Goal: Task Accomplishment & Management: Manage account settings

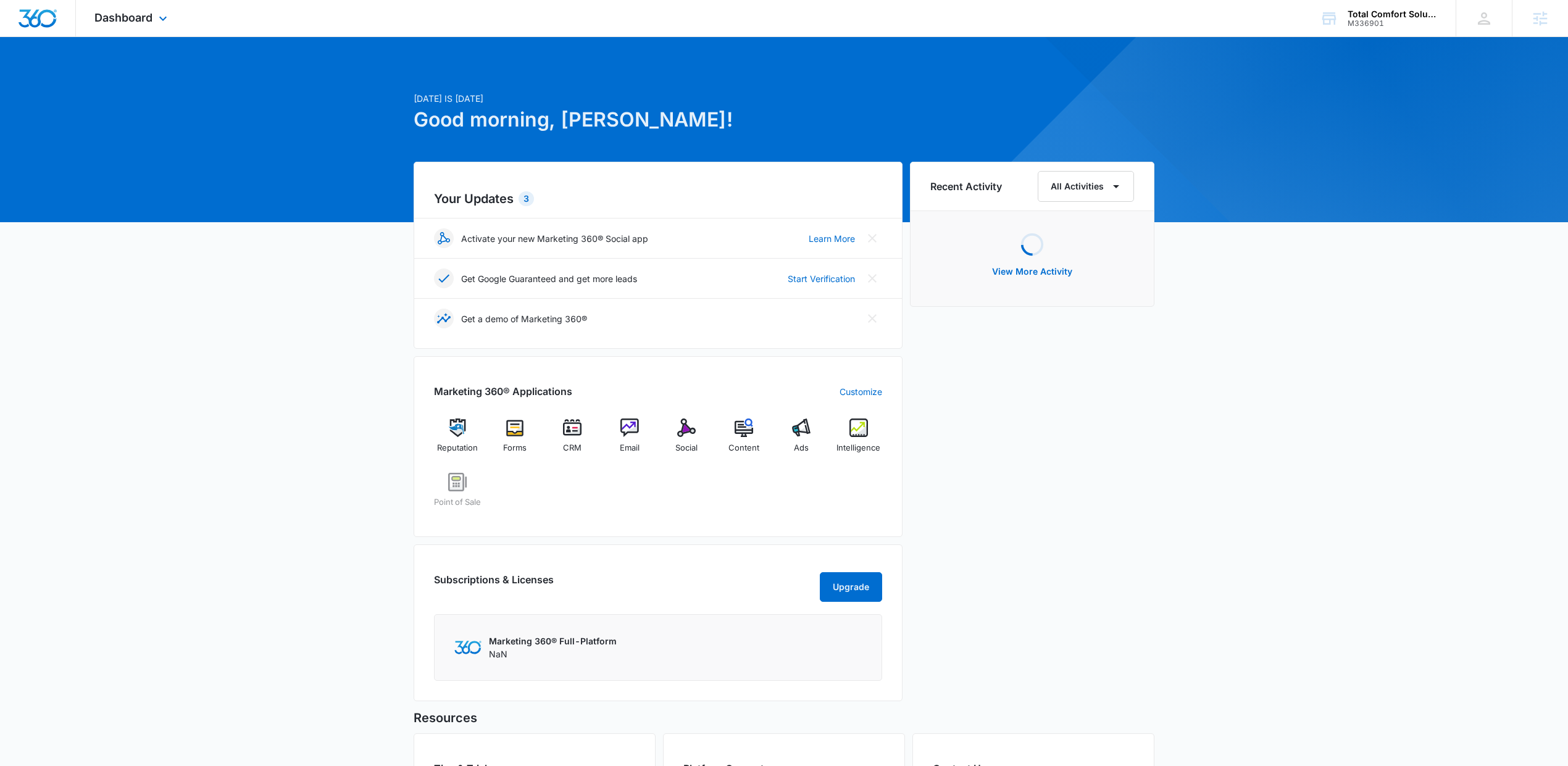
click at [163, 28] on div "Dashboard Apps Reputation Forms CRM Email Social POS Content Ads Intelligence F…" at bounding box center [132, 18] width 113 height 37
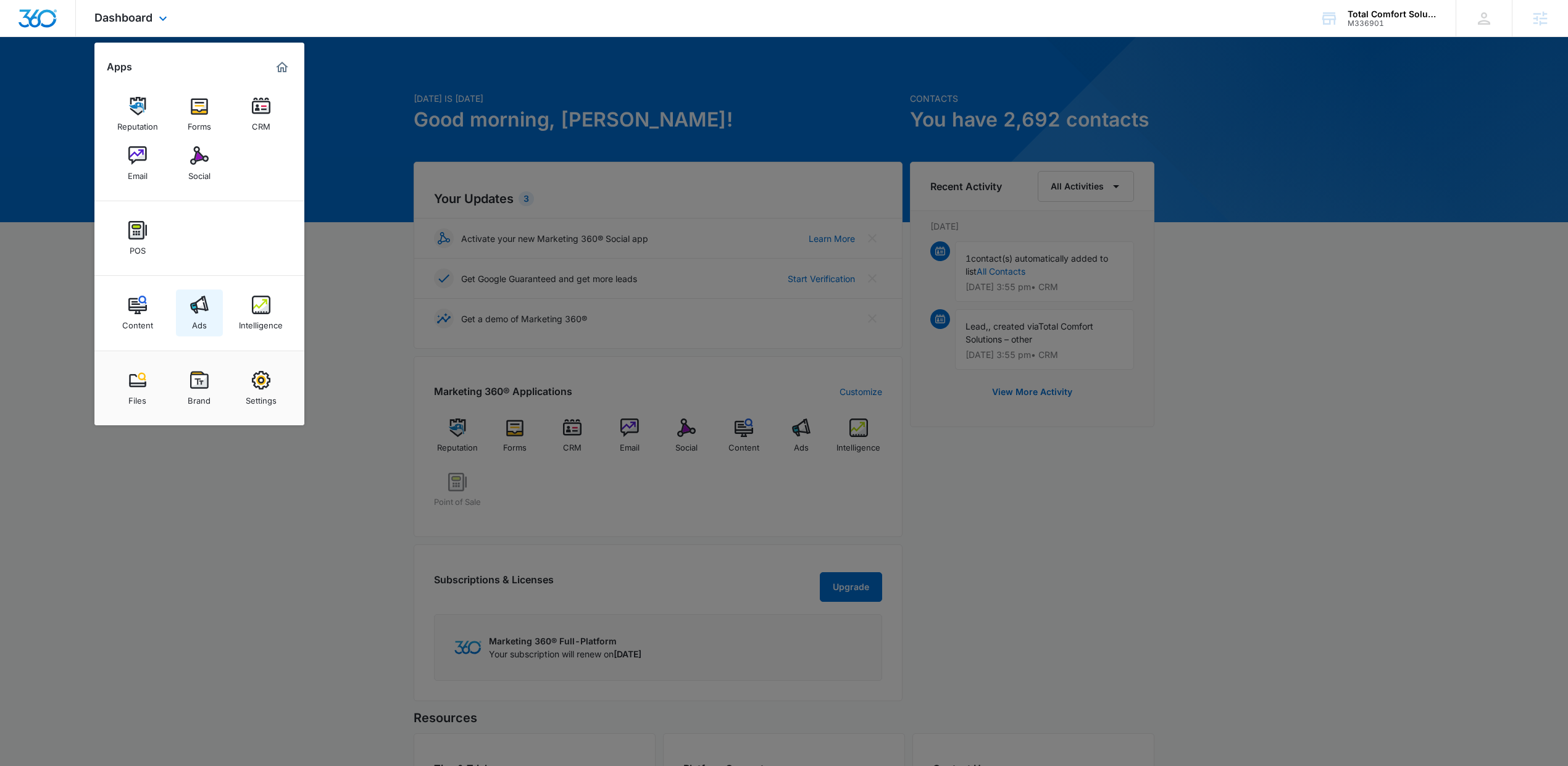
click at [208, 317] on link "Ads" at bounding box center [199, 313] width 47 height 47
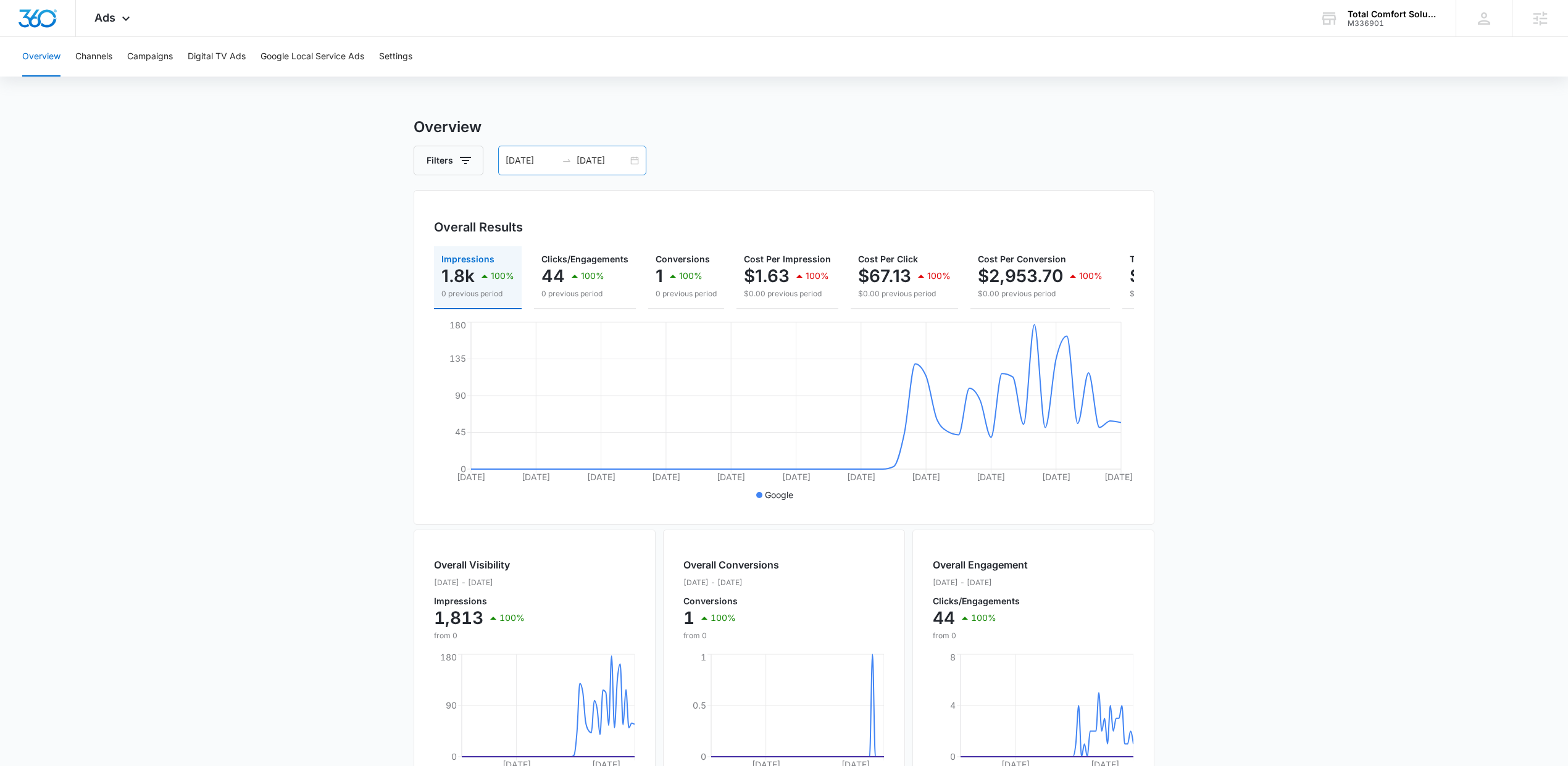
click at [630, 154] on div "07/25/2025 09/23/2025" at bounding box center [572, 160] width 148 height 30
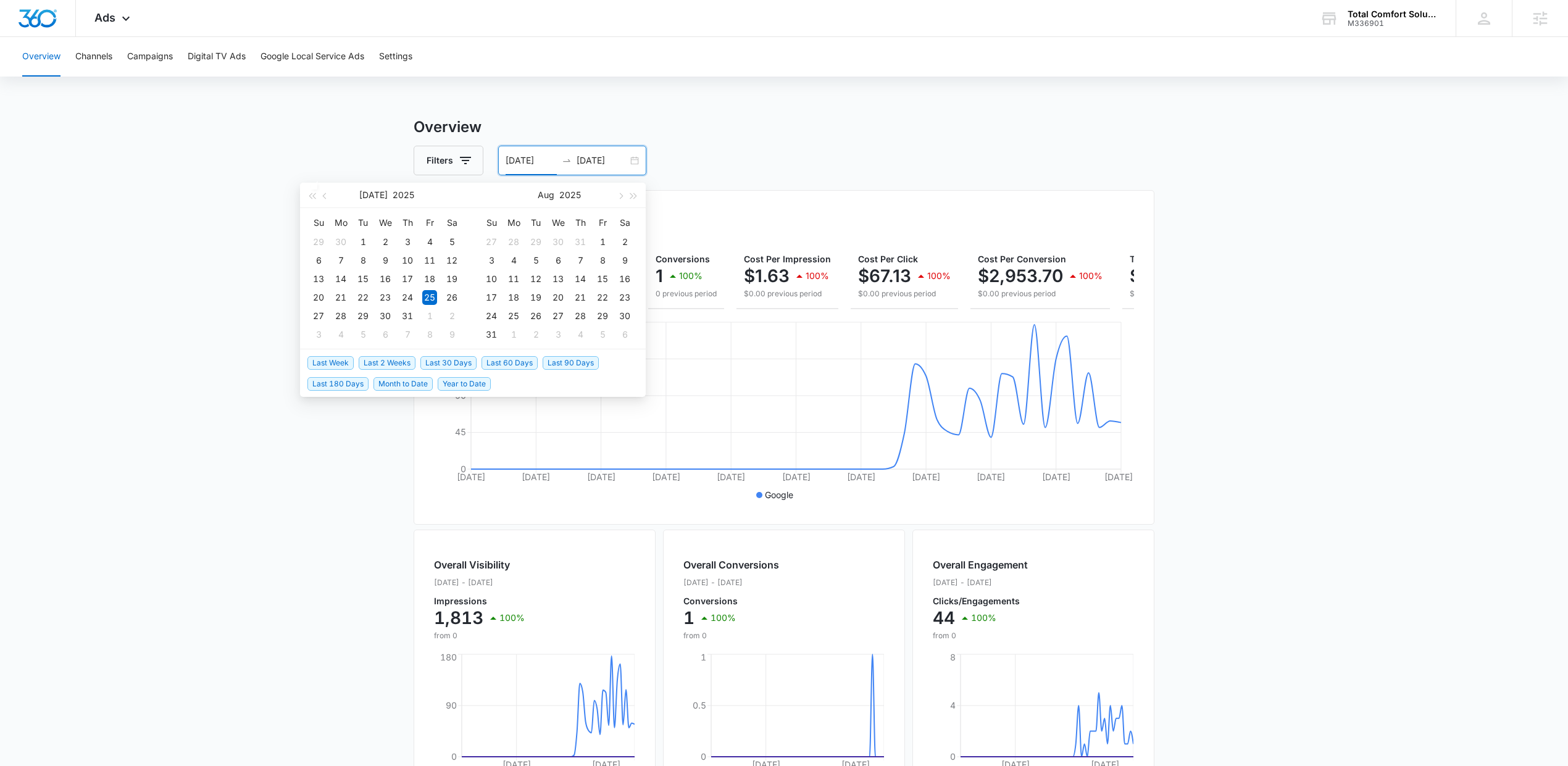
drag, startPoint x: 437, startPoint y: 368, endPoint x: 439, endPoint y: 362, distance: 6.3
click at [436, 368] on span "Last 30 Days" at bounding box center [448, 362] width 56 height 13
type input "09/07/2025"
type input "10/07/2025"
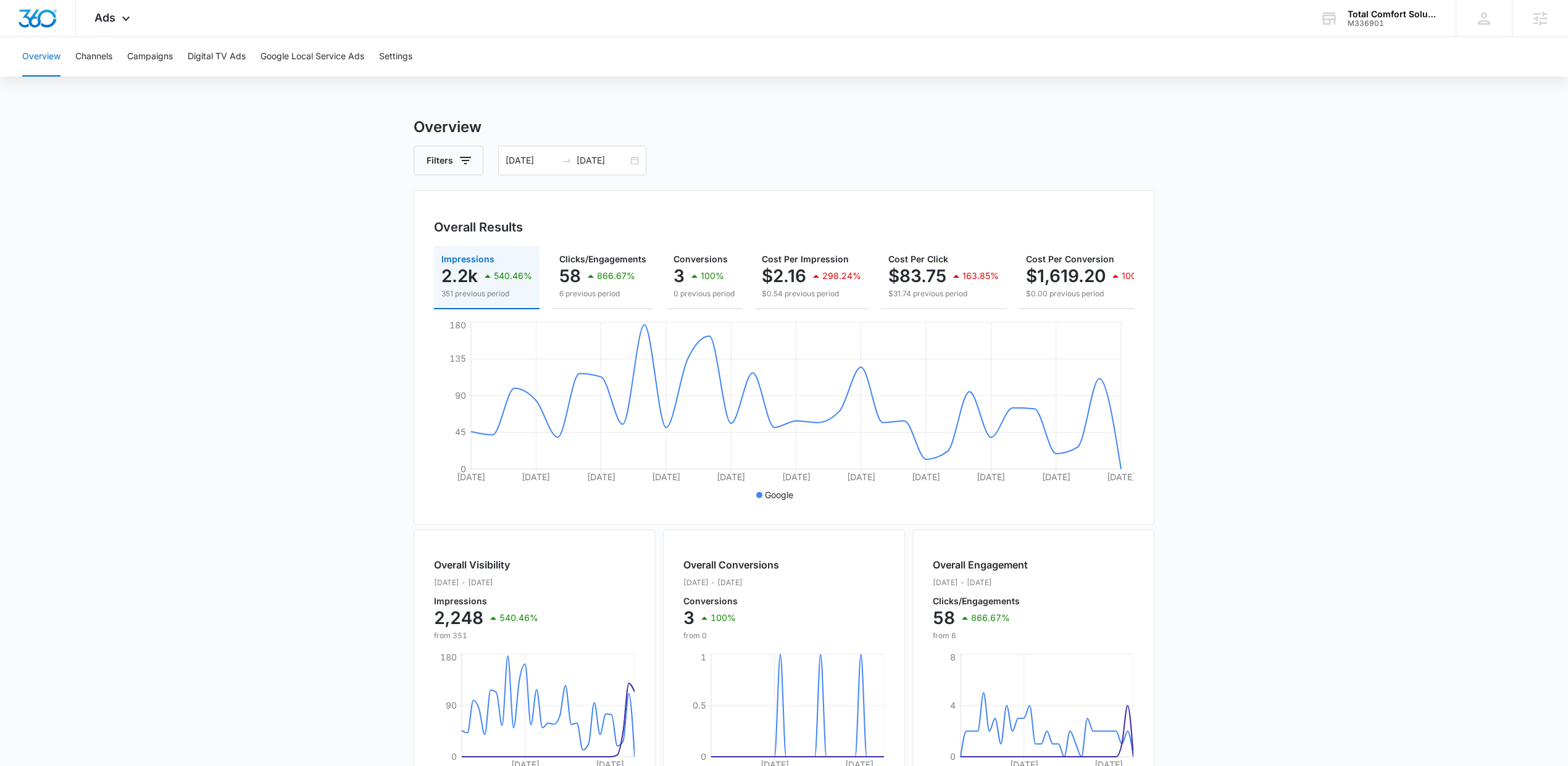
click at [853, 158] on div "Filters 09/07/2025 10/07/2025" at bounding box center [784, 160] width 740 height 30
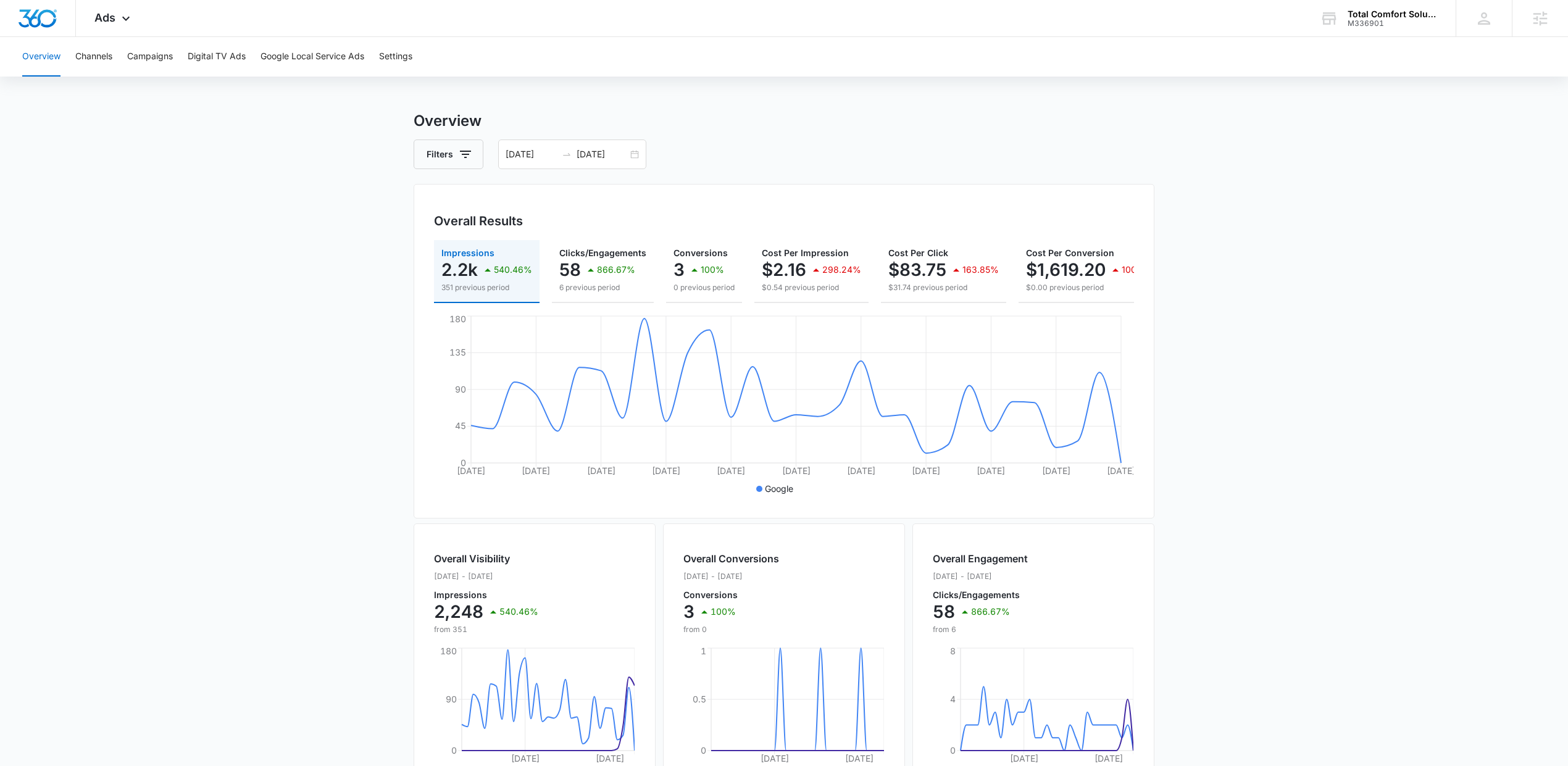
scroll to position [250, 0]
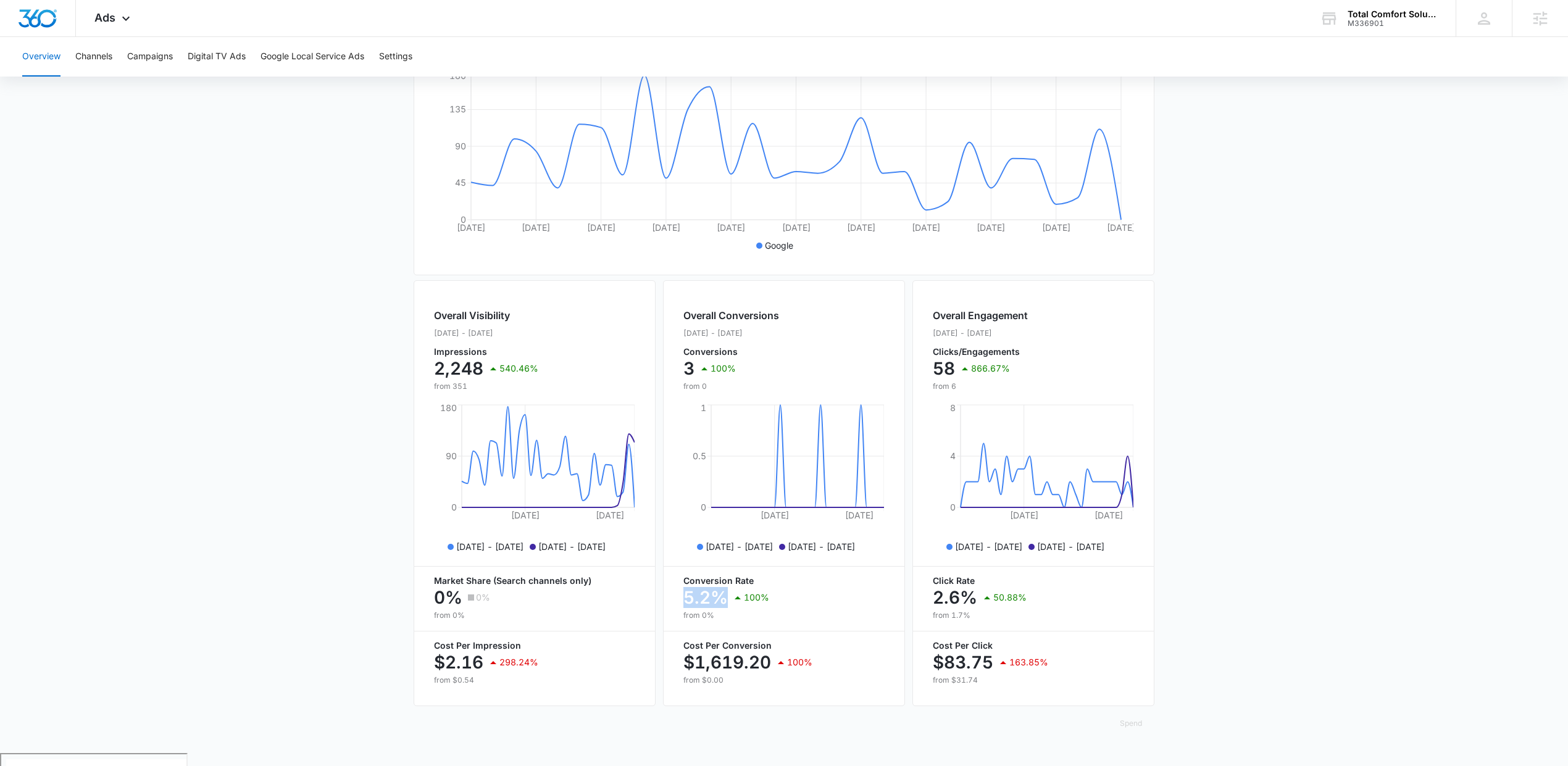
drag, startPoint x: 720, startPoint y: 615, endPoint x: 652, endPoint y: 603, distance: 69.1
click at [663, 607] on div "Overall Conversions Sep. 07 - Oct. 07, 2025 Conversions 3 100% from 0 Sep 18, 2…" at bounding box center [783, 493] width 242 height 426
click at [872, 598] on div "5.2% 100%" at bounding box center [784, 597] width 201 height 25
drag, startPoint x: 965, startPoint y: 617, endPoint x: 914, endPoint y: 614, distance: 51.1
click at [914, 614] on div "Overall Engagement Sep. 07 - Oct. 07, 2025 Clicks/Engagements 58 866.67% from 6…" at bounding box center [1033, 493] width 242 height 426
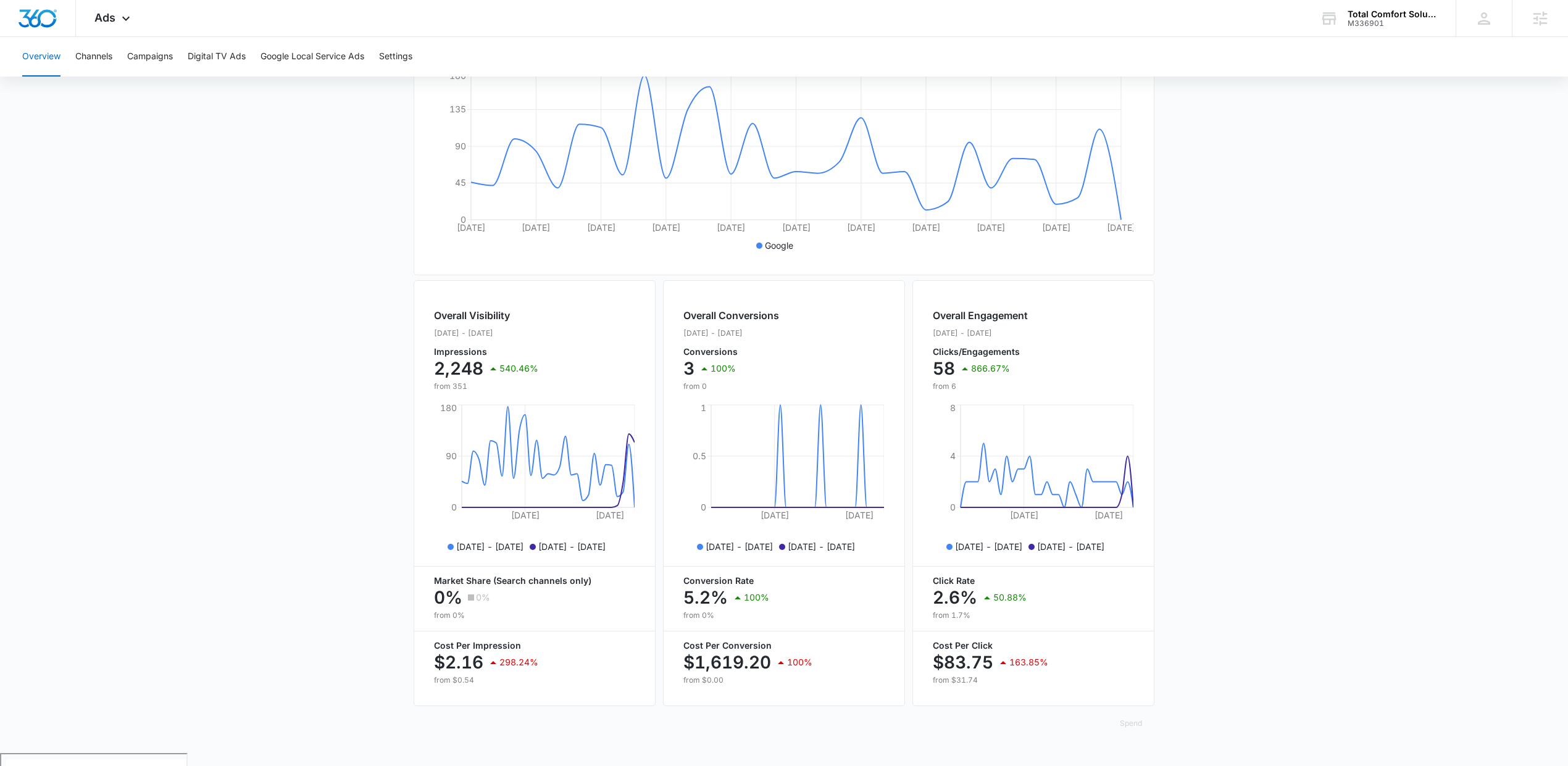
click at [797, 604] on div "5.2% 100%" at bounding box center [784, 597] width 201 height 25
drag, startPoint x: 783, startPoint y: 604, endPoint x: 687, endPoint y: 600, distance: 96.1
click at [691, 606] on div "5.2% 100%" at bounding box center [784, 597] width 201 height 25
drag, startPoint x: 116, startPoint y: 4, endPoint x: 117, endPoint y: 12, distance: 8.1
click at [116, 5] on div "Ads Apps Reputation Forms CRM Email Social POS Content Ads Intelligence Files B…" at bounding box center [114, 18] width 76 height 37
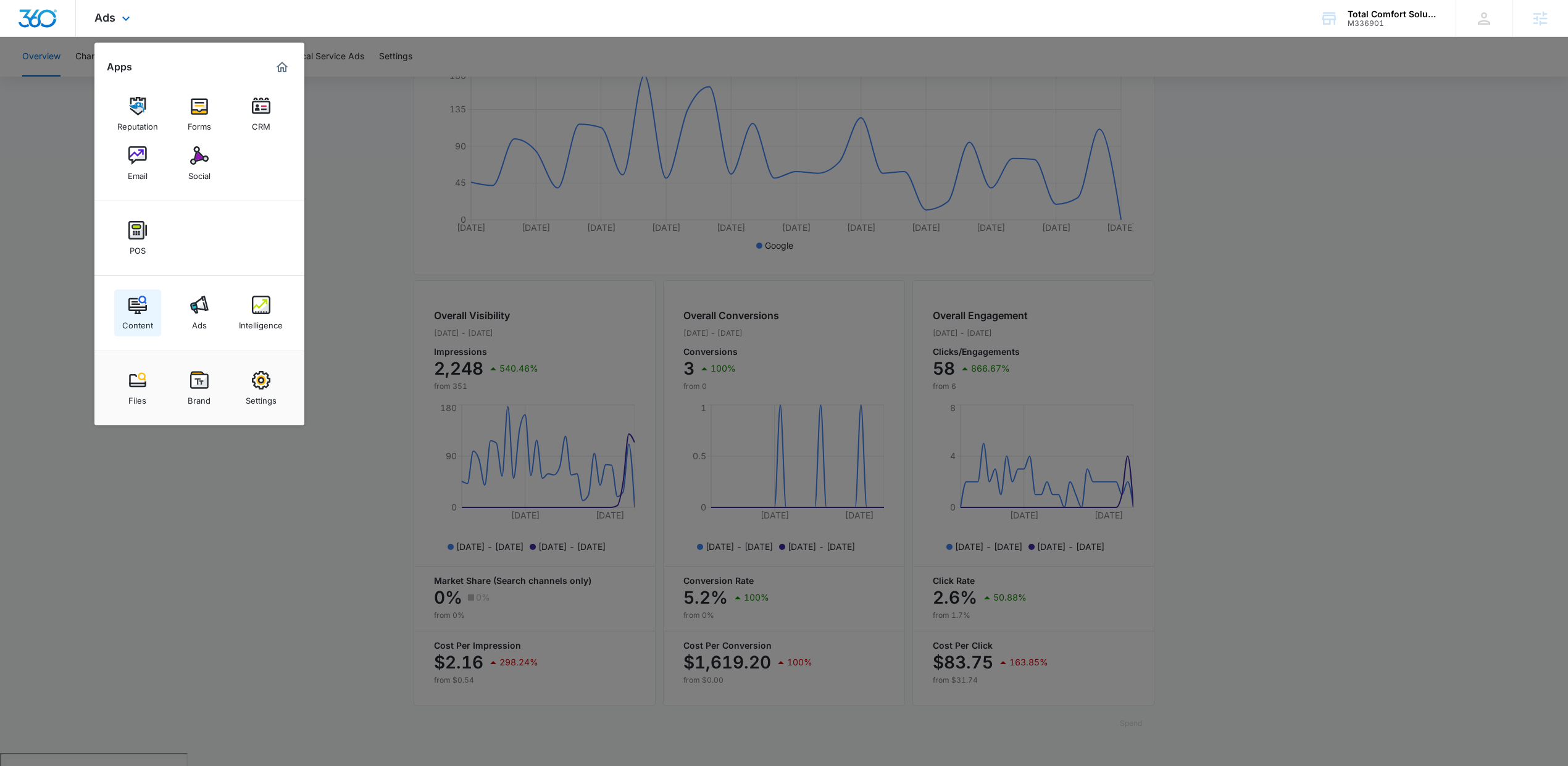
click at [148, 307] on link "Content" at bounding box center [138, 313] width 47 height 47
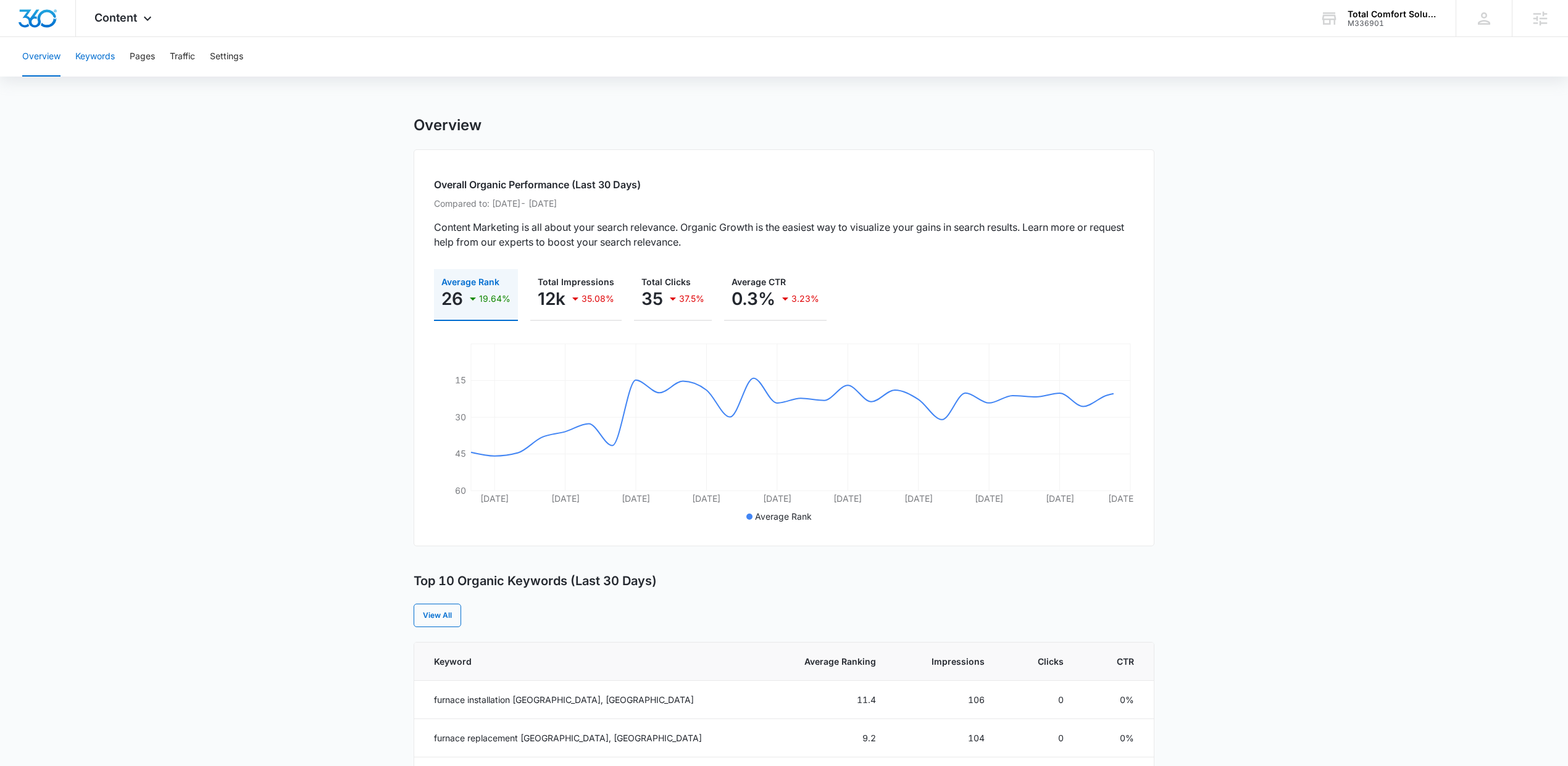
click at [98, 55] on button "Keywords" at bounding box center [95, 57] width 40 height 40
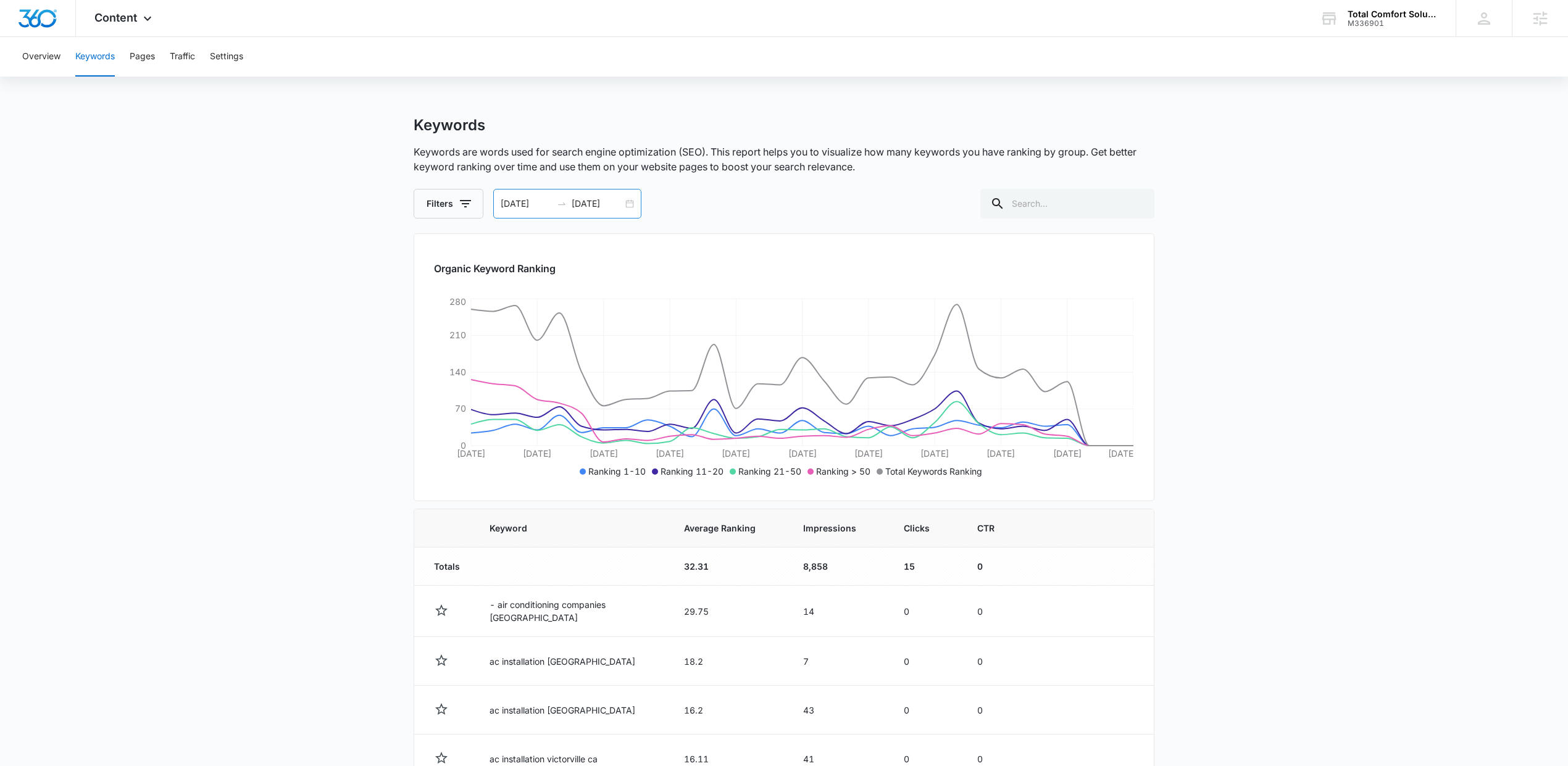
click at [627, 204] on div "09/07/2025 10/07/2025" at bounding box center [567, 204] width 148 height 30
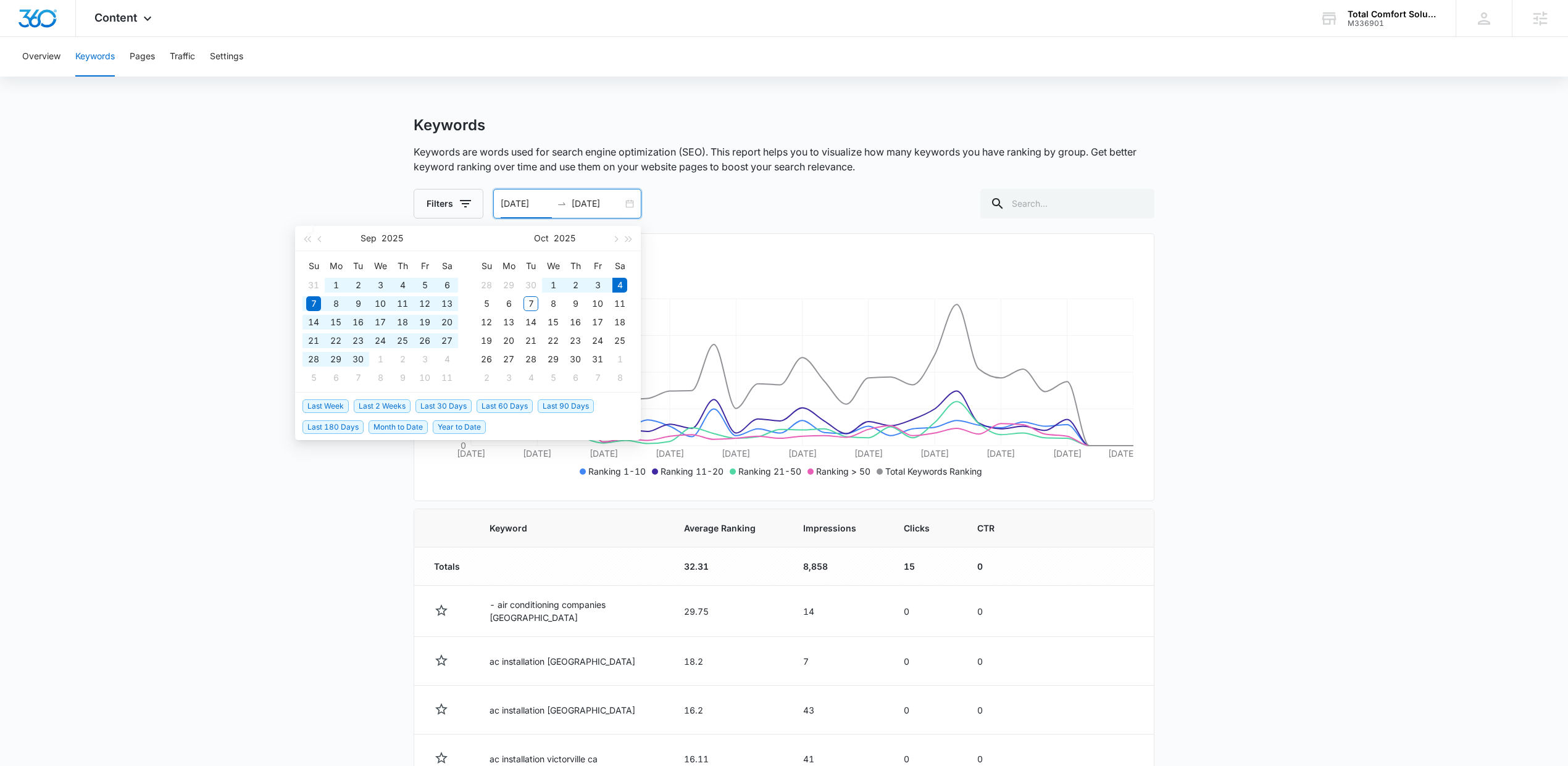
click at [570, 402] on span "Last 90 Days" at bounding box center [565, 405] width 56 height 13
type input "07/06/2025"
type input "10/04/2025"
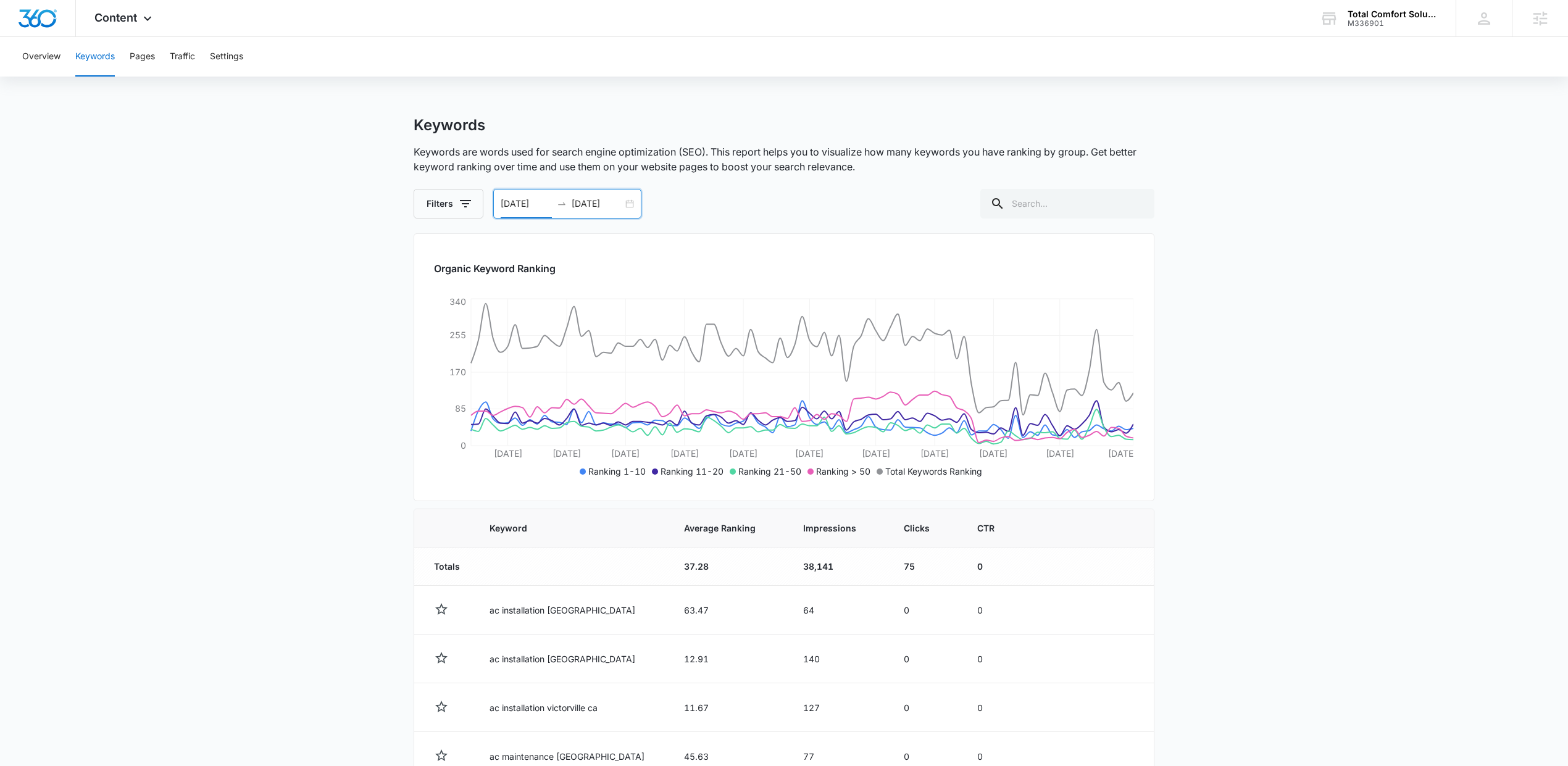
click at [628, 203] on div "07/06/2025 10/04/2025" at bounding box center [567, 204] width 148 height 30
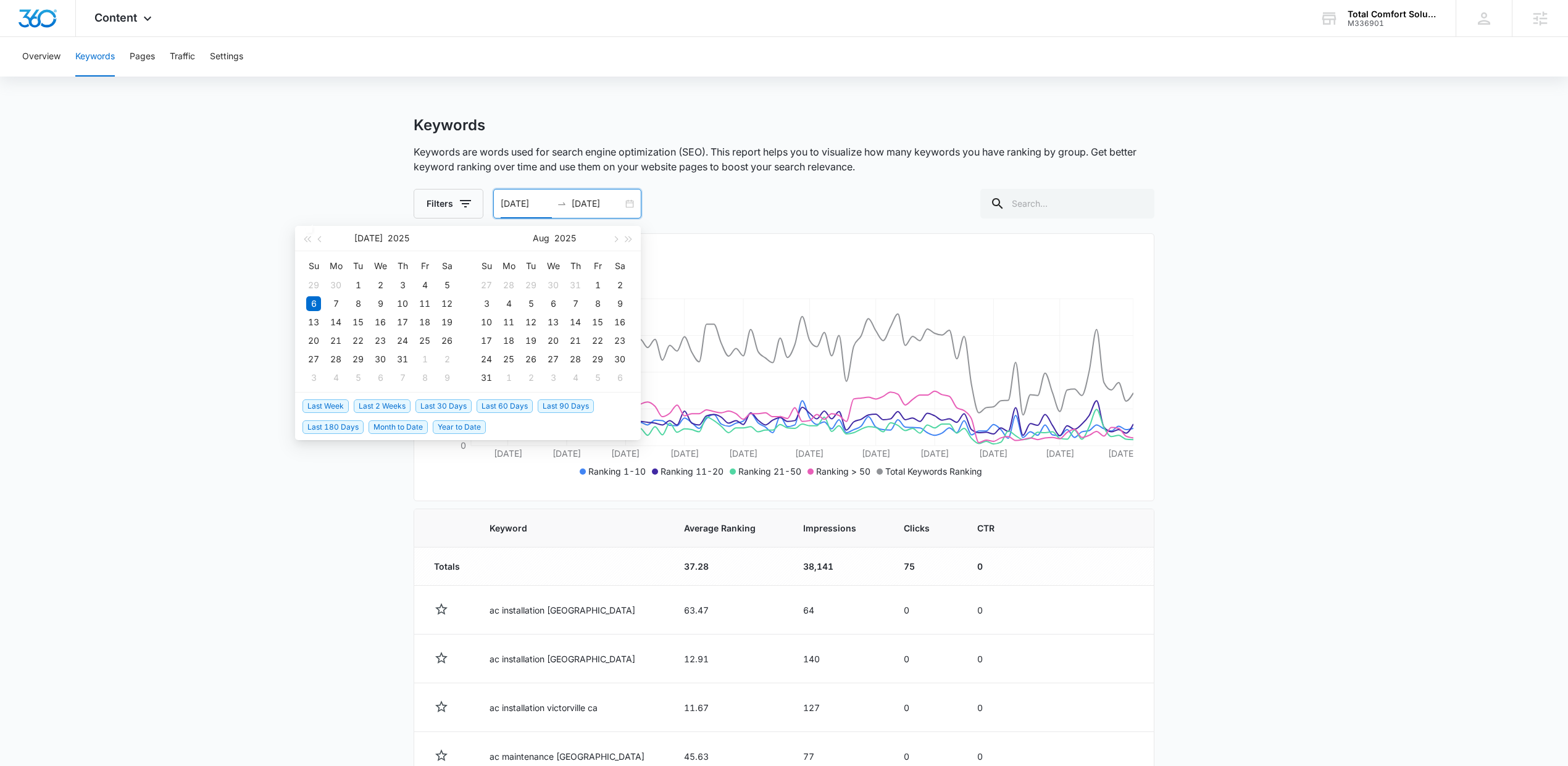
click at [380, 402] on span "Last 2 Weeks" at bounding box center [382, 405] width 57 height 13
type input "09/20/2025"
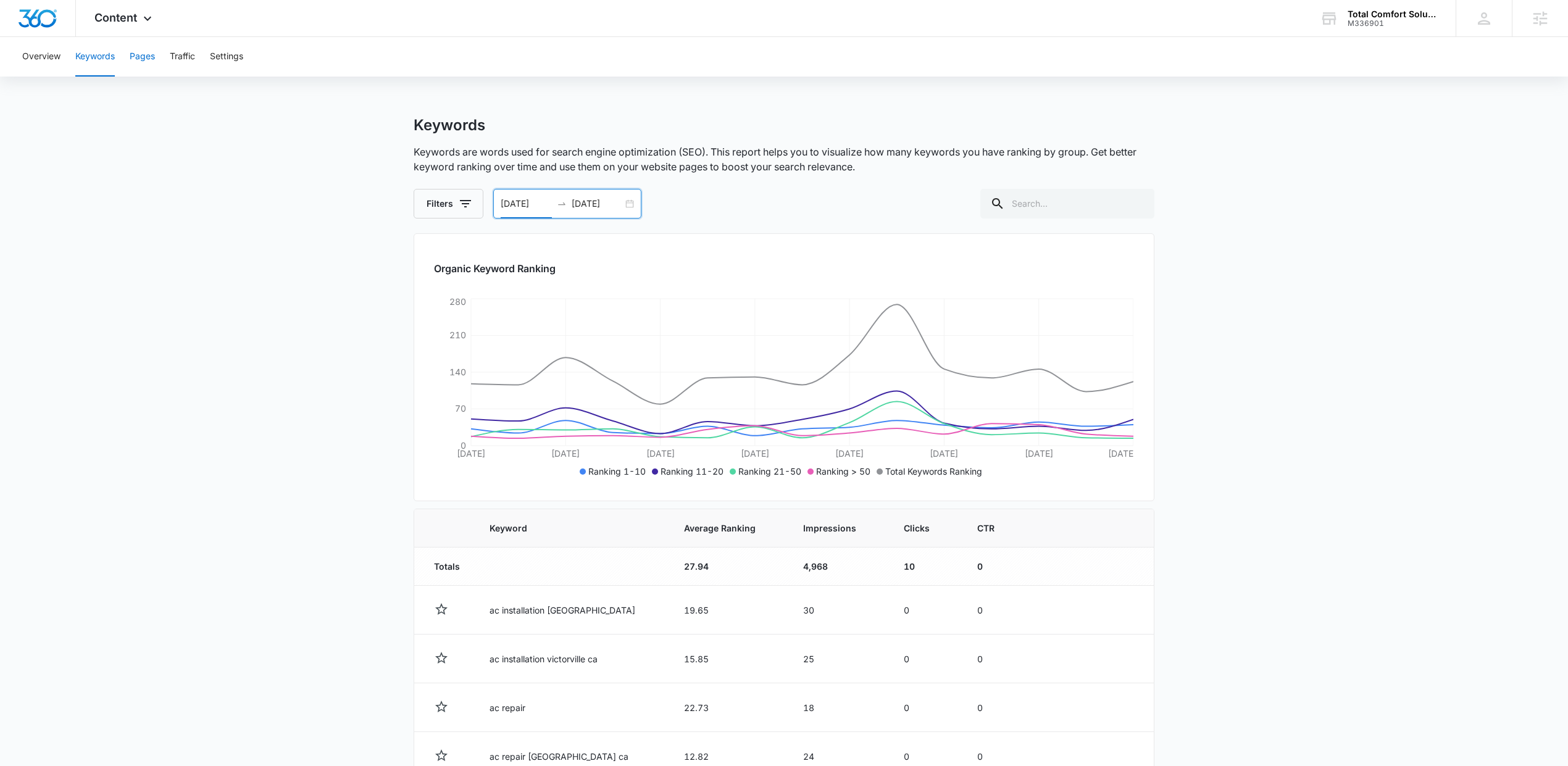
click at [148, 53] on button "Pages" at bounding box center [142, 57] width 26 height 40
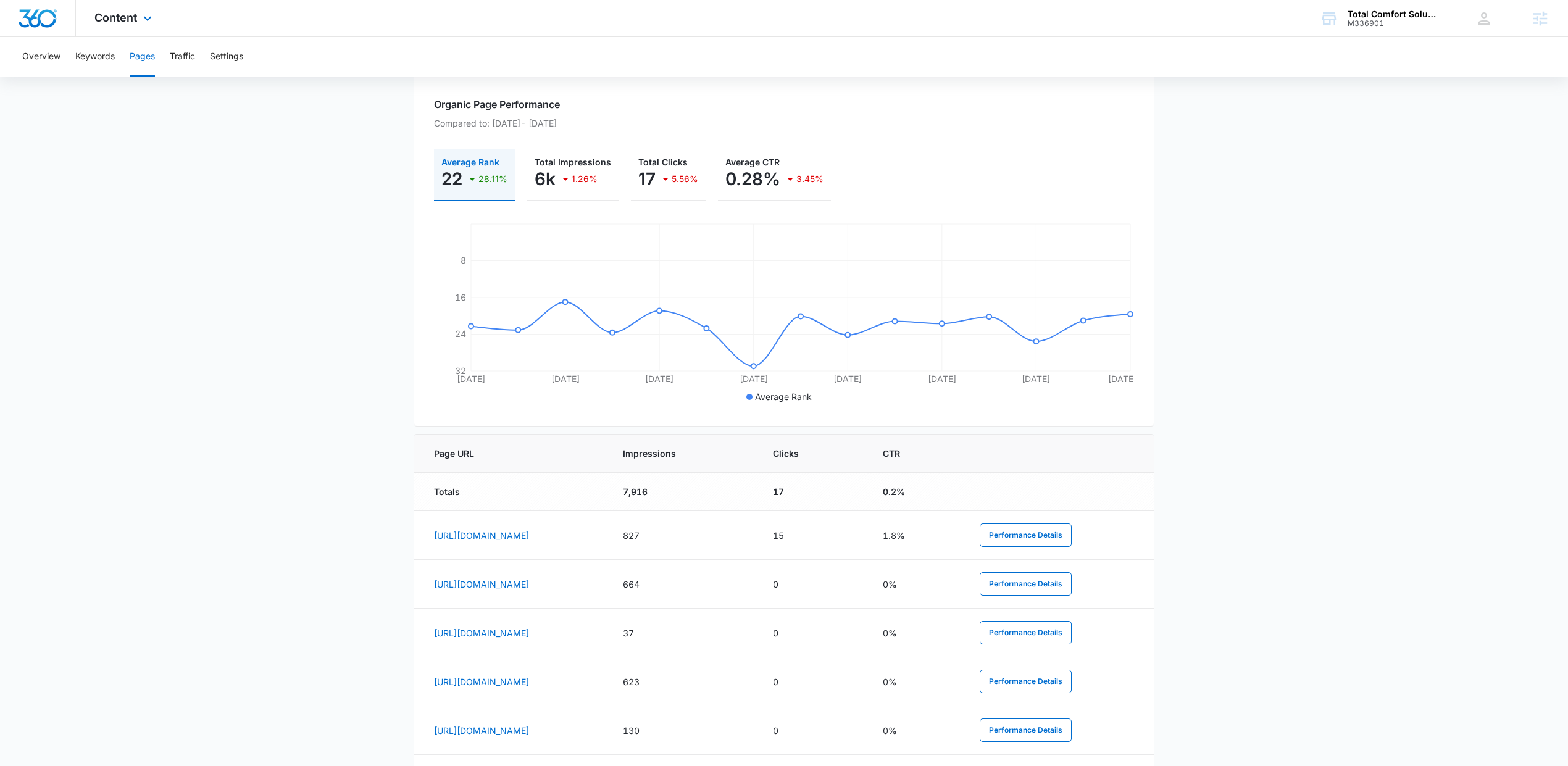
scroll to position [161, 0]
copy div "M336901"
drag, startPoint x: 1402, startPoint y: 31, endPoint x: 1344, endPoint y: 23, distance: 58.5
click at [1344, 23] on div "Total Comfort Solutions M336901 Your Accounts View All" at bounding box center [1378, 18] width 154 height 37
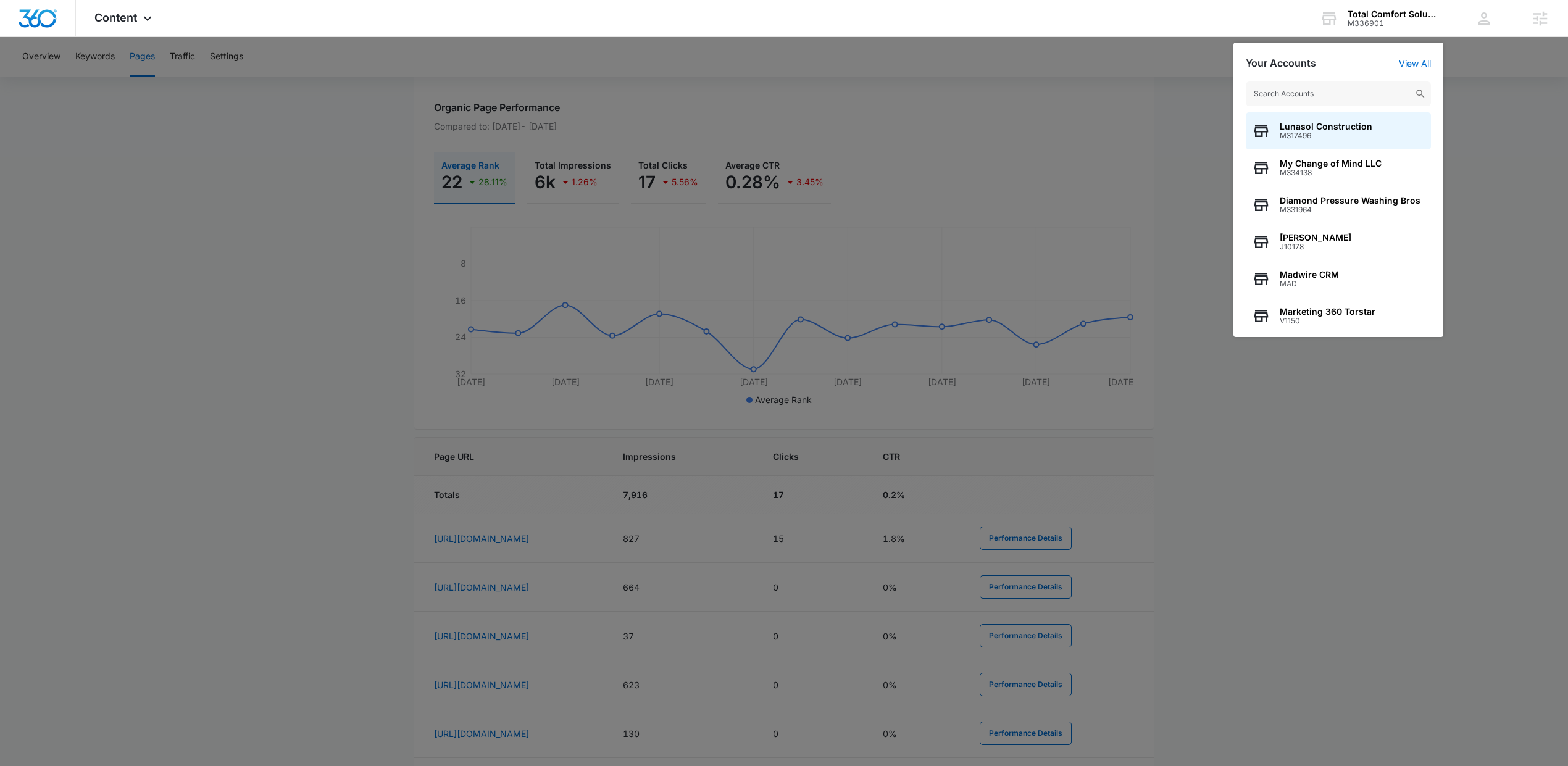
click at [1162, 145] on div at bounding box center [784, 383] width 1568 height 766
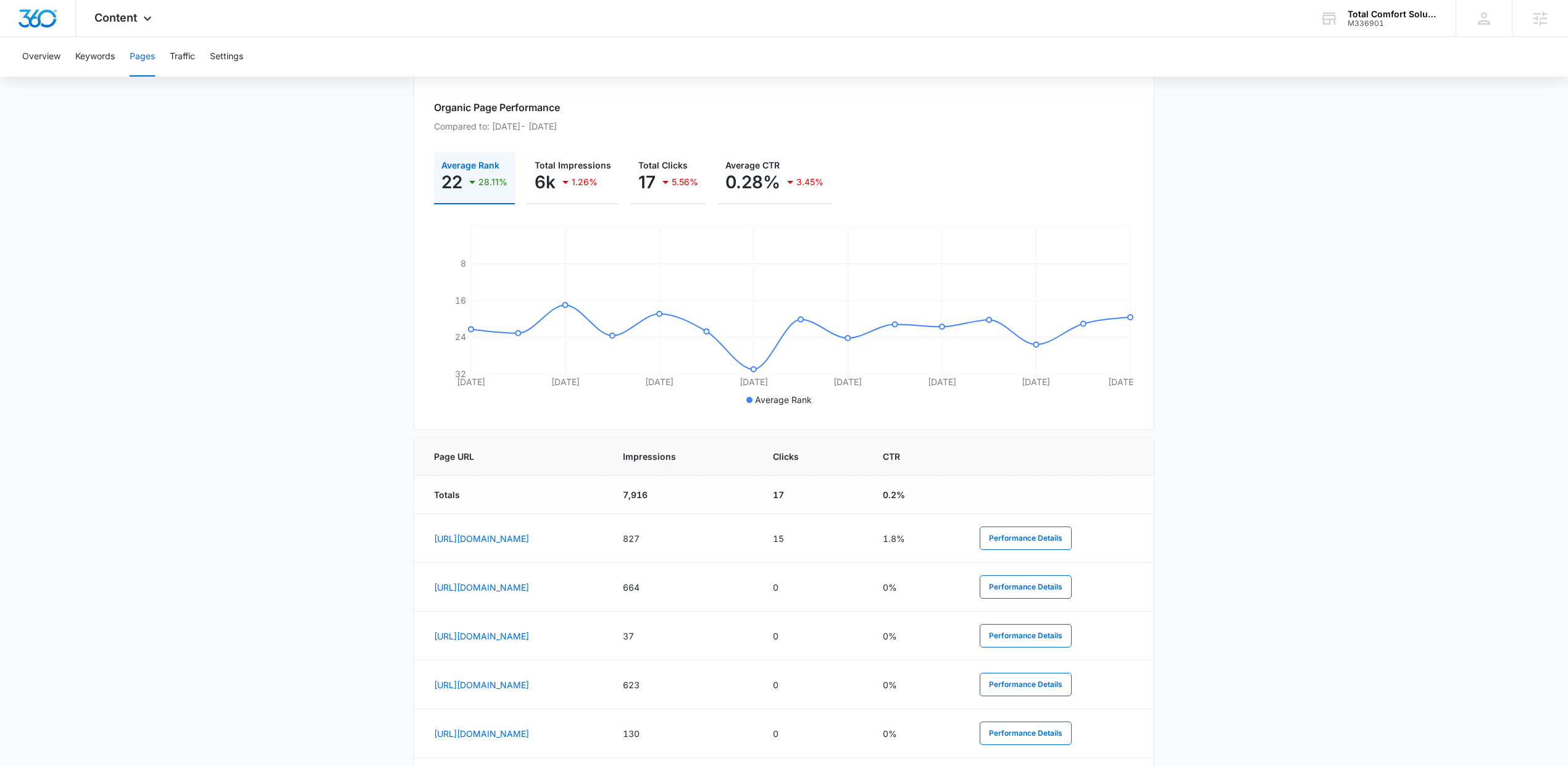
click at [1045, 135] on div "Organic Page Performance Compared to: Sep 5, 2025 - Sep 19, 2025 Average Rank 2…" at bounding box center [784, 251] width 740 height 358
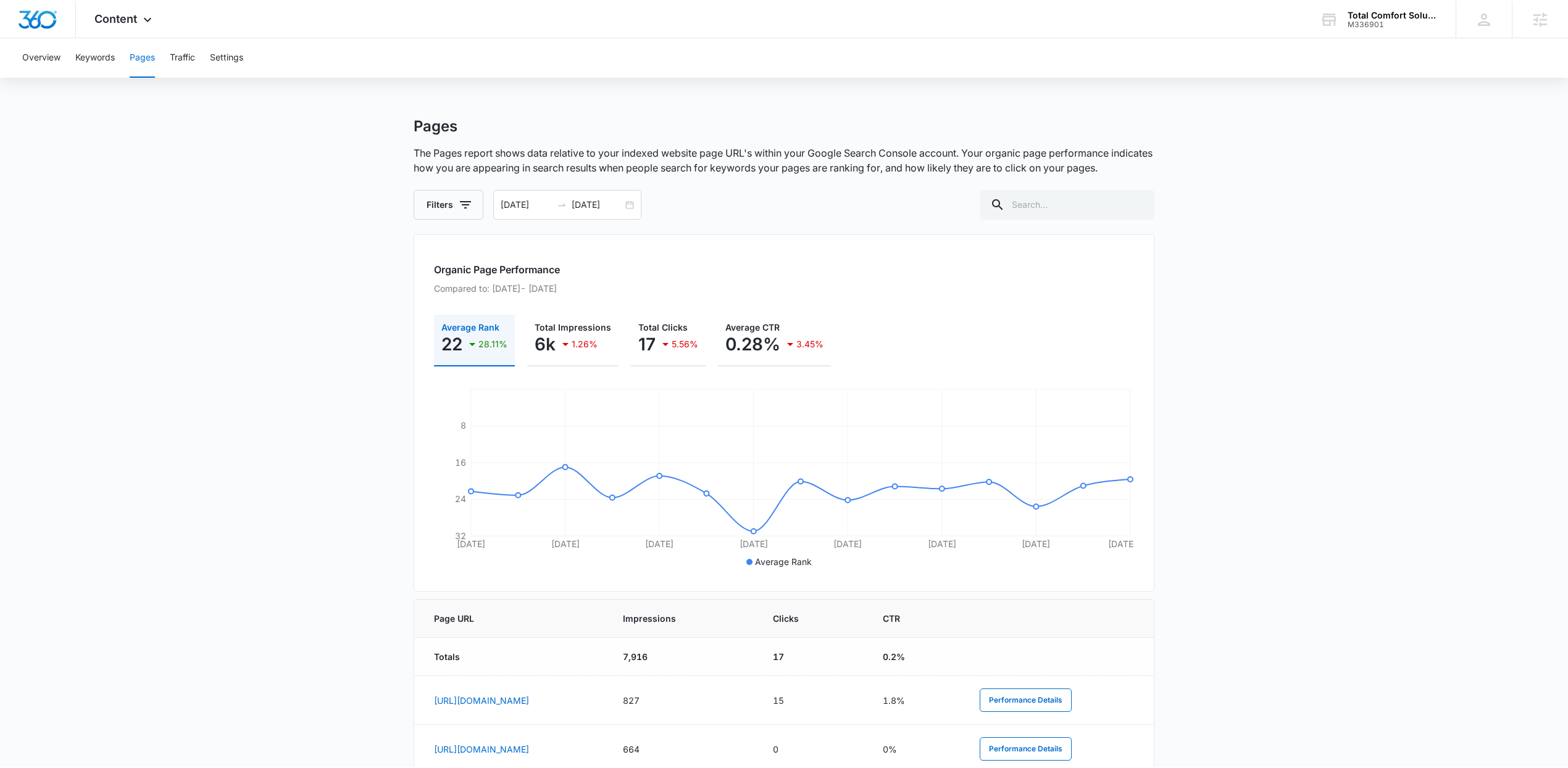
scroll to position [3, 0]
click at [150, 17] on icon at bounding box center [147, 21] width 15 height 15
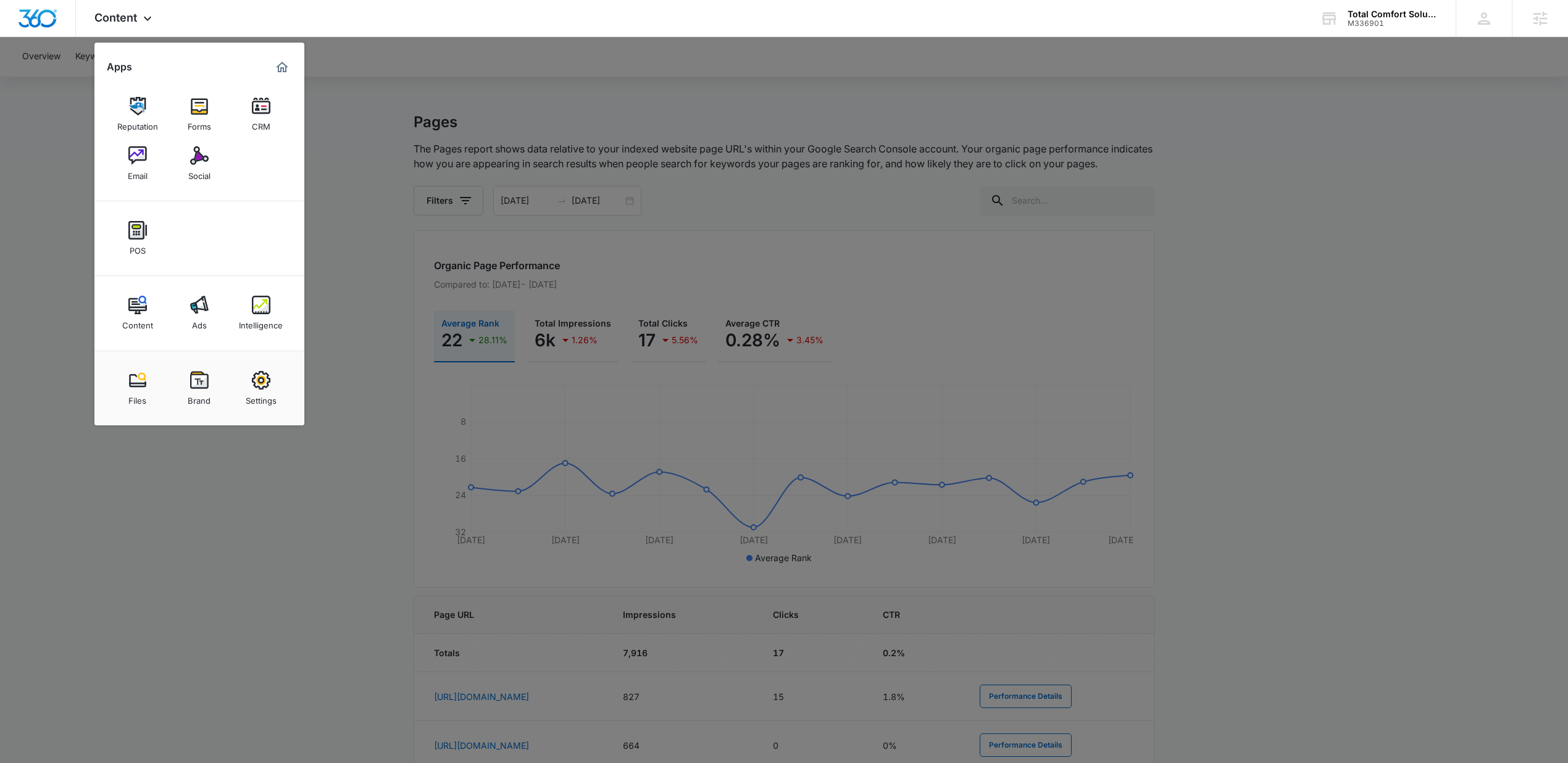
click at [655, 44] on div at bounding box center [784, 381] width 1568 height 763
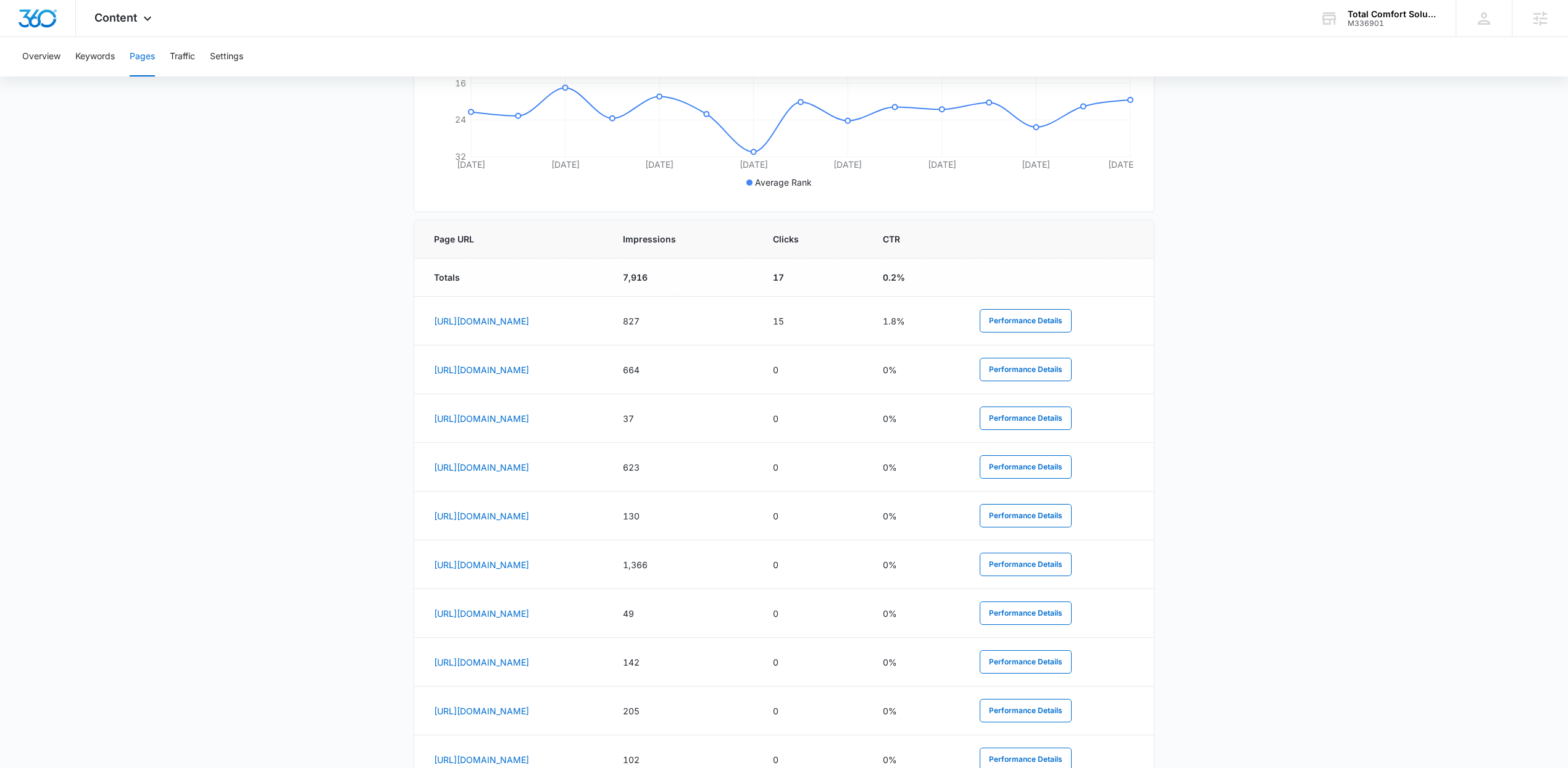
scroll to position [465, 0]
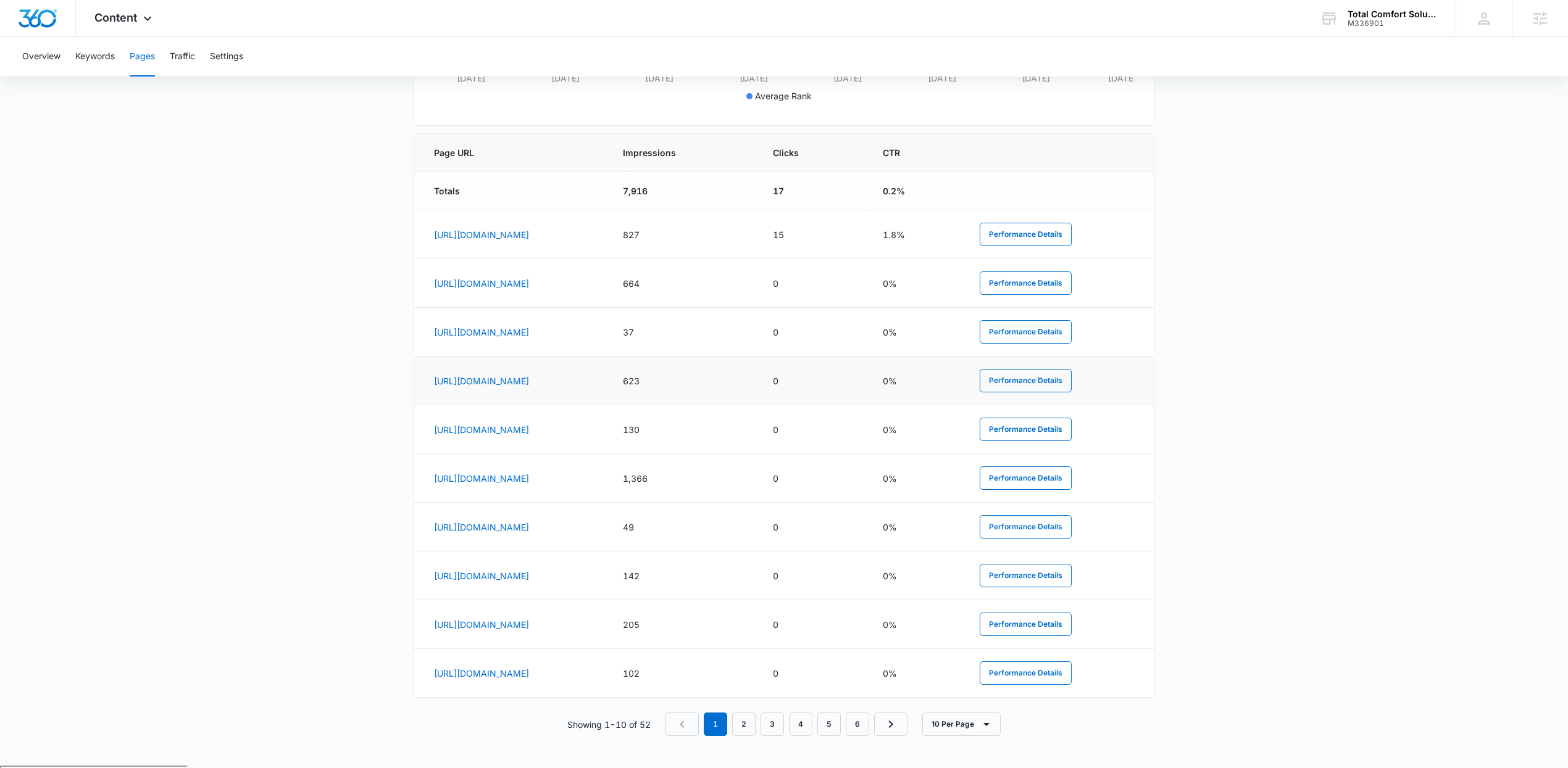
drag, startPoint x: 800, startPoint y: 381, endPoint x: 710, endPoint y: 377, distance: 90.1
click at [710, 377] on tr "https://totalhvacservice.com/ac-repair-victorville-ca/ 623 0 0% Performance Det…" at bounding box center [784, 381] width 740 height 49
click at [529, 380] on link "https://totalhvacservice.com/ac-repair-victorville-ca/" at bounding box center [481, 380] width 95 height 10
click at [1037, 375] on button "Performance Details" at bounding box center [1026, 381] width 92 height 23
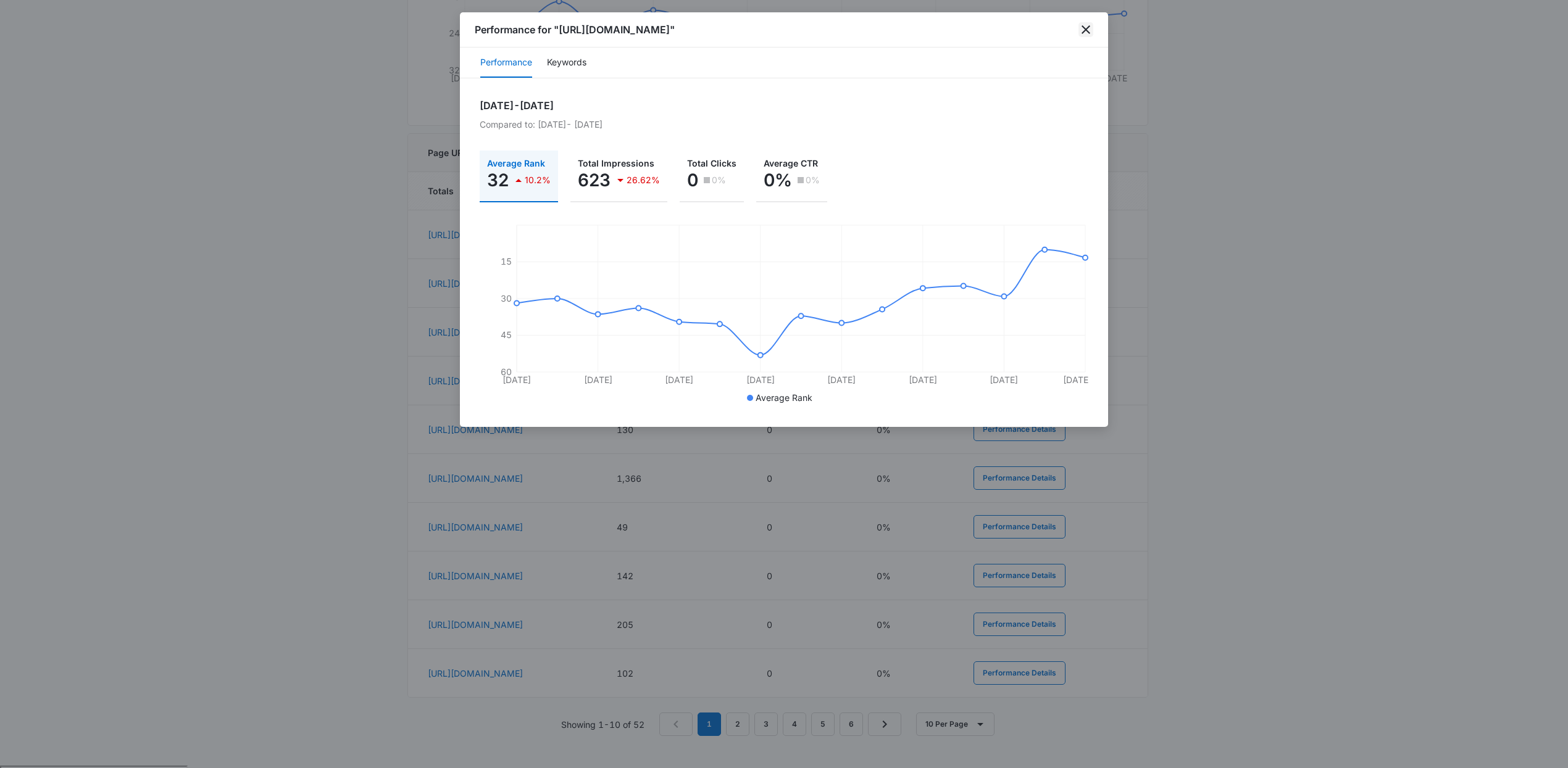
click at [1079, 33] on icon "close" at bounding box center [1086, 30] width 15 height 15
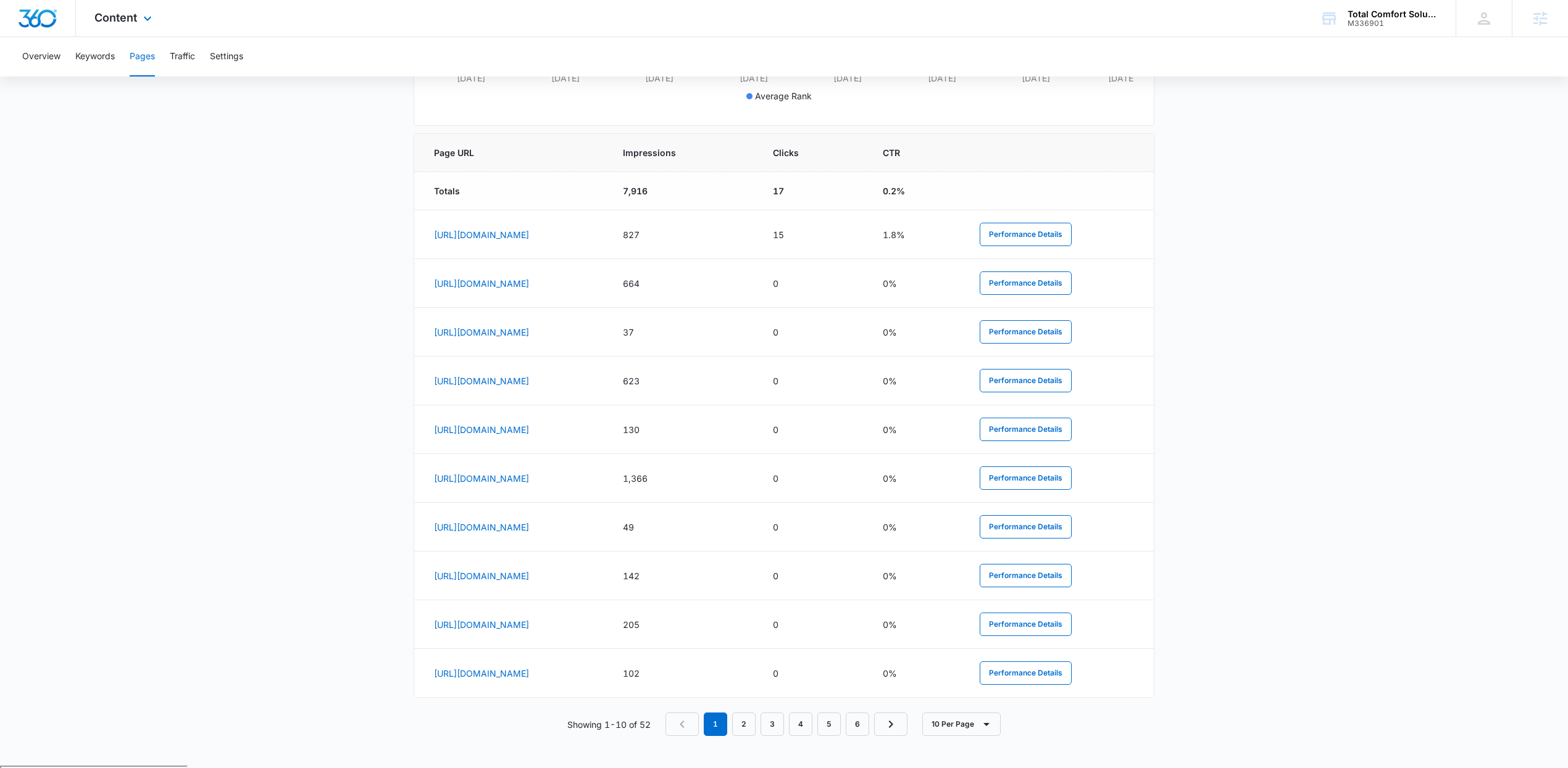
click at [115, 5] on div "Content Apps Reputation Forms CRM Email Social POS Content Ads Intelligence Fil…" at bounding box center [124, 18] width 97 height 37
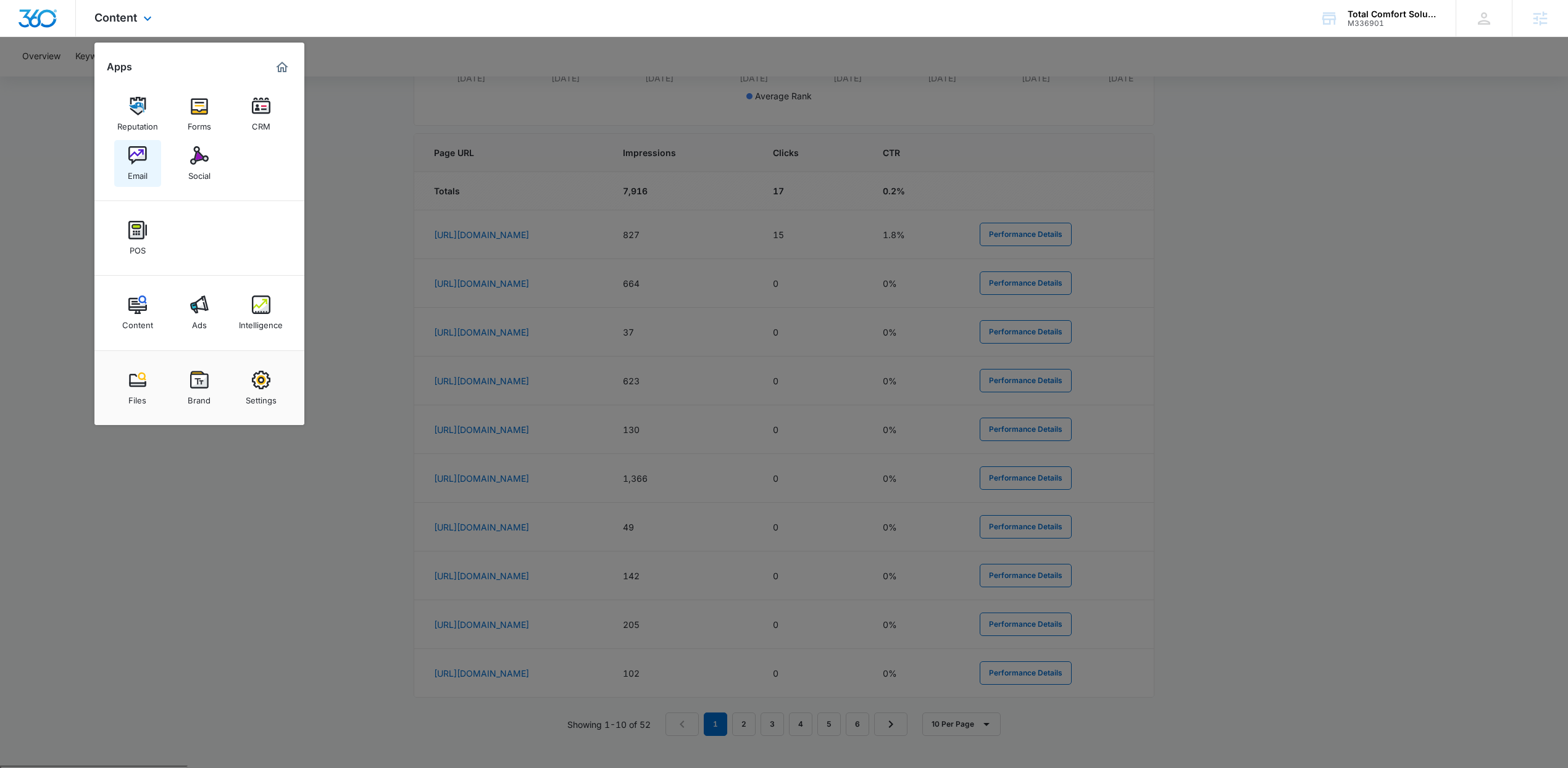
click at [143, 169] on div "Email" at bounding box center [137, 173] width 19 height 16
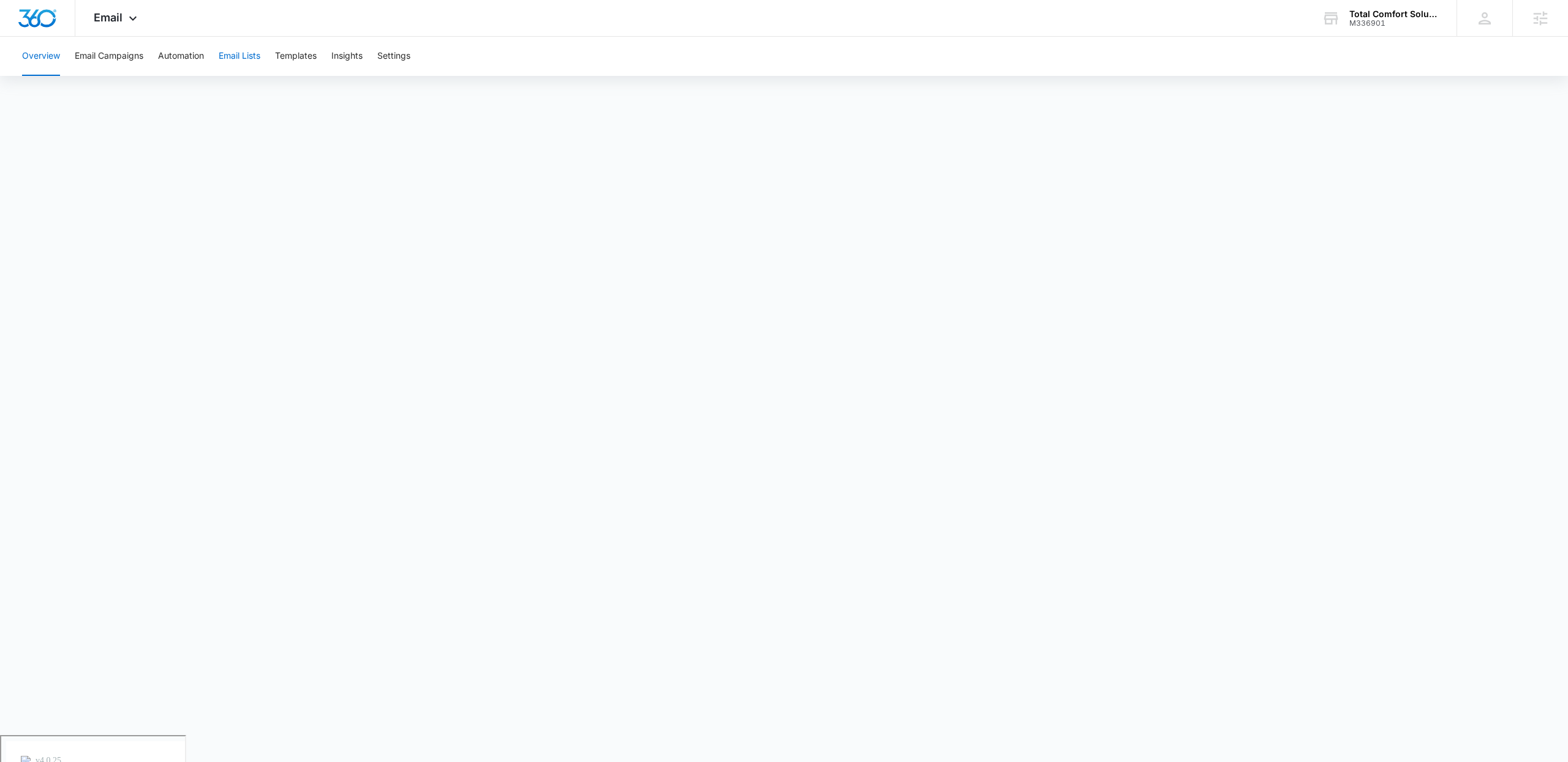
click at [242, 50] on button "Email Lists" at bounding box center [239, 56] width 42 height 39
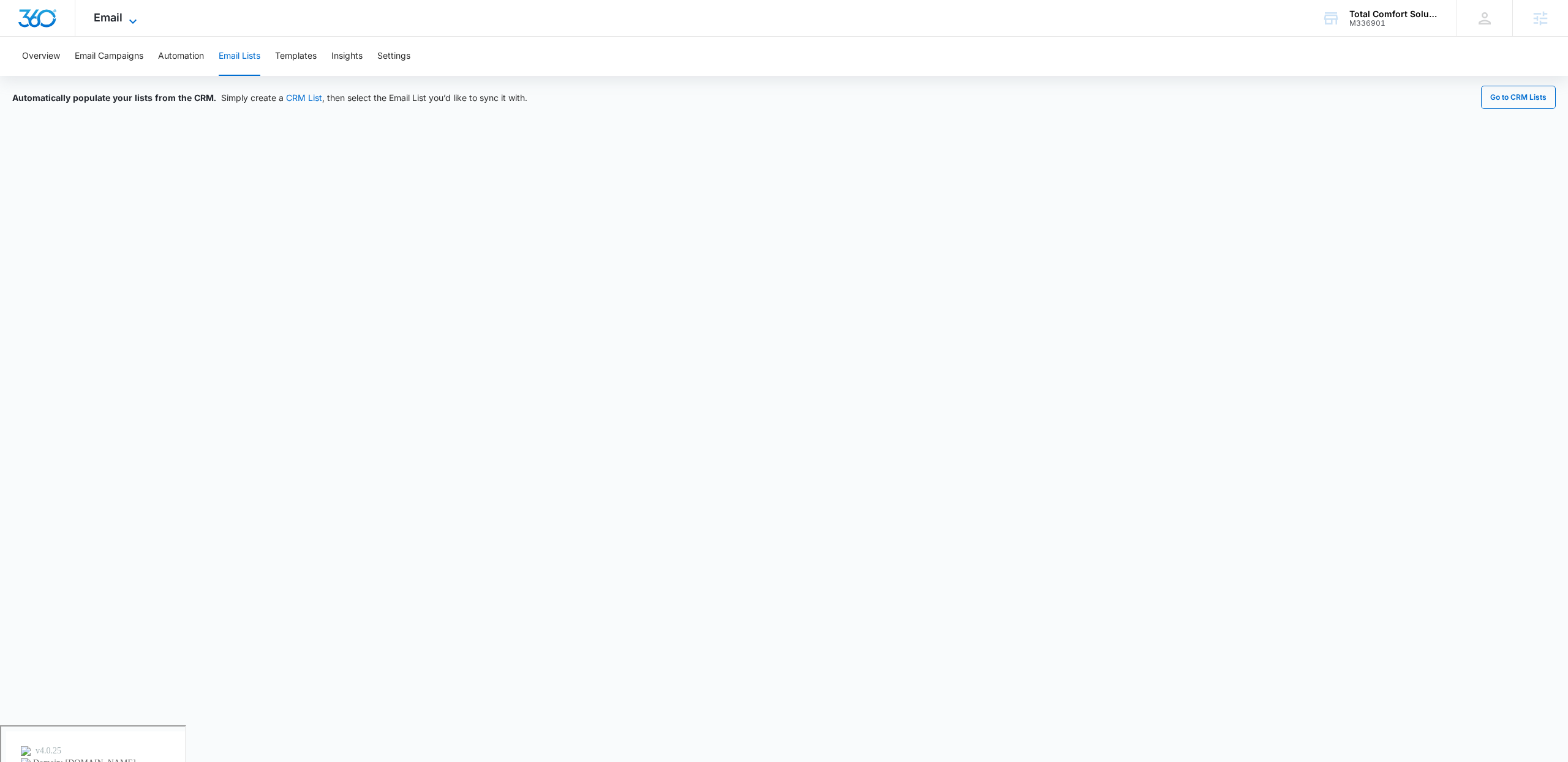
click at [116, 17] on span "Email" at bounding box center [107, 17] width 29 height 13
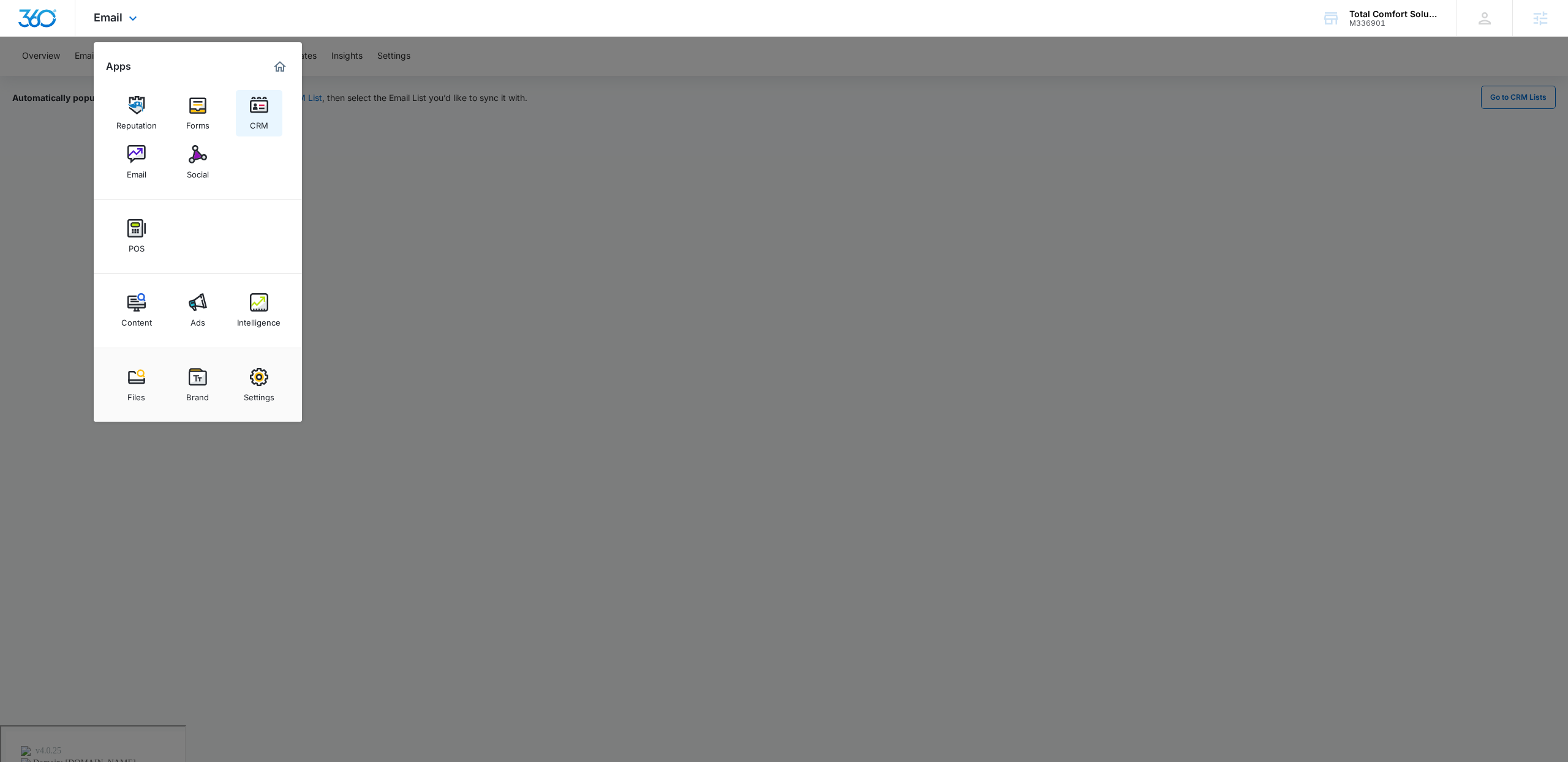
click at [242, 110] on link "CRM" at bounding box center [259, 113] width 46 height 46
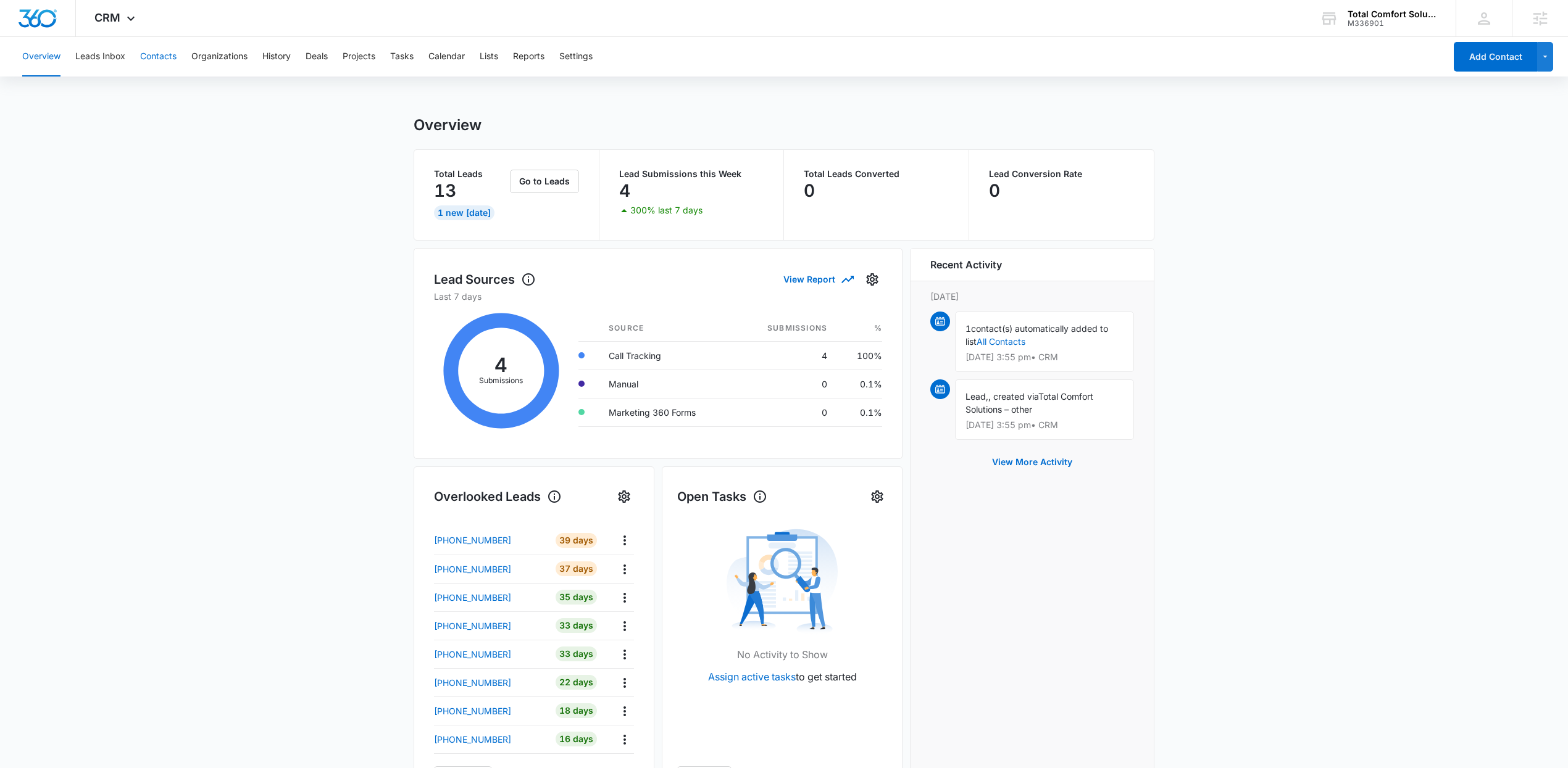
click at [157, 53] on button "Contacts" at bounding box center [158, 57] width 37 height 40
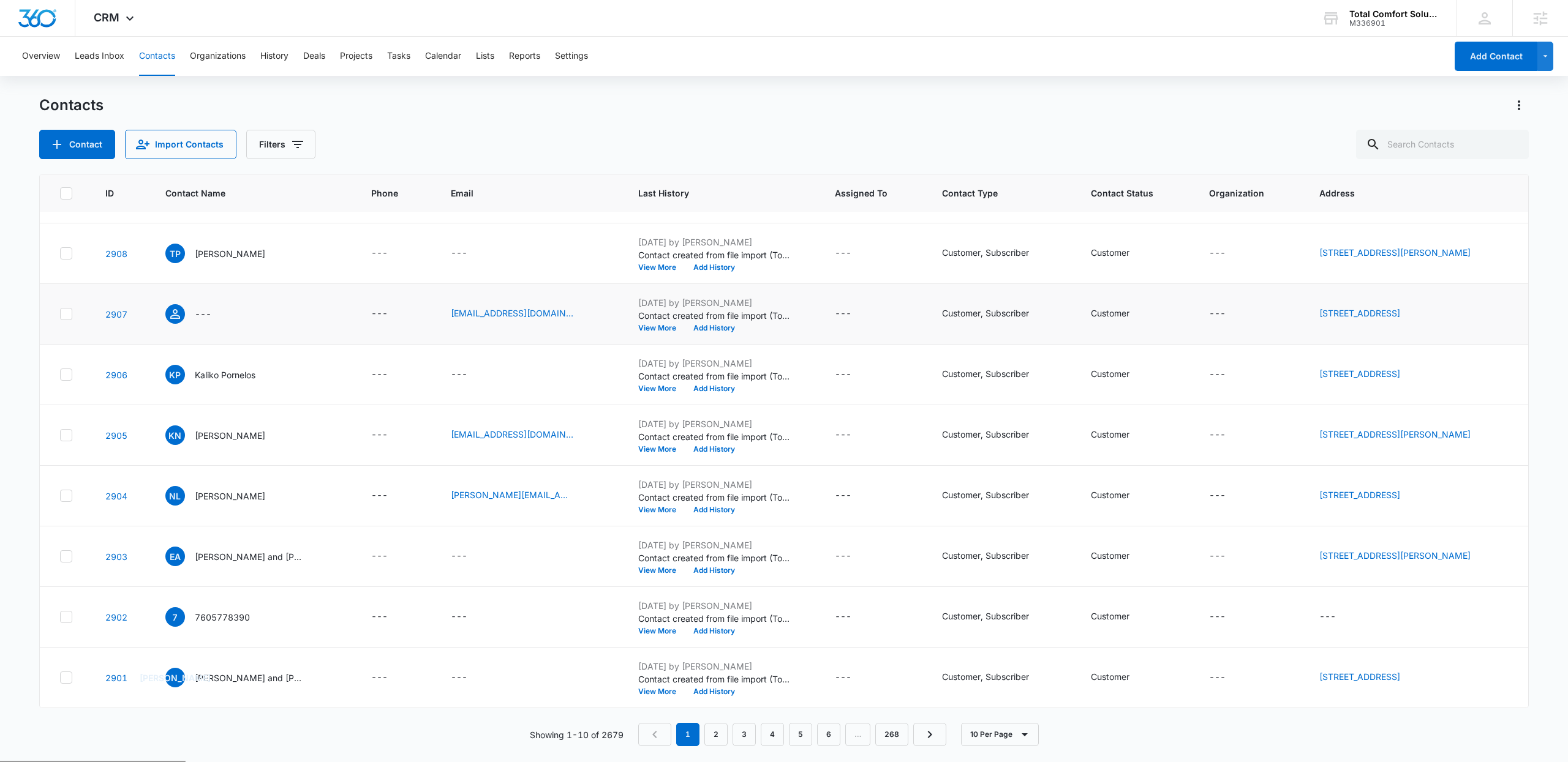
scroll to position [113, 0]
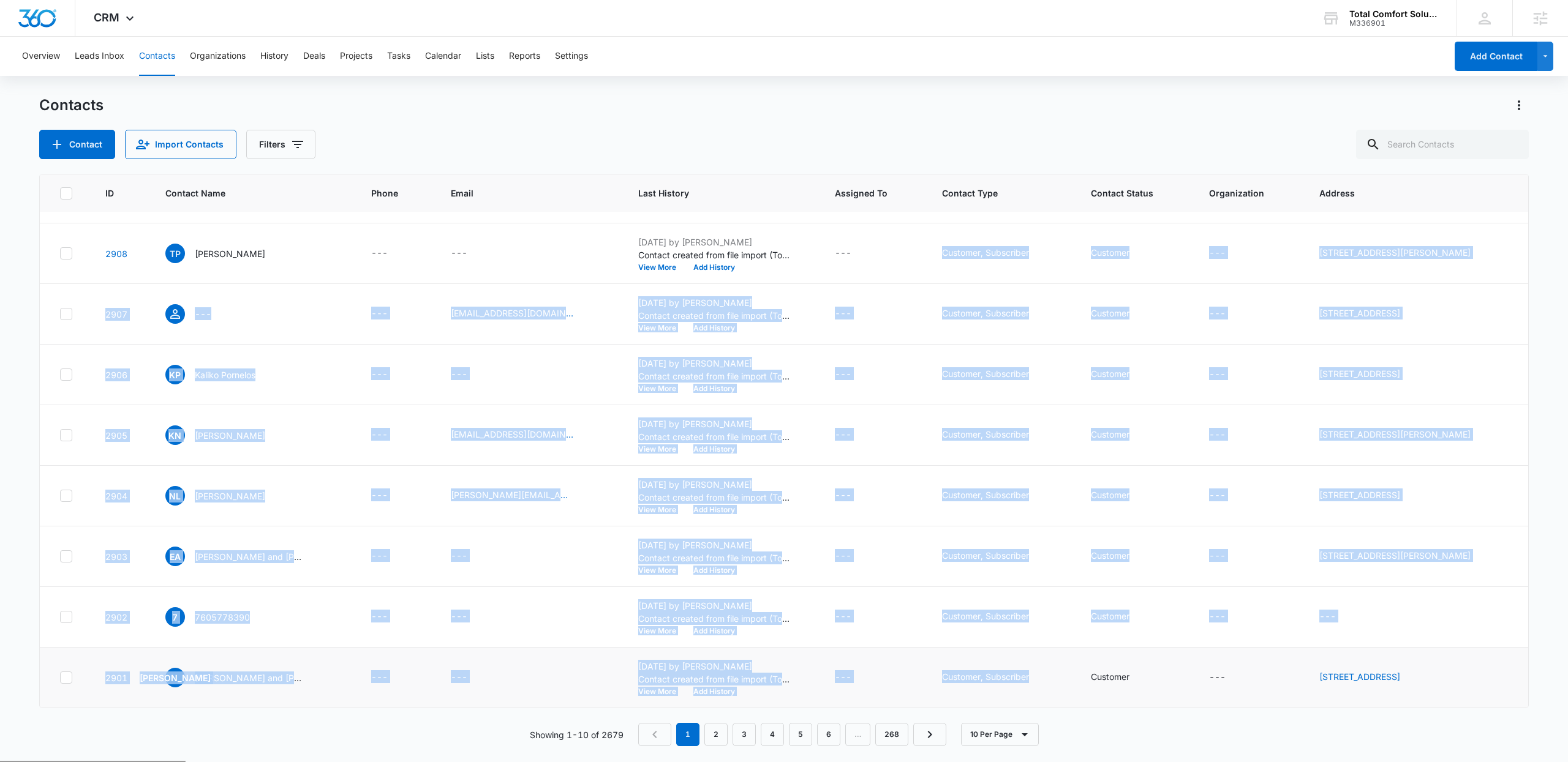
drag, startPoint x: 901, startPoint y: 251, endPoint x: 1070, endPoint y: 649, distance: 432.4
click at [1070, 649] on tbody "2910 BC Benoy Chally --- --- Aug 28, 2025 by Tyler Brungardt Contact created fr…" at bounding box center [784, 406] width 1489 height 606
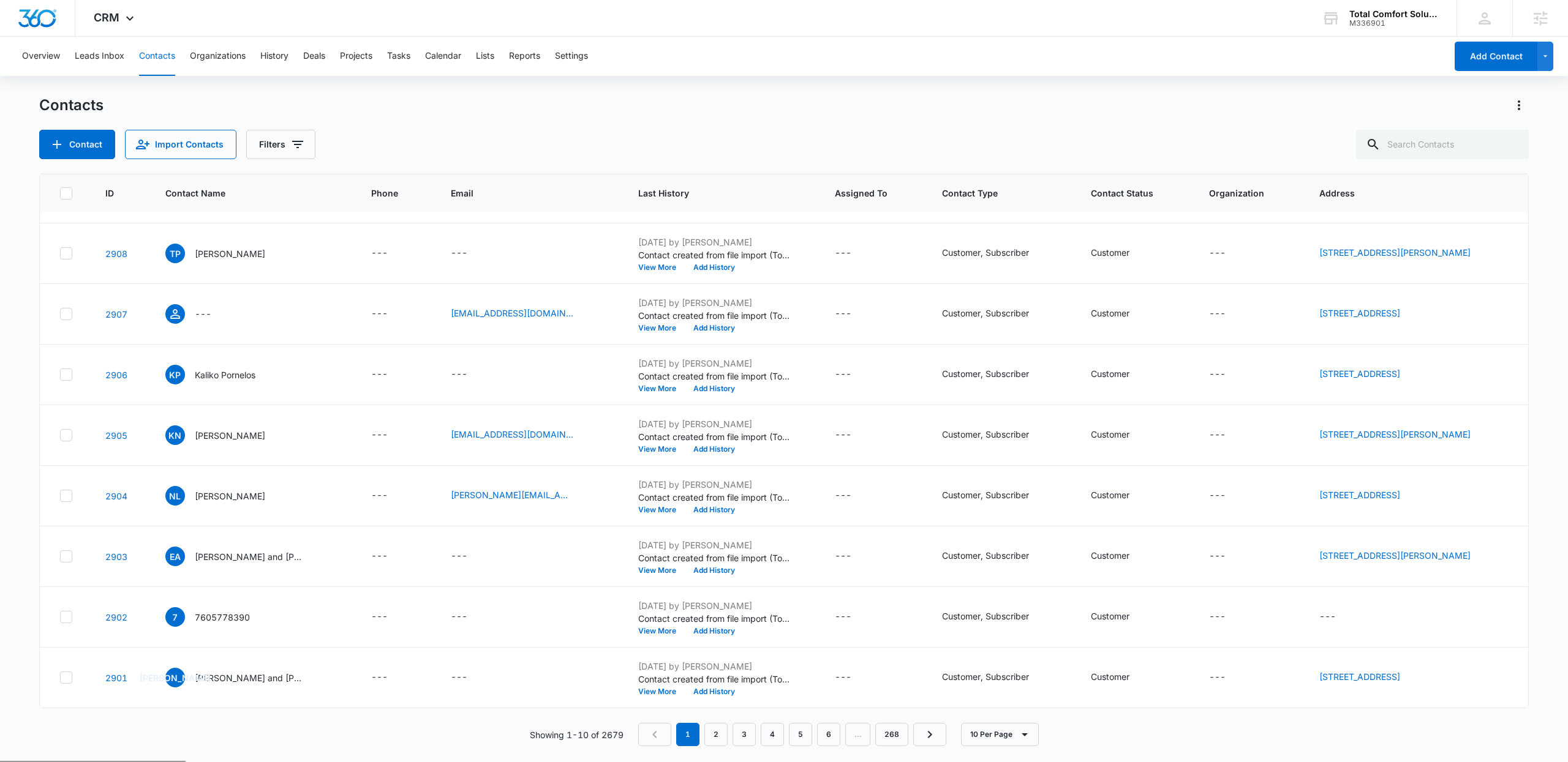
click at [1037, 109] on div "Contacts" at bounding box center [784, 105] width 1489 height 19
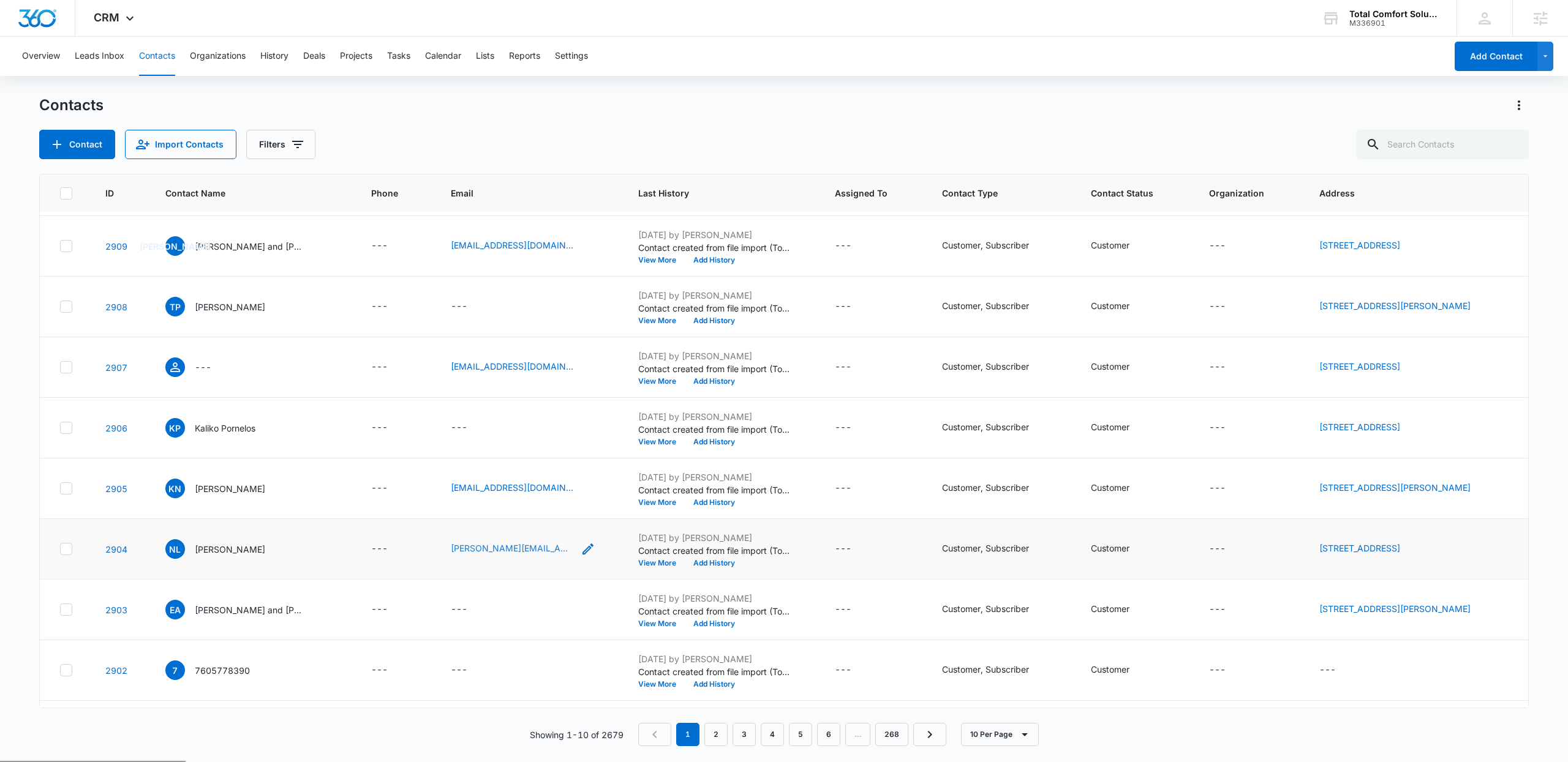
scroll to position [0, 0]
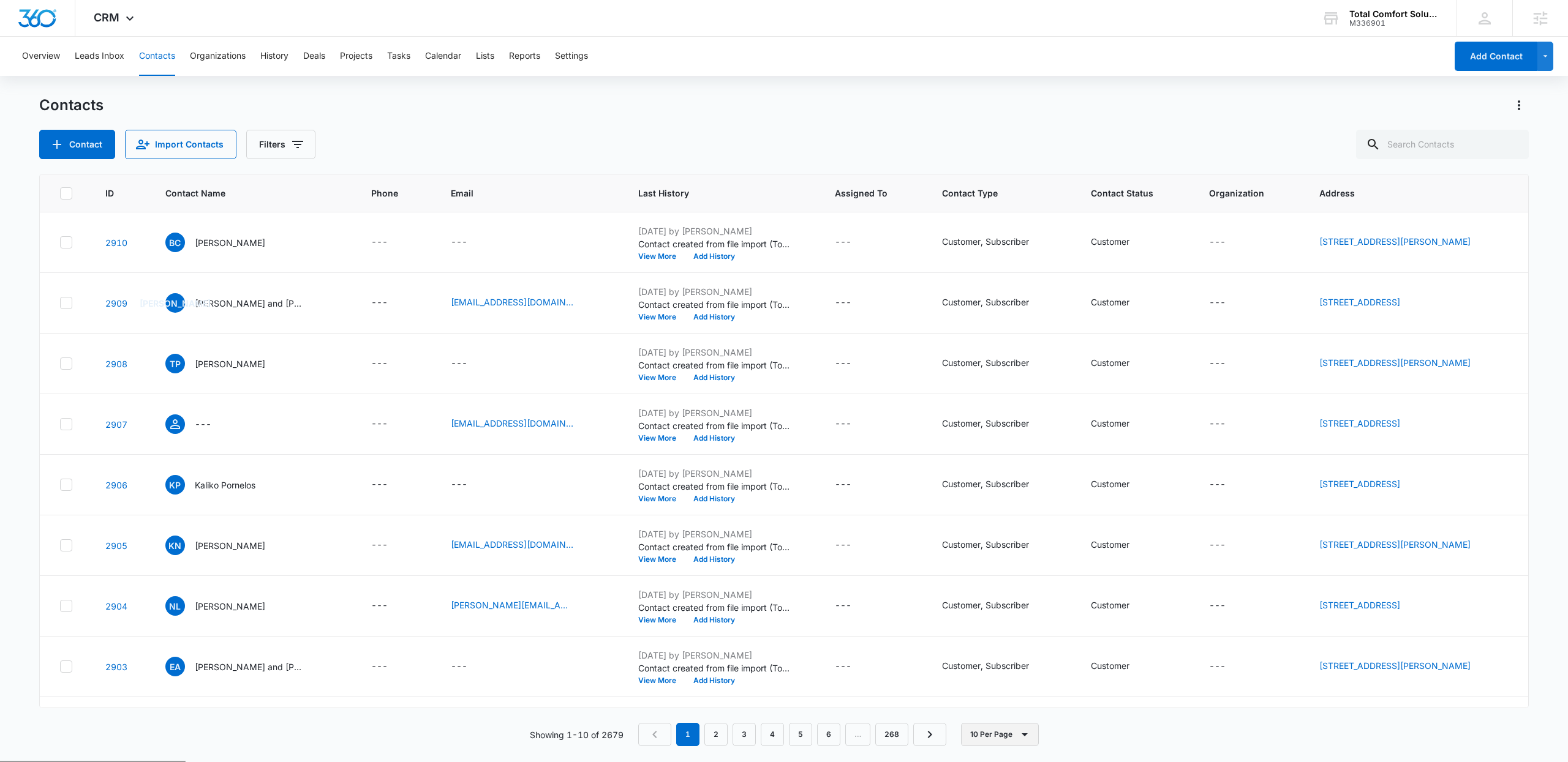
click at [995, 741] on button "10 Per Page" at bounding box center [999, 734] width 78 height 23
click at [1002, 703] on div "50 Per Page" at bounding box center [1002, 698] width 50 height 8
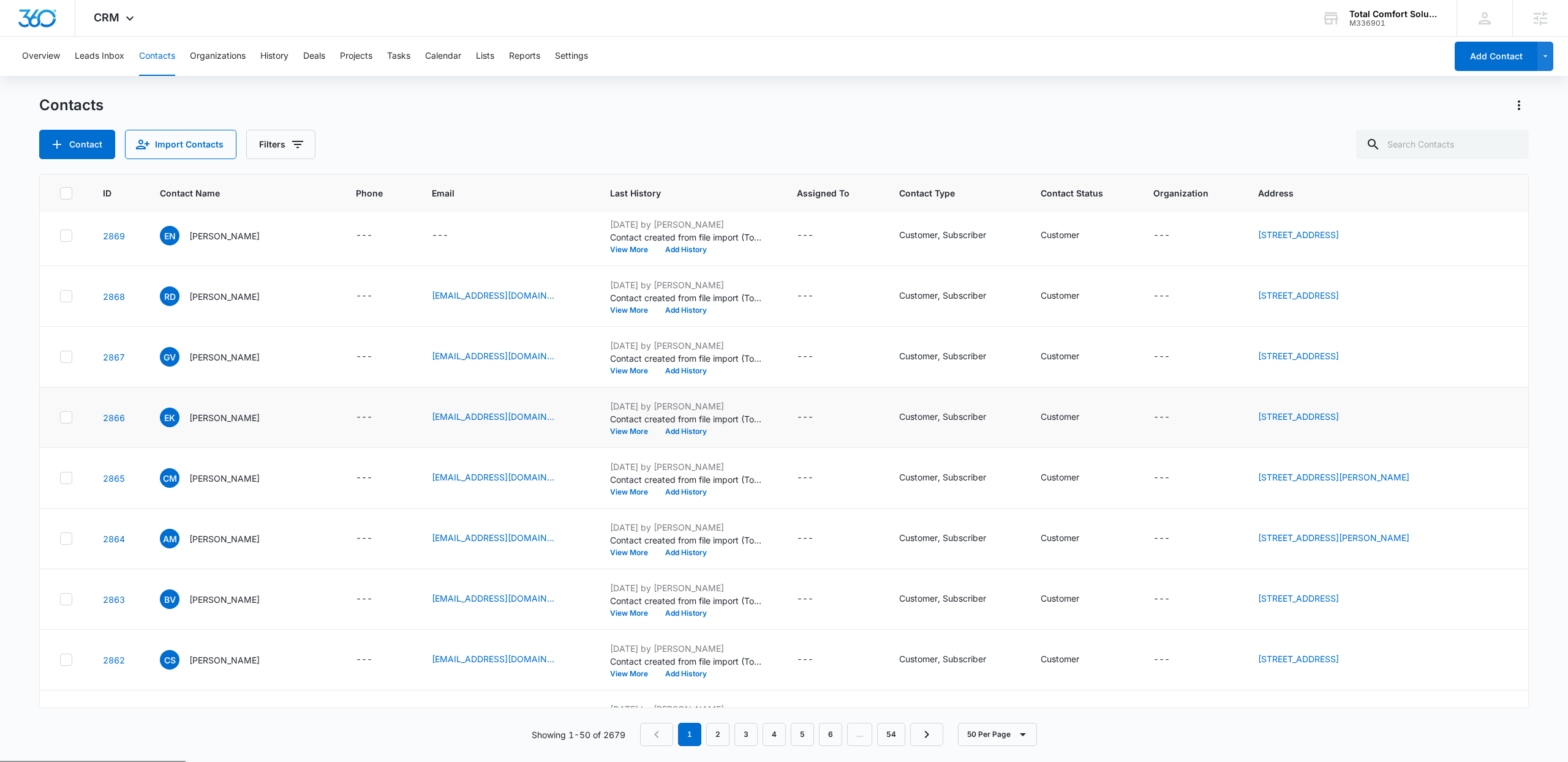
scroll to position [2544, 0]
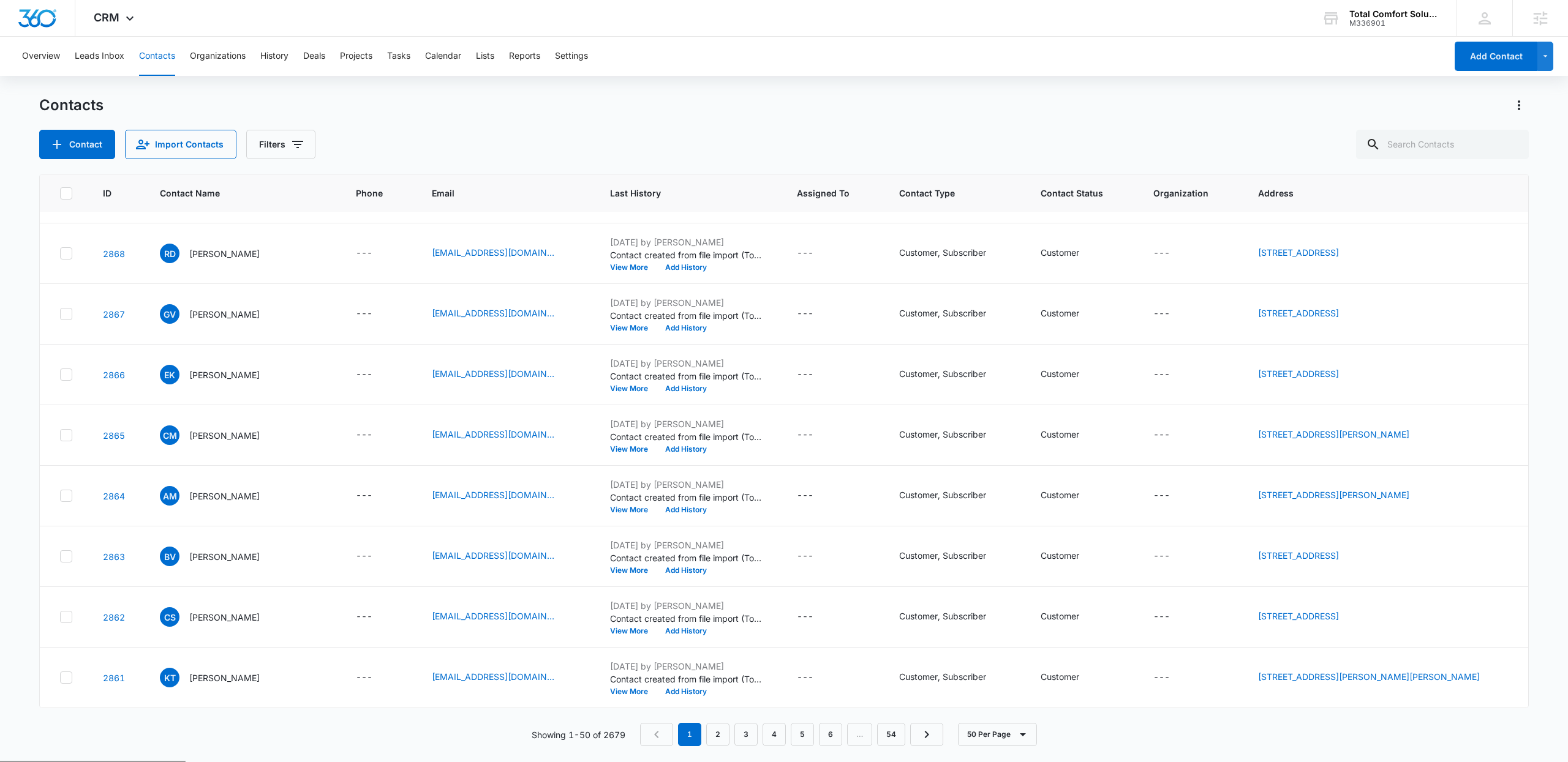
click at [730, 733] on nav "1 2 3 4 5 6 … 54" at bounding box center [791, 734] width 303 height 23
click at [724, 733] on link "2" at bounding box center [718, 734] width 23 height 23
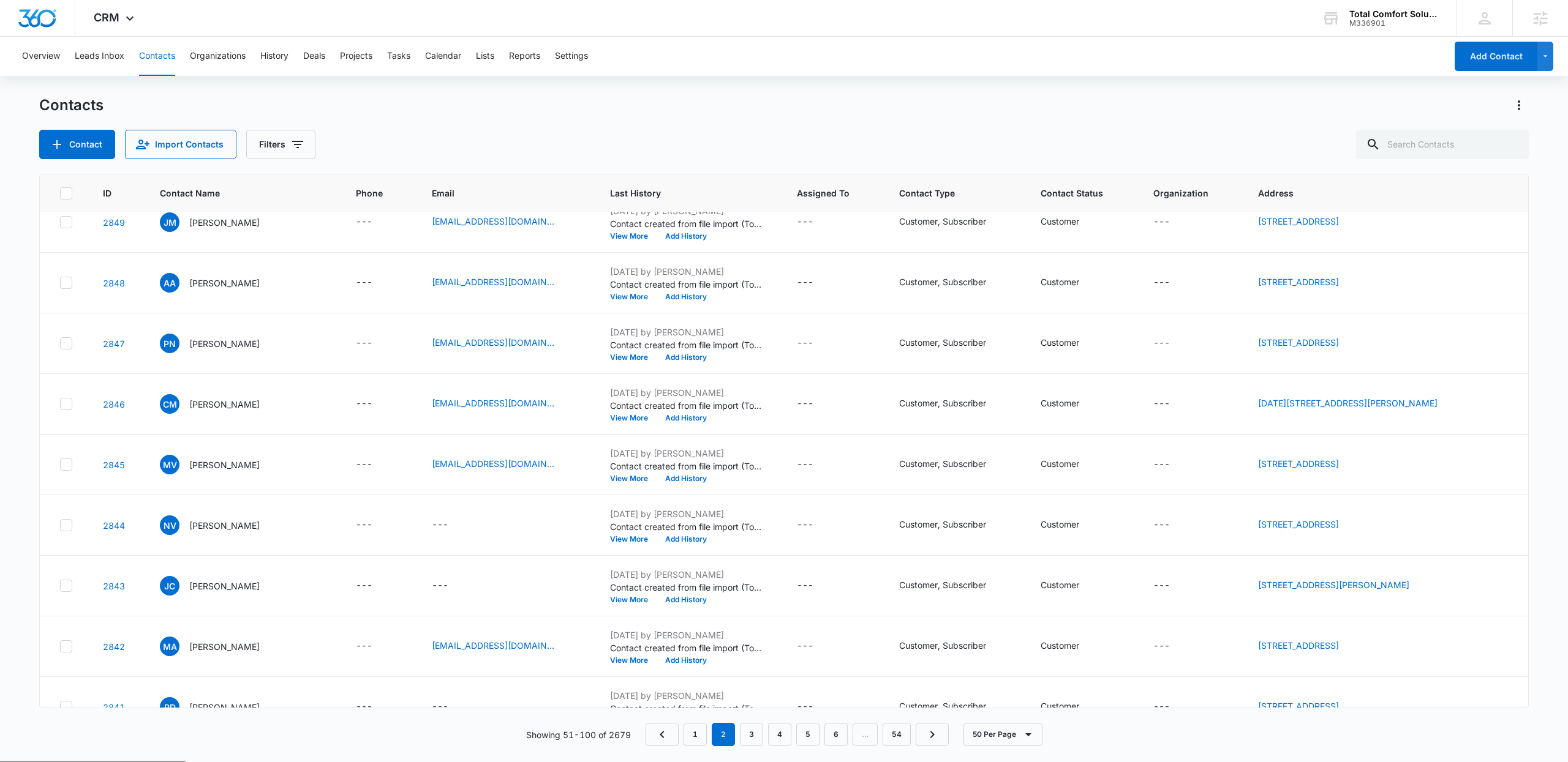
scroll to position [0, 0]
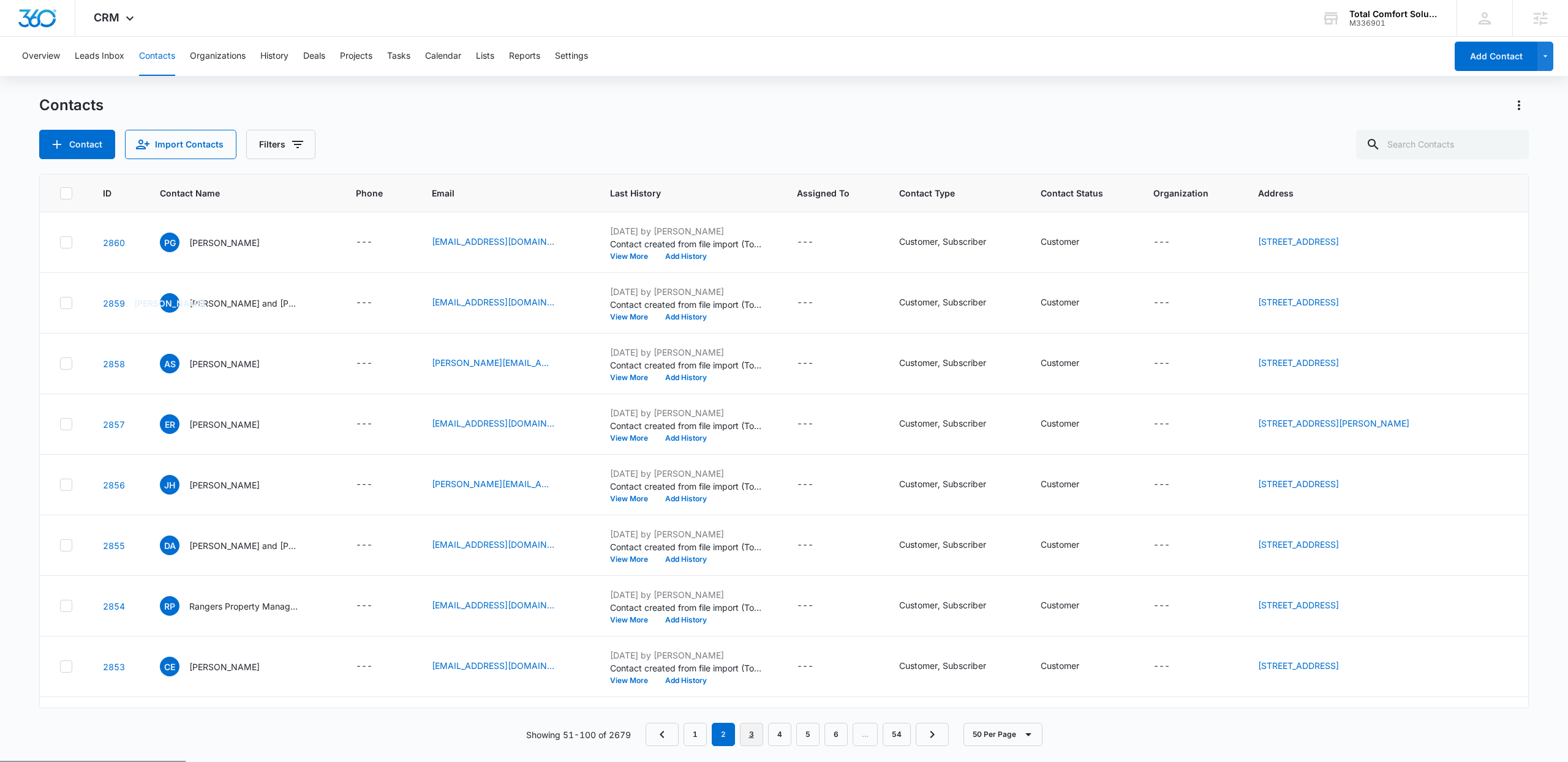
click at [751, 740] on link "3" at bounding box center [752, 734] width 23 height 23
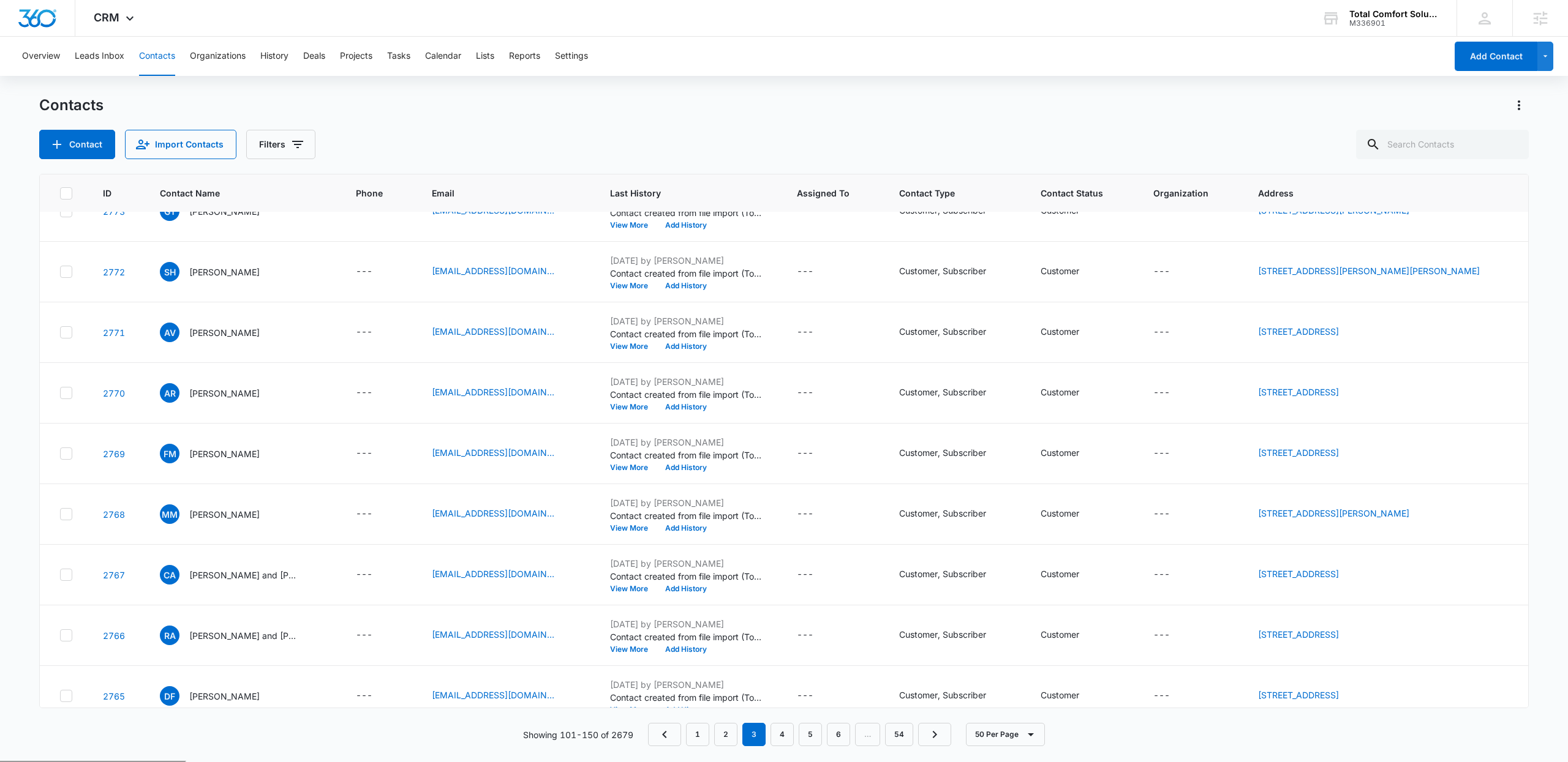
scroll to position [2544, 0]
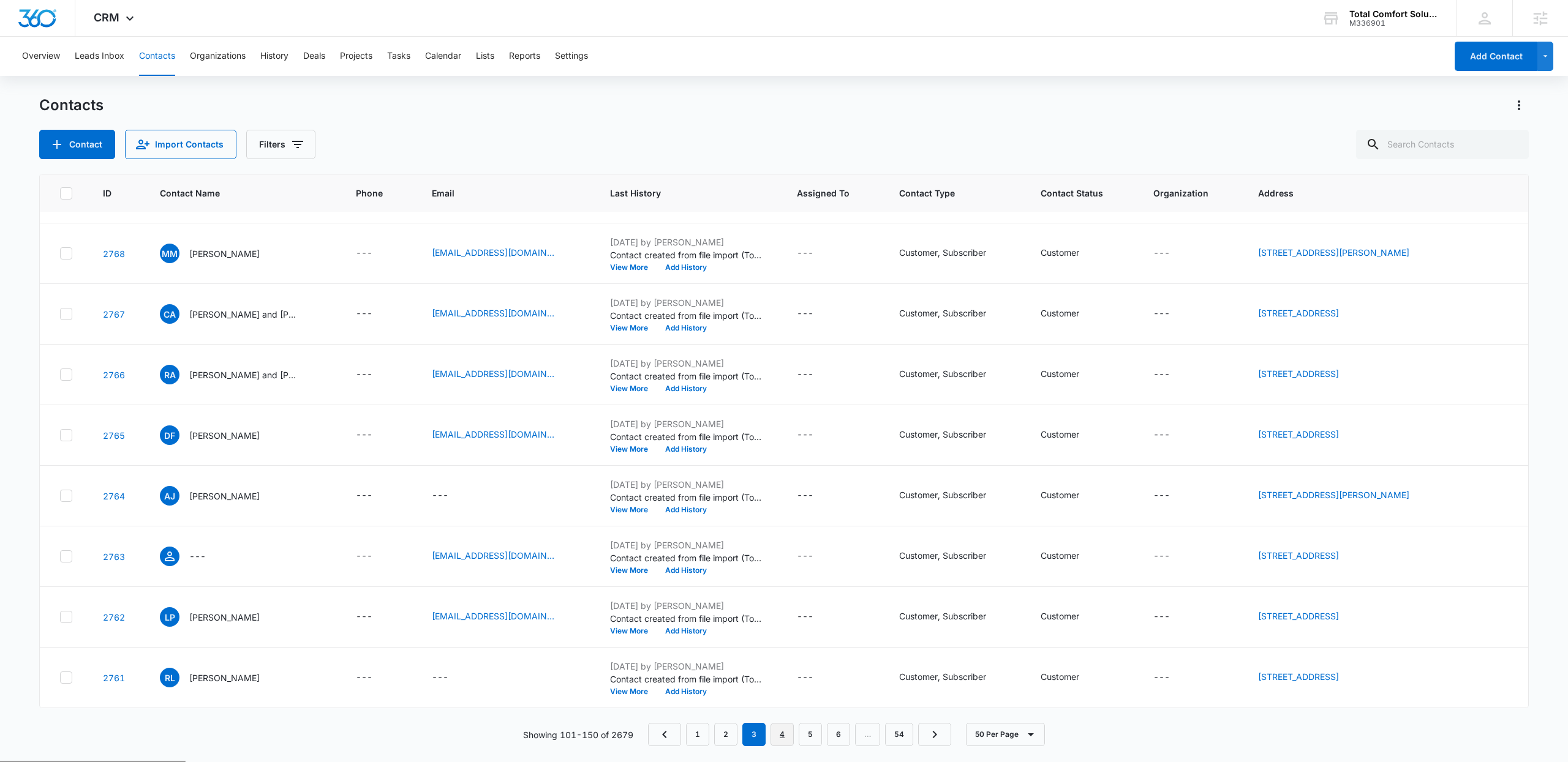
click at [789, 740] on link "4" at bounding box center [782, 734] width 23 height 23
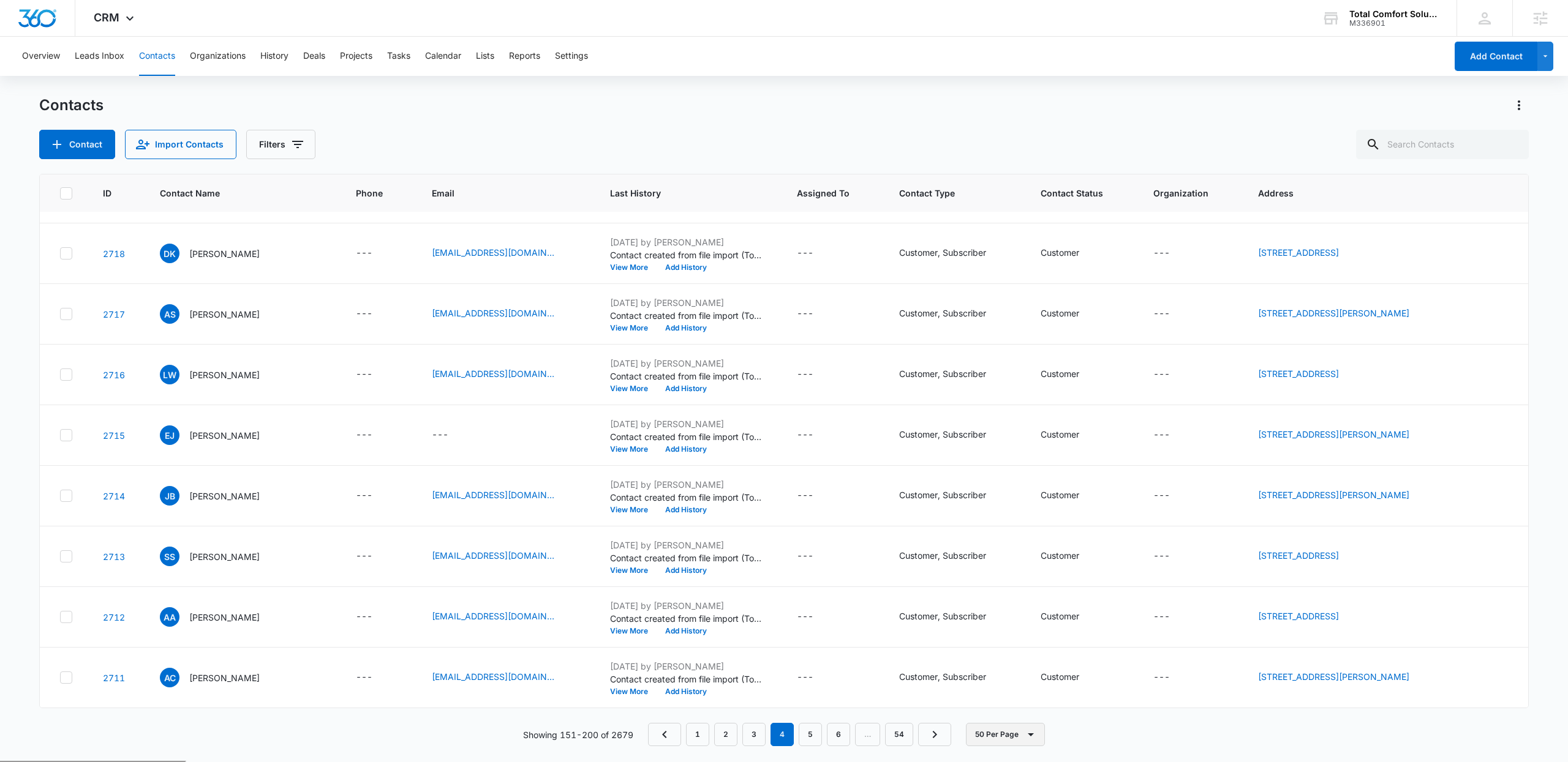
click at [1014, 735] on button "50 Per Page" at bounding box center [1005, 734] width 79 height 23
click at [1119, 747] on div "Contacts Contact Import Contacts Filters ID Contact Name Phone Email Last Histo…" at bounding box center [784, 428] width 1489 height 666
click at [811, 737] on link "5" at bounding box center [810, 734] width 23 height 23
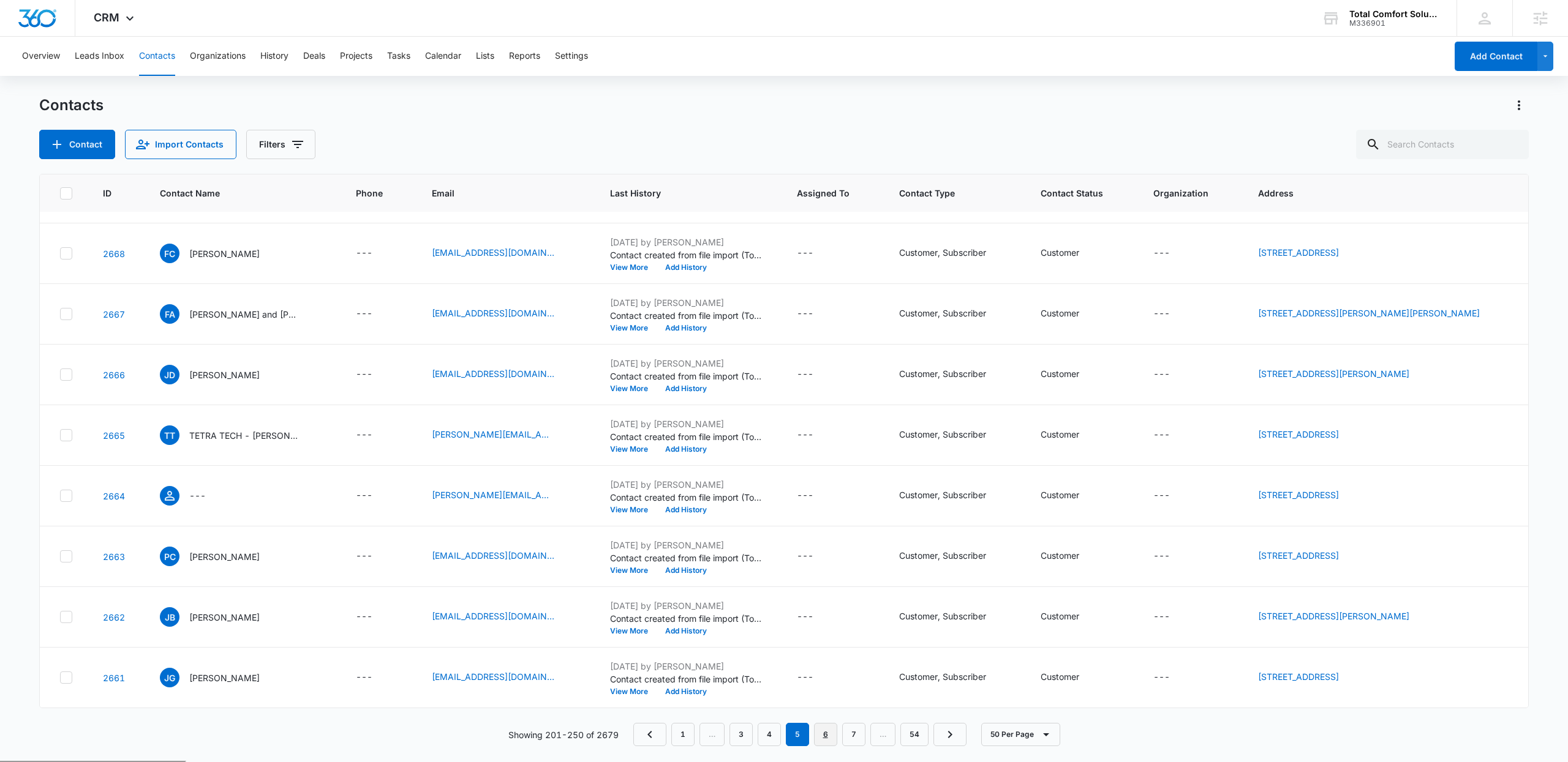
click at [836, 737] on link "6" at bounding box center [826, 734] width 23 height 23
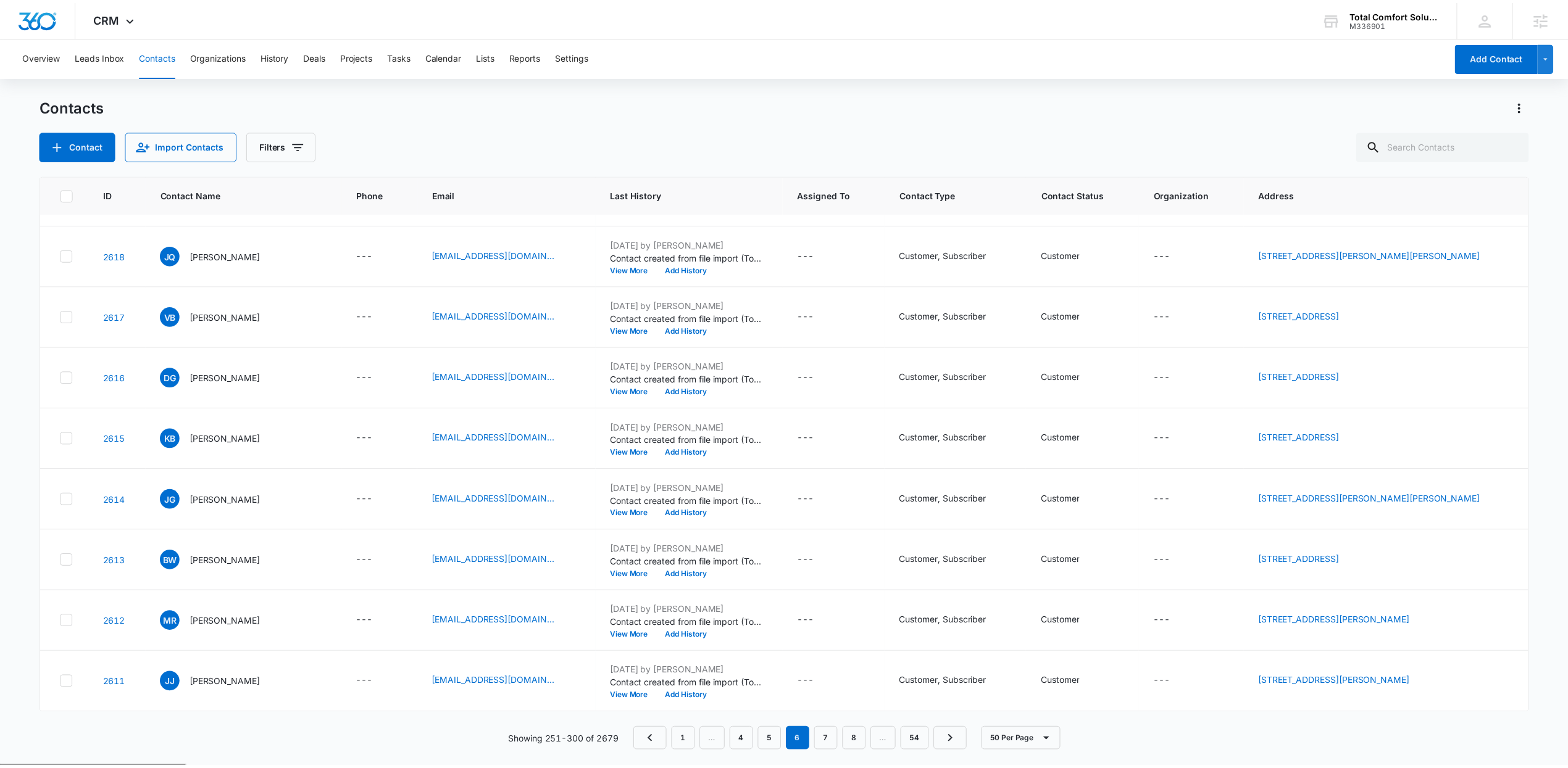
scroll to position [0, 0]
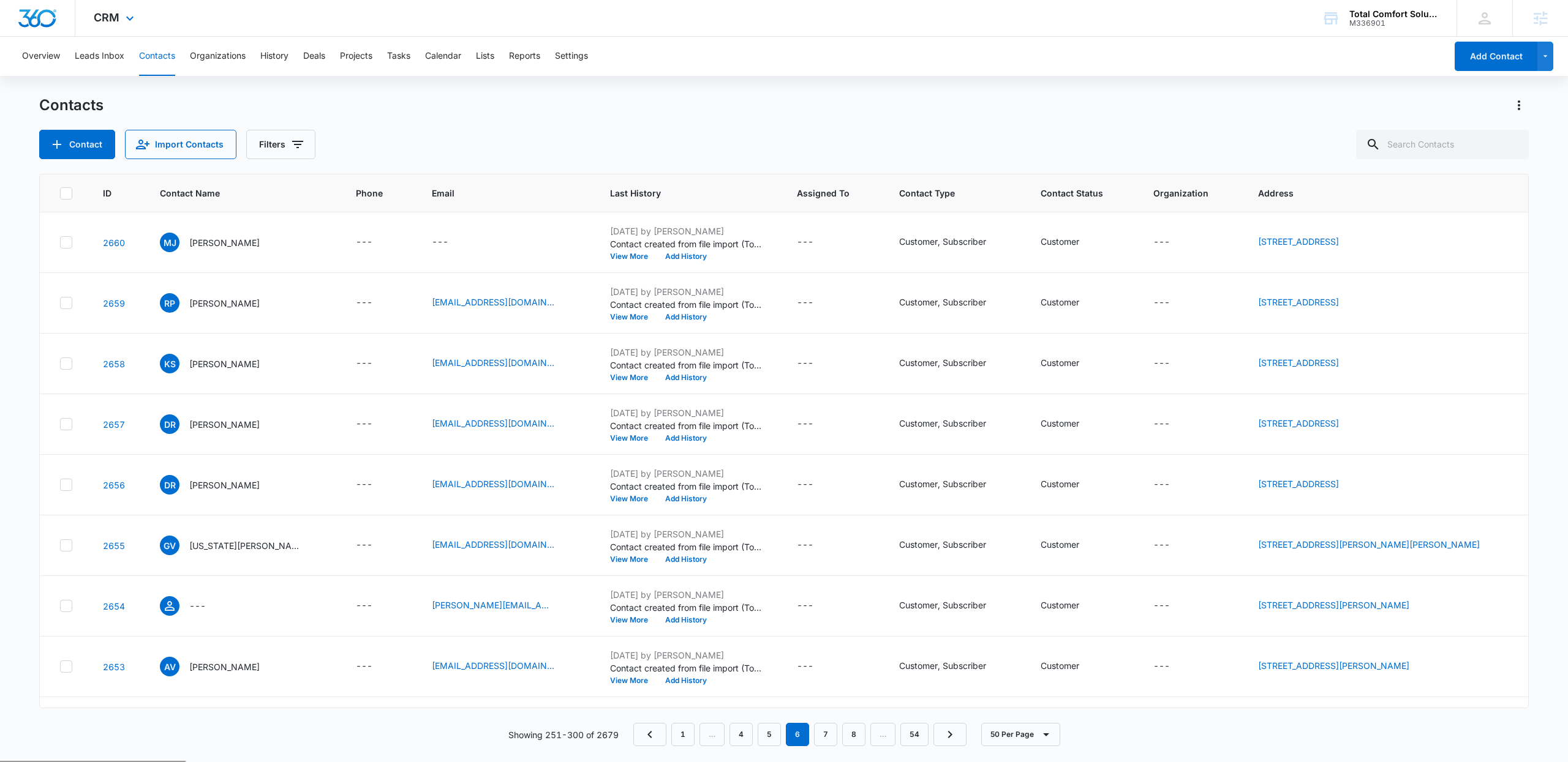
click at [117, 19] on span "CRM" at bounding box center [106, 17] width 25 height 13
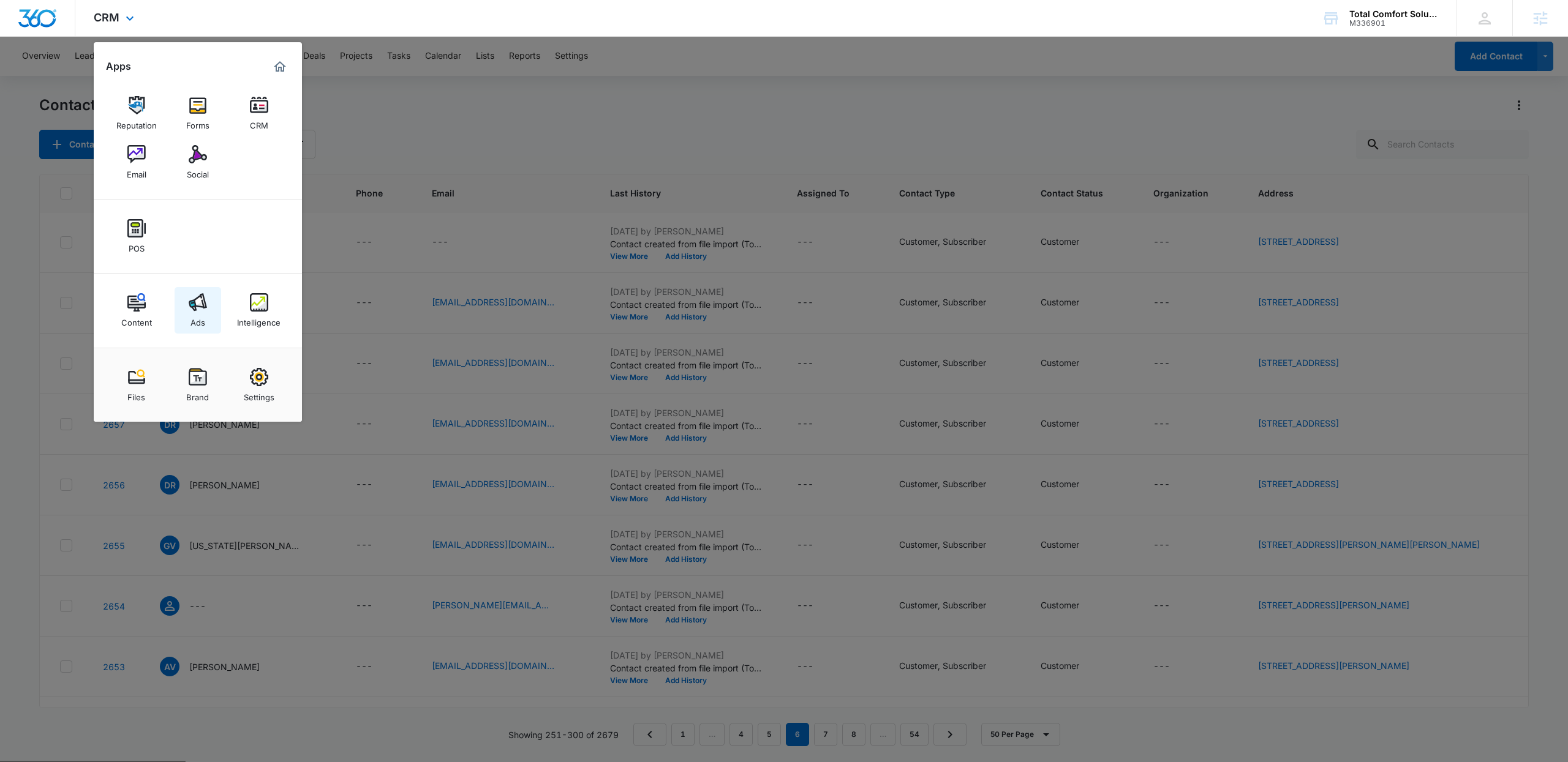
click at [205, 312] on img at bounding box center [198, 302] width 19 height 19
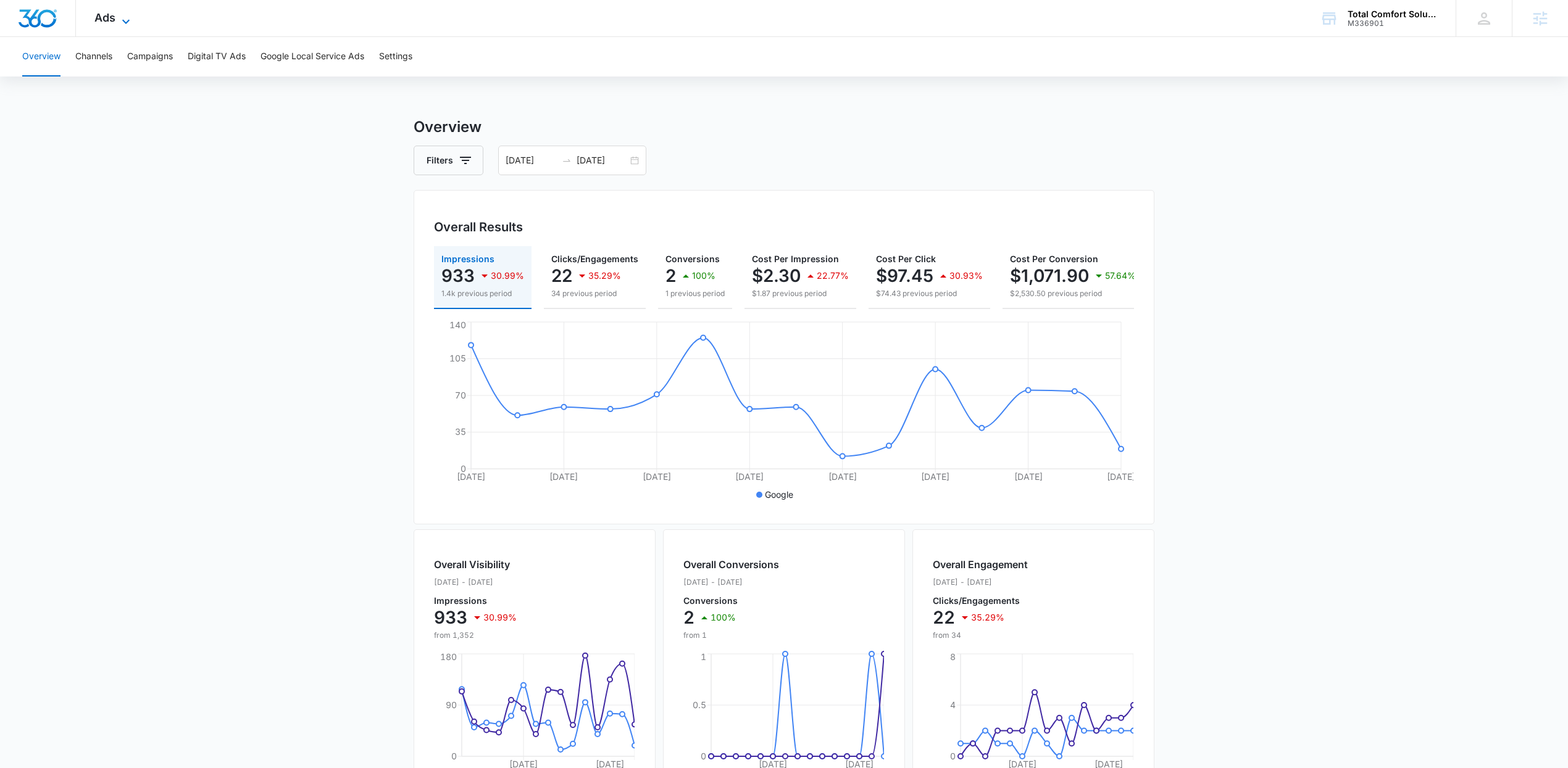
click at [108, 23] on span "Ads" at bounding box center [104, 17] width 21 height 13
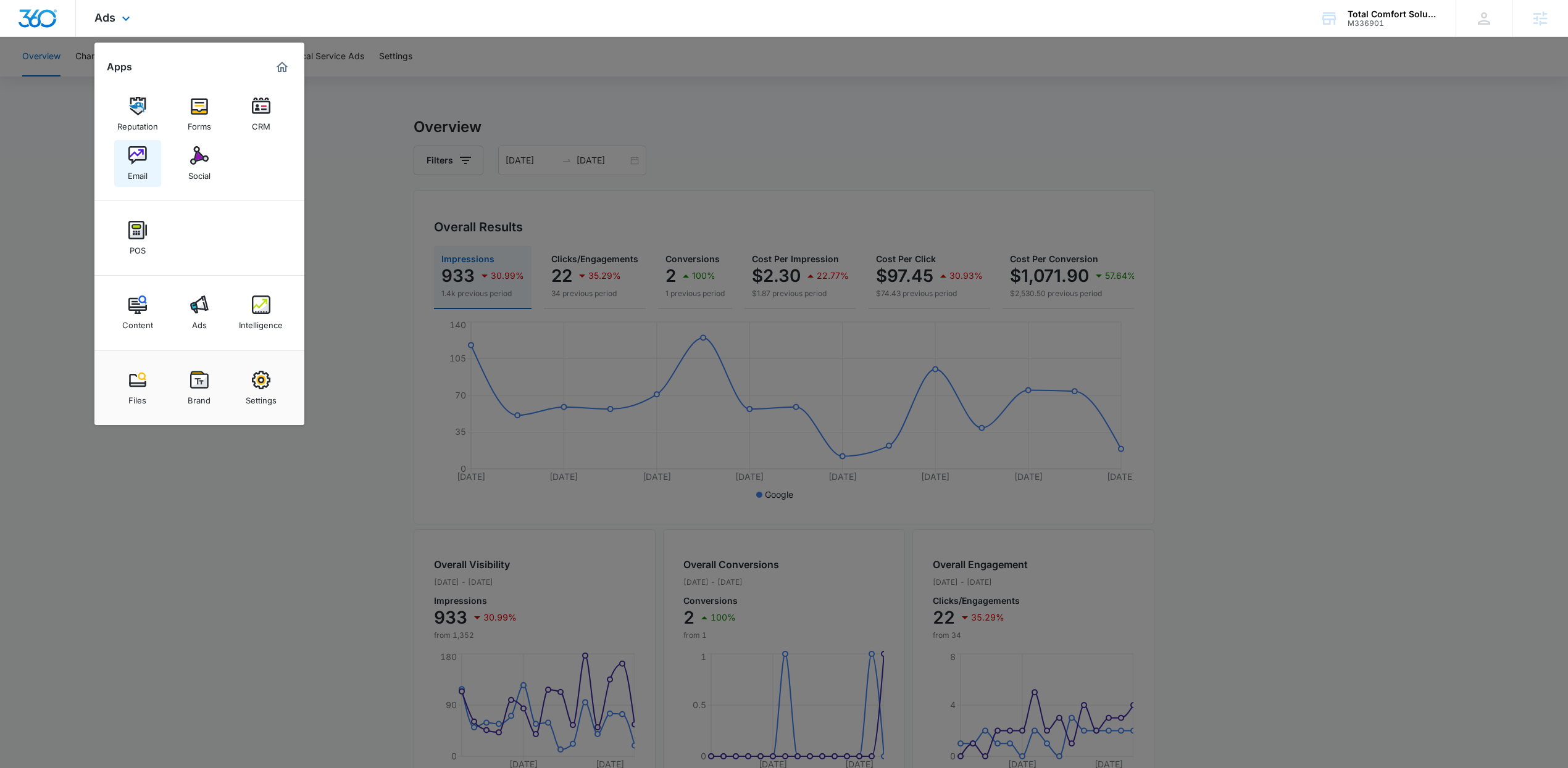
click at [139, 159] on img at bounding box center [138, 155] width 19 height 19
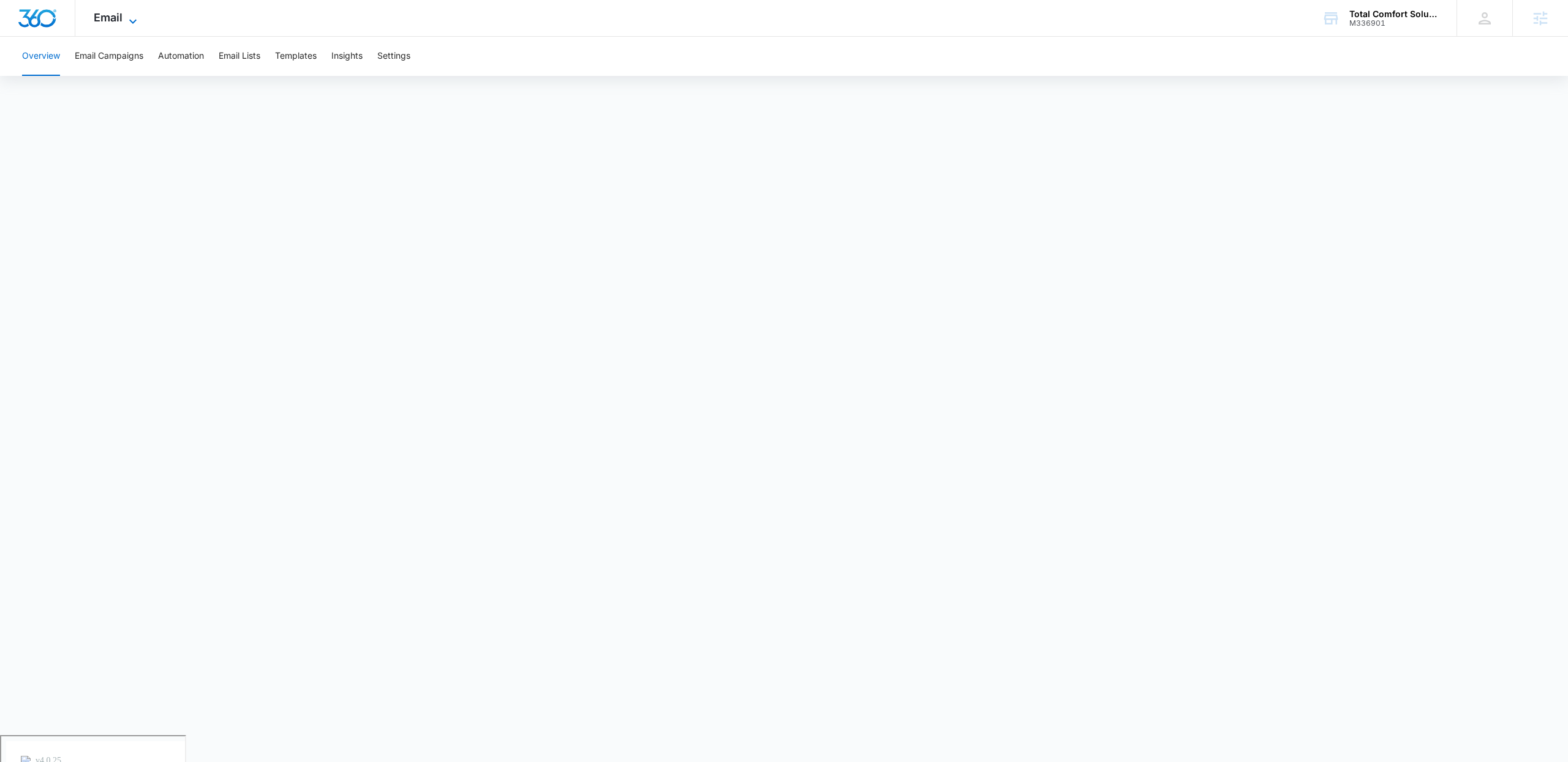
click at [113, 16] on span "Email" at bounding box center [107, 17] width 29 height 13
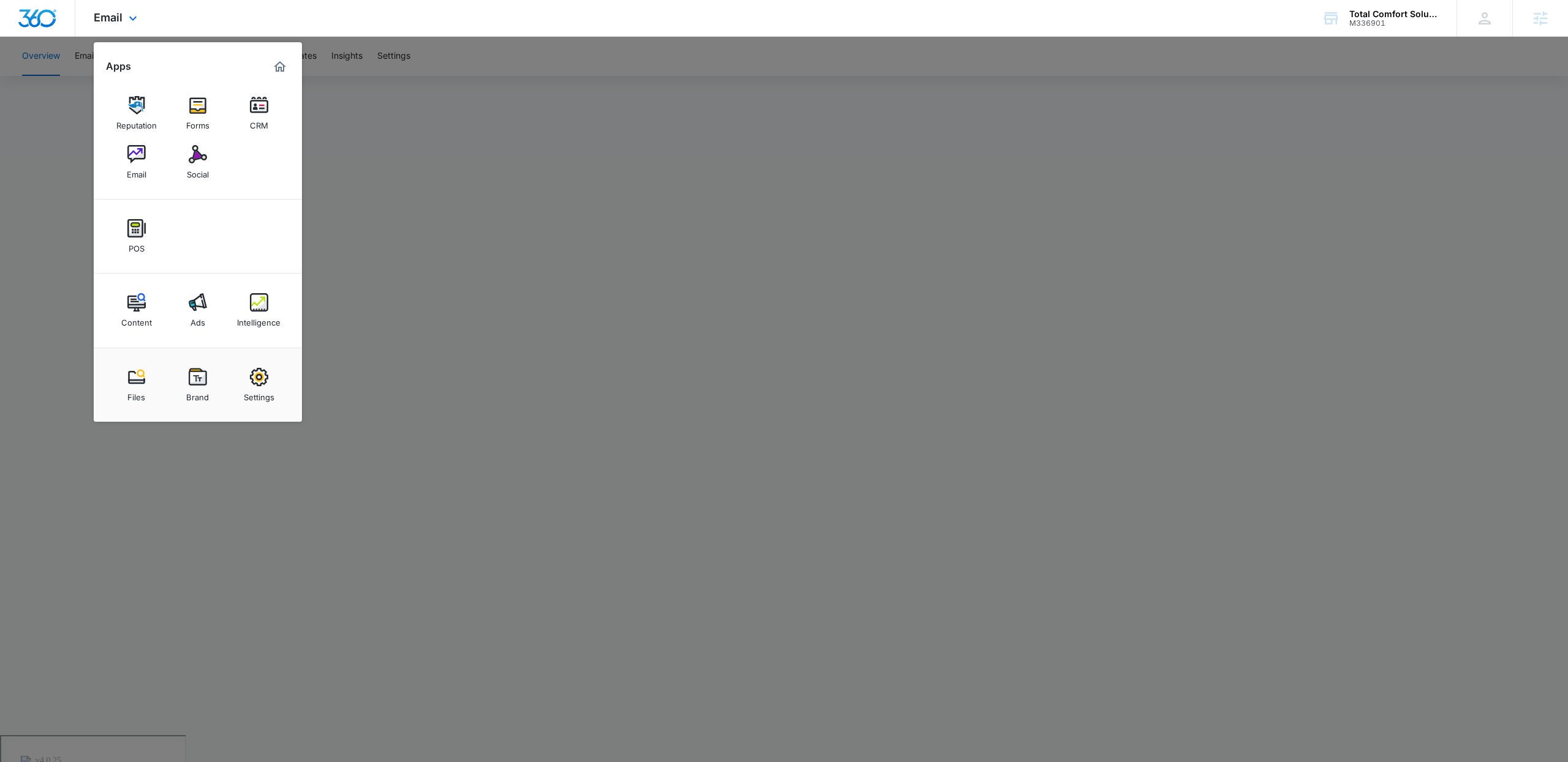
click at [282, 68] on img "Marketing 360® Dashboard" at bounding box center [279, 66] width 15 height 15
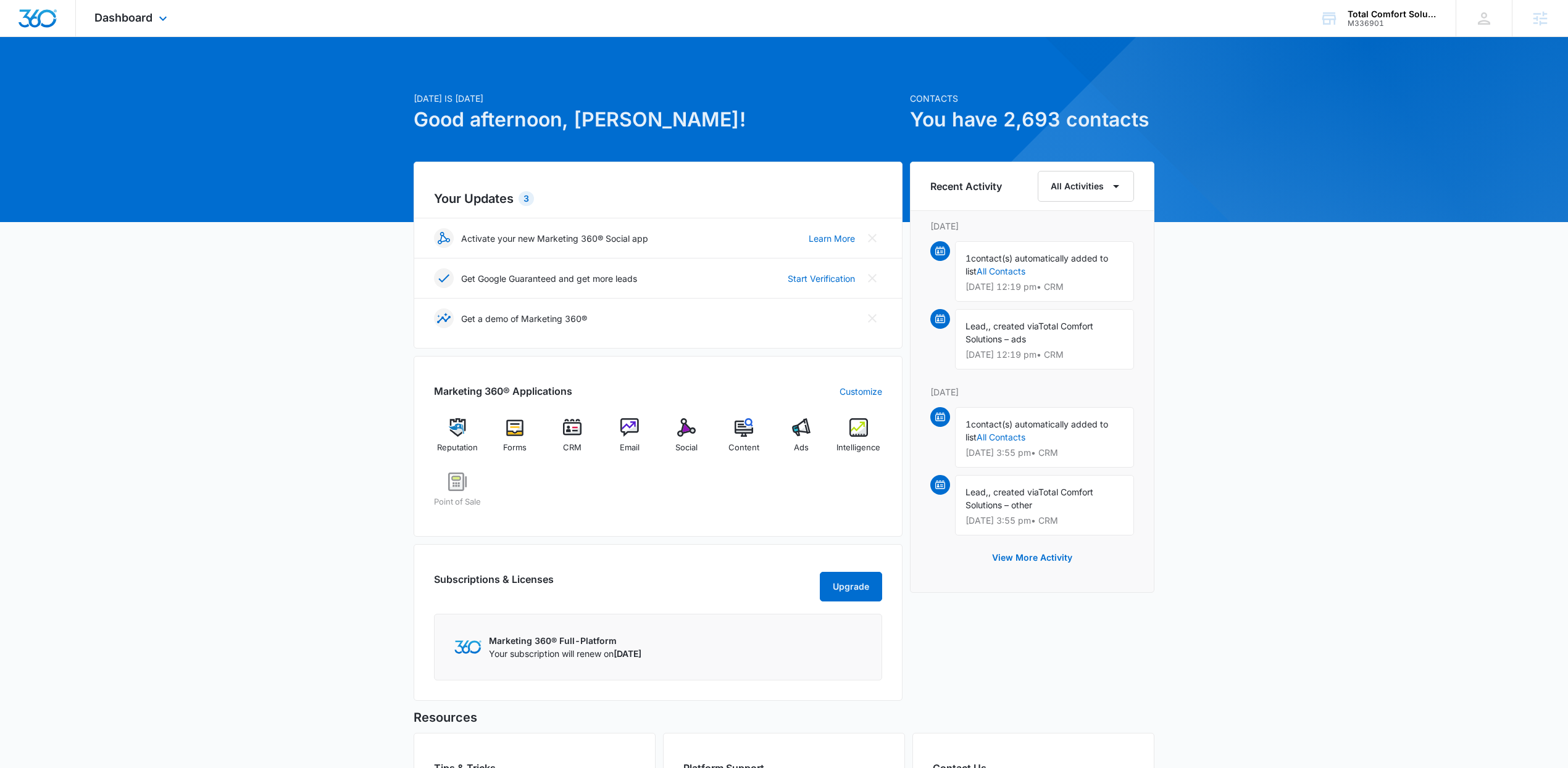
click at [131, 8] on div "Dashboard Apps Reputation Forms CRM Email Social POS Content Ads Intelligence F…" at bounding box center [132, 18] width 113 height 37
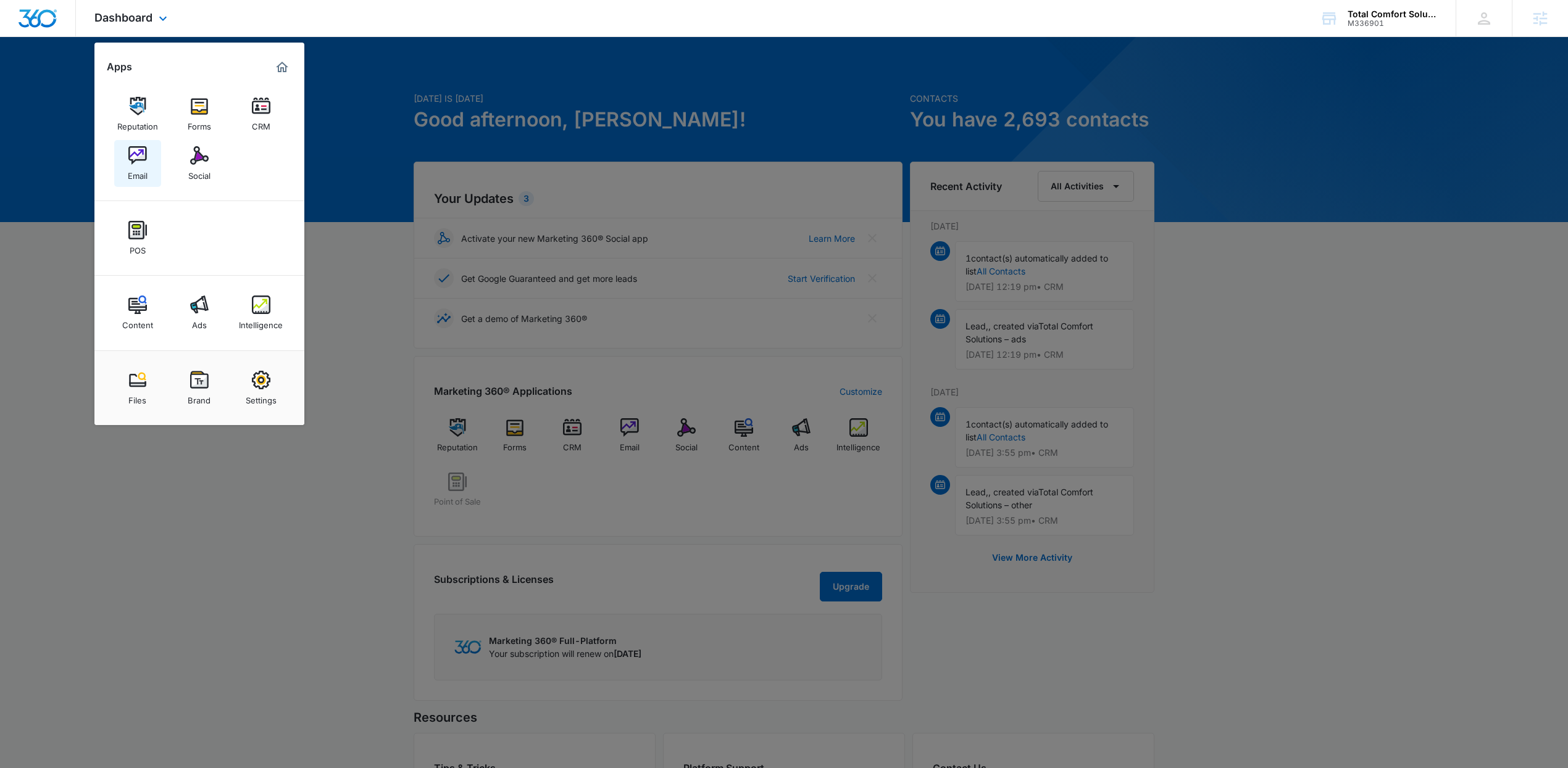
click at [131, 174] on div "Email" at bounding box center [137, 173] width 19 height 16
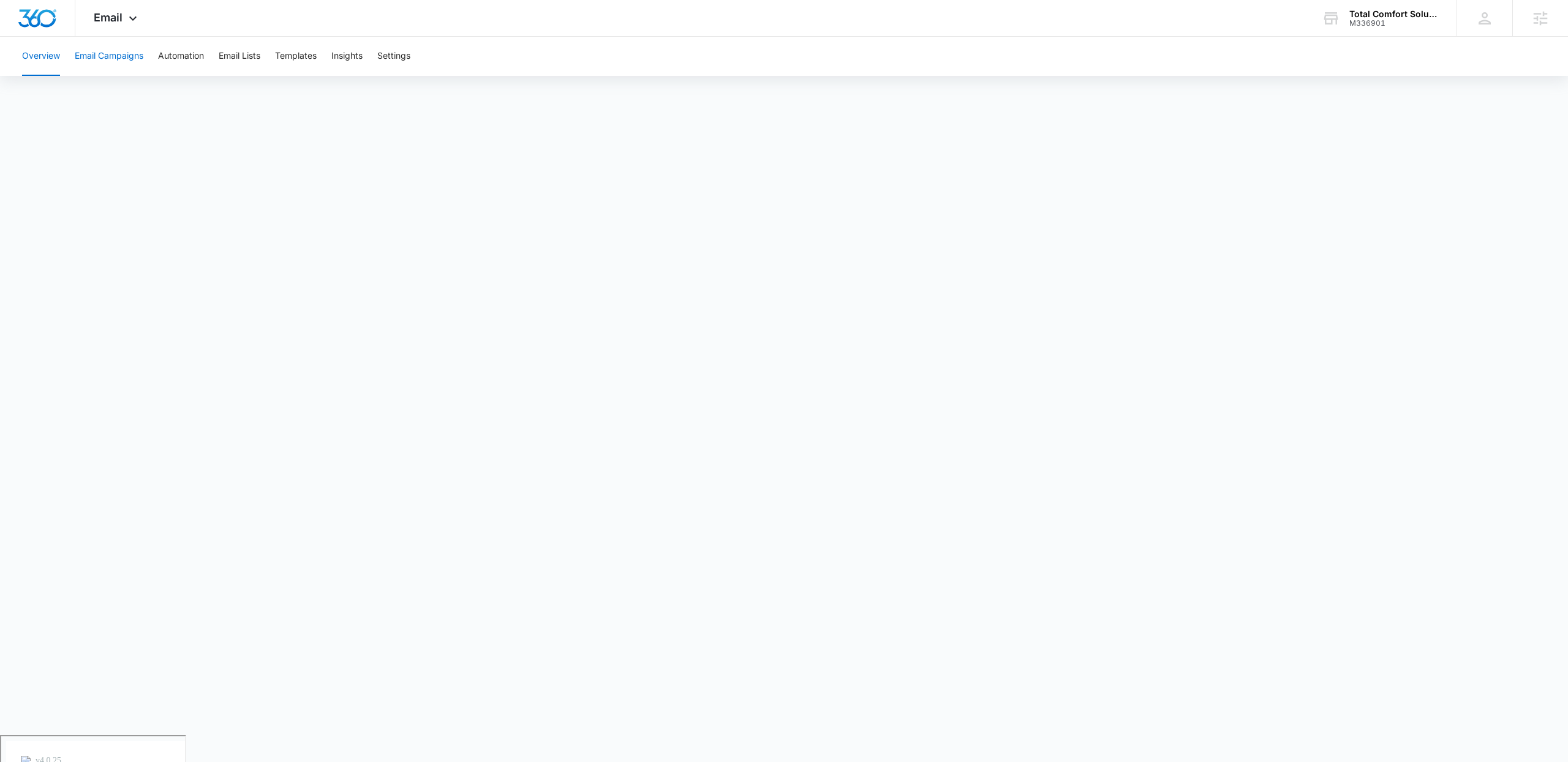
click at [94, 58] on button "Email Campaigns" at bounding box center [109, 56] width 69 height 39
click at [175, 47] on button "Automation" at bounding box center [181, 56] width 46 height 39
click at [103, 19] on span "Email" at bounding box center [107, 17] width 29 height 13
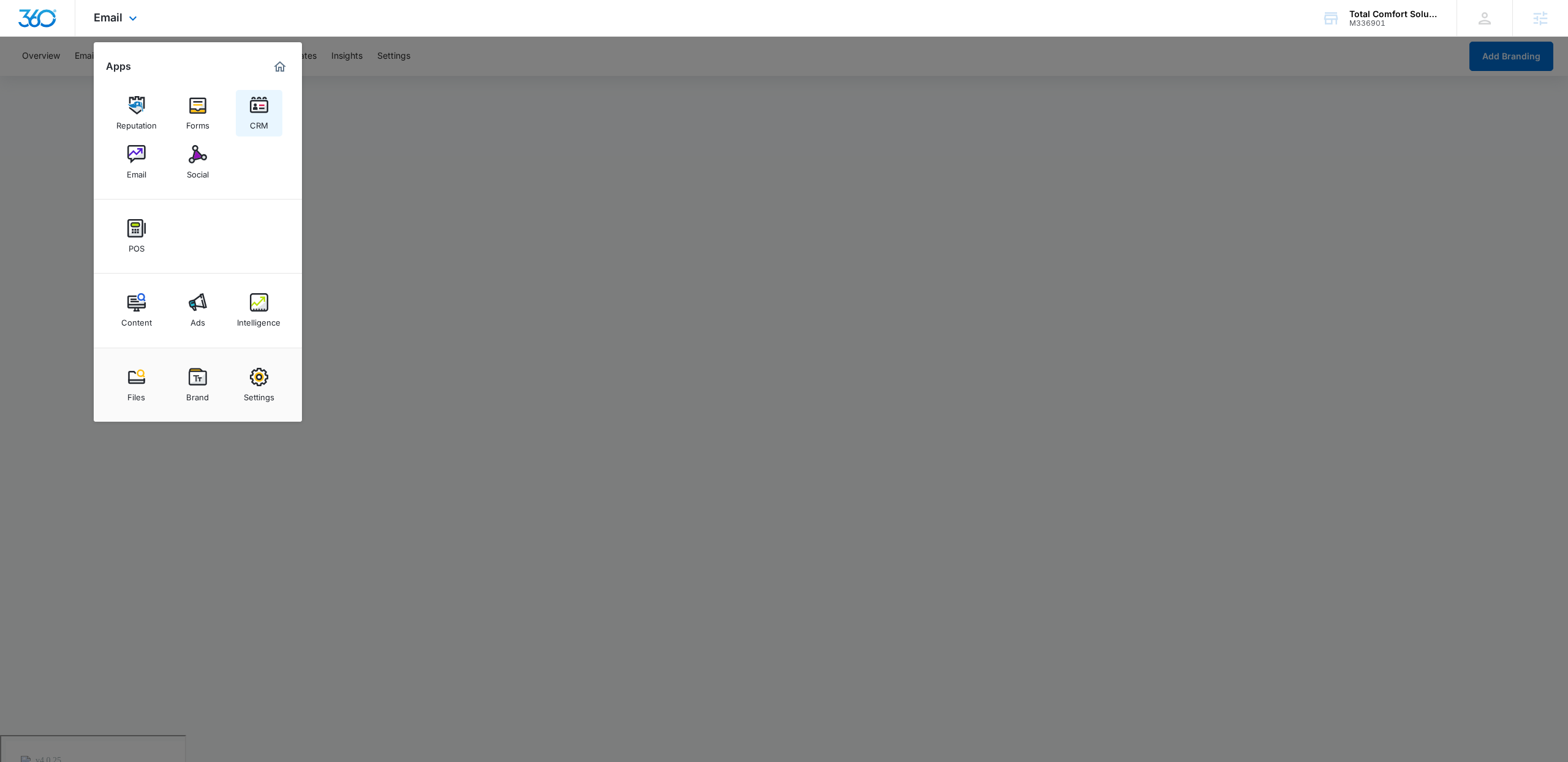
click at [276, 113] on link "CRM" at bounding box center [259, 113] width 46 height 46
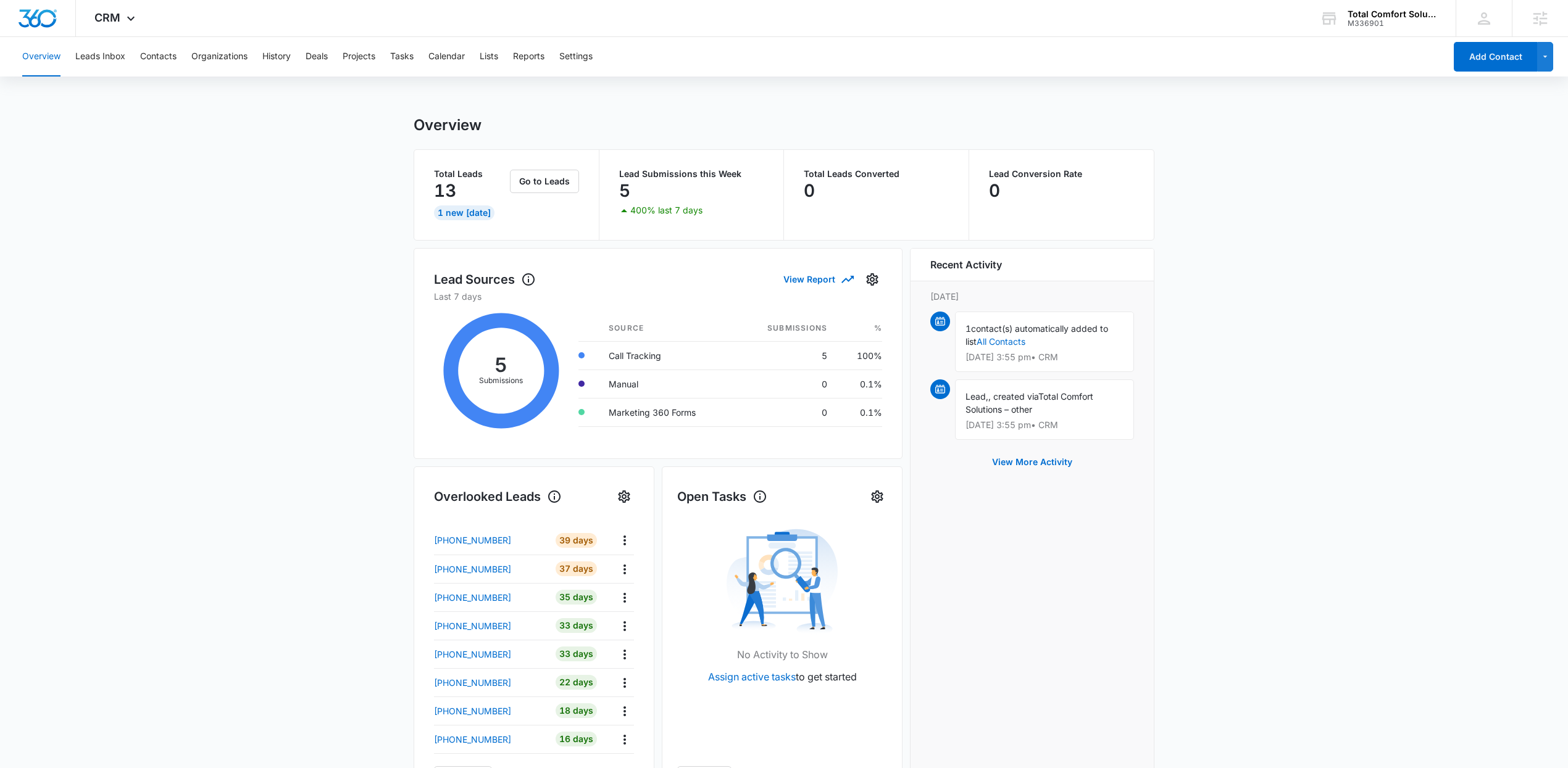
click at [75, 57] on div "Overview Leads Inbox Contacts Organizations History Deals Projects Tasks Calend…" at bounding box center [730, 57] width 1430 height 40
click at [109, 56] on button "Leads Inbox" at bounding box center [100, 57] width 50 height 40
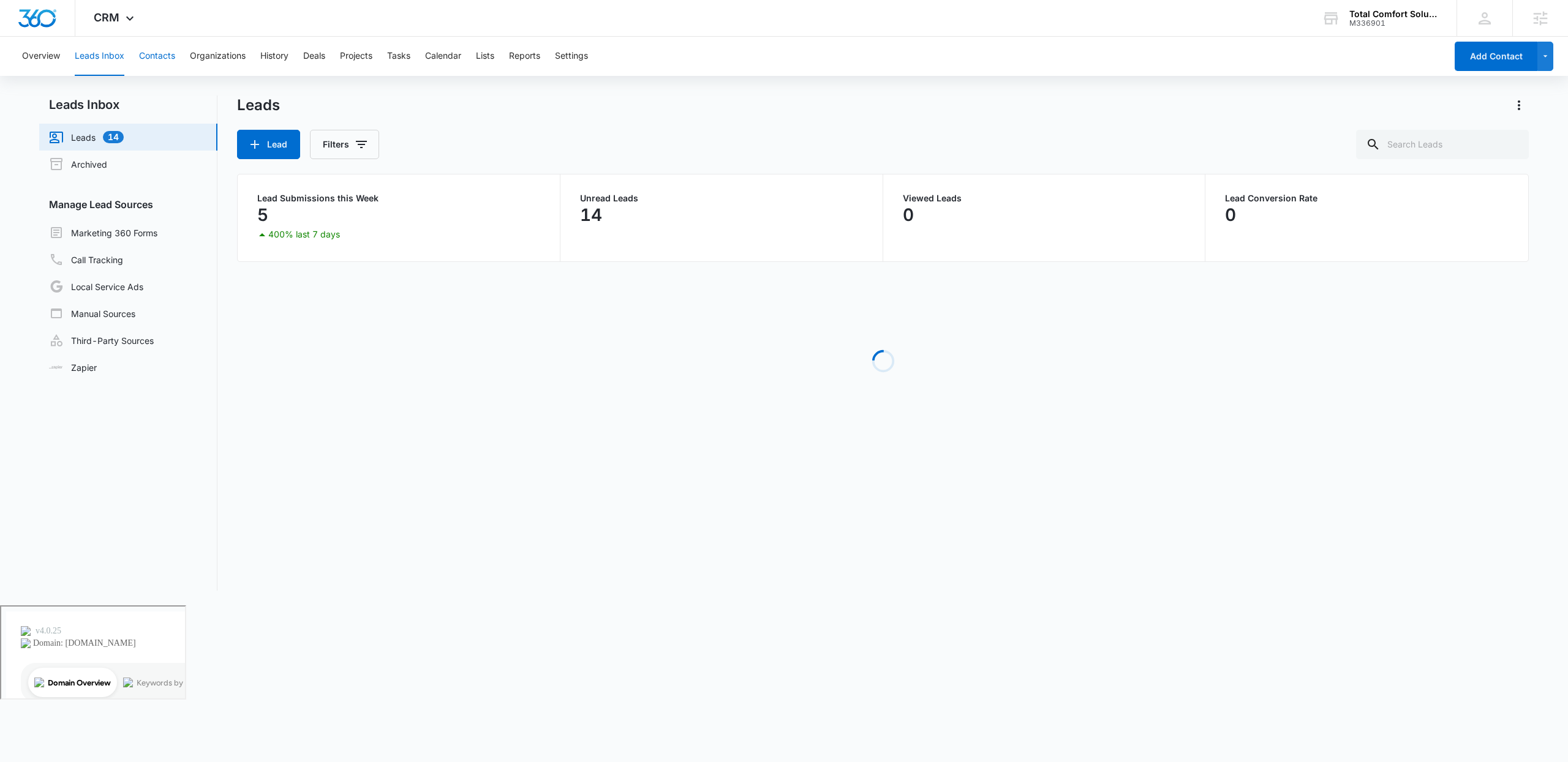
click at [166, 67] on button "Contacts" at bounding box center [157, 56] width 36 height 39
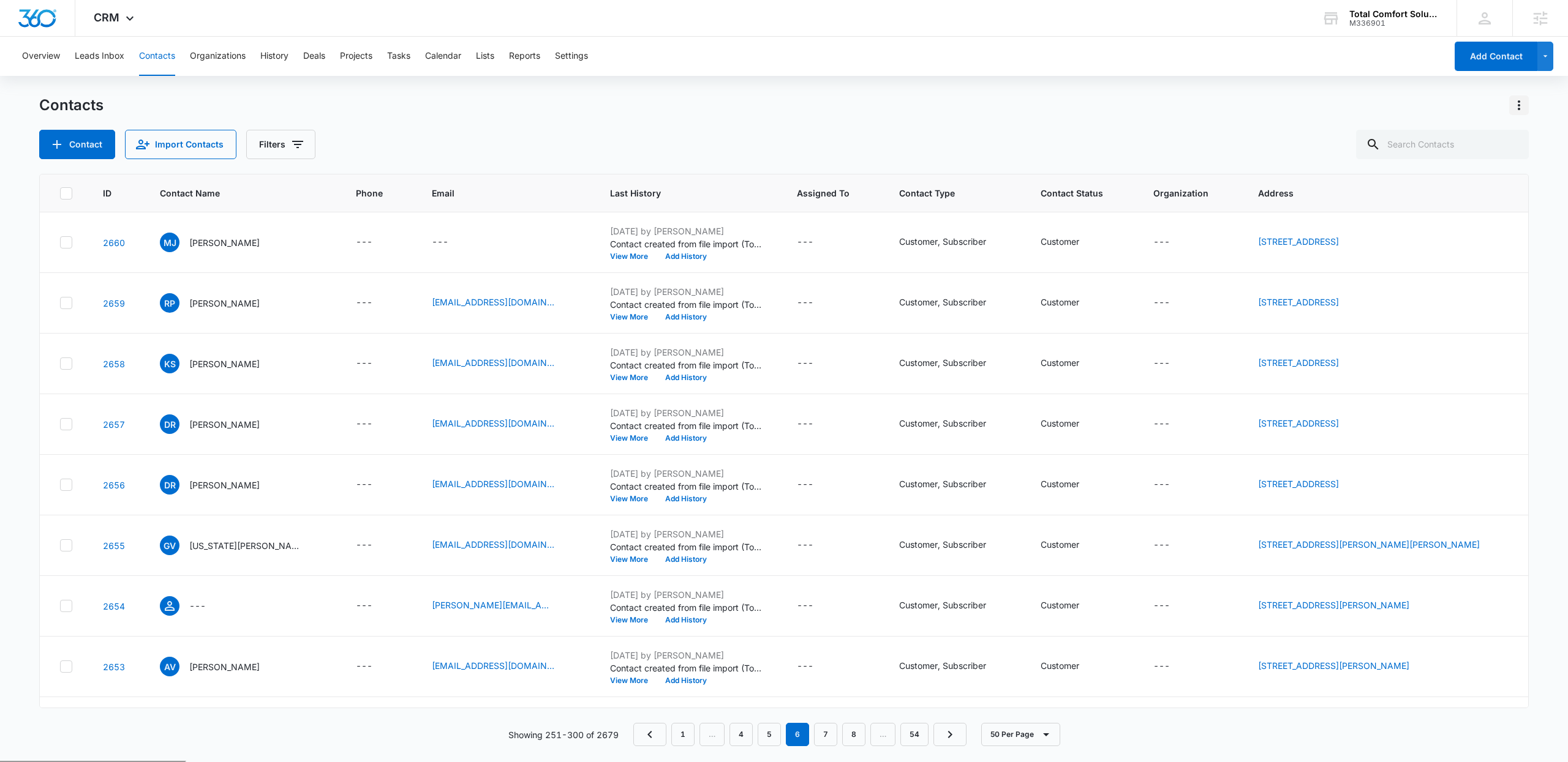
click at [1524, 116] on div "Contacts Contact Import Contacts Filters" at bounding box center [784, 127] width 1489 height 64
click at [1520, 107] on icon "Actions" at bounding box center [1519, 105] width 15 height 15
click at [1482, 177] on div "Export All Contacts" at bounding box center [1458, 176] width 81 height 8
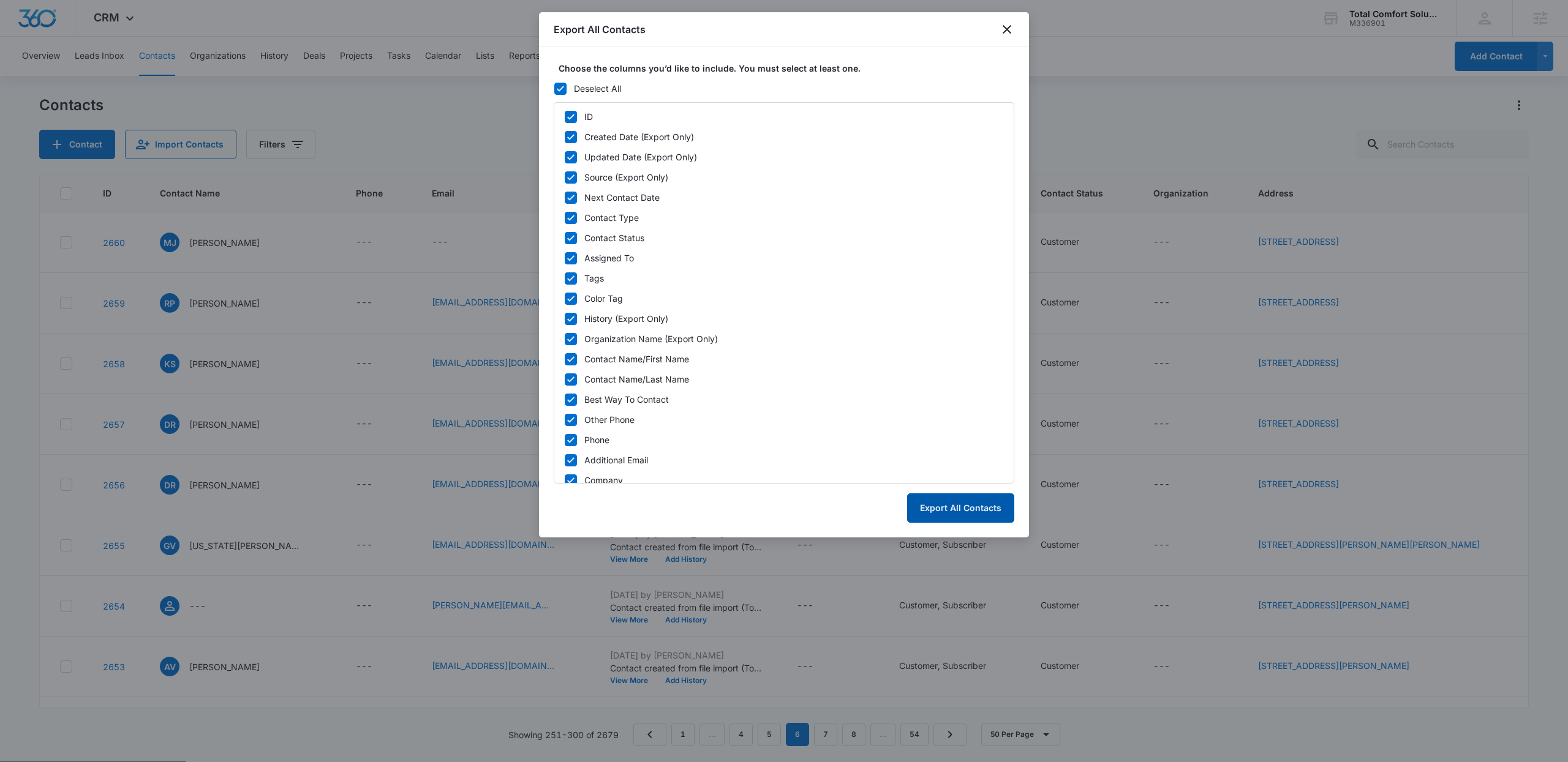
click at [967, 502] on button "Export All Contacts" at bounding box center [960, 508] width 107 height 29
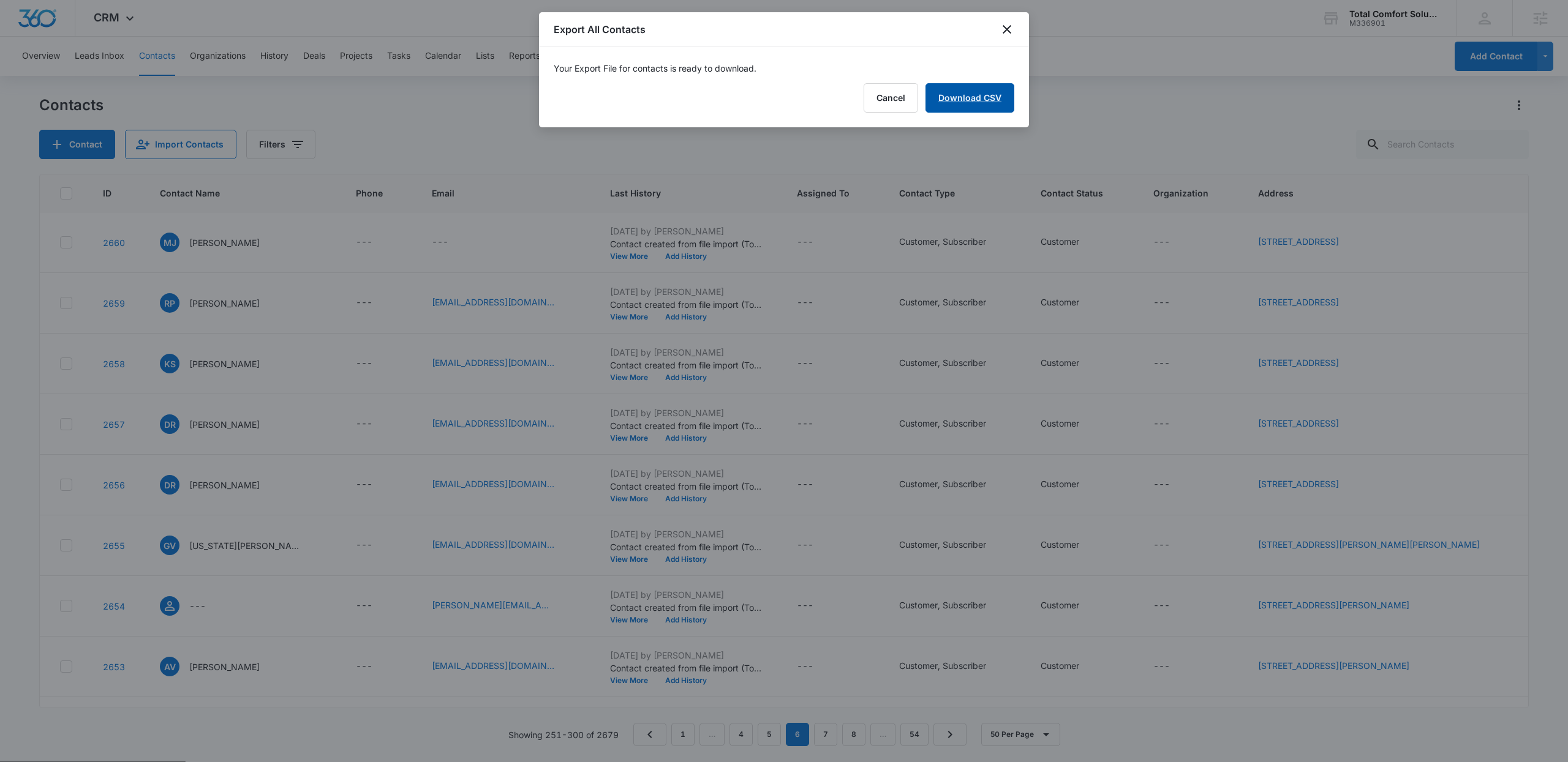
click at [966, 103] on link "Download CSV" at bounding box center [969, 98] width 89 height 29
click at [1000, 20] on div "Export All Contacts" at bounding box center [783, 29] width 490 height 35
click at [1008, 40] on div "Export All Contacts" at bounding box center [783, 29] width 490 height 35
click at [1019, 29] on div "Export All Contacts" at bounding box center [783, 29] width 490 height 35
click at [1012, 25] on icon "close" at bounding box center [1006, 29] width 15 height 15
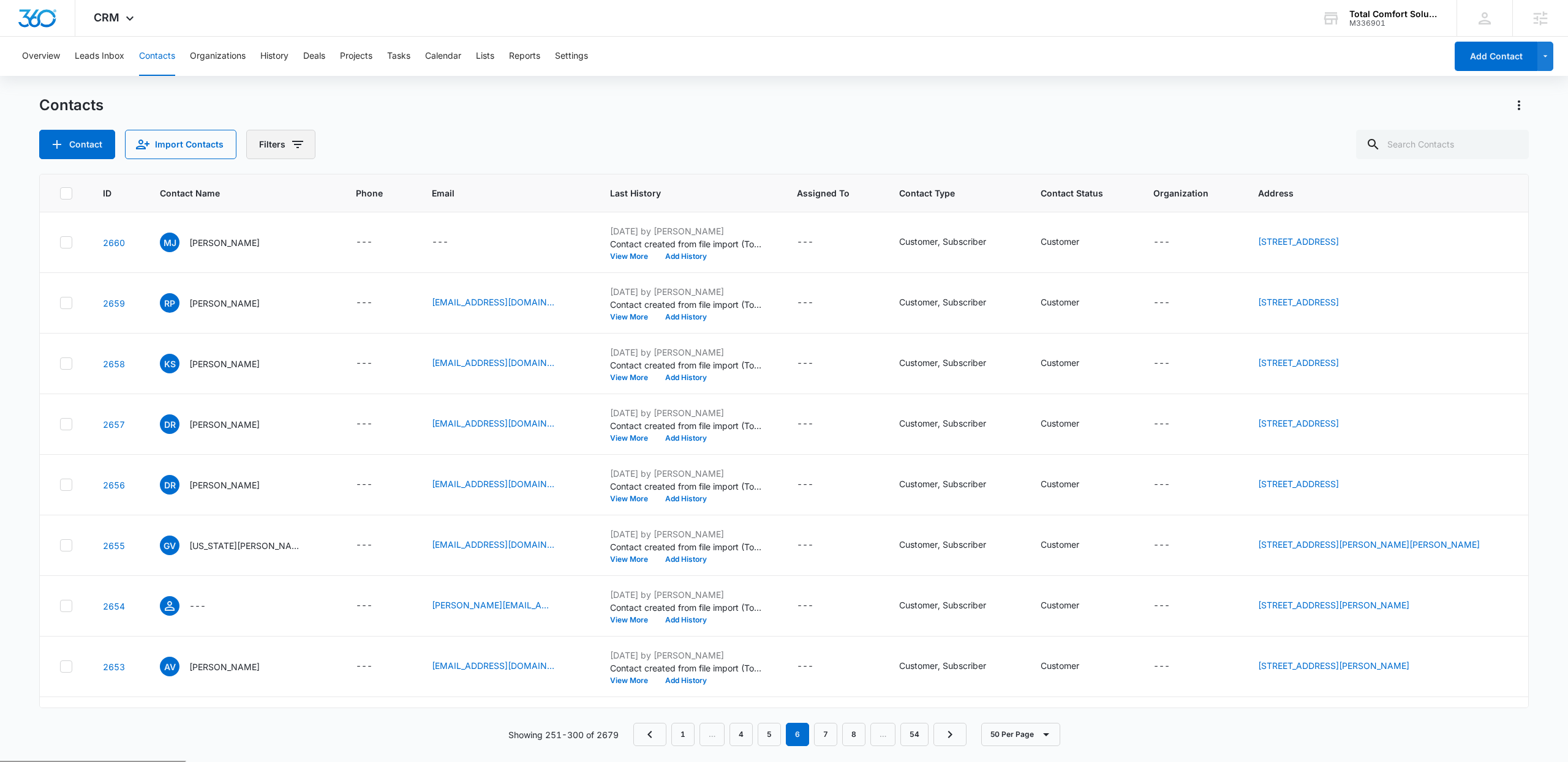
click at [309, 144] on button "Filters" at bounding box center [281, 144] width 69 height 29
drag, startPoint x: 696, startPoint y: 88, endPoint x: 707, endPoint y: 120, distance: 33.8
click at [697, 90] on div "Overview Leads Inbox Contacts Organizations History Deals Projects Tasks Calend…" at bounding box center [784, 399] width 1568 height 724
click at [687, 731] on link "1" at bounding box center [683, 734] width 23 height 23
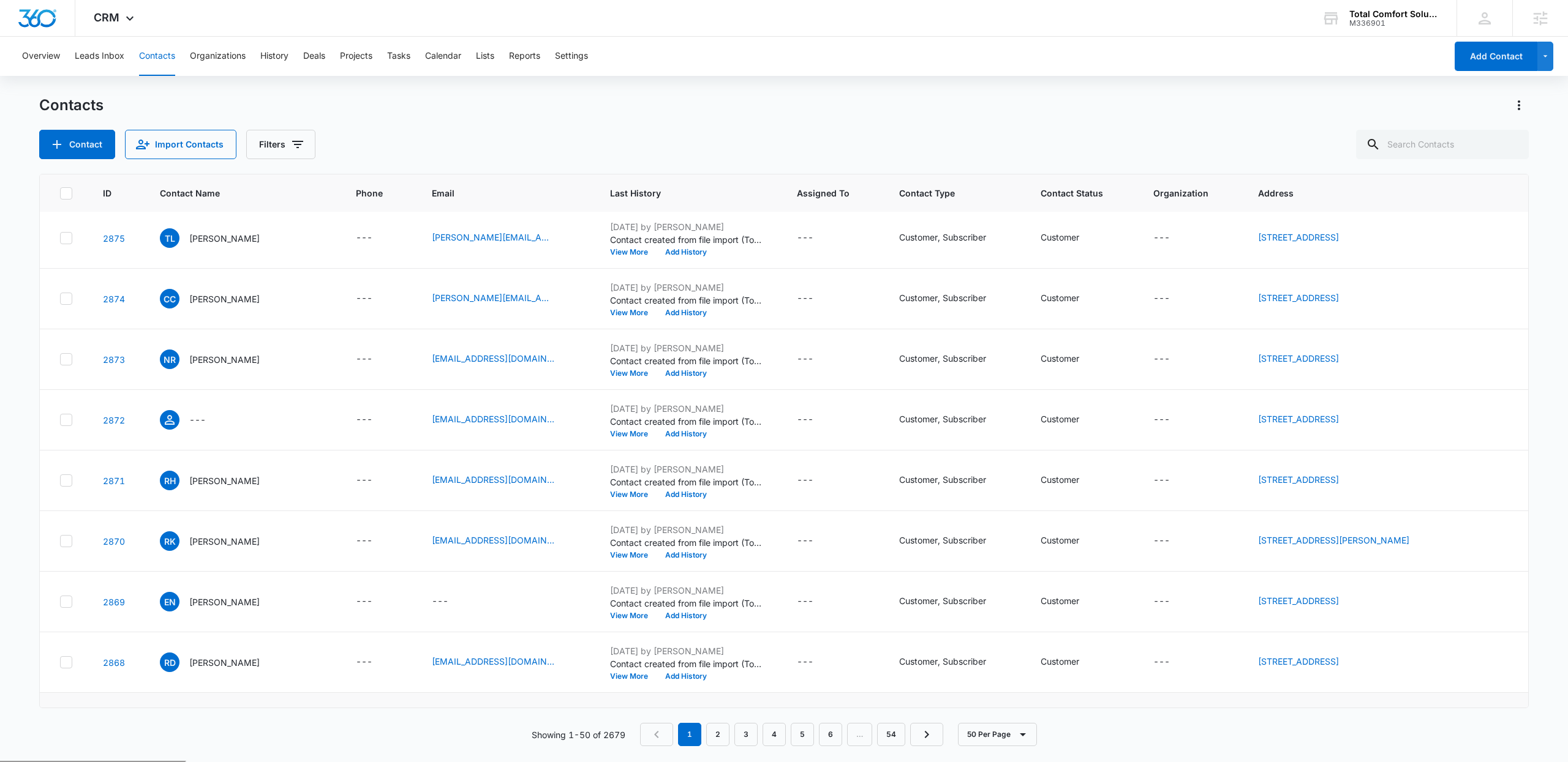
scroll to position [2544, 0]
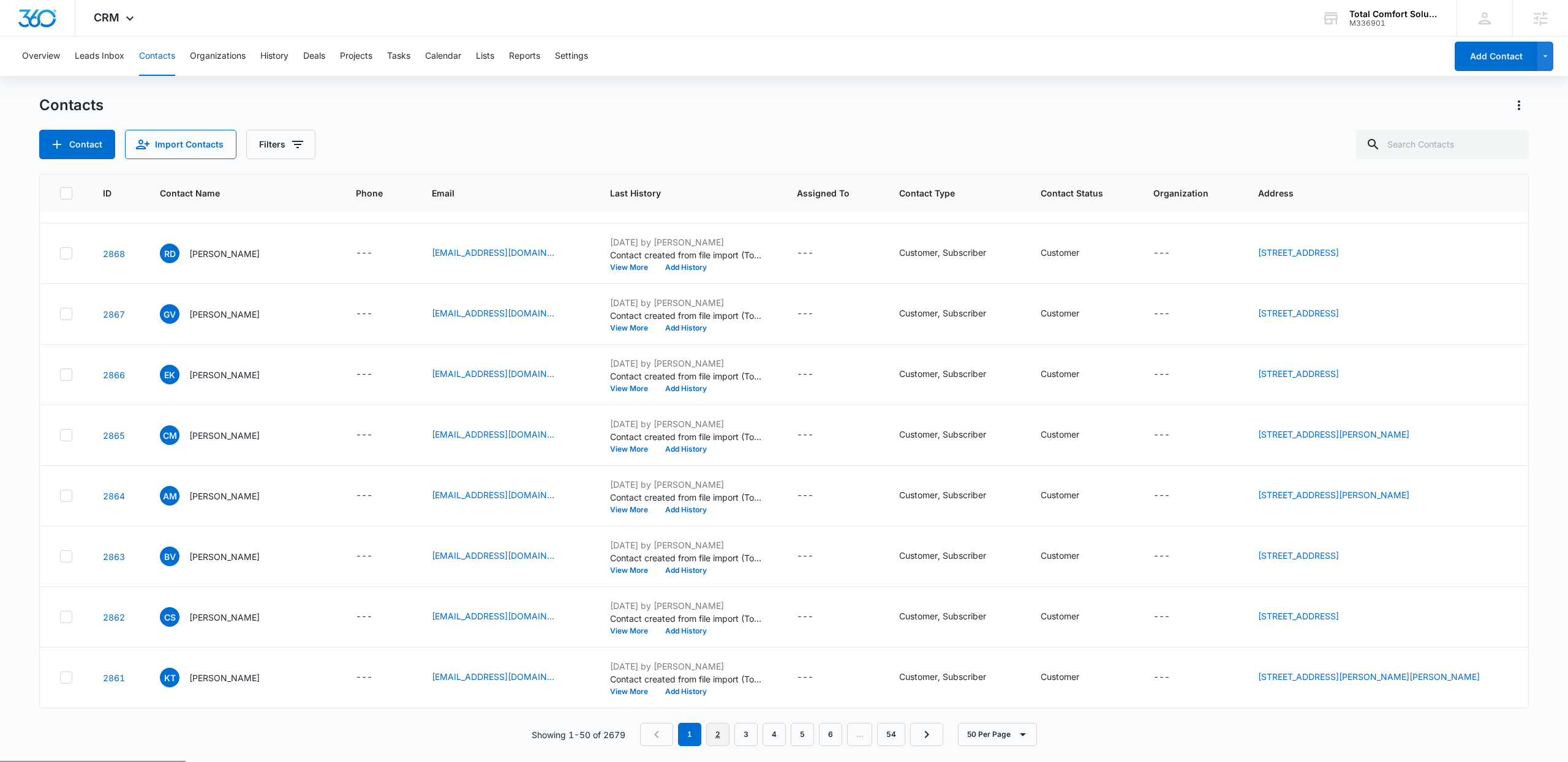
click at [719, 732] on link "2" at bounding box center [718, 734] width 23 height 23
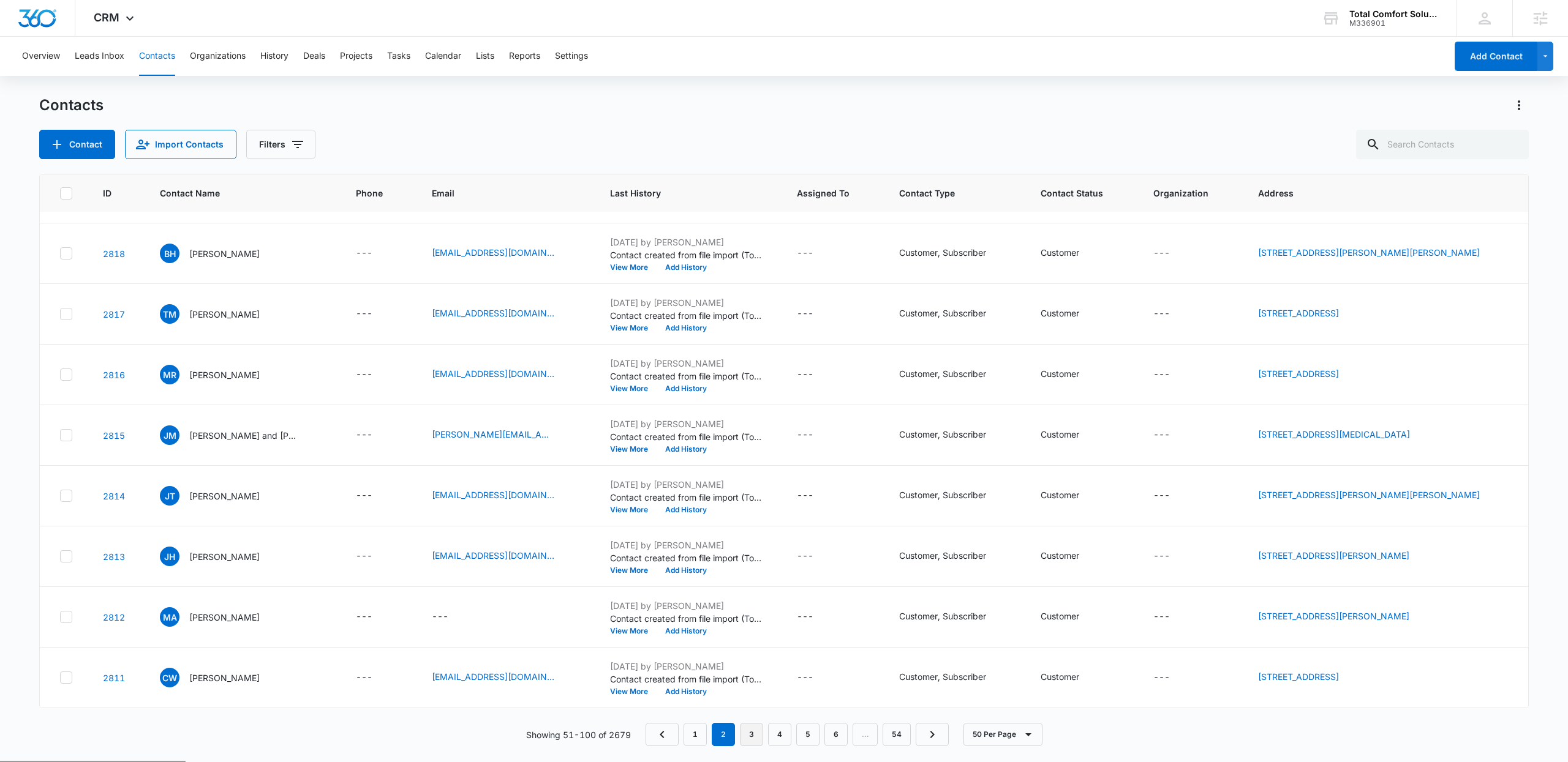
scroll to position [0, 0]
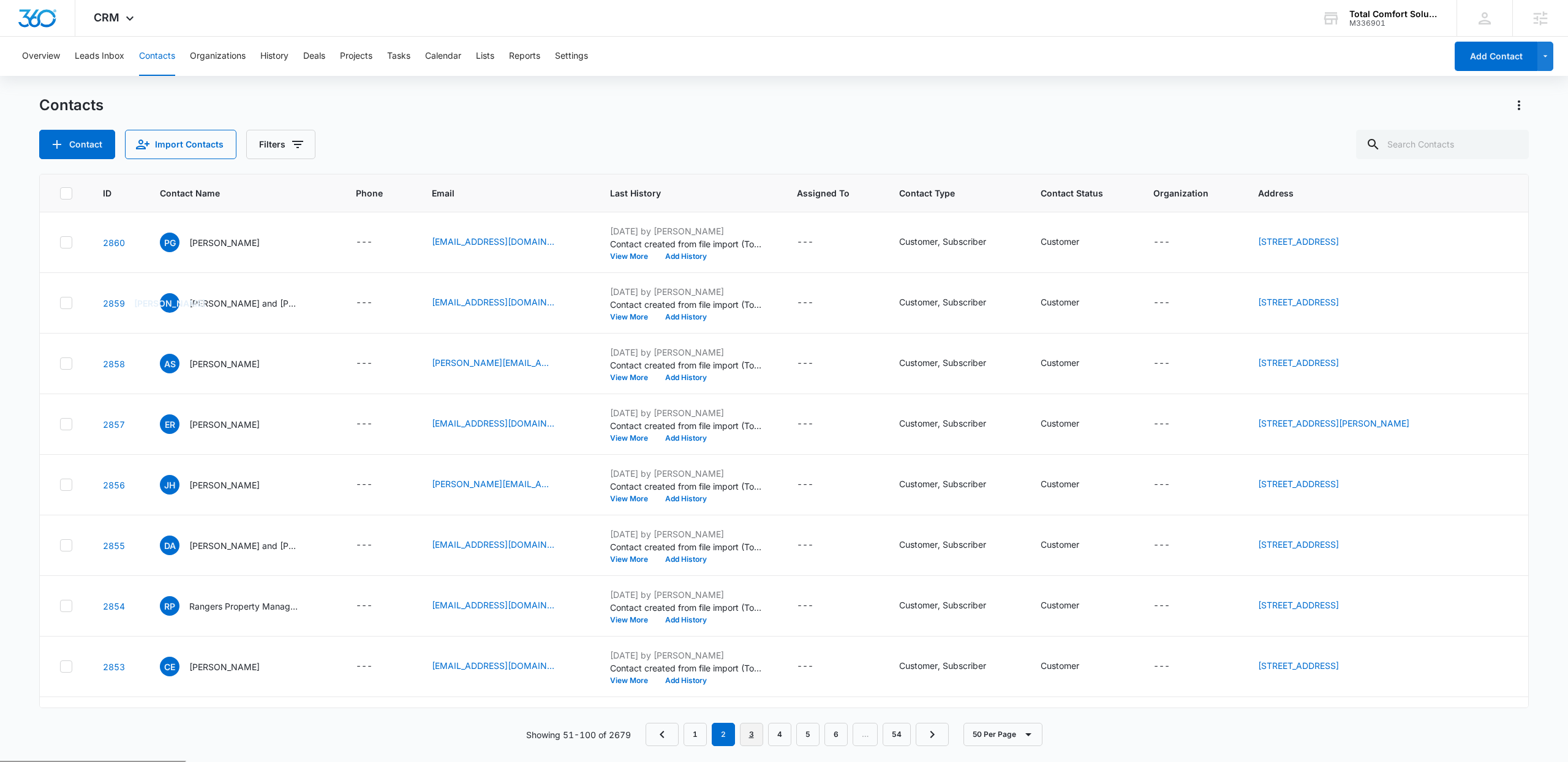
click at [755, 732] on link "3" at bounding box center [752, 734] width 23 height 23
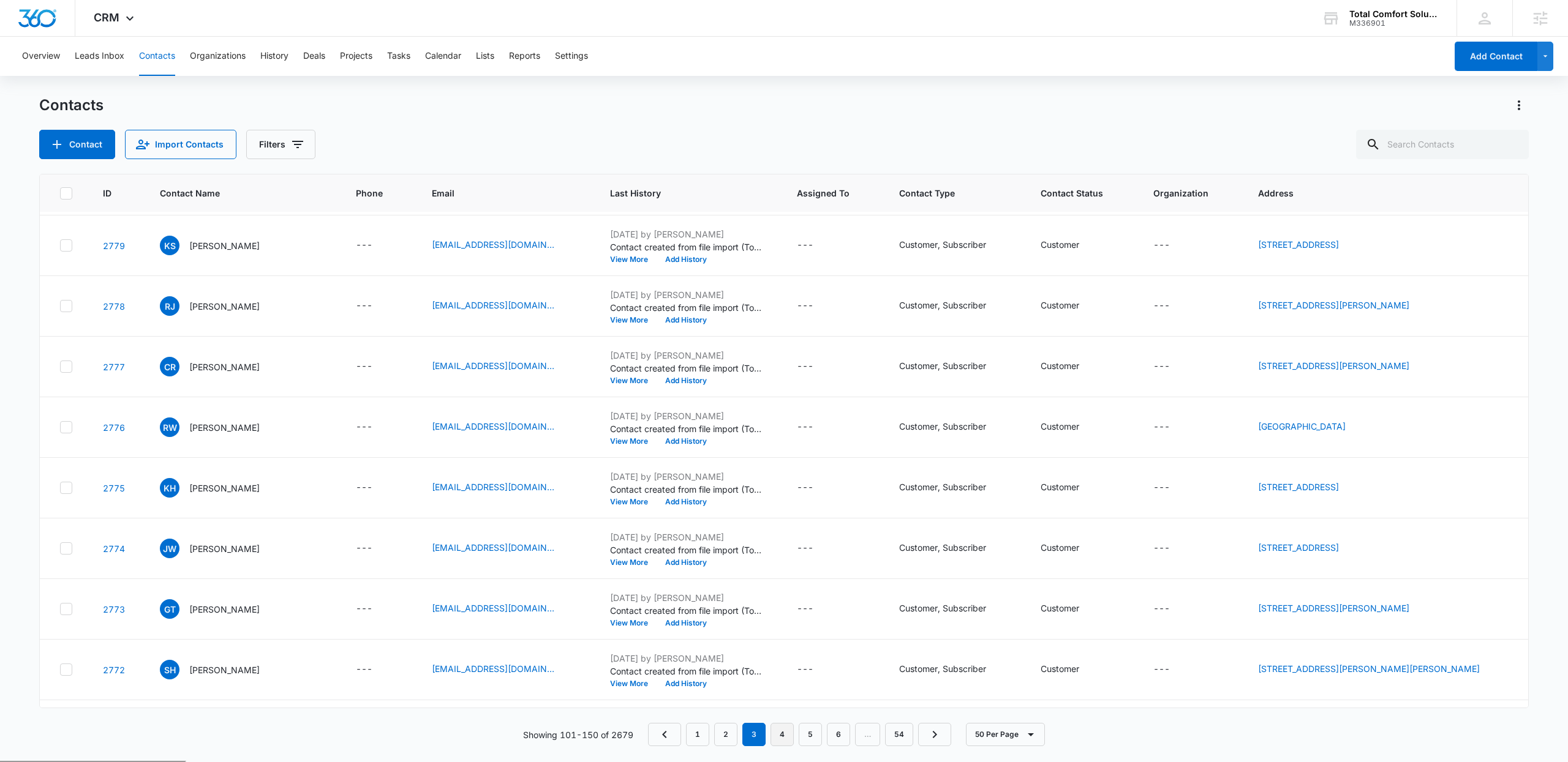
scroll to position [2544, 0]
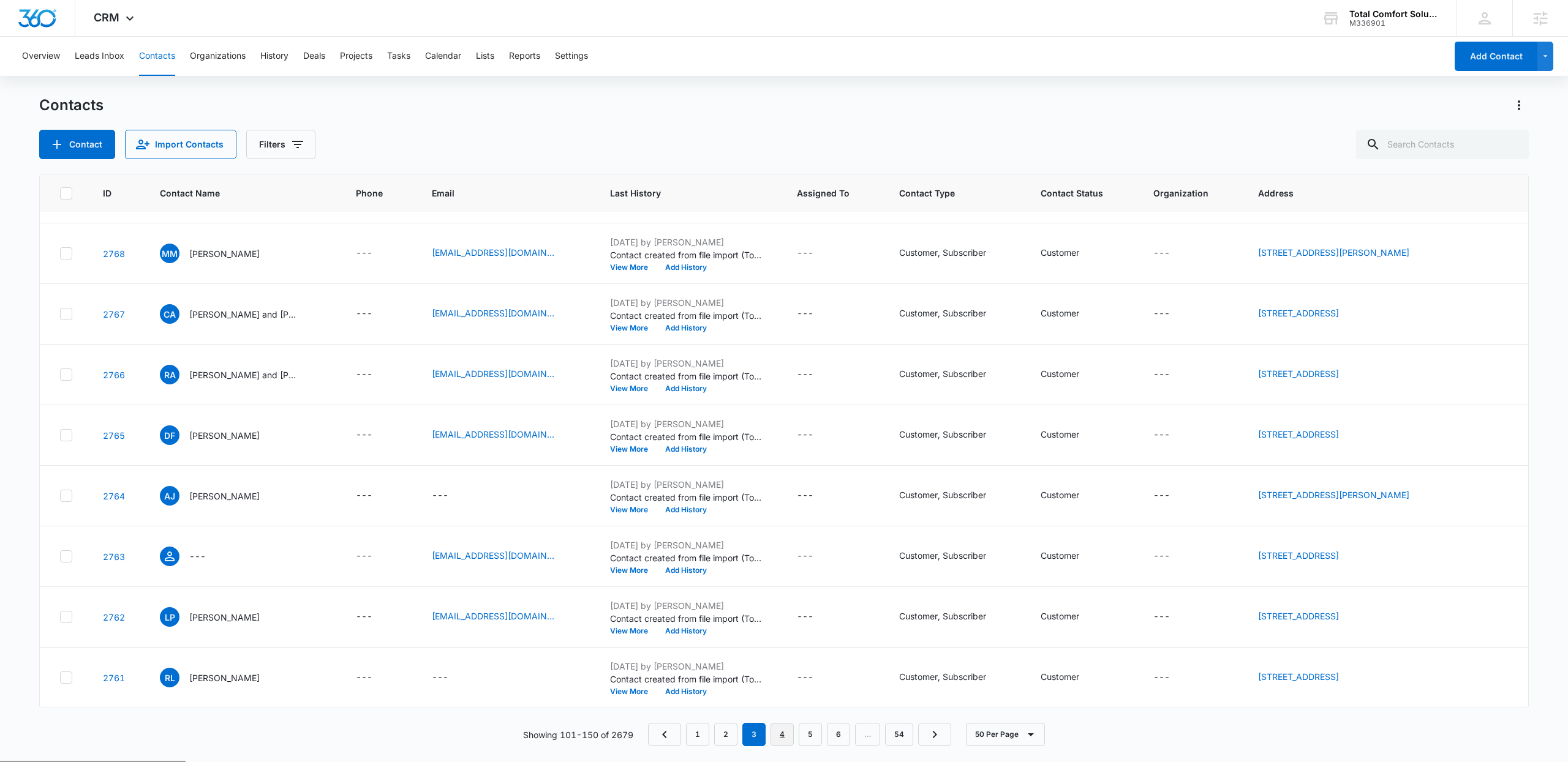
click at [782, 735] on link "4" at bounding box center [782, 734] width 23 height 23
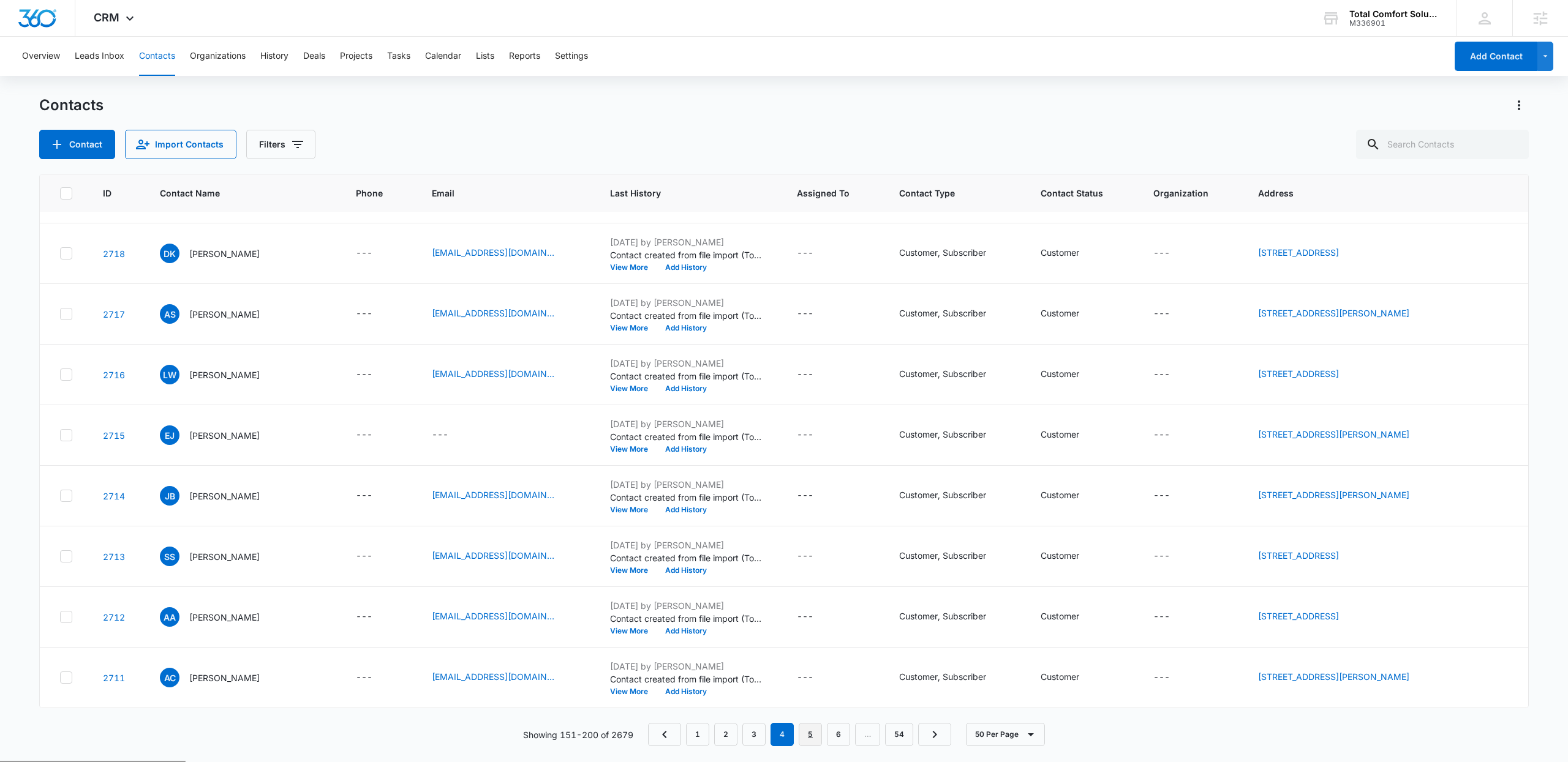
click at [808, 734] on link "5" at bounding box center [810, 734] width 23 height 23
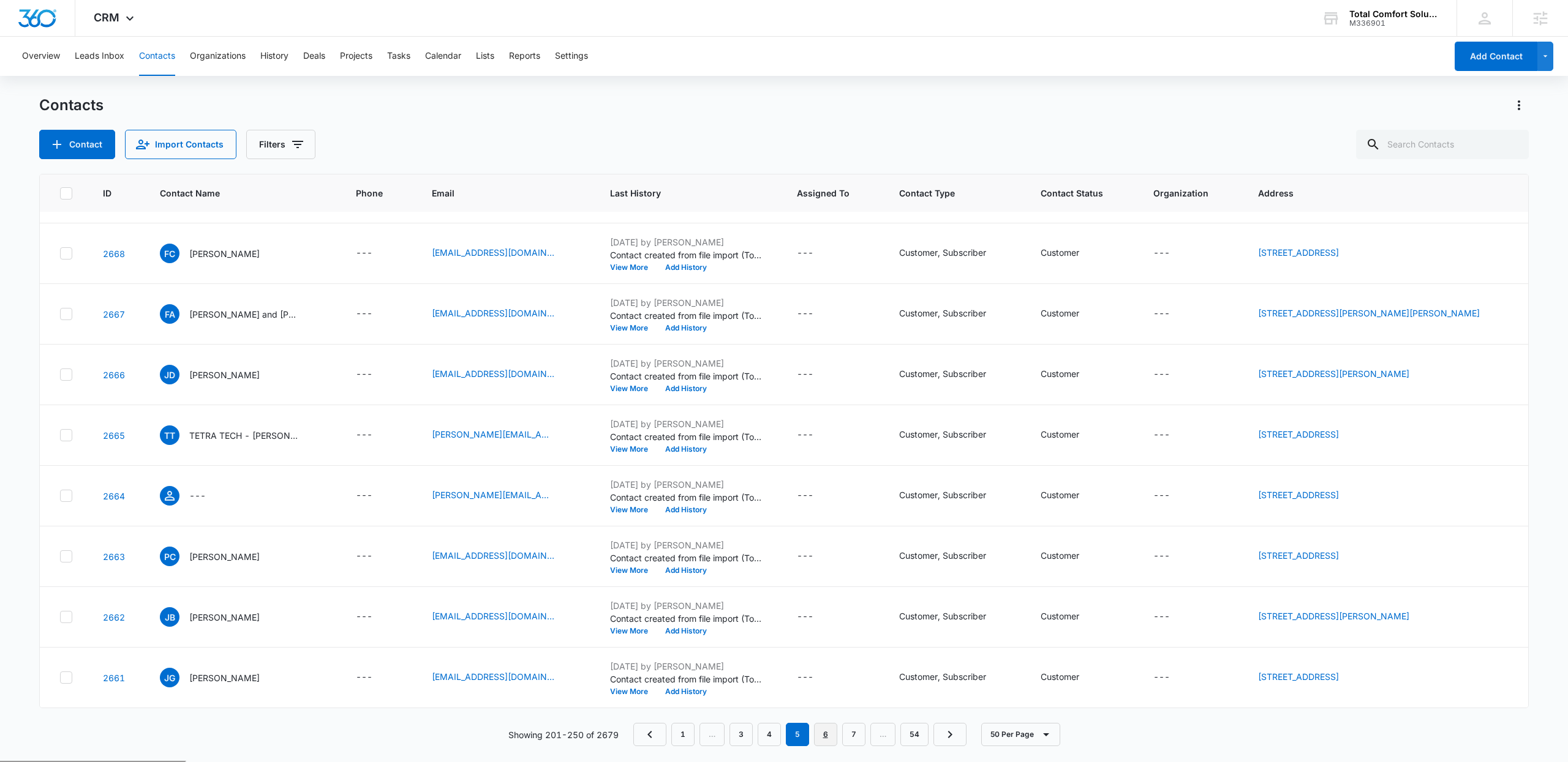
click at [820, 736] on link "6" at bounding box center [826, 734] width 23 height 23
click at [819, 737] on link "7" at bounding box center [826, 734] width 23 height 23
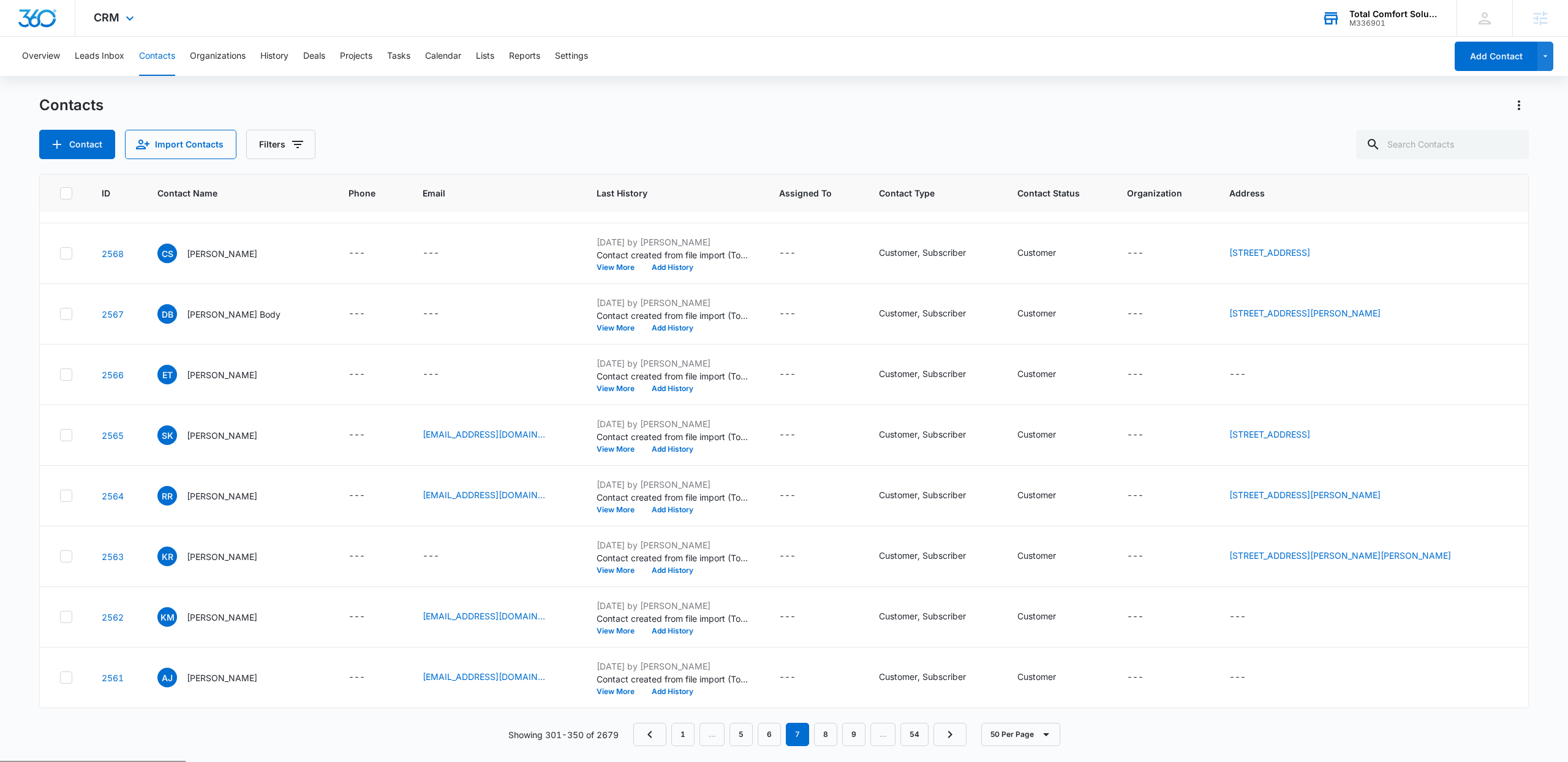
click at [1362, 19] on div "M336901" at bounding box center [1394, 23] width 90 height 8
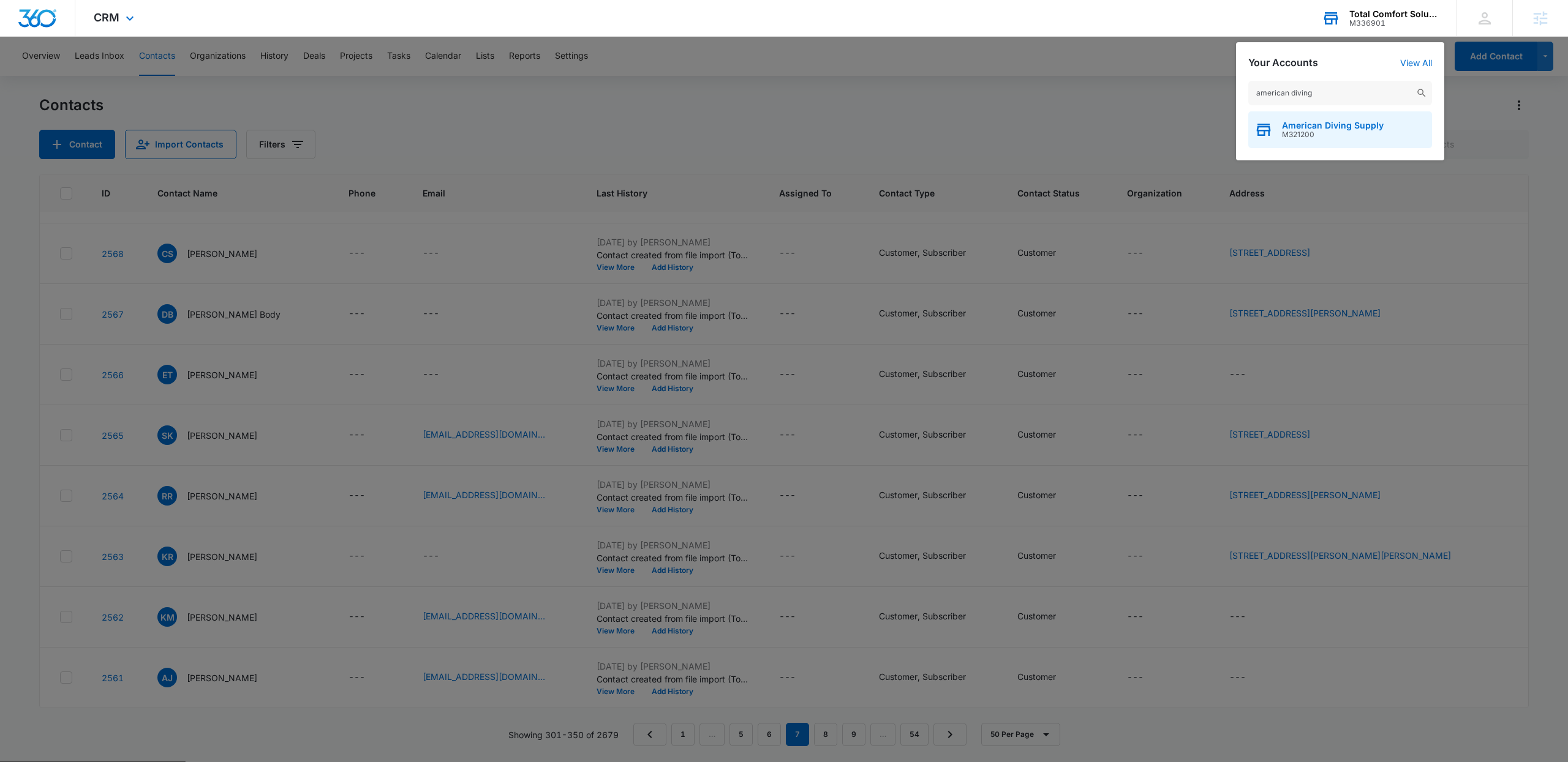
type input "american diving"
click at [1319, 120] on span "American Diving Supply" at bounding box center [1333, 125] width 102 height 10
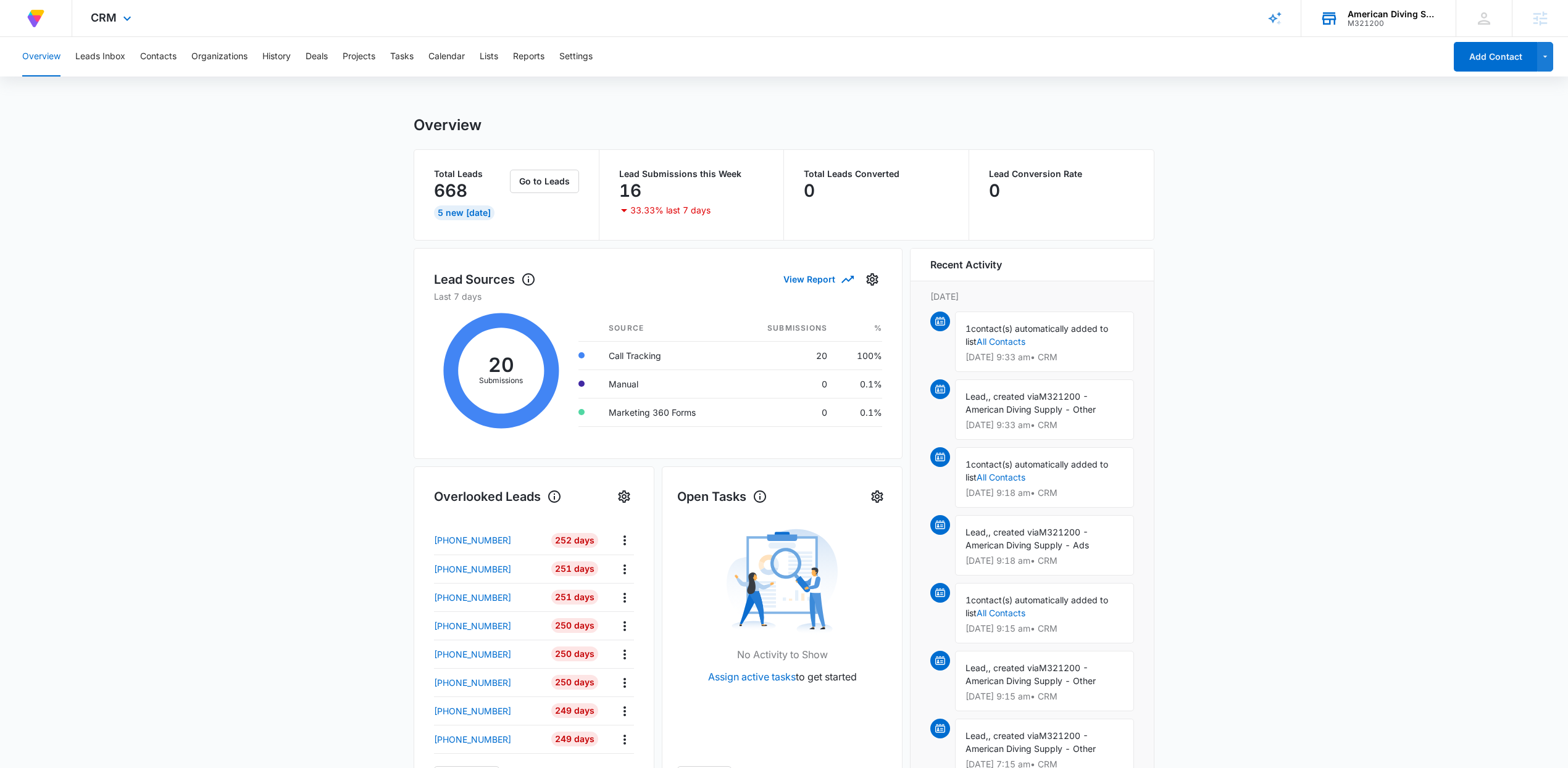
click at [131, 6] on div "CRM Apps Reputation Forms CRM Email Social Content Ads Intelligence Files Brand…" at bounding box center [113, 18] width 81 height 37
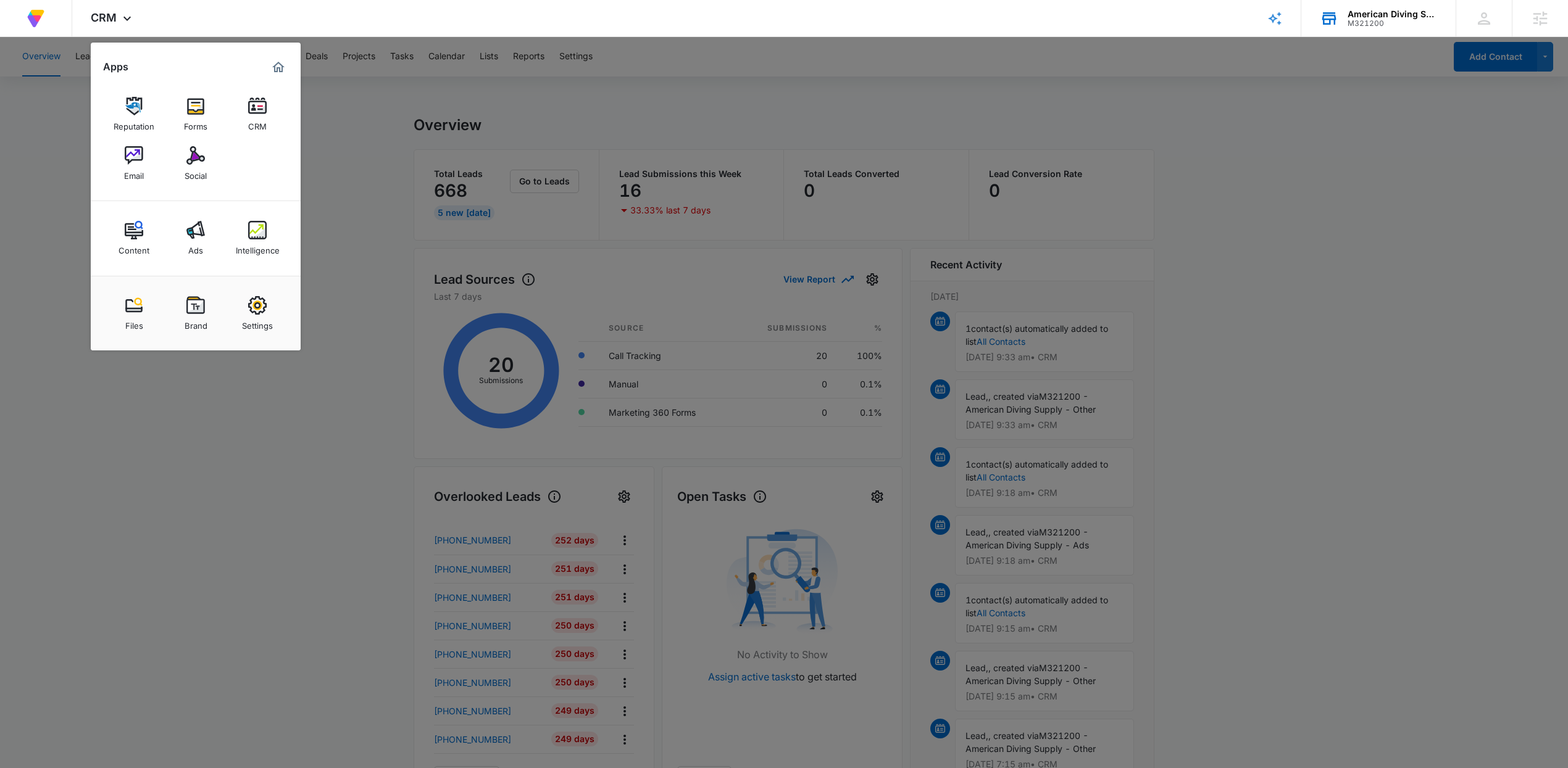
click at [138, 151] on img at bounding box center [134, 155] width 19 height 19
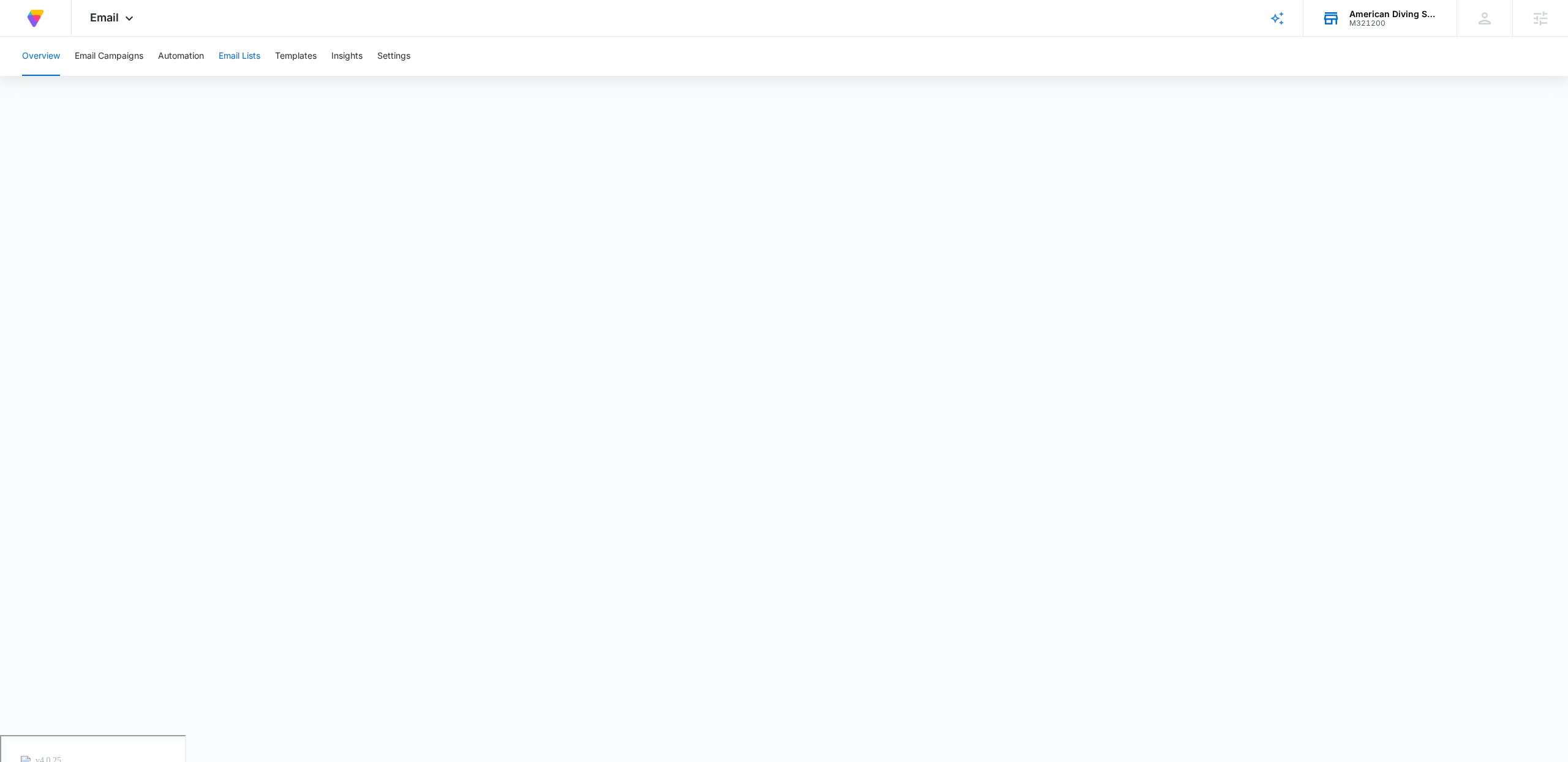
click at [231, 58] on button "Email Lists" at bounding box center [239, 56] width 42 height 39
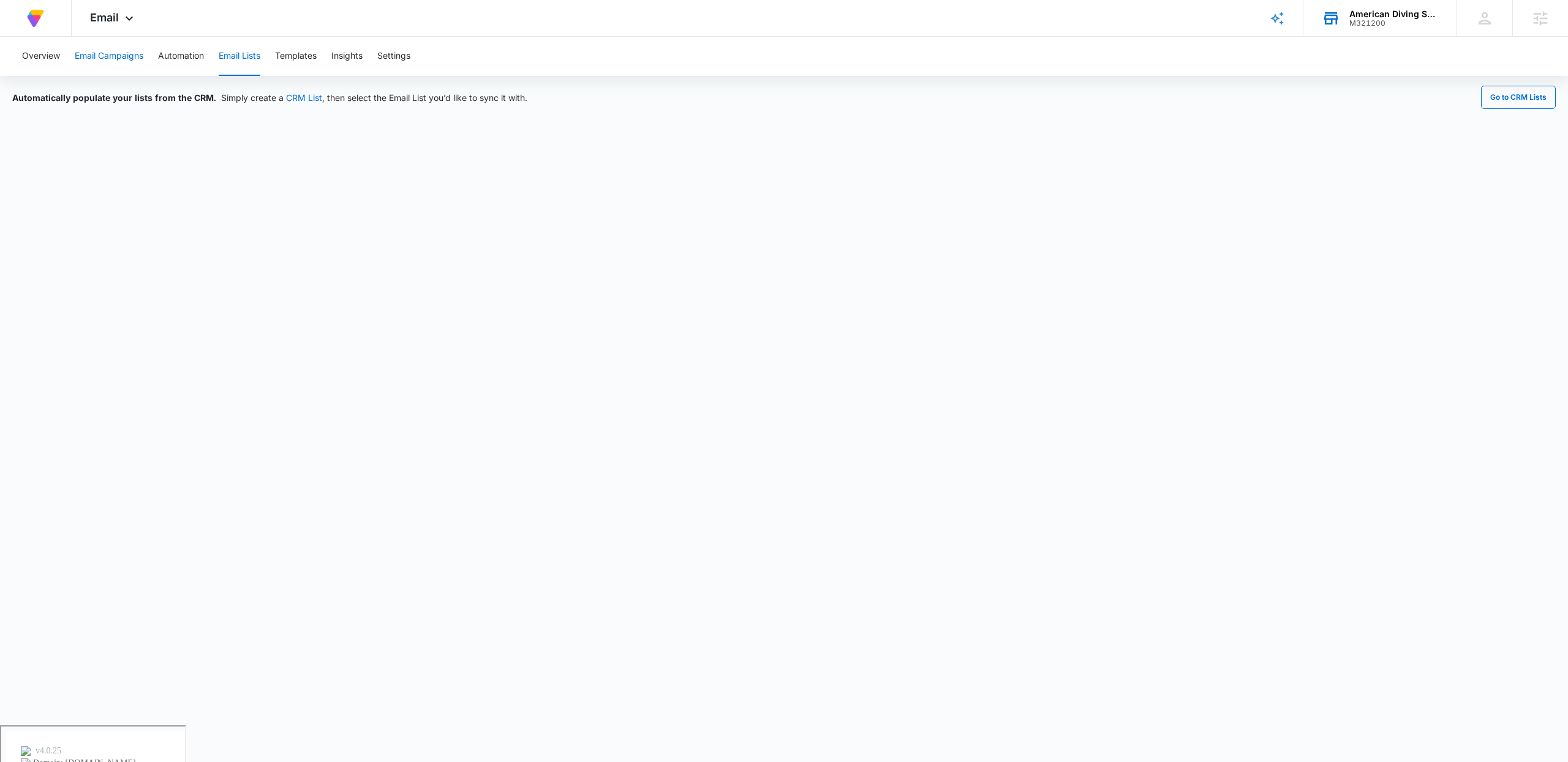
click at [123, 46] on button "Email Campaigns" at bounding box center [109, 56] width 69 height 39
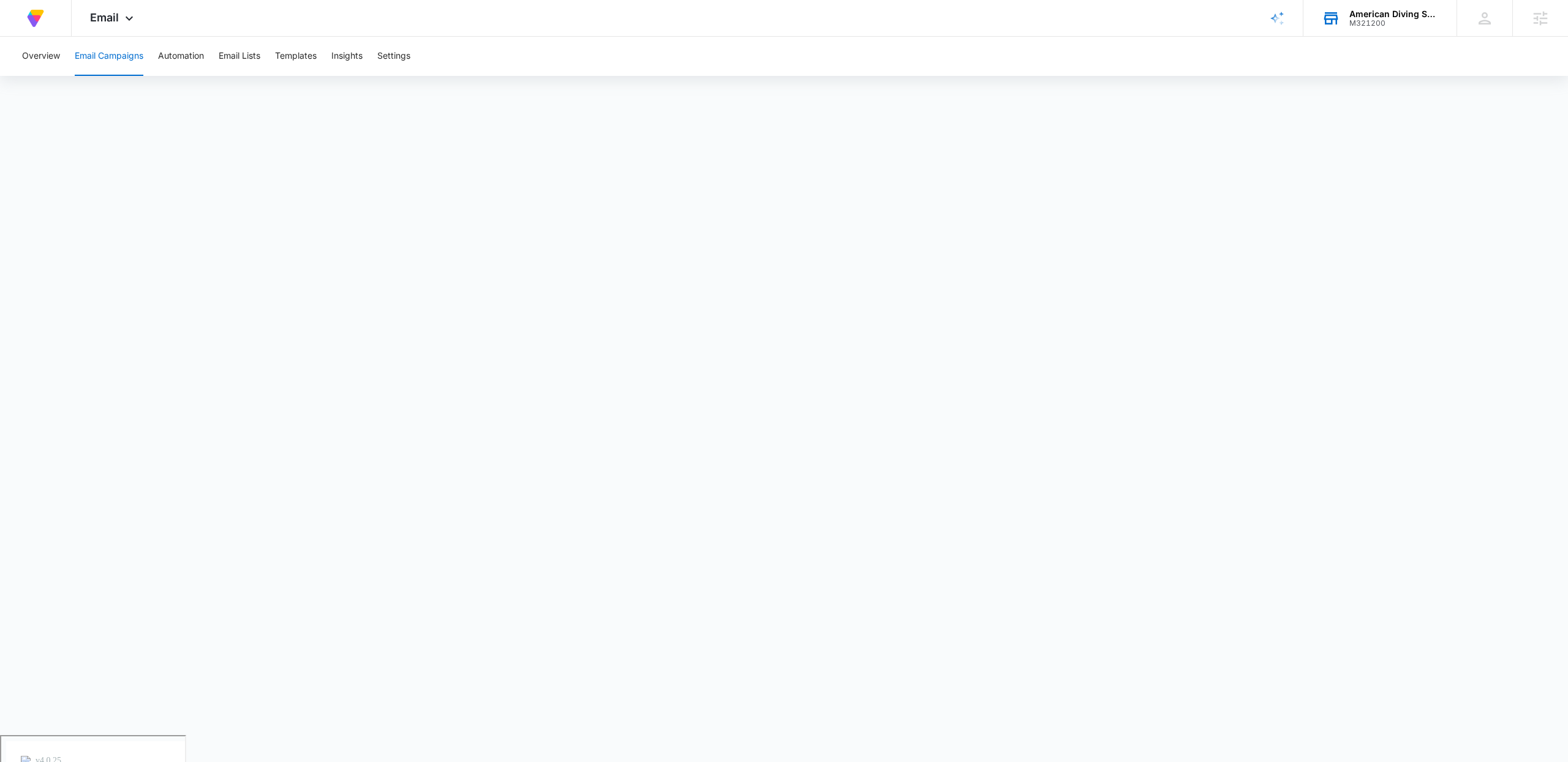
click at [1409, 12] on div "American Diving Supply" at bounding box center [1394, 14] width 90 height 10
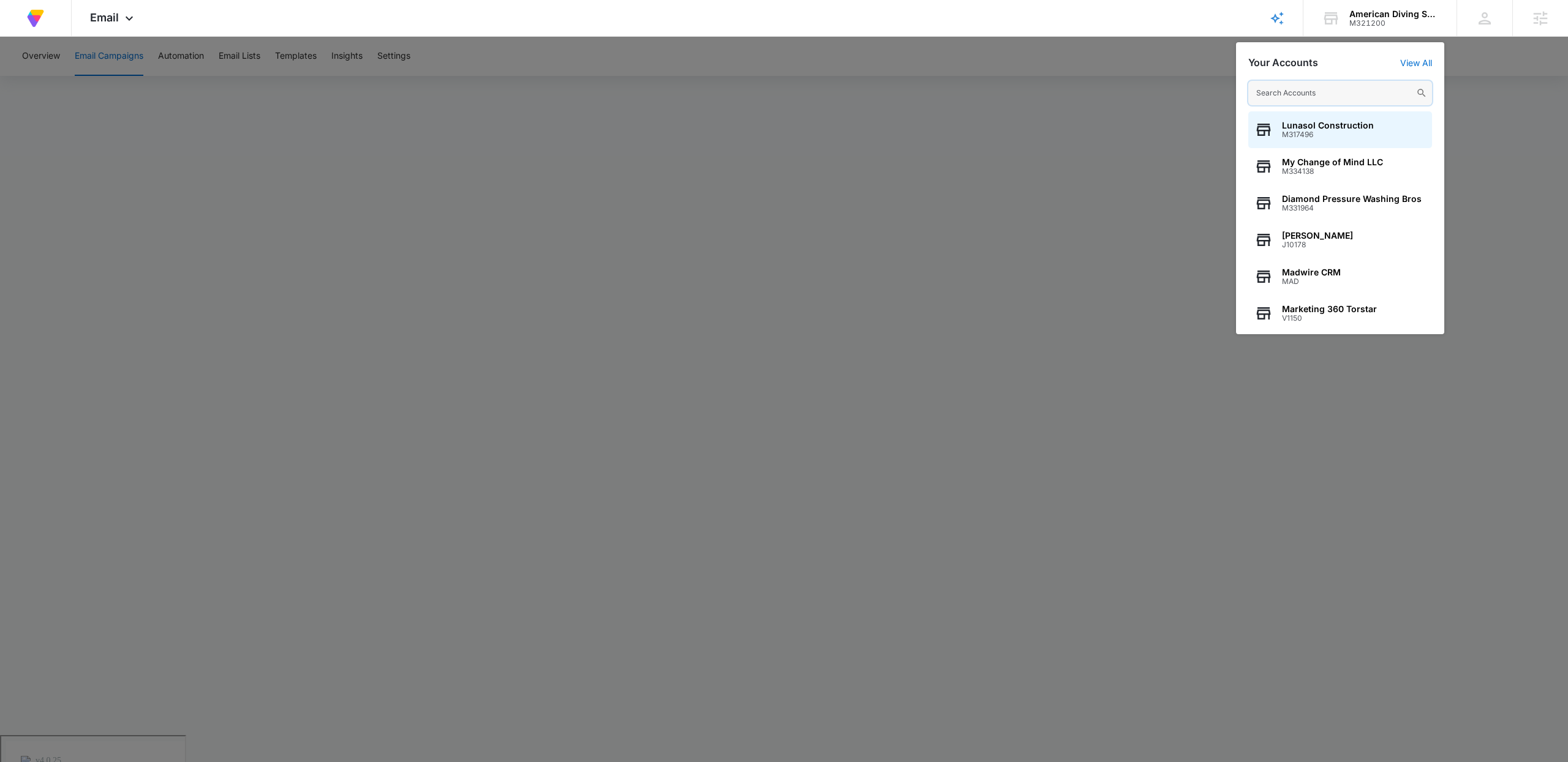
click at [1303, 86] on input "text" at bounding box center [1340, 93] width 184 height 25
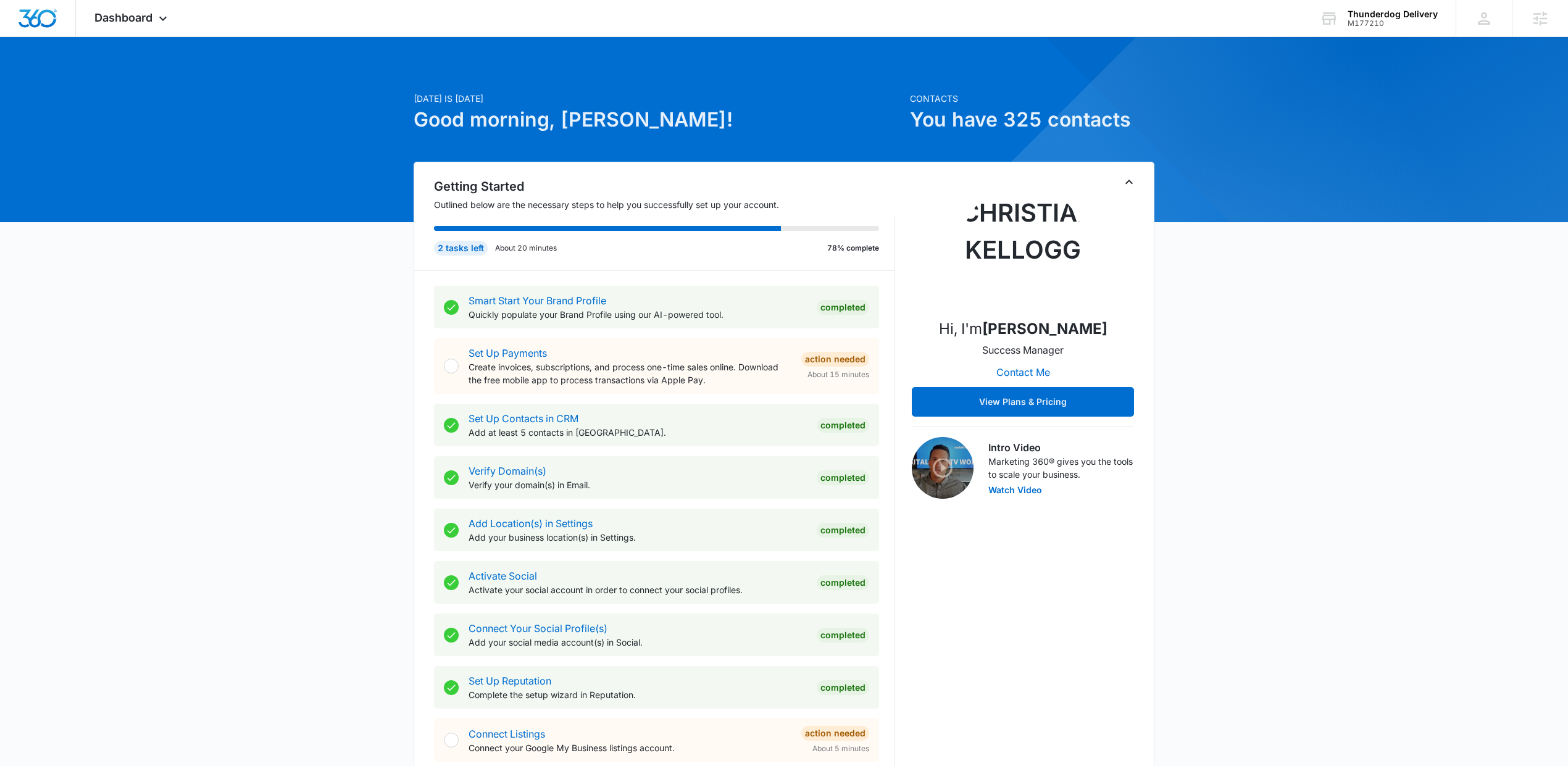
click at [1129, 184] on icon "Toggle Collapse" at bounding box center [1129, 182] width 15 height 15
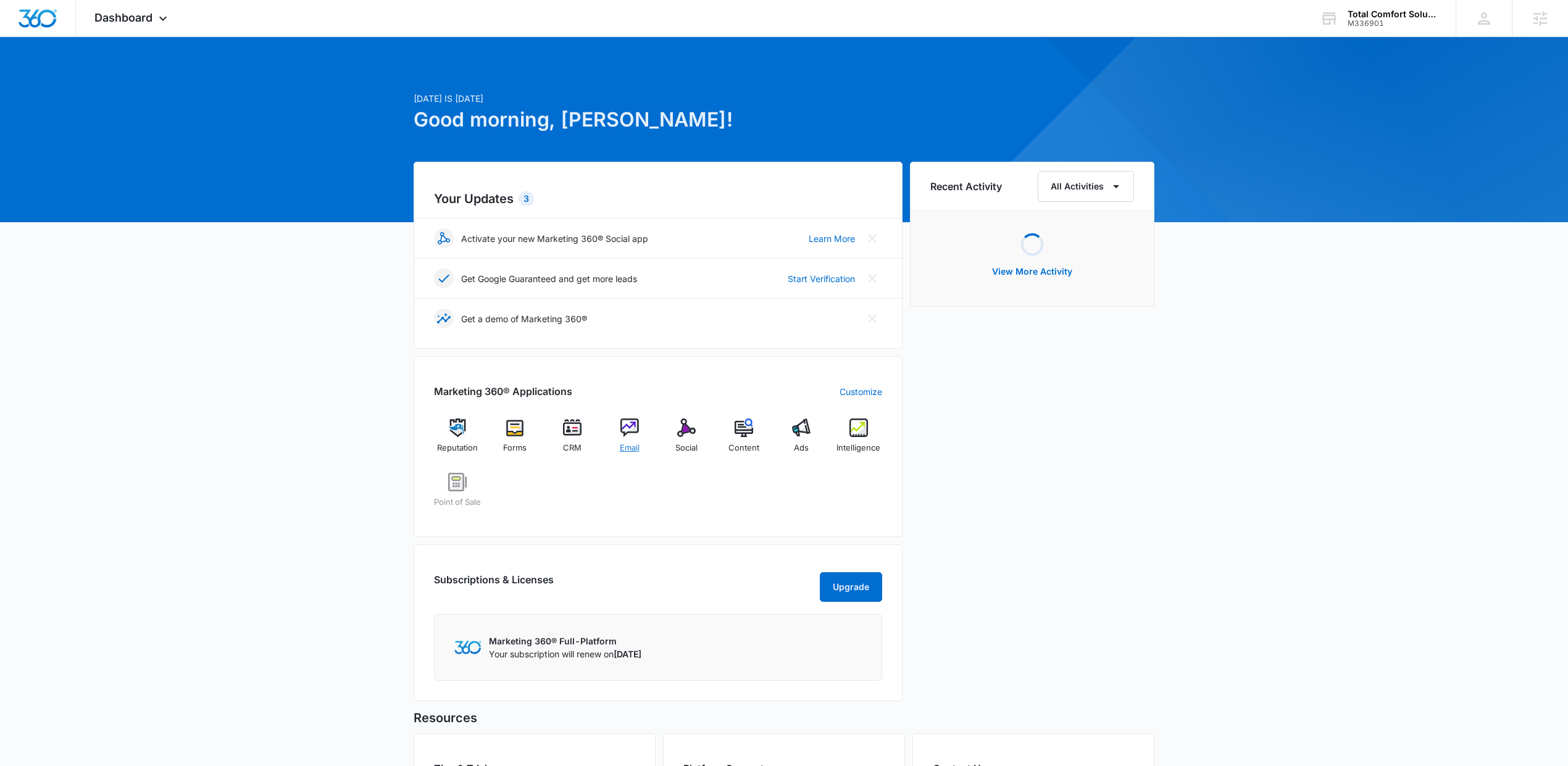
click at [634, 430] on img at bounding box center [630, 428] width 19 height 19
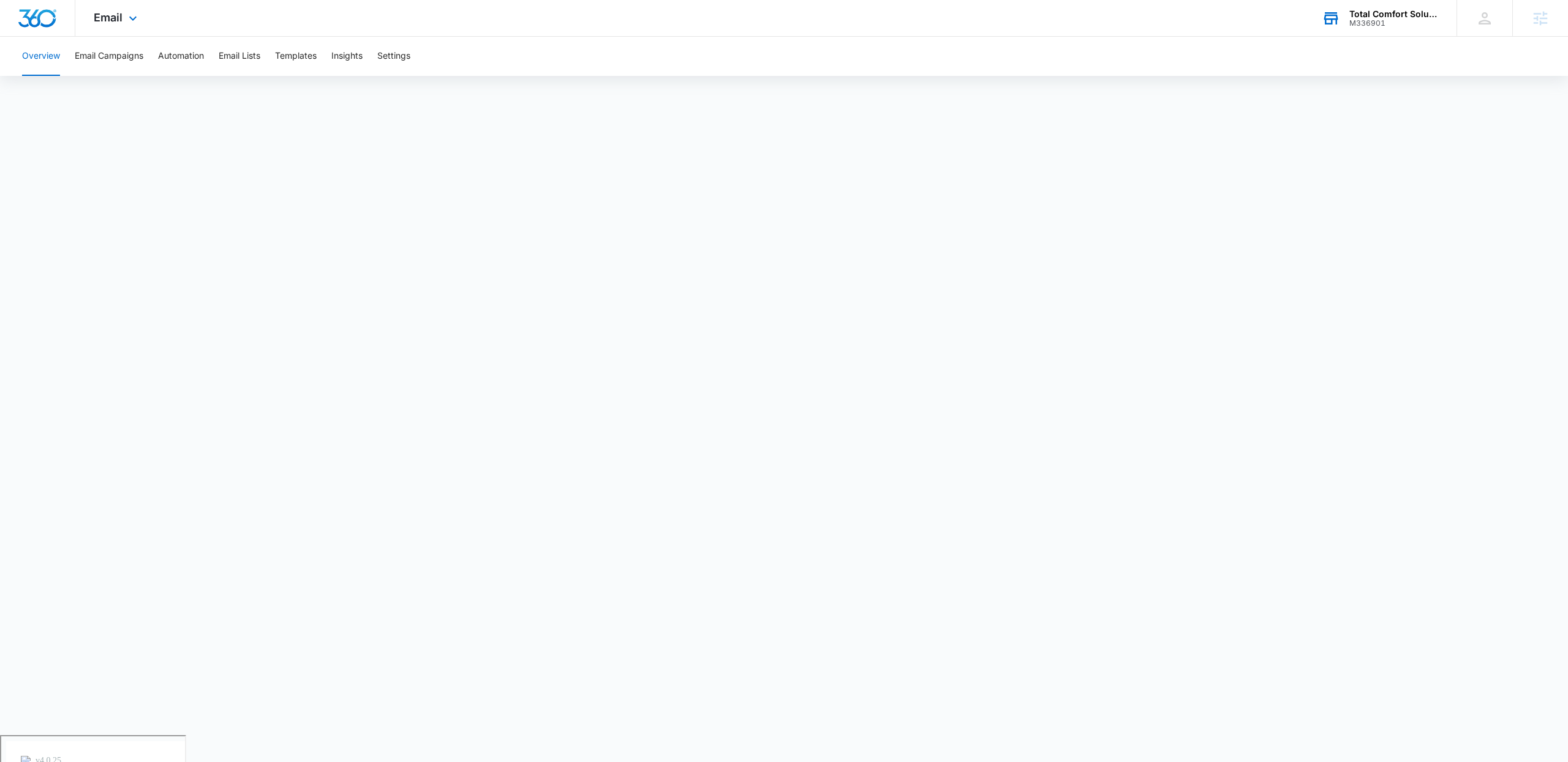
click at [1387, 16] on div "Total Comfort Solutions" at bounding box center [1394, 14] width 90 height 10
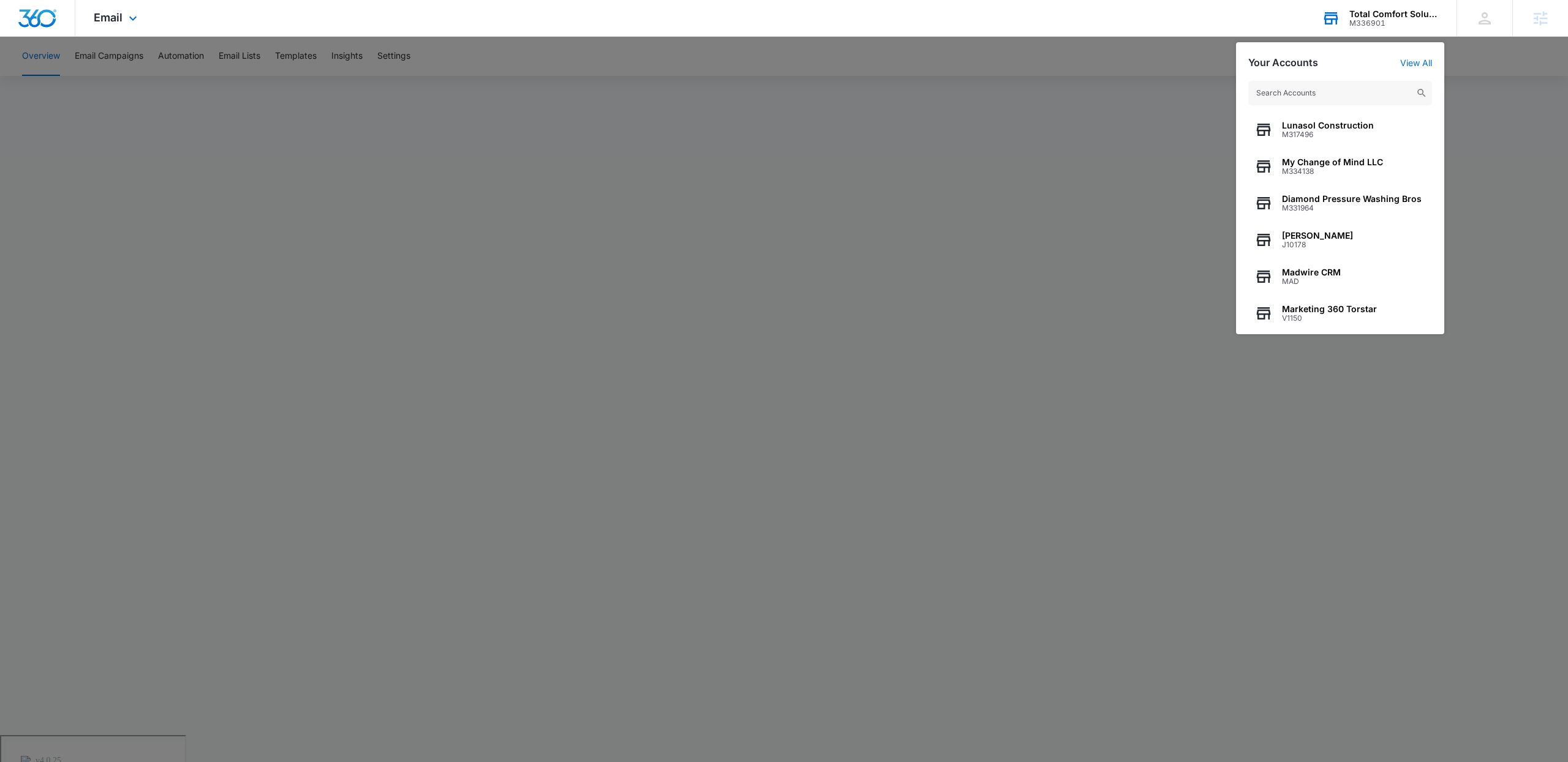
click at [1353, 85] on input "text" at bounding box center [1340, 93] width 184 height 25
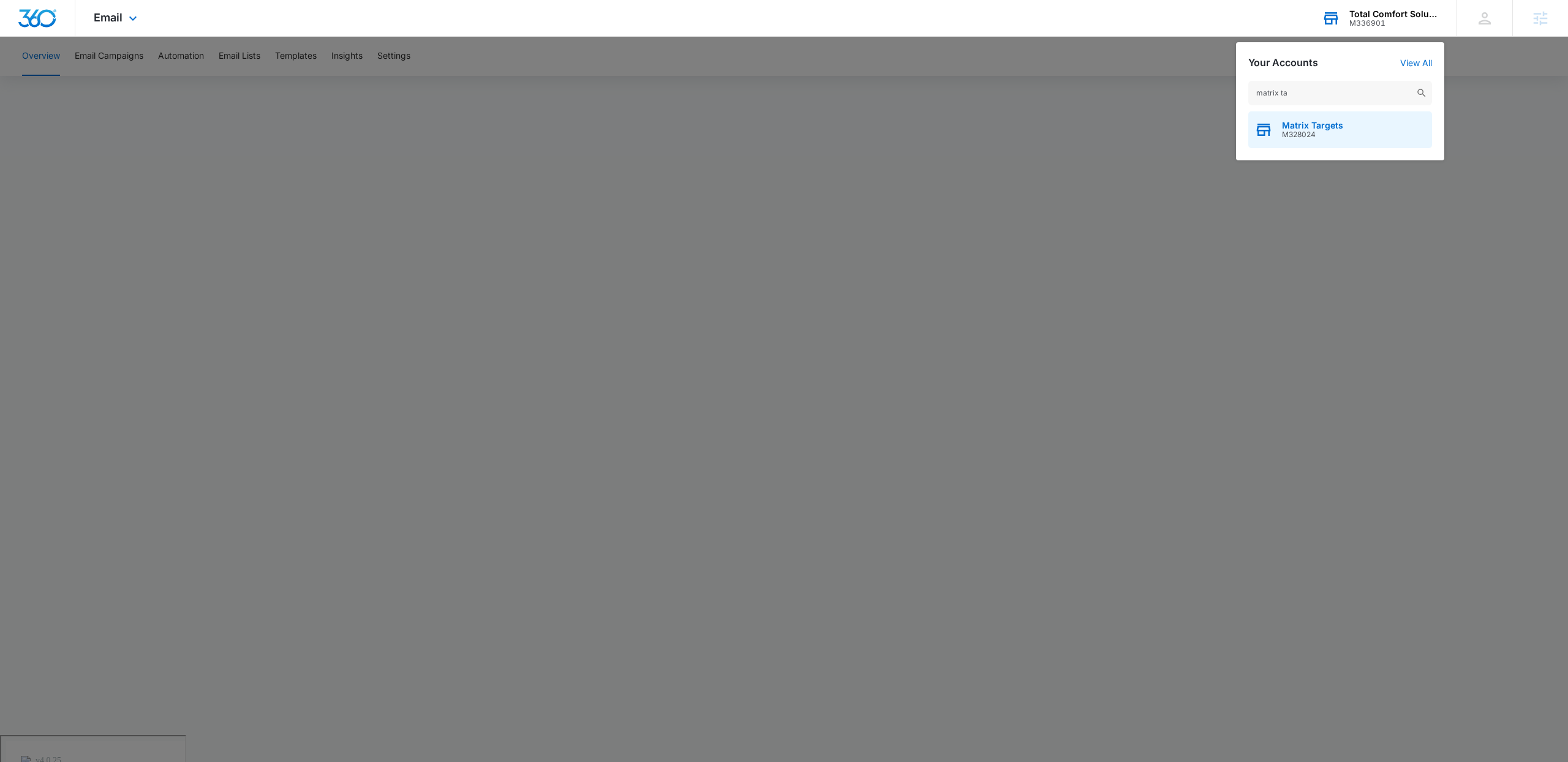
type input "matrix ta"
click at [1313, 126] on span "Matrix Targets" at bounding box center [1312, 125] width 61 height 10
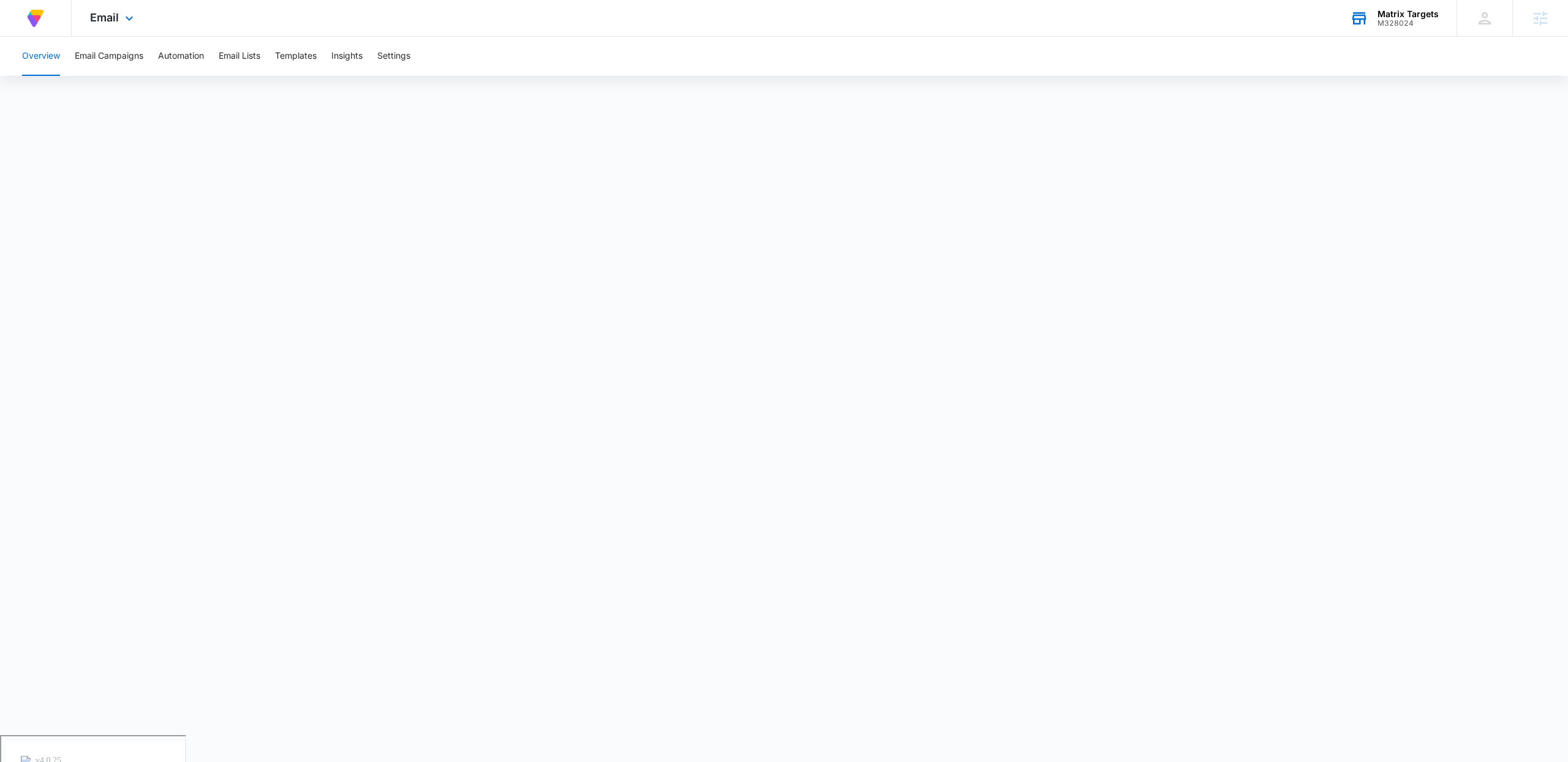
click at [1390, 15] on div "Matrix Targets" at bounding box center [1407, 14] width 61 height 10
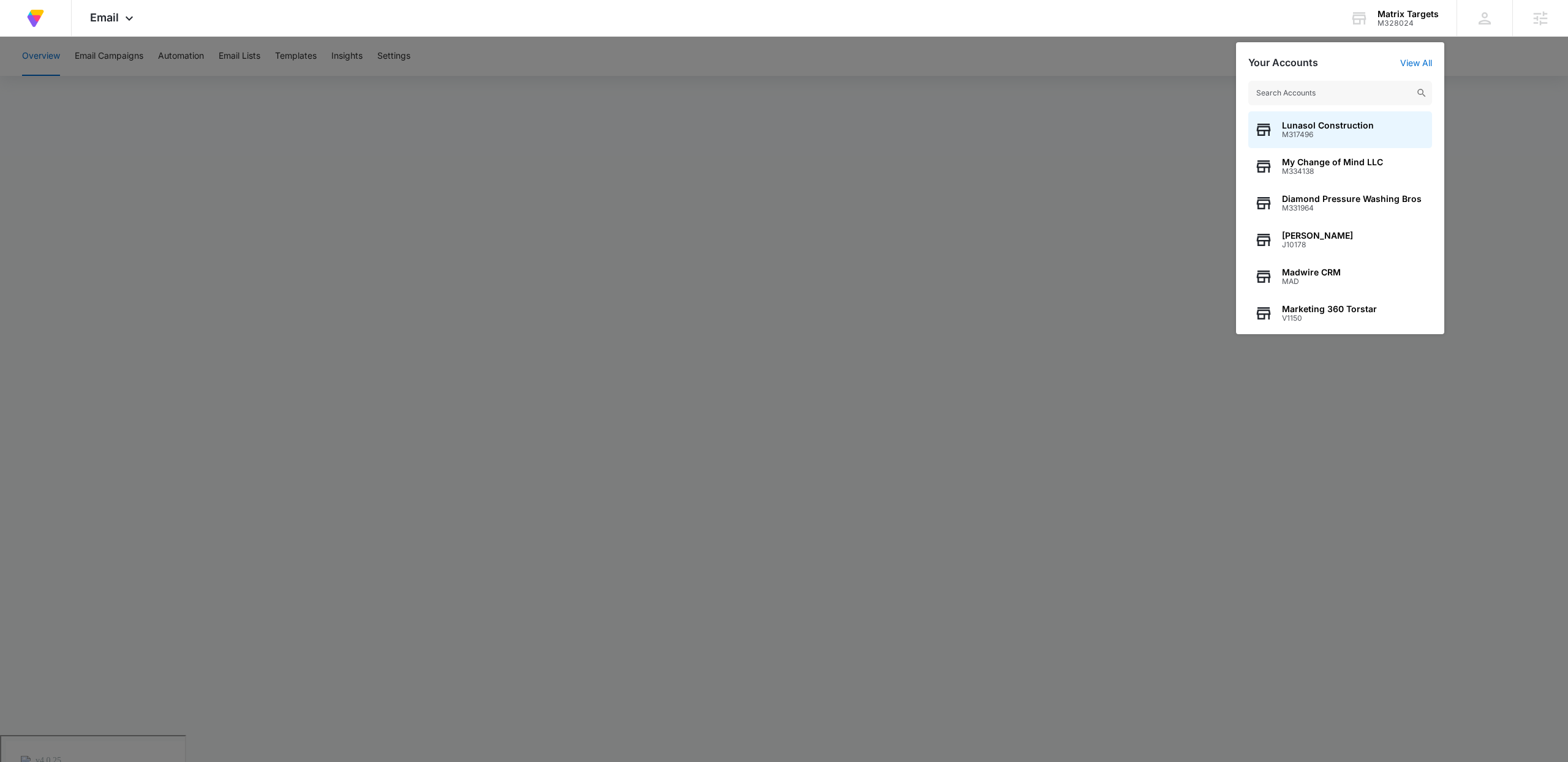
click at [1333, 87] on input "text" at bounding box center [1340, 93] width 184 height 25
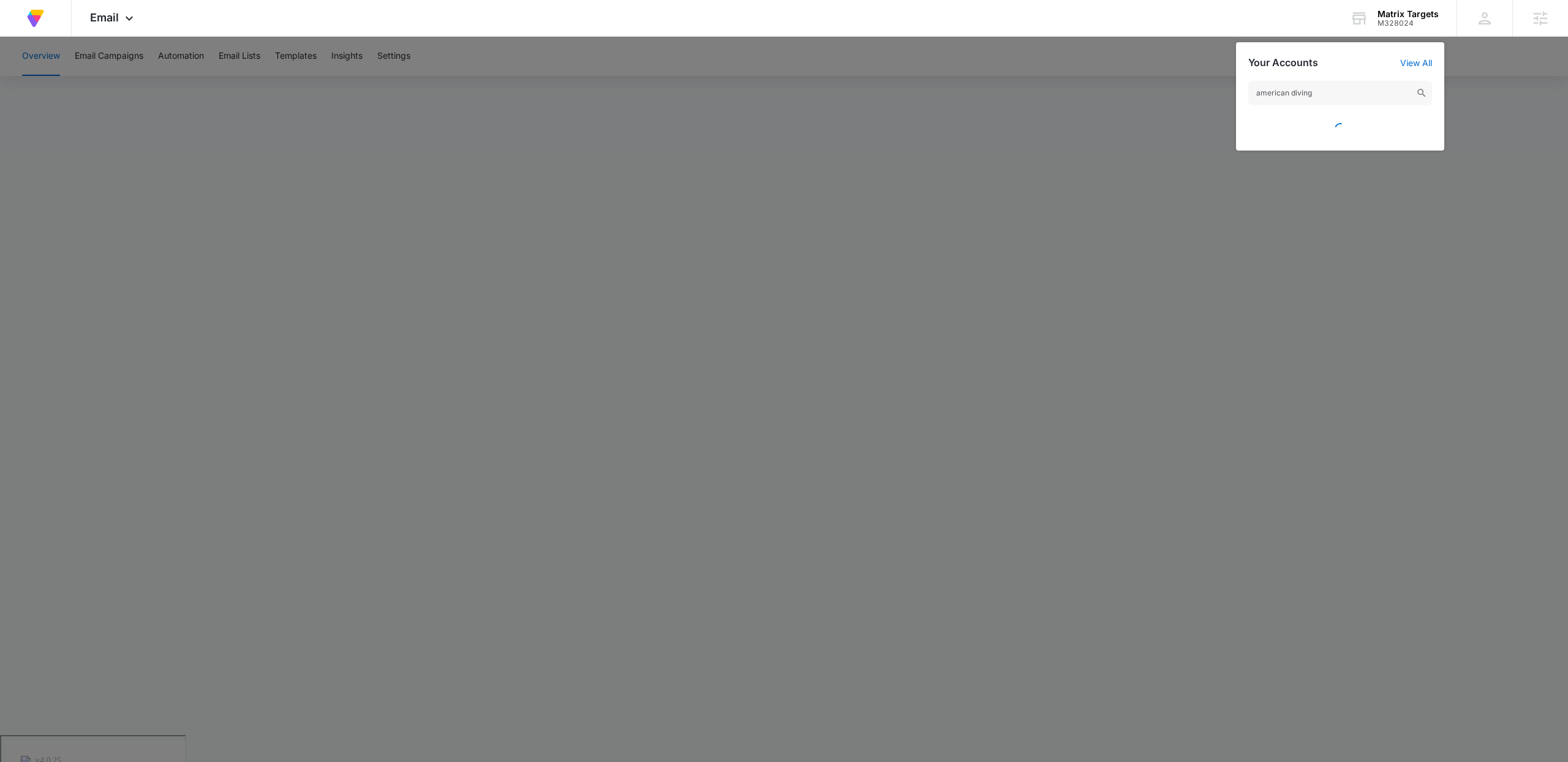
click at [1320, 93] on input "american diving" at bounding box center [1340, 93] width 184 height 25
type input "american diving suppy"
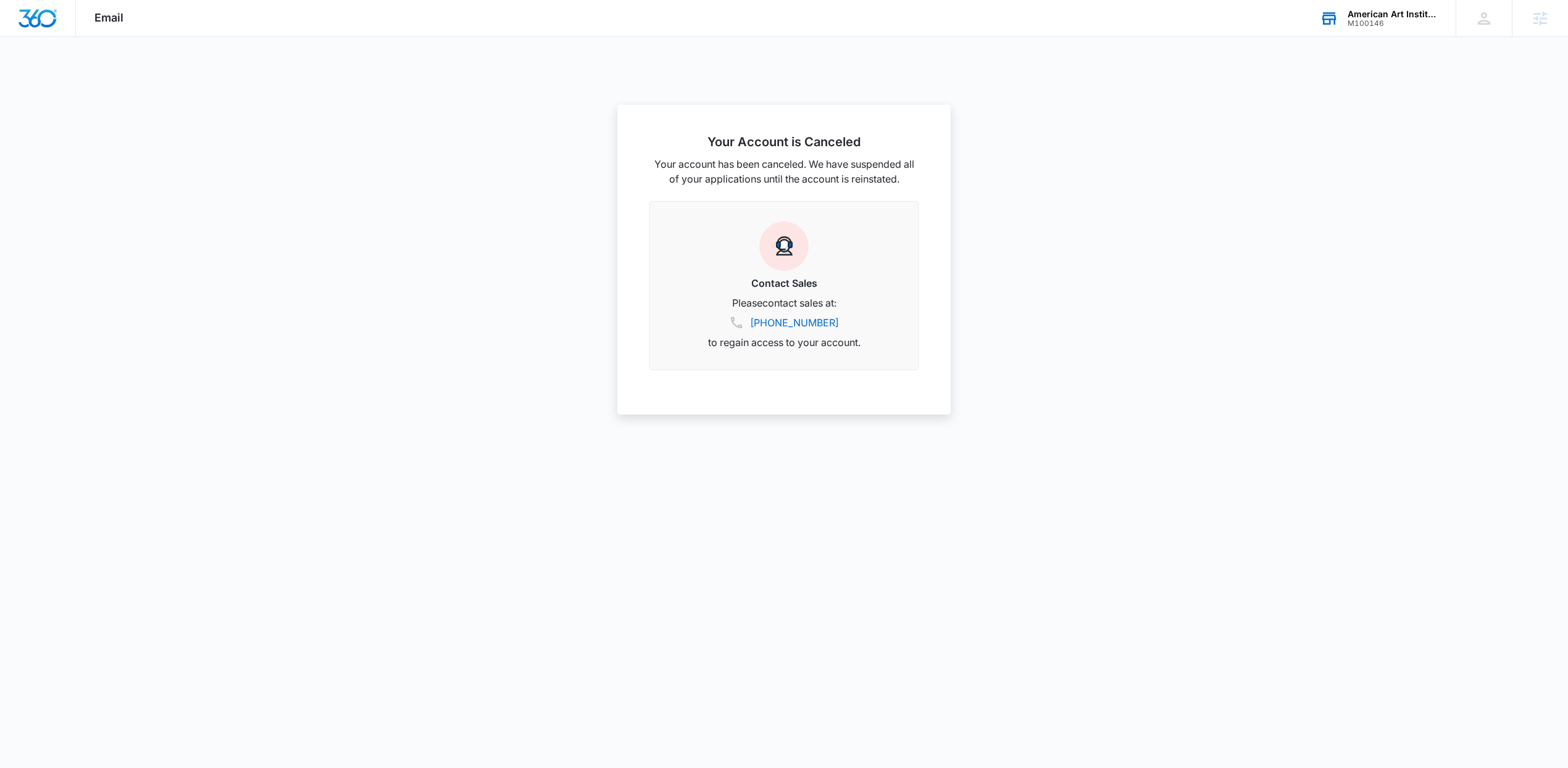
click at [1371, 5] on div "American Art Institute M100146 Your Accounts View All" at bounding box center [1378, 18] width 154 height 37
type input "american diving"
click at [1327, 130] on span "American Diving Supply" at bounding box center [1331, 126] width 103 height 10
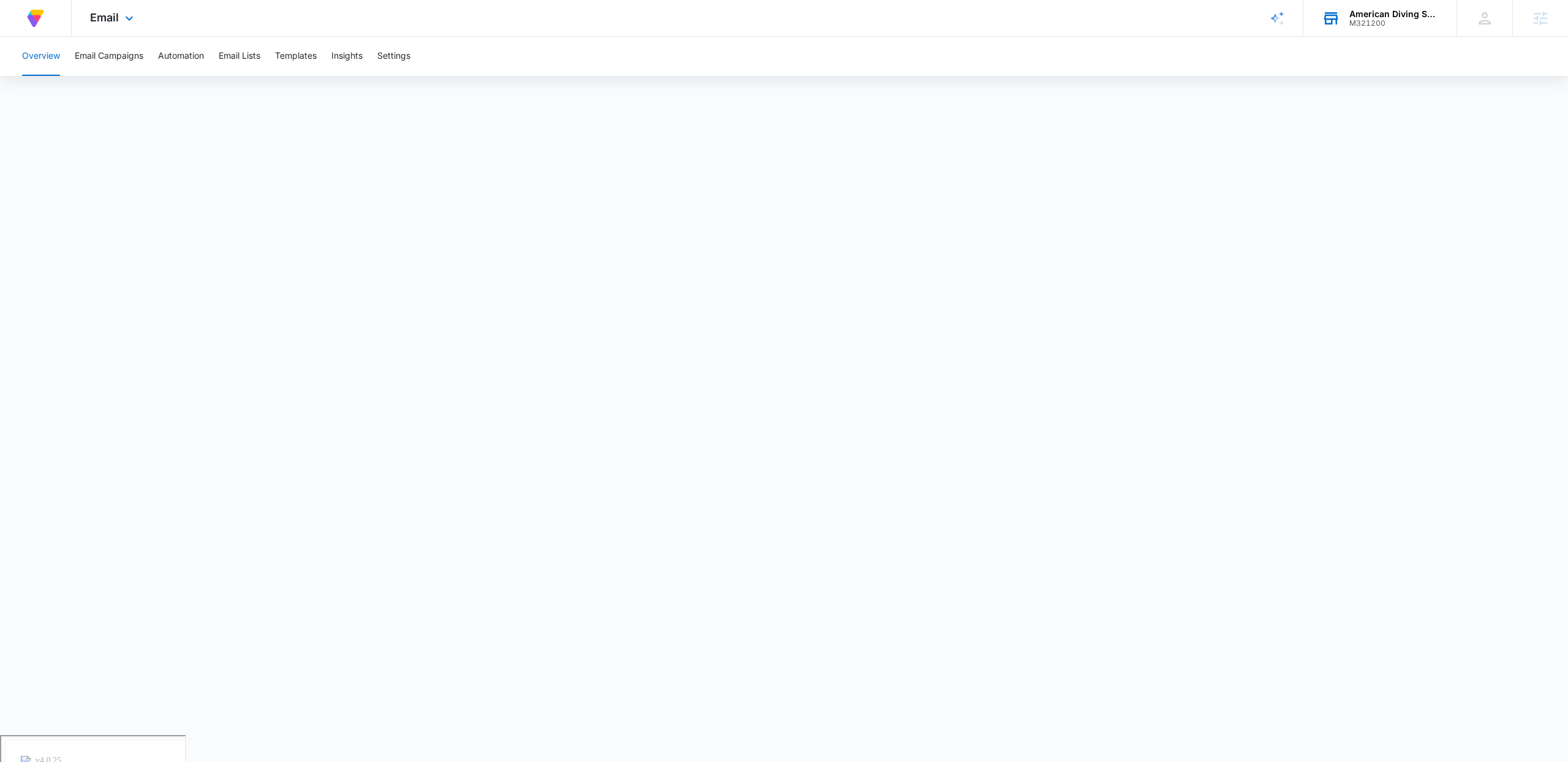
click at [1413, 22] on div "M321200" at bounding box center [1394, 23] width 90 height 8
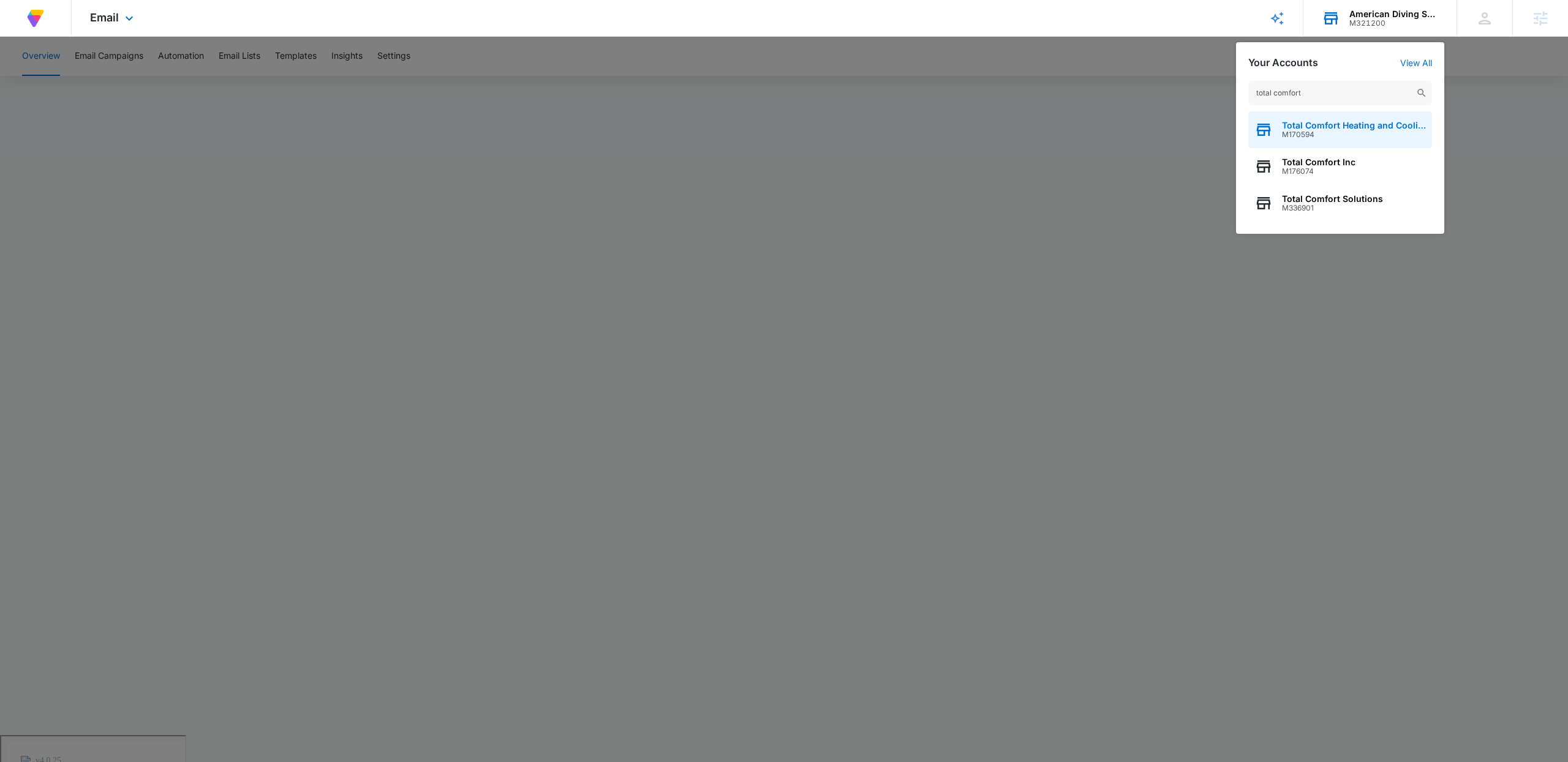
type input "total comfort"
click at [1349, 120] on span "Total Comfort Heating and Cooling" at bounding box center [1353, 125] width 144 height 10
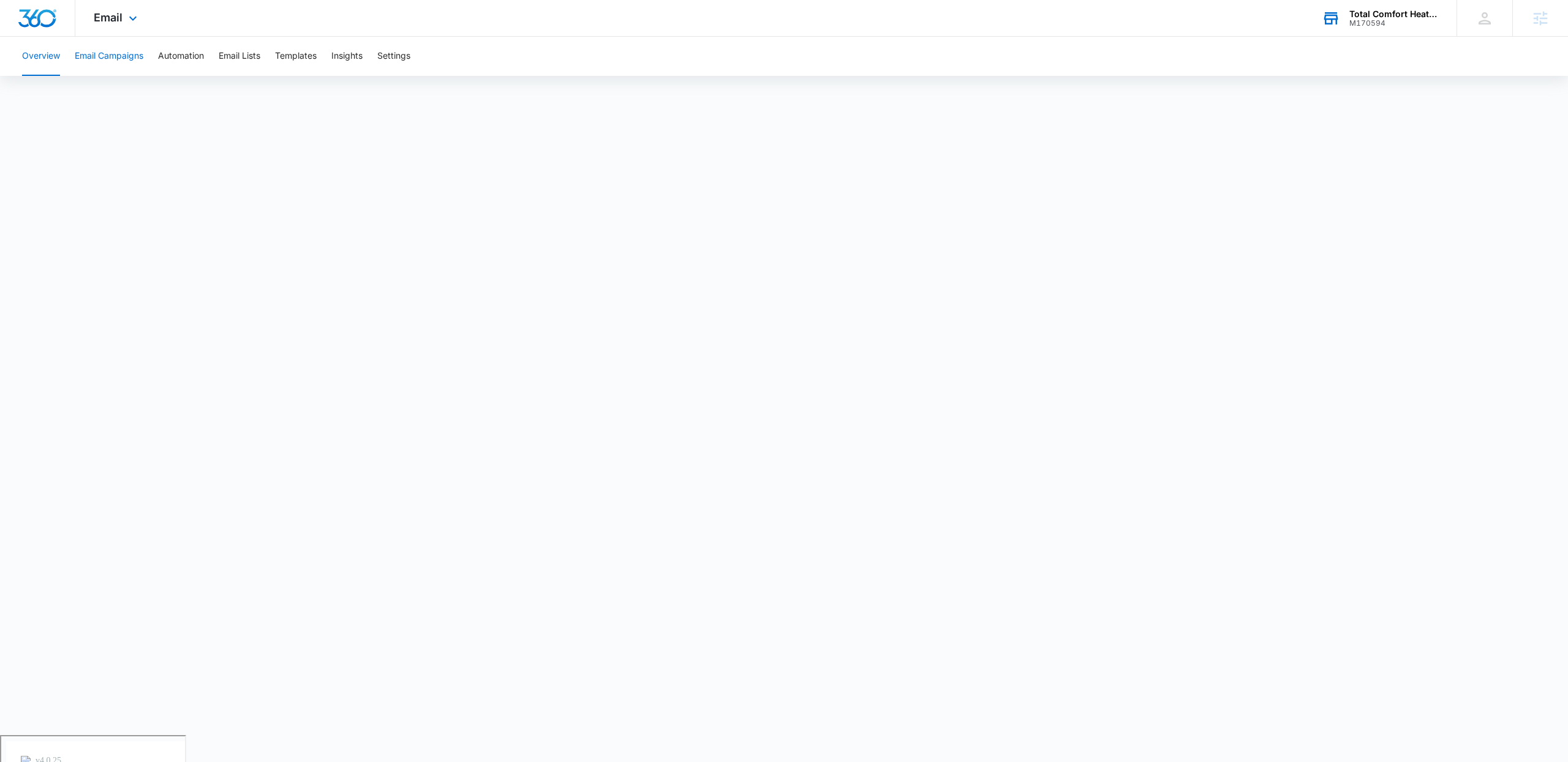
click at [93, 56] on button "Email Campaigns" at bounding box center [109, 56] width 69 height 39
click at [225, 58] on button "Email Lists" at bounding box center [239, 56] width 42 height 39
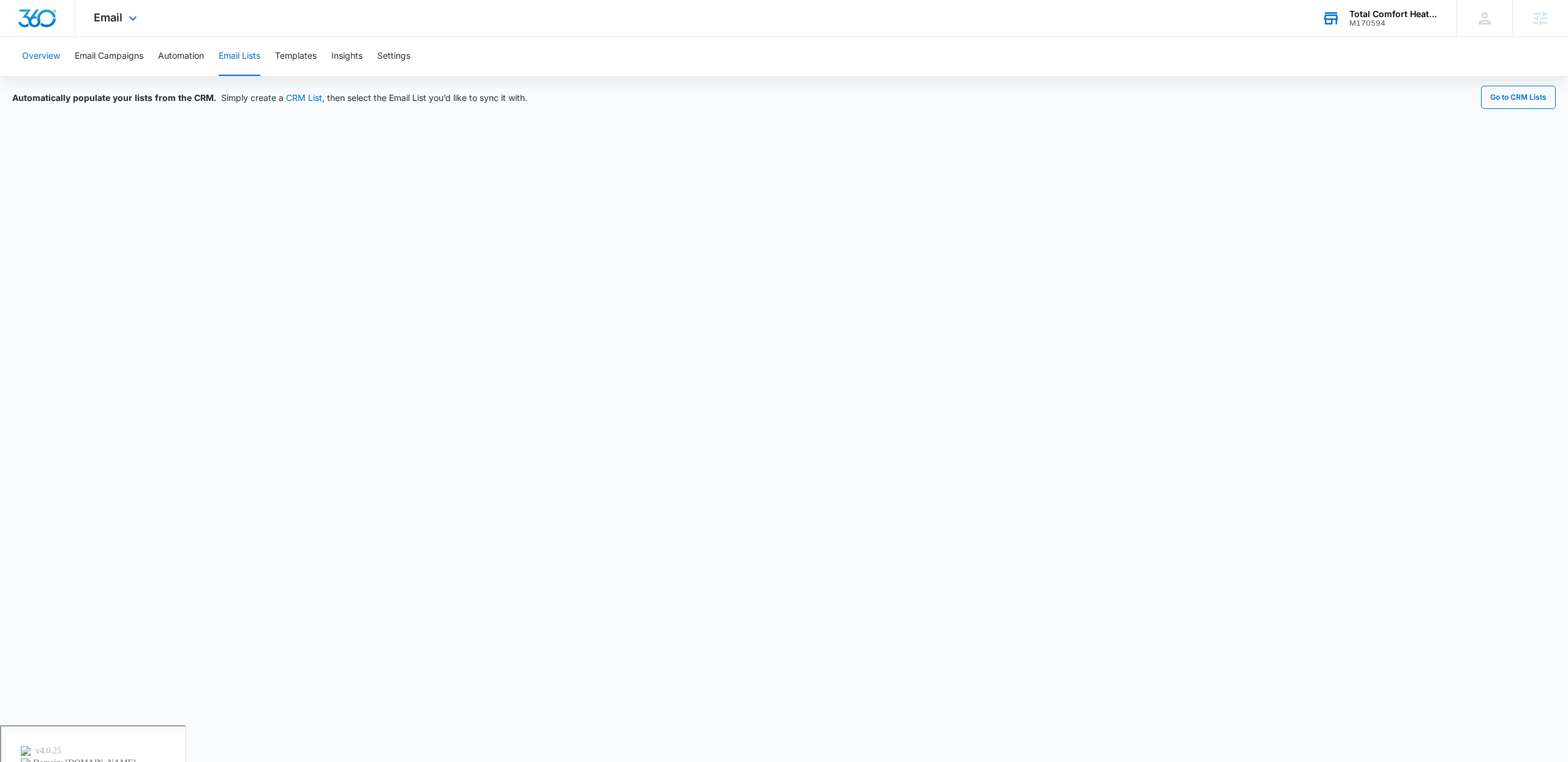
click at [39, 55] on button "Overview" at bounding box center [41, 56] width 38 height 39
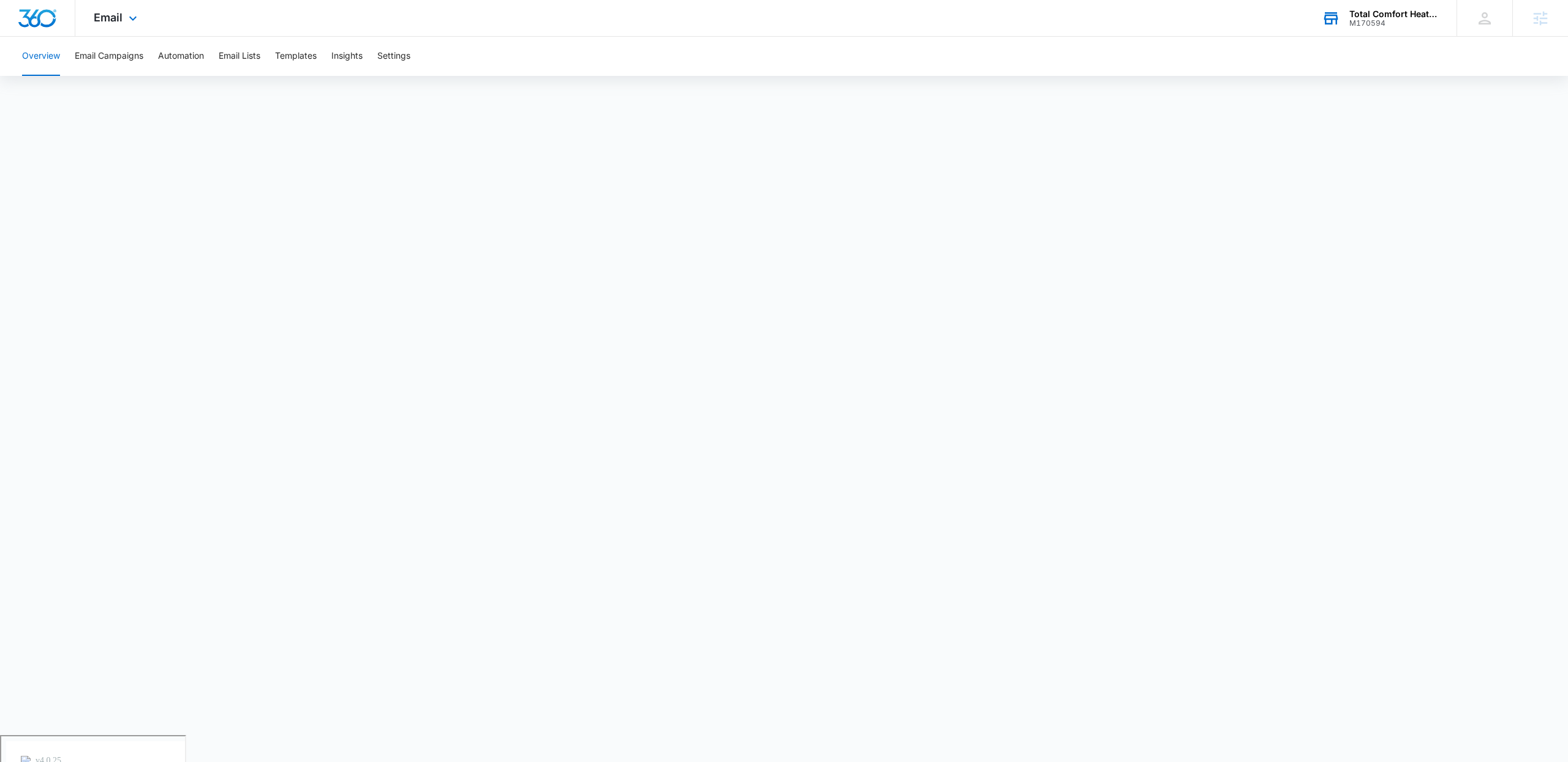
click at [1394, 23] on div "M170594" at bounding box center [1394, 23] width 90 height 8
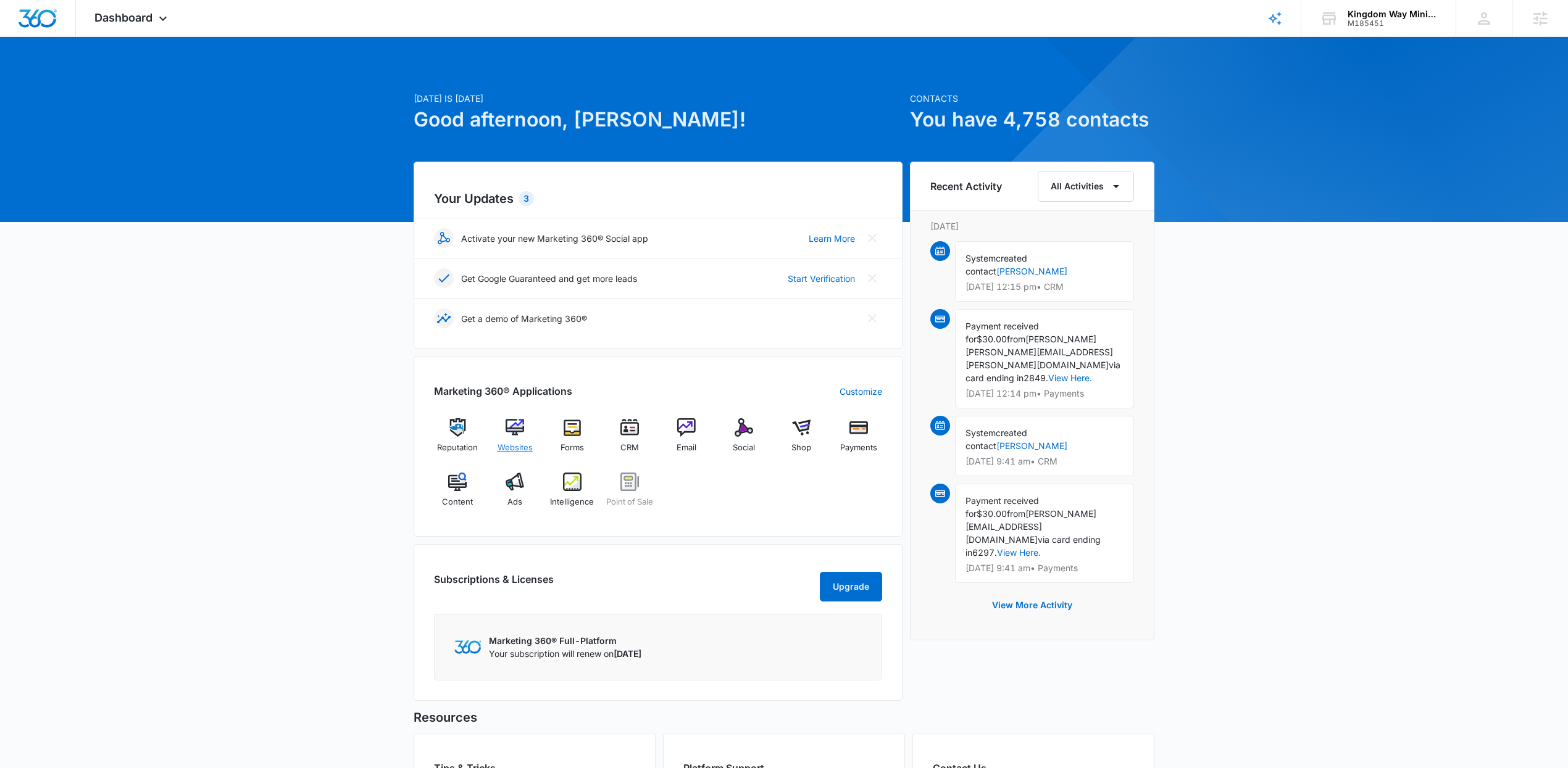
click at [506, 432] on img at bounding box center [515, 428] width 19 height 19
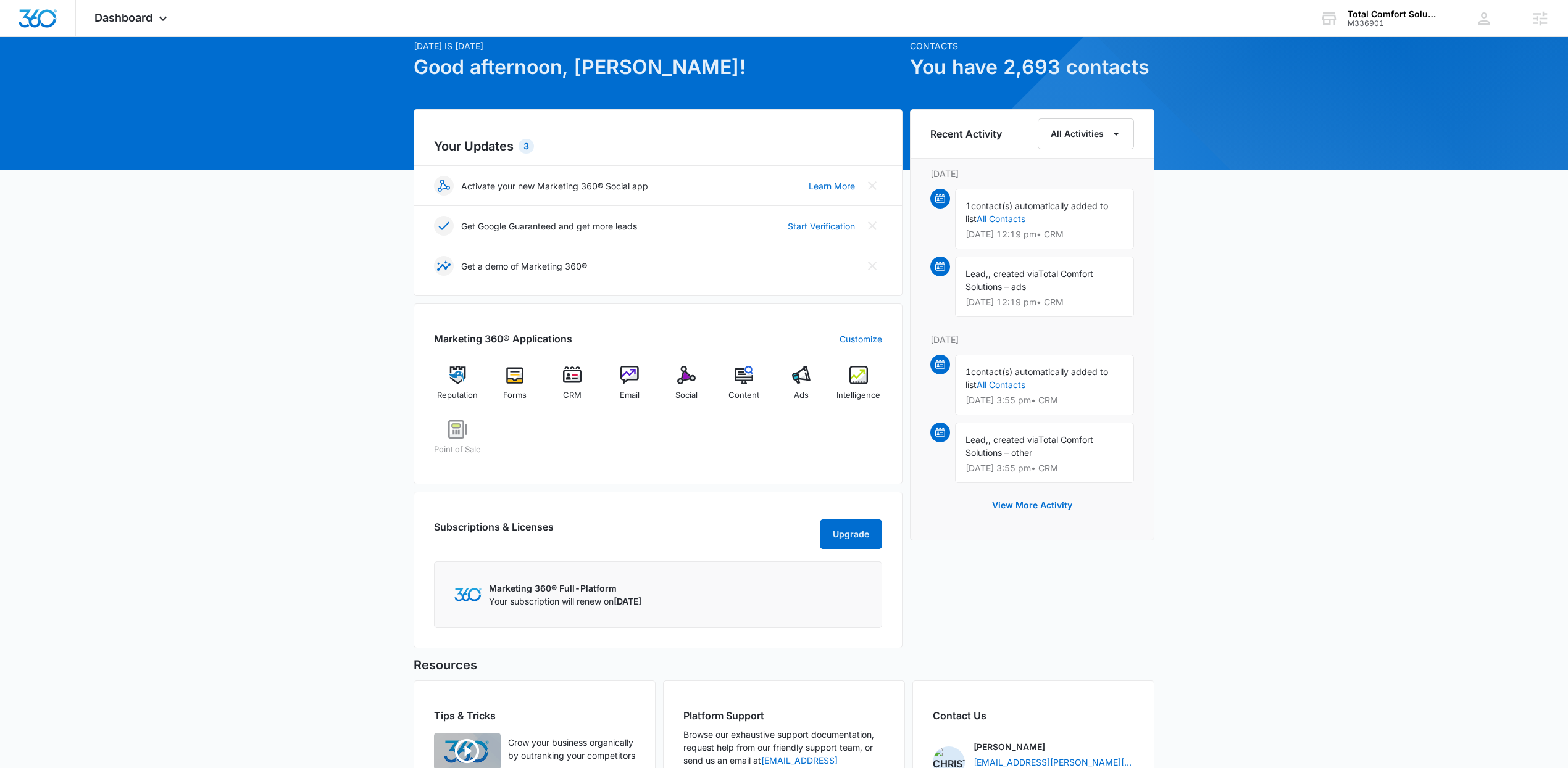
scroll to position [151, 0]
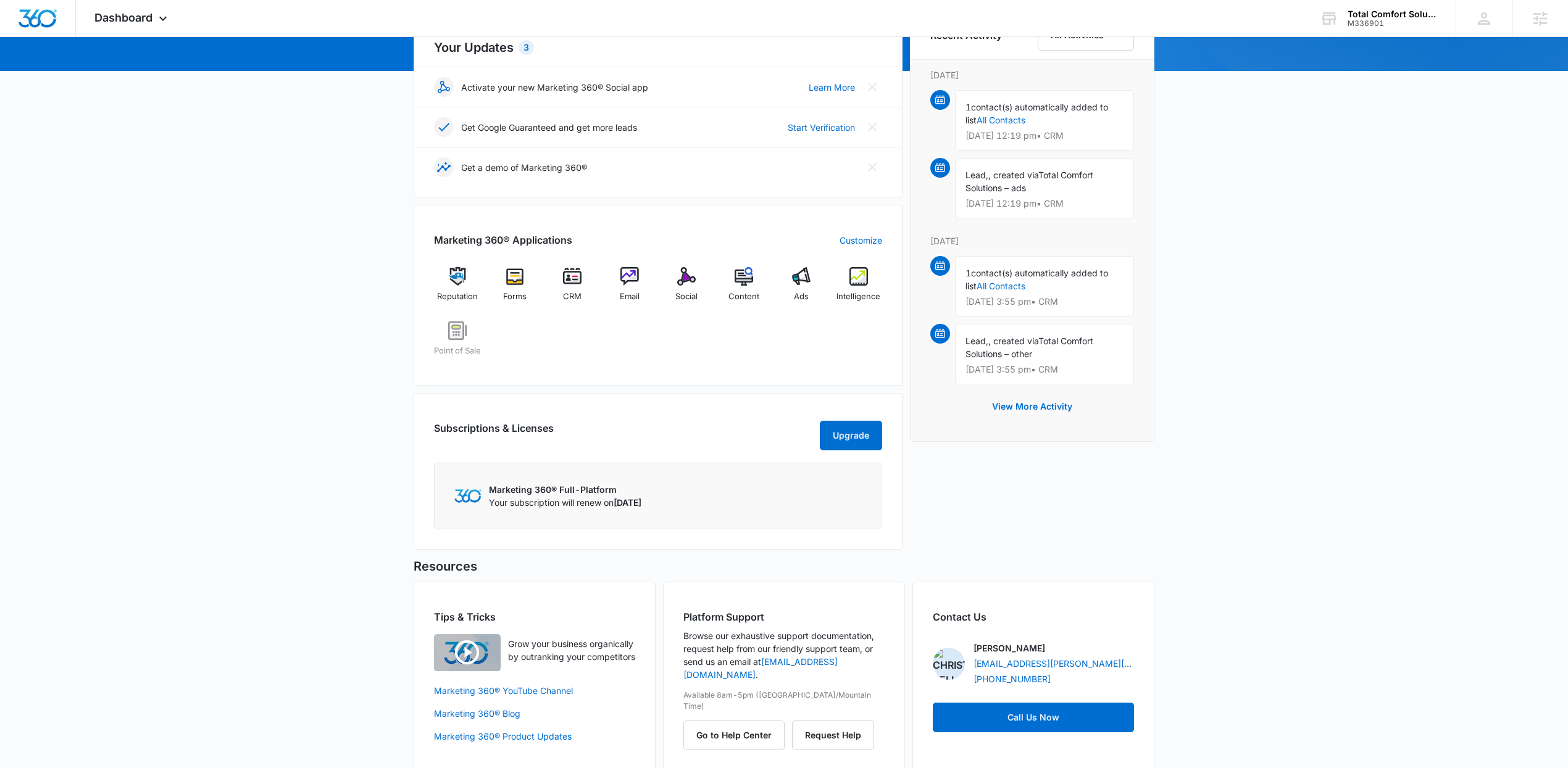
click at [348, 177] on div "[DATE] is [DATE] Good afternoon, [DEMOGRAPHIC_DATA]! Contacts You have 2,693 co…" at bounding box center [784, 343] width 1568 height 884
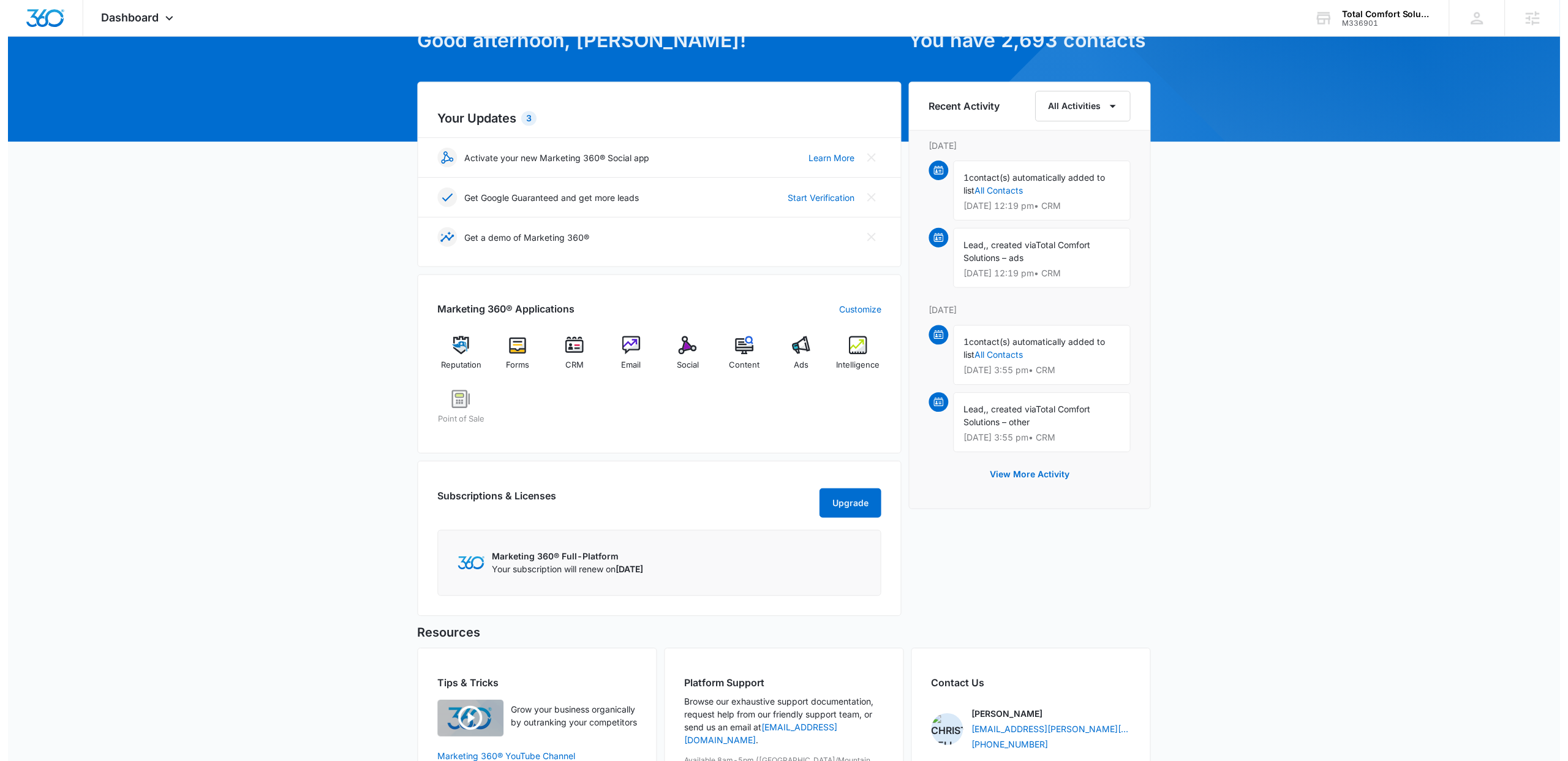
scroll to position [0, 0]
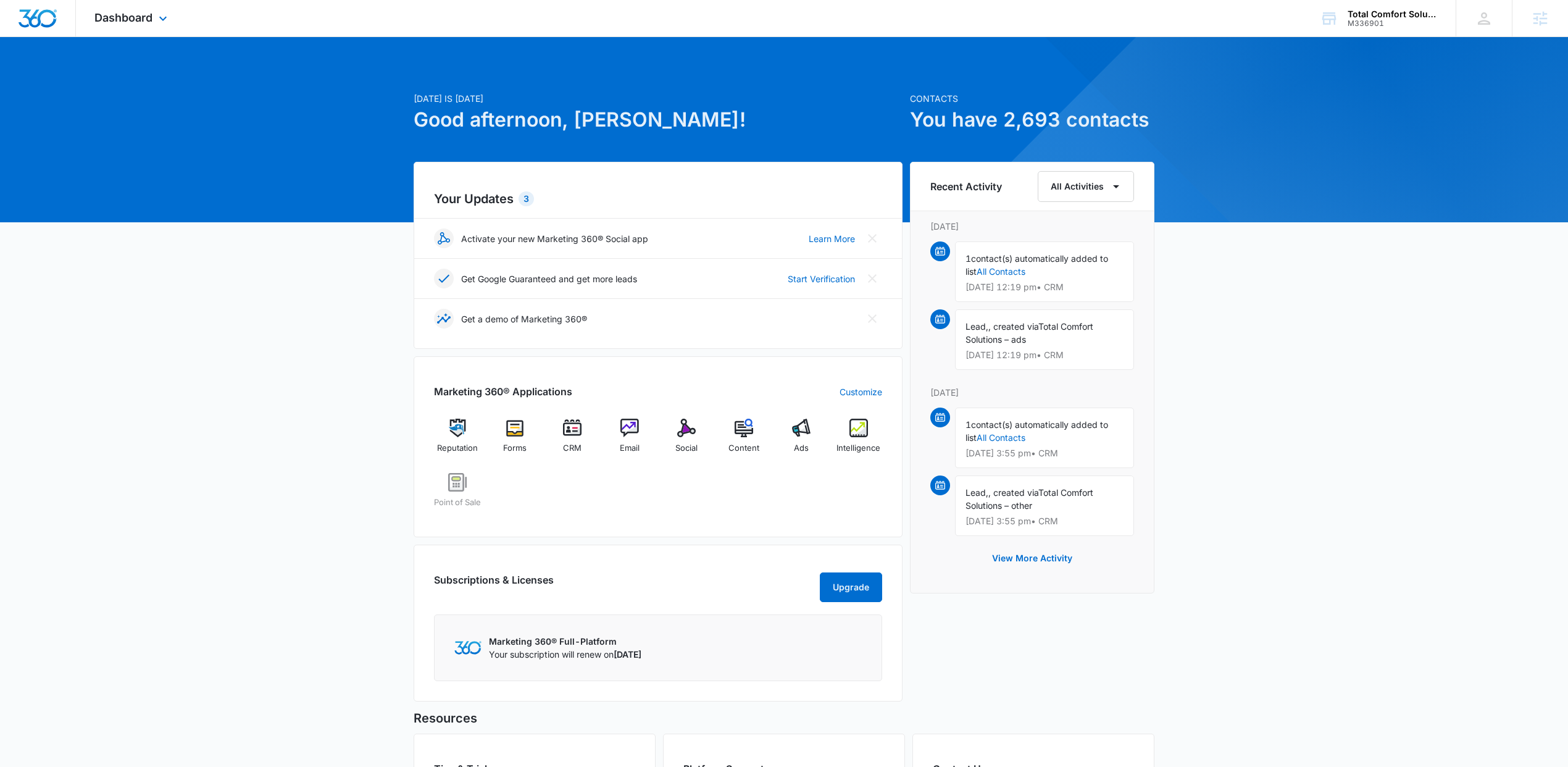
click at [172, 5] on div "Dashboard Apps Reputation Forms CRM Email Social POS Content Ads Intelligence F…" at bounding box center [132, 18] width 113 height 37
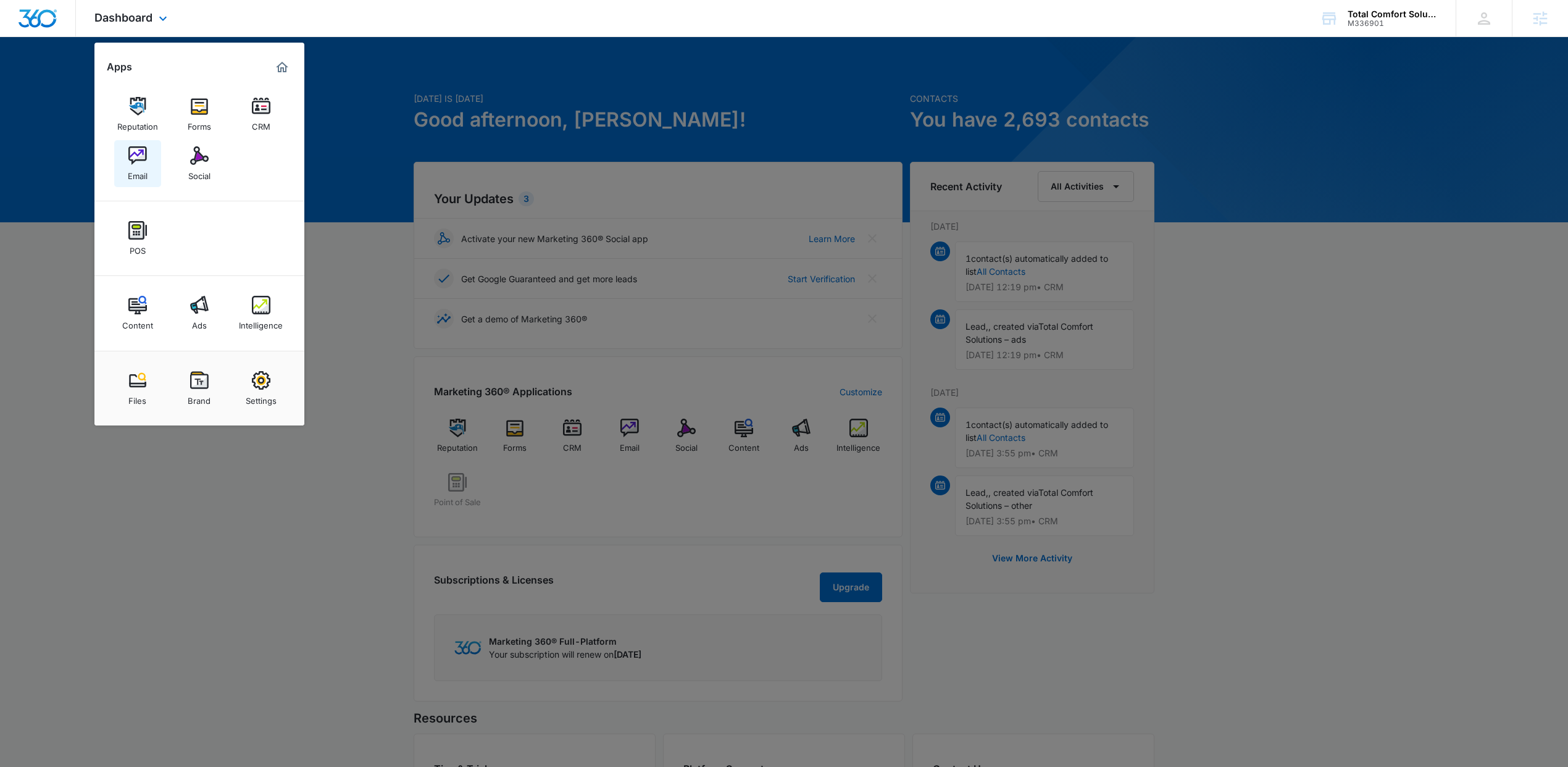
click at [135, 159] on img at bounding box center [138, 156] width 19 height 19
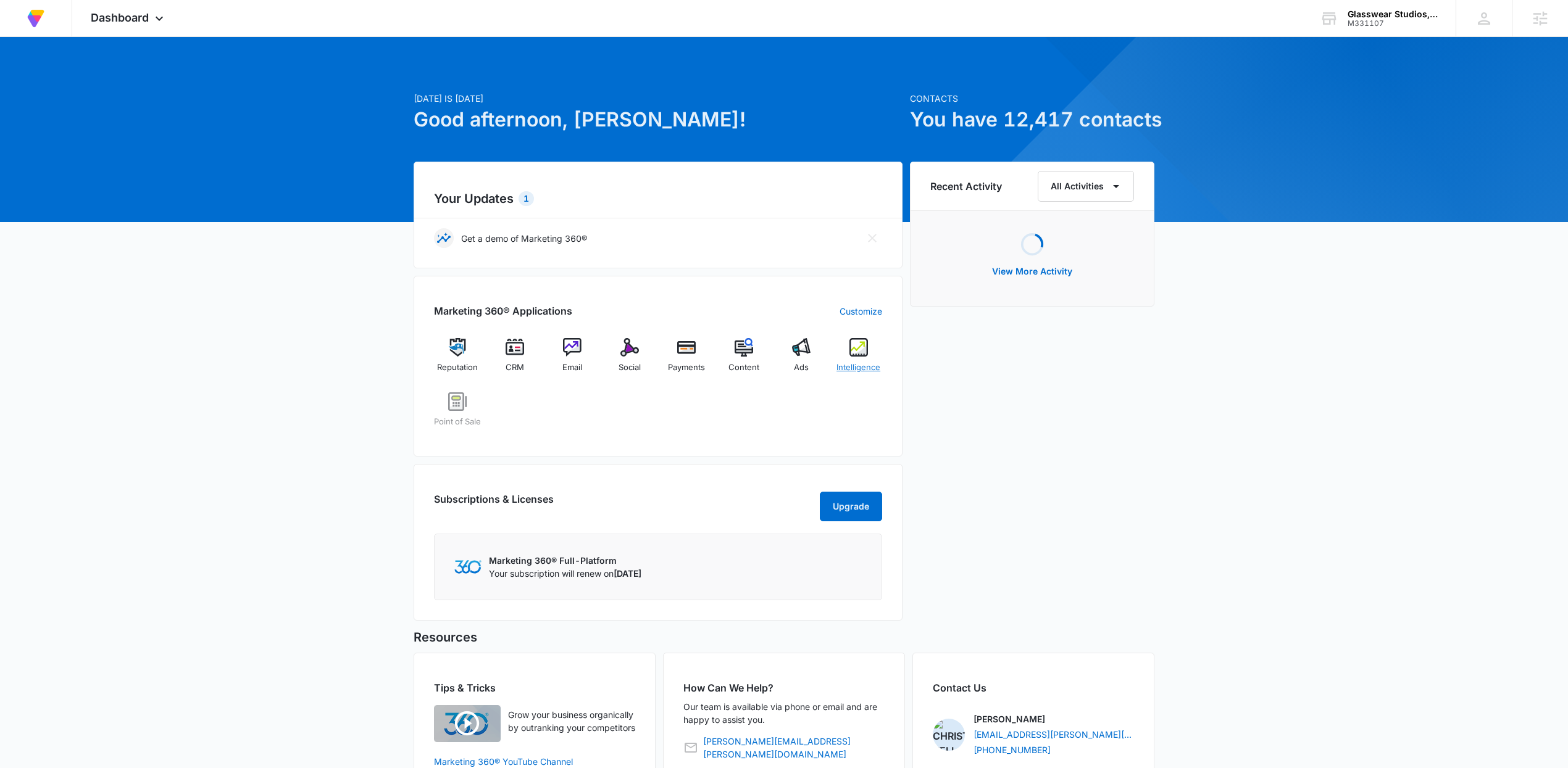
click at [849, 362] on span "Intelligence" at bounding box center [858, 368] width 44 height 12
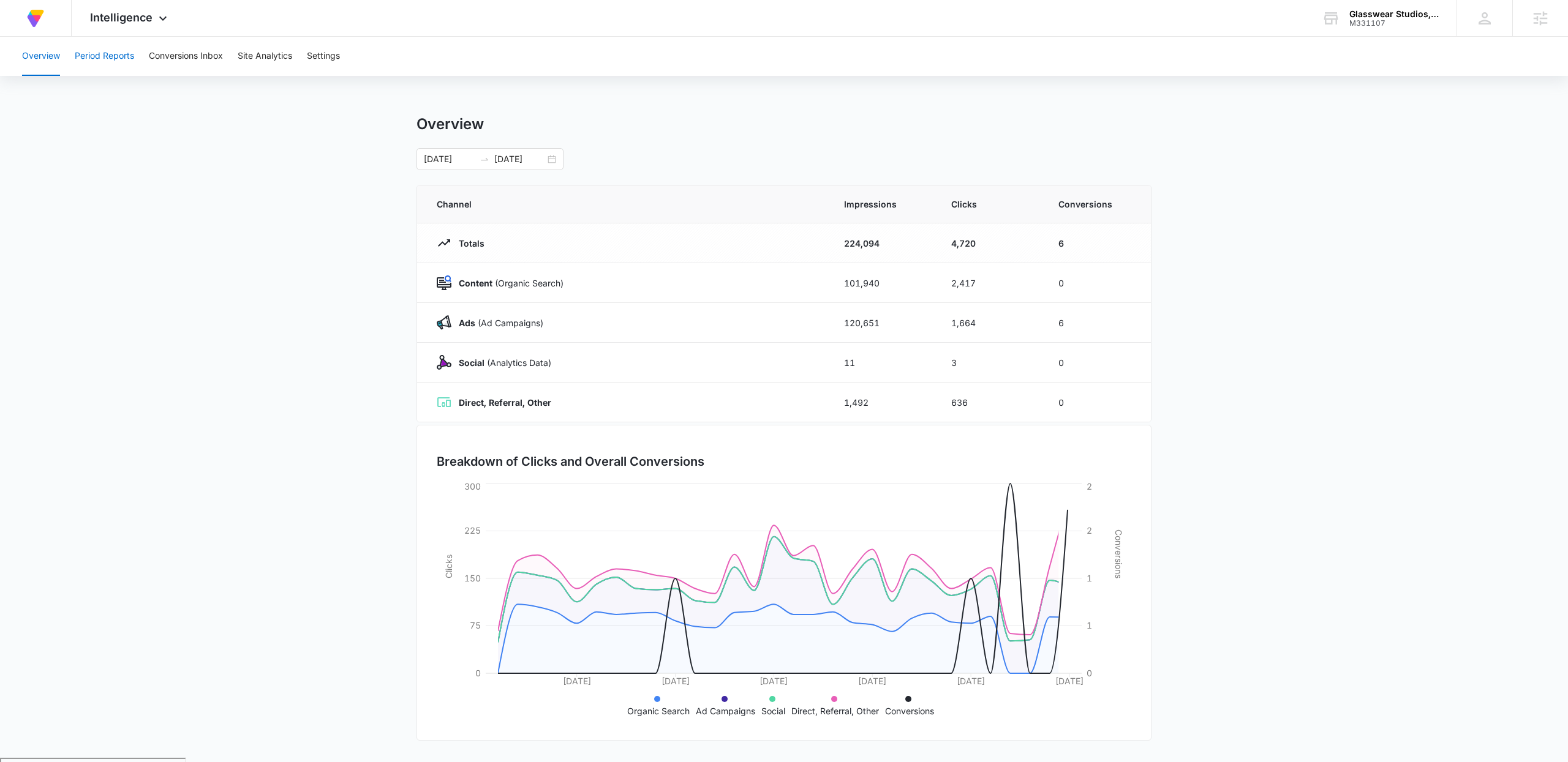
click at [86, 63] on button "Period Reports" at bounding box center [104, 56] width 59 height 39
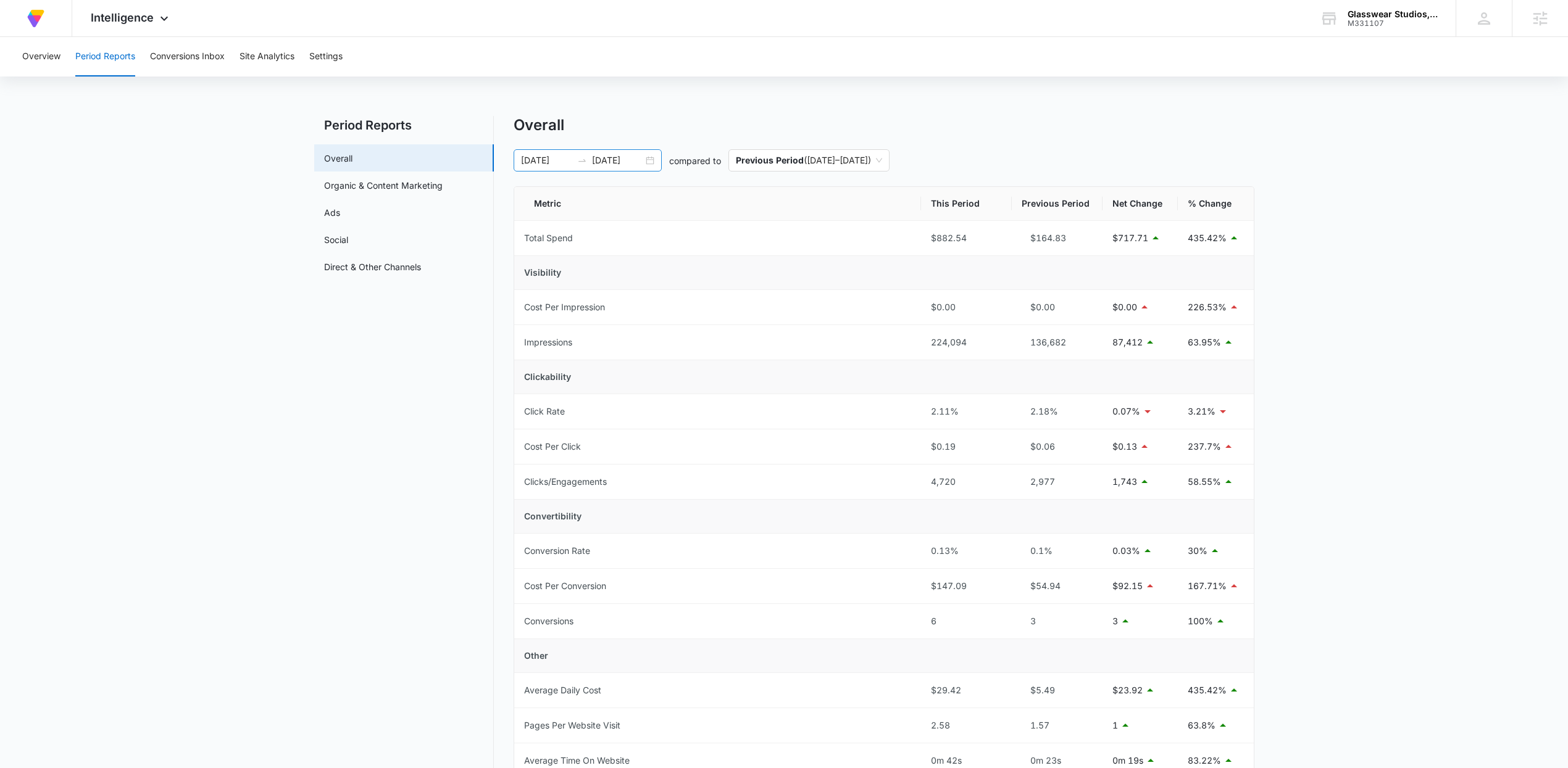
drag, startPoint x: 652, startPoint y: 158, endPoint x: 658, endPoint y: 169, distance: 12.5
click at [653, 159] on div "09/01/2025 09/30/2025" at bounding box center [587, 160] width 148 height 23
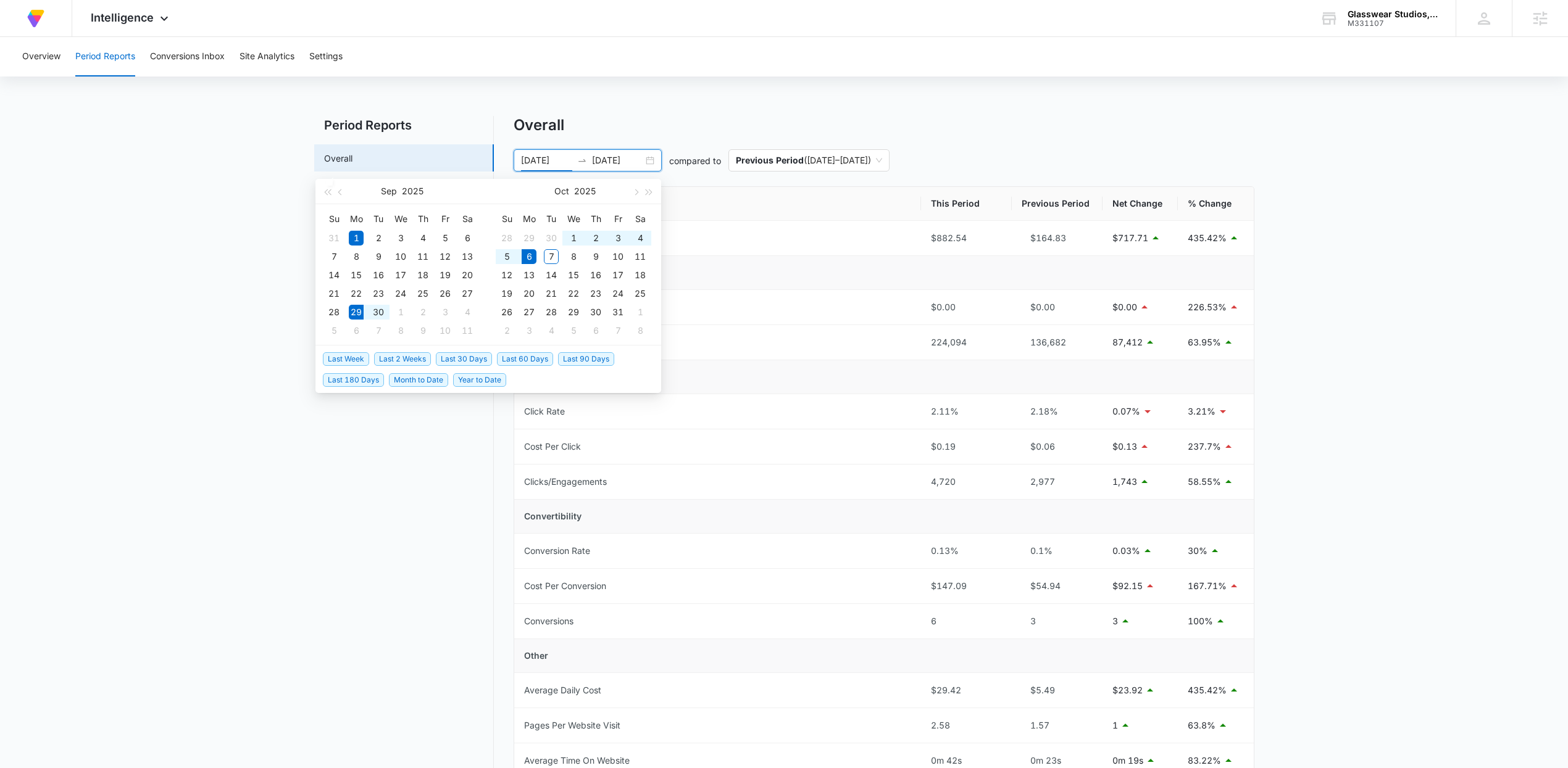
click at [362, 358] on span "Last Week" at bounding box center [346, 358] width 47 height 13
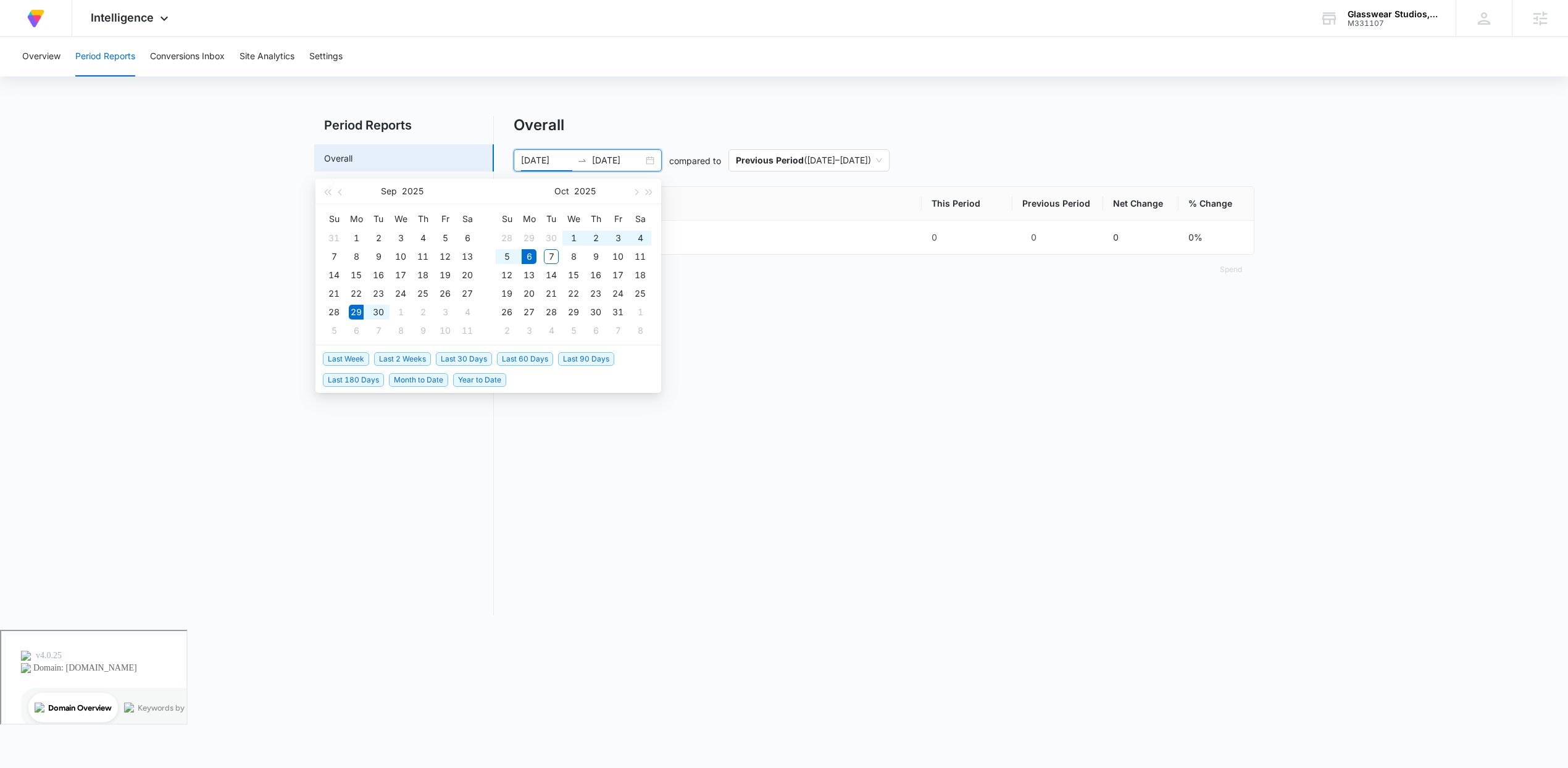
type input "09/29/2025"
type input "[DATE]"
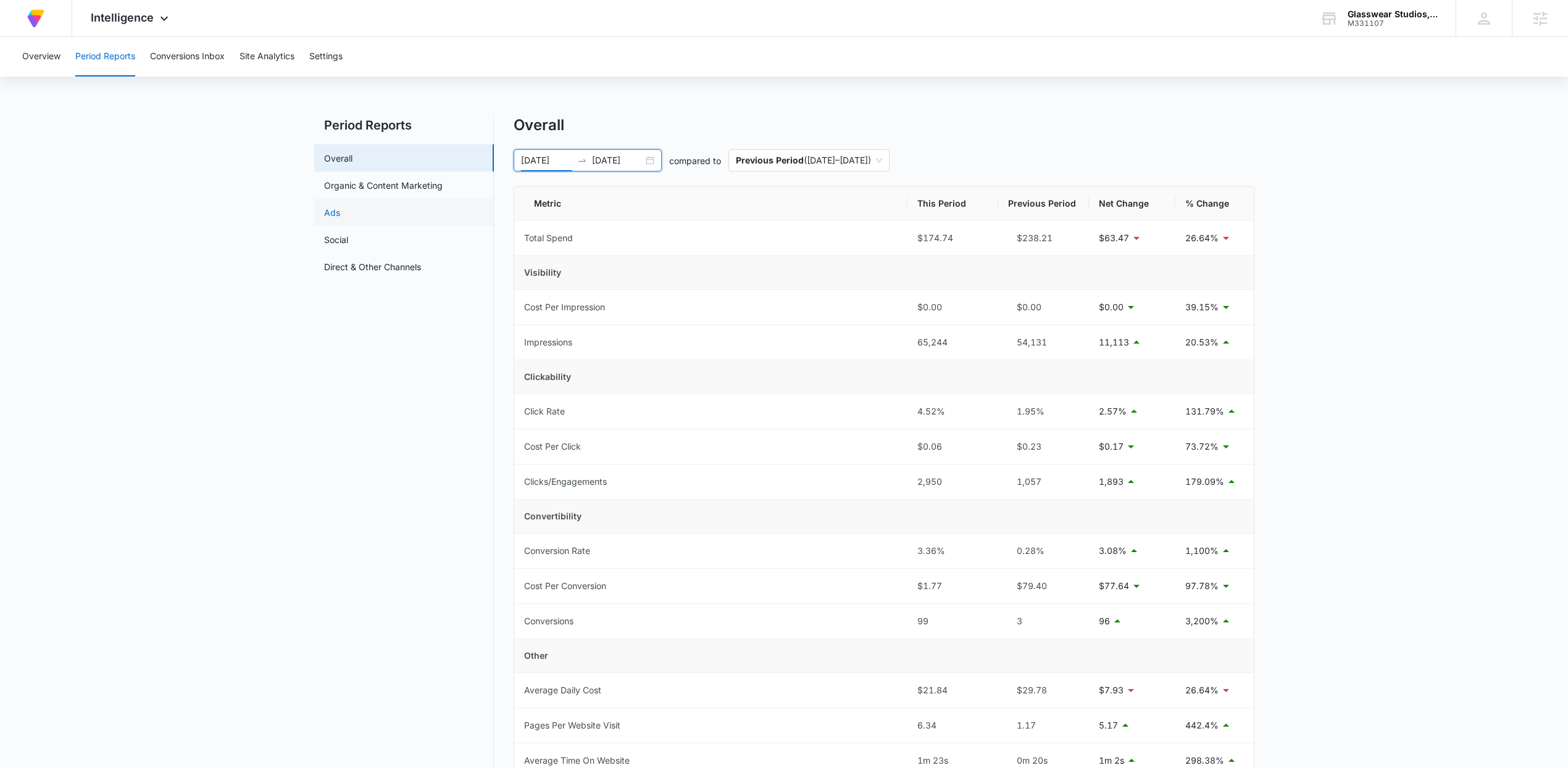
click at [340, 209] on link "Ads" at bounding box center [332, 212] width 16 height 13
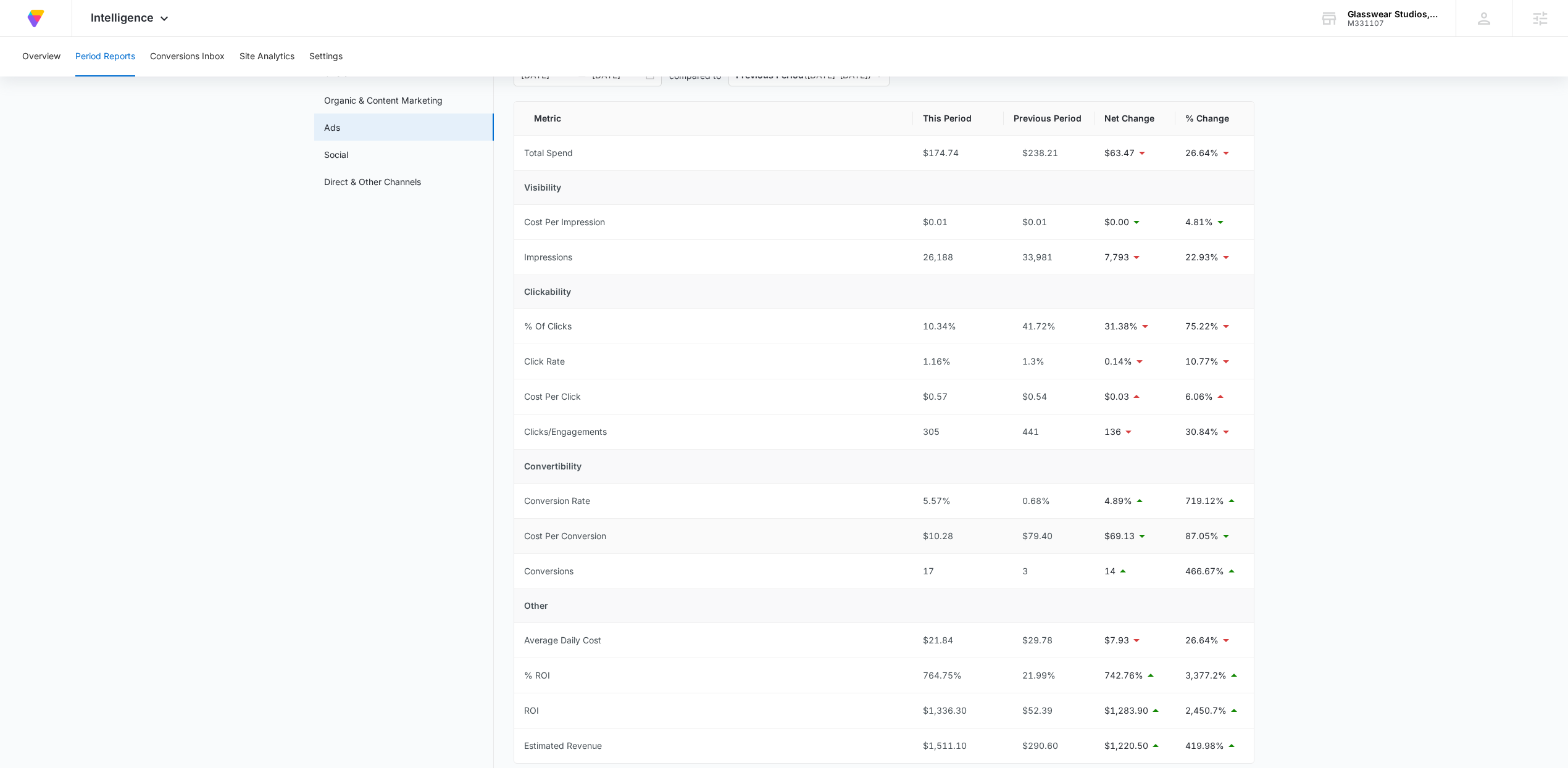
scroll to position [145, 0]
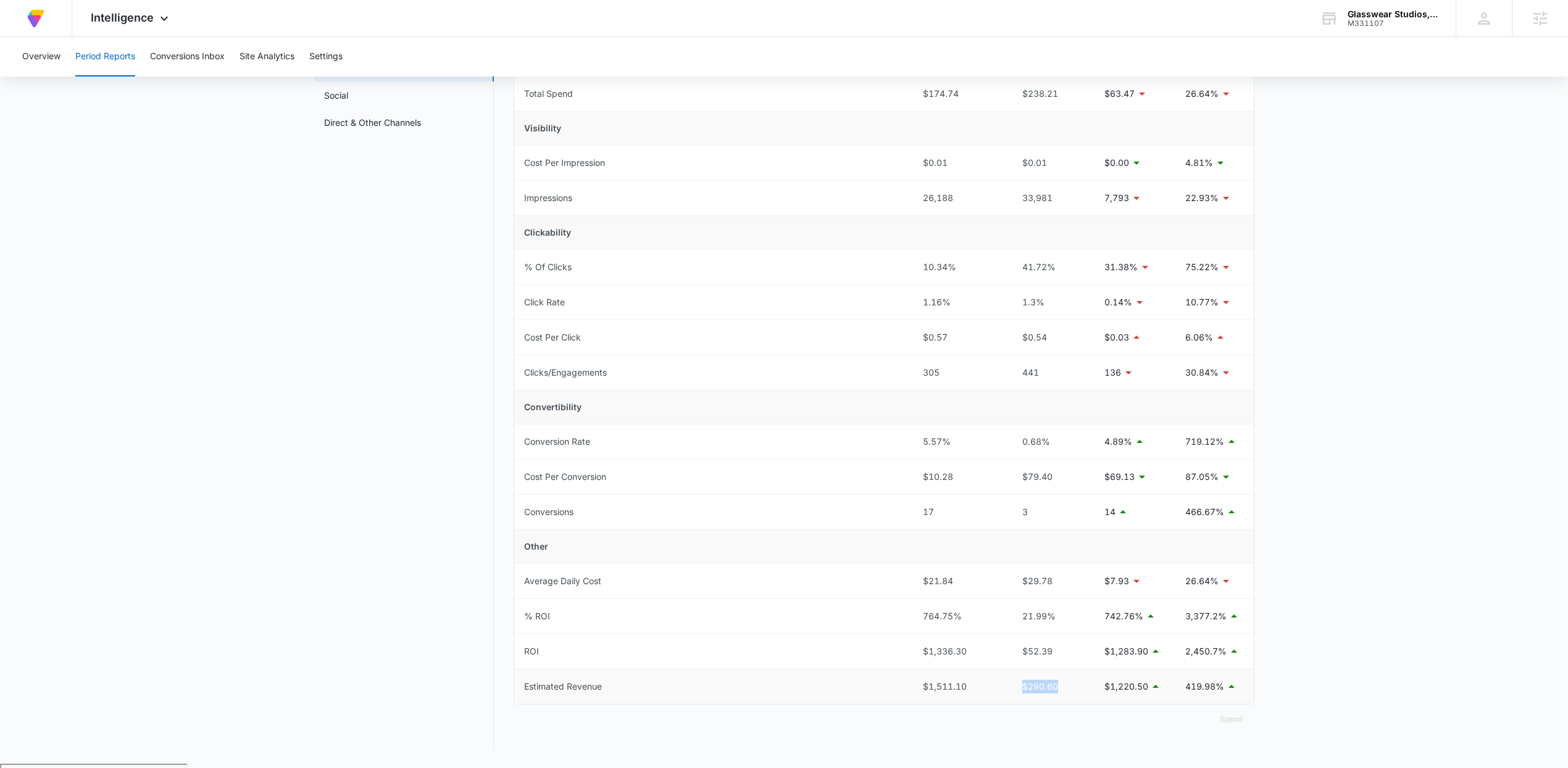
drag, startPoint x: 1066, startPoint y: 692, endPoint x: 1018, endPoint y: 692, distance: 48.0
click at [1002, 692] on tr "Estimated Revenue $1,511.10 $290.60 $1,220.50 419.98%" at bounding box center [884, 686] width 740 height 34
drag, startPoint x: 1018, startPoint y: 692, endPoint x: 1024, endPoint y: 693, distance: 6.1
click at [1019, 692] on div "$290.60" at bounding box center [1048, 686] width 71 height 13
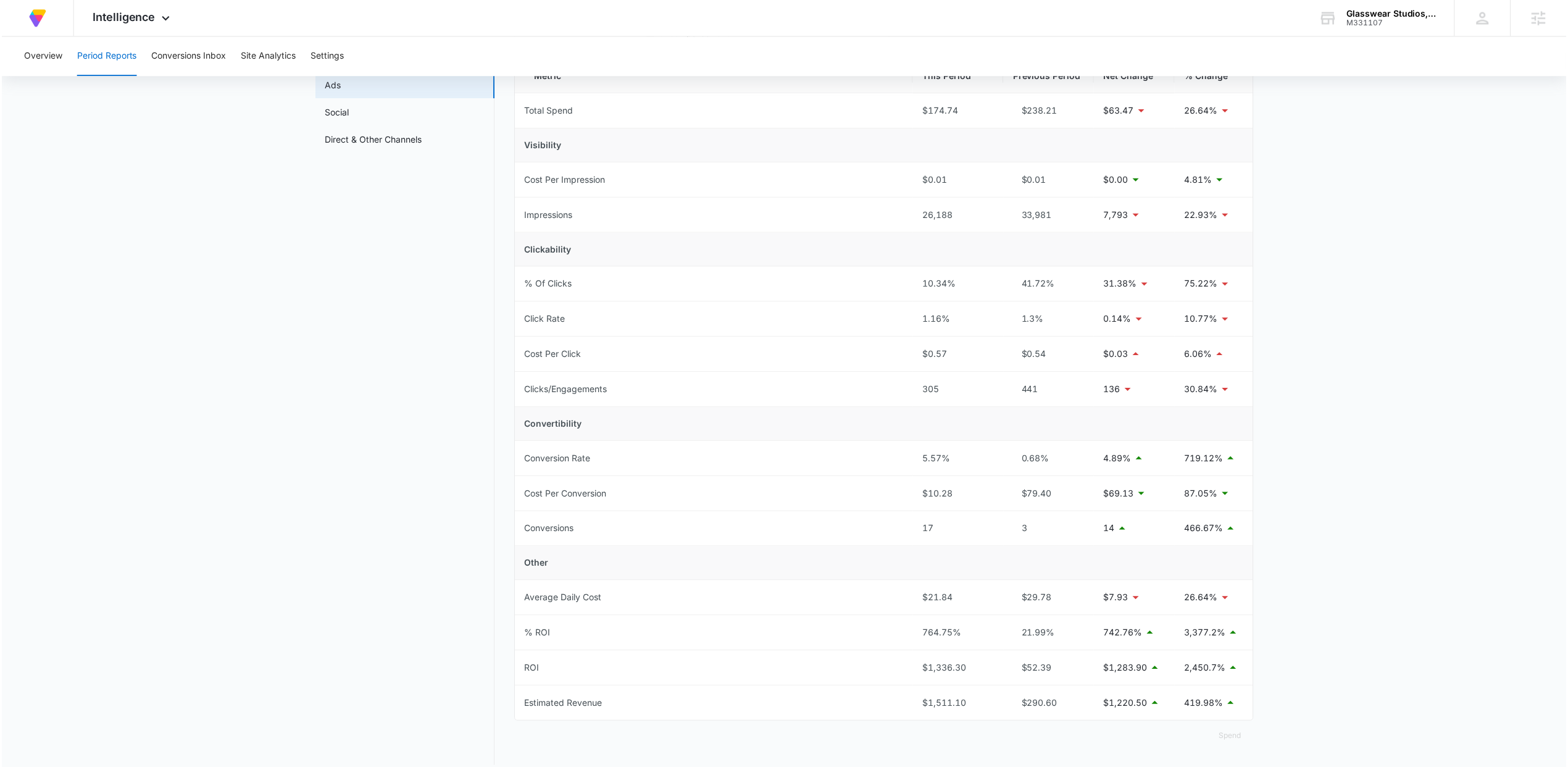
scroll to position [111, 0]
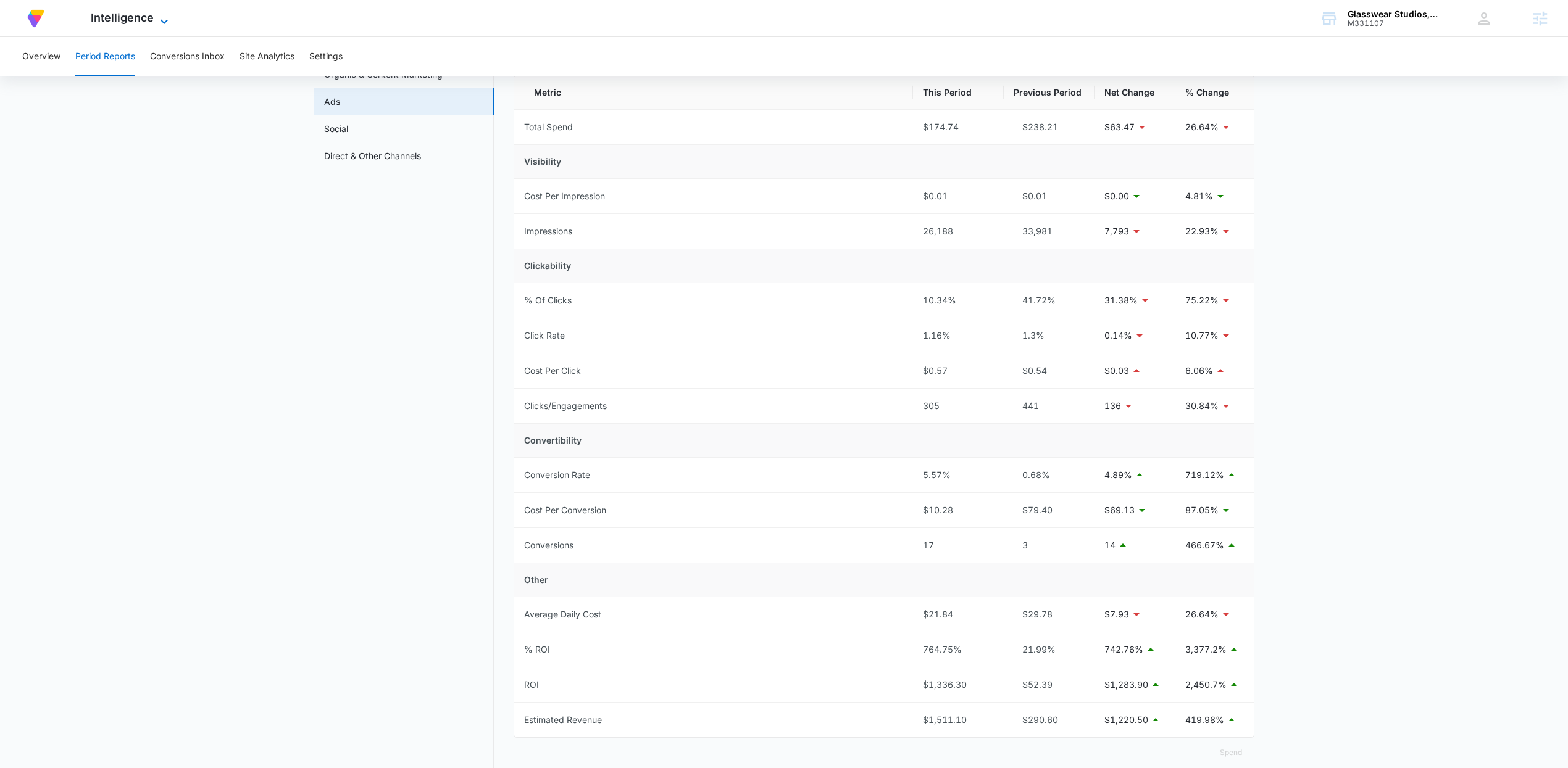
click at [132, 23] on span "Intelligence" at bounding box center [122, 17] width 63 height 13
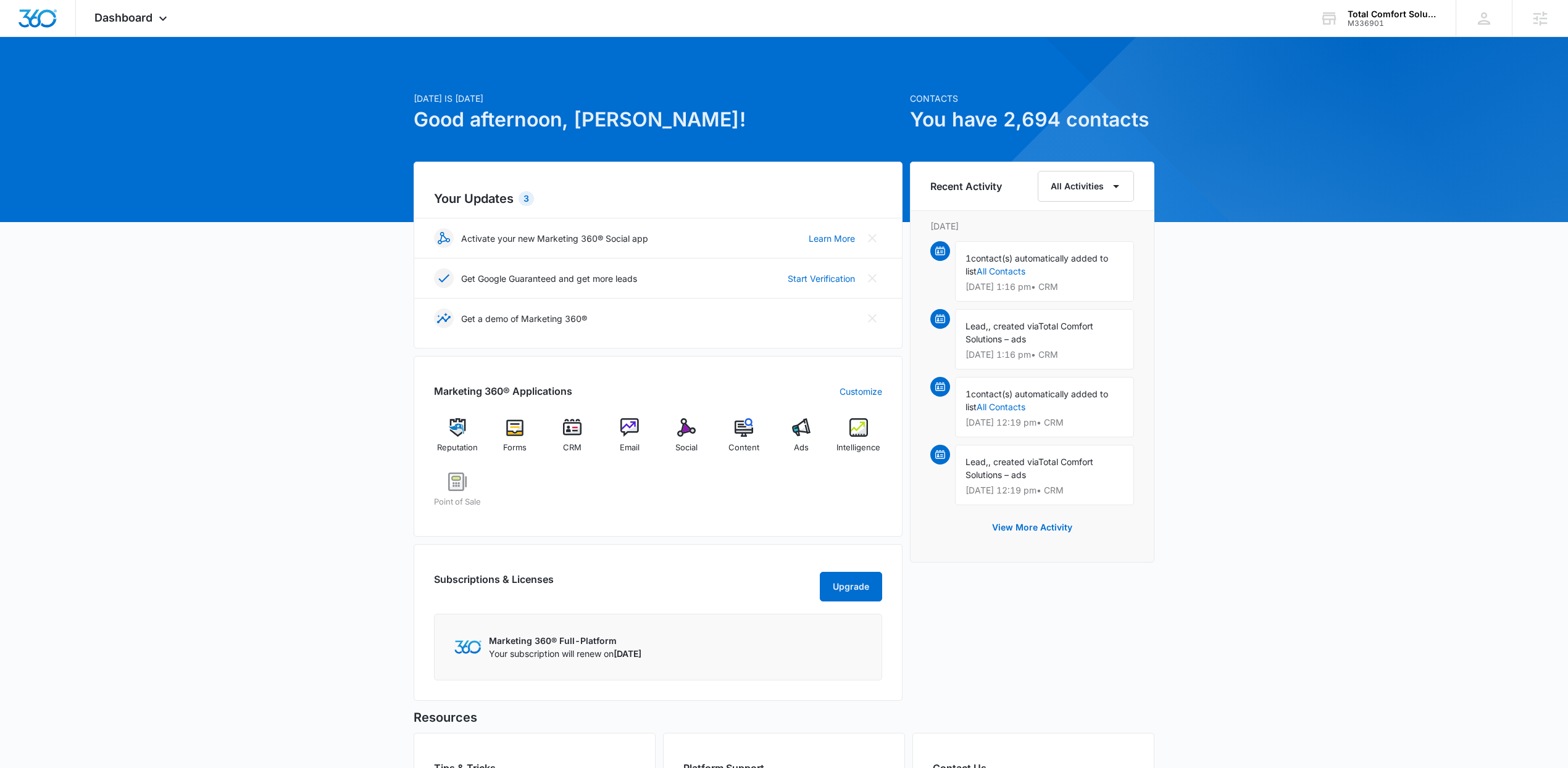
click at [45, 56] on div "[DATE] is [DATE] Good afternoon, [DEMOGRAPHIC_DATA]! Contacts You have 2,694 co…" at bounding box center [784, 494] width 1568 height 884
click at [139, 18] on span "Dashboard" at bounding box center [123, 17] width 58 height 13
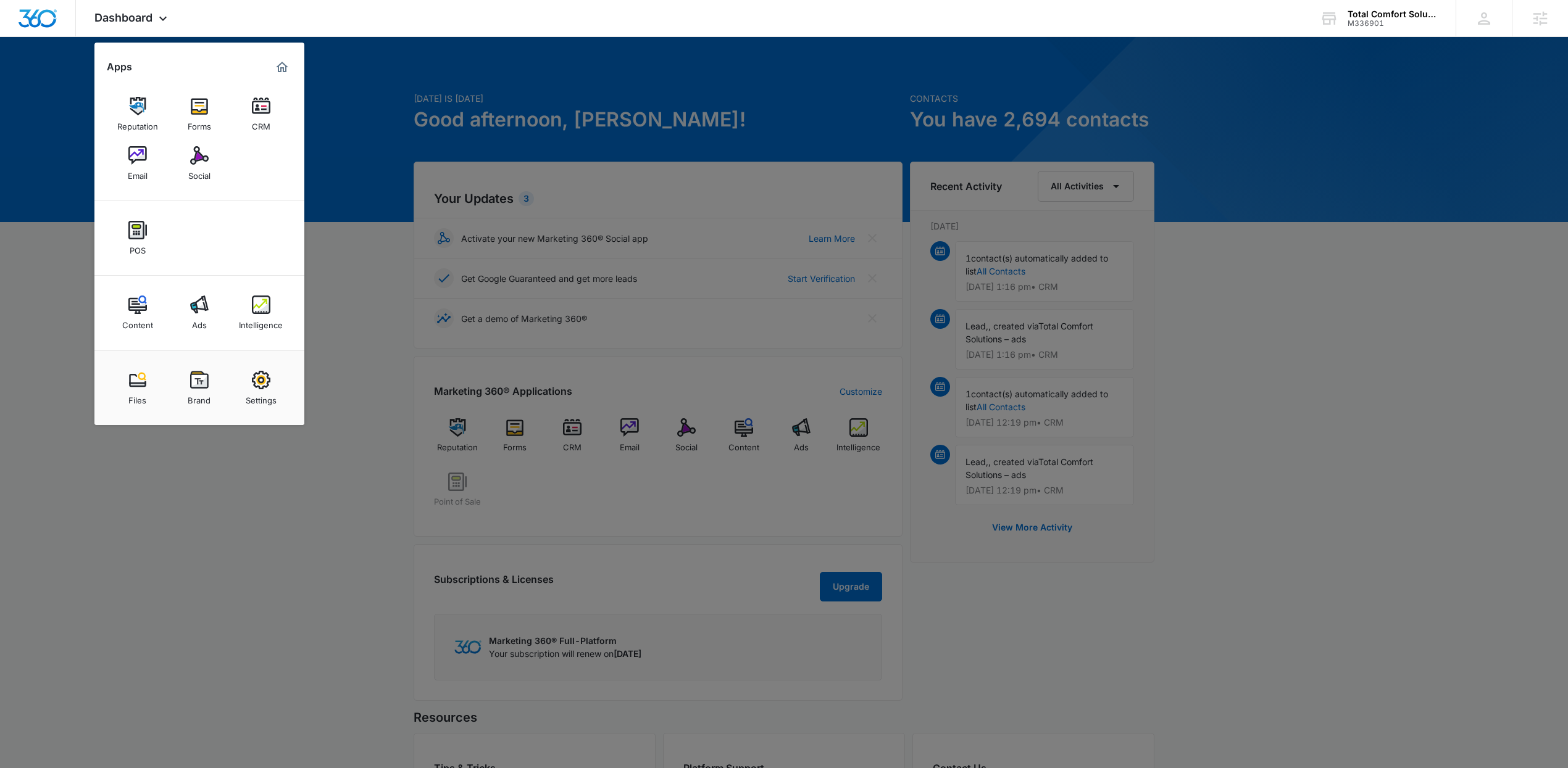
click at [460, 190] on div at bounding box center [784, 384] width 1568 height 768
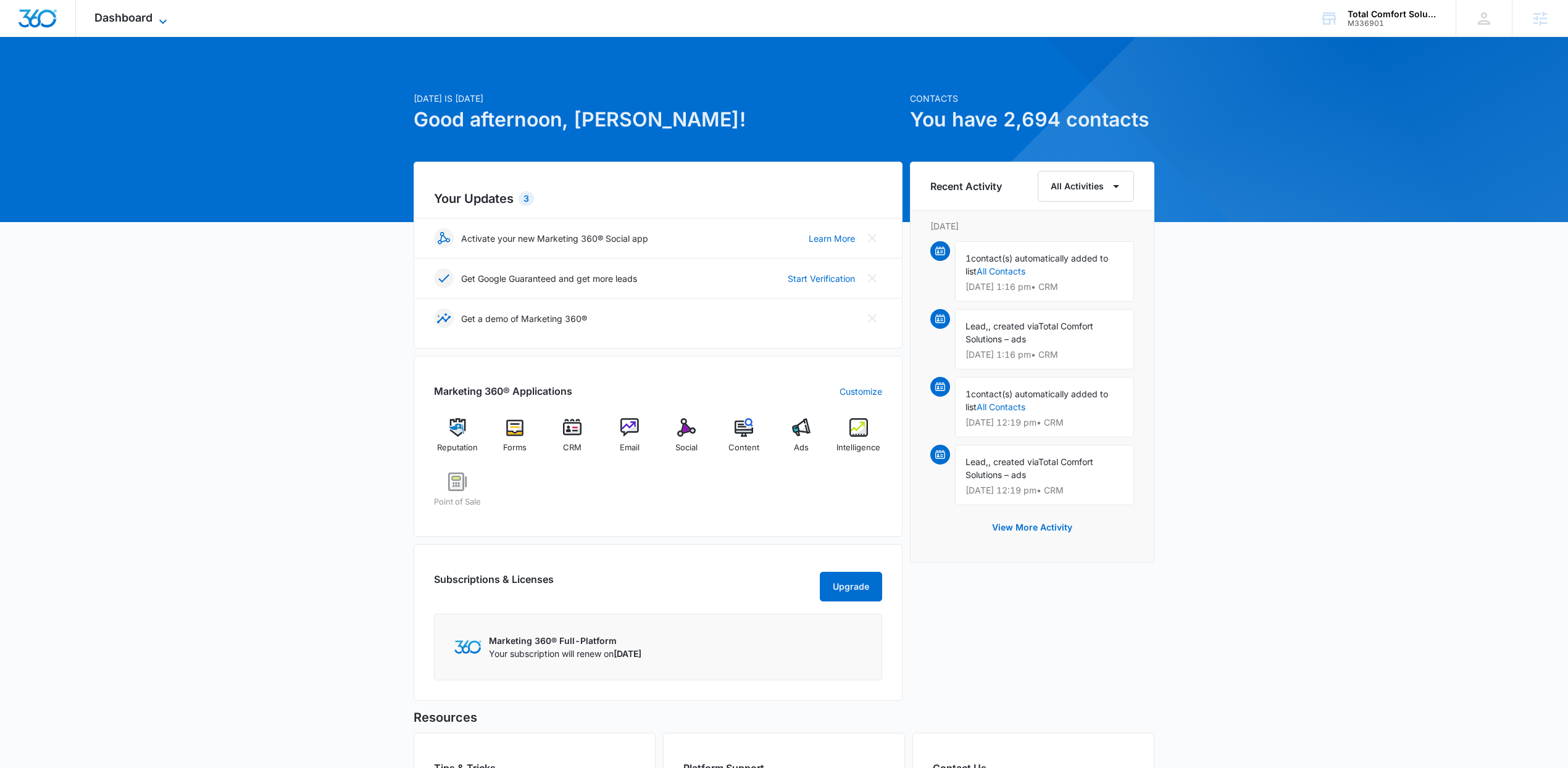
click at [124, 16] on span "Dashboard" at bounding box center [123, 17] width 58 height 13
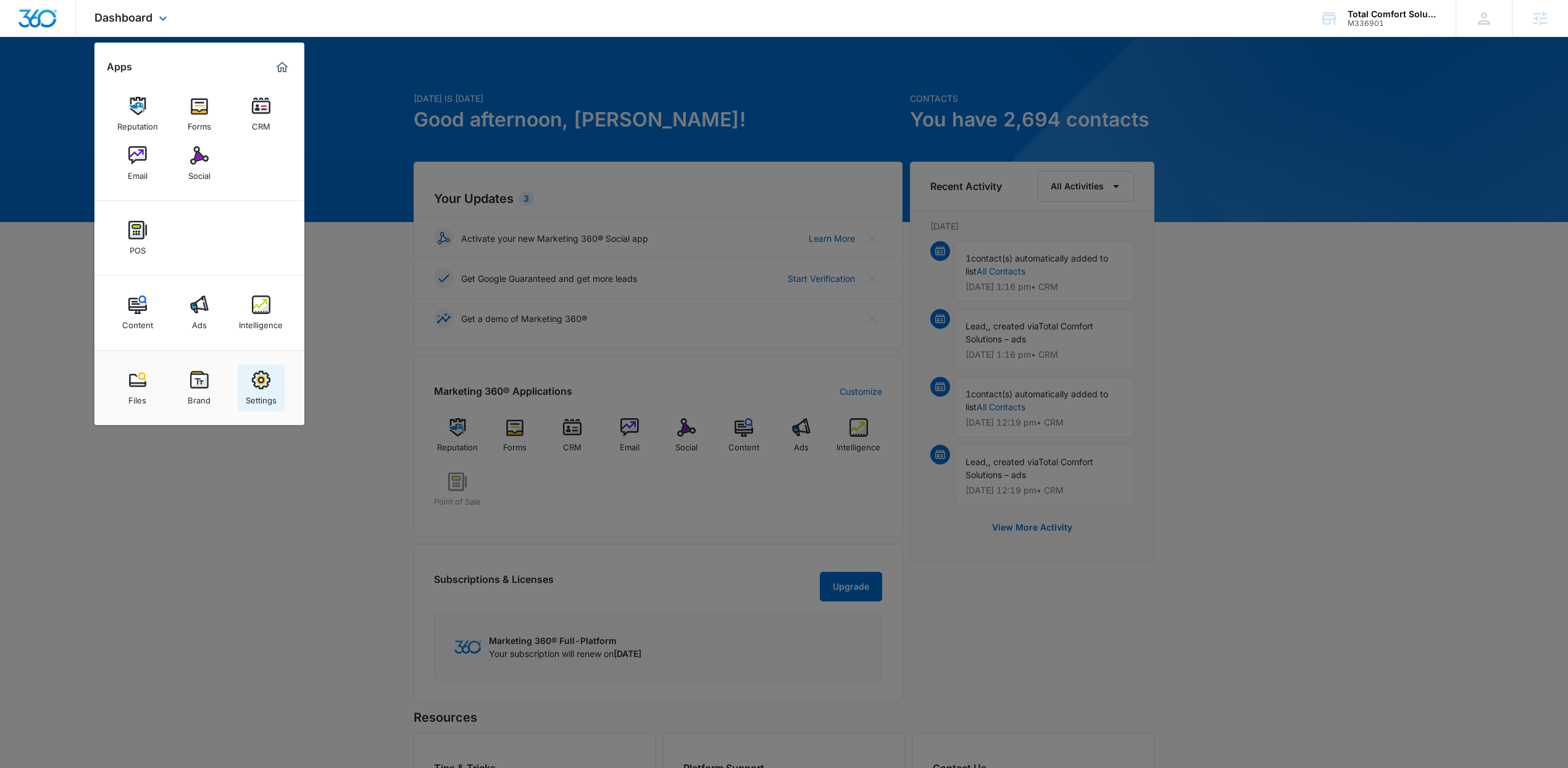
click at [247, 403] on div "Settings" at bounding box center [261, 397] width 31 height 16
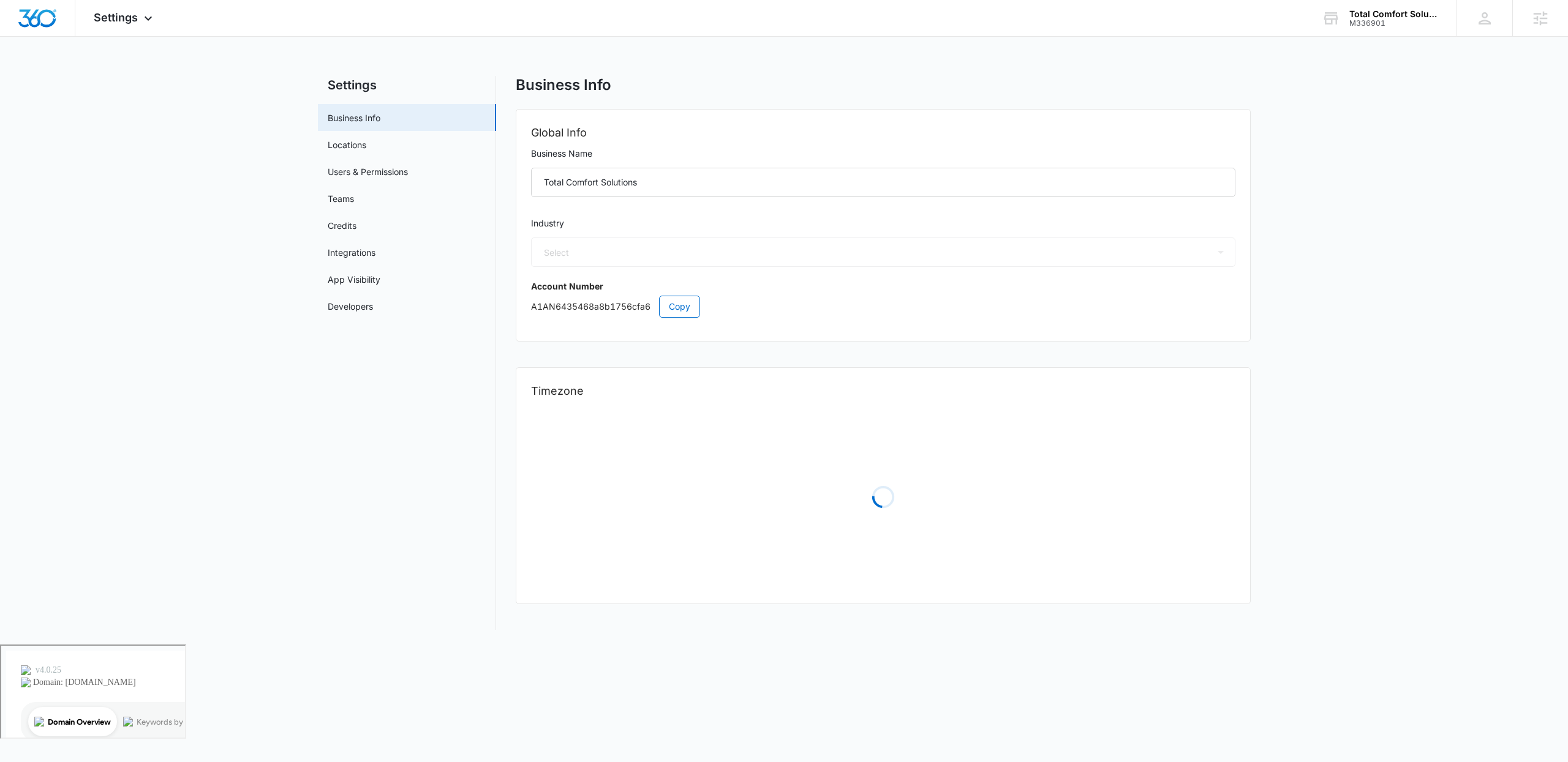
select select "3"
select select "US"
select select "America/Los_Angeles"
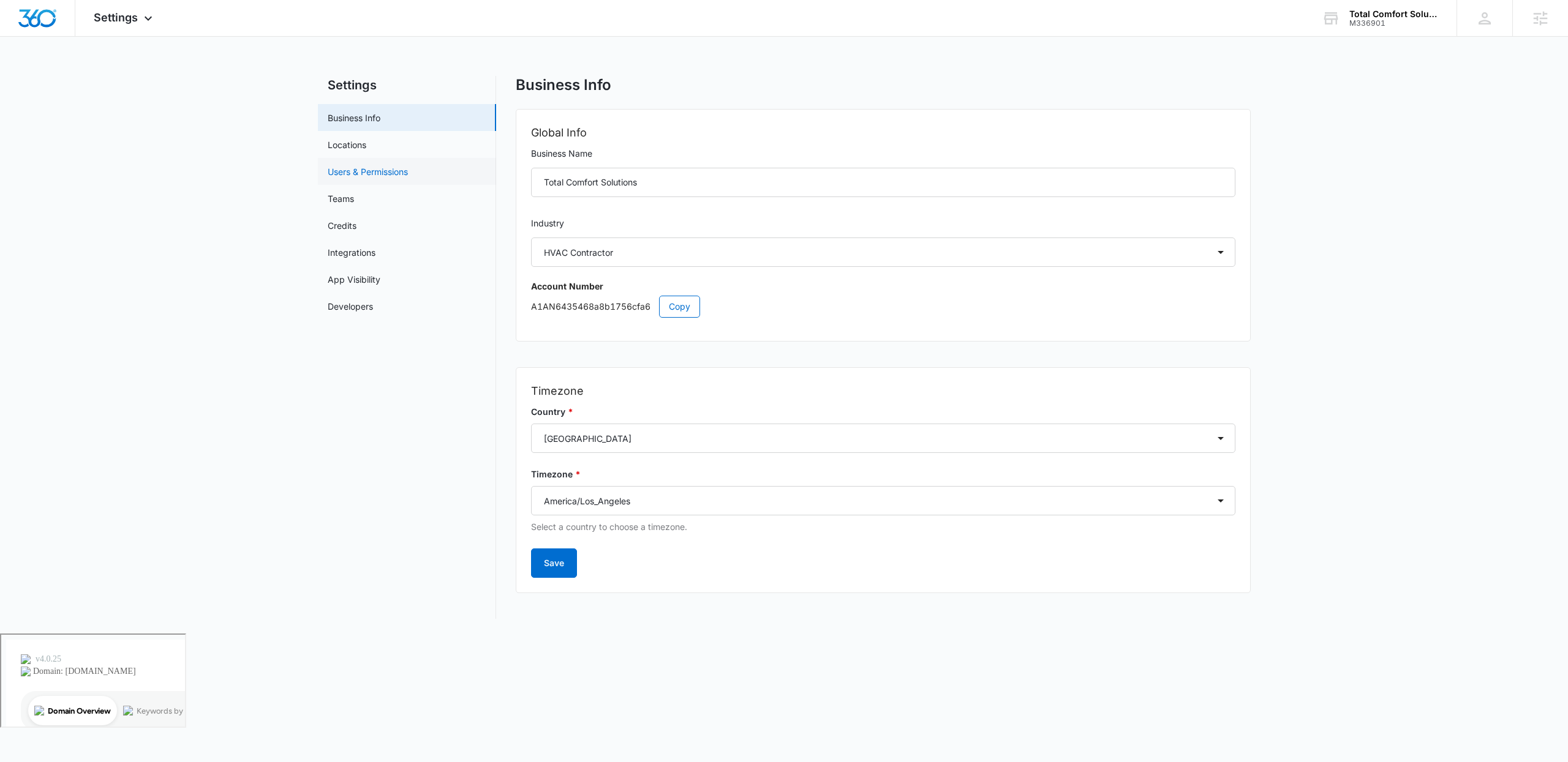
click at [408, 165] on link "Users & Permissions" at bounding box center [368, 171] width 80 height 13
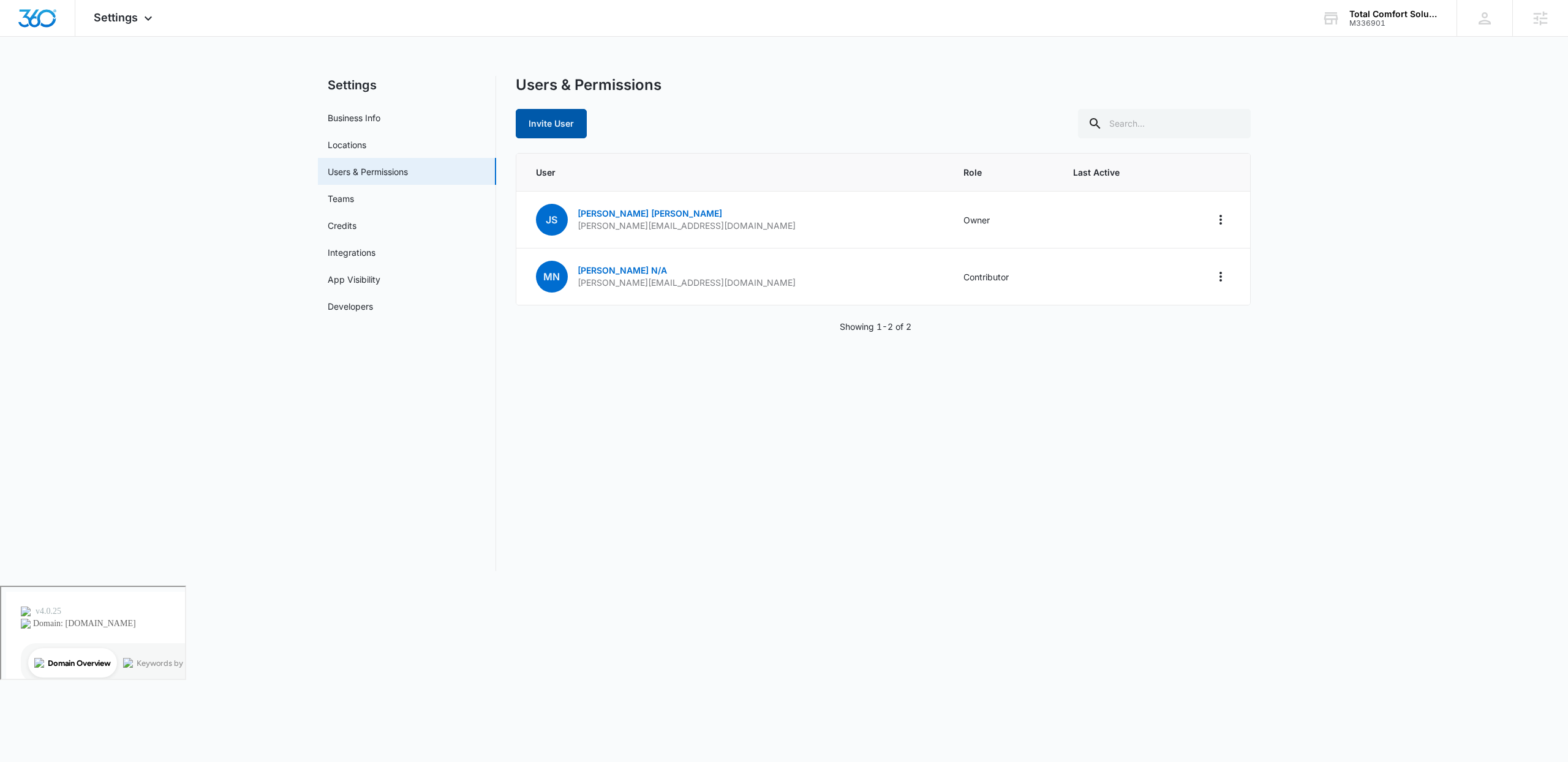
click at [548, 130] on button "Invite User" at bounding box center [551, 123] width 71 height 29
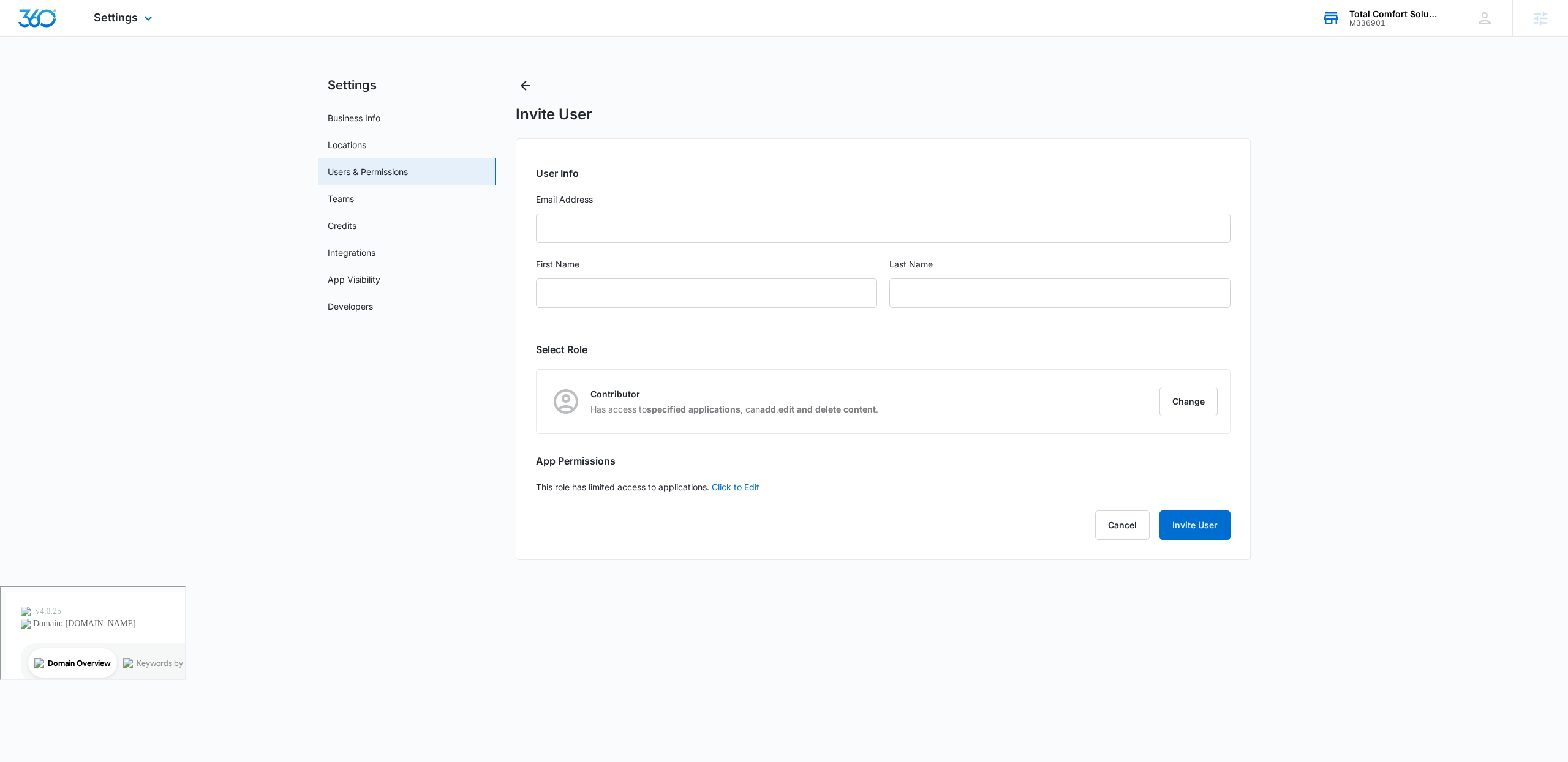
drag, startPoint x: 1365, startPoint y: 16, endPoint x: 1364, endPoint y: 61, distance: 45.0
click at [1366, 16] on div "Total Comfort Solutions" at bounding box center [1394, 14] width 90 height 10
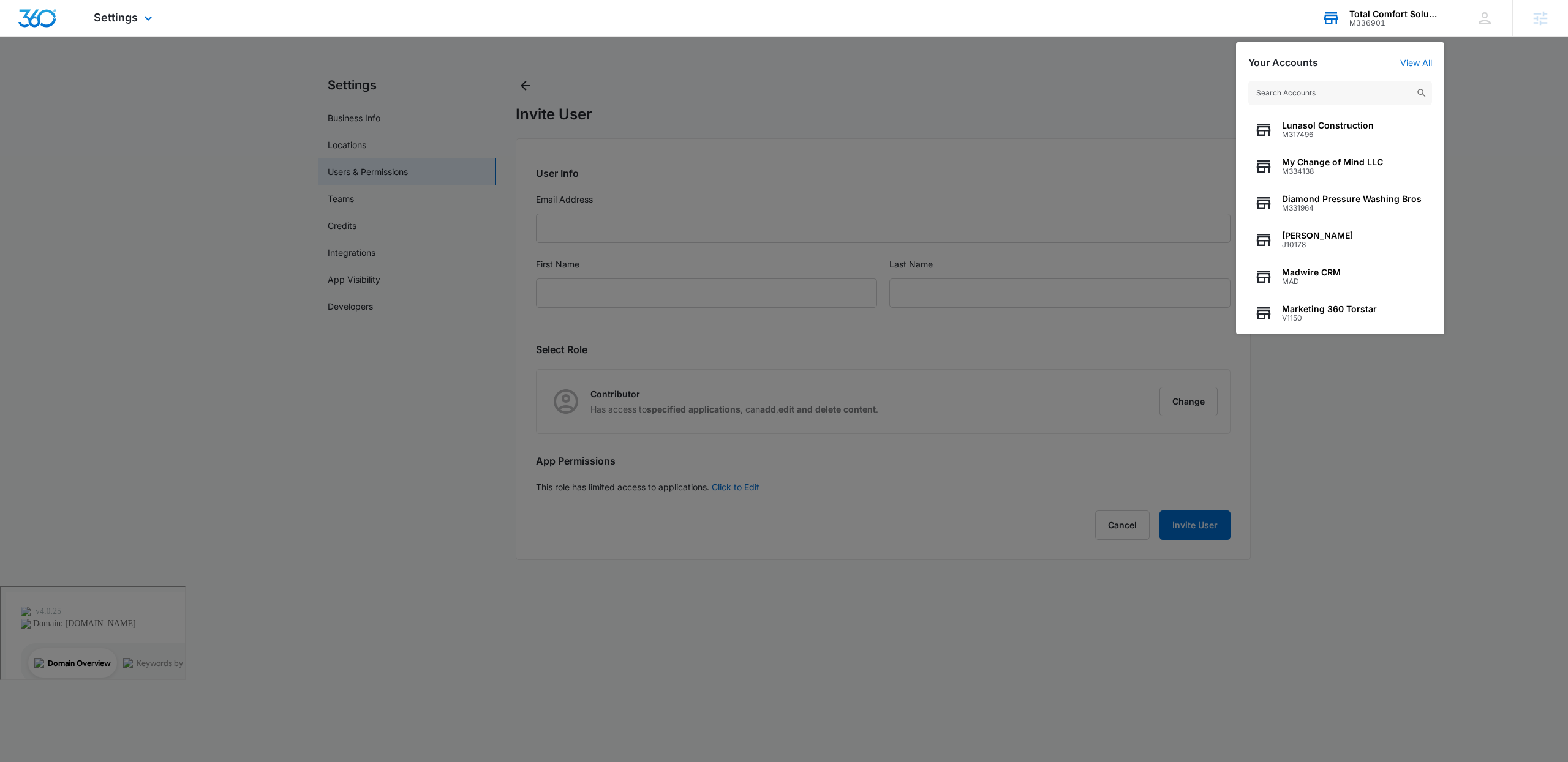
click at [1289, 98] on input "text" at bounding box center [1340, 93] width 184 height 25
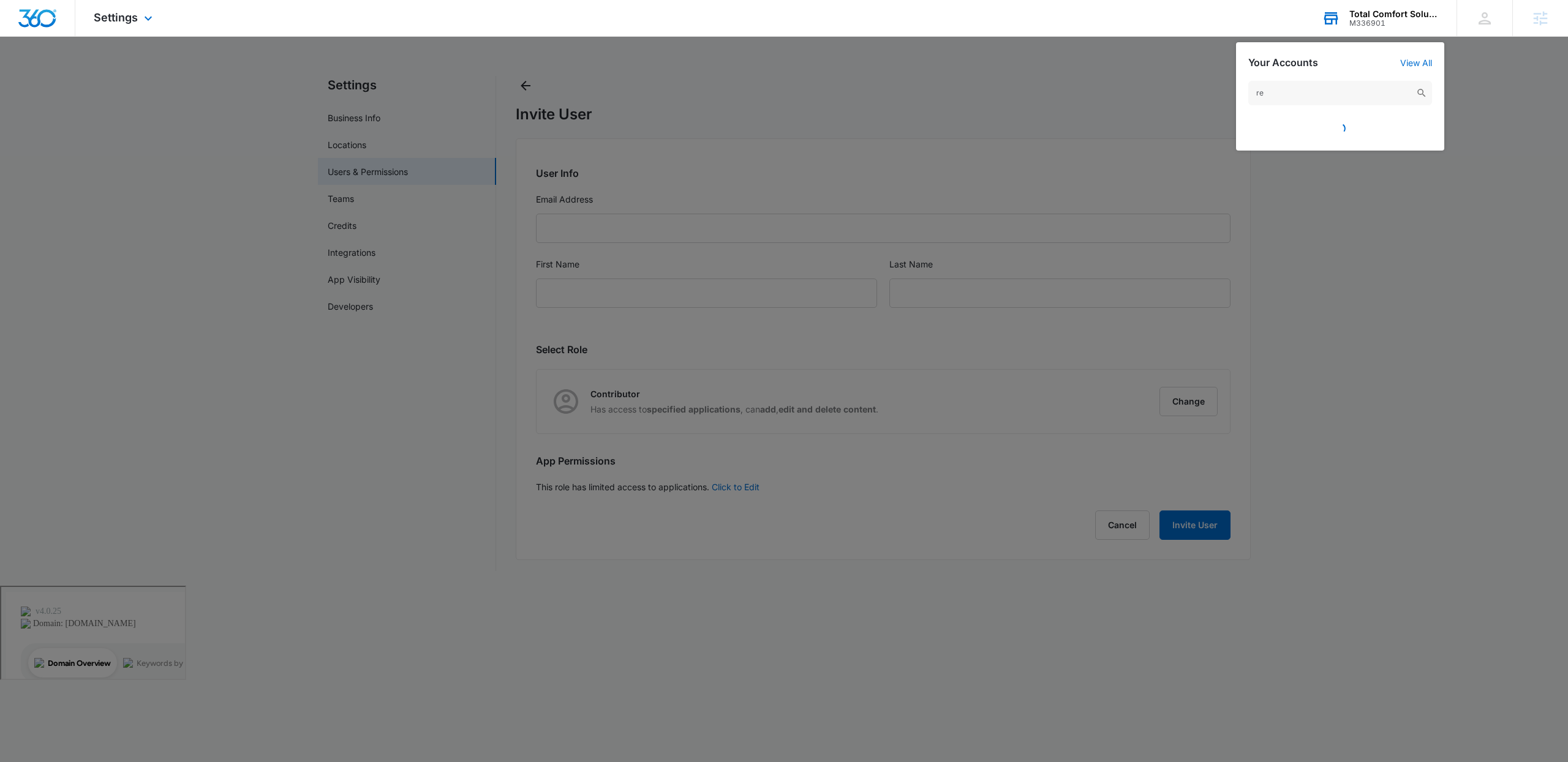
type input "r"
type input "ssp research"
click at [1291, 130] on span "M327154" at bounding box center [1310, 134] width 58 height 8
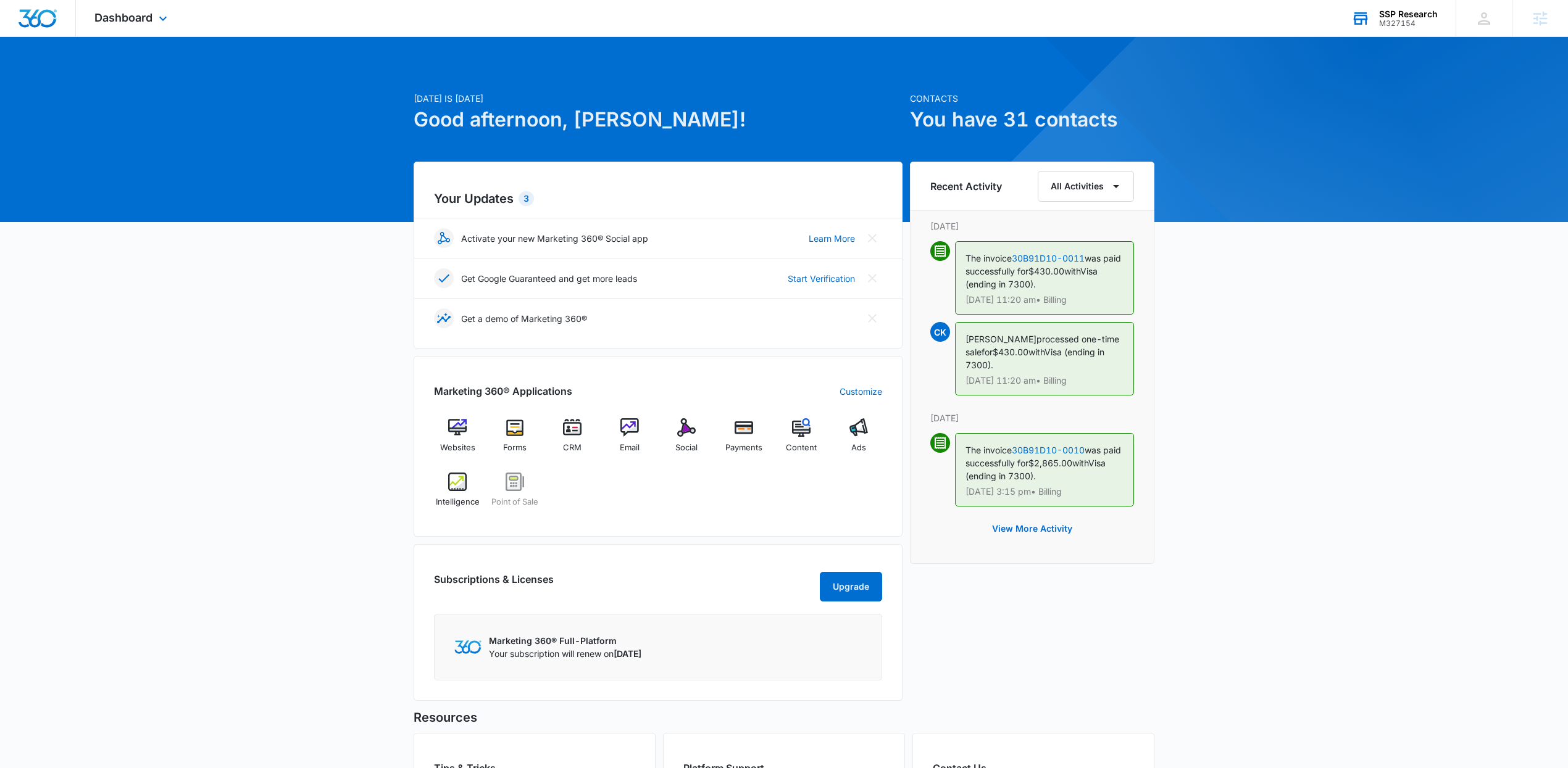
click at [284, 79] on div "Today is Tuesday, October 7th Good afternoon, Christian! Contacts You have 31 c…" at bounding box center [784, 494] width 1568 height 884
click at [160, 26] on div "Dashboard Apps Websites Forms CRM Email Social Payments POS Content Ads Intelli…" at bounding box center [132, 18] width 113 height 37
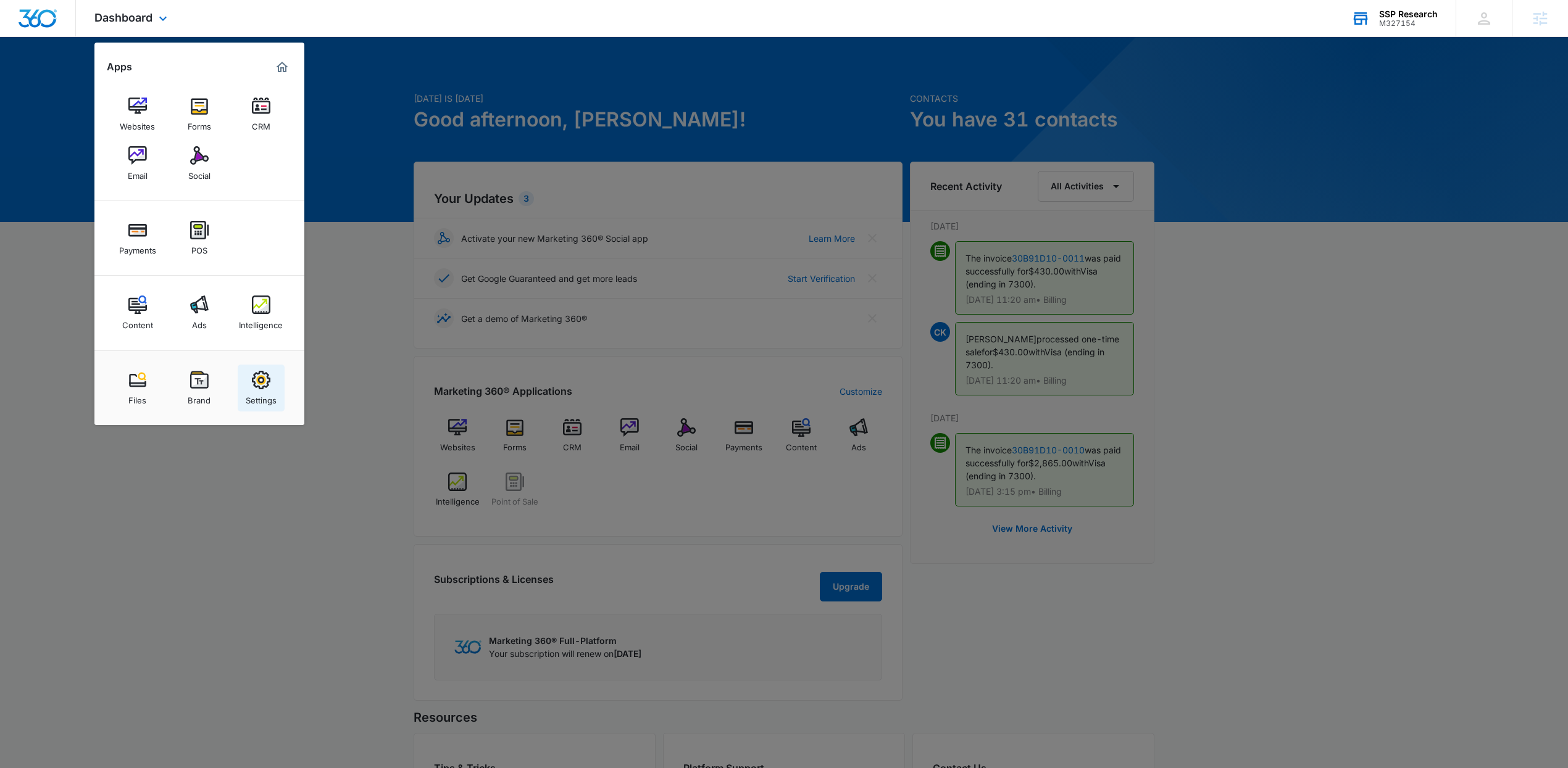
click at [271, 379] on link "Settings" at bounding box center [261, 388] width 47 height 47
select select "52"
select select "US"
select select "America/Denver"
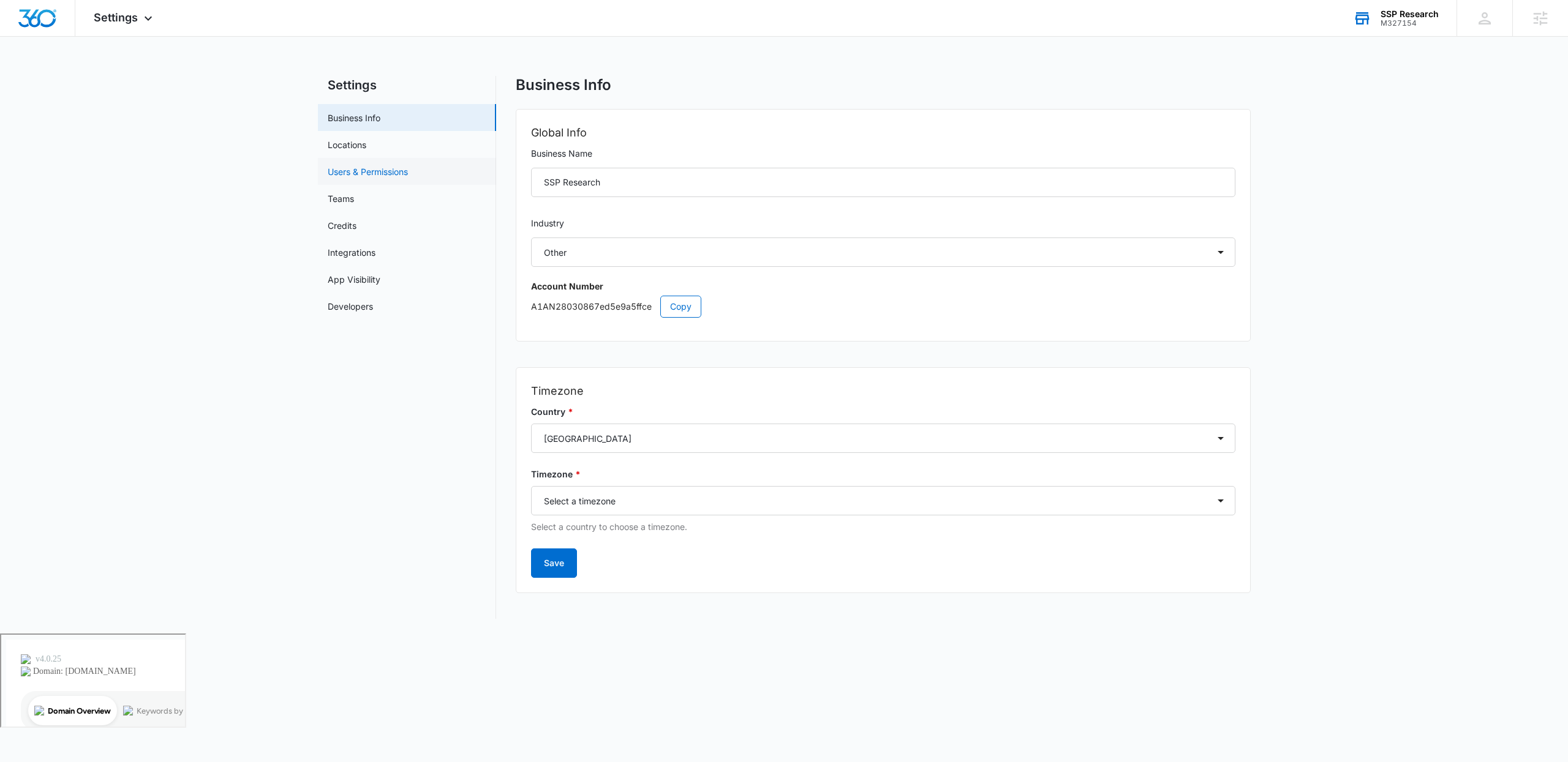
click at [372, 178] on link "Users & Permissions" at bounding box center [368, 171] width 80 height 13
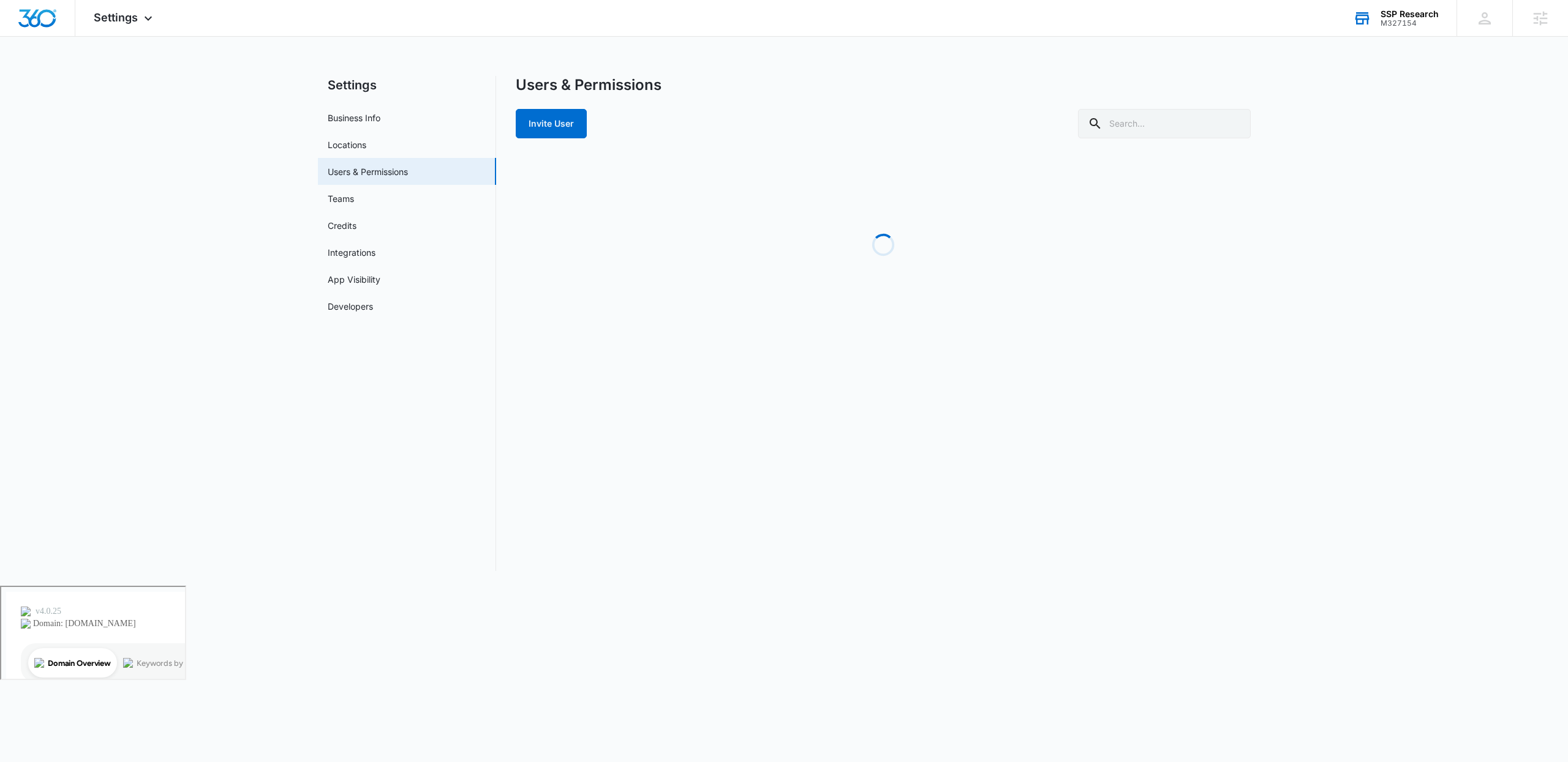
click at [373, 170] on link "Users & Permissions" at bounding box center [368, 171] width 80 height 13
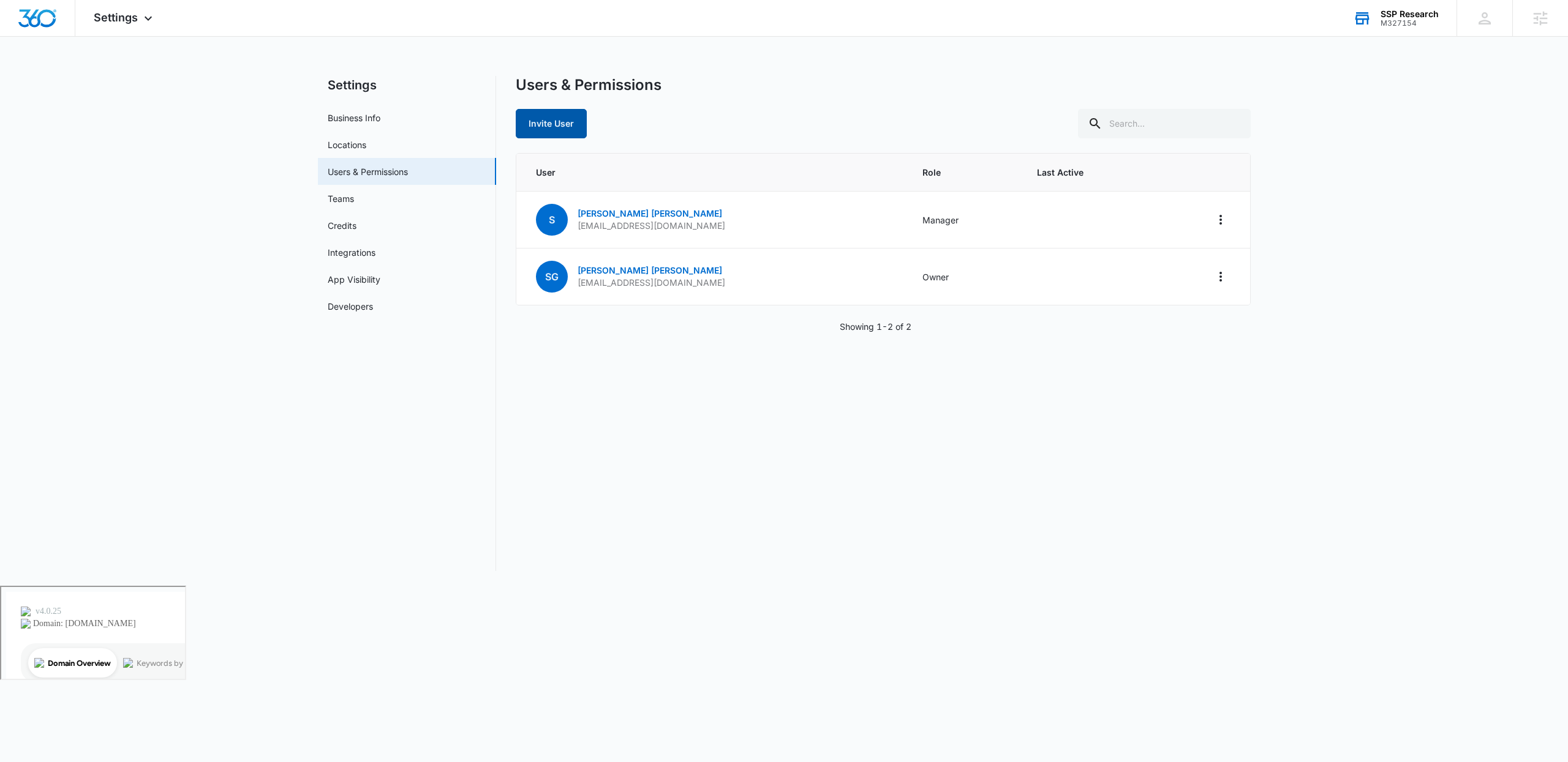
click at [553, 124] on button "Invite User" at bounding box center [551, 123] width 71 height 29
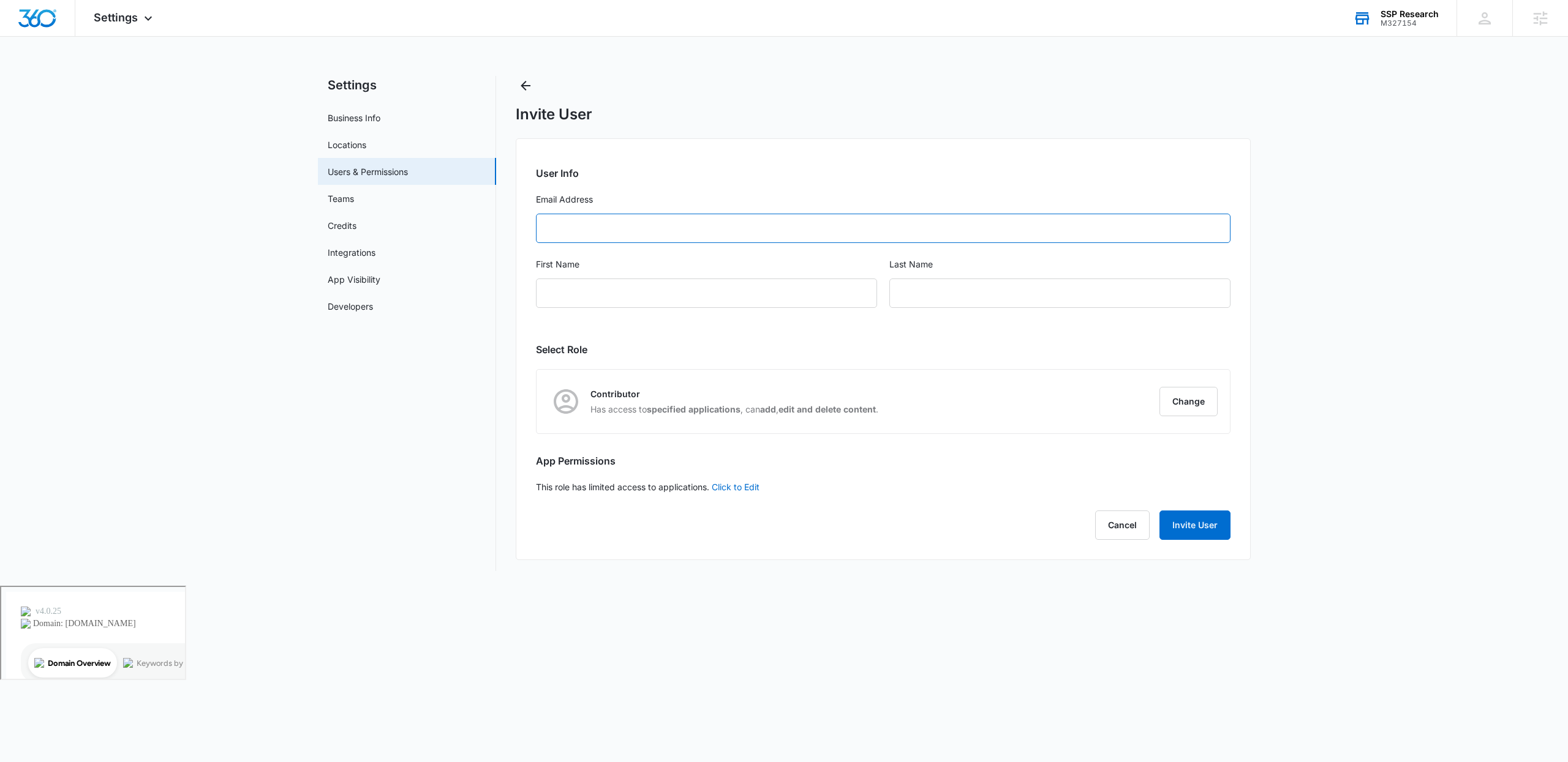
click at [696, 224] on input "Email Address" at bounding box center [883, 228] width 694 height 29
paste input "text"
click at [584, 229] on input "John@" at bounding box center [883, 228] width 694 height 29
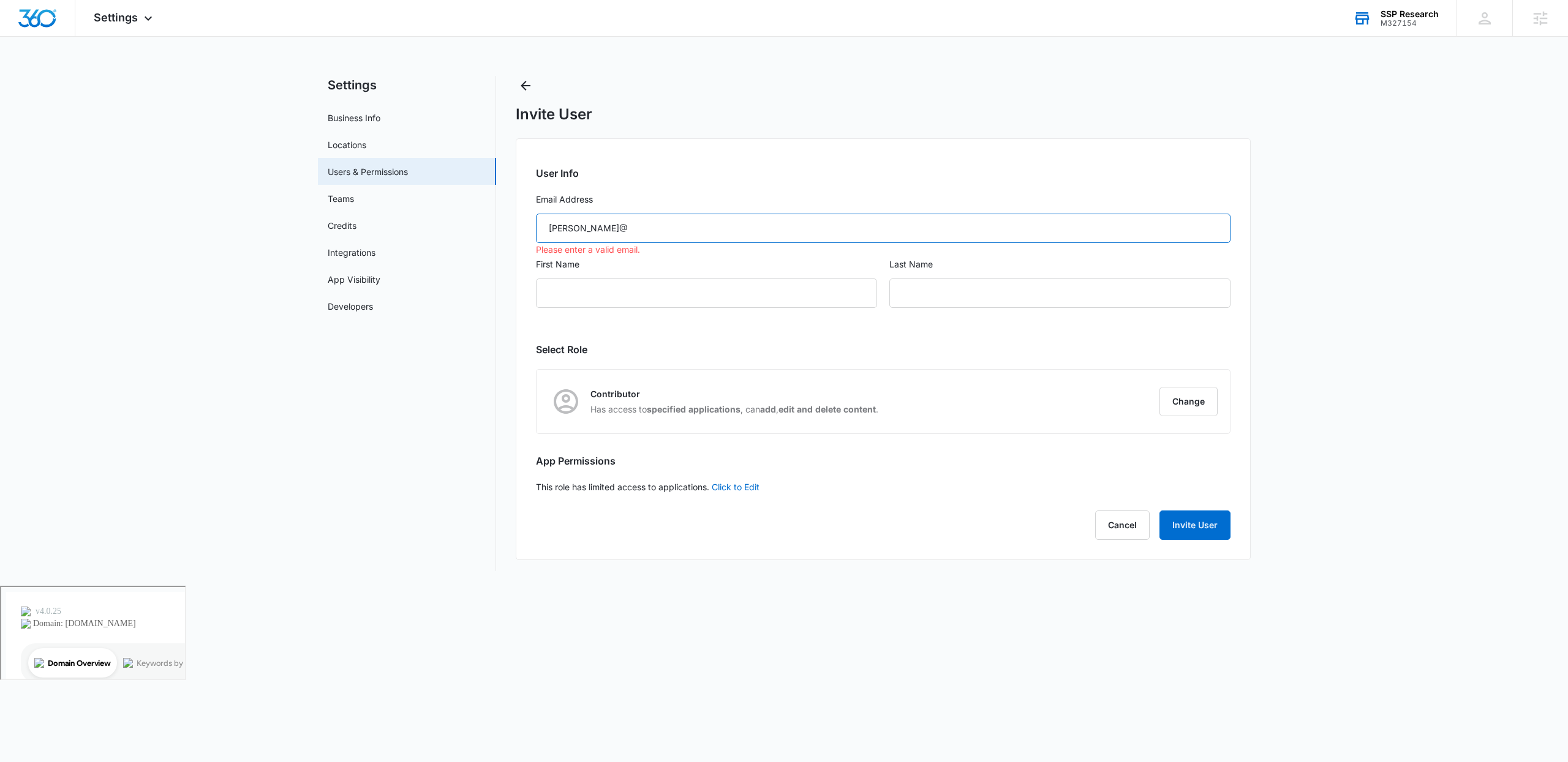
paste input "john@researchssp.com"
type input "john@researchssp.com"
click at [699, 305] on input "First Name" at bounding box center [706, 293] width 341 height 29
type input "John"
type input "Research"
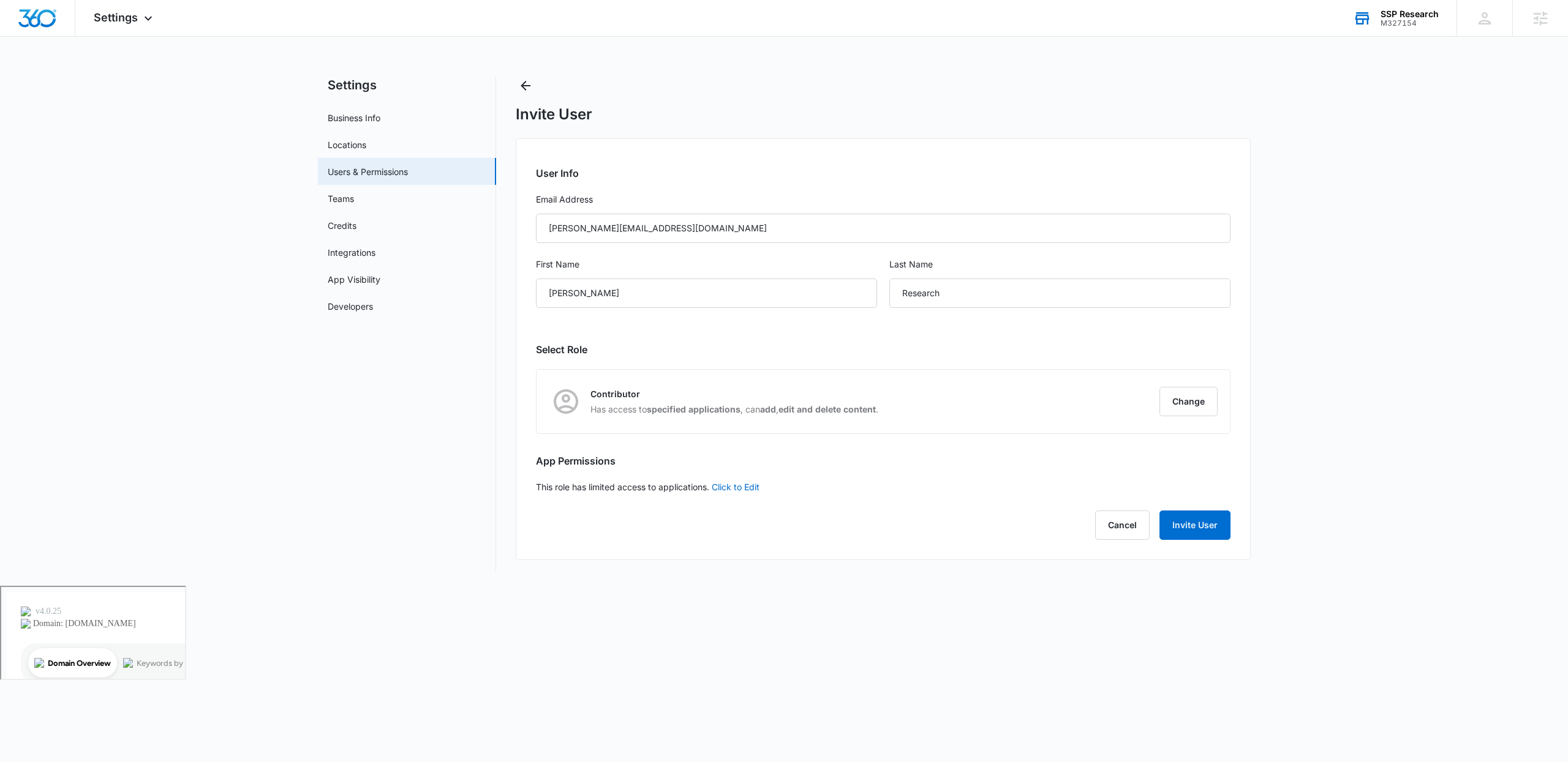
click at [1540, 324] on main "Settings Business Info Locations Users & Permissions Teams Credits Integrations…" at bounding box center [784, 330] width 1568 height 510
click at [1180, 406] on button "Change" at bounding box center [1188, 402] width 58 height 29
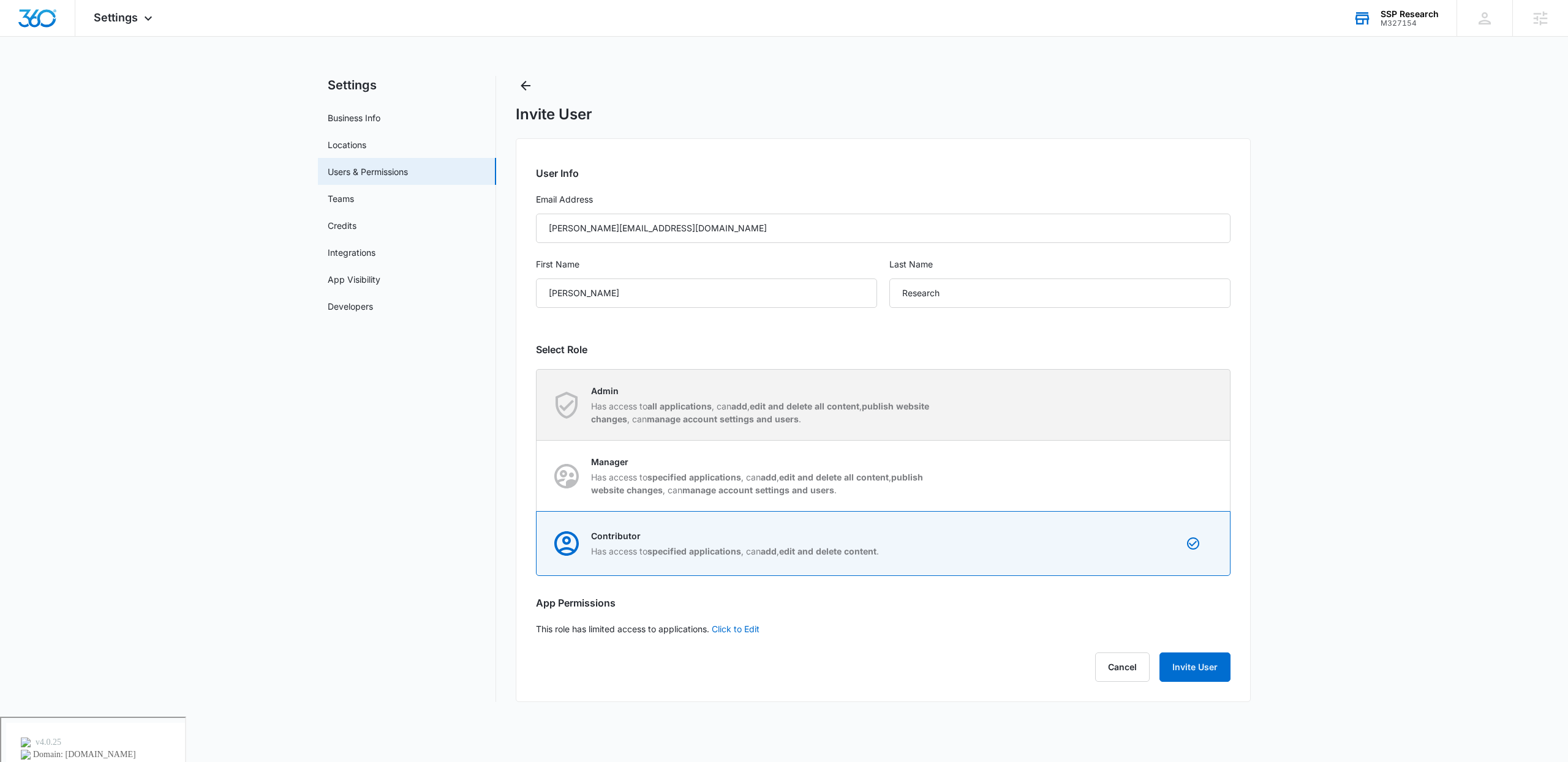
click at [871, 411] on p "Has access to all applications , can add , edit and delete all content , publis…" at bounding box center [763, 412] width 344 height 25
click at [537, 405] on input "Admin Has access to all applications , can add , edit and delete all content , …" at bounding box center [536, 405] width 1 height 1
radio input "true"
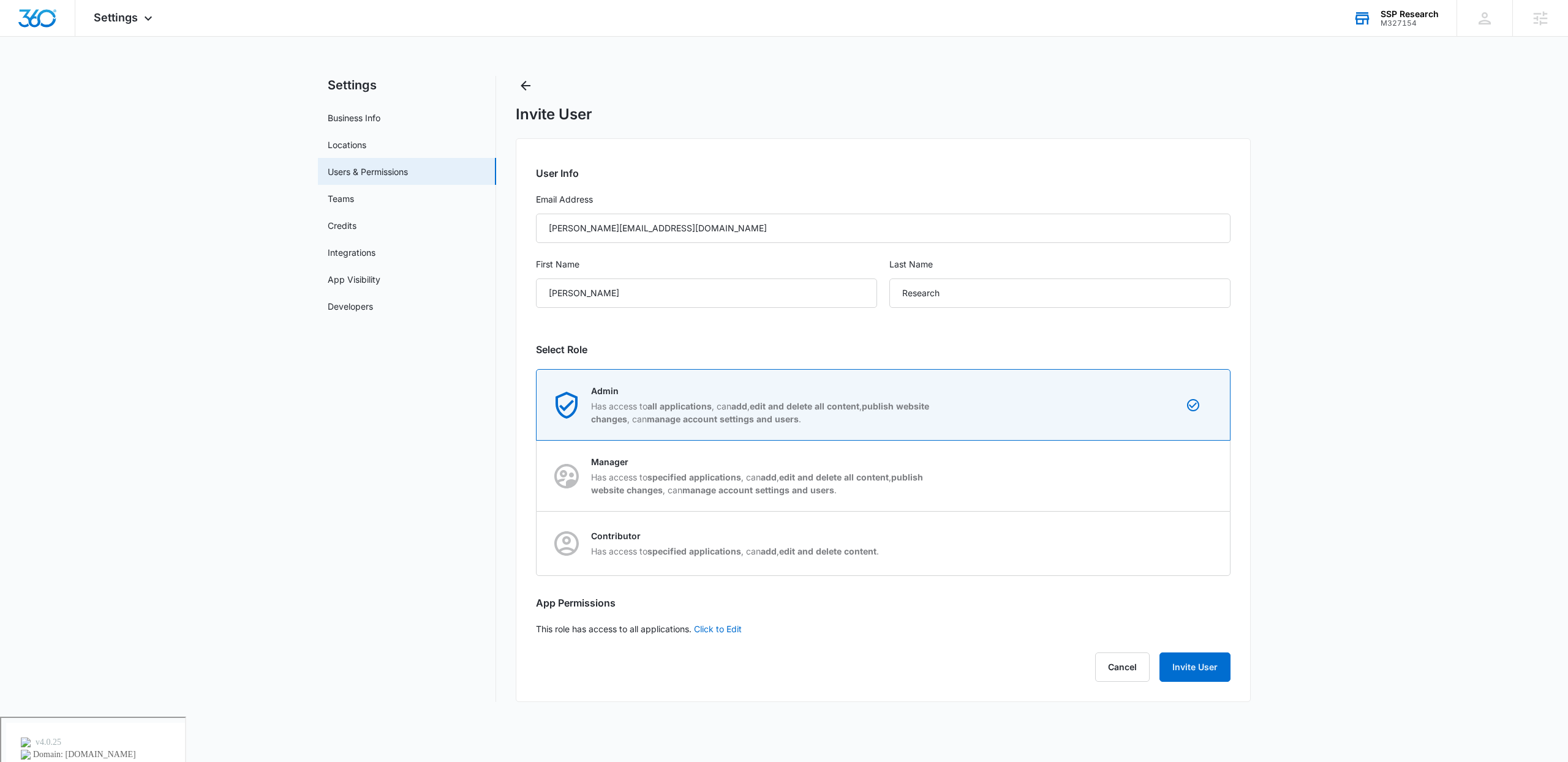
click at [1311, 541] on main "Settings Business Info Locations Users & Permissions Teams Credits Integrations…" at bounding box center [784, 396] width 1568 height 641
click at [1192, 660] on button "Invite User" at bounding box center [1195, 667] width 71 height 29
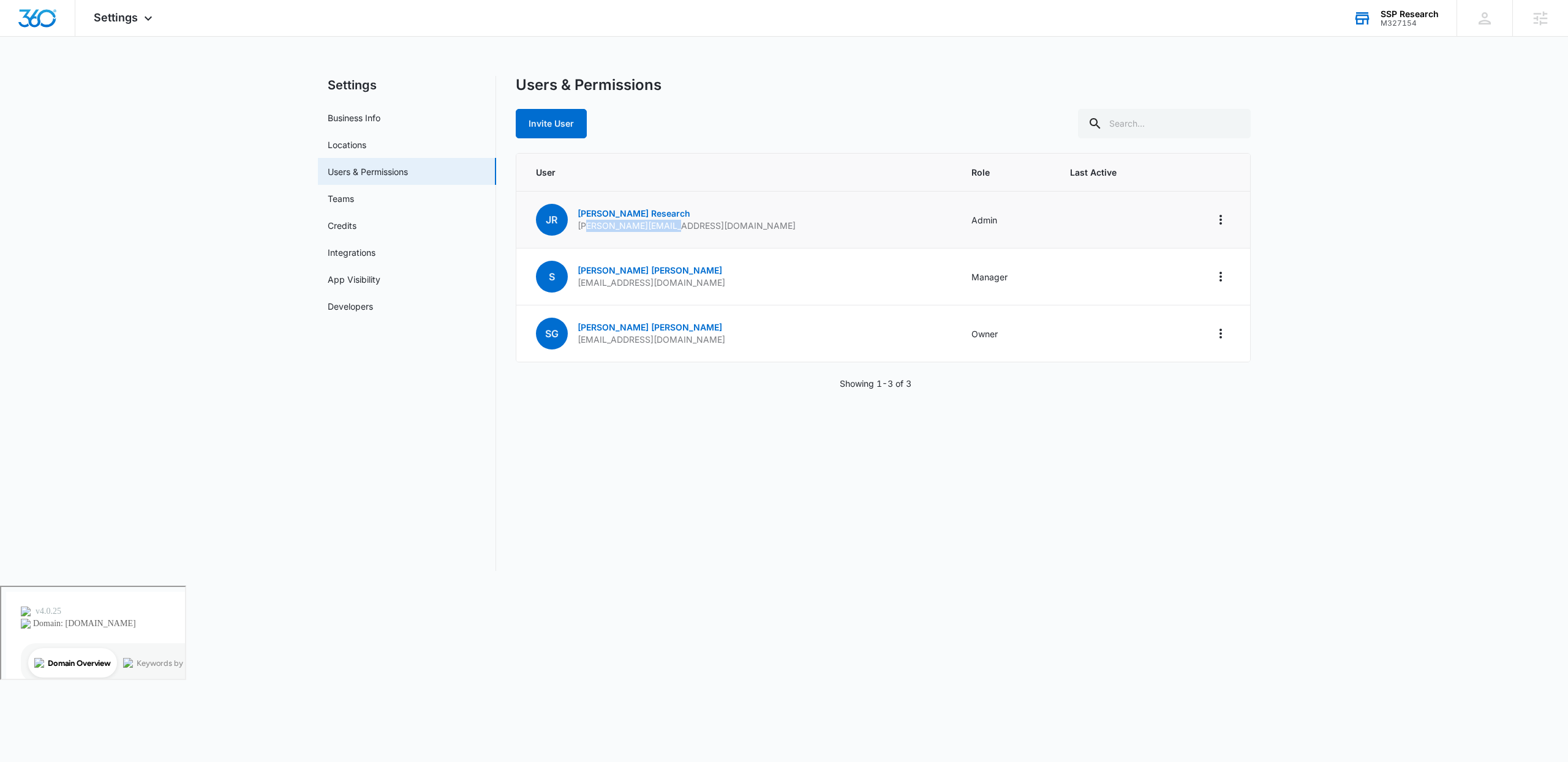
drag, startPoint x: 678, startPoint y: 230, endPoint x: 583, endPoint y: 227, distance: 95.0
click at [583, 227] on td "JR John Research john@researchssp.com" at bounding box center [736, 220] width 441 height 57
click at [586, 229] on p "john@researchssp.com" at bounding box center [686, 226] width 218 height 12
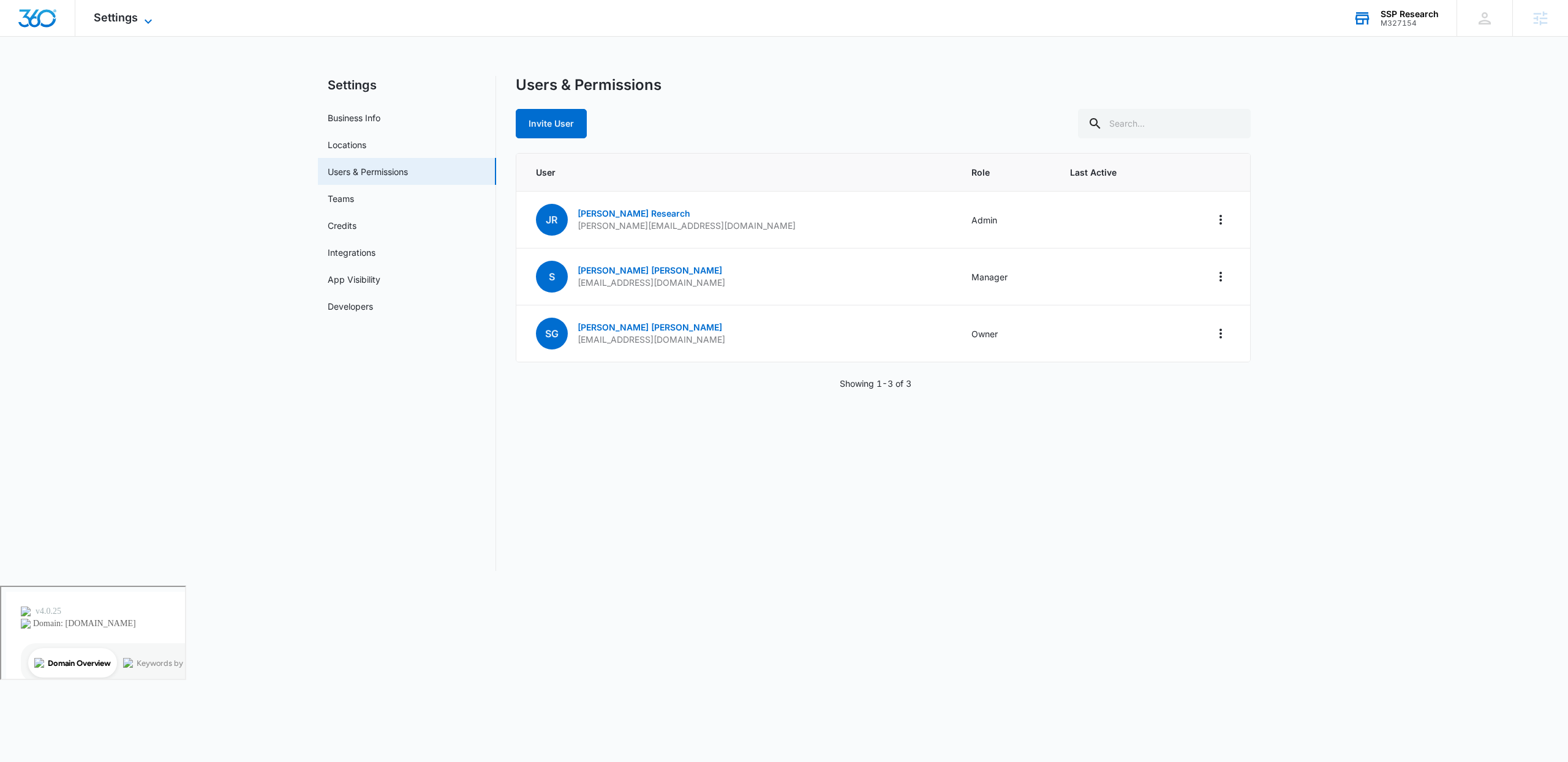
click at [126, 22] on span "Settings" at bounding box center [115, 17] width 44 height 13
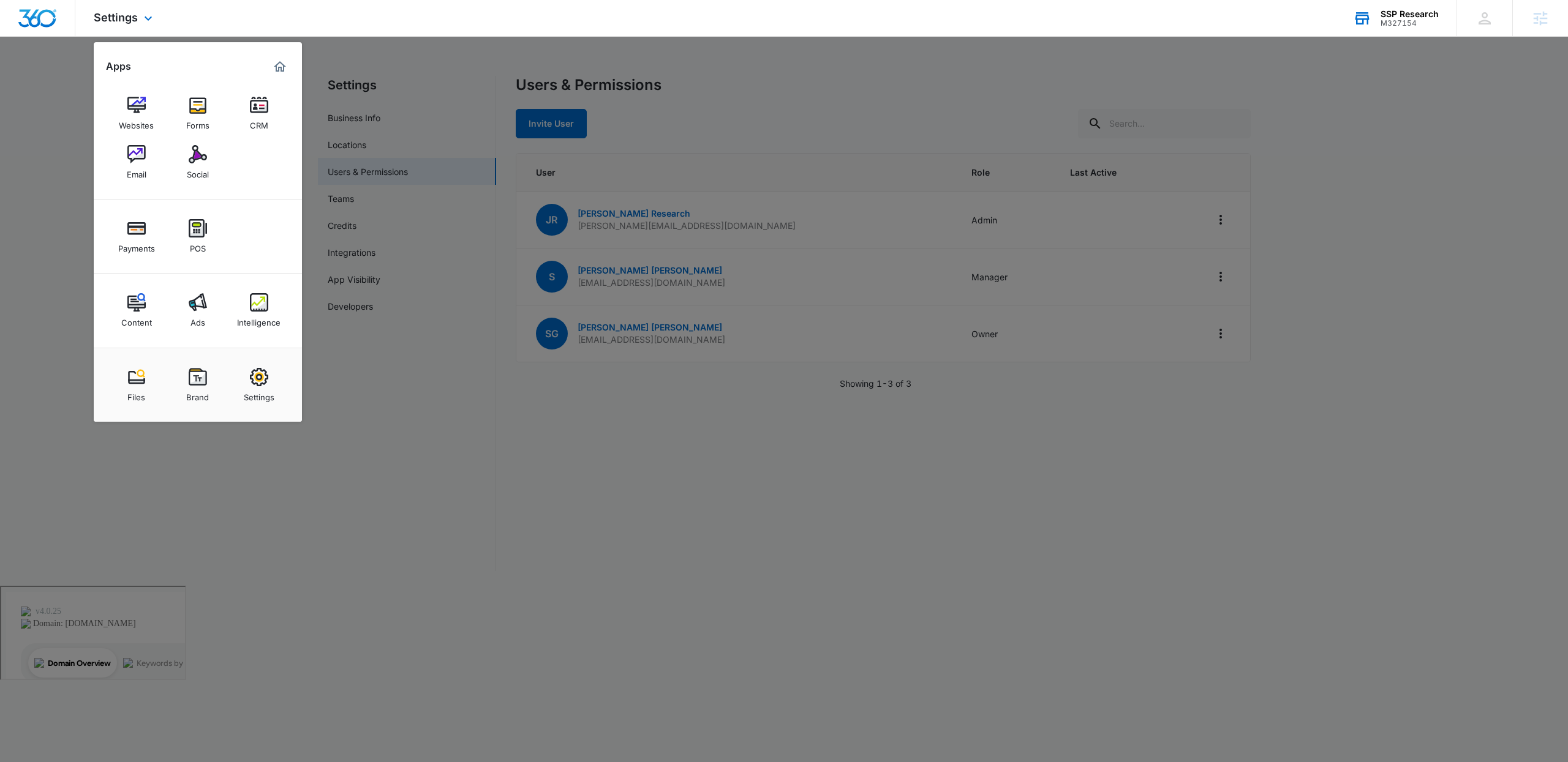
click at [278, 66] on img "Marketing 360® Dashboard" at bounding box center [279, 66] width 15 height 15
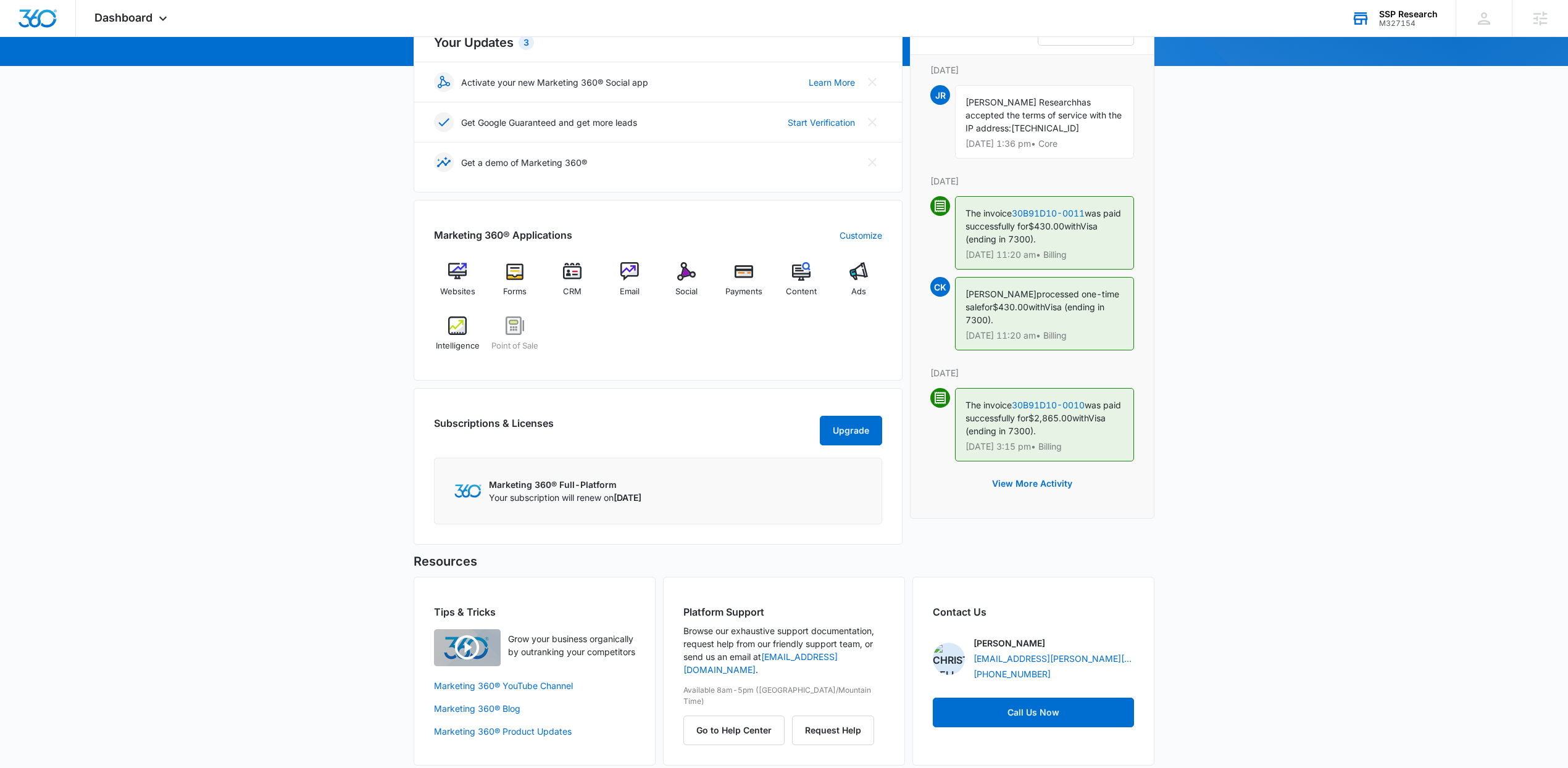
scroll to position [183, 0]
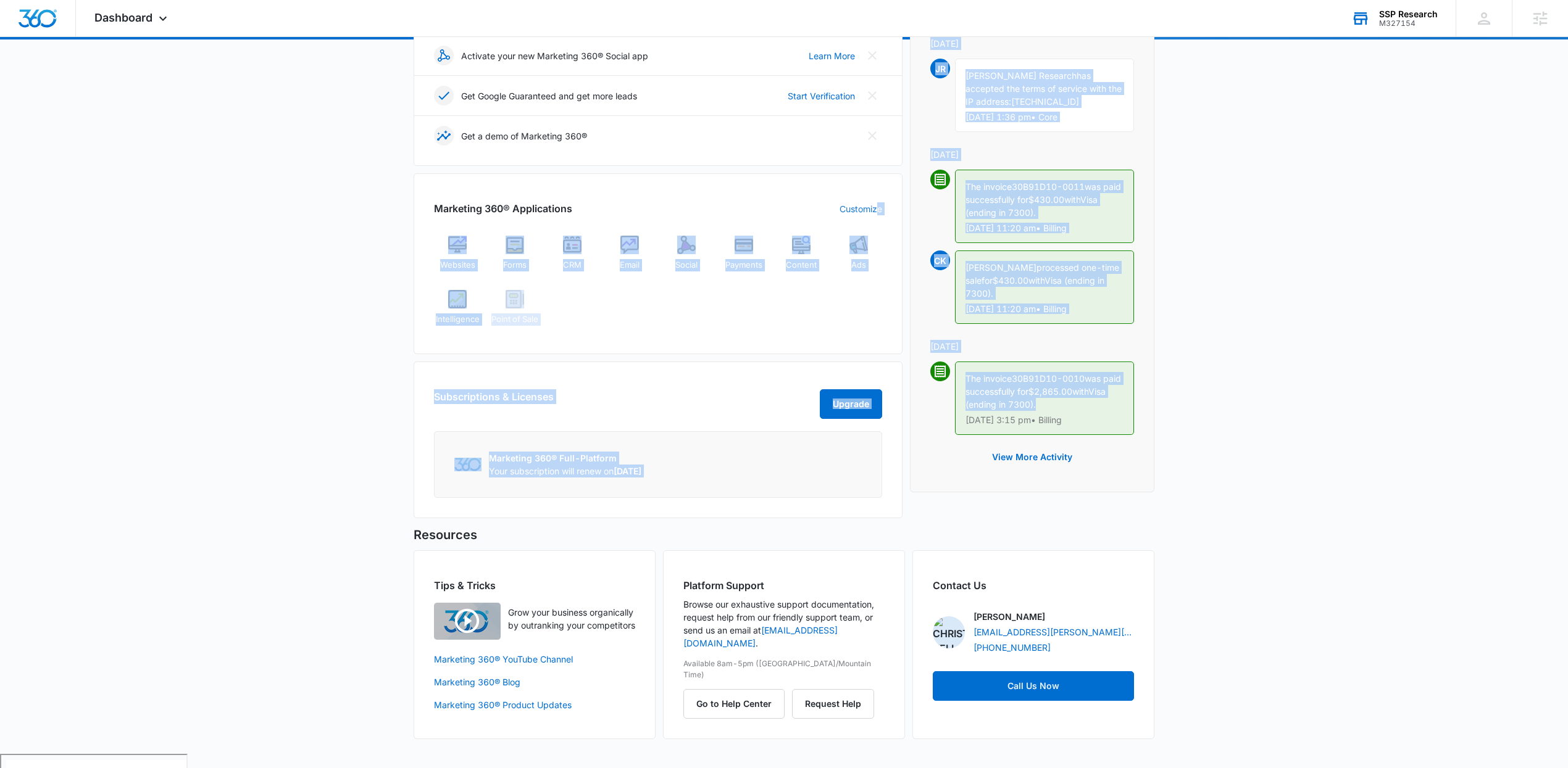
drag, startPoint x: 1117, startPoint y: 412, endPoint x: 875, endPoint y: 205, distance: 318.5
click at [875, 205] on div "Your Updates 3 Activate your new Marketing 360® Social app Learn More Get Googl…" at bounding box center [784, 252] width 740 height 546
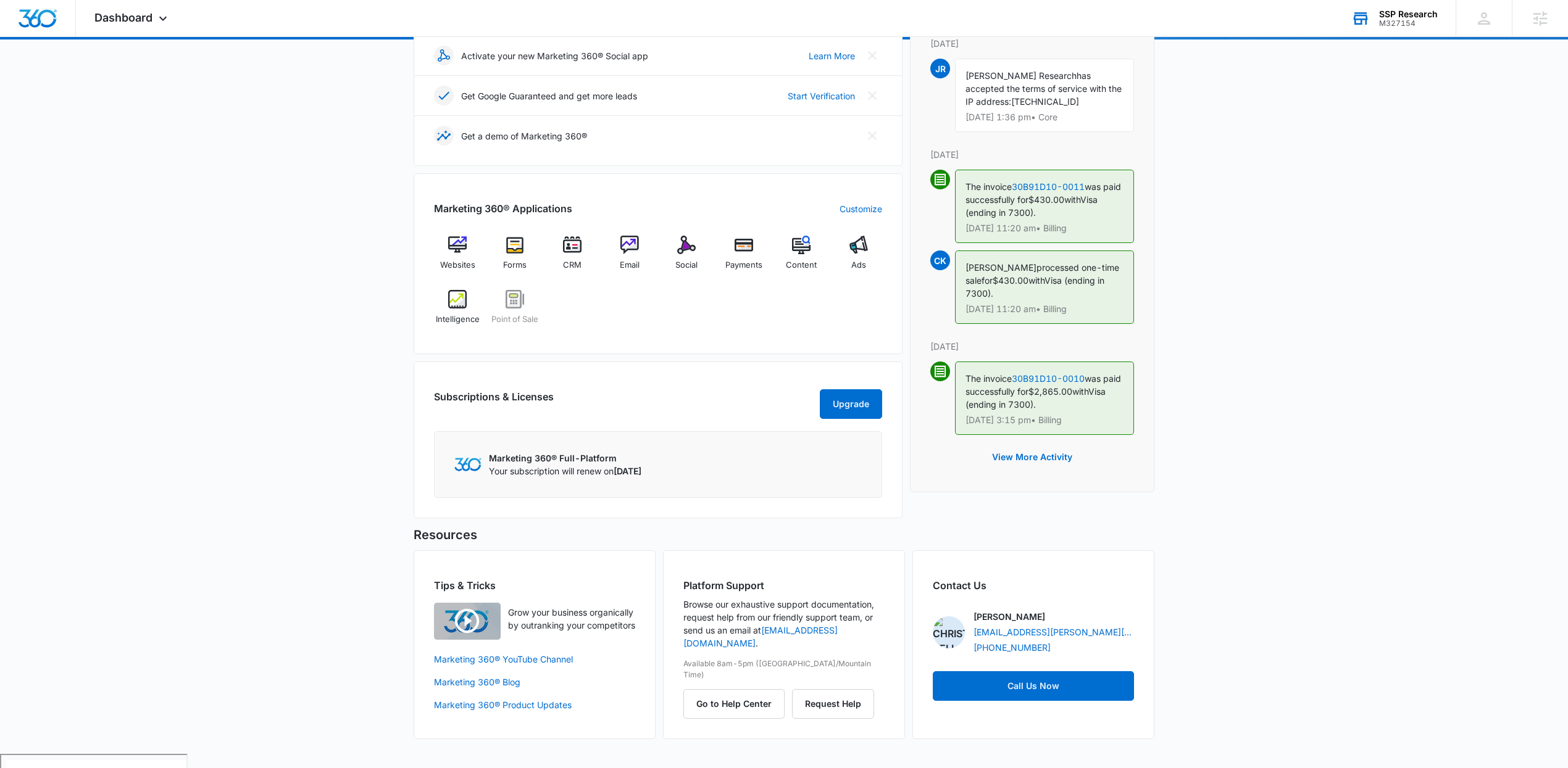
click at [1548, 342] on div "Today is Tuesday, October 7th Good afternoon, Christian! Contacts You have 31 c…" at bounding box center [784, 312] width 1568 height 884
drag, startPoint x: 603, startPoint y: 253, endPoint x: 658, endPoint y: 348, distance: 109.8
click at [604, 254] on div "Websites Forms CRM Email Social Payments Content Ads Intelligence Point of Sale" at bounding box center [658, 285] width 448 height 98
click at [849, 208] on link "Customize" at bounding box center [860, 208] width 43 height 13
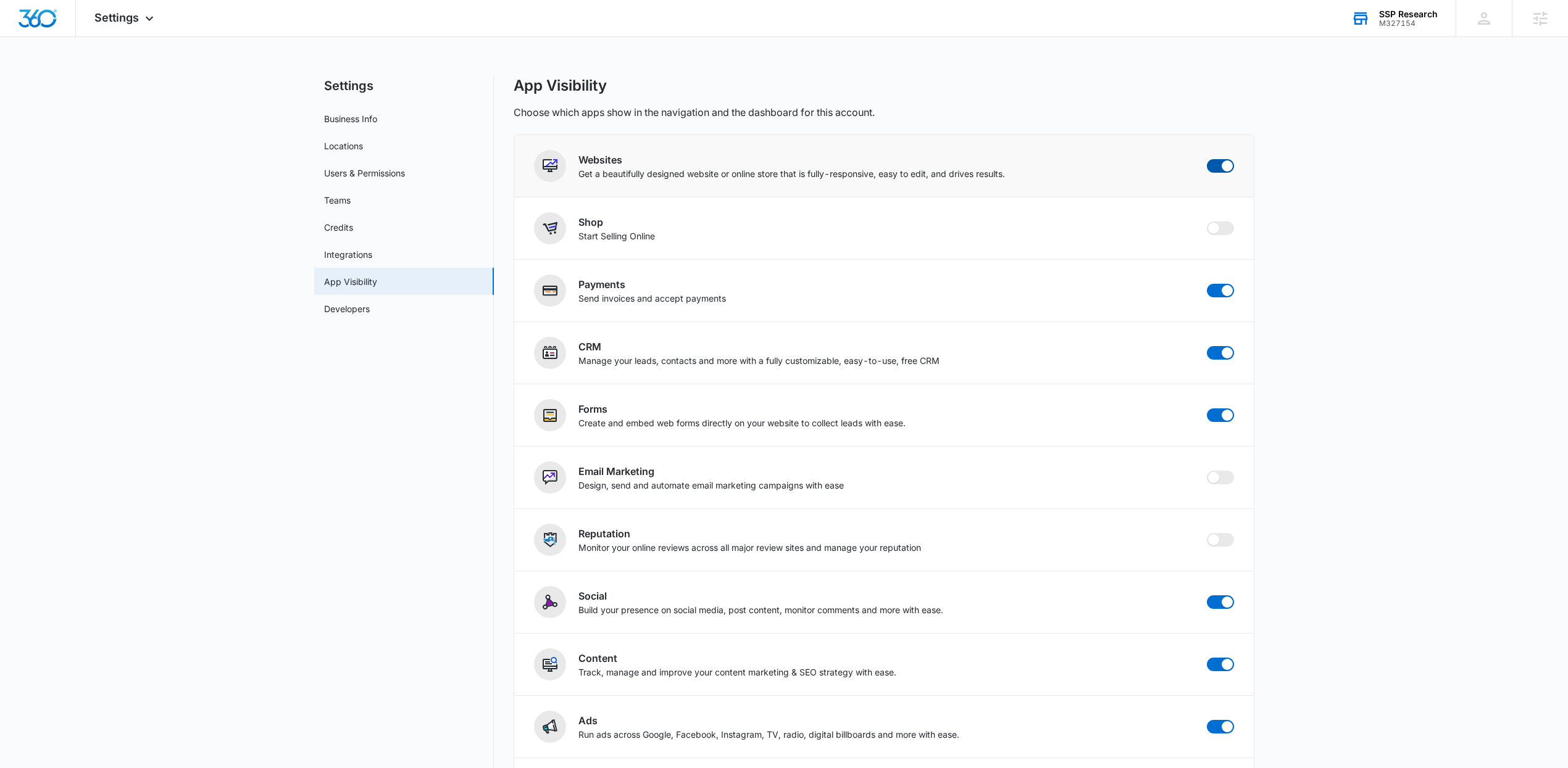
click at [1222, 168] on span at bounding box center [1227, 166] width 11 height 11
click at [1207, 159] on input "checkbox" at bounding box center [1206, 159] width 1 height 1
checkbox input "false"
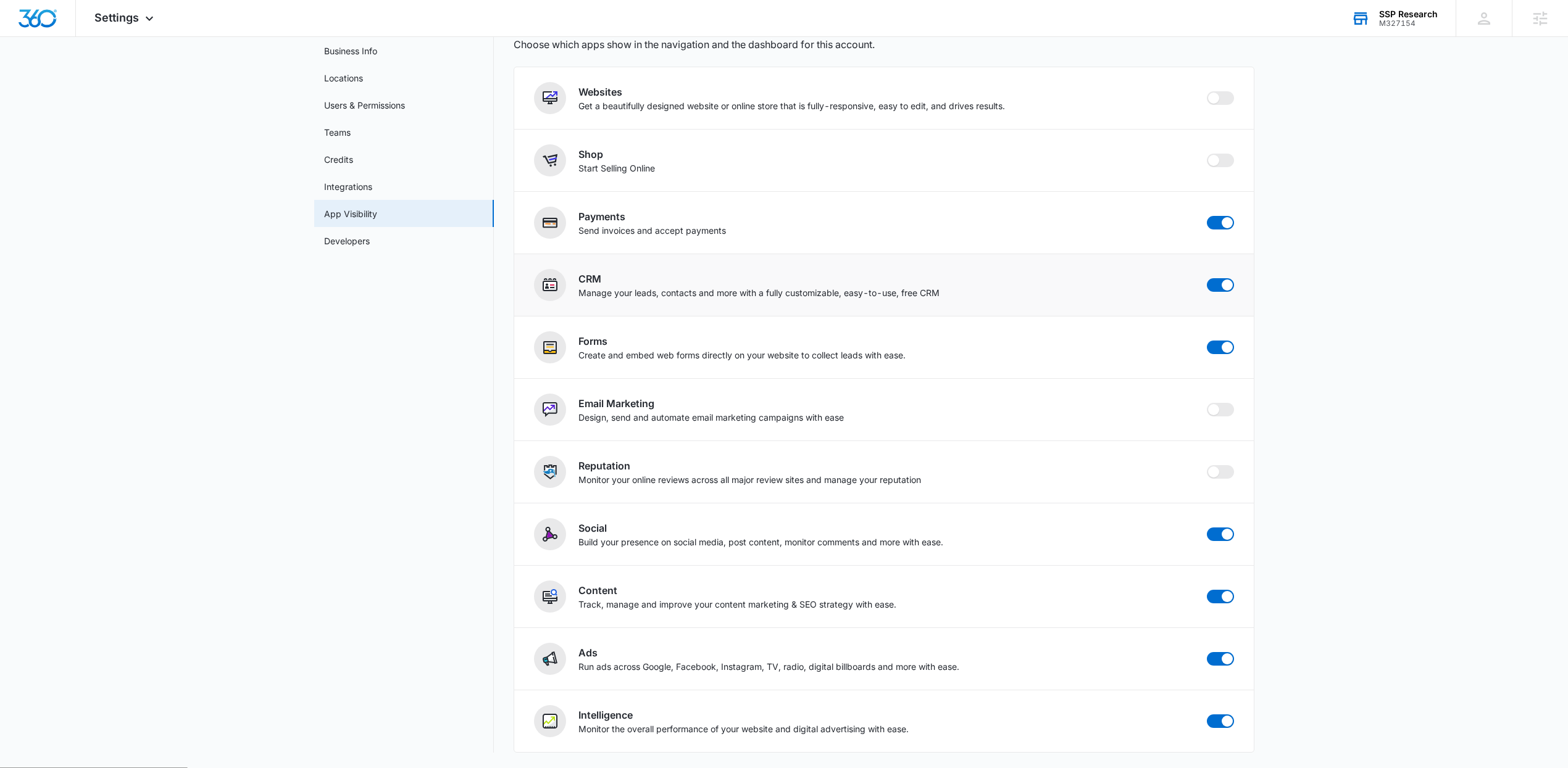
scroll to position [70, 0]
click at [1257, 368] on main "Settings Business Info Locations Users & Permissions Teams Credits Integrations…" at bounding box center [784, 386] width 1568 height 759
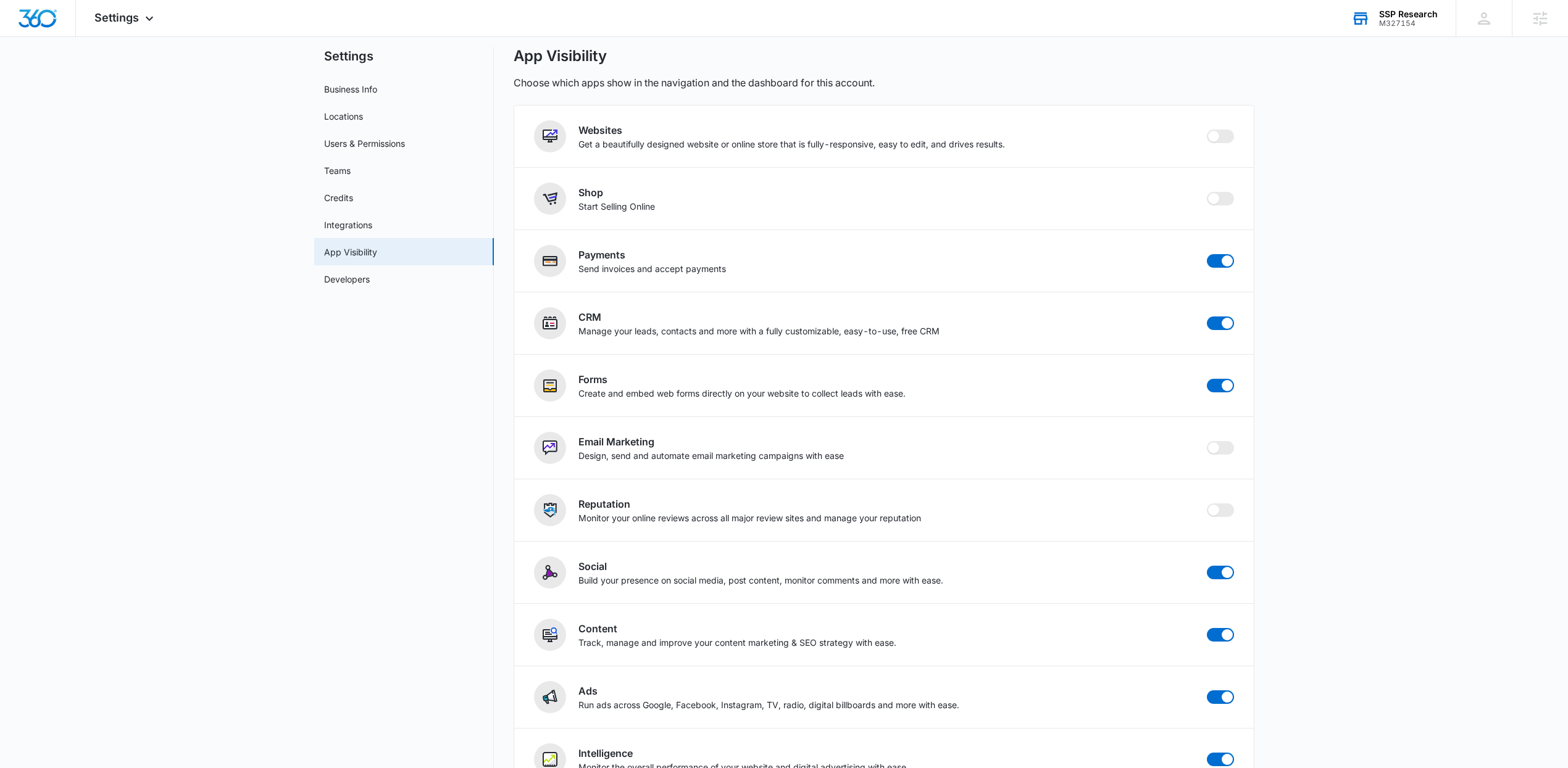
scroll to position [0, 0]
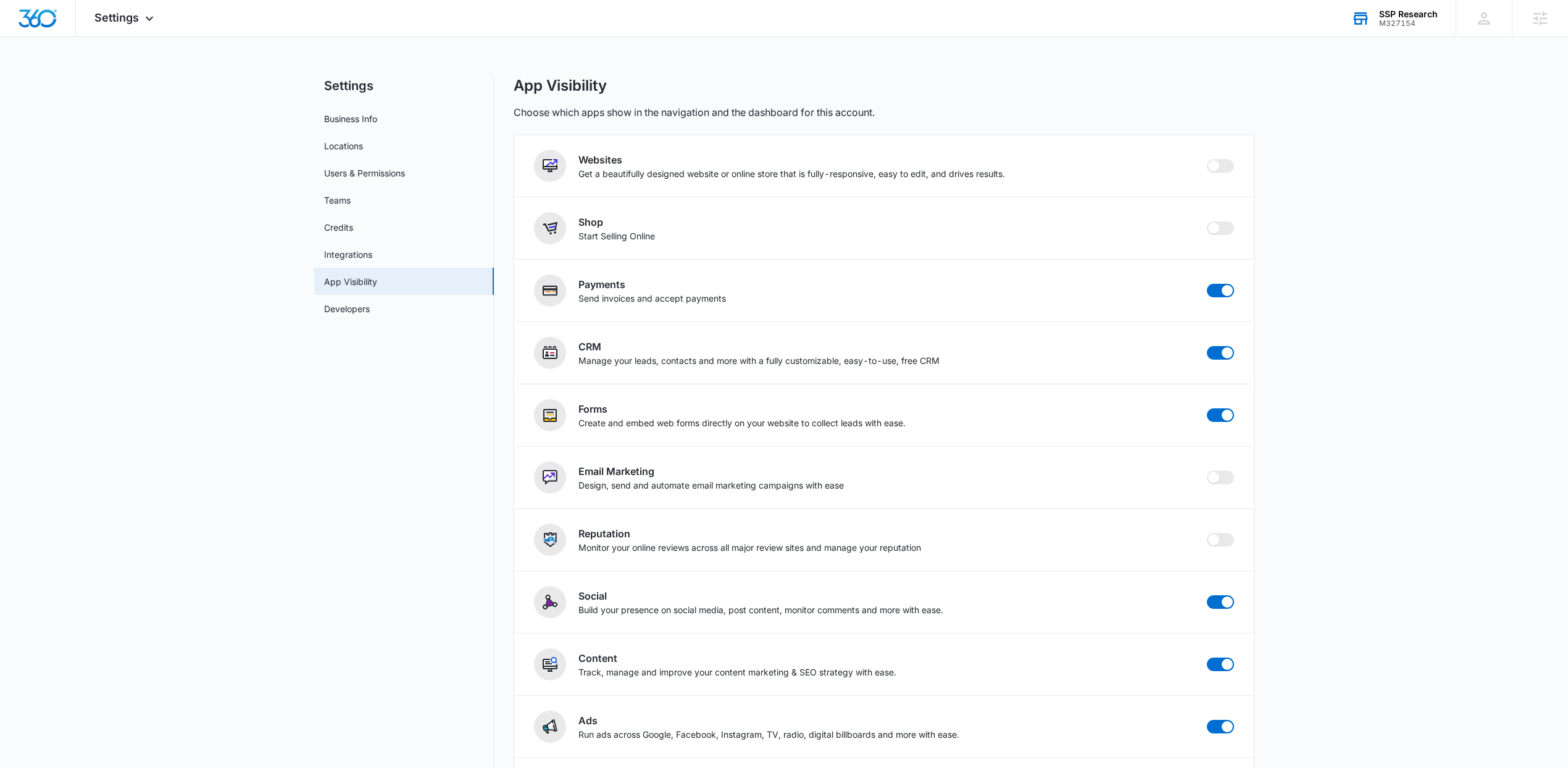
click at [213, 197] on main "Settings Business Info Locations Users & Permissions Teams Credits Integrations…" at bounding box center [784, 456] width 1568 height 759
click at [118, 14] on span "Settings" at bounding box center [116, 17] width 44 height 13
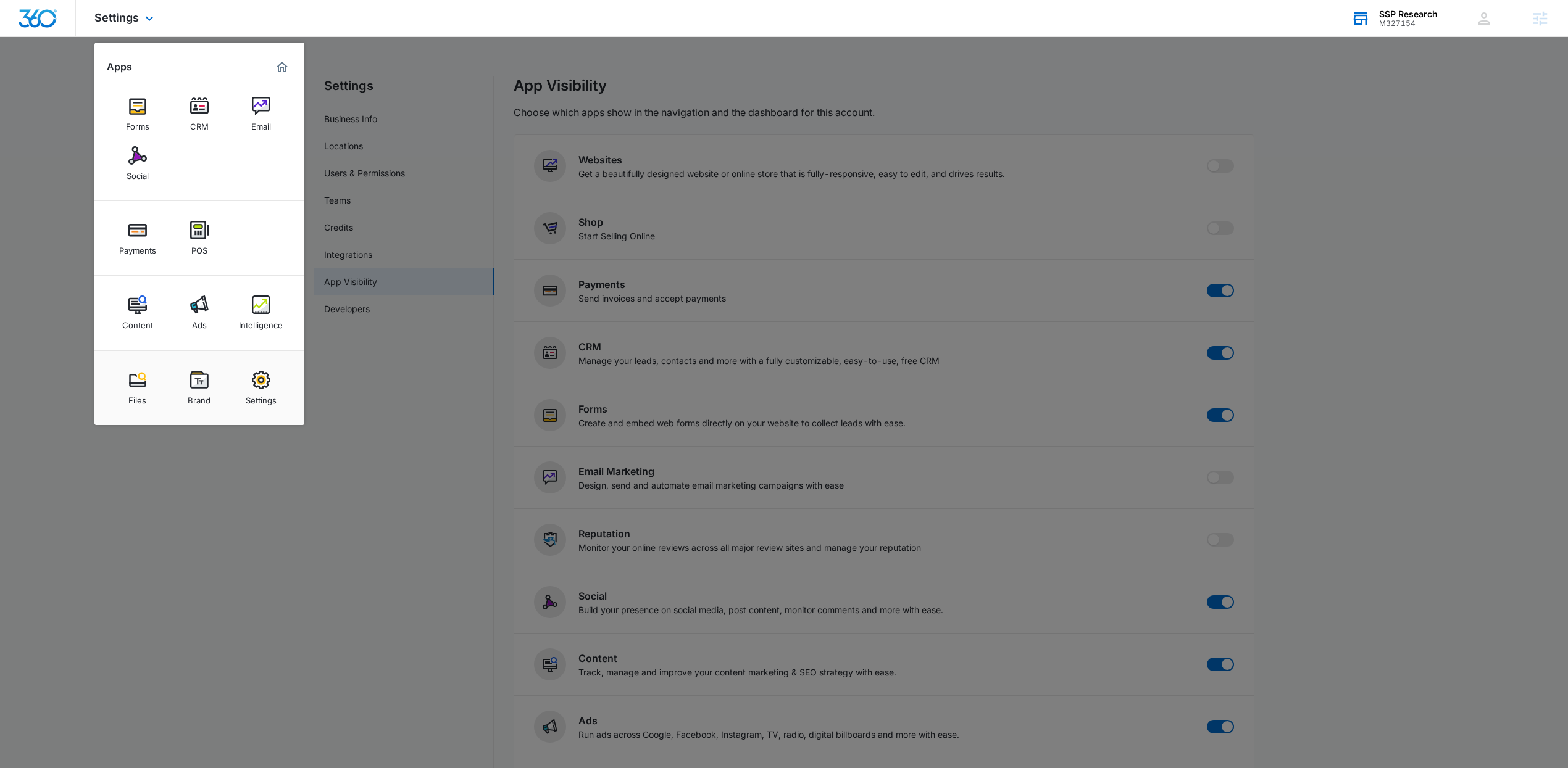
click at [279, 65] on img "Marketing 360® Dashboard" at bounding box center [282, 67] width 15 height 15
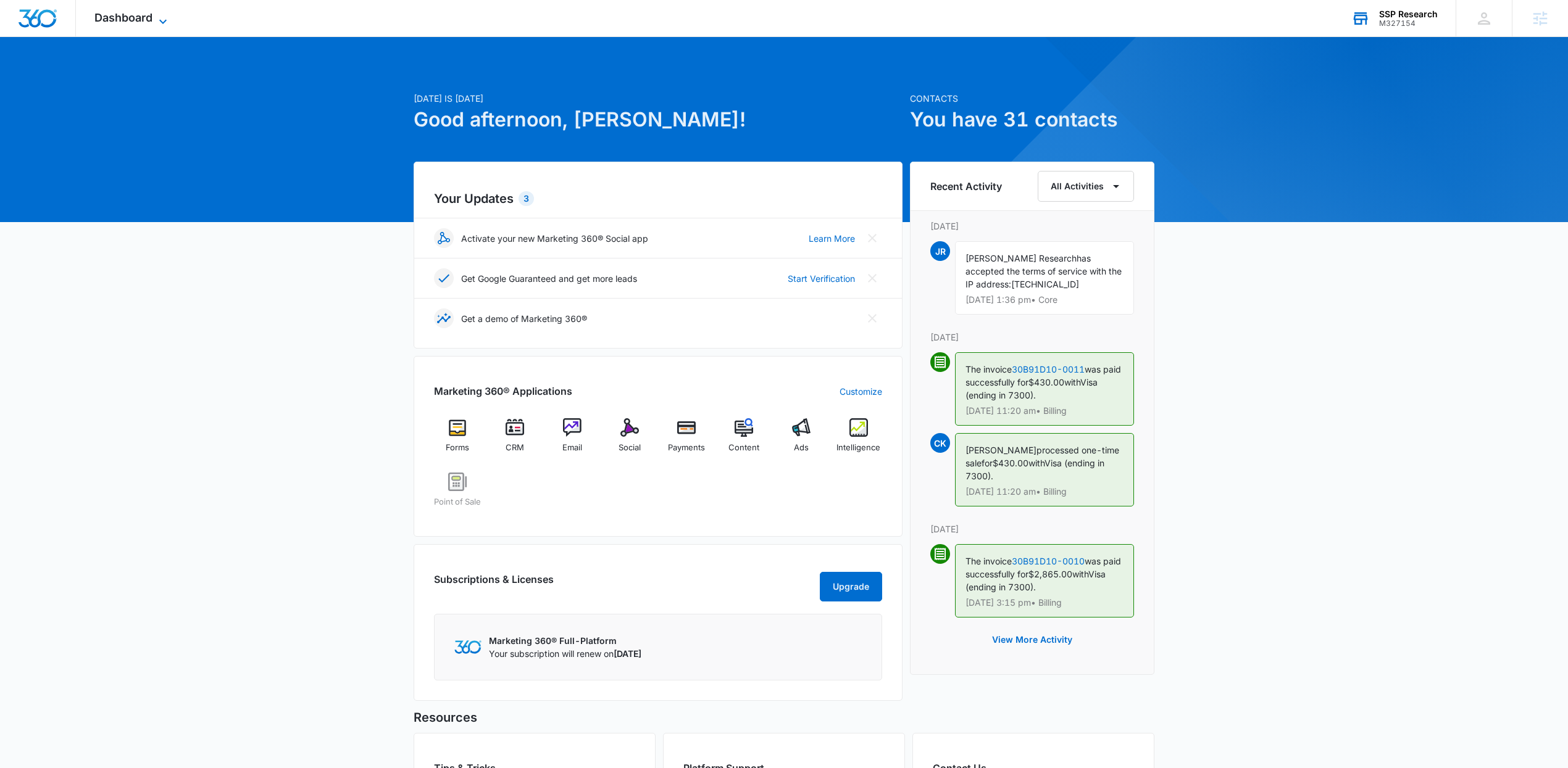
click at [117, 14] on span "Dashboard" at bounding box center [123, 17] width 58 height 13
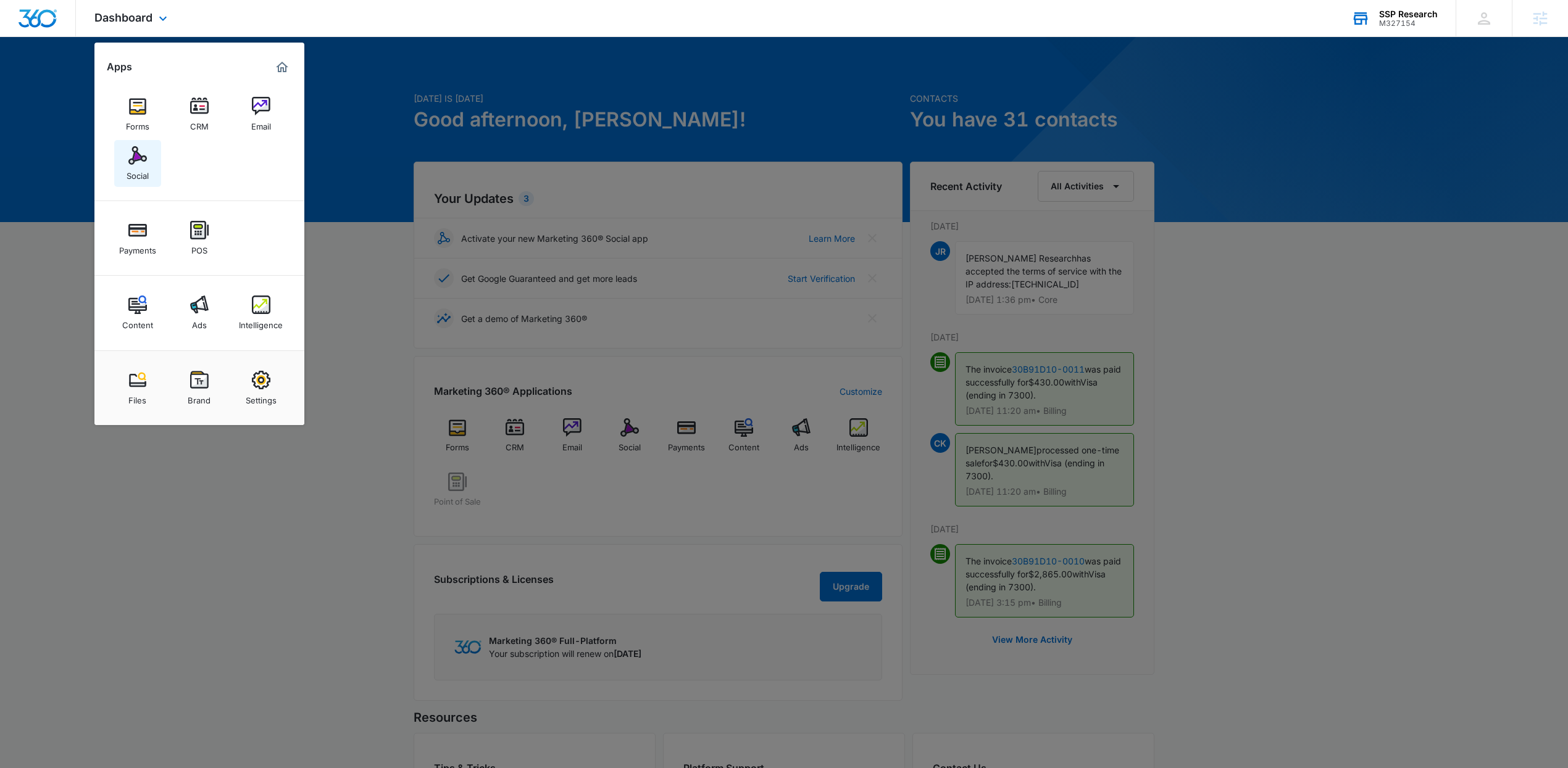
click at [139, 165] on div "Social" at bounding box center [138, 173] width 23 height 16
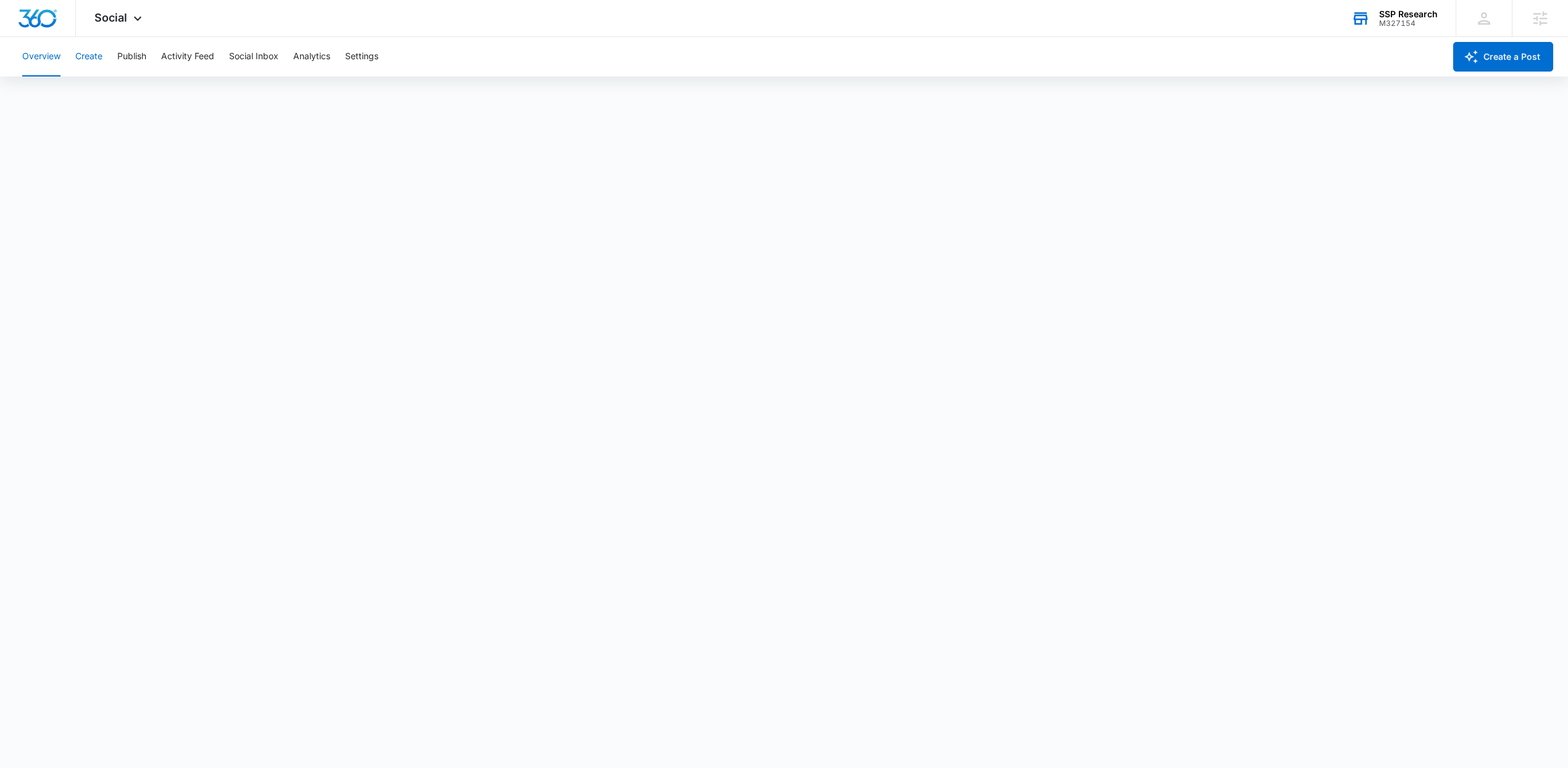
click at [81, 52] on button "Create" at bounding box center [89, 57] width 27 height 40
click at [135, 4] on div "Social Apps Forms CRM Email Social Payments POS Content Ads Intelligence Files …" at bounding box center [120, 18] width 88 height 37
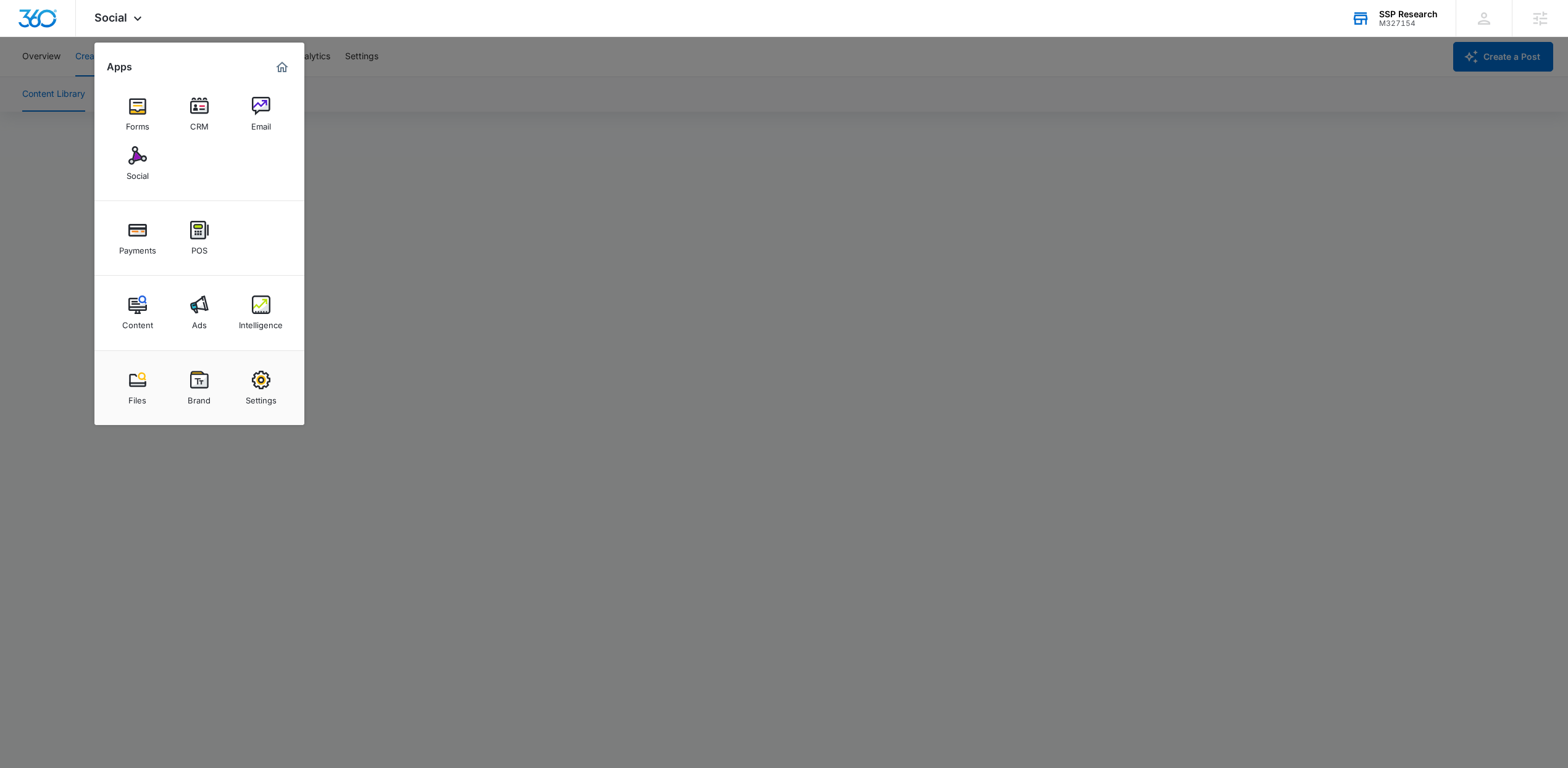
click at [427, 83] on div at bounding box center [784, 384] width 1568 height 768
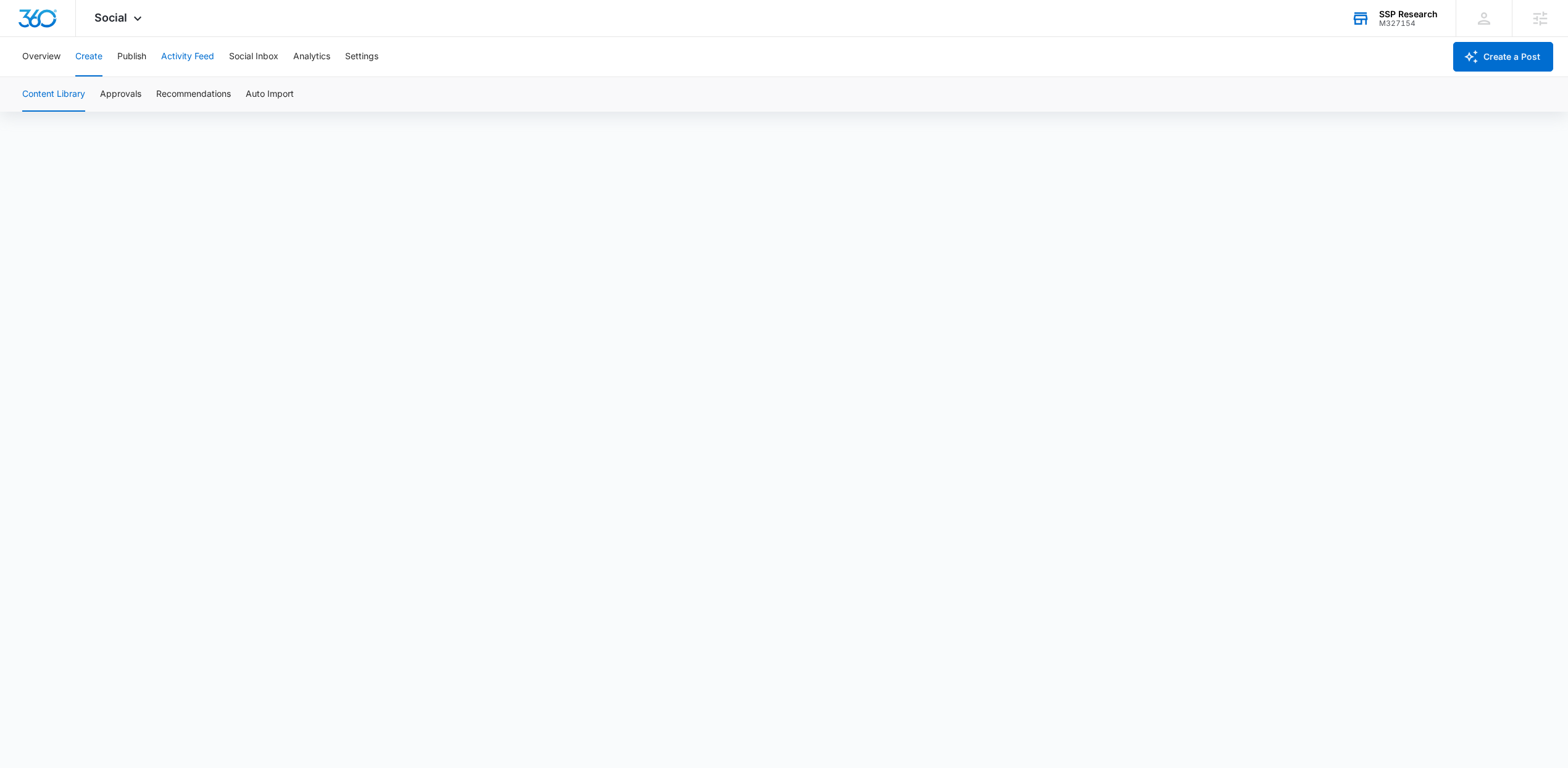
click at [187, 61] on button "Activity Feed" at bounding box center [187, 57] width 53 height 40
click at [318, 60] on button "Analytics" at bounding box center [312, 57] width 37 height 40
click at [127, 18] on span "Social" at bounding box center [110, 17] width 33 height 13
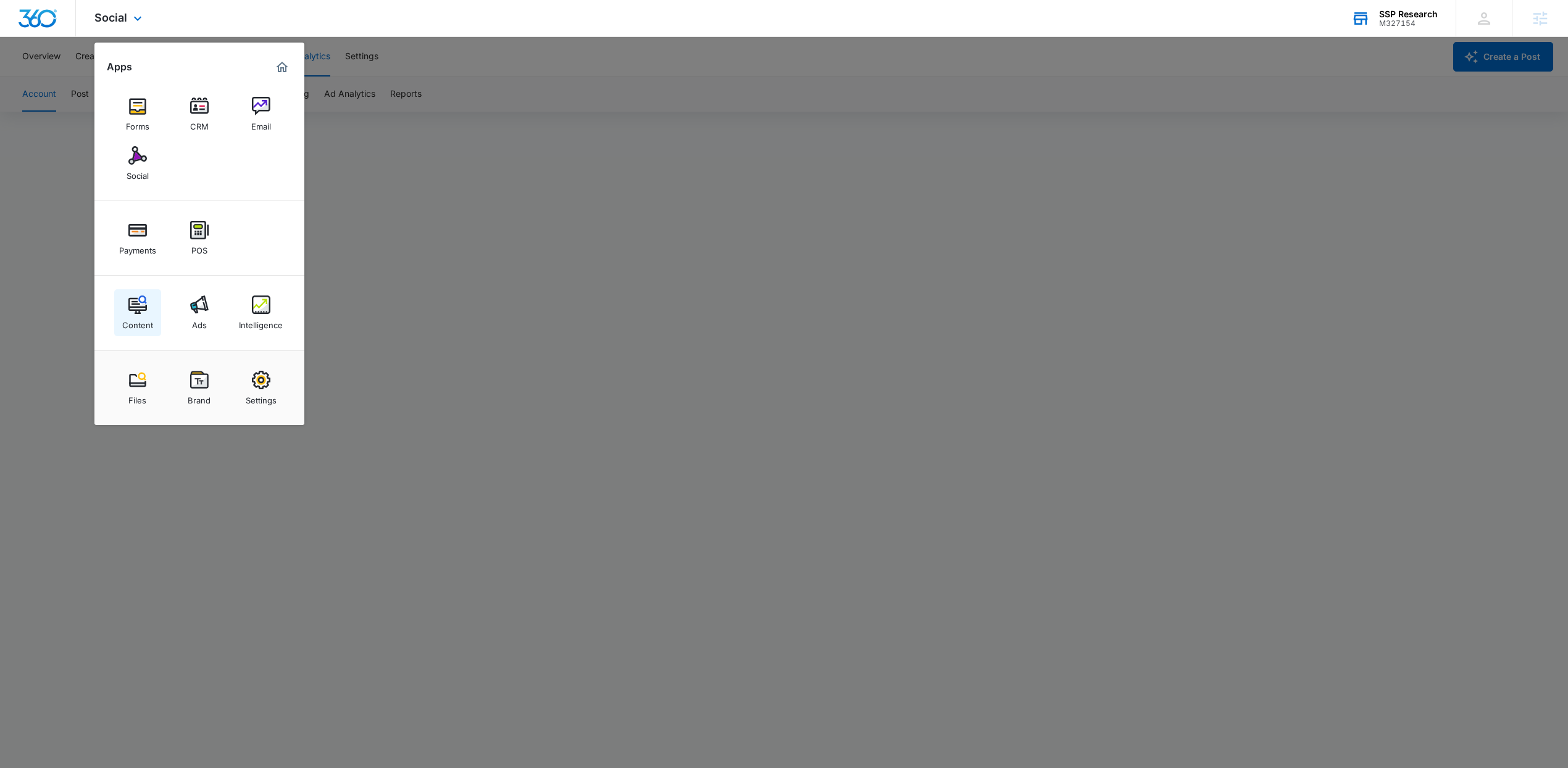
click at [156, 319] on link "Content" at bounding box center [138, 312] width 47 height 47
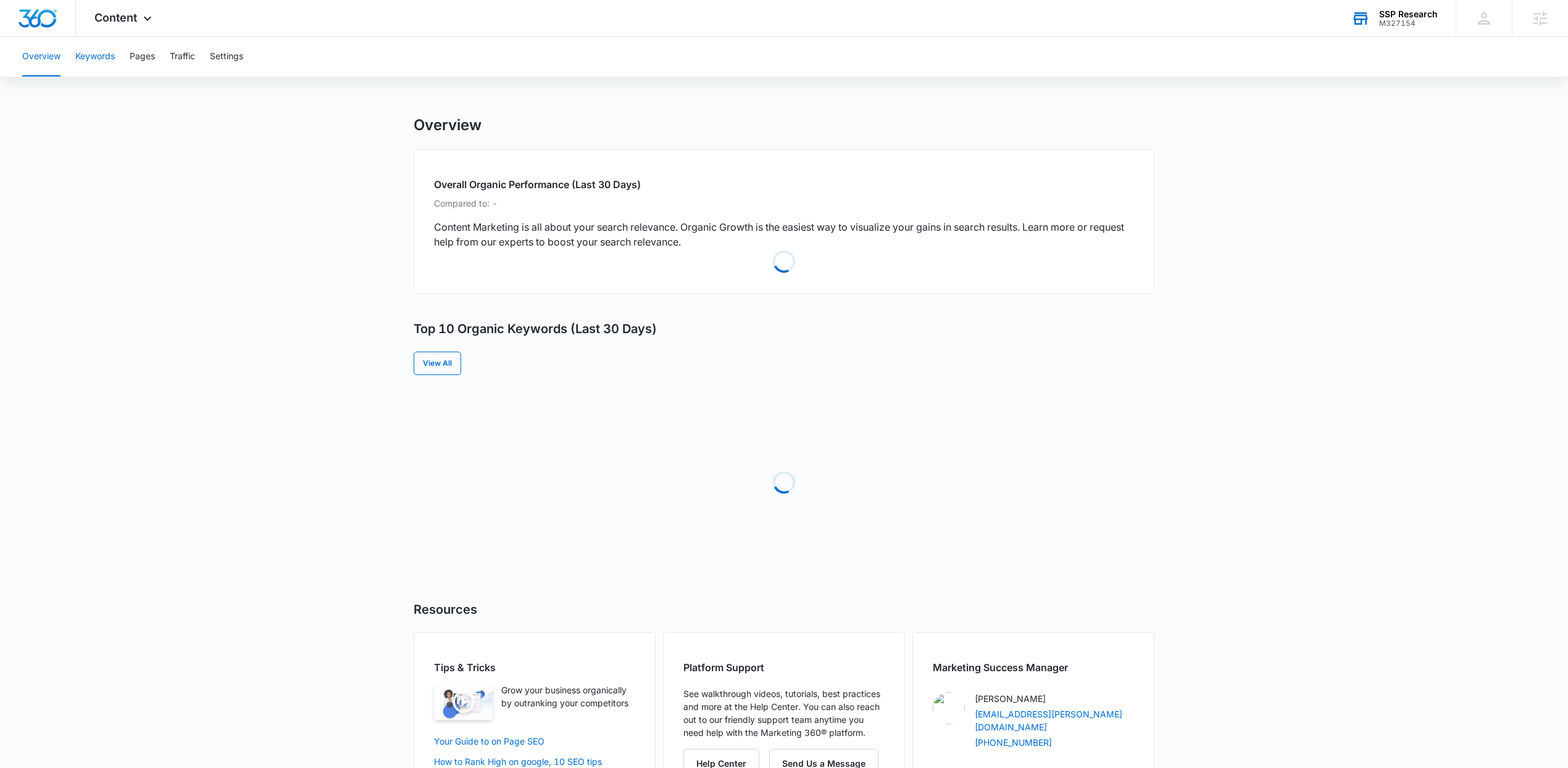
click at [78, 58] on button "Keywords" at bounding box center [95, 57] width 40 height 40
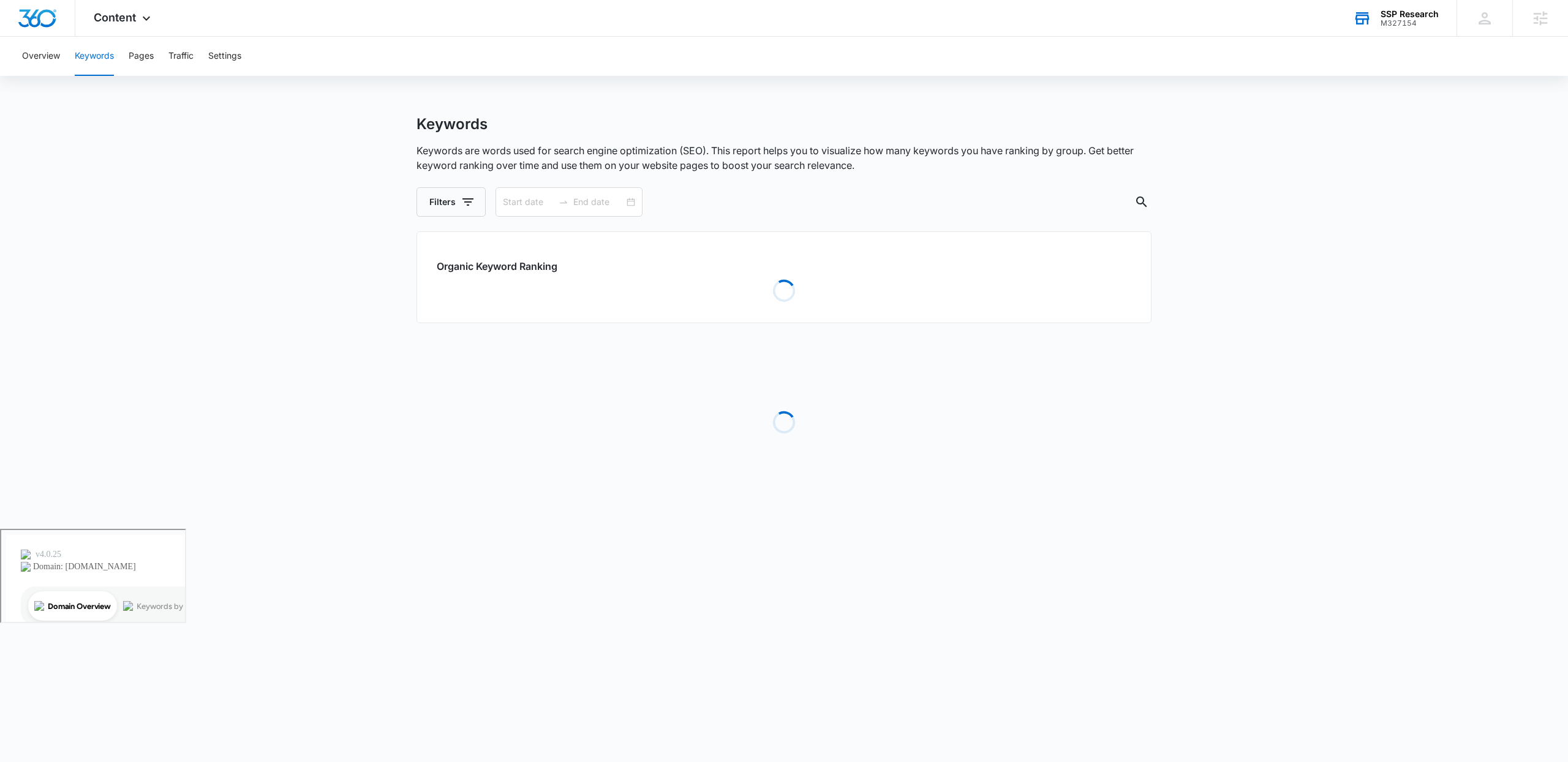
type input "07/17/2025"
type input "08/12/2025"
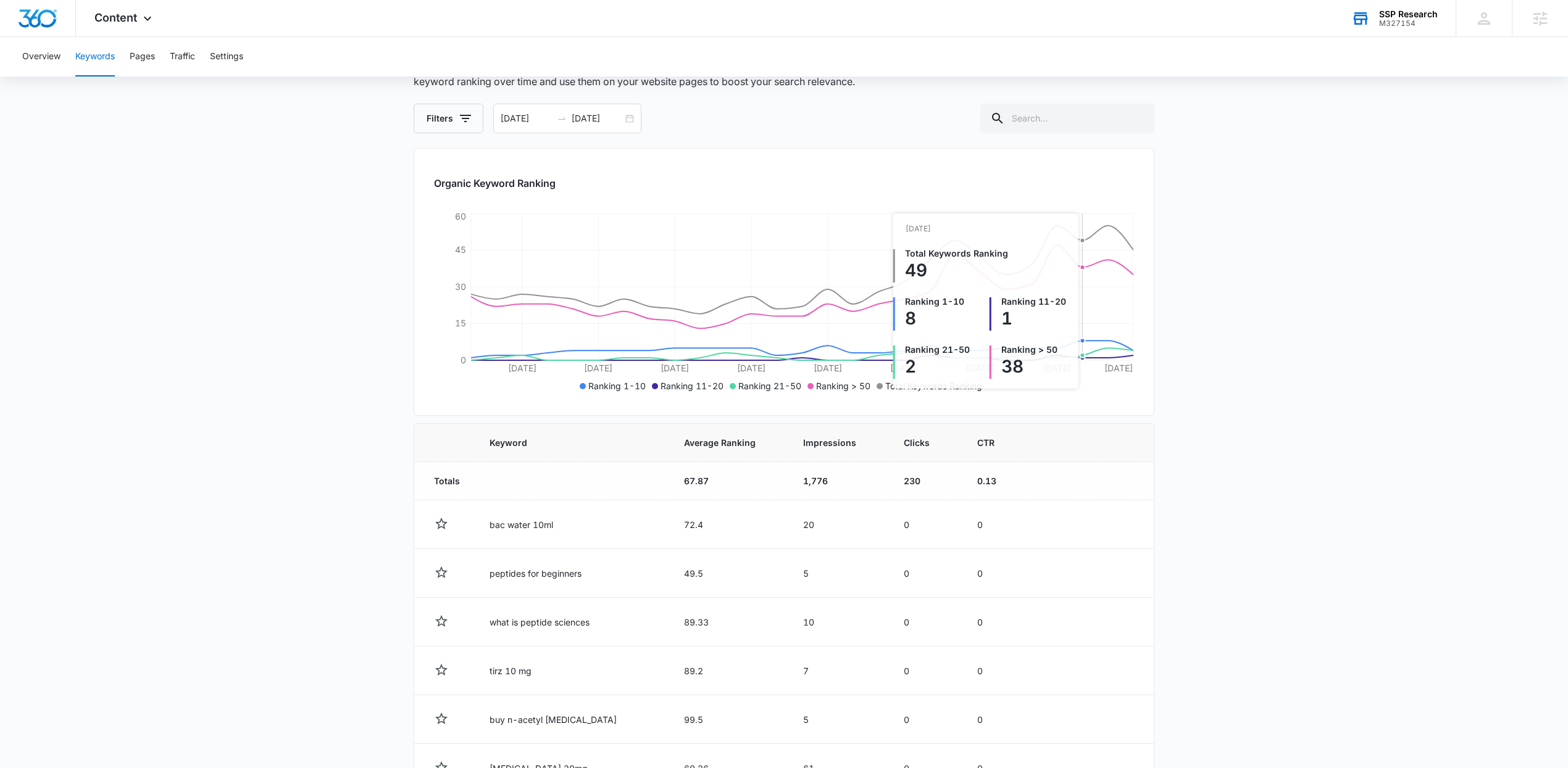
scroll to position [145, 0]
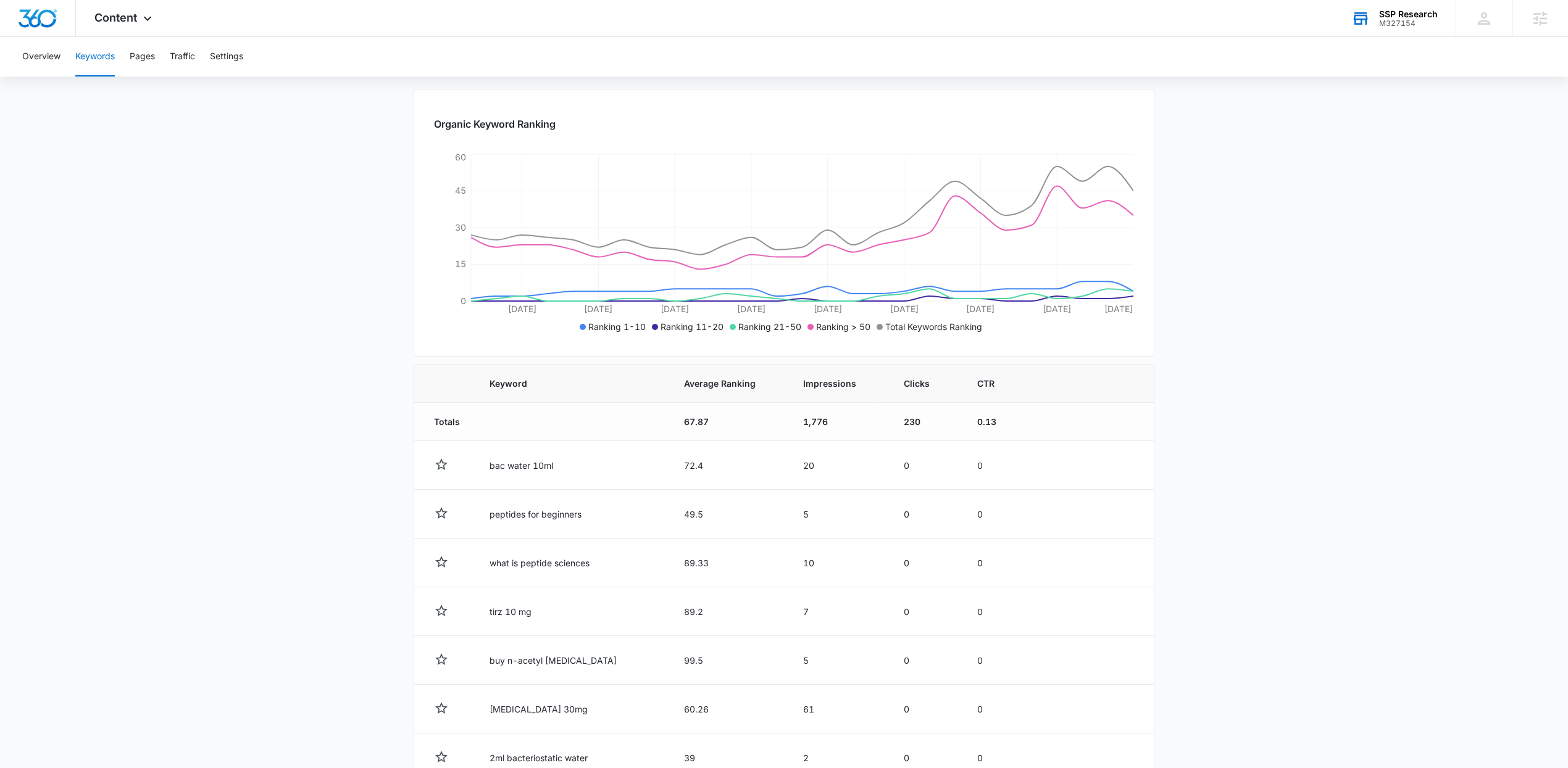
click at [1279, 438] on main "Keywords Keywords are words used for search engine optimization (SEO). This rep…" at bounding box center [784, 484] width 1568 height 1027
drag, startPoint x: 758, startPoint y: 409, endPoint x: 822, endPoint y: 419, distance: 64.8
click at [827, 420] on td "1,776" at bounding box center [838, 421] width 100 height 38
drag, startPoint x: 625, startPoint y: 421, endPoint x: 719, endPoint y: 422, distance: 94.0
click at [719, 421] on td "67.87" at bounding box center [728, 421] width 119 height 38
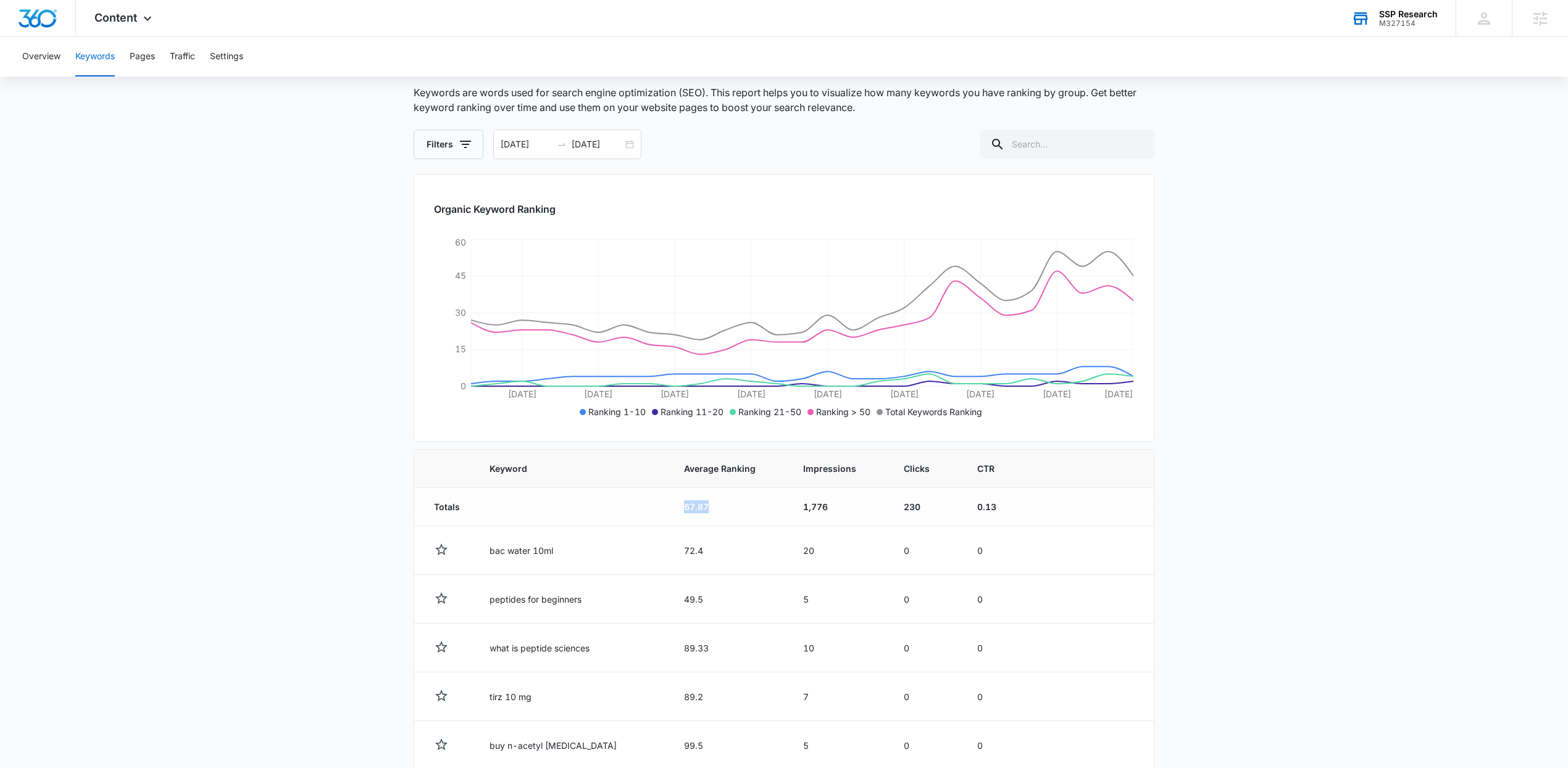
scroll to position [0, 0]
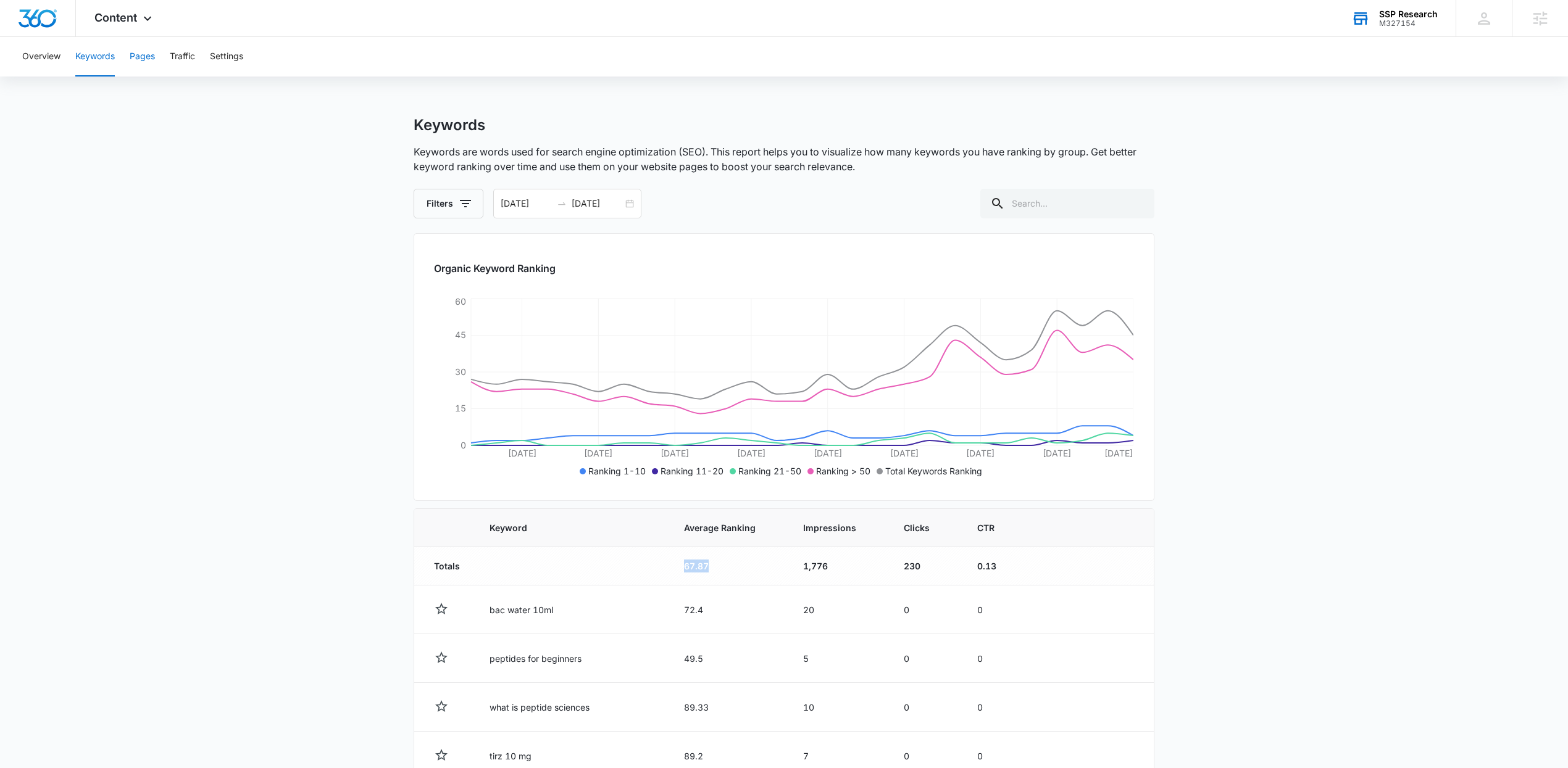
click at [133, 59] on button "Pages" at bounding box center [142, 57] width 26 height 40
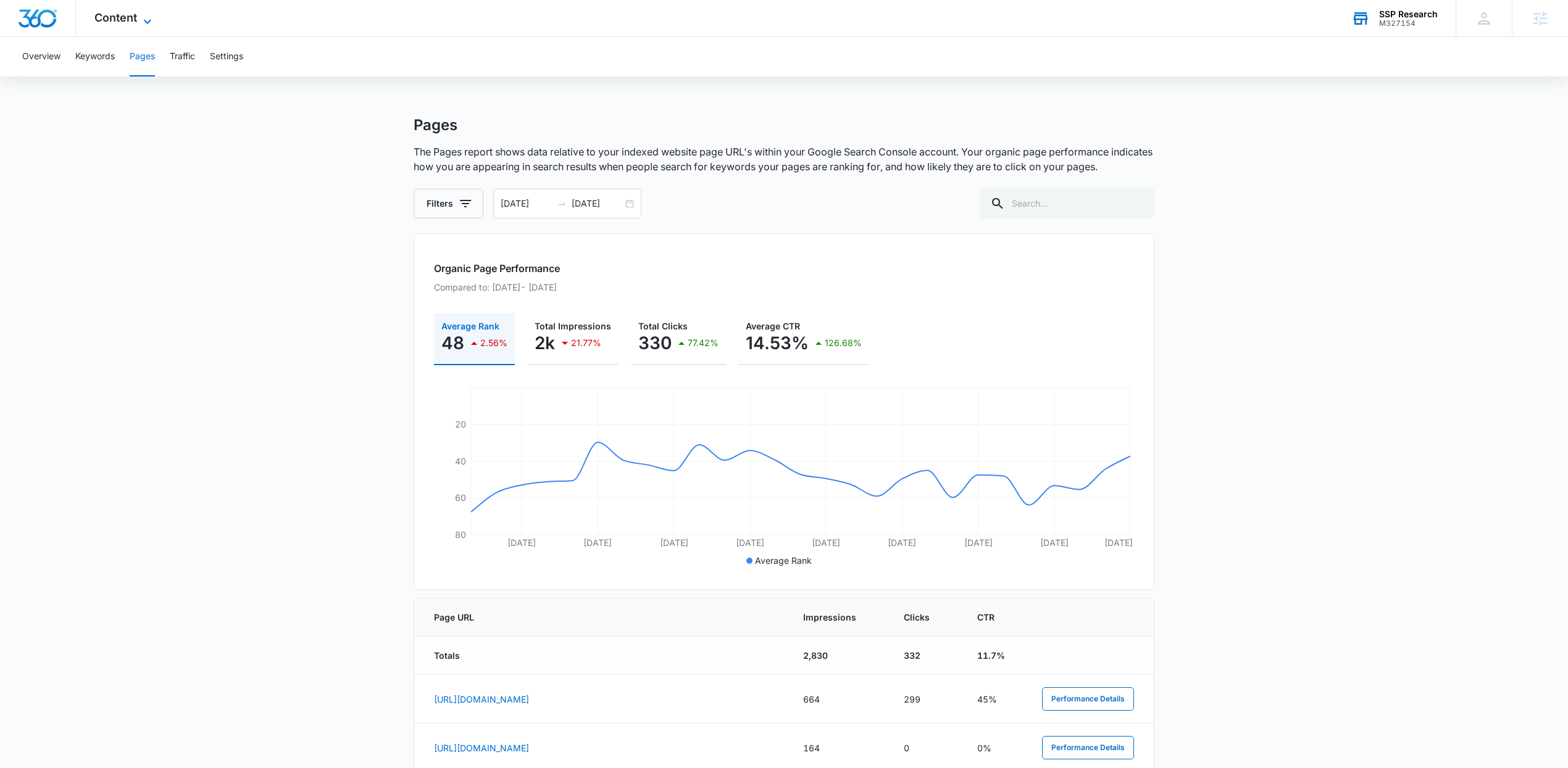
click at [124, 11] on span "Content" at bounding box center [115, 17] width 43 height 13
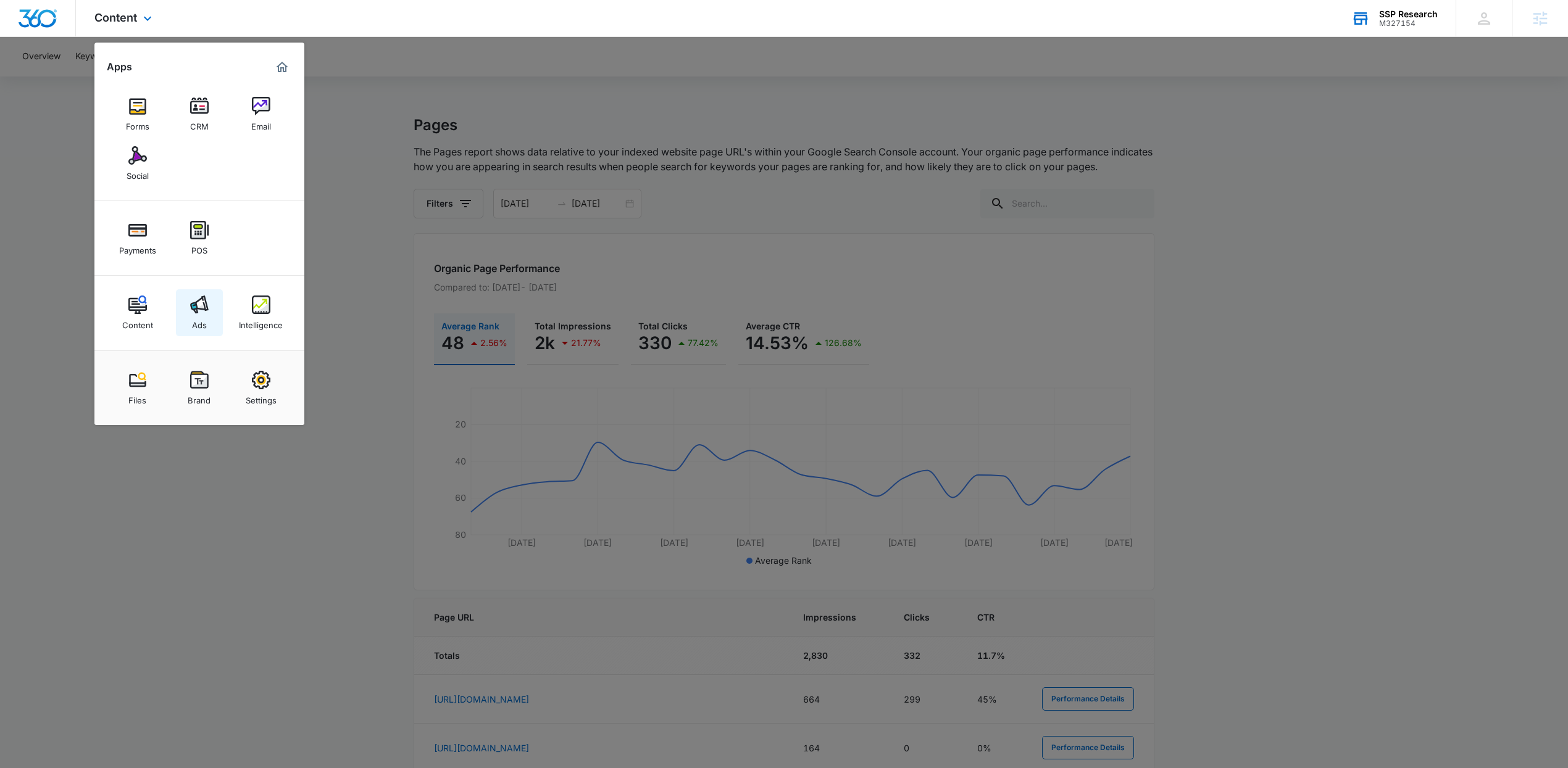
click at [210, 326] on link "Ads" at bounding box center [199, 312] width 47 height 47
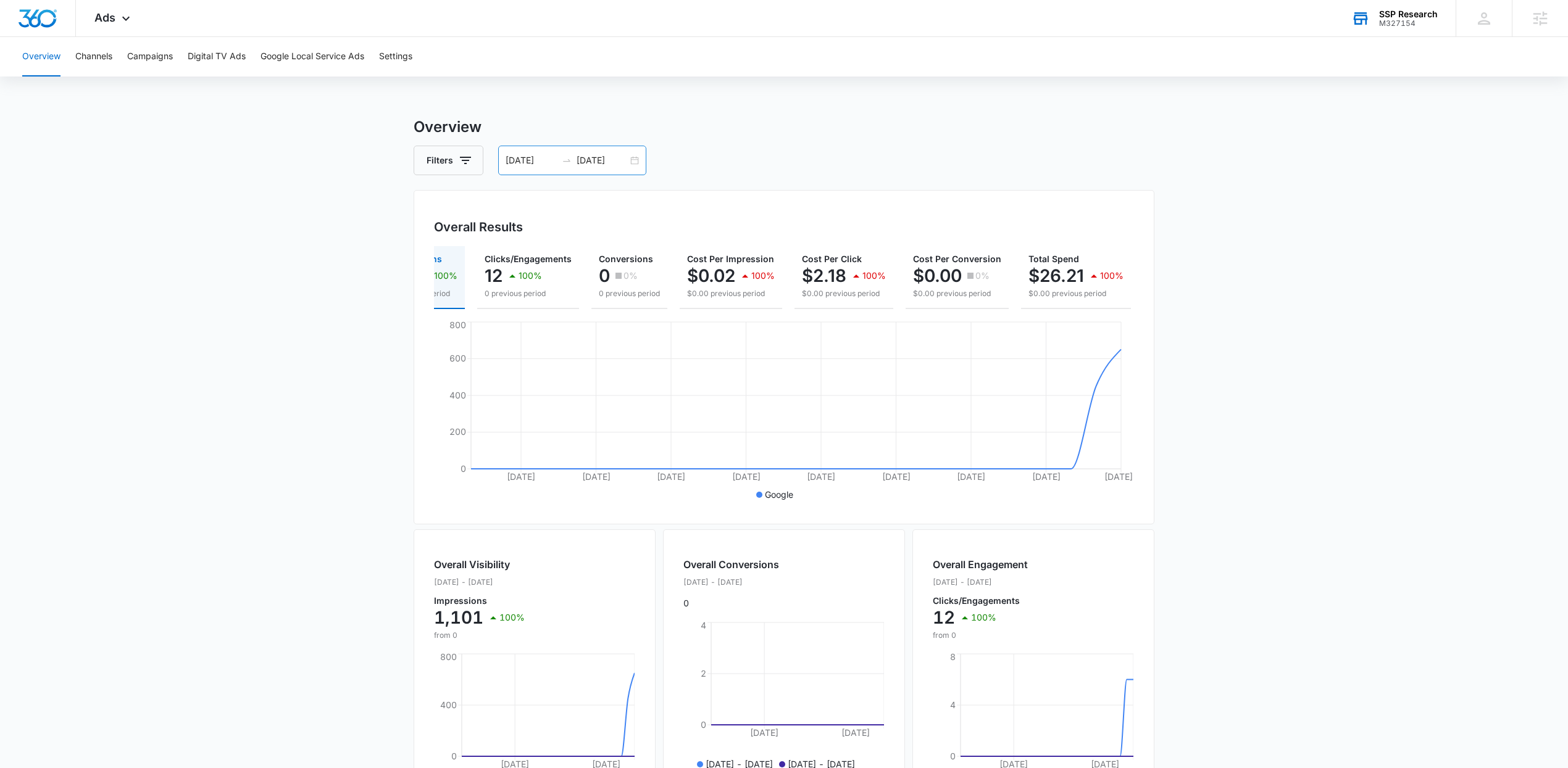
click at [638, 162] on div "07/17/2025 08/12/2025" at bounding box center [572, 160] width 148 height 30
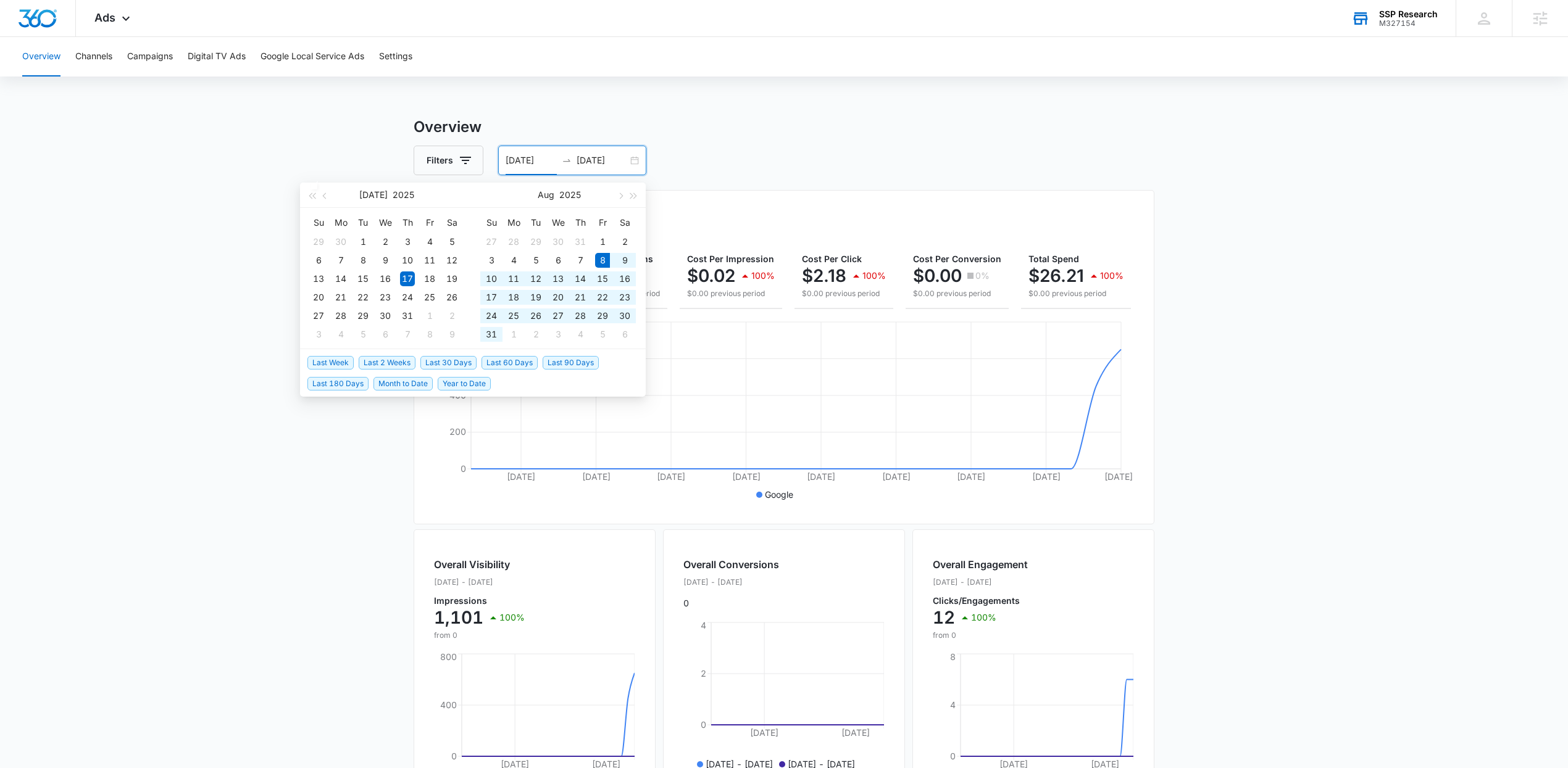
click at [525, 363] on span "Last 60 Days" at bounding box center [509, 362] width 56 height 13
type input "08/08/2025"
type input "[DATE]"
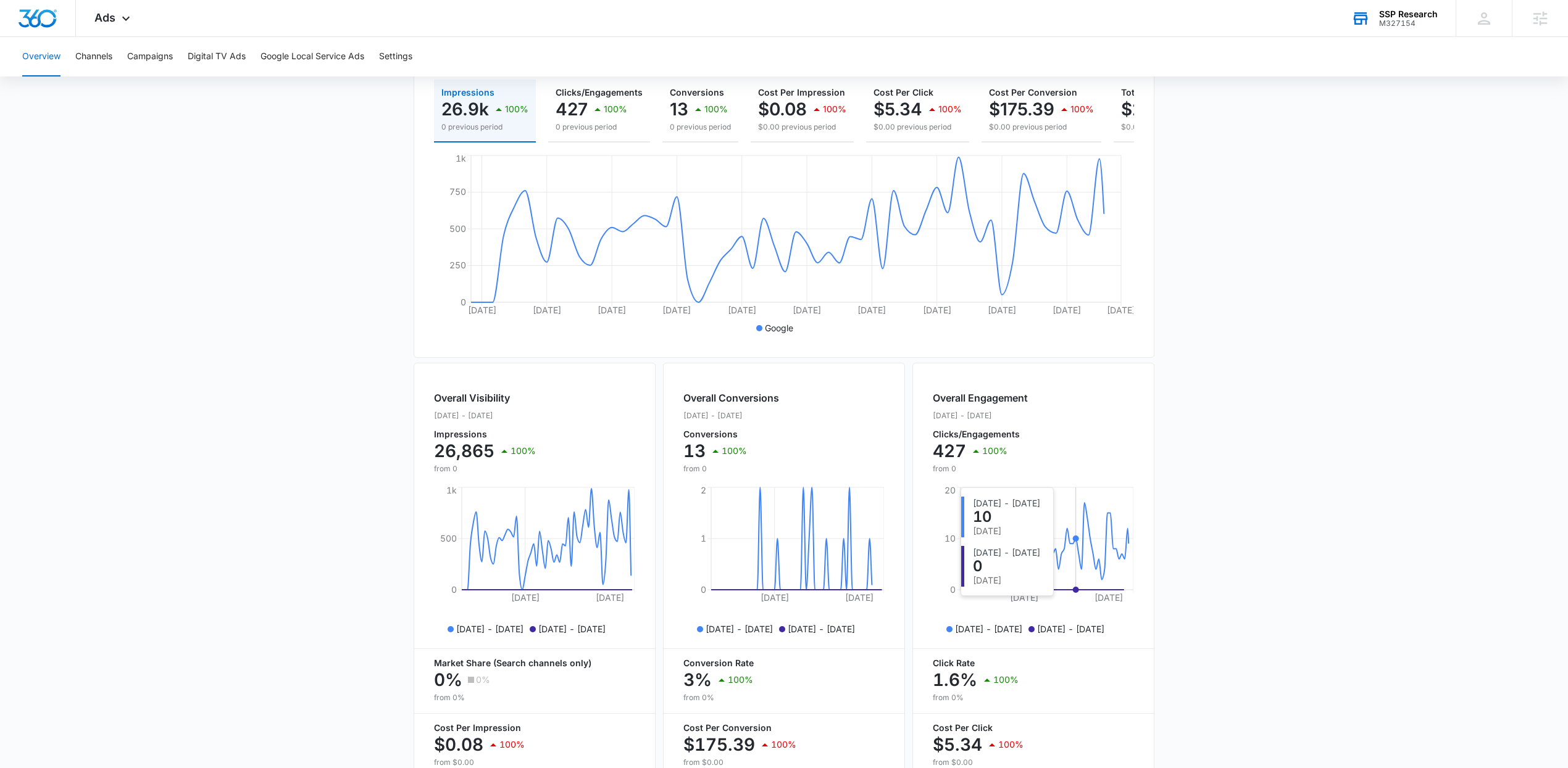
scroll to position [246, 0]
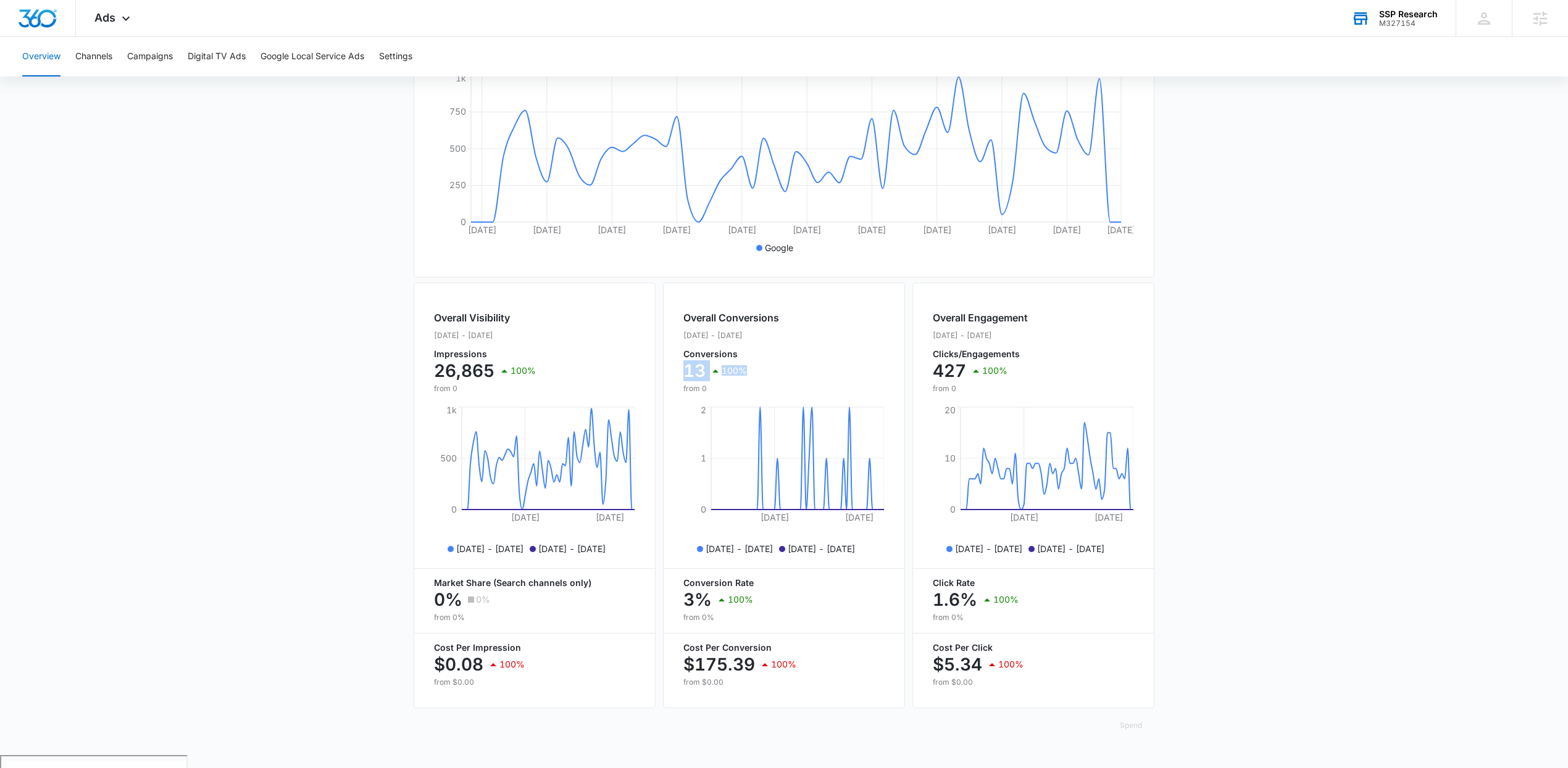
drag, startPoint x: 748, startPoint y: 386, endPoint x: 671, endPoint y: 372, distance: 78.3
click at [671, 372] on div "Overall Conversions Aug. 08 - Oct. 07, 2025 Conversions 13 100% from 0 Aug 30, …" at bounding box center [783, 495] width 242 height 426
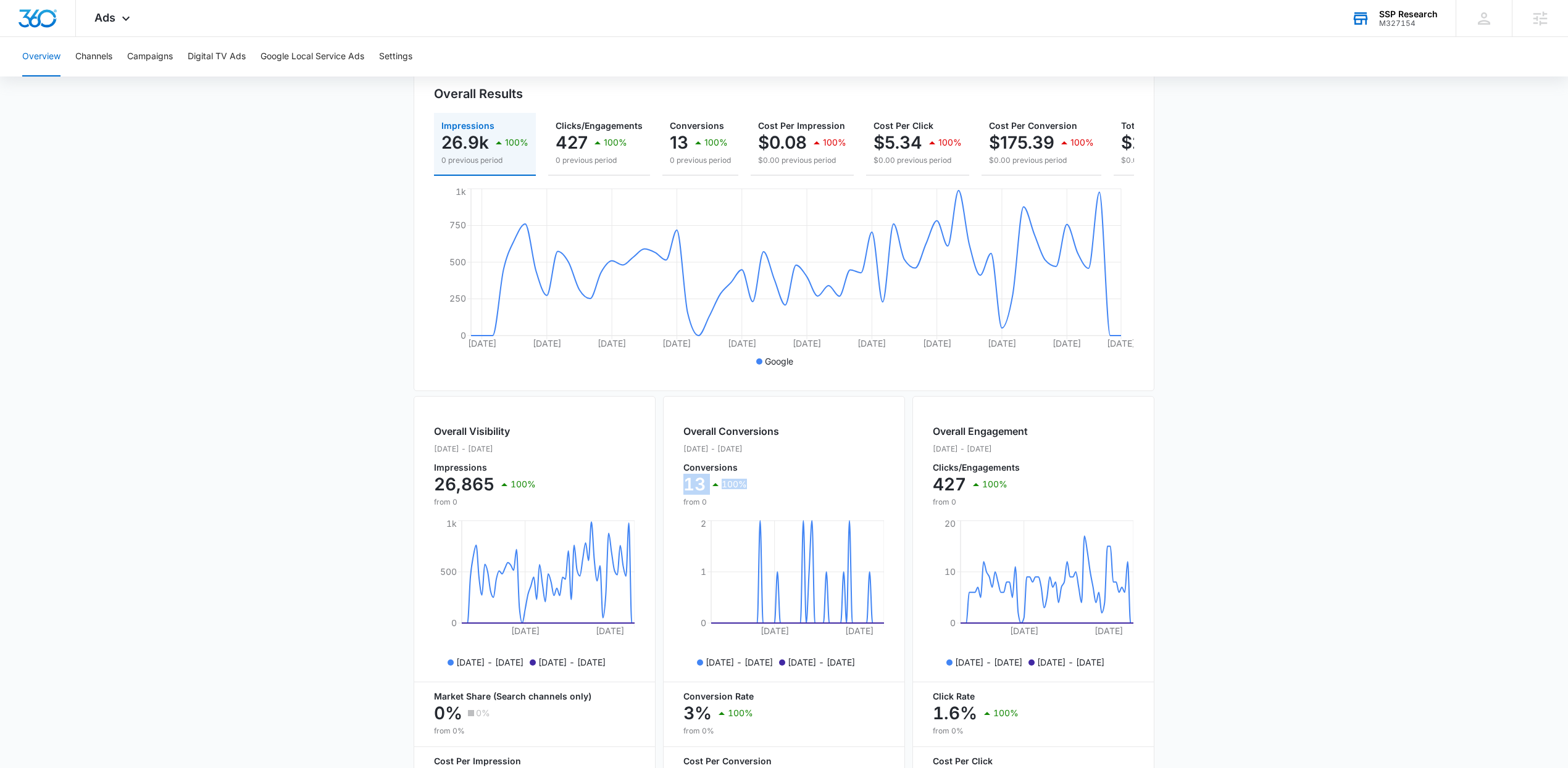
scroll to position [0, 0]
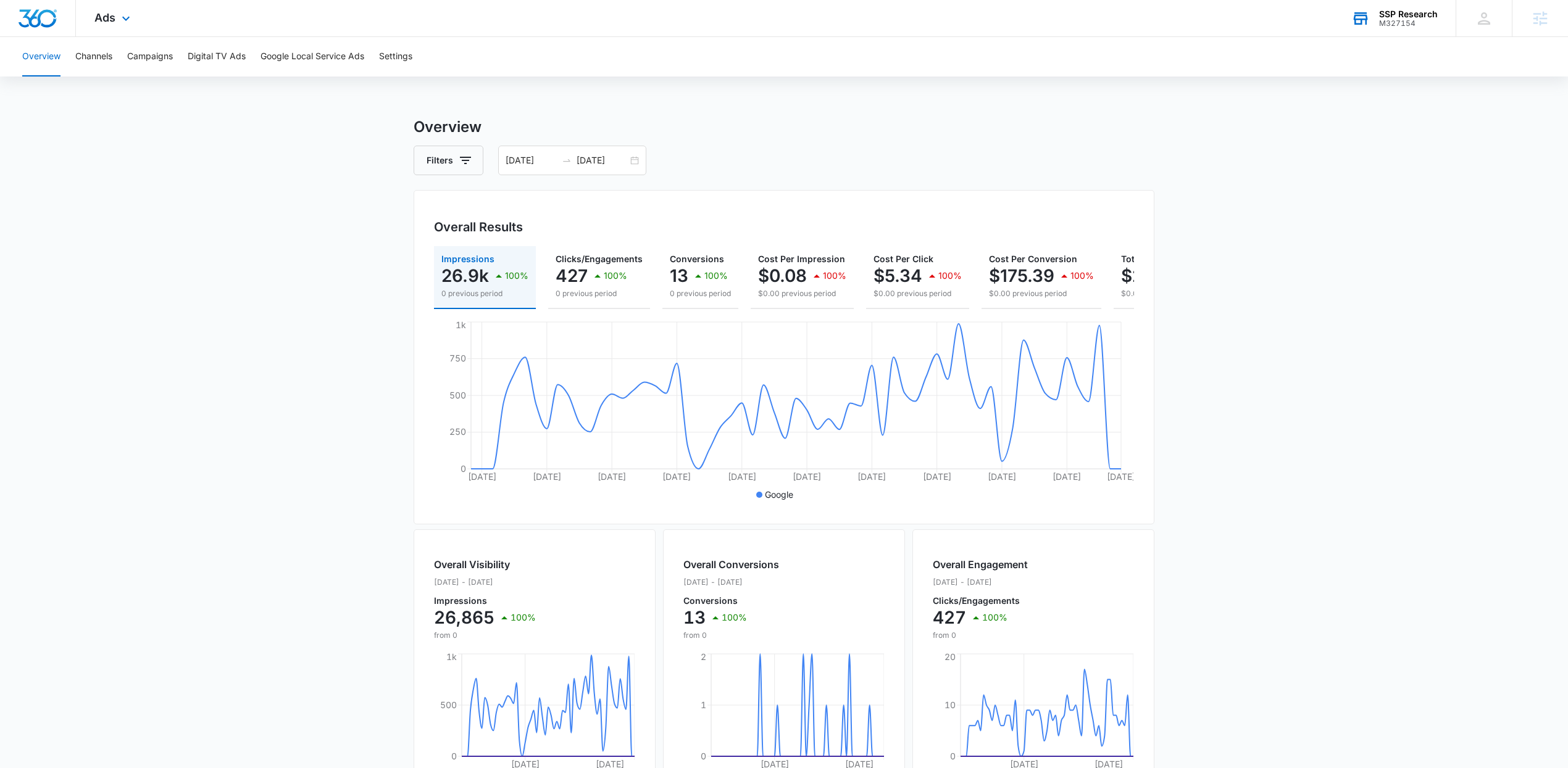
click at [110, 26] on div "Ads Apps Forms CRM Email Social Payments POS Content Ads Intelligence Files Bra…" at bounding box center [114, 18] width 76 height 37
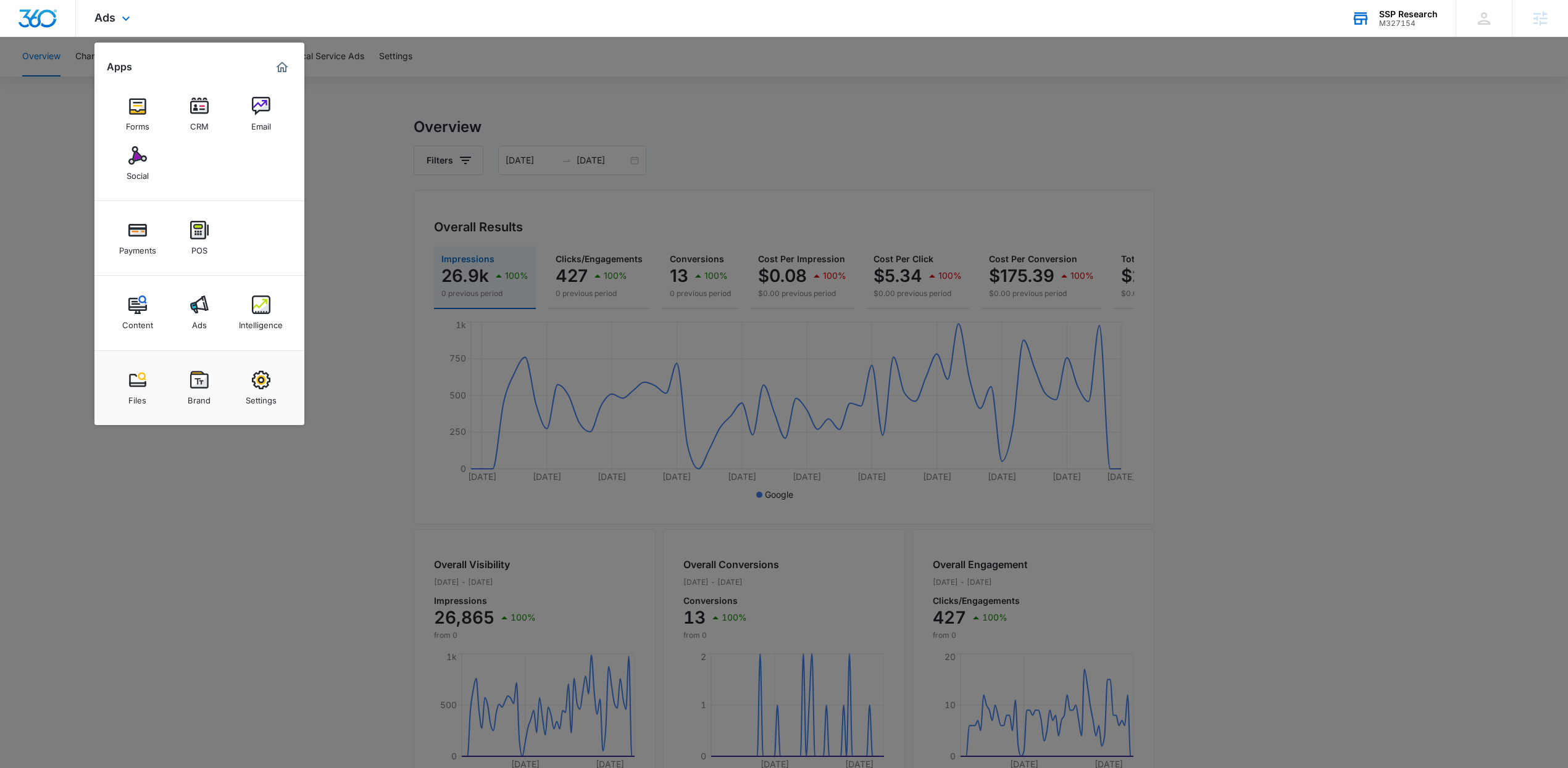
click at [207, 278] on div "Content Ads Intelligence" at bounding box center [199, 313] width 210 height 75
click at [278, 313] on link "Intelligence" at bounding box center [261, 312] width 47 height 47
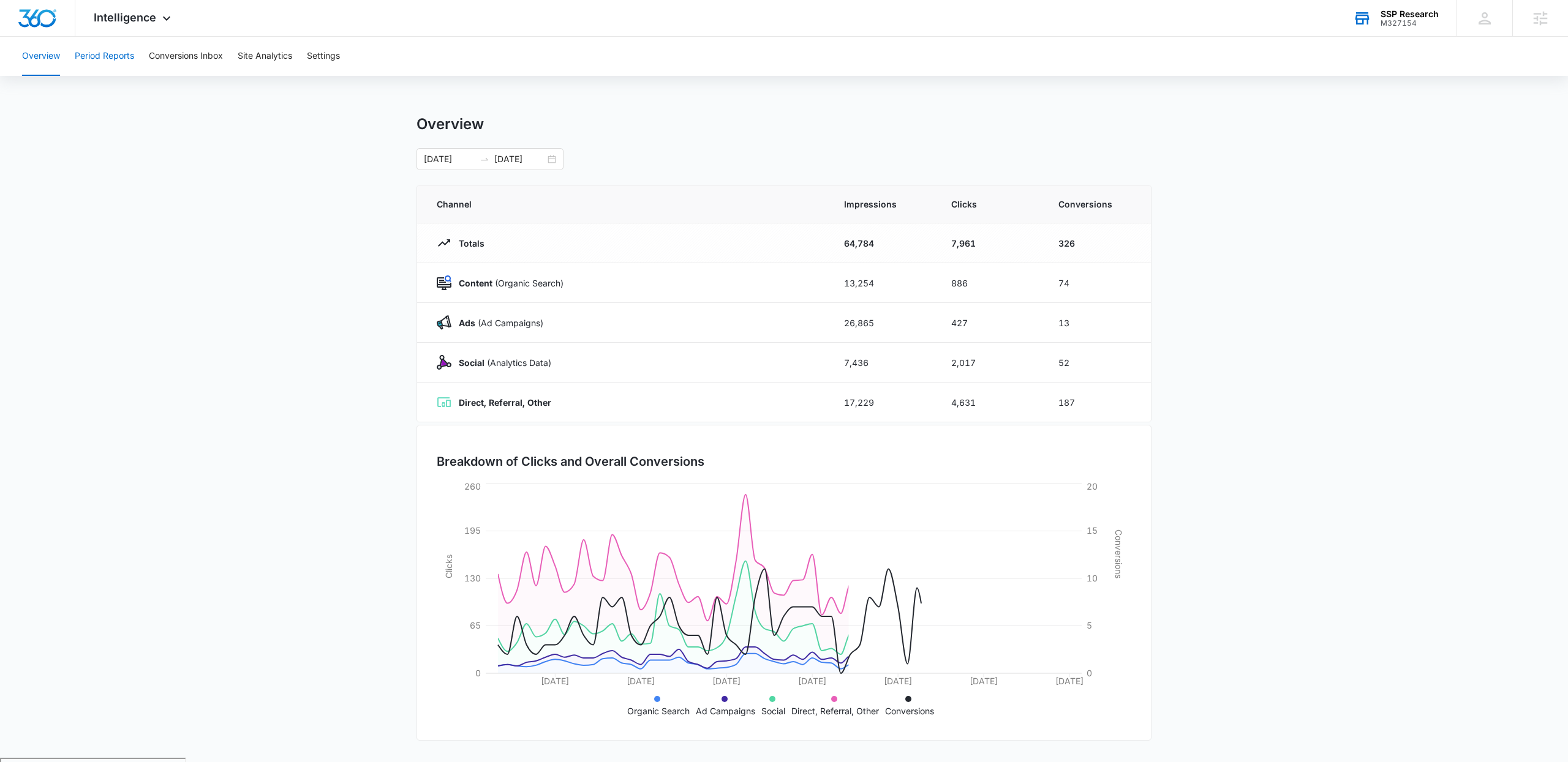
click at [124, 50] on button "Period Reports" at bounding box center [104, 56] width 59 height 39
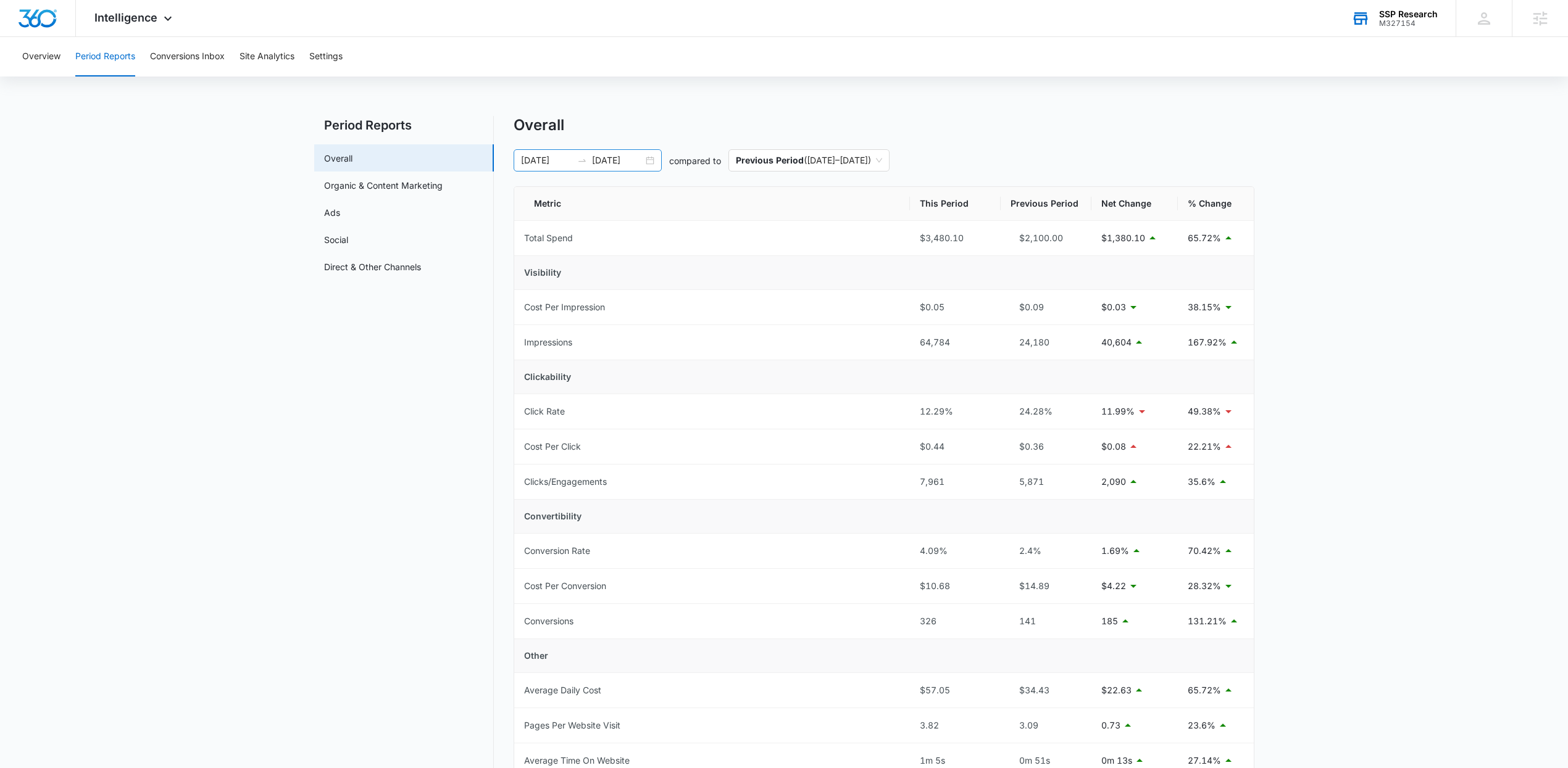
click at [643, 158] on div "08/08/2025 10/07/2025" at bounding box center [587, 160] width 148 height 23
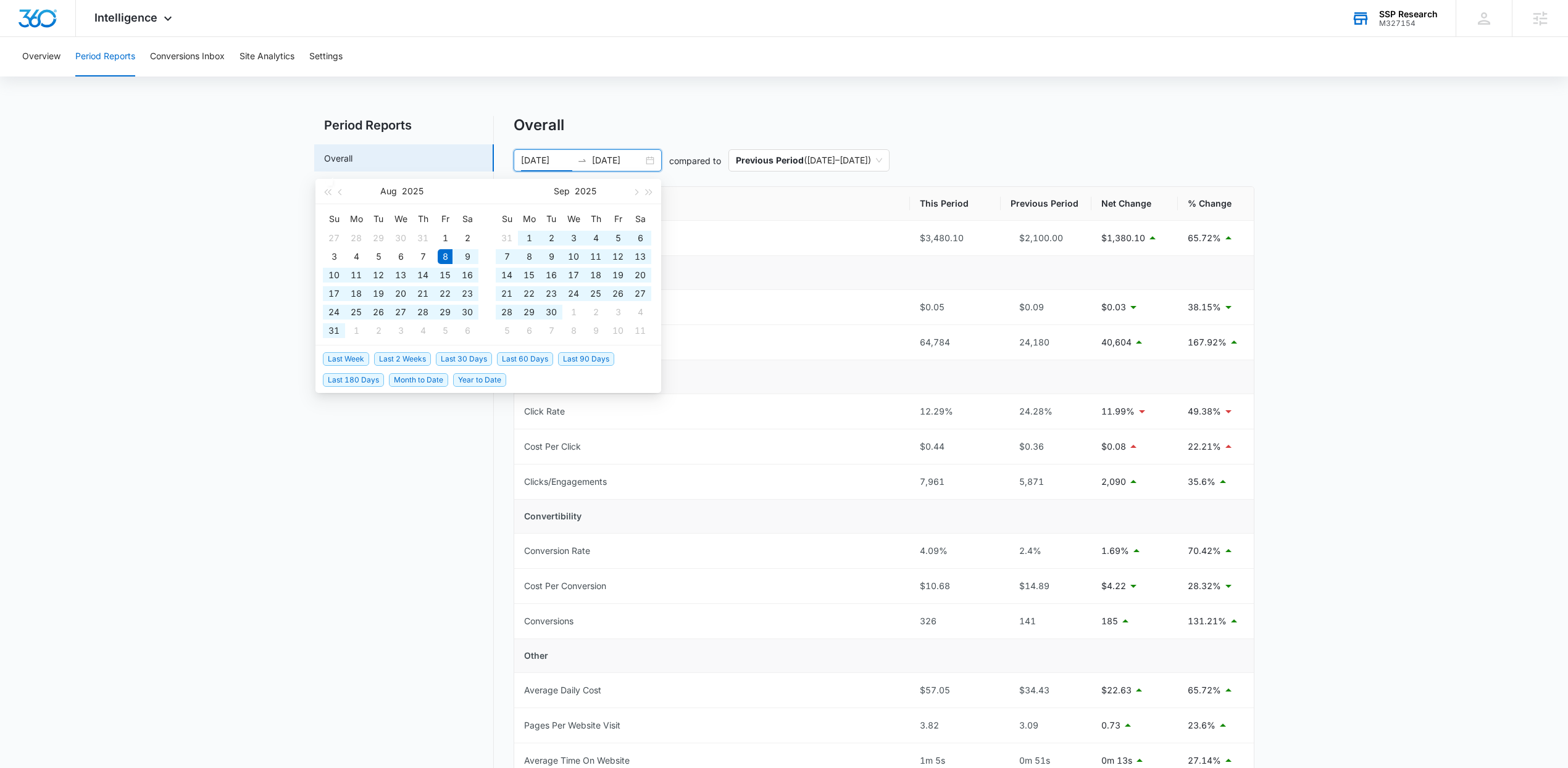
drag, startPoint x: 546, startPoint y: 368, endPoint x: 565, endPoint y: 363, distance: 19.6
click at [551, 366] on li "Last 60 Days" at bounding box center [527, 358] width 61 height 21
click at [523, 360] on span "Last 60 Days" at bounding box center [525, 358] width 56 height 13
type input "08/07/2025"
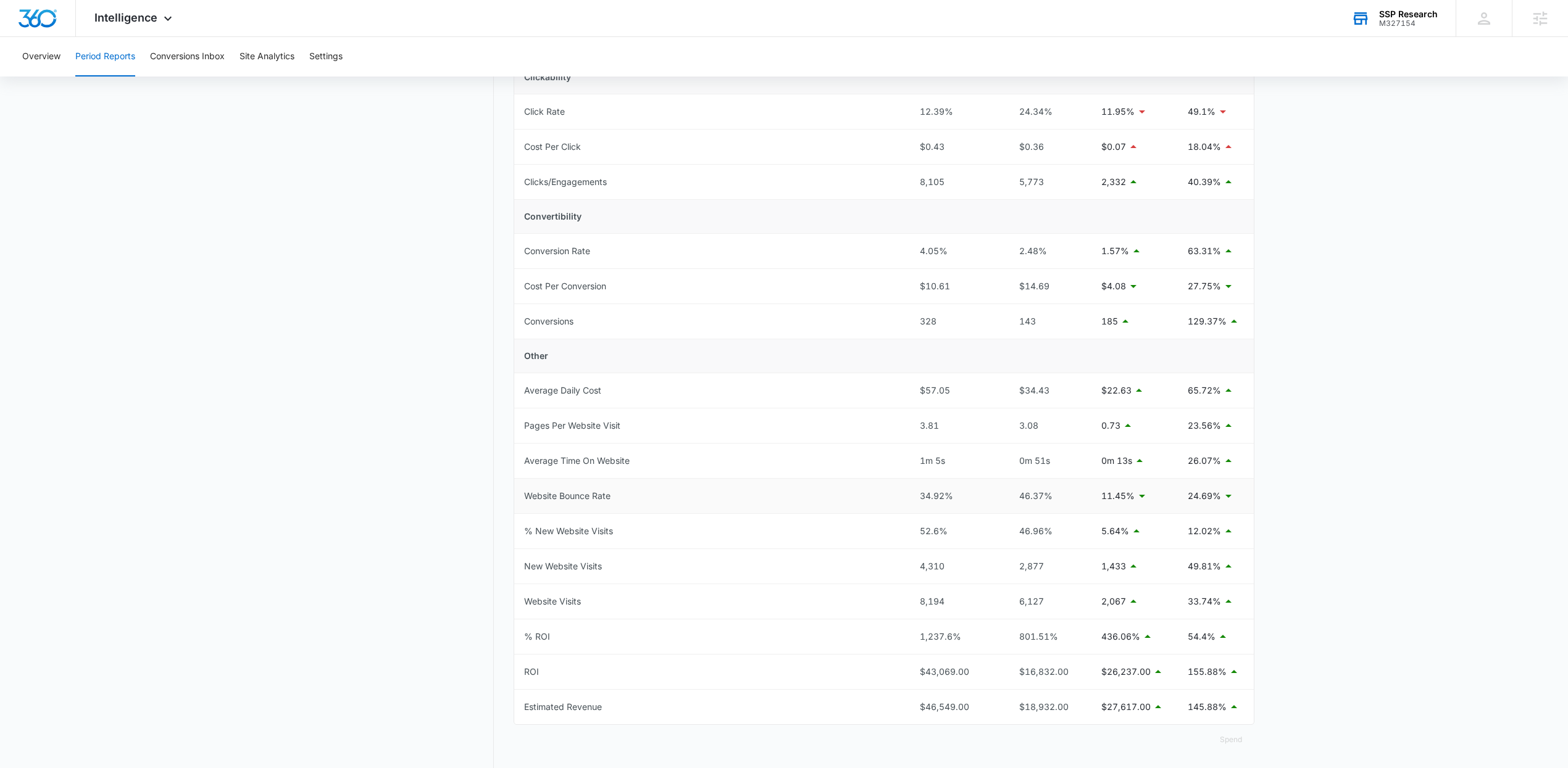
scroll to position [321, 0]
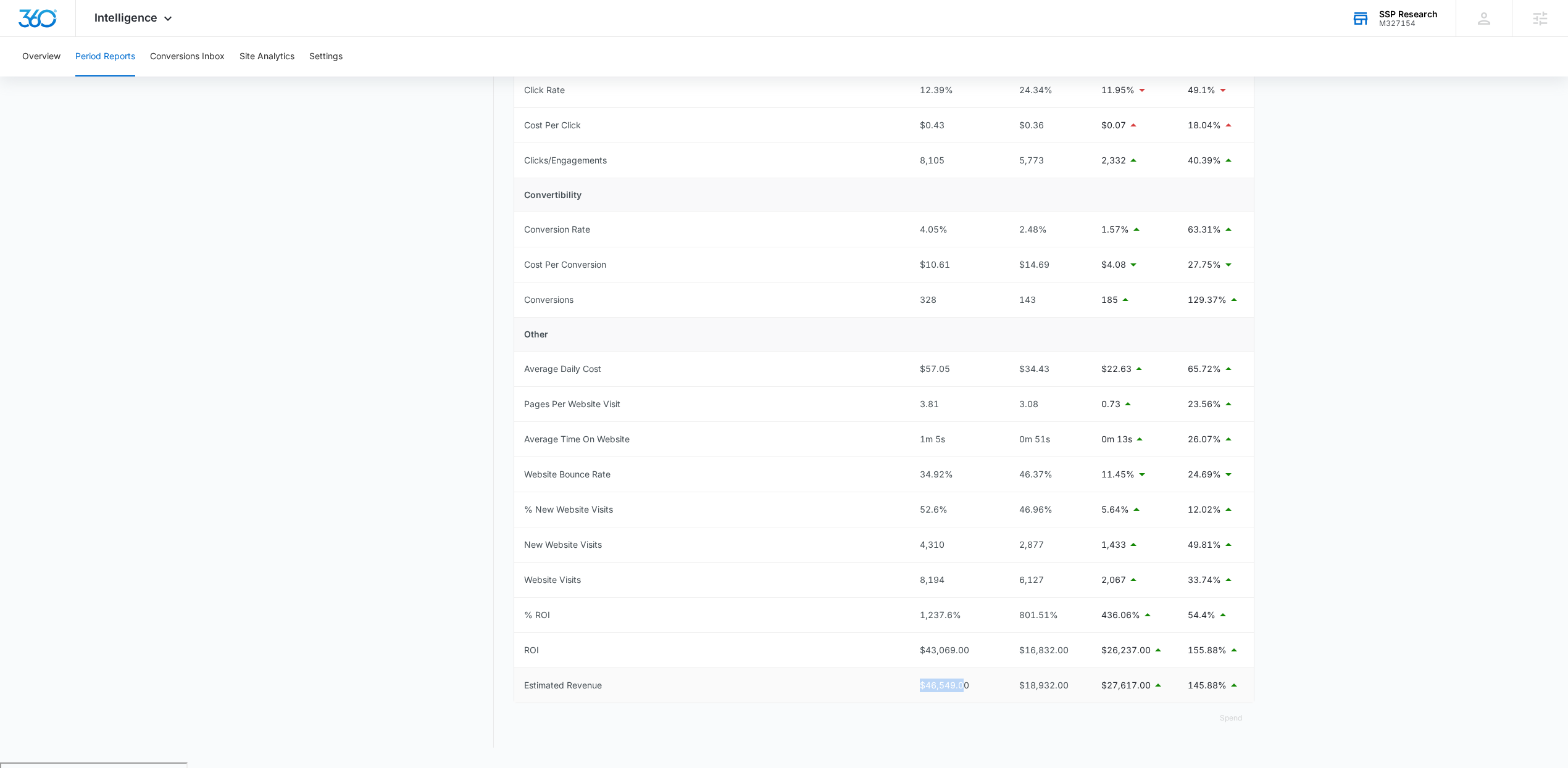
drag, startPoint x: 963, startPoint y: 690, endPoint x: 899, endPoint y: 692, distance: 64.0
click at [899, 692] on tr "Estimated Revenue $46,549.00 $18,932.00 $27,617.00 145.88%" at bounding box center [884, 686] width 740 height 34
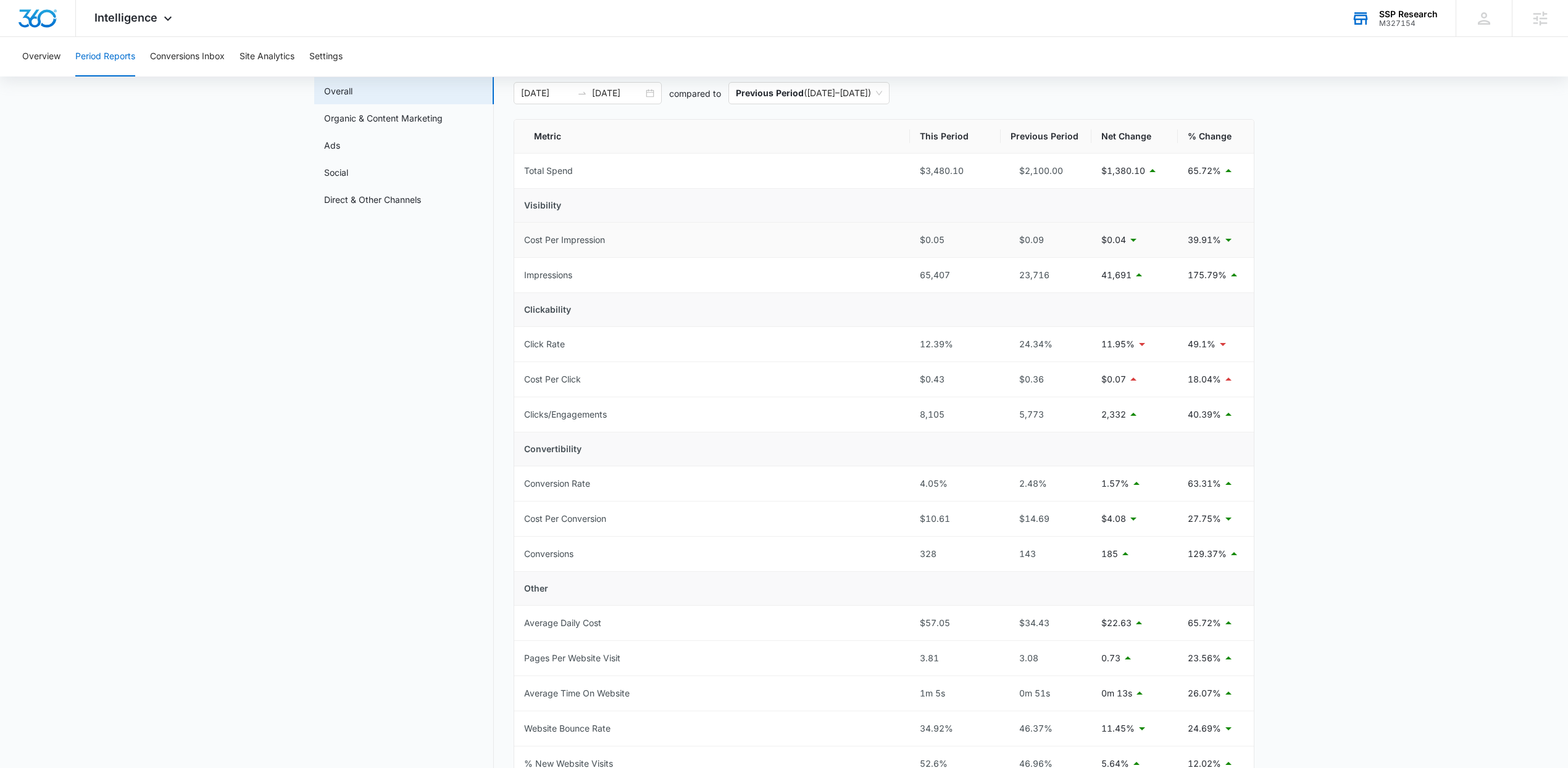
scroll to position [0, 0]
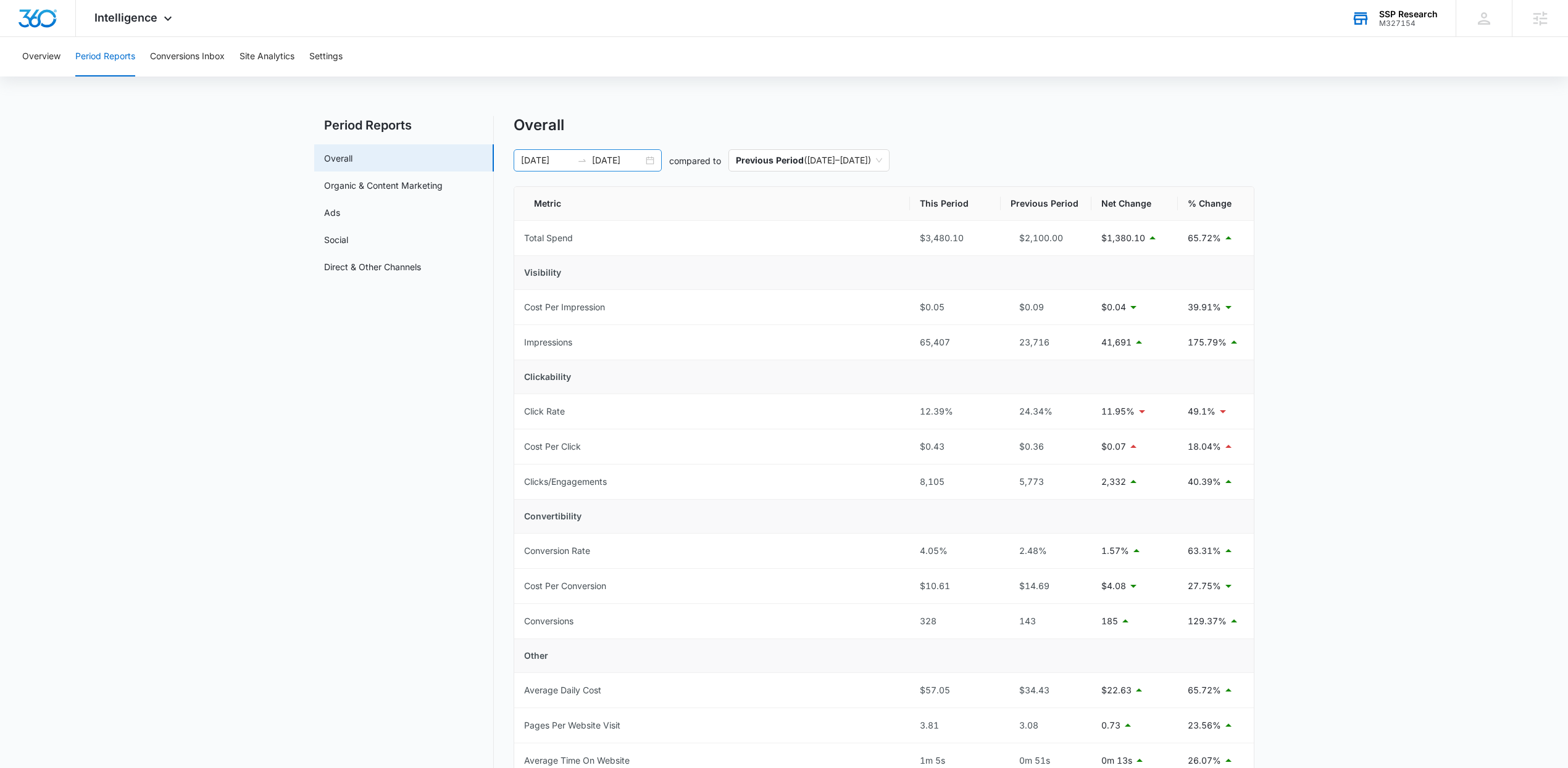
click at [642, 164] on input "[DATE]" at bounding box center [618, 160] width 51 height 13
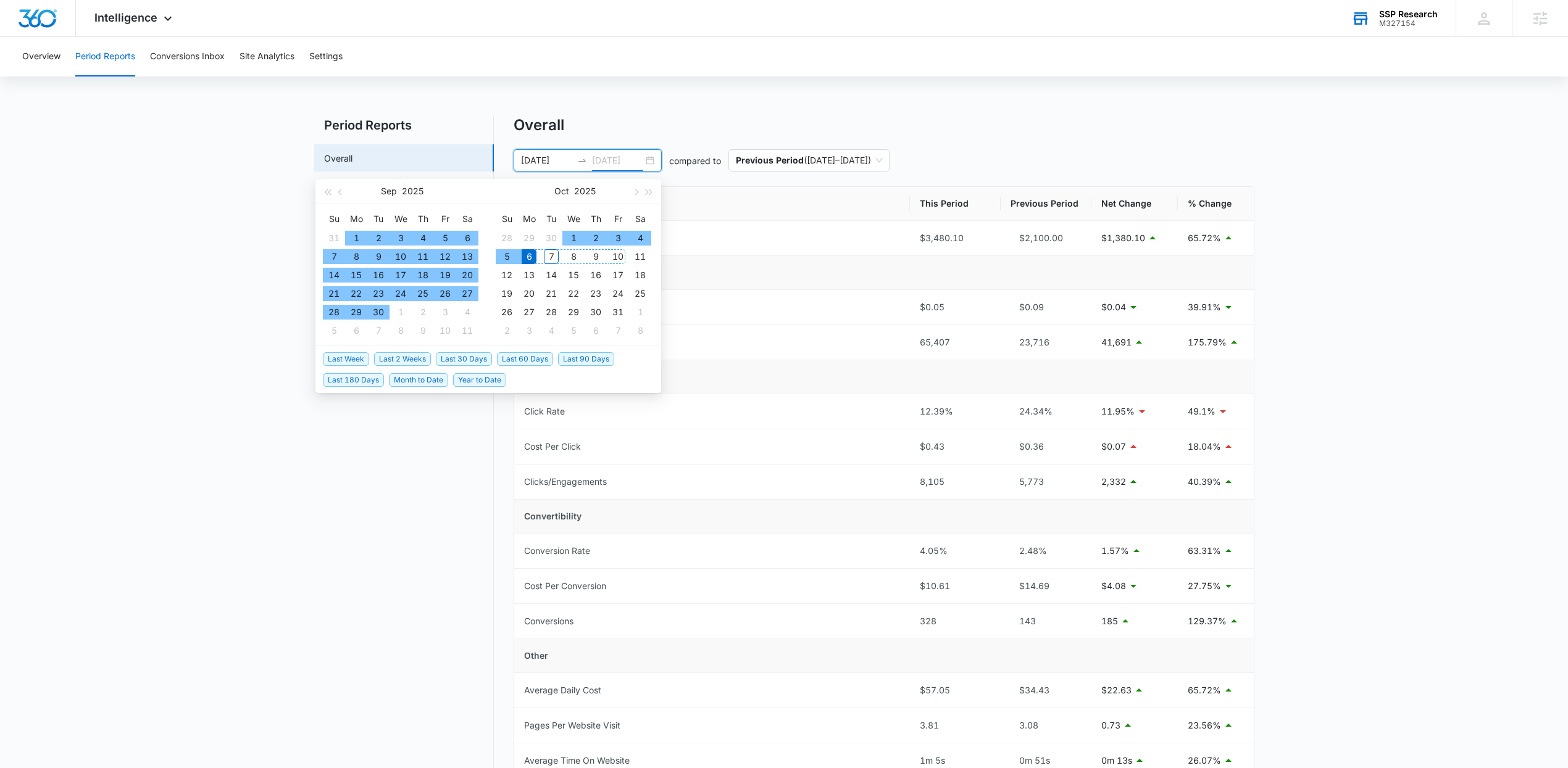
type input "[DATE]"
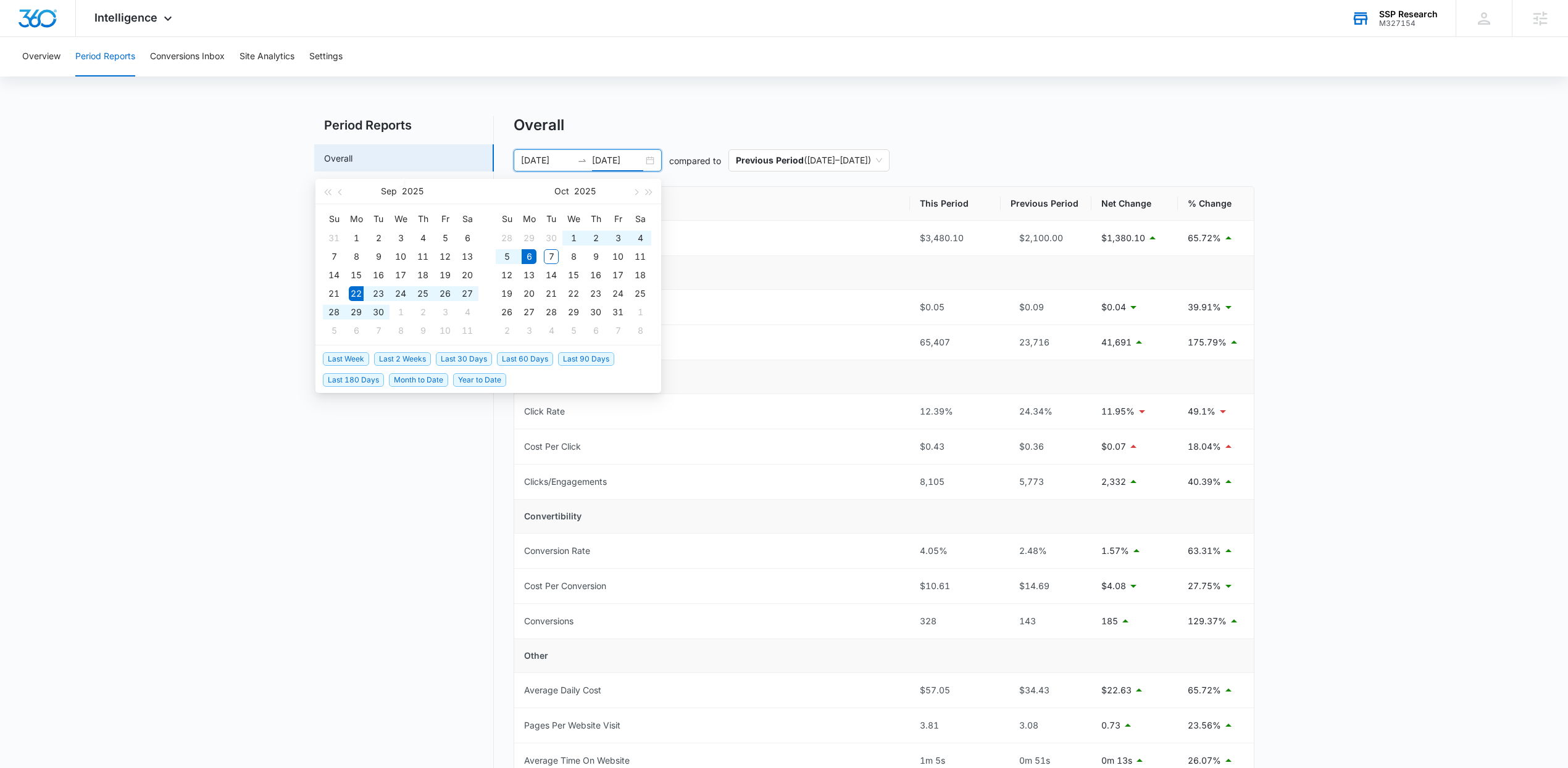
click at [411, 358] on span "Last 2 Weeks" at bounding box center [402, 358] width 57 height 13
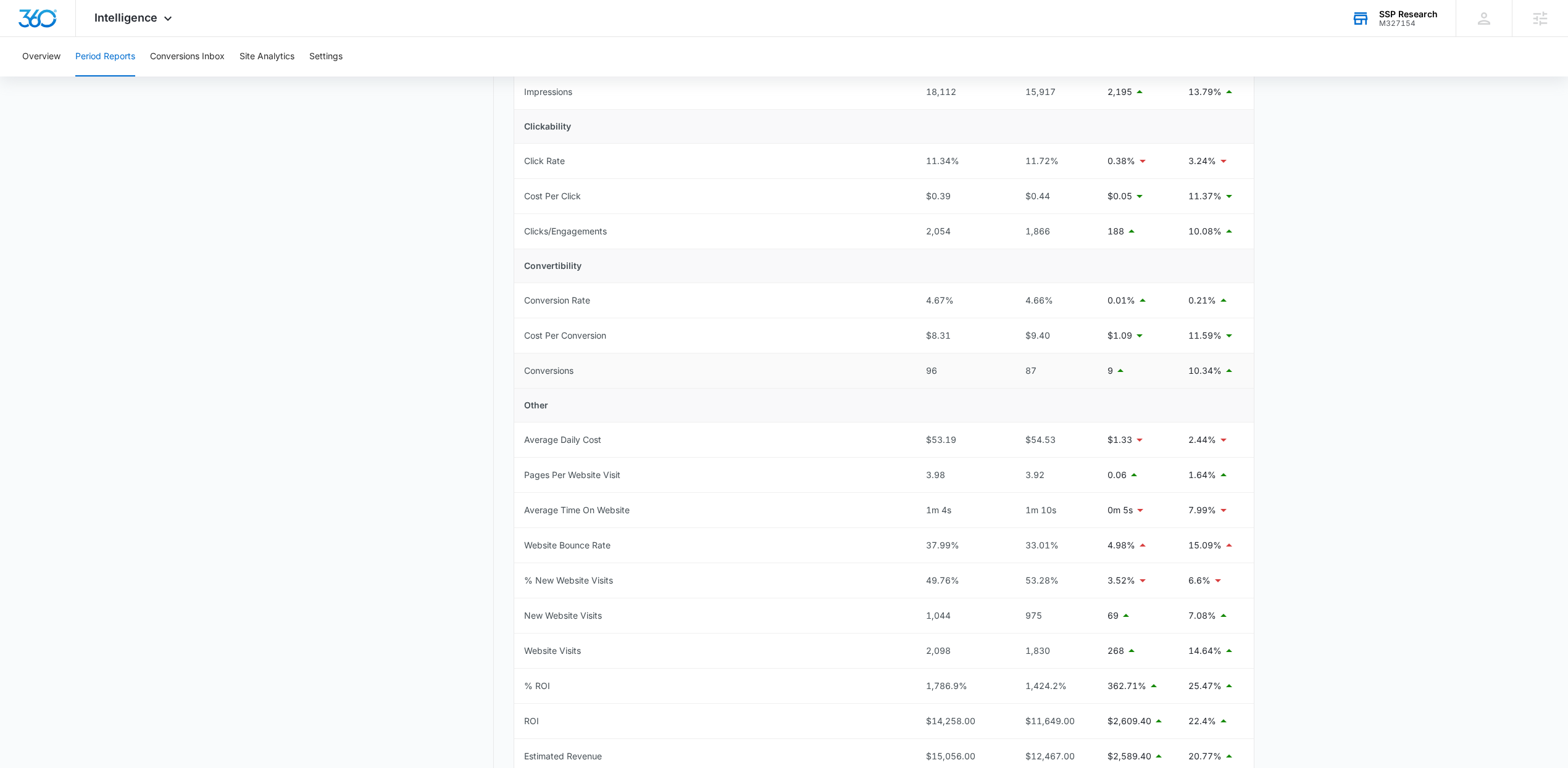
scroll to position [321, 0]
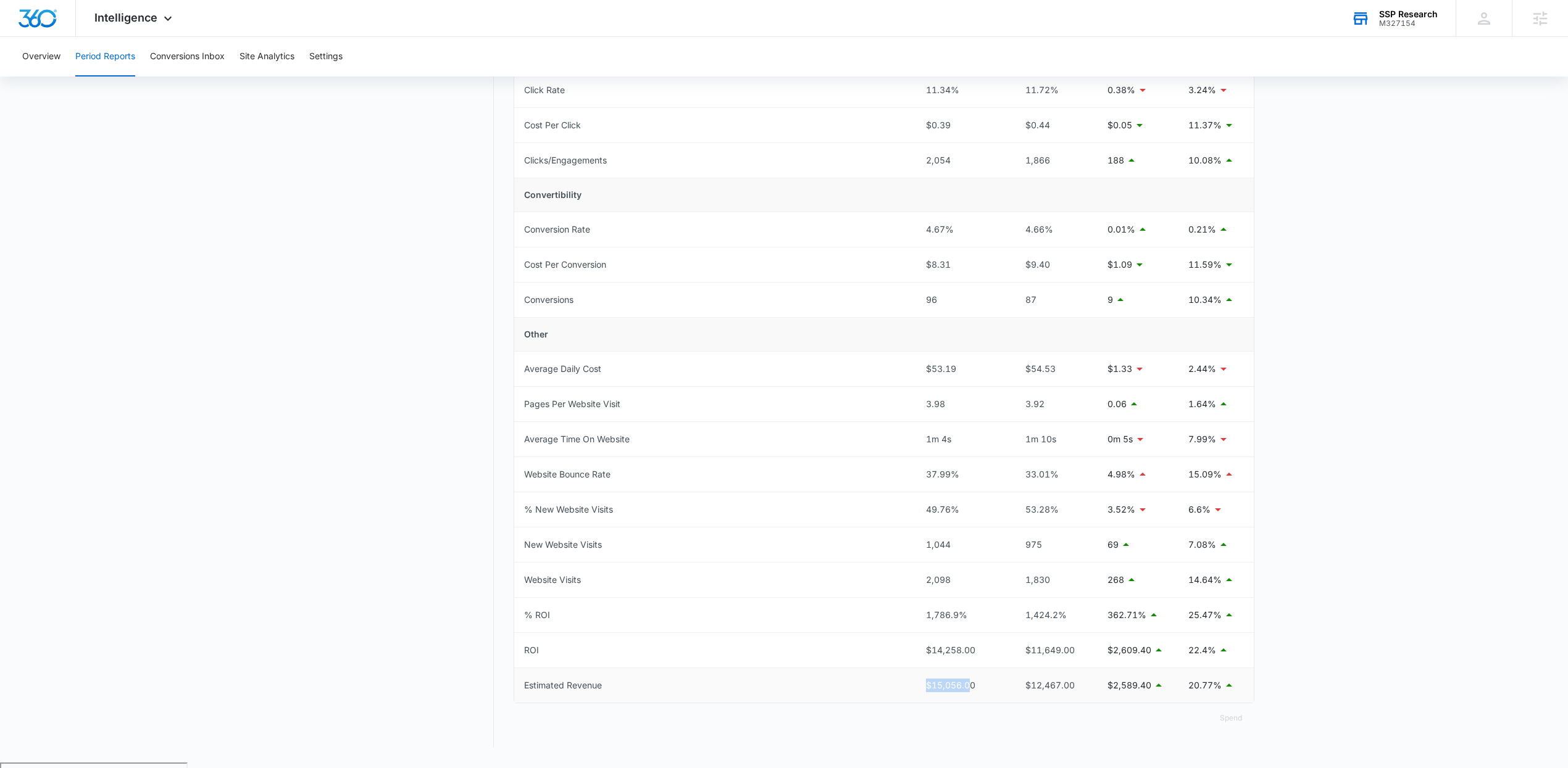
drag, startPoint x: 972, startPoint y: 693, endPoint x: 917, endPoint y: 683, distance: 55.9
click at [917, 683] on td "$15,056.00" at bounding box center [961, 686] width 91 height 34
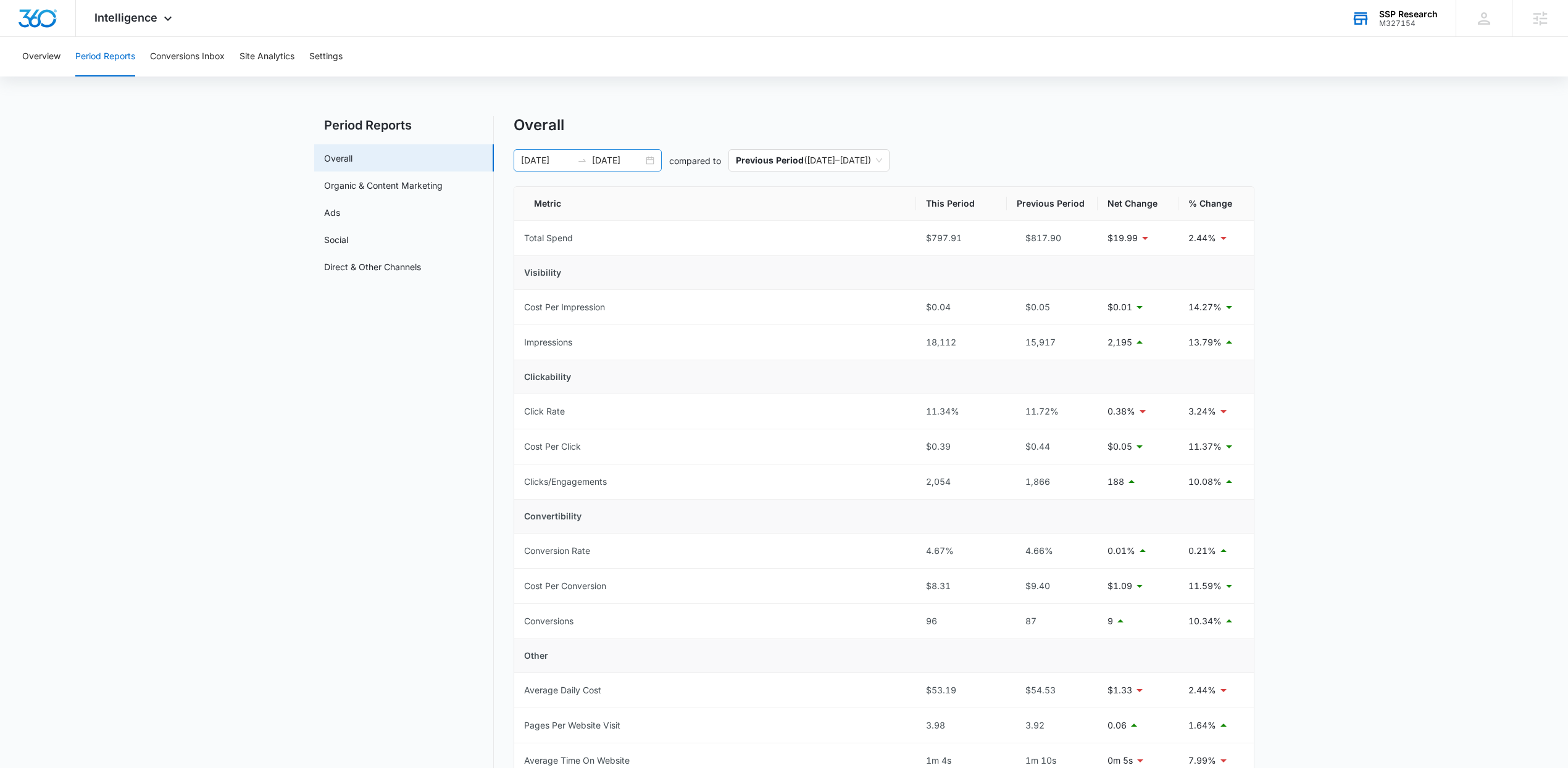
click at [646, 155] on div "09/22/2025 10/06/2025" at bounding box center [587, 160] width 148 height 23
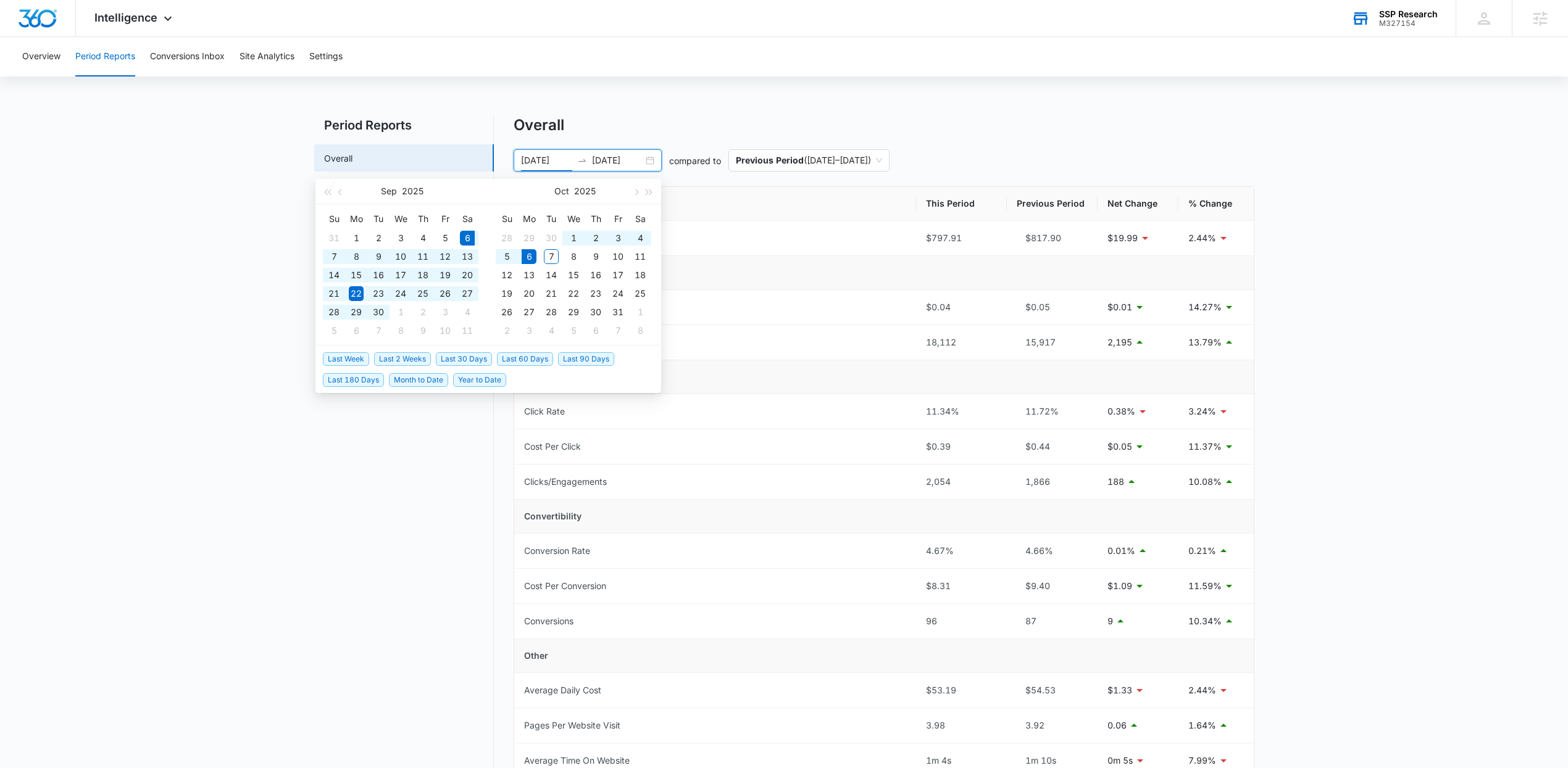
click at [460, 361] on span "Last 30 Days" at bounding box center [464, 358] width 56 height 13
type input "[DATE]"
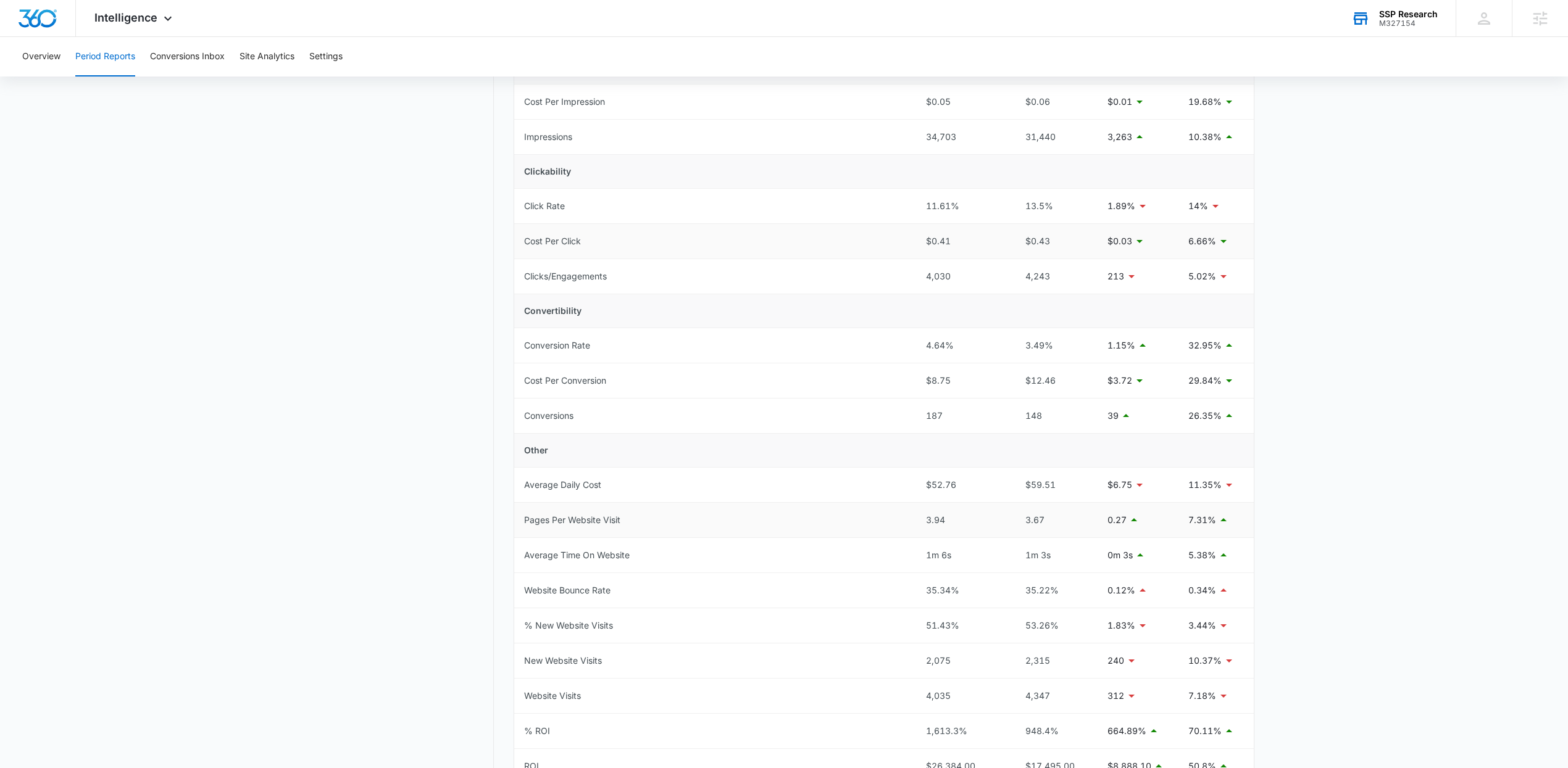
scroll to position [321, 0]
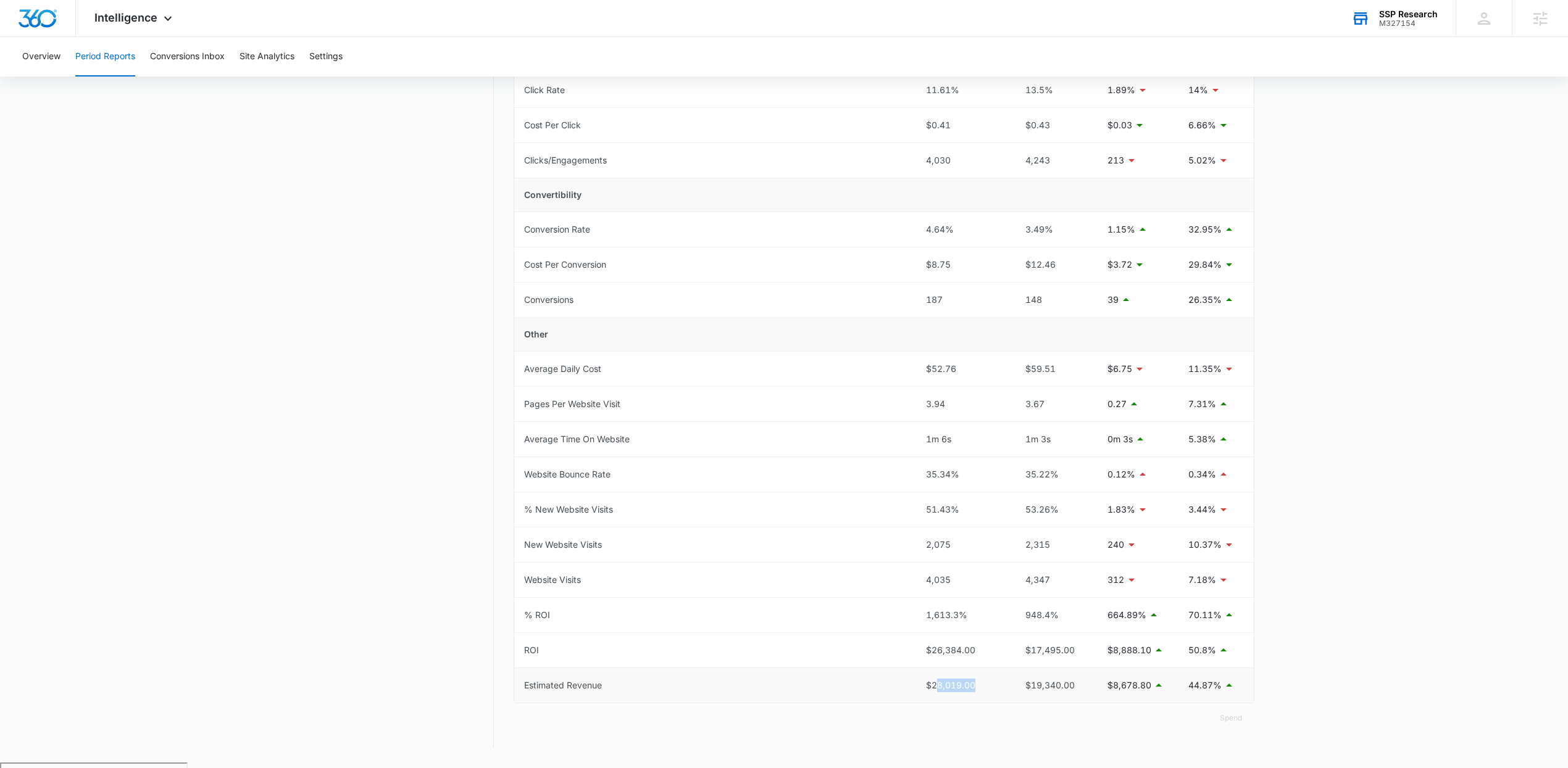
drag, startPoint x: 985, startPoint y: 701, endPoint x: 929, endPoint y: 686, distance: 58.0
click at [933, 688] on td "$28,019.00" at bounding box center [961, 686] width 91 height 34
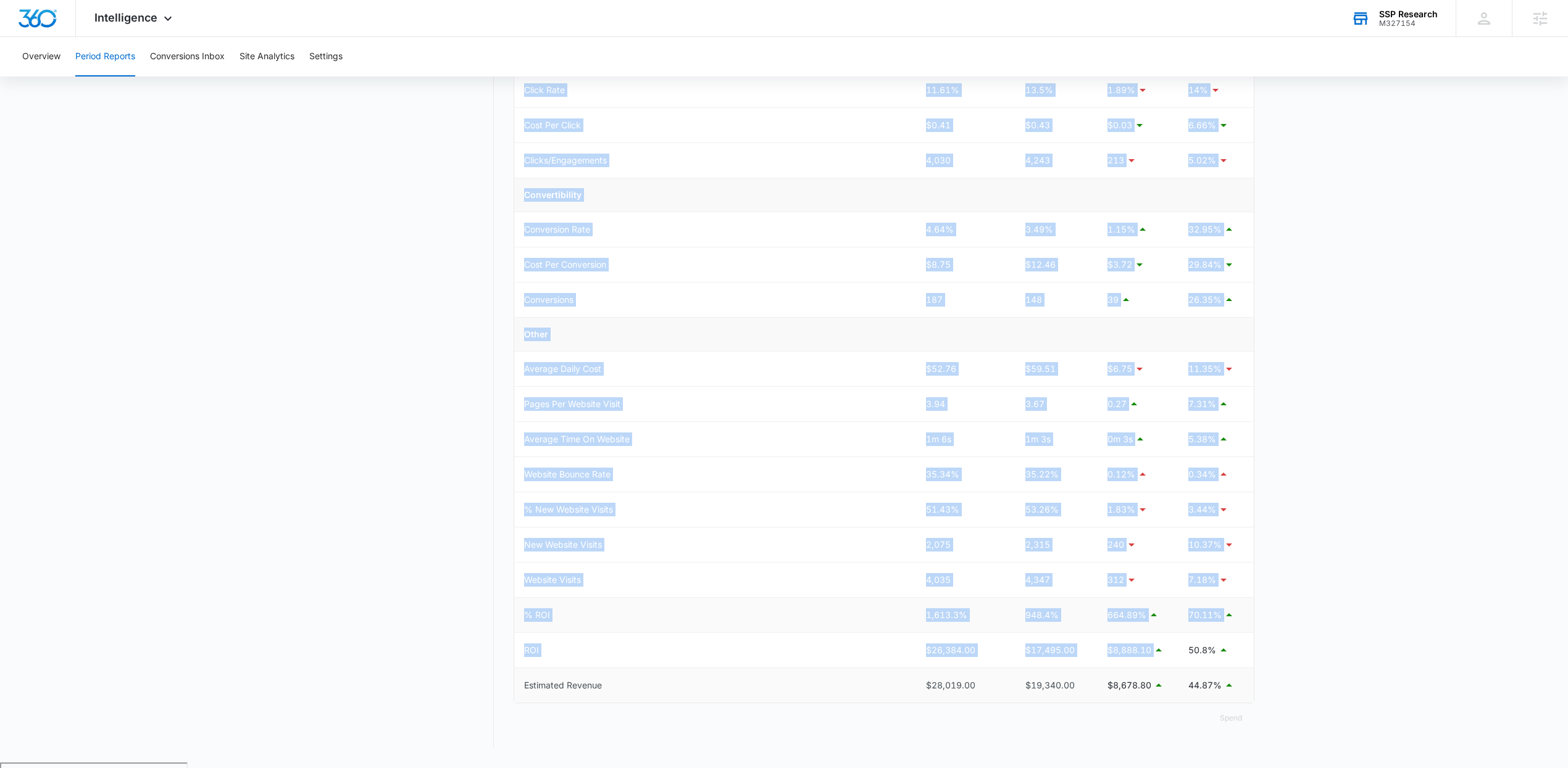
drag, startPoint x: 1246, startPoint y: 692, endPoint x: 1153, endPoint y: 619, distance: 118.2
click at [1153, 624] on tbody "Total Spend $1,635.40 $1,844.70 $209.34 11.35% Visibility Cost Per Impression $…" at bounding box center [884, 301] width 740 height 803
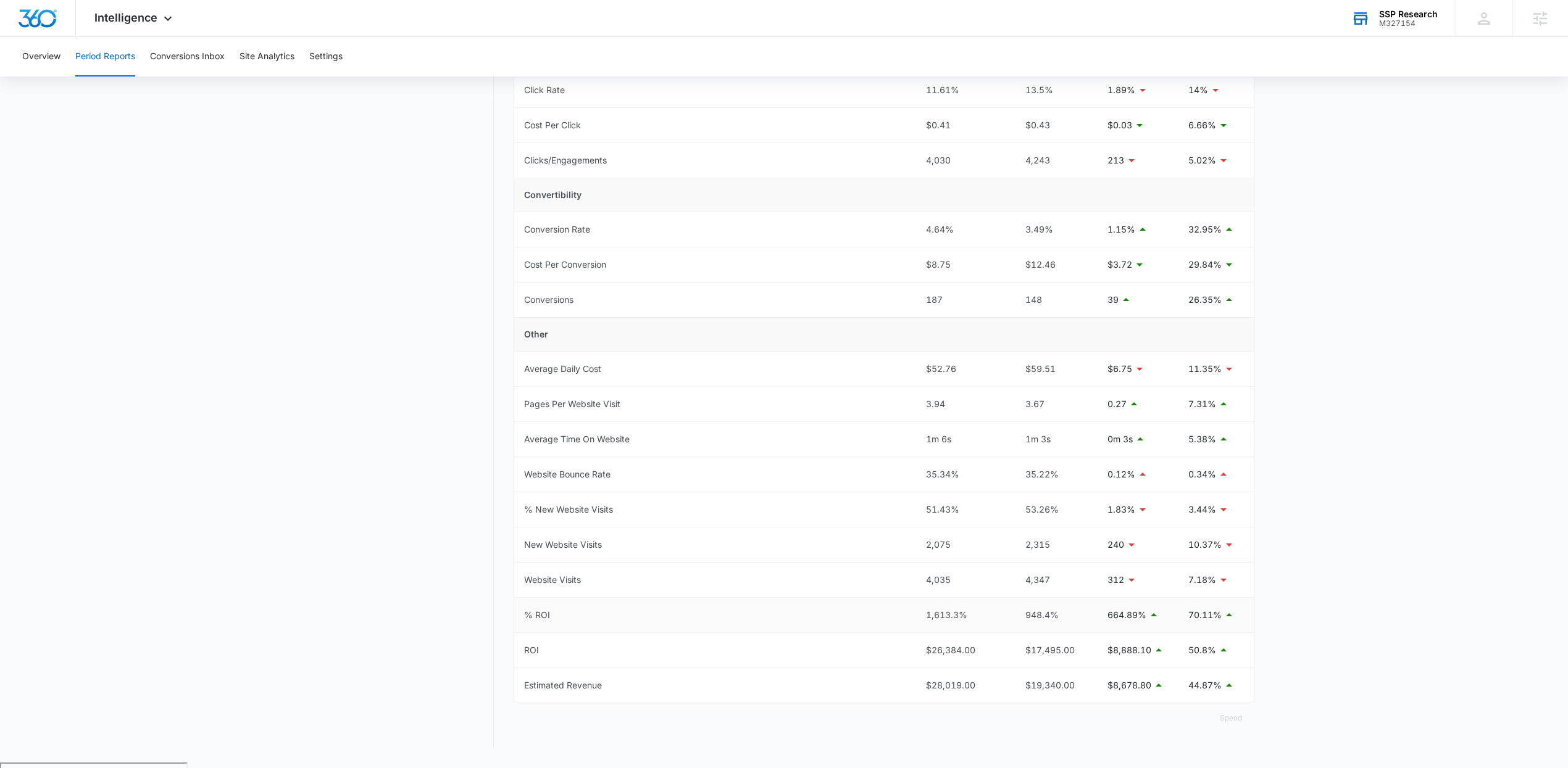
click at [1227, 623] on div "70.11%" at bounding box center [1216, 615] width 55 height 15
drag, startPoint x: 1234, startPoint y: 692, endPoint x: 905, endPoint y: 611, distance: 338.8
click at [904, 612] on tbody "Total Spend $1,635.40 $1,844.70 $209.34 11.35% Visibility Cost Per Impression $…" at bounding box center [884, 301] width 740 height 803
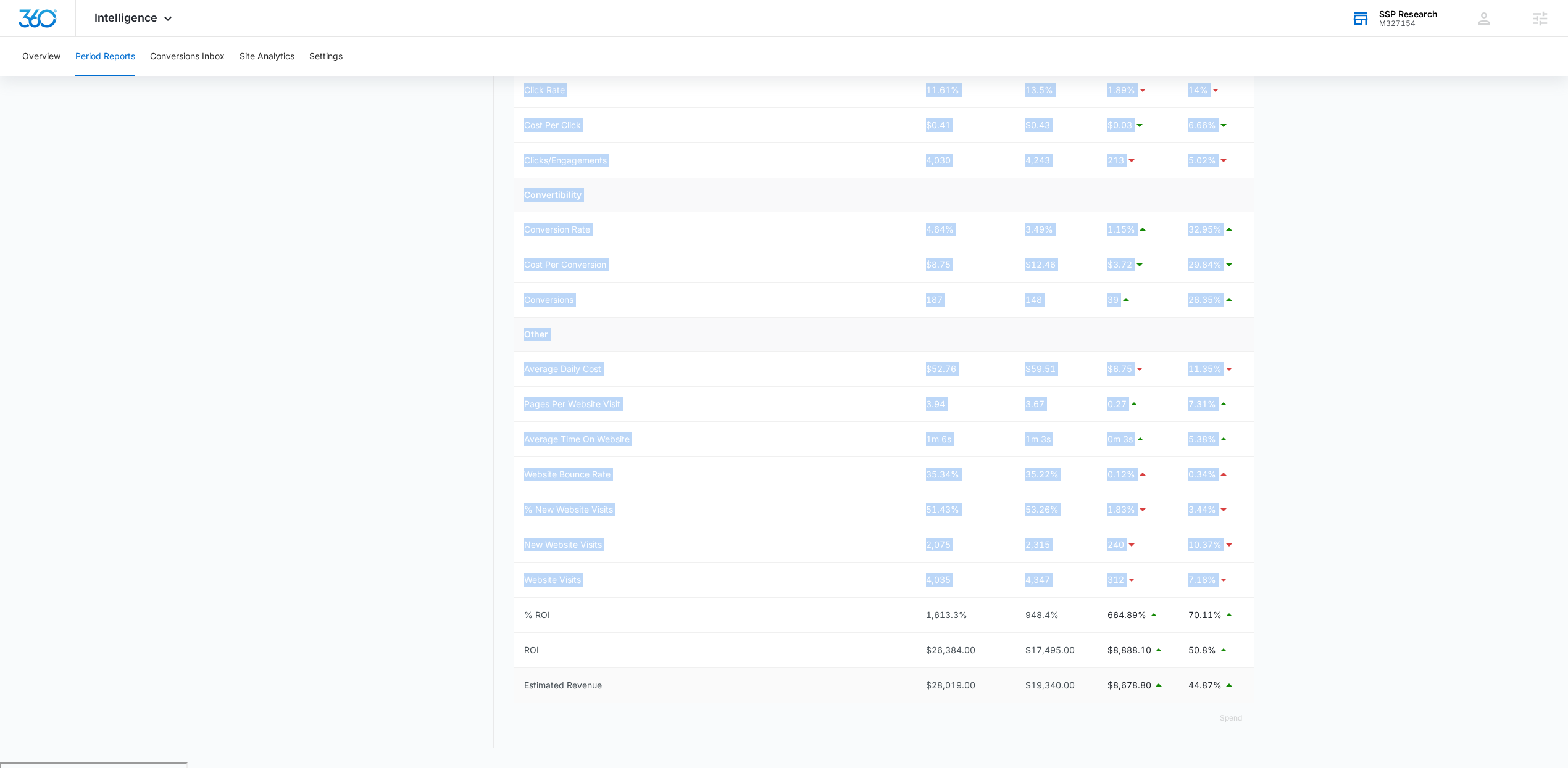
drag, startPoint x: 908, startPoint y: 612, endPoint x: 1238, endPoint y: 694, distance: 340.0
click at [1231, 698] on tbody "Total Spend $1,635.40 $1,844.70 $209.34 11.35% Visibility Cost Per Impression $…" at bounding box center [884, 301] width 740 height 803
click at [581, 689] on div "Estimated Revenue" at bounding box center [563, 685] width 78 height 13
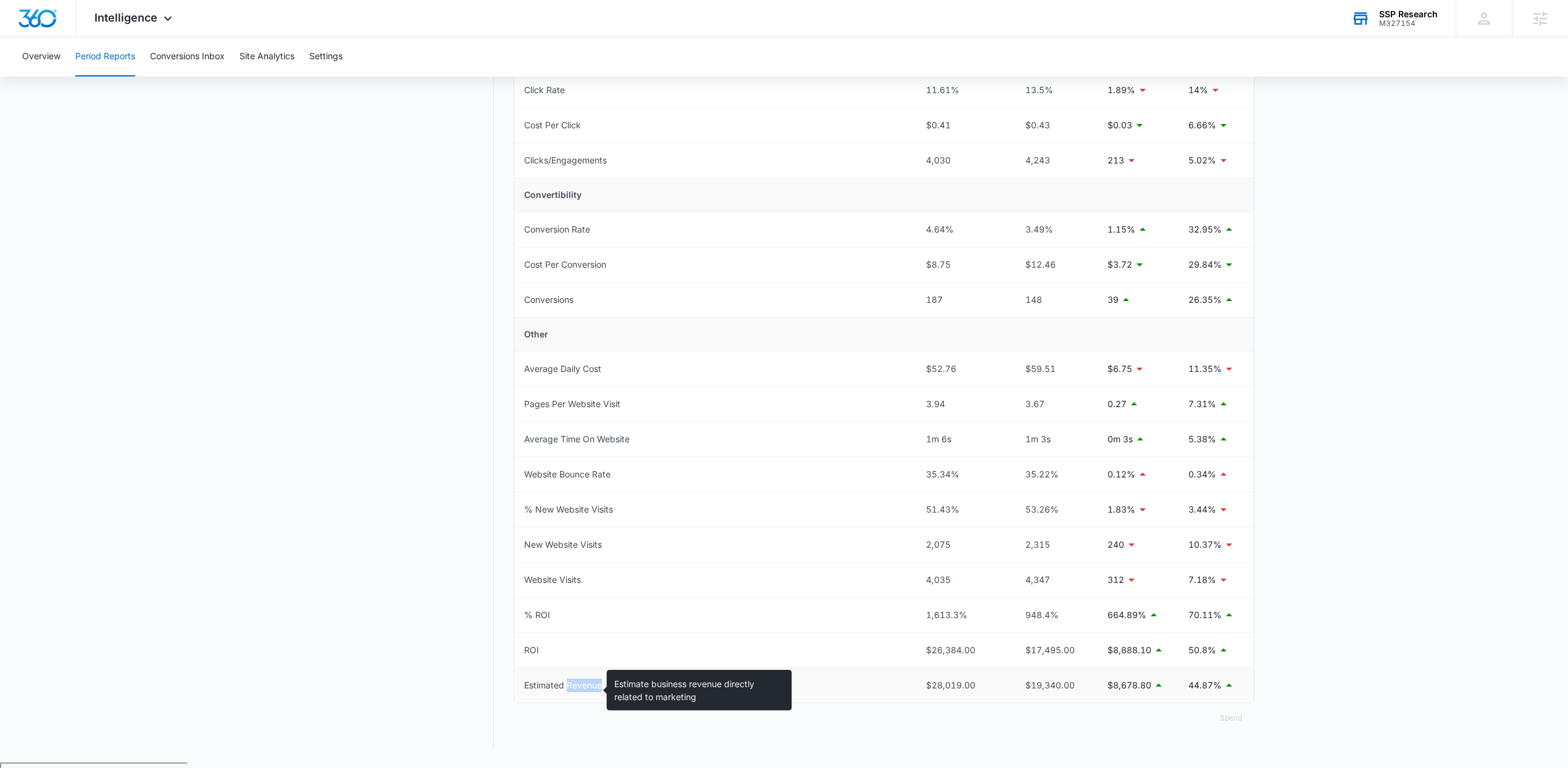
click at [581, 689] on div "Estimated Revenue" at bounding box center [563, 685] width 78 height 13
click at [966, 692] on div "$28,019.00" at bounding box center [961, 685] width 71 height 13
drag, startPoint x: 972, startPoint y: 689, endPoint x: 910, endPoint y: 678, distance: 63.0
click at [910, 678] on tr "Estimated Revenue $28,019.00 $19,340.00 $8,678.80 44.87%" at bounding box center [884, 686] width 740 height 34
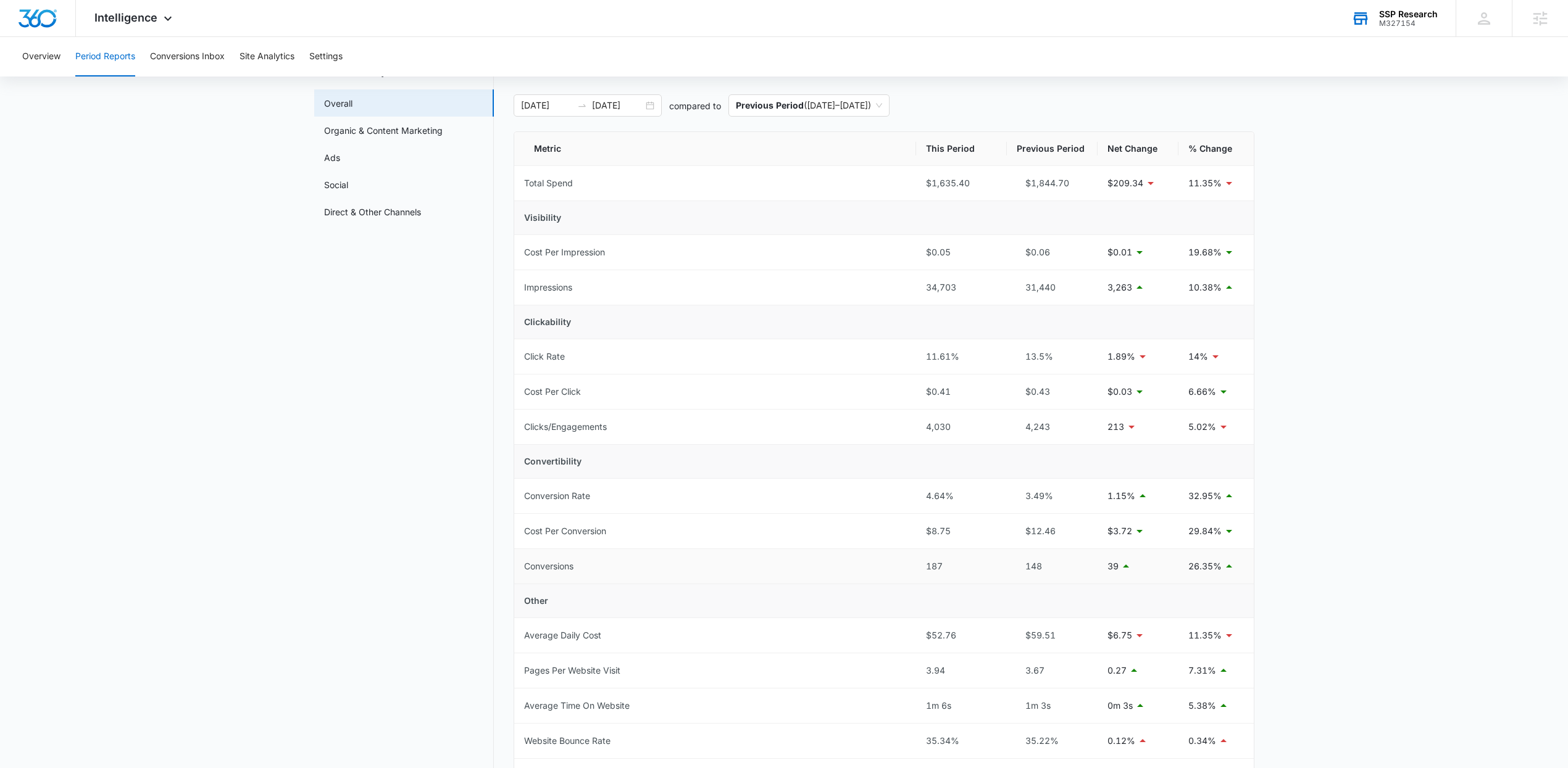
scroll to position [0, 0]
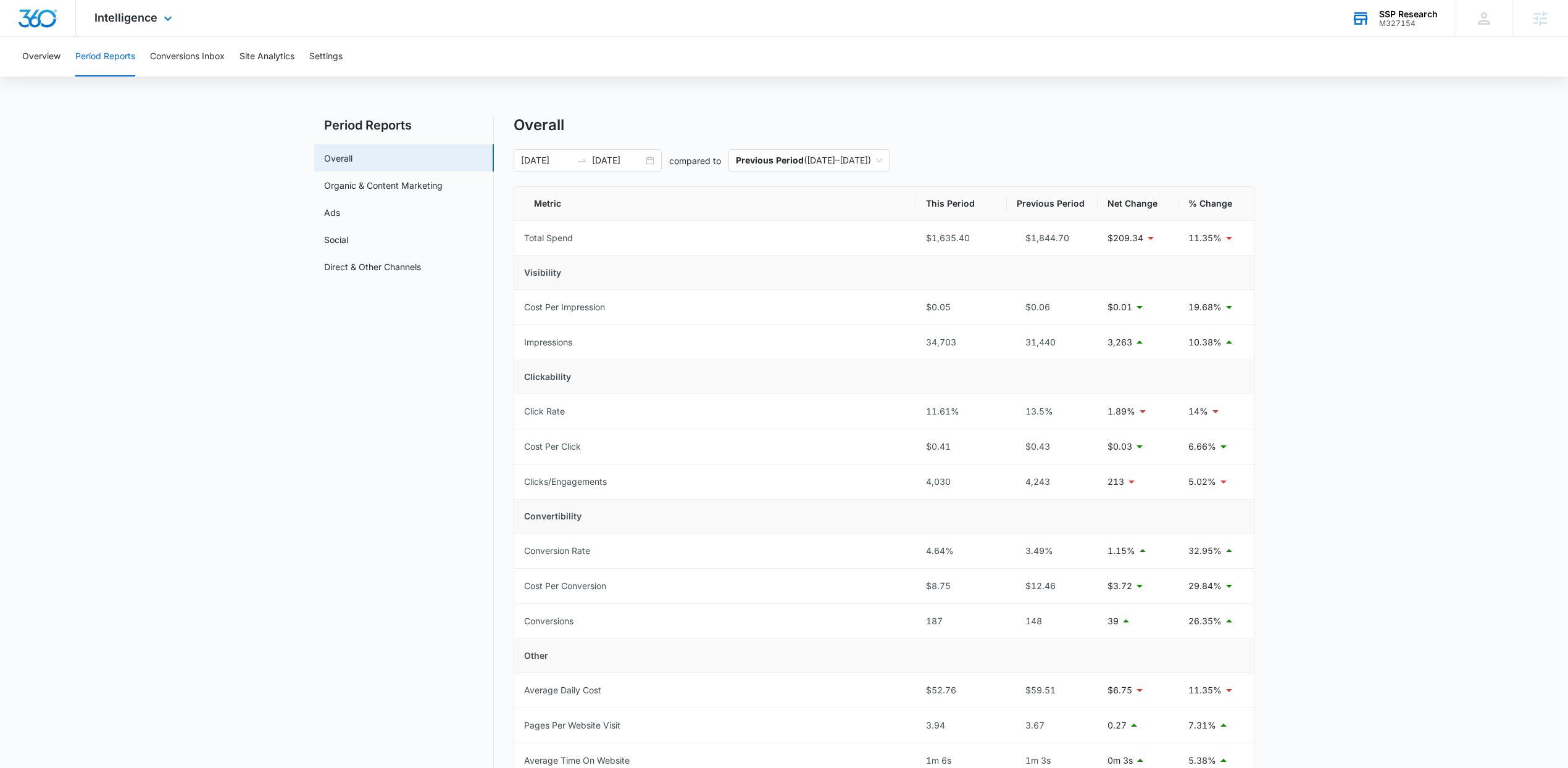
click at [141, 27] on div "Intelligence Apps Forms CRM Email Social Payments POS Content Ads Intelligence …" at bounding box center [135, 18] width 118 height 37
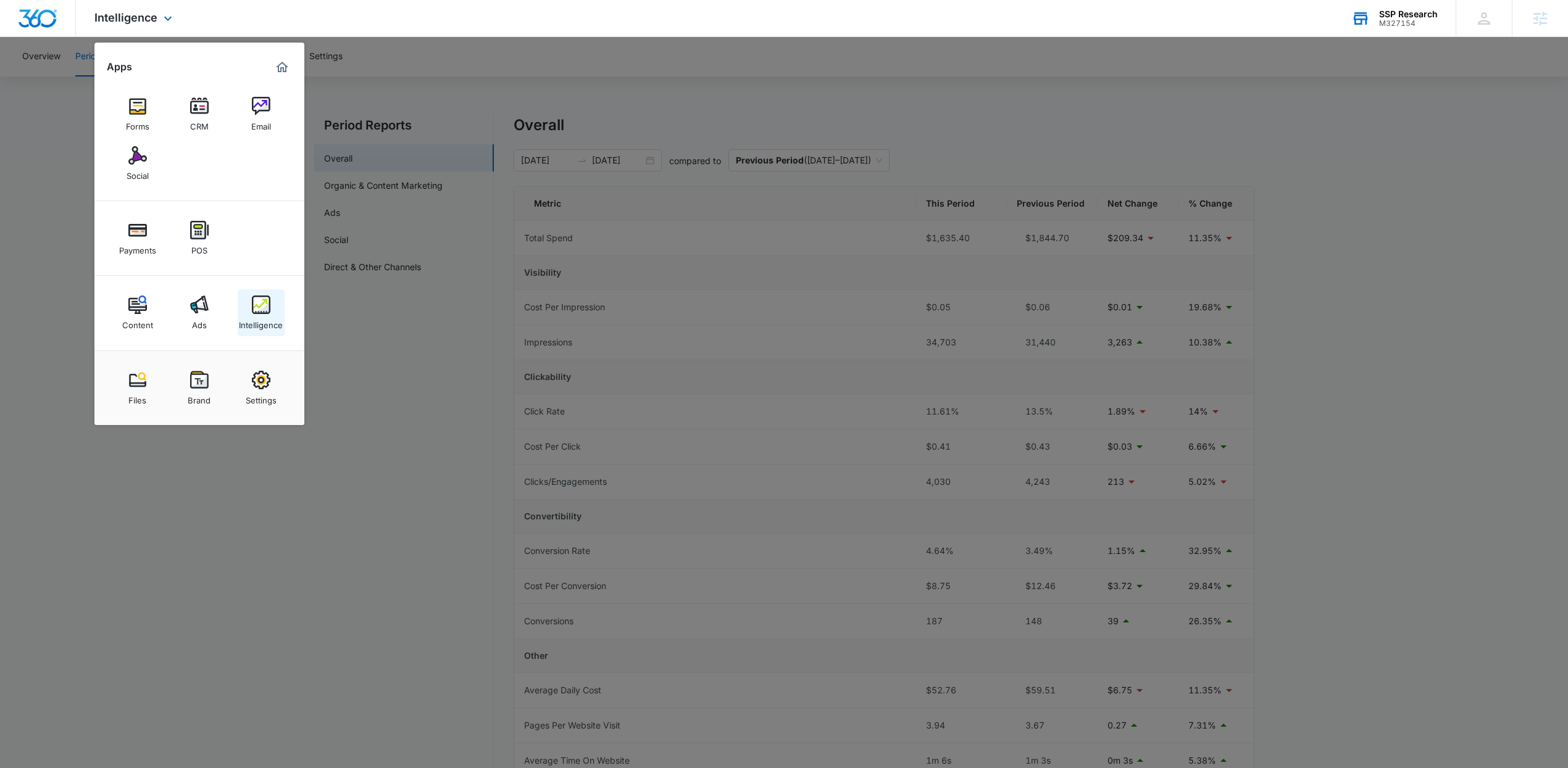
click at [256, 327] on div "Intelligence" at bounding box center [261, 322] width 44 height 16
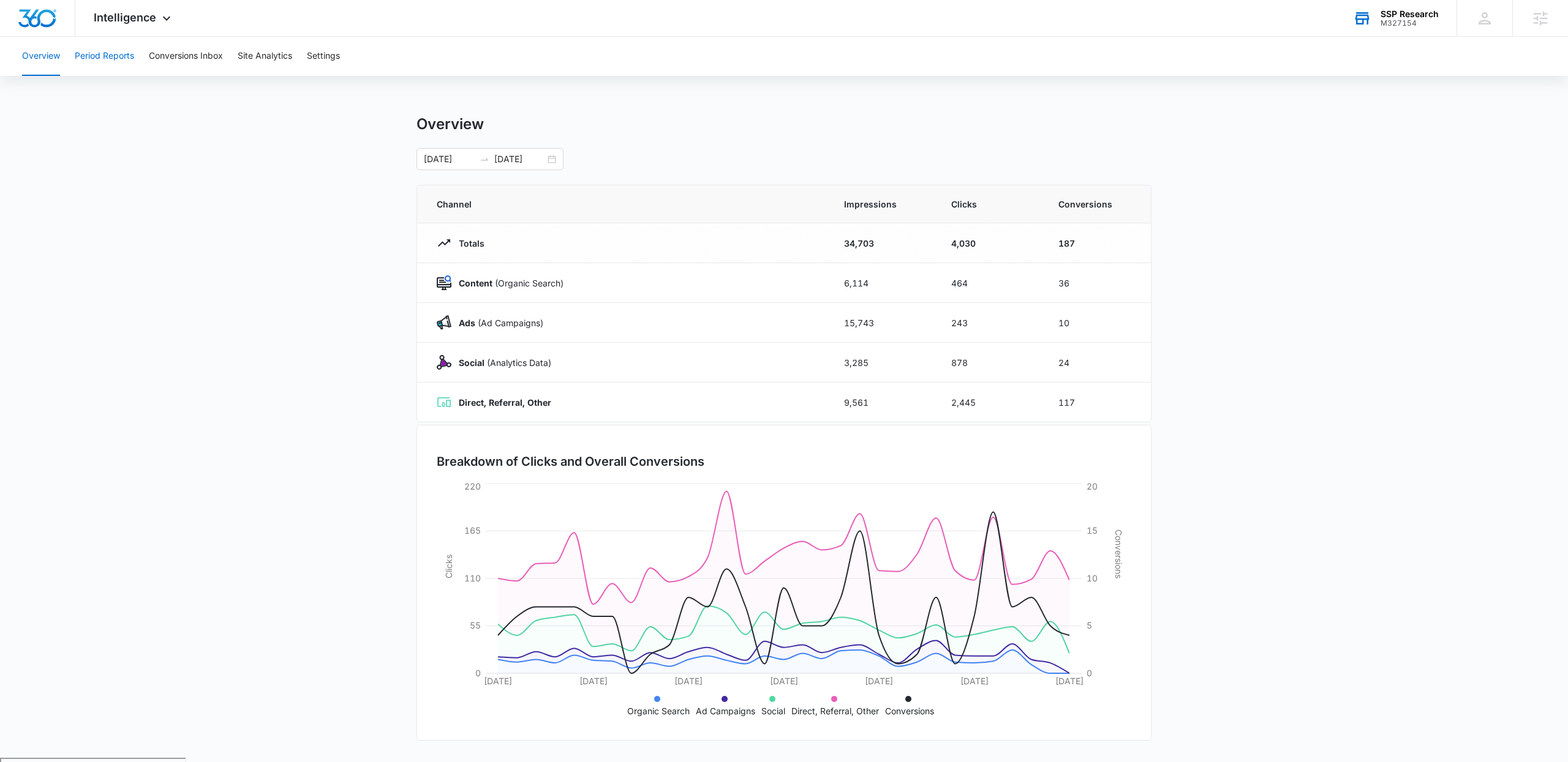
click at [118, 46] on button "Period Reports" at bounding box center [104, 56] width 59 height 39
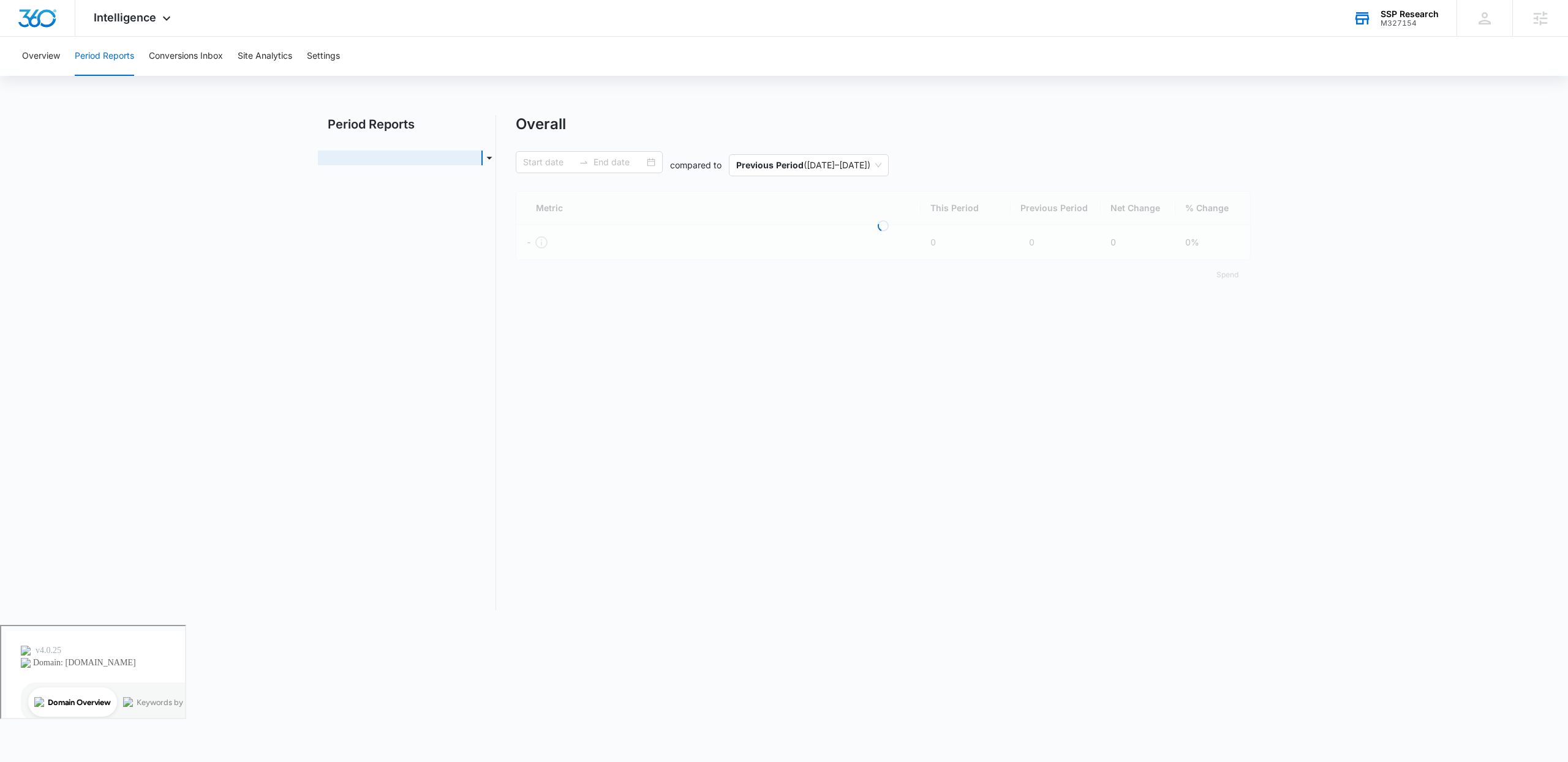
type input "[DATE]"
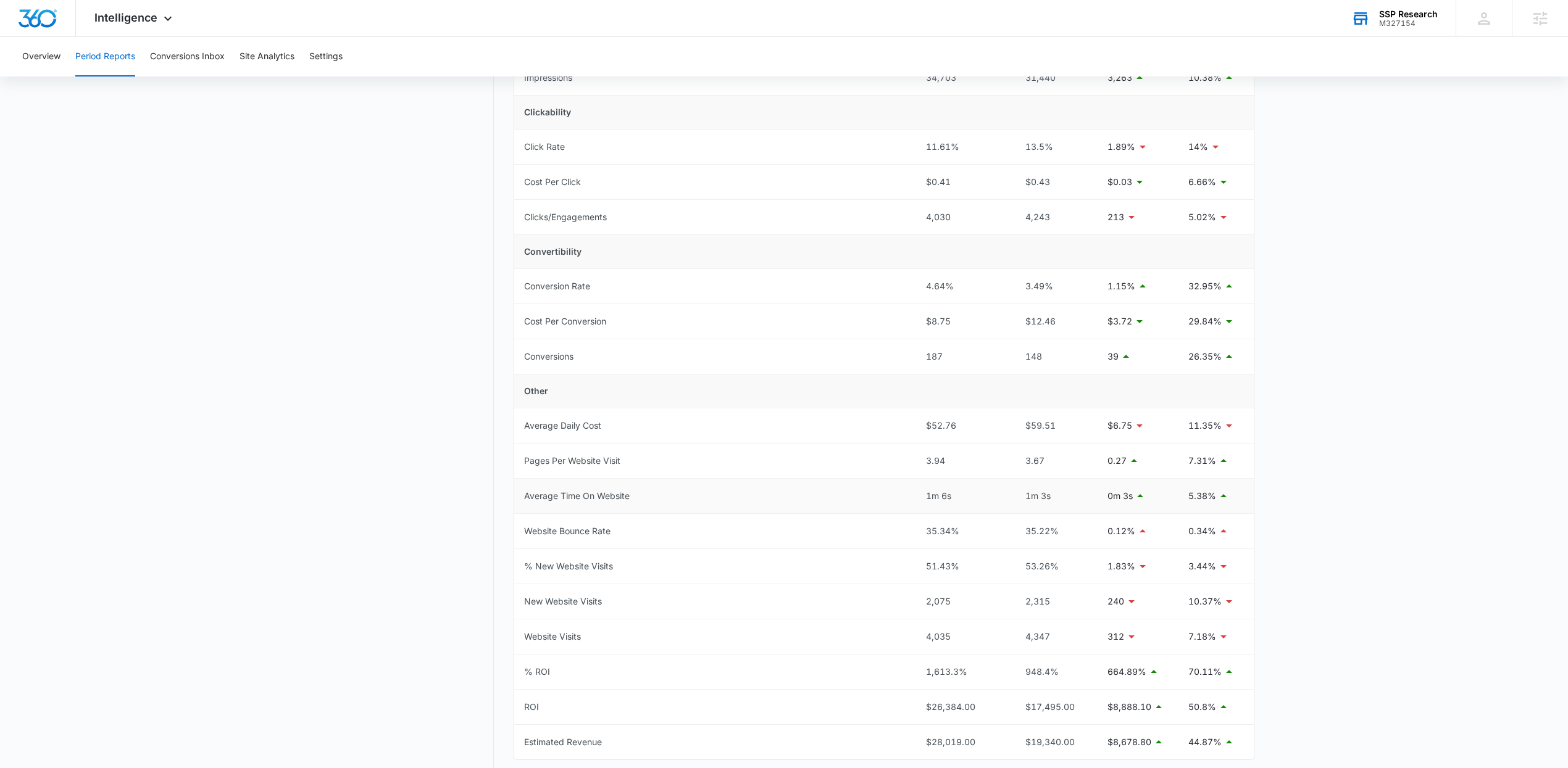
scroll to position [321, 0]
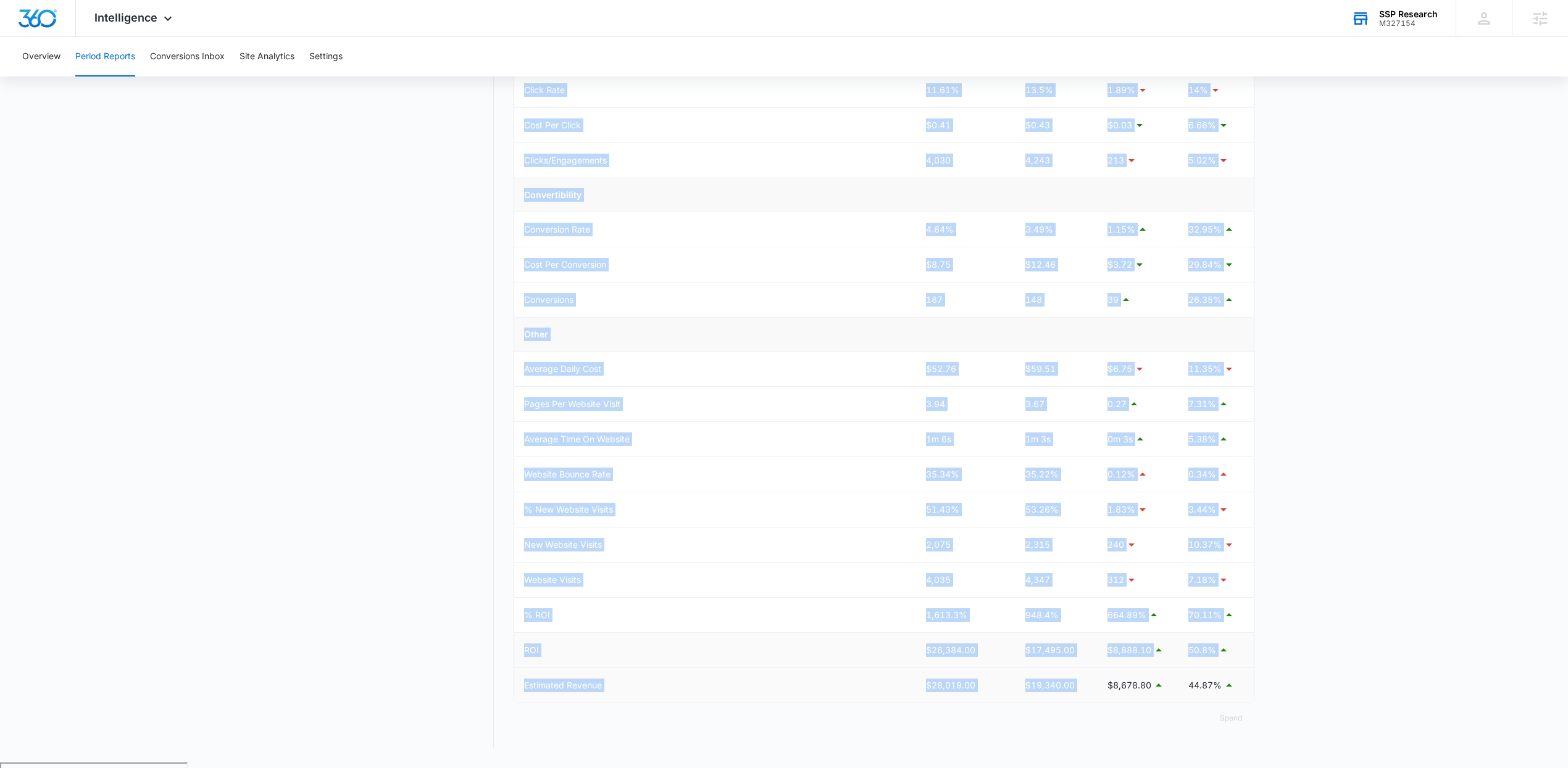
drag, startPoint x: 510, startPoint y: 600, endPoint x: 1132, endPoint y: 671, distance: 626.0
click at [1132, 671] on div "Period Reports Overall Organic & Content Marketing Ads Social Direct & Other Ch…" at bounding box center [784, 271] width 940 height 953
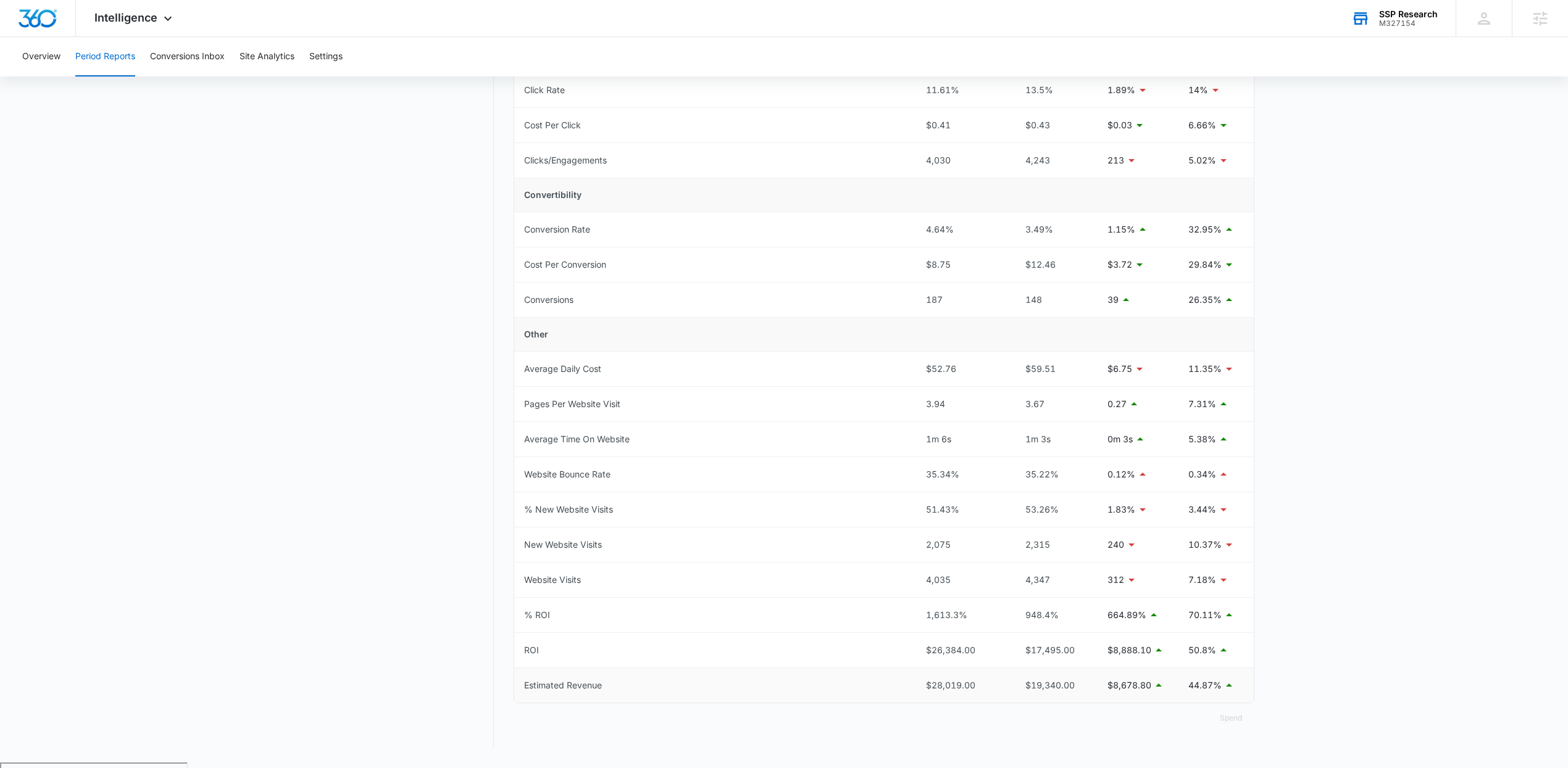
click at [1279, 659] on main "Period Reports Overall Organic & Content Marketing Ads Social Direct & Other Ch…" at bounding box center [784, 278] width 1568 height 968
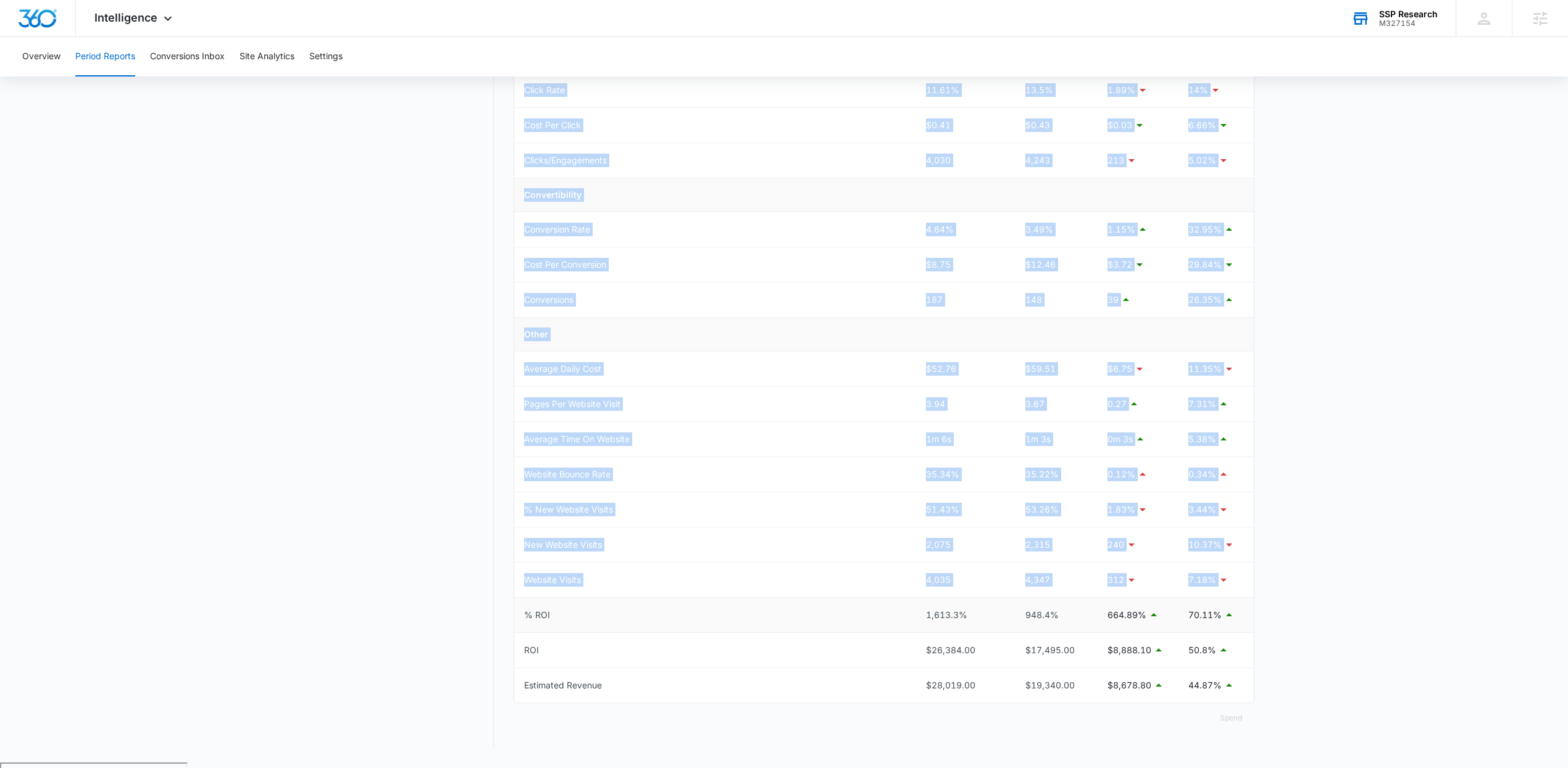
drag, startPoint x: 1234, startPoint y: 683, endPoint x: 521, endPoint y: 623, distance: 715.5
click at [521, 623] on main "Period Reports Overall Organic & Content Marketing Ads Social Direct & Other Ch…" at bounding box center [784, 278] width 1568 height 968
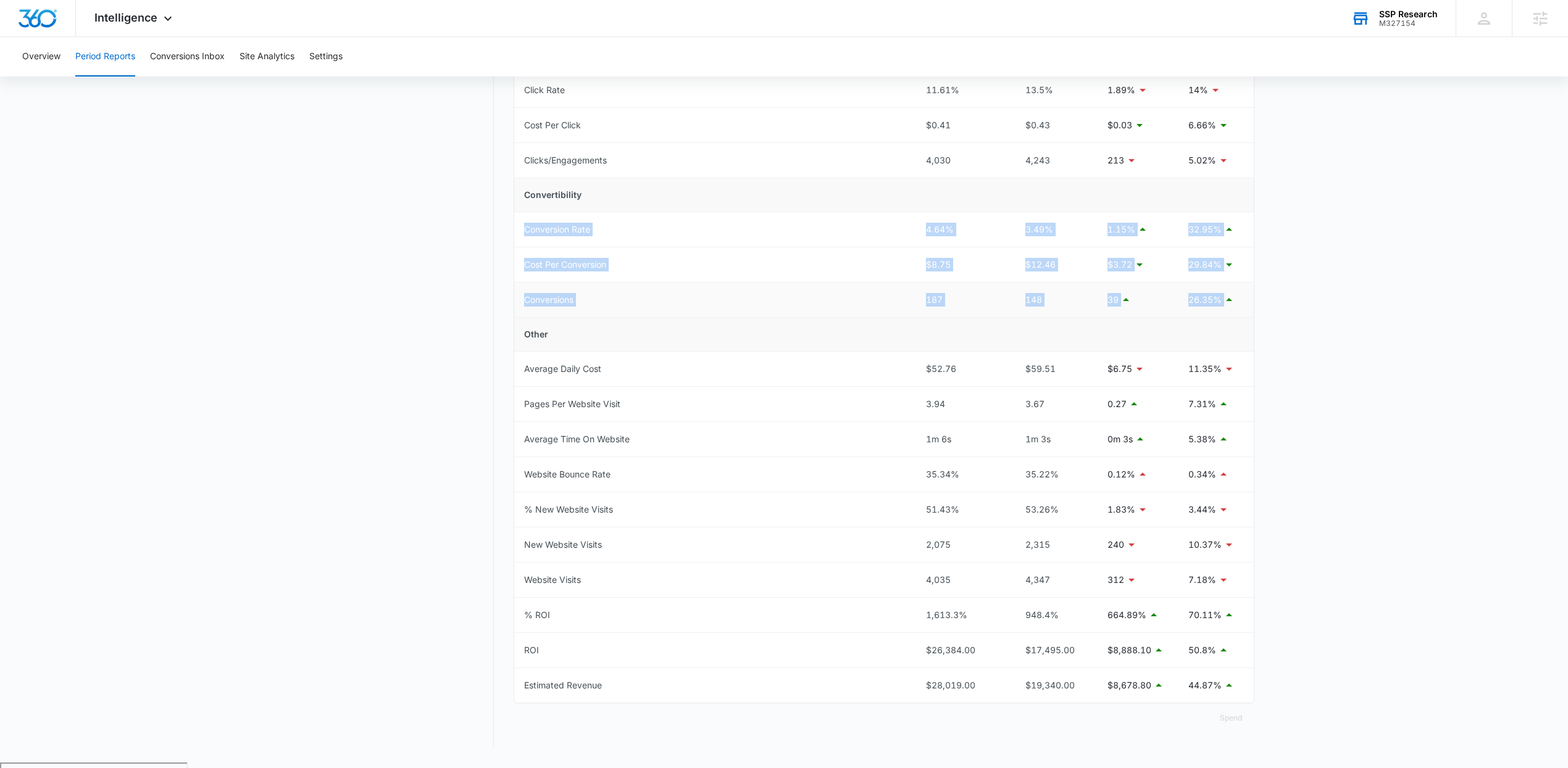
drag, startPoint x: 513, startPoint y: 225, endPoint x: 1237, endPoint y: 304, distance: 728.3
click at [1237, 304] on tbody "Total Spend $1,635.40 $1,844.70 $209.34 11.35% Visibility Cost Per Impression $…" at bounding box center [884, 301] width 740 height 803
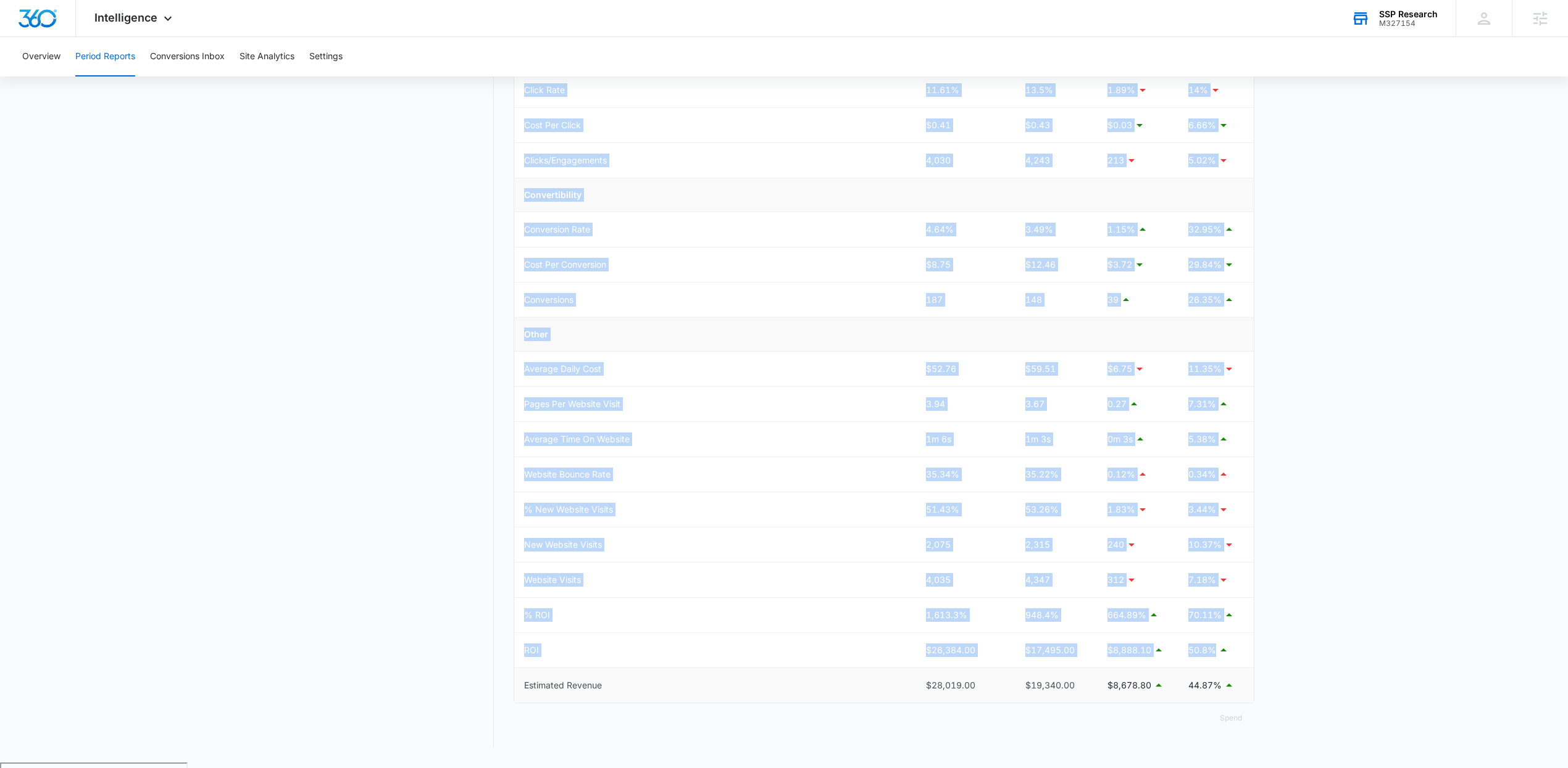
drag, startPoint x: 510, startPoint y: 627, endPoint x: 734, endPoint y: 673, distance: 228.7
click at [734, 673] on div "Period Reports Overall Organic & Content Marketing Ads Social Direct & Other Ch…" at bounding box center [784, 271] width 940 height 953
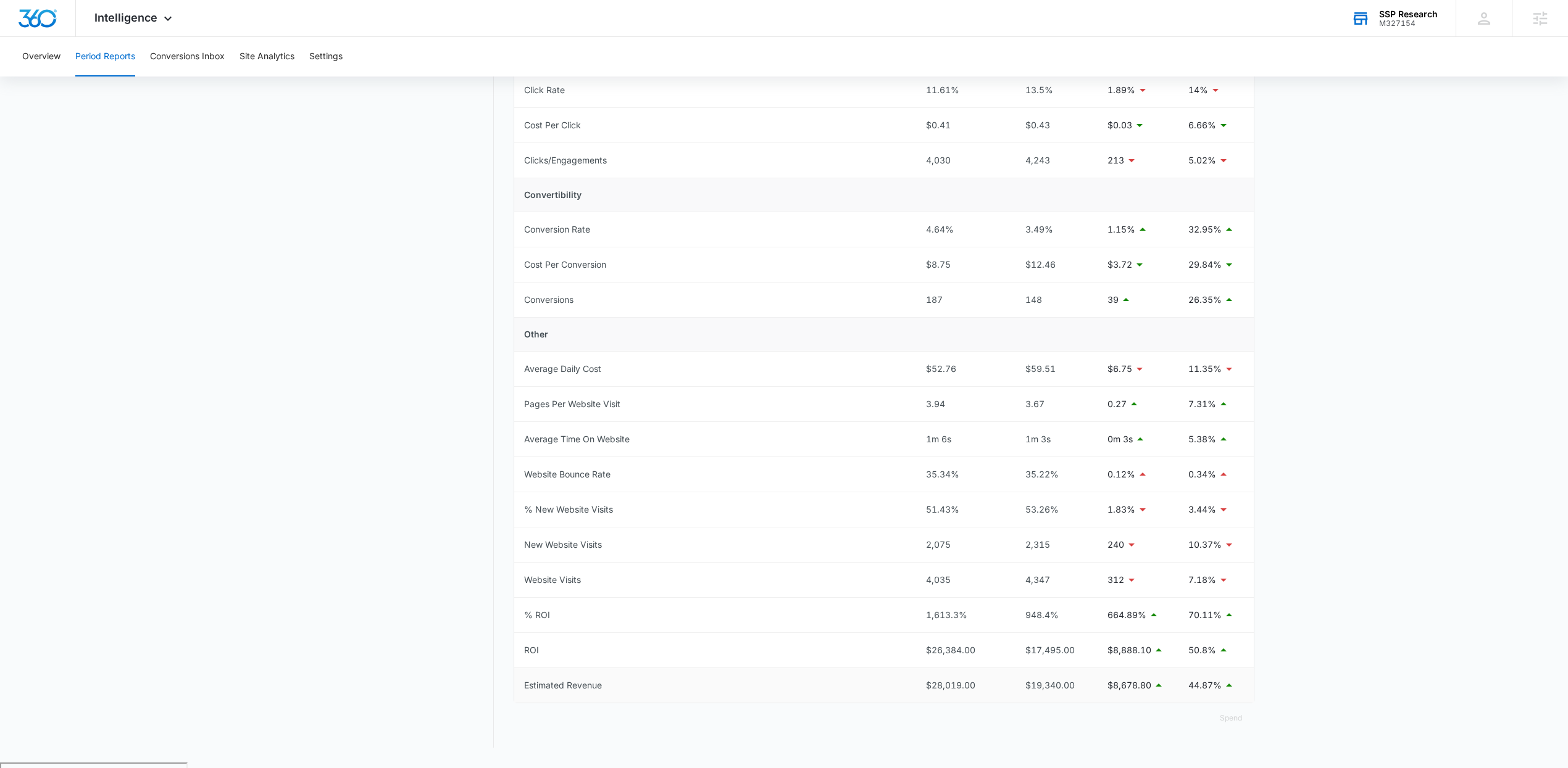
drag, startPoint x: 614, startPoint y: 682, endPoint x: 604, endPoint y: 681, distance: 10.0
click at [614, 682] on td "Estimated Revenue" at bounding box center [715, 686] width 402 height 34
drag, startPoint x: 636, startPoint y: 687, endPoint x: 516, endPoint y: 624, distance: 135.5
click at [516, 624] on tbody "Total Spend $1,635.40 $1,844.70 $209.34 11.35% Visibility Cost Per Impression $…" at bounding box center [884, 301] width 740 height 803
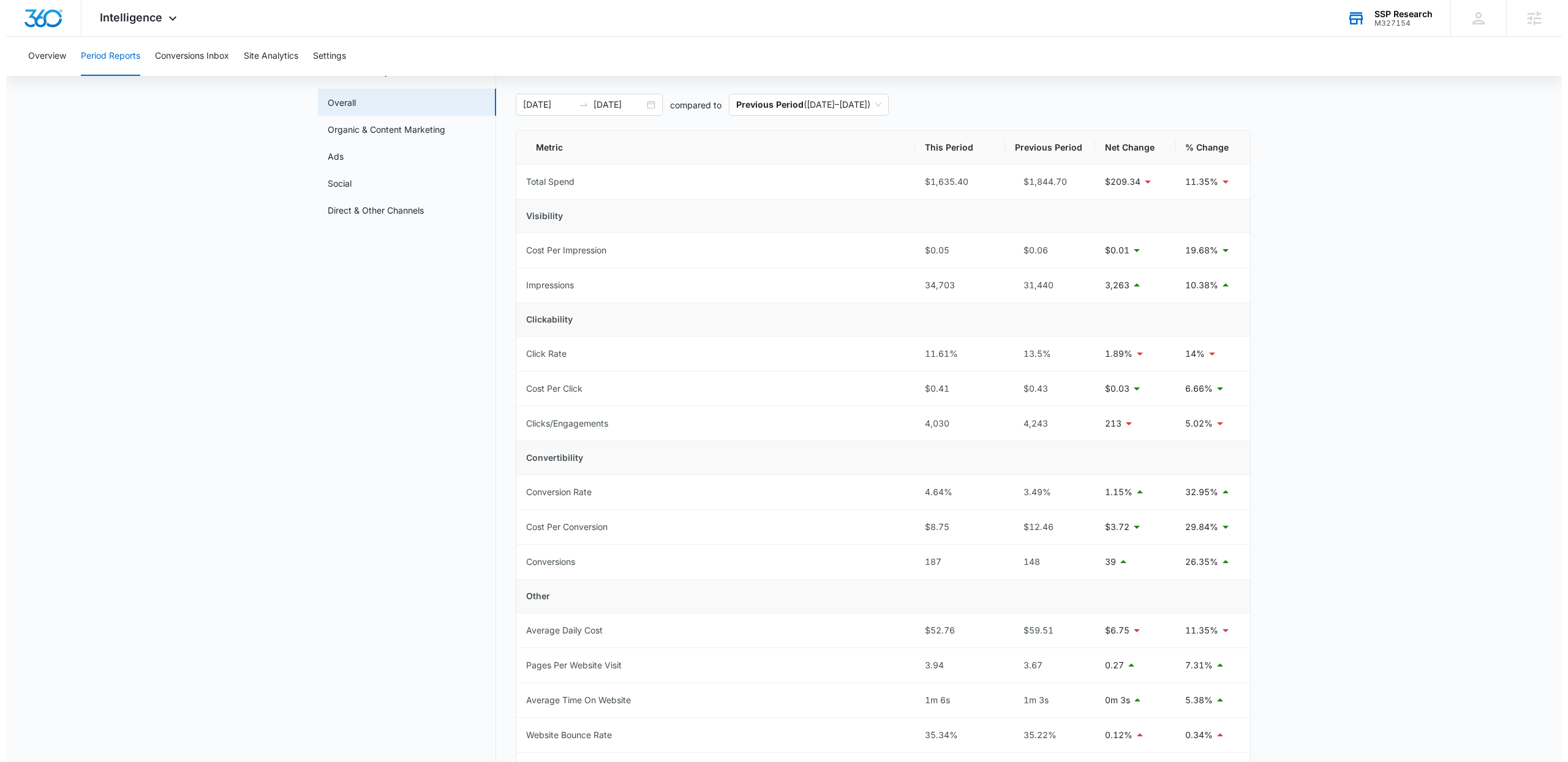
scroll to position [0, 0]
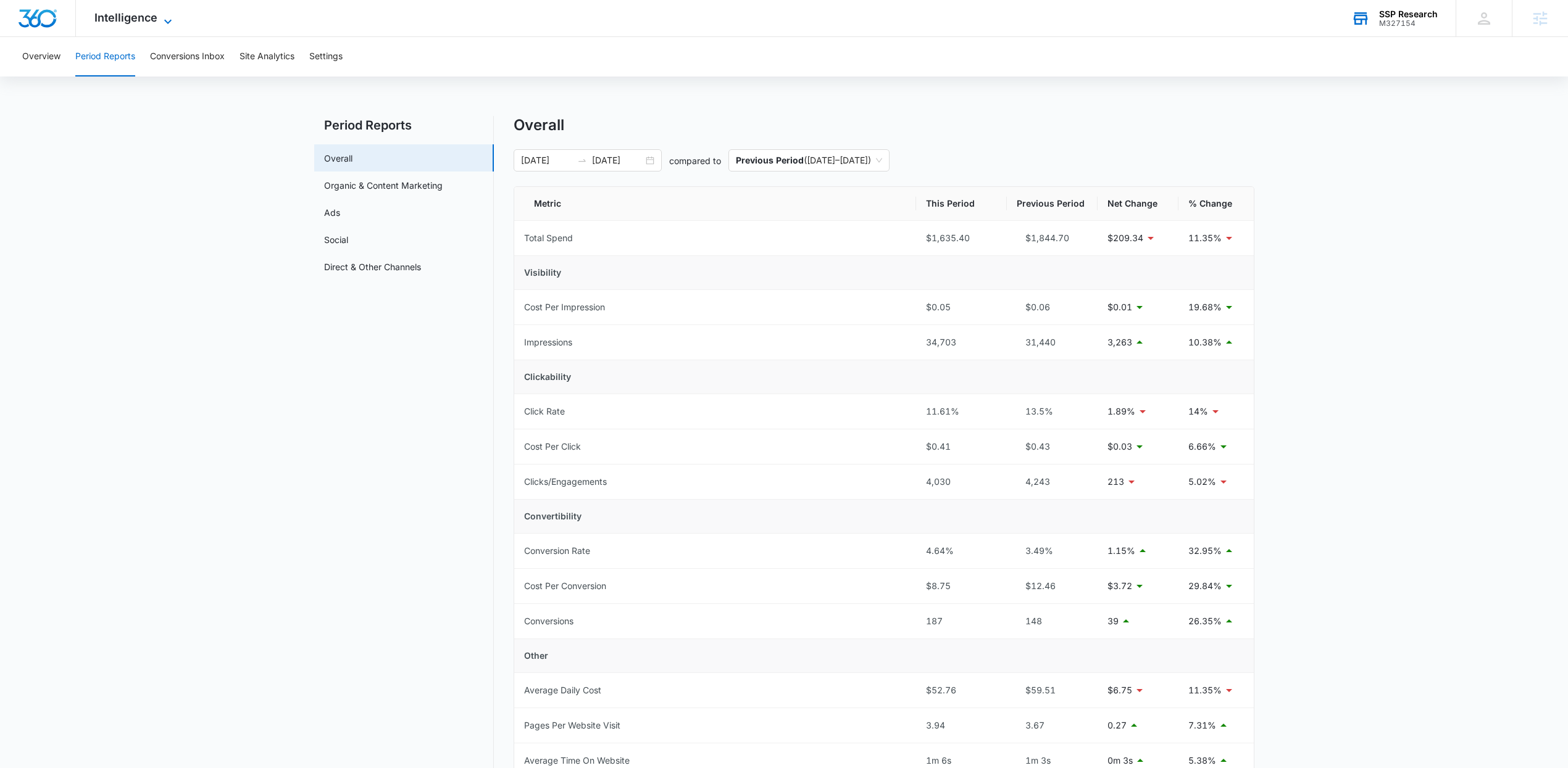
click at [133, 11] on span "Intelligence" at bounding box center [125, 17] width 63 height 13
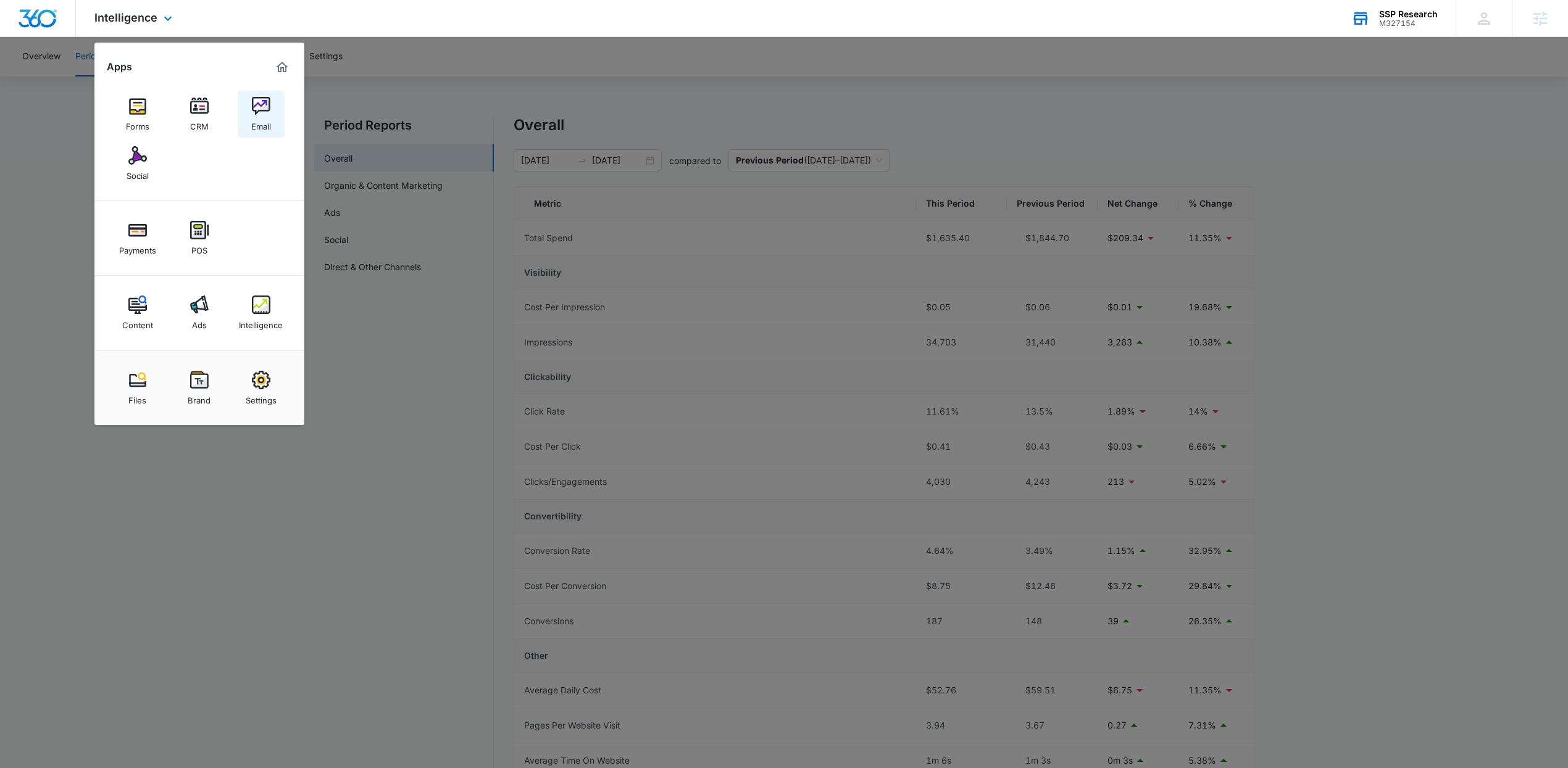
click at [265, 115] on div "Email" at bounding box center [261, 123] width 19 height 16
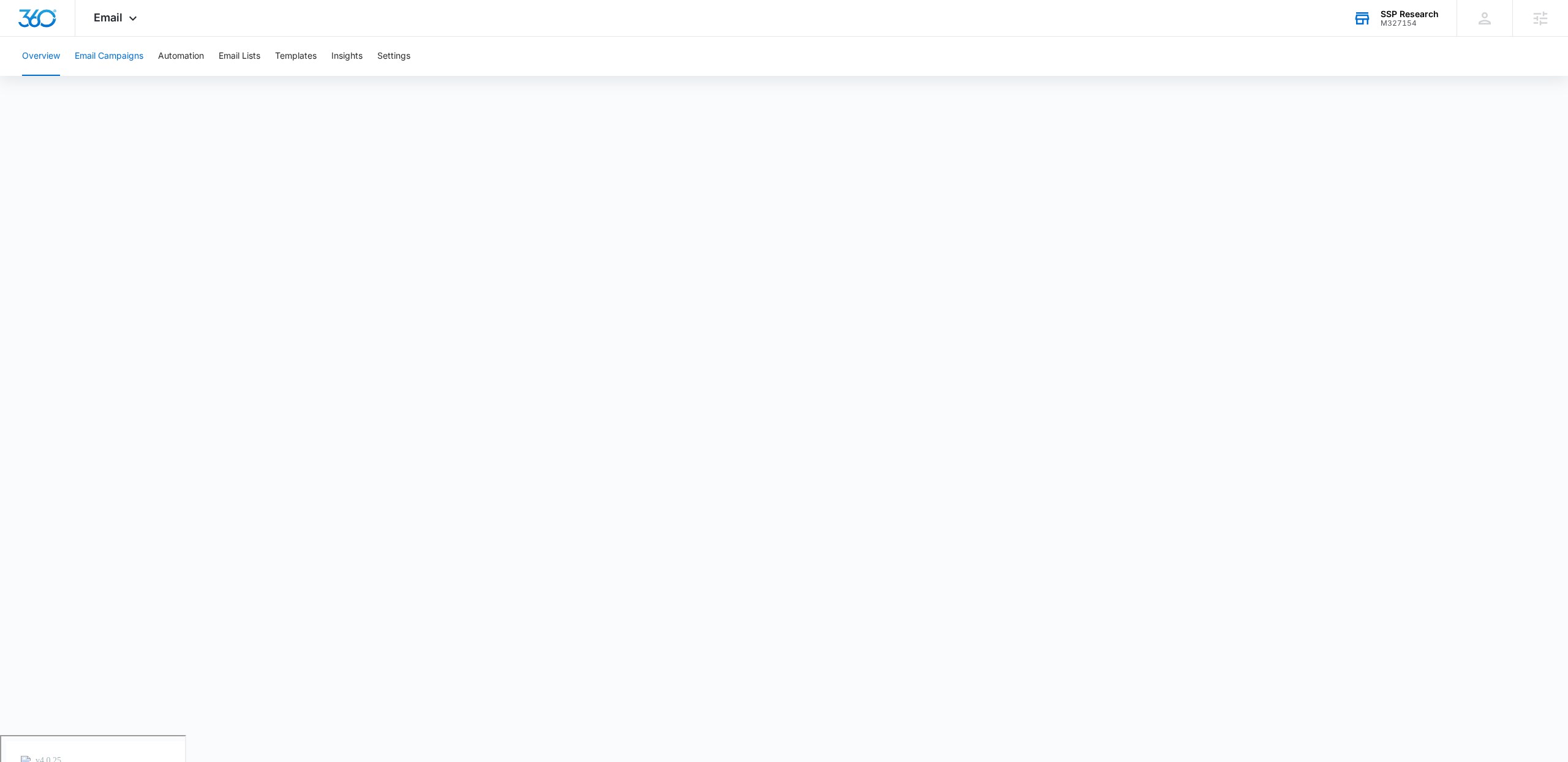
click at [106, 59] on button "Email Campaigns" at bounding box center [109, 56] width 69 height 39
click at [108, 14] on span "Email" at bounding box center [107, 17] width 29 height 13
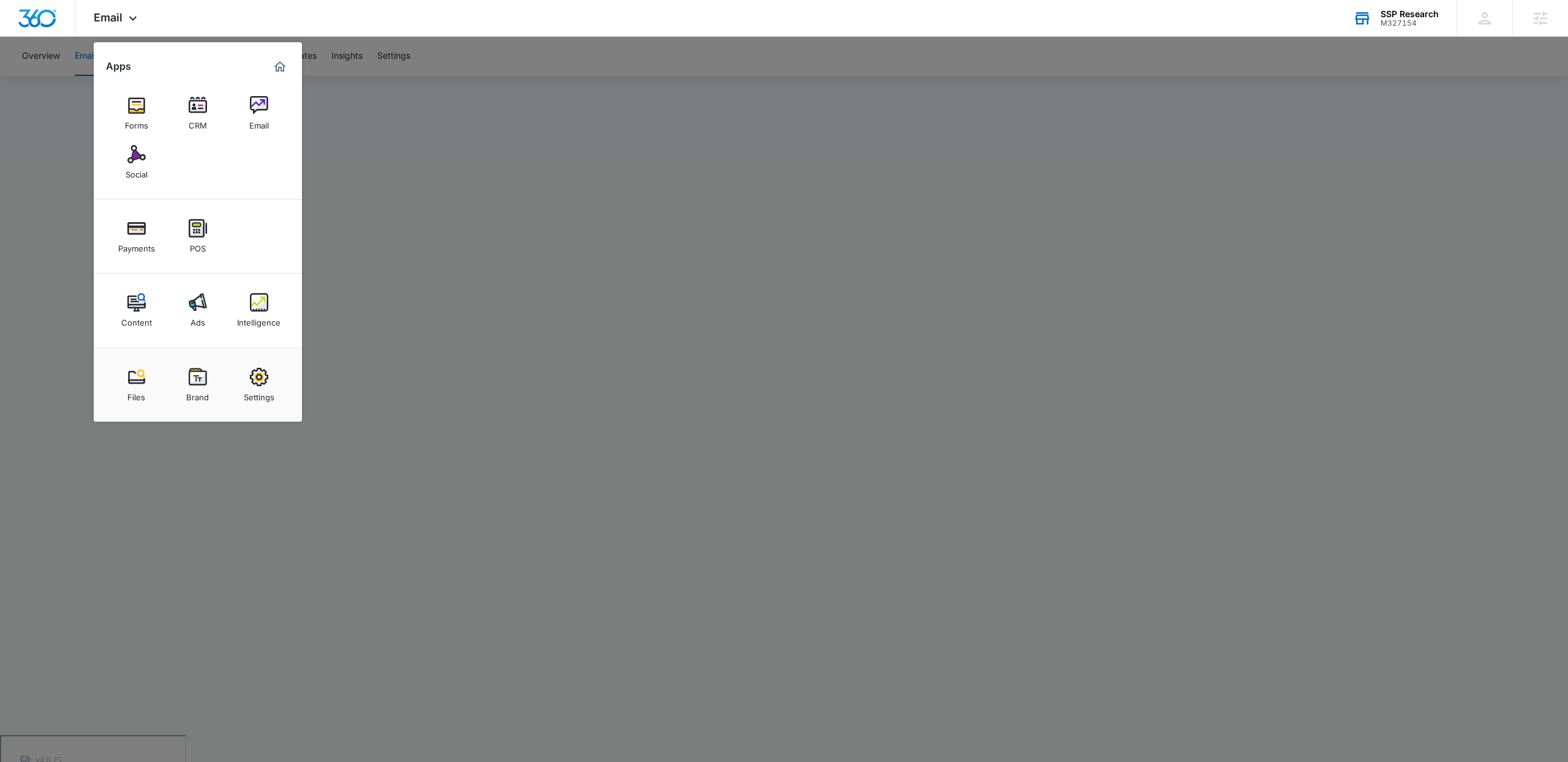
click at [708, 70] on div at bounding box center [784, 381] width 1568 height 762
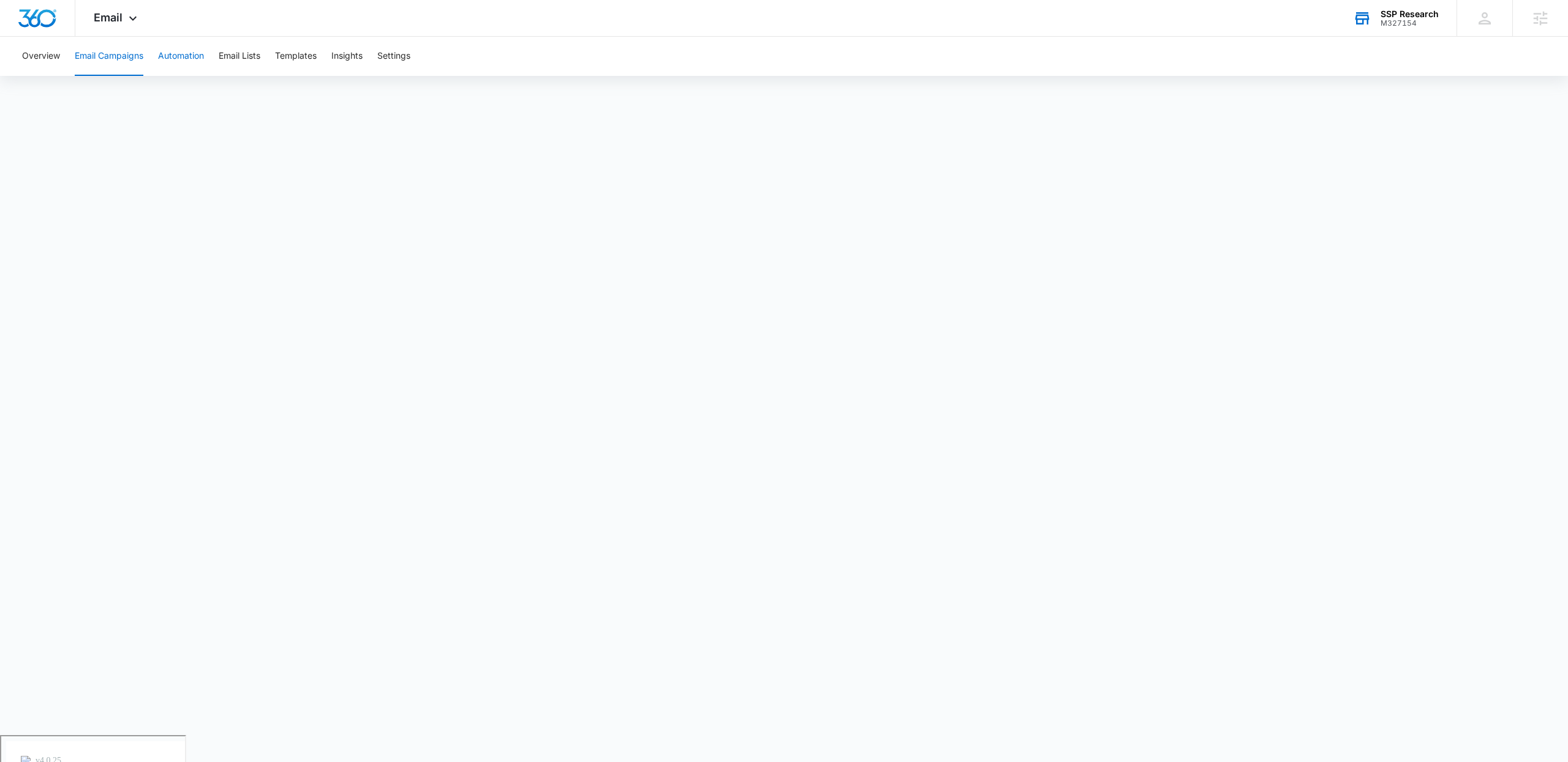
click at [181, 49] on button "Automation" at bounding box center [181, 56] width 46 height 39
click at [127, 52] on button "Email Campaigns" at bounding box center [109, 56] width 69 height 39
click at [108, 17] on span "Email" at bounding box center [107, 17] width 29 height 13
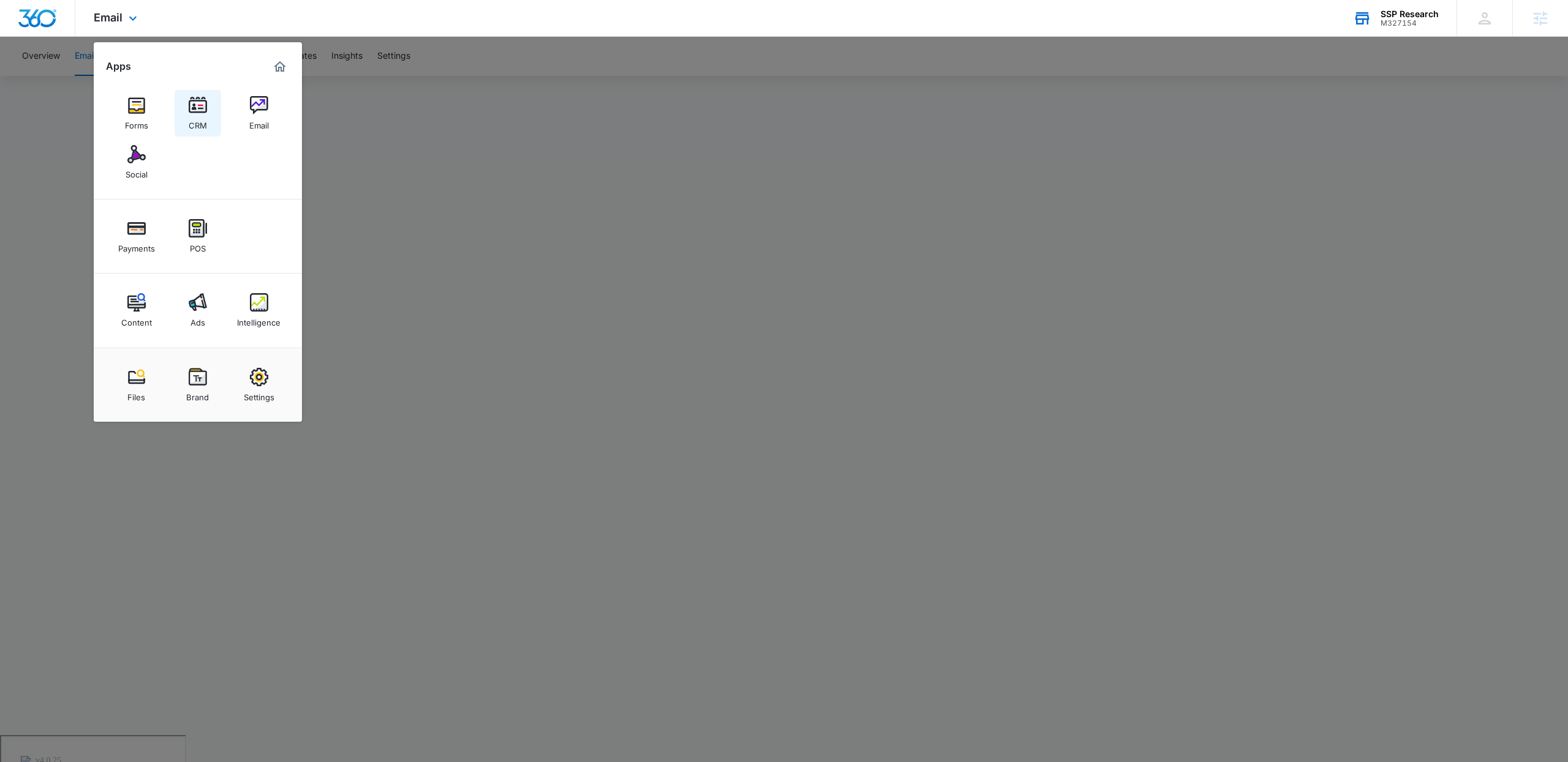
click at [194, 102] on img at bounding box center [198, 106] width 19 height 19
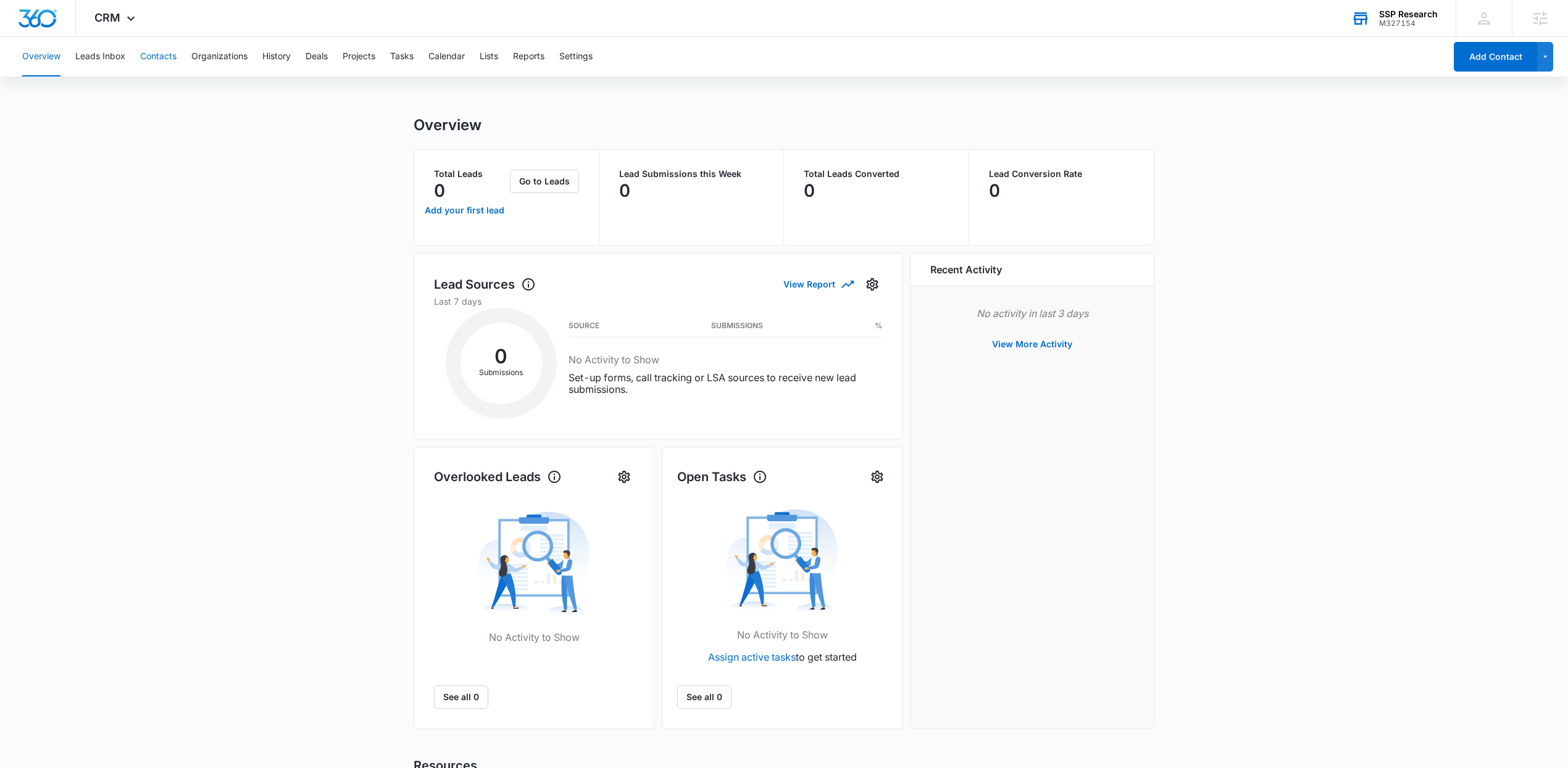
click at [166, 58] on button "Contacts" at bounding box center [158, 57] width 37 height 40
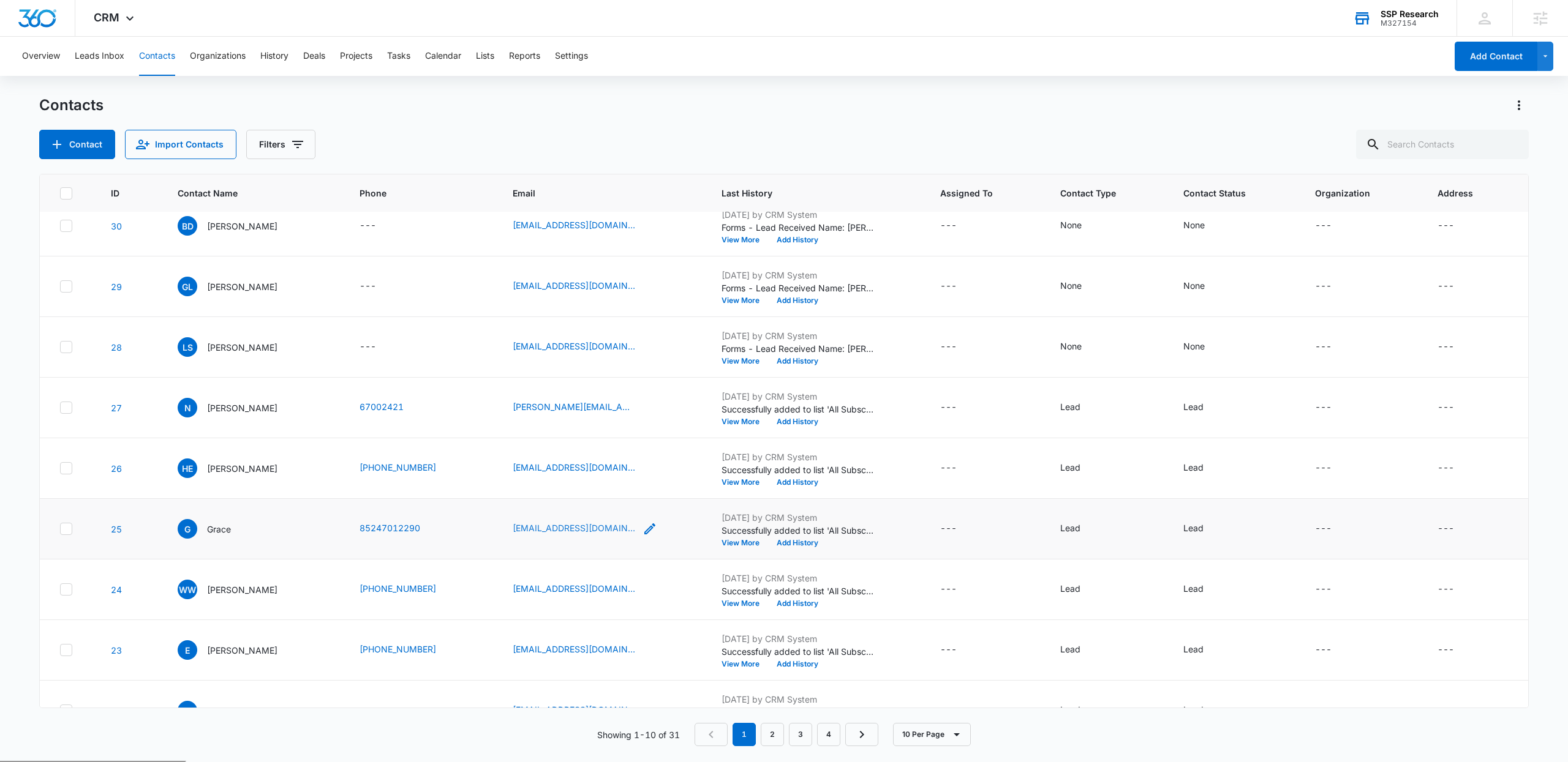
scroll to position [113, 0]
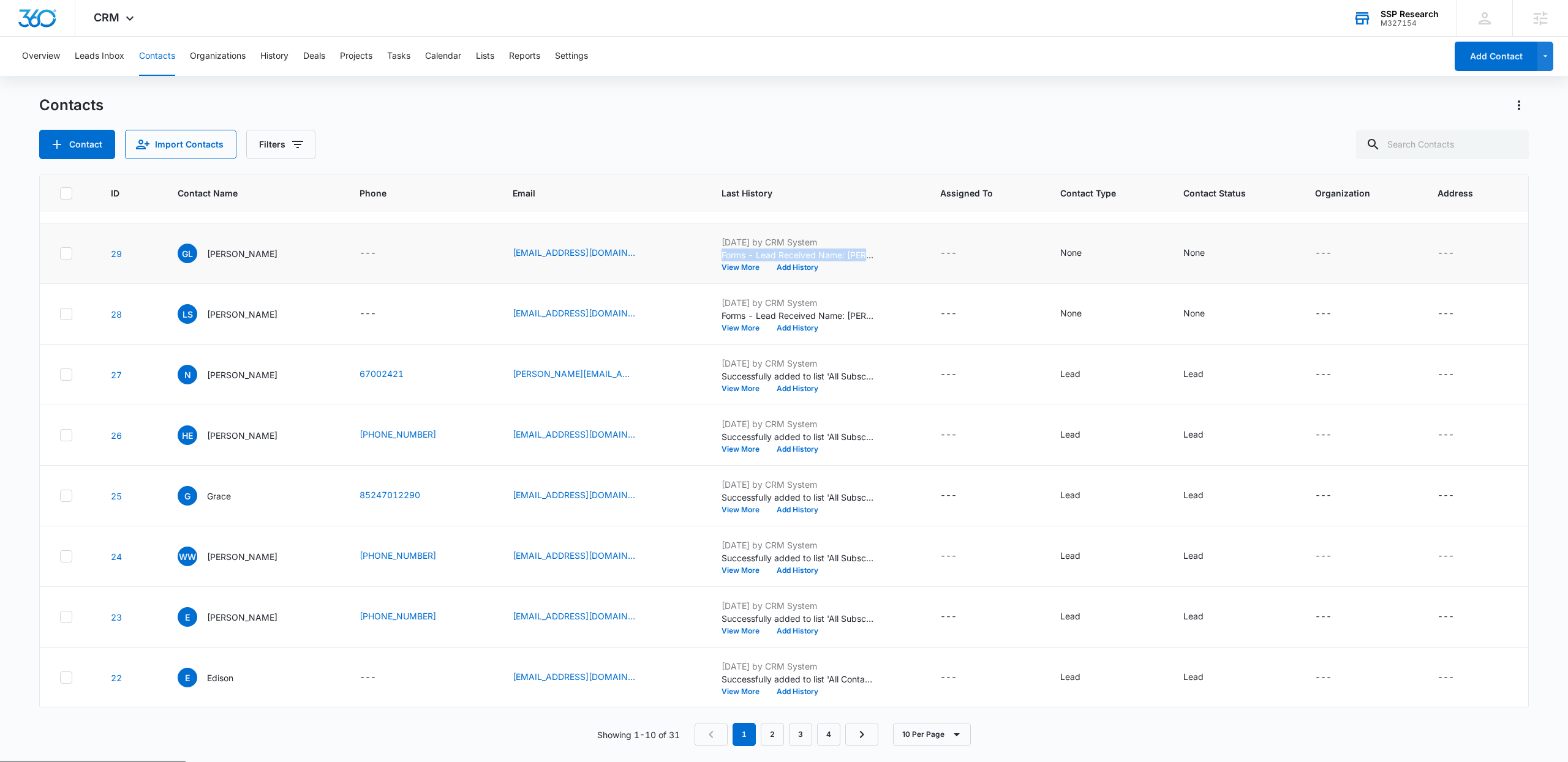
drag, startPoint x: 698, startPoint y: 251, endPoint x: 897, endPoint y: 254, distance: 199.0
click at [897, 254] on td "Sep 1, 2025 by CRM System Forms - Lead Received Name: Gary lewandowski Email: l…" at bounding box center [816, 254] width 218 height 61
click at [494, 149] on div "Contact Import Contacts Filters" at bounding box center [784, 144] width 1489 height 29
click at [150, 61] on button "Contacts" at bounding box center [157, 56] width 36 height 39
click at [76, 153] on button "Contact" at bounding box center [77, 144] width 76 height 29
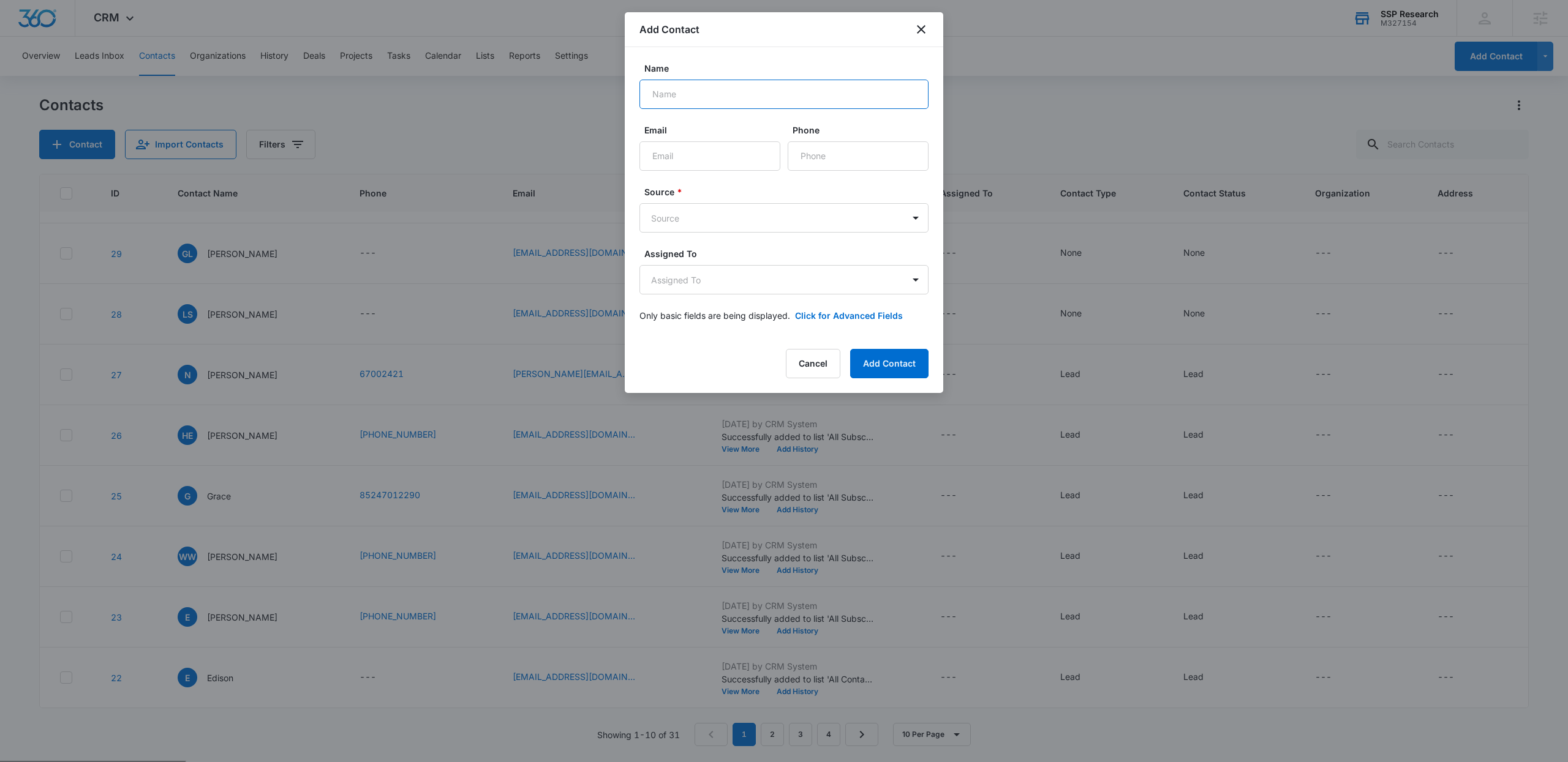
click at [719, 83] on input "Name" at bounding box center [784, 94] width 289 height 29
click at [728, 86] on input "Name" at bounding box center [784, 94] width 289 height 29
type input "t"
type input "TEST"
click at [681, 143] on input "Email" at bounding box center [710, 156] width 141 height 29
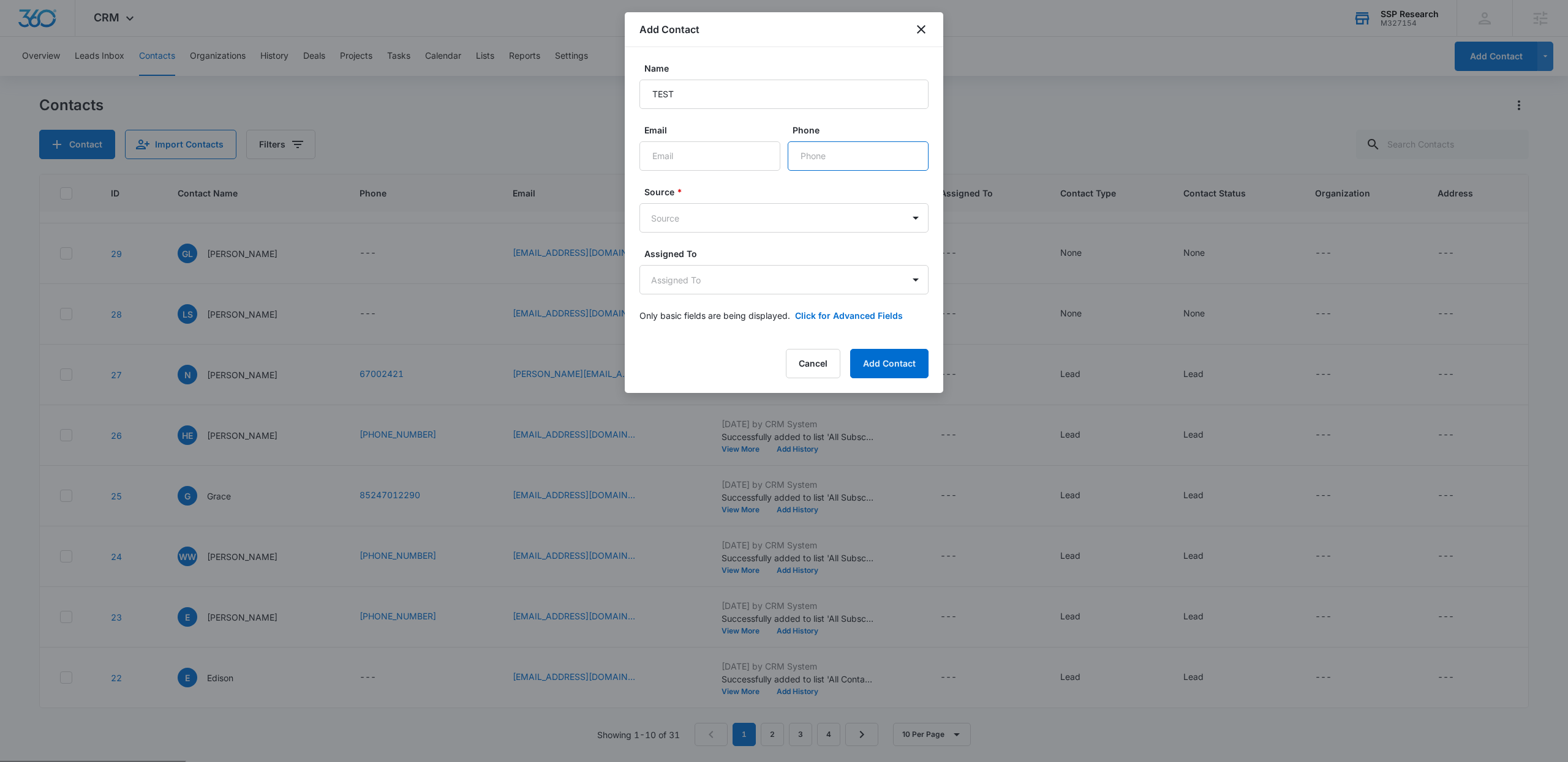
click at [809, 164] on input "Phone" at bounding box center [858, 156] width 141 height 29
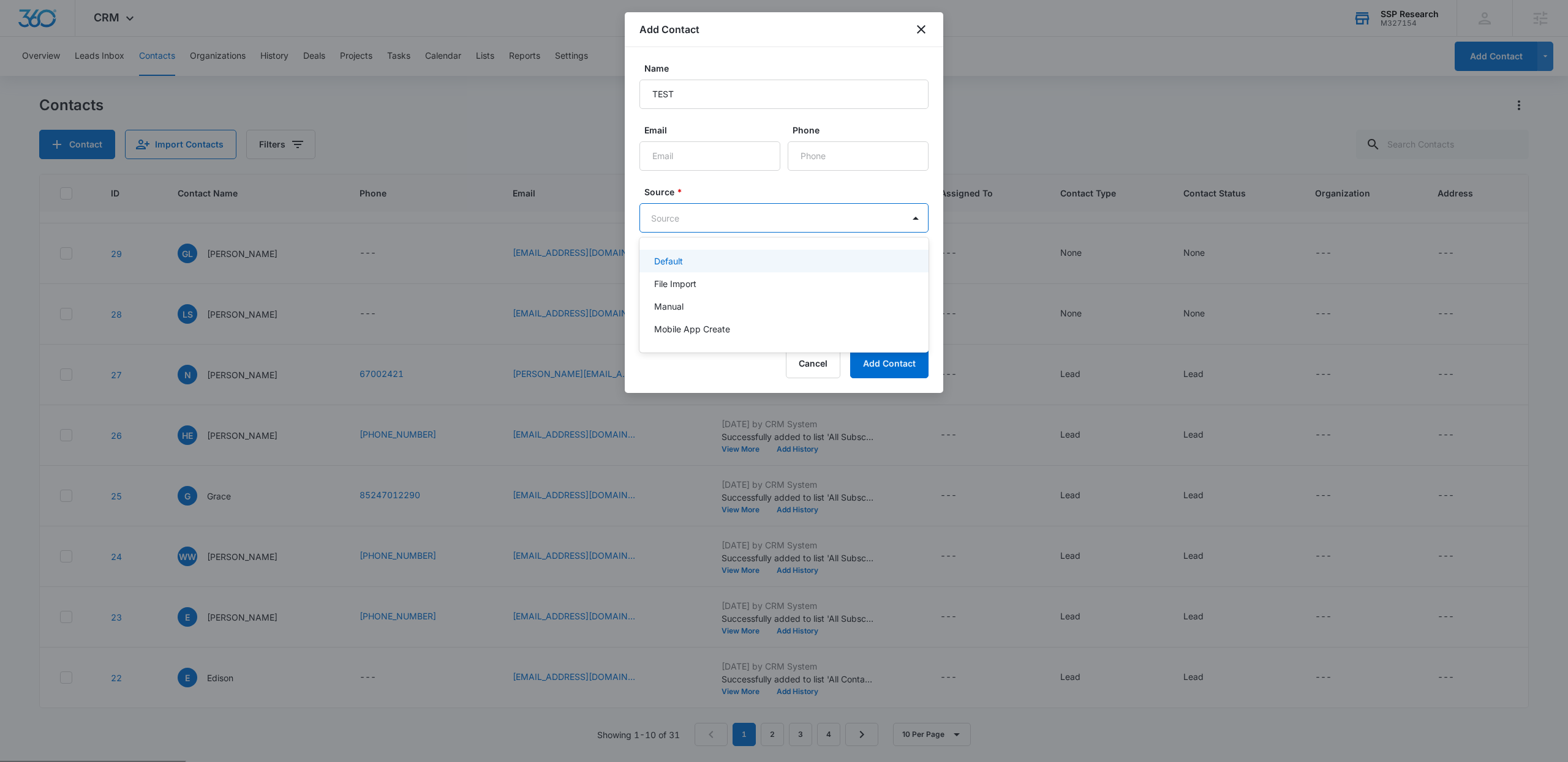
click at [693, 224] on body "CRM Apps Forms CRM Email Social Payments POS Content Ads Intelligence Files Bra…" at bounding box center [784, 381] width 1568 height 762
click at [689, 309] on div "Manual" at bounding box center [782, 306] width 257 height 13
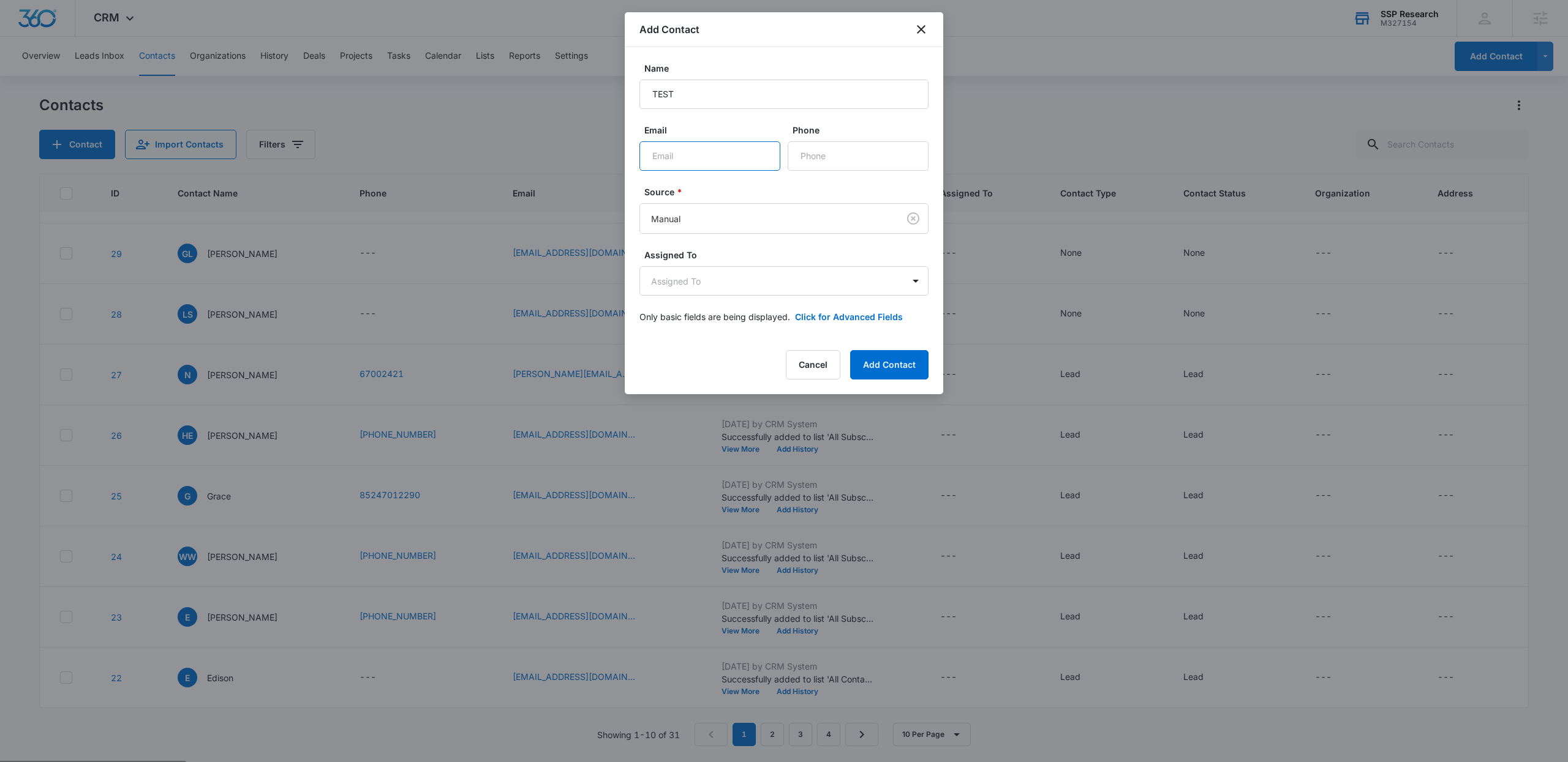
click at [677, 170] on input "Email" at bounding box center [710, 156] width 141 height 29
type input "test@tdststststswtst.com"
click at [833, 162] on input "Phone" at bounding box center [858, 156] width 141 height 29
click at [896, 224] on body "CRM Apps Forms CRM Email Social Payments POS Content Ads Intelligence Files Bra…" at bounding box center [784, 429] width 1568 height 858
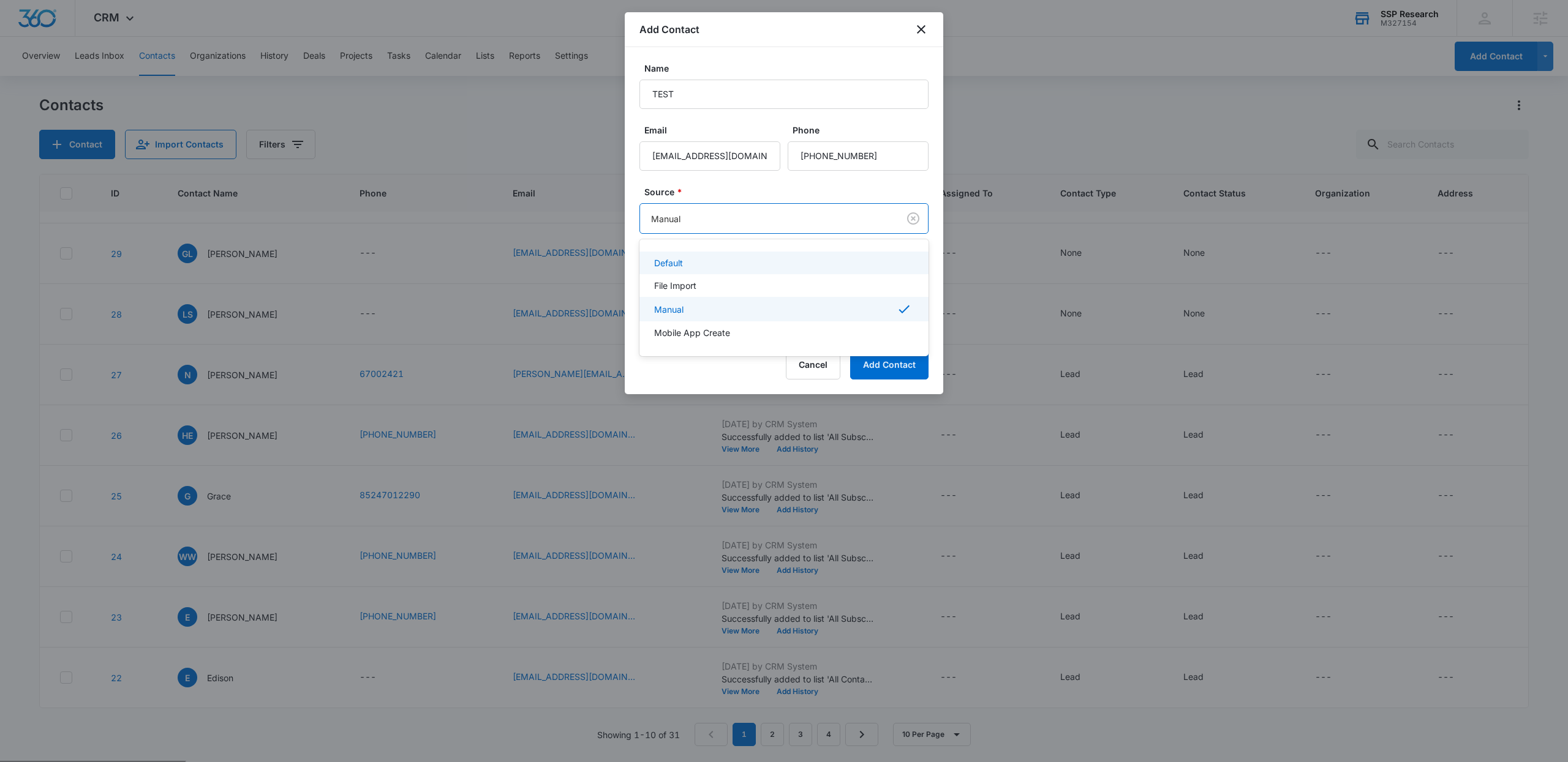
click at [828, 188] on div at bounding box center [784, 381] width 1568 height 762
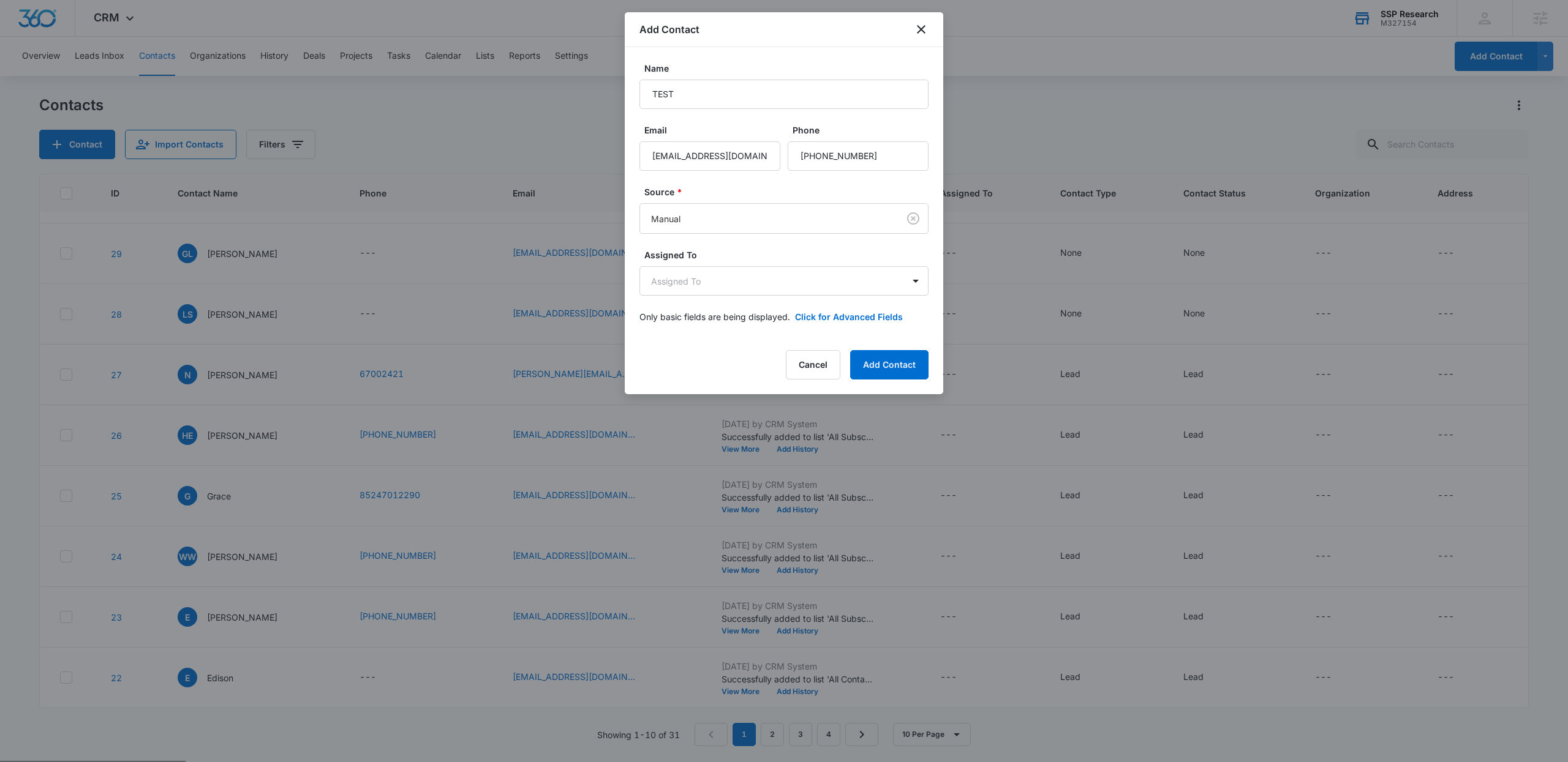
click at [752, 301] on form "Name TEST Email test@tdststststswtst.com Phone Source * Manual Assigned To Assi…" at bounding box center [784, 200] width 289 height 276
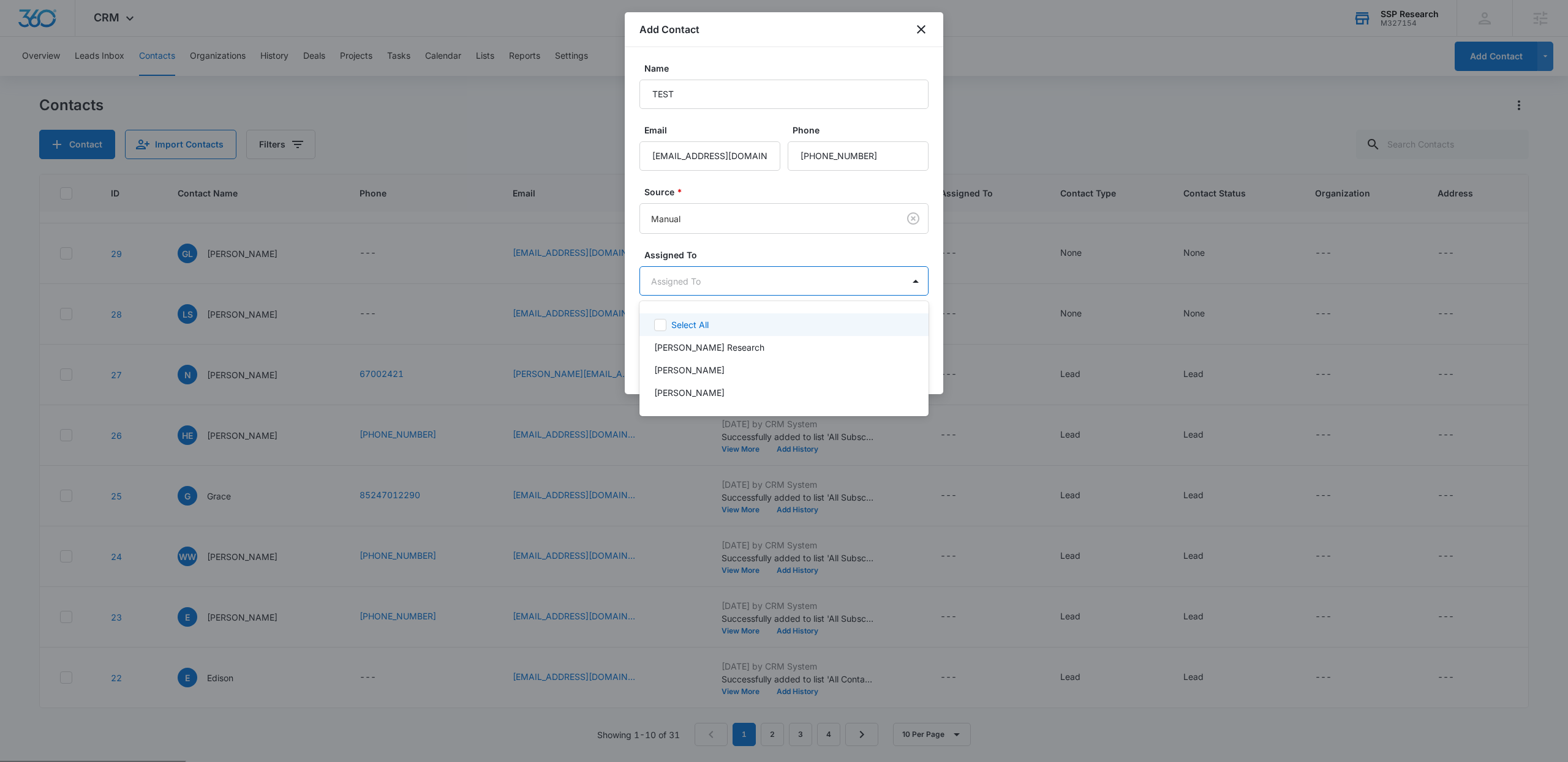
click at [704, 290] on body "CRM Apps Forms CRM Email Social Payments POS Content Ads Intelligence Files Bra…" at bounding box center [784, 381] width 1568 height 762
click at [708, 342] on p "John Research" at bounding box center [709, 347] width 110 height 13
click at [740, 244] on div at bounding box center [784, 381] width 1568 height 762
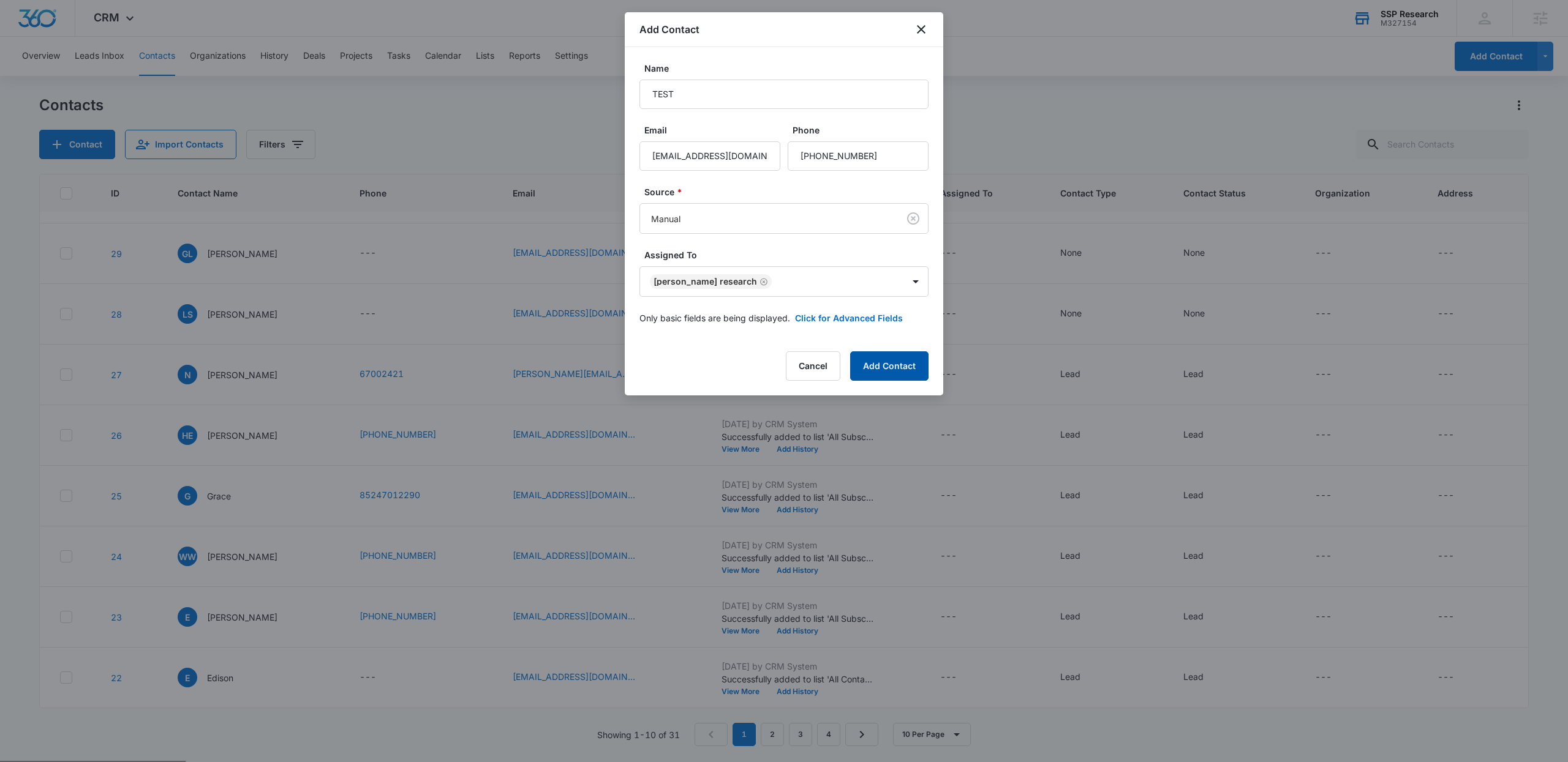
click at [904, 352] on button "Add Contact" at bounding box center [890, 366] width 79 height 29
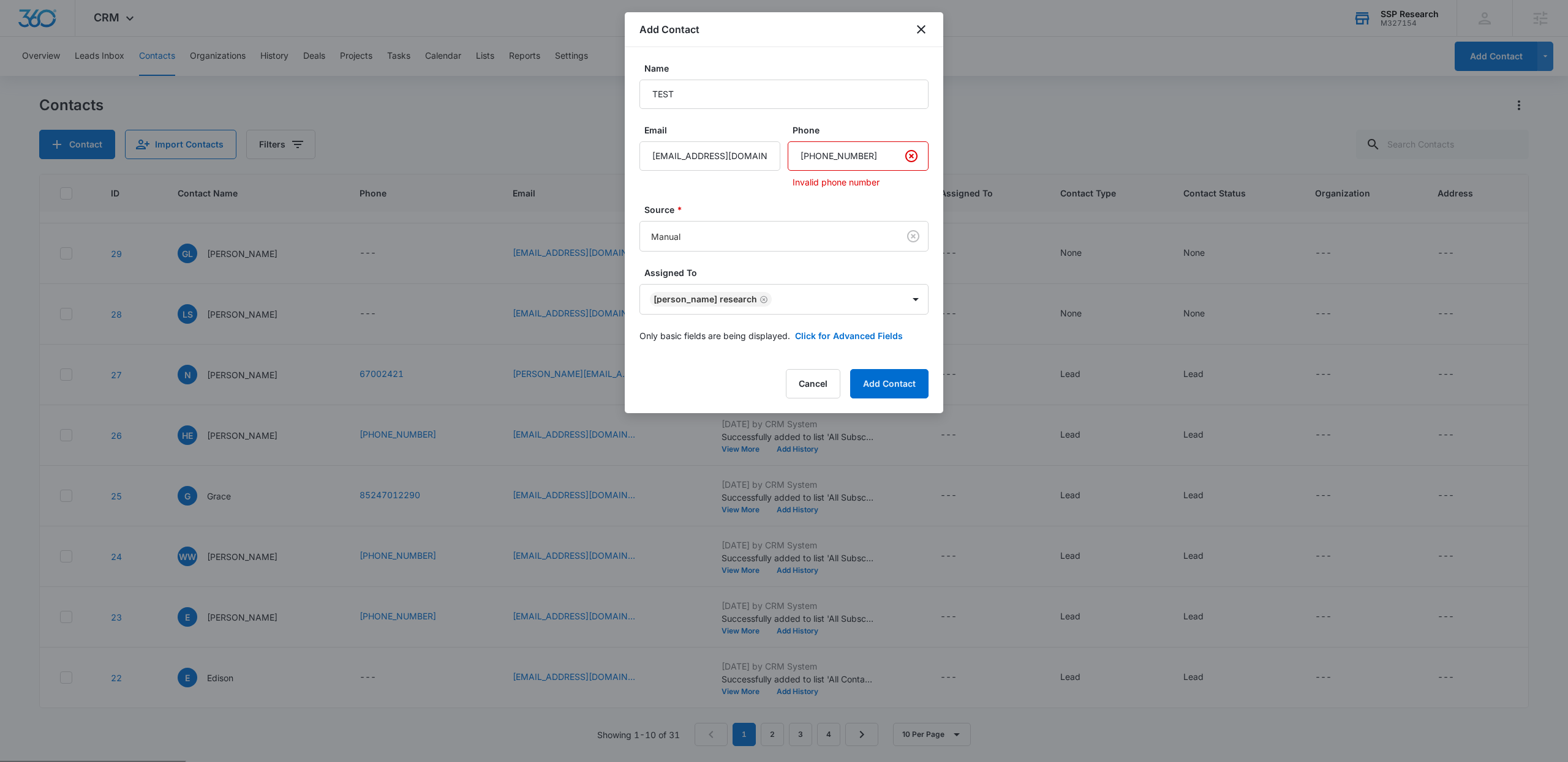
click at [856, 157] on input "Phone" at bounding box center [858, 156] width 141 height 29
type input "(970) 646-8949"
drag, startPoint x: 883, startPoint y: 183, endPoint x: 884, endPoint y: 191, distance: 8.1
click at [884, 191] on form "Name TEST Email test@tdststststswtst.com Phone Invalid phone number Source * Ma…" at bounding box center [784, 209] width 289 height 295
click at [904, 381] on button "Add Contact" at bounding box center [890, 384] width 79 height 29
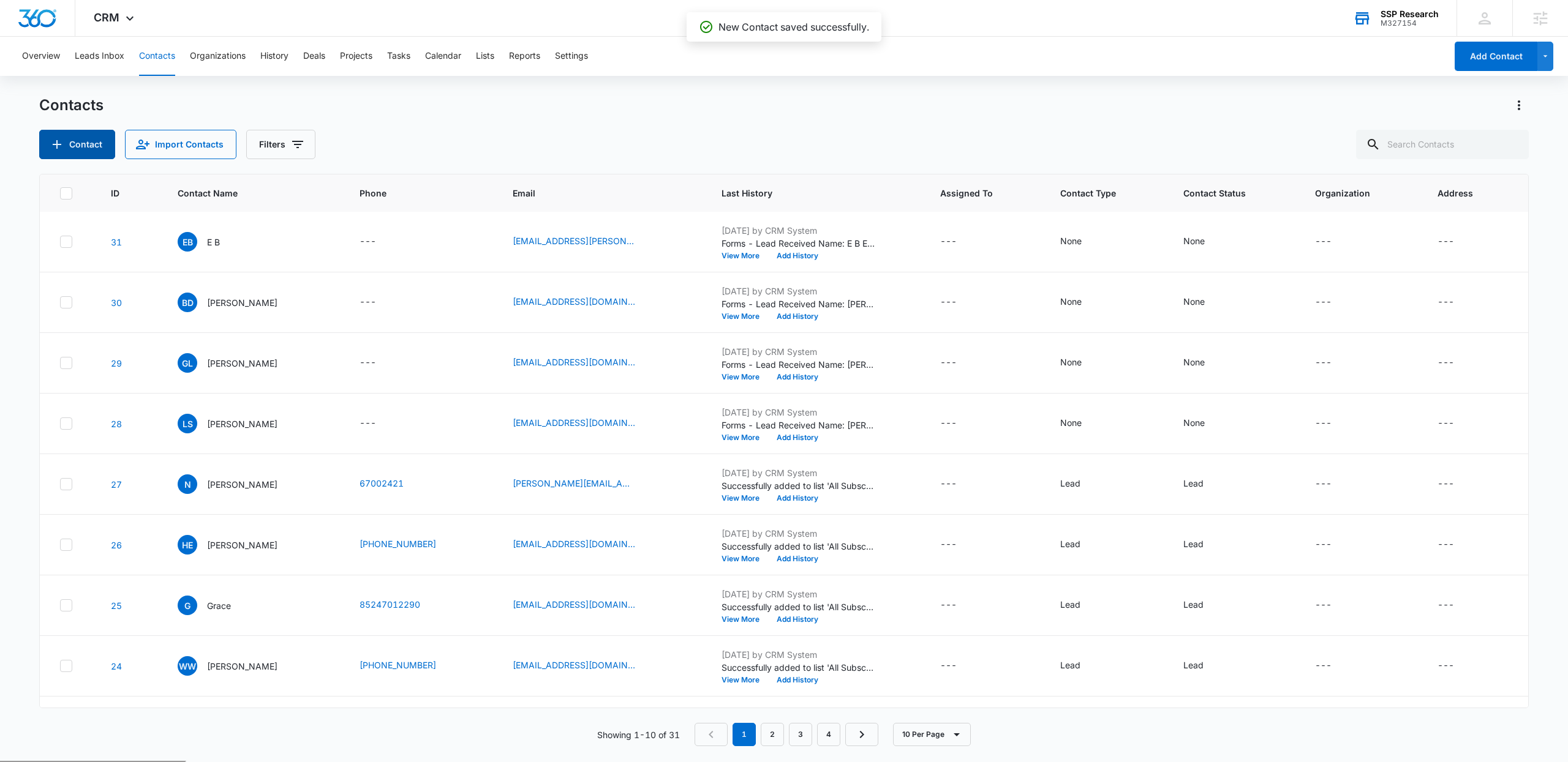
scroll to position [0, 0]
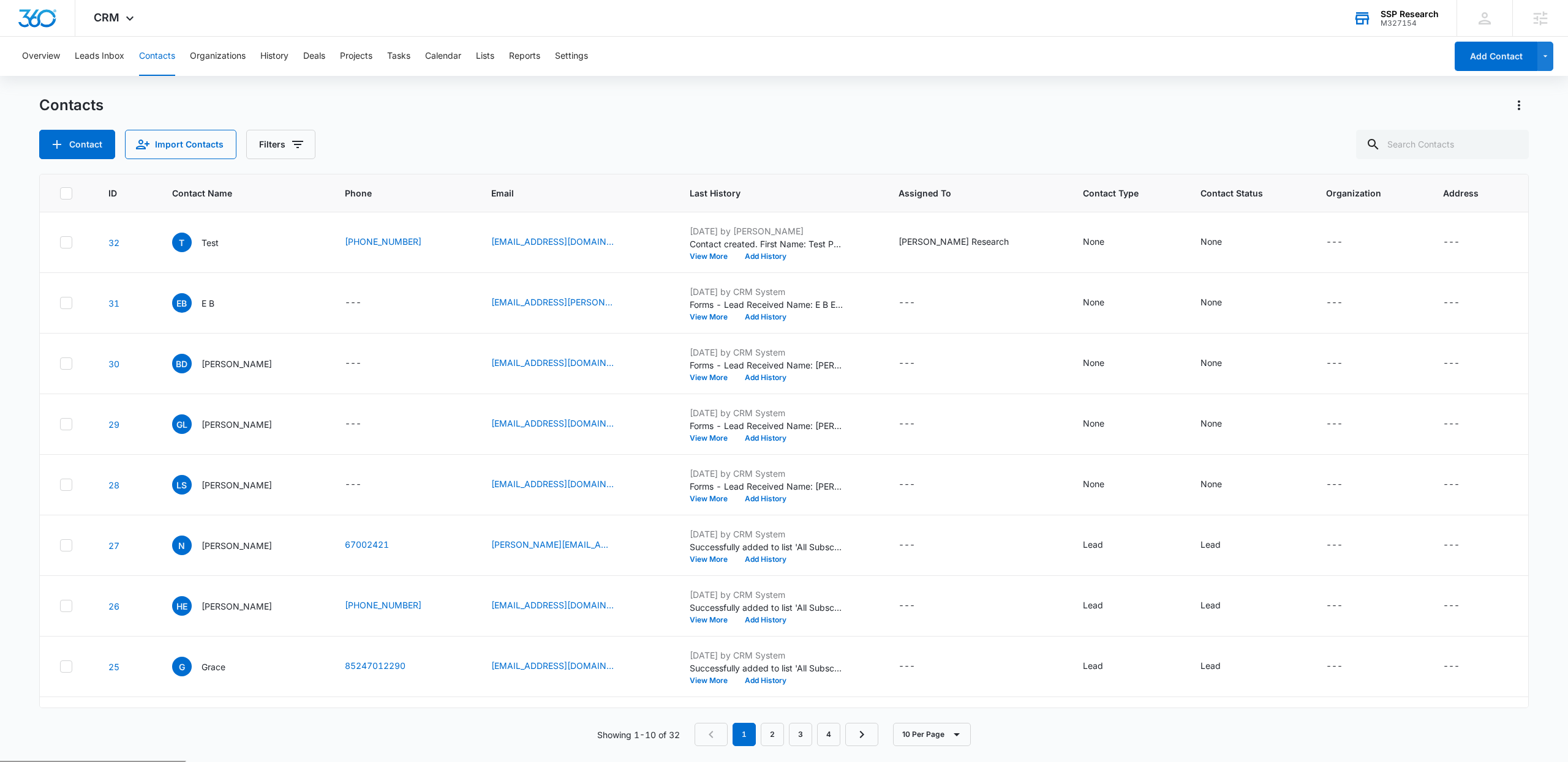
drag, startPoint x: 741, startPoint y: 28, endPoint x: 833, endPoint y: 49, distance: 94.4
click at [495, 161] on div "Contacts Contact Import Contacts Filters ID Contact Name Phone Email Last Histo…" at bounding box center [784, 428] width 1489 height 666
click at [279, 149] on button "Filters" at bounding box center [281, 144] width 69 height 29
click at [393, 184] on icon "Show Assigned To filters" at bounding box center [391, 189] width 15 height 15
click at [299, 293] on label "John Research" at bounding box center [330, 292] width 141 height 13
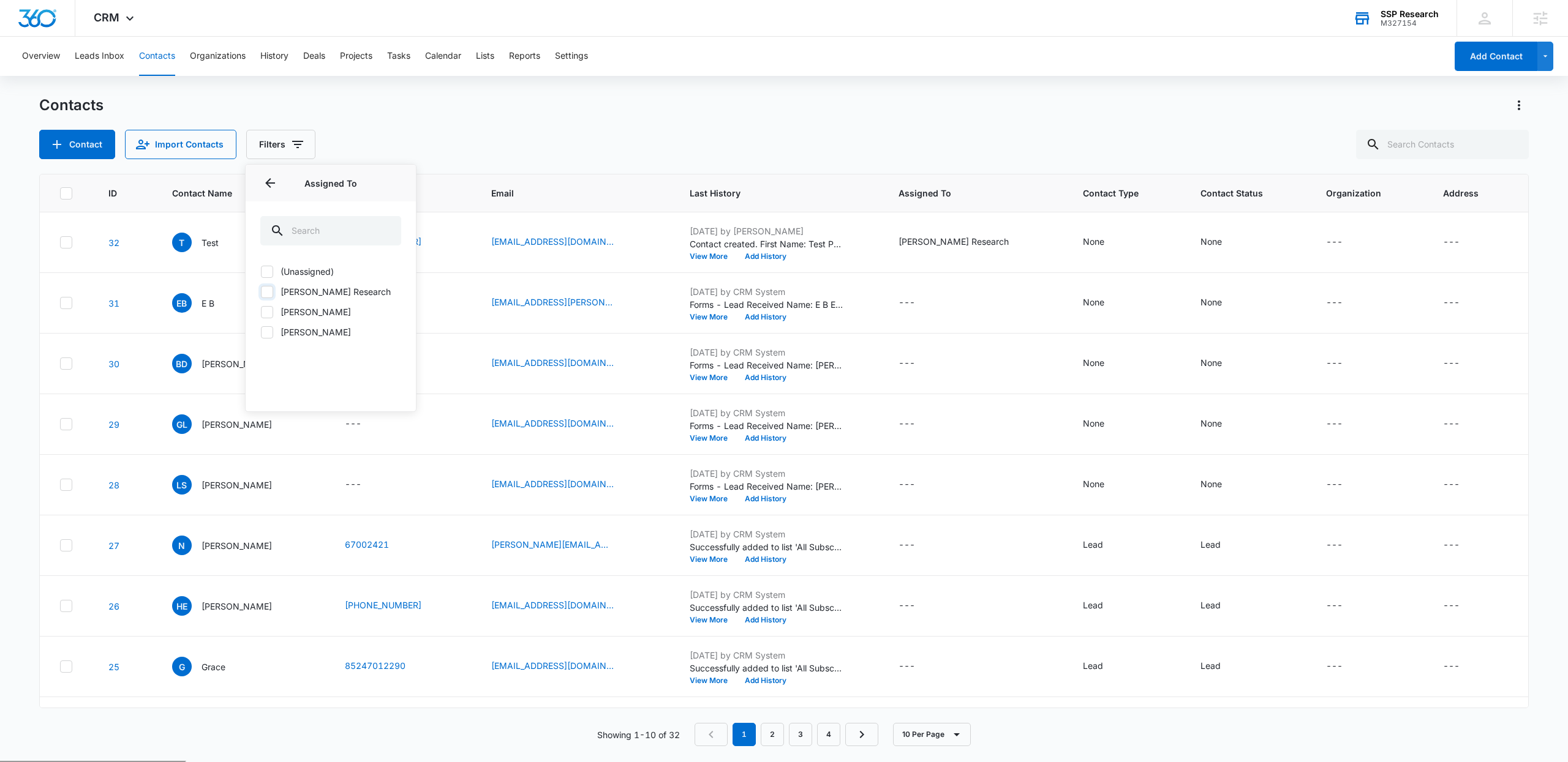
click at [261, 292] on input "John Research" at bounding box center [260, 292] width 1 height 1
checkbox input "true"
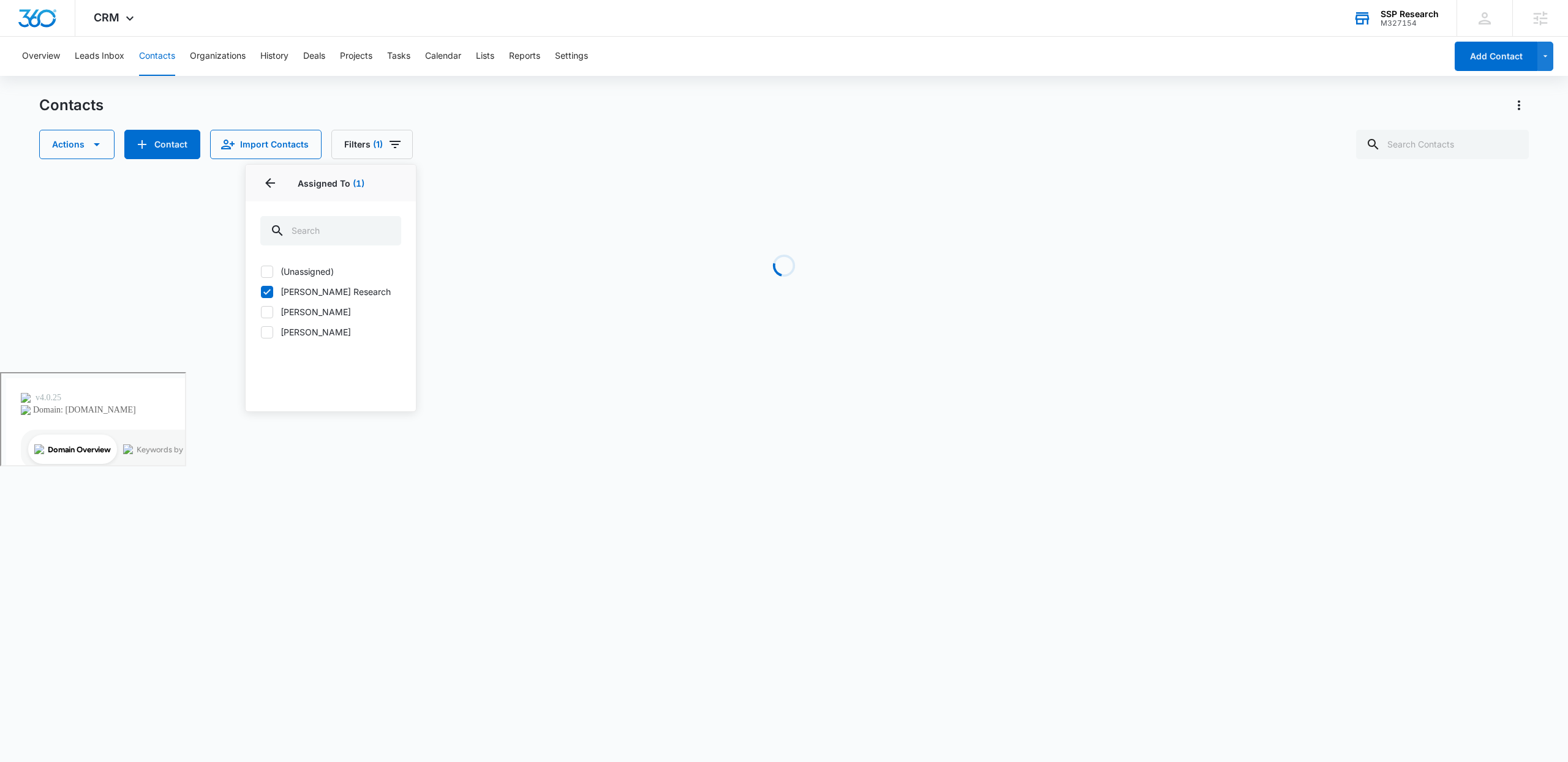
click at [531, 154] on div "Actions Contact Import Contacts Filters (1) Assigned To 1 Assigned To (1) (Unas…" at bounding box center [784, 144] width 1489 height 29
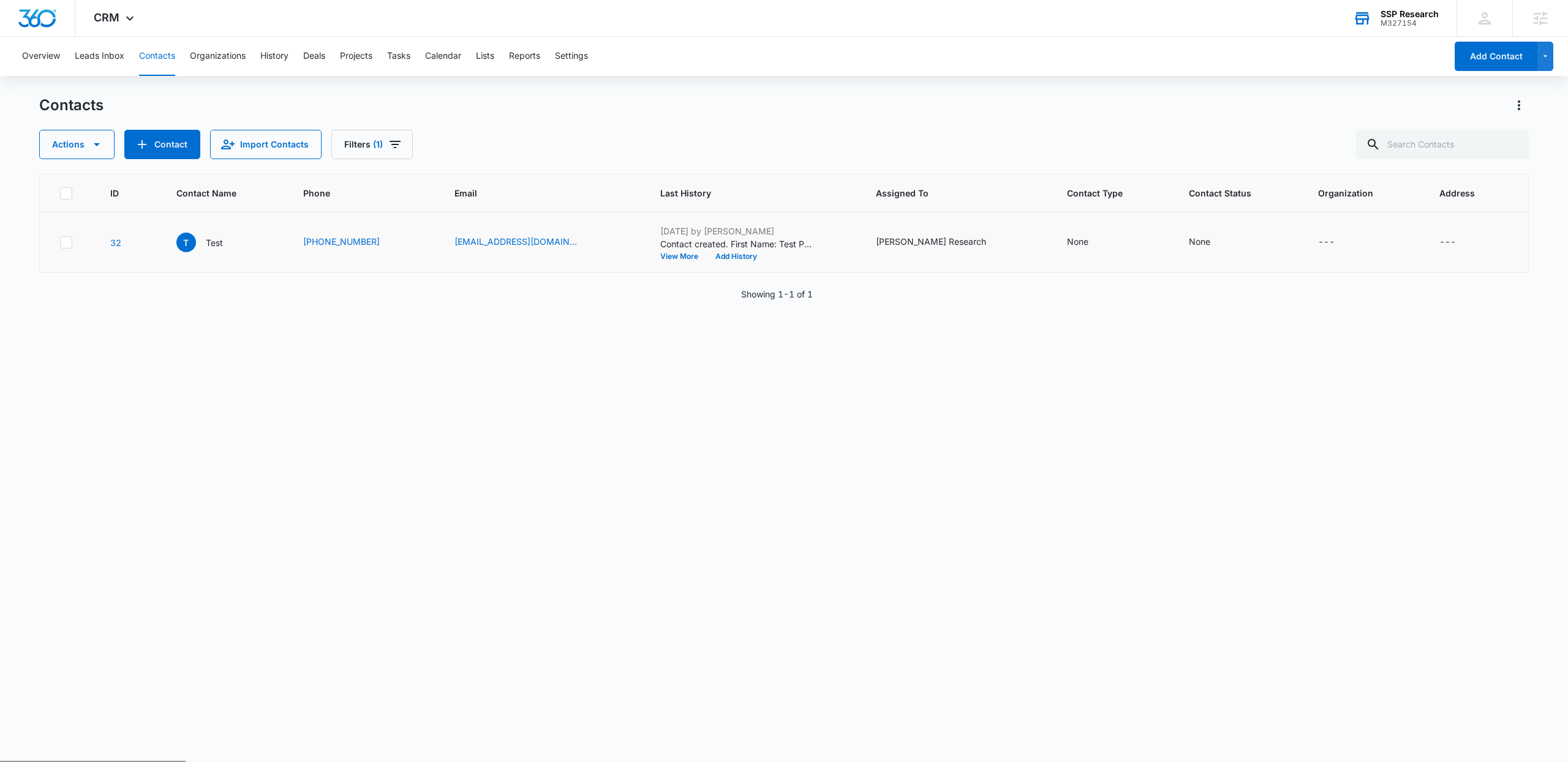
click at [787, 233] on p "Oct 7, 2025 by Christian Kellogg" at bounding box center [737, 231] width 153 height 13
click at [219, 239] on p "Test" at bounding box center [215, 242] width 17 height 13
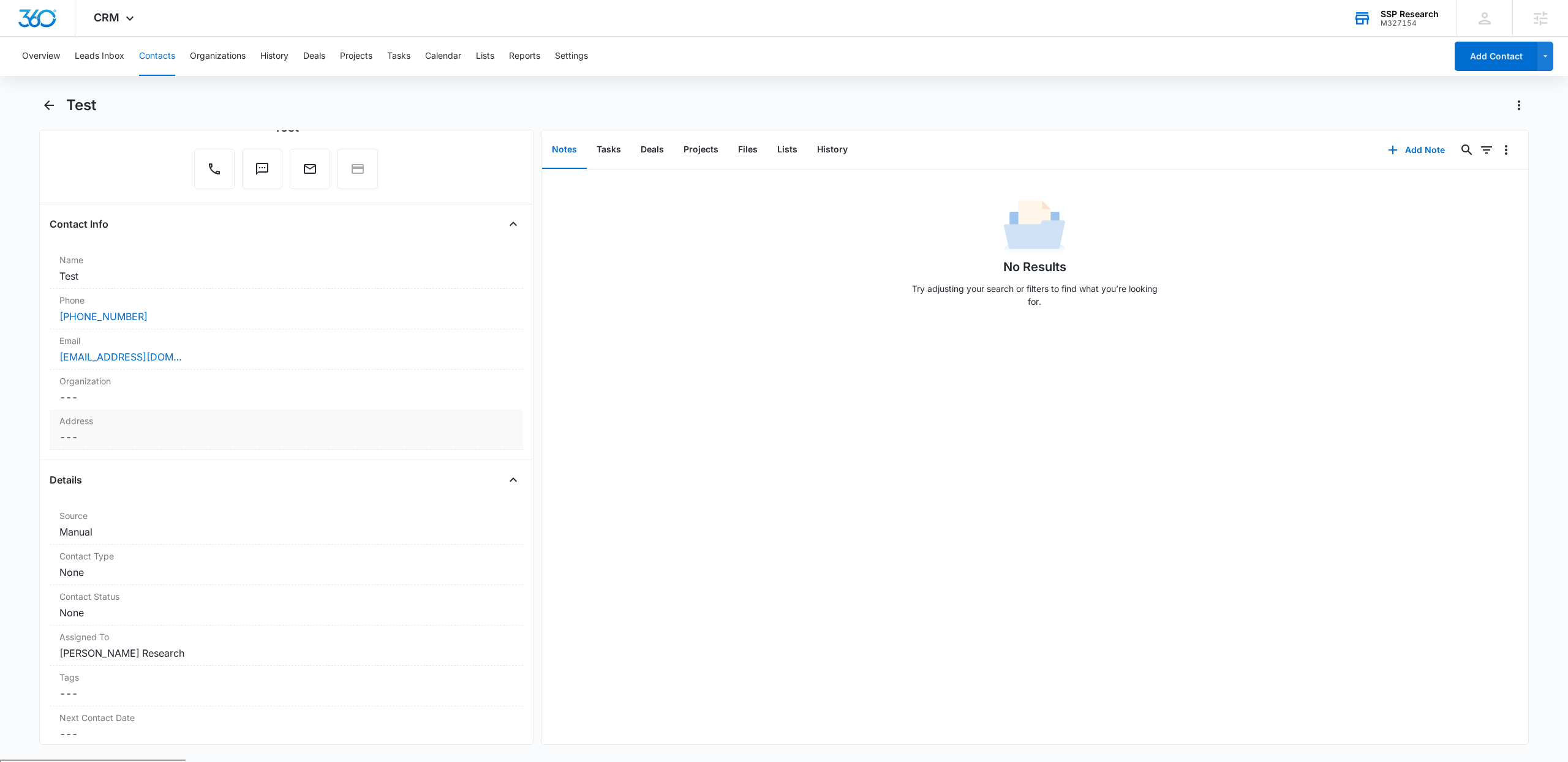
scroll to position [126, 0]
click at [607, 162] on button "Tasks" at bounding box center [608, 150] width 44 height 38
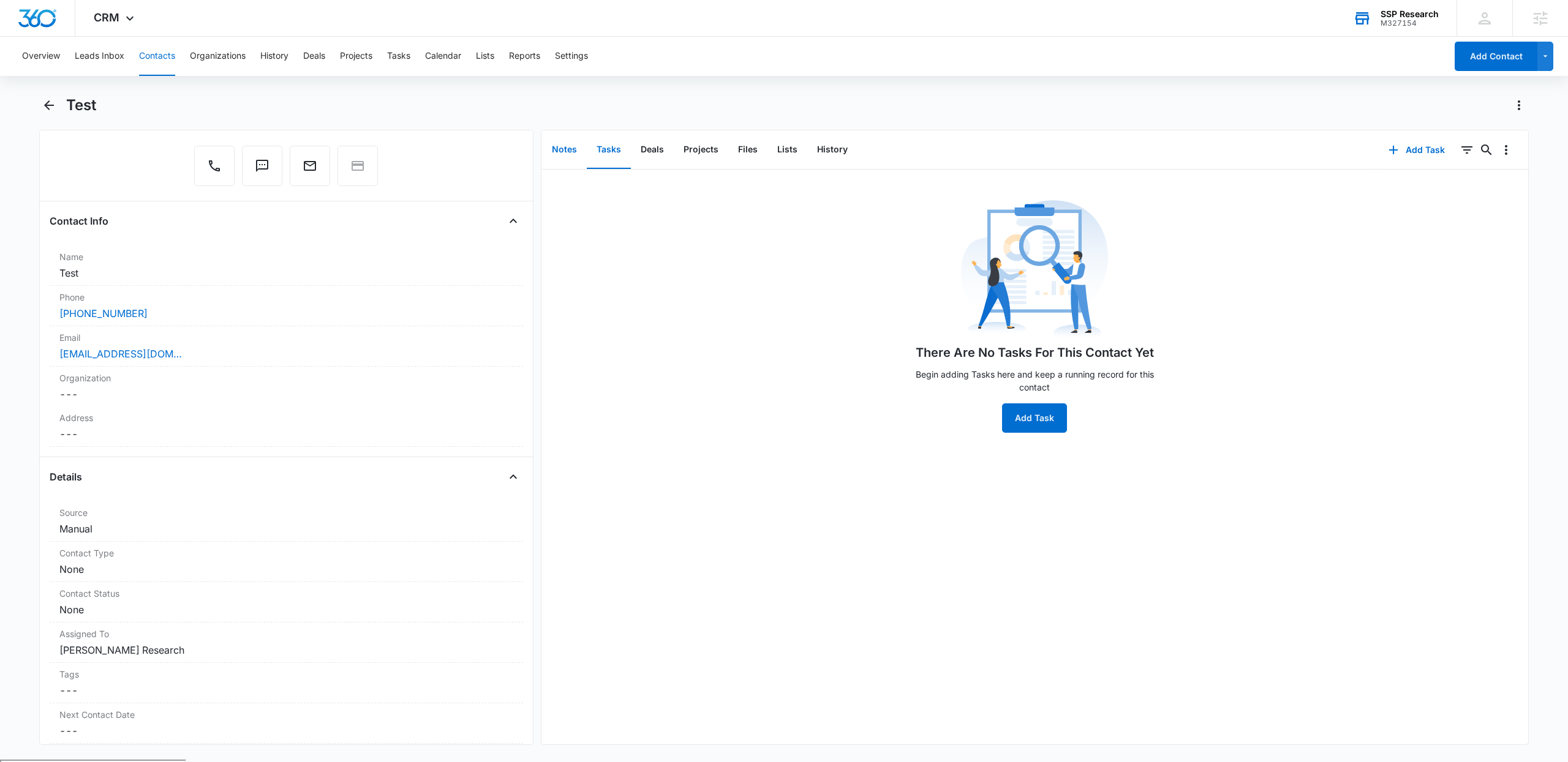
click at [552, 144] on button "Notes" at bounding box center [564, 150] width 45 height 38
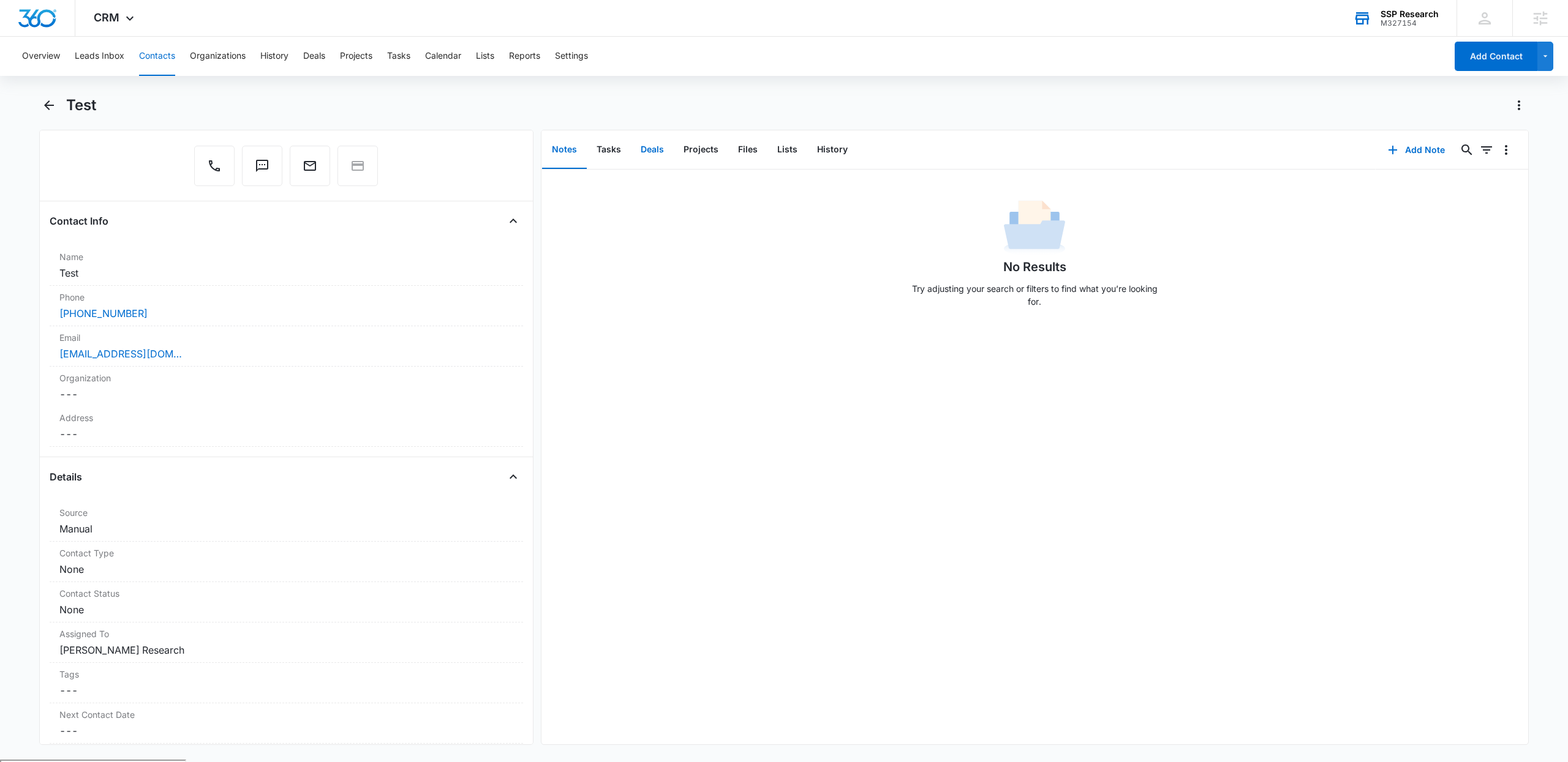
drag, startPoint x: 642, startPoint y: 144, endPoint x: 650, endPoint y: 162, distance: 19.7
click at [642, 144] on button "Deals" at bounding box center [652, 150] width 43 height 38
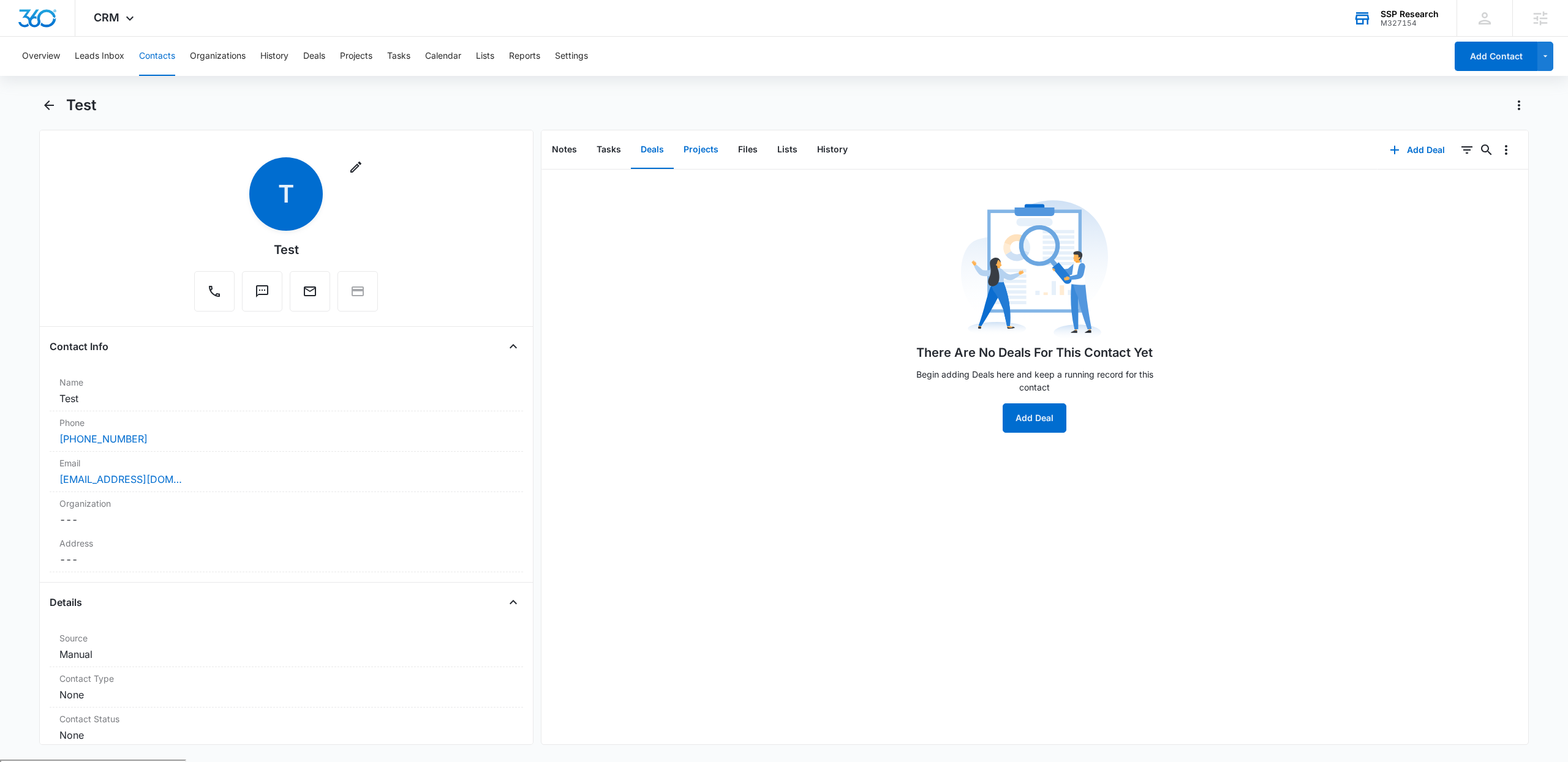
click at [701, 141] on button "Projects" at bounding box center [701, 150] width 55 height 38
drag, startPoint x: 738, startPoint y: 150, endPoint x: 742, endPoint y: 165, distance: 15.5
click at [738, 150] on button "Files" at bounding box center [748, 150] width 39 height 38
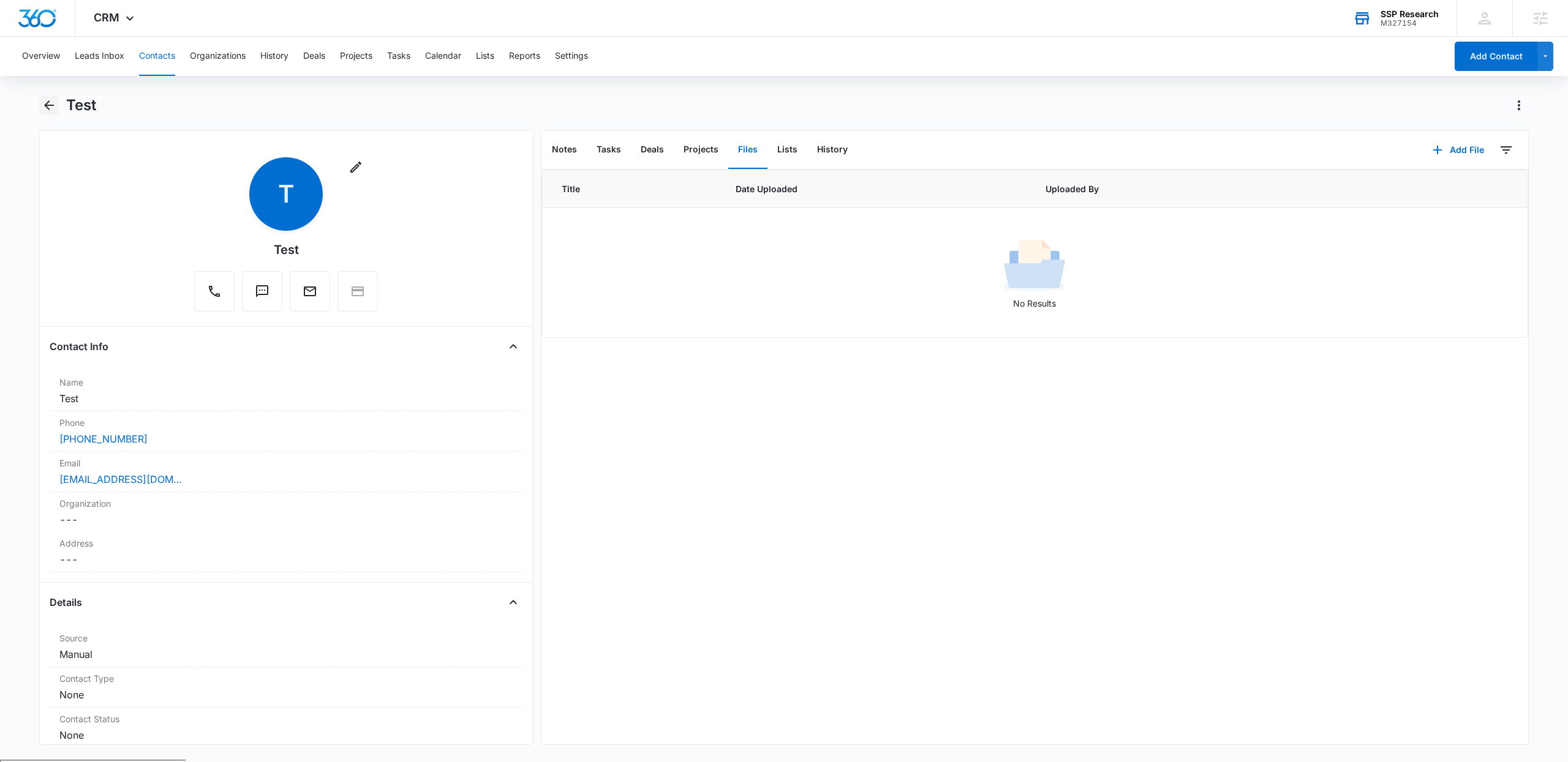
click at [42, 101] on button "Back" at bounding box center [49, 105] width 19 height 19
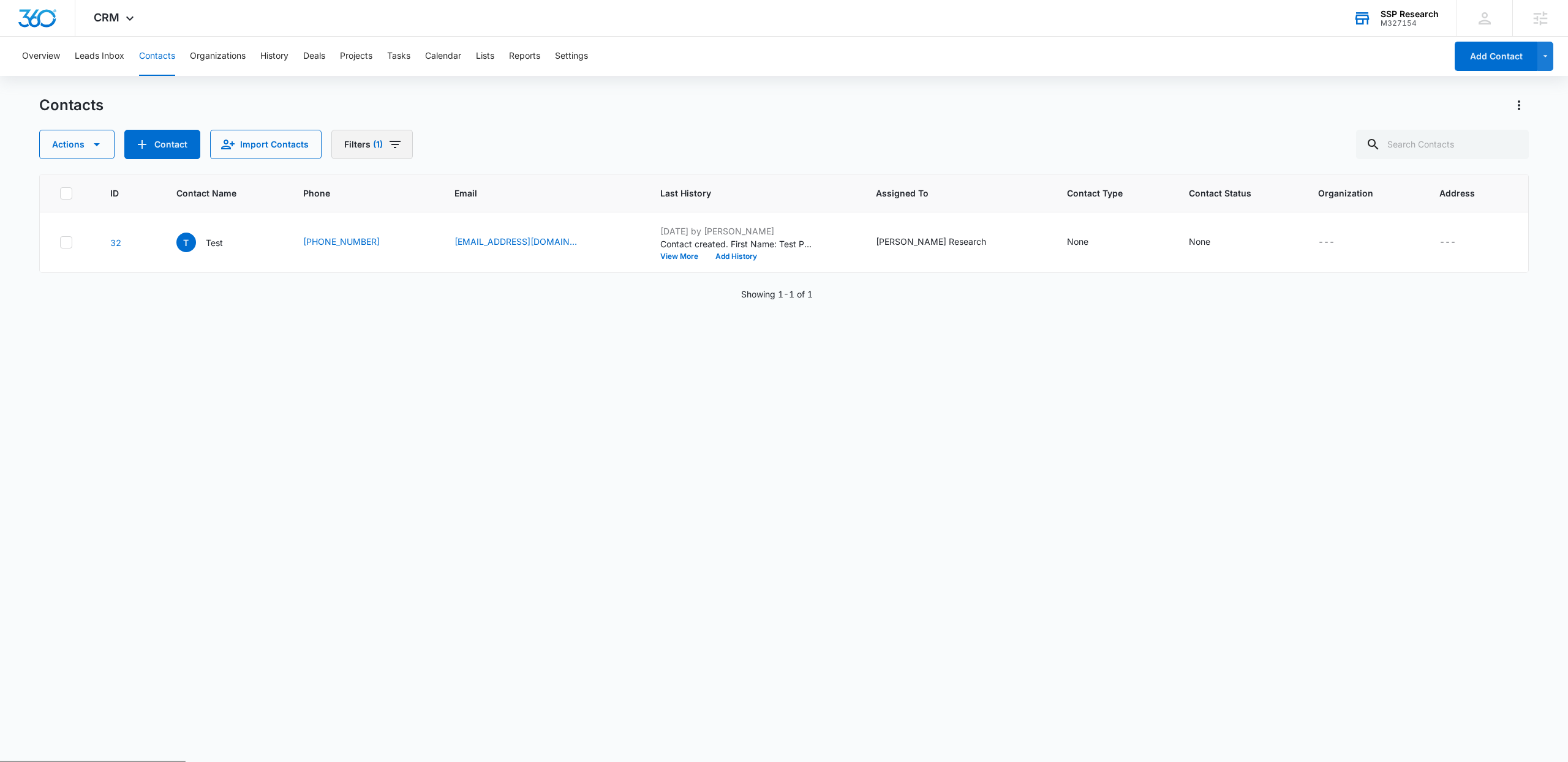
click at [370, 149] on button "Filters (1)" at bounding box center [372, 144] width 82 height 29
click at [495, 184] on div "Assigned To 1 Sources Status Type Organization Custom Filters" at bounding box center [416, 268] width 171 height 208
click at [462, 185] on div "Assigned To 1" at bounding box center [416, 189] width 141 height 19
click at [471, 191] on icon "Show Assigned To filters" at bounding box center [476, 189] width 15 height 15
click at [900, 130] on div "Actions Contact Import Contacts Filters (1) Assigned To 1 Assigned To (1) (Unas…" at bounding box center [784, 144] width 1489 height 29
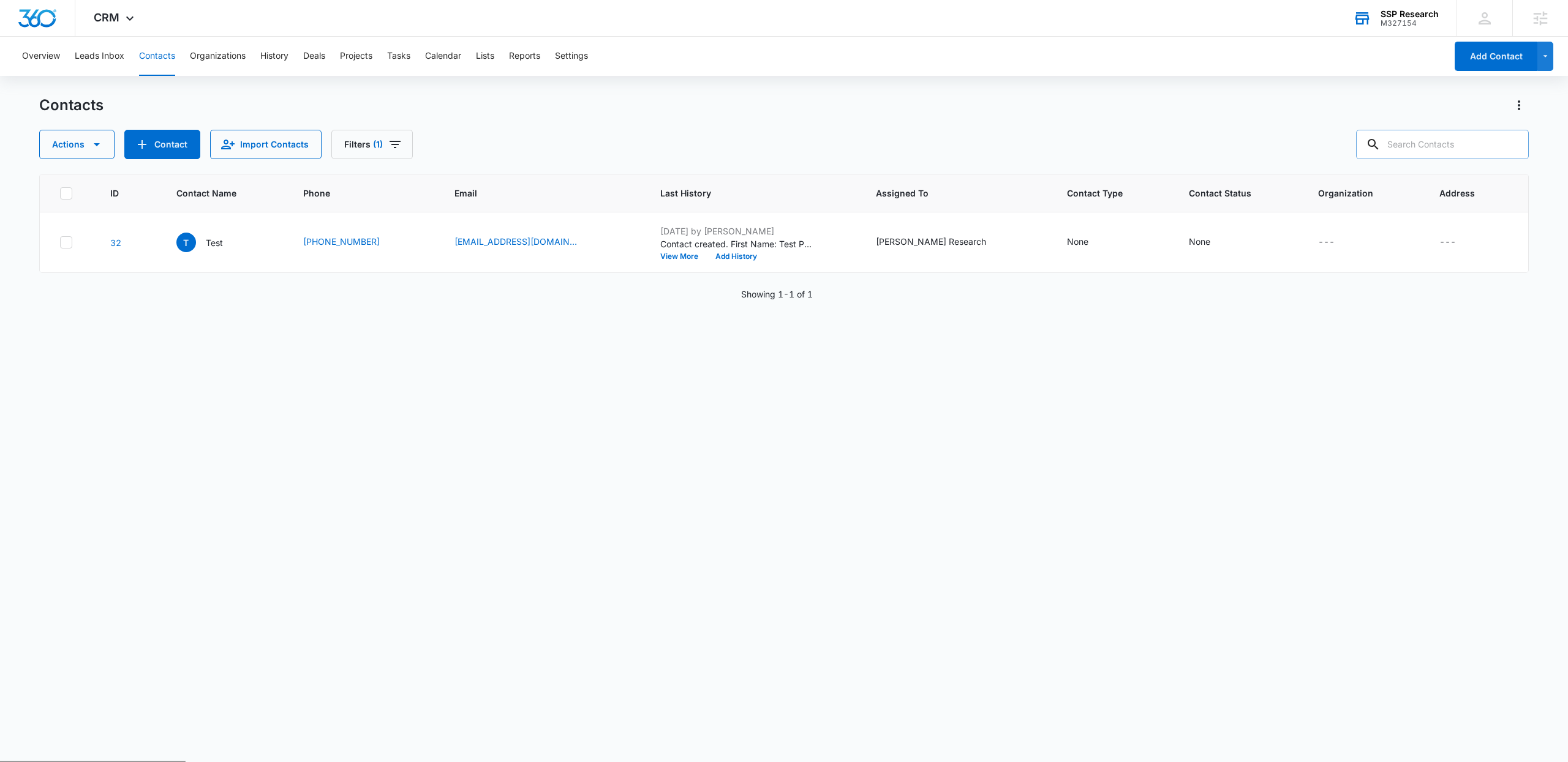
click at [1451, 138] on input "text" at bounding box center [1442, 144] width 173 height 29
type input "Test"
click at [208, 241] on div "T Test" at bounding box center [200, 242] width 46 height 19
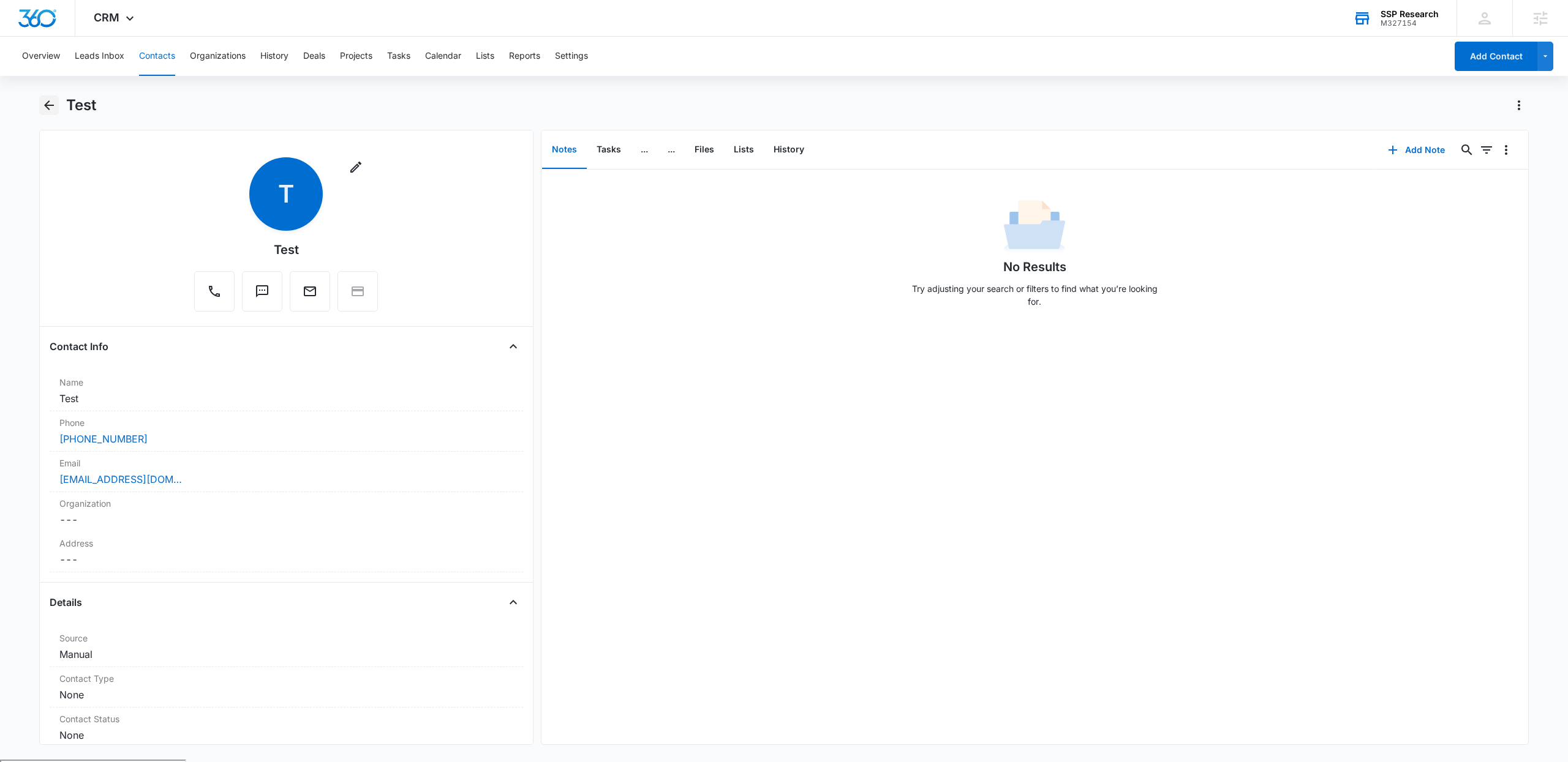
click at [46, 104] on icon "Back" at bounding box center [49, 105] width 10 height 10
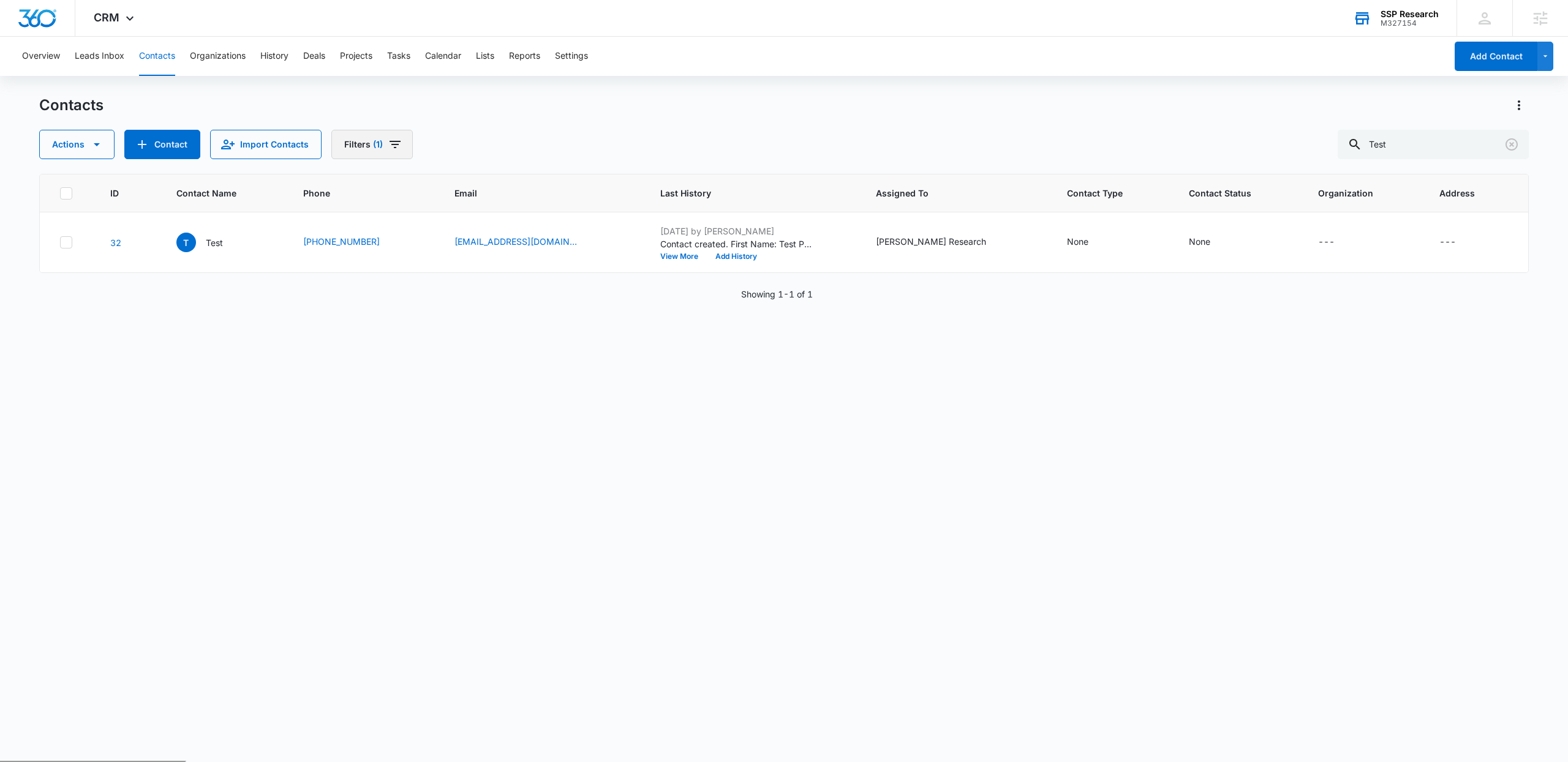
click at [388, 141] on icon "Filters" at bounding box center [394, 144] width 15 height 15
click at [484, 188] on button "Show Assigned To filters" at bounding box center [476, 189] width 19 height 19
click at [582, 139] on div "Actions Contact Import Contacts Filters (1) Assigned To 1 Assigned To (1) (Unas…" at bounding box center [784, 144] width 1489 height 29
click at [218, 239] on p "Test" at bounding box center [215, 242] width 17 height 13
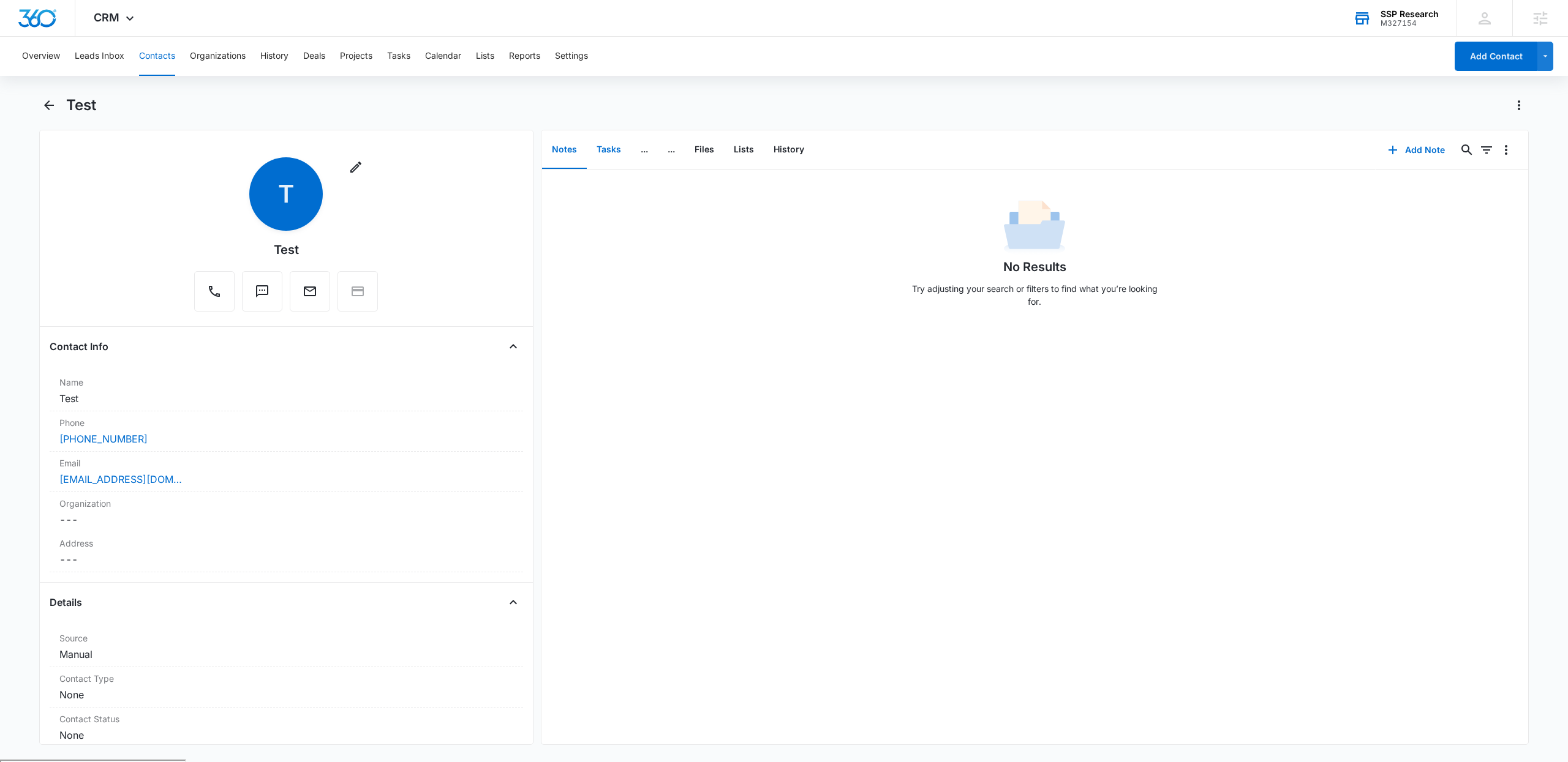
drag, startPoint x: 611, startPoint y: 147, endPoint x: 620, endPoint y: 150, distance: 9.5
click at [620, 150] on button "Tasks" at bounding box center [608, 150] width 44 height 38
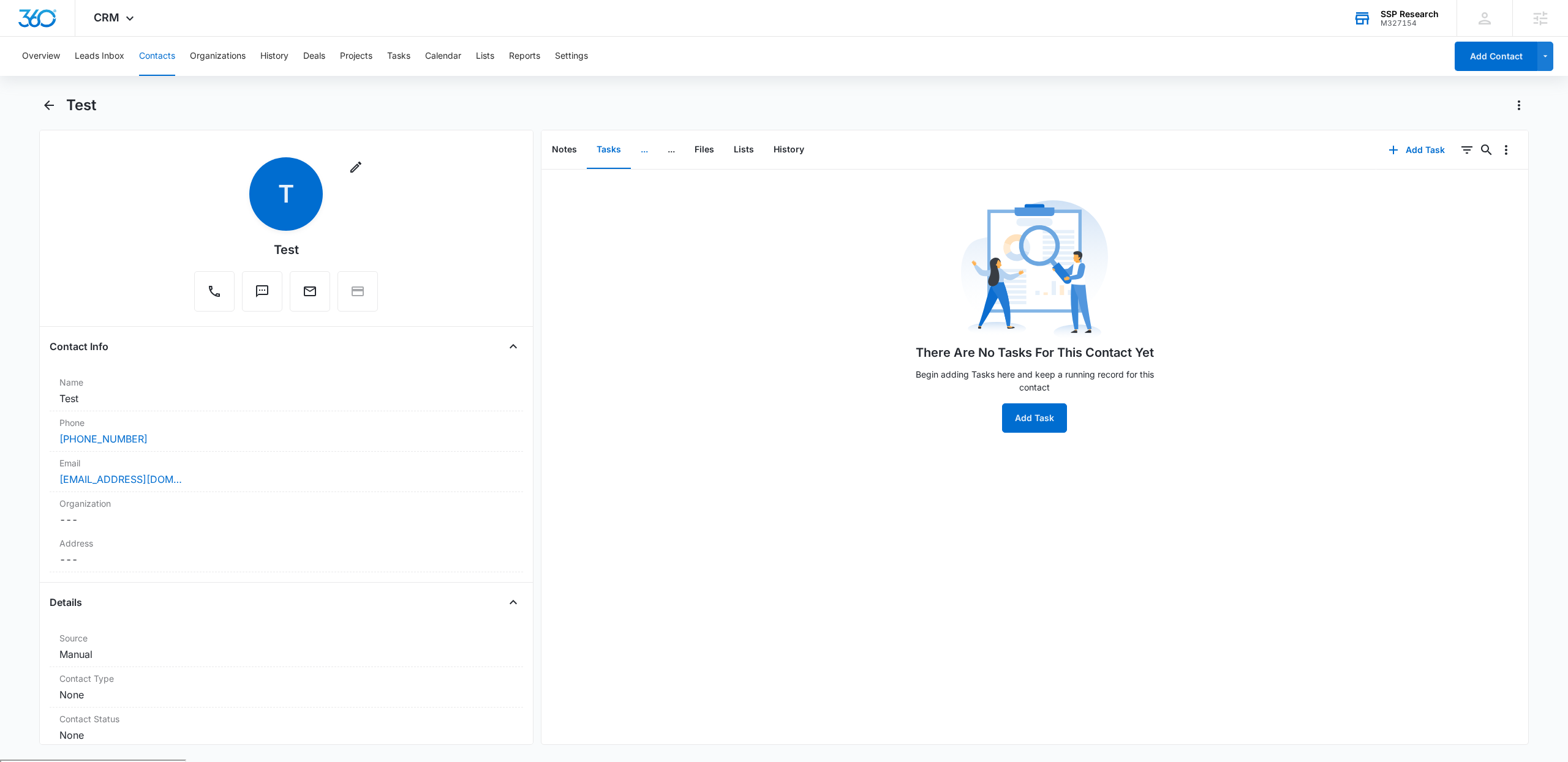
click at [640, 154] on button "..." at bounding box center [644, 150] width 27 height 38
click at [707, 148] on button "Files" at bounding box center [704, 150] width 39 height 38
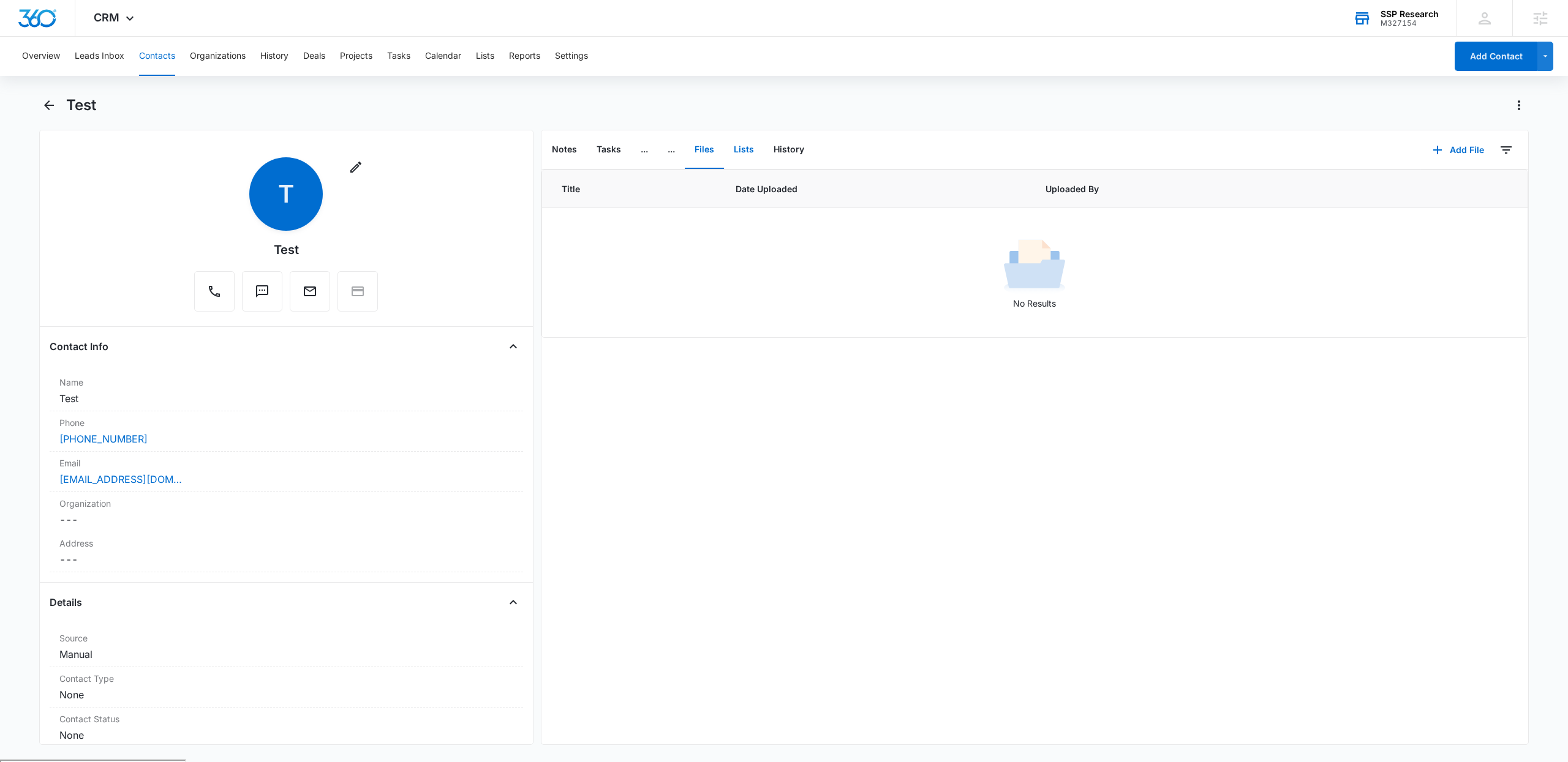
click at [745, 156] on button "Lists" at bounding box center [744, 150] width 40 height 38
drag, startPoint x: 785, startPoint y: 135, endPoint x: 742, endPoint y: 164, distance: 51.9
click at [785, 135] on button "History" at bounding box center [789, 150] width 50 height 38
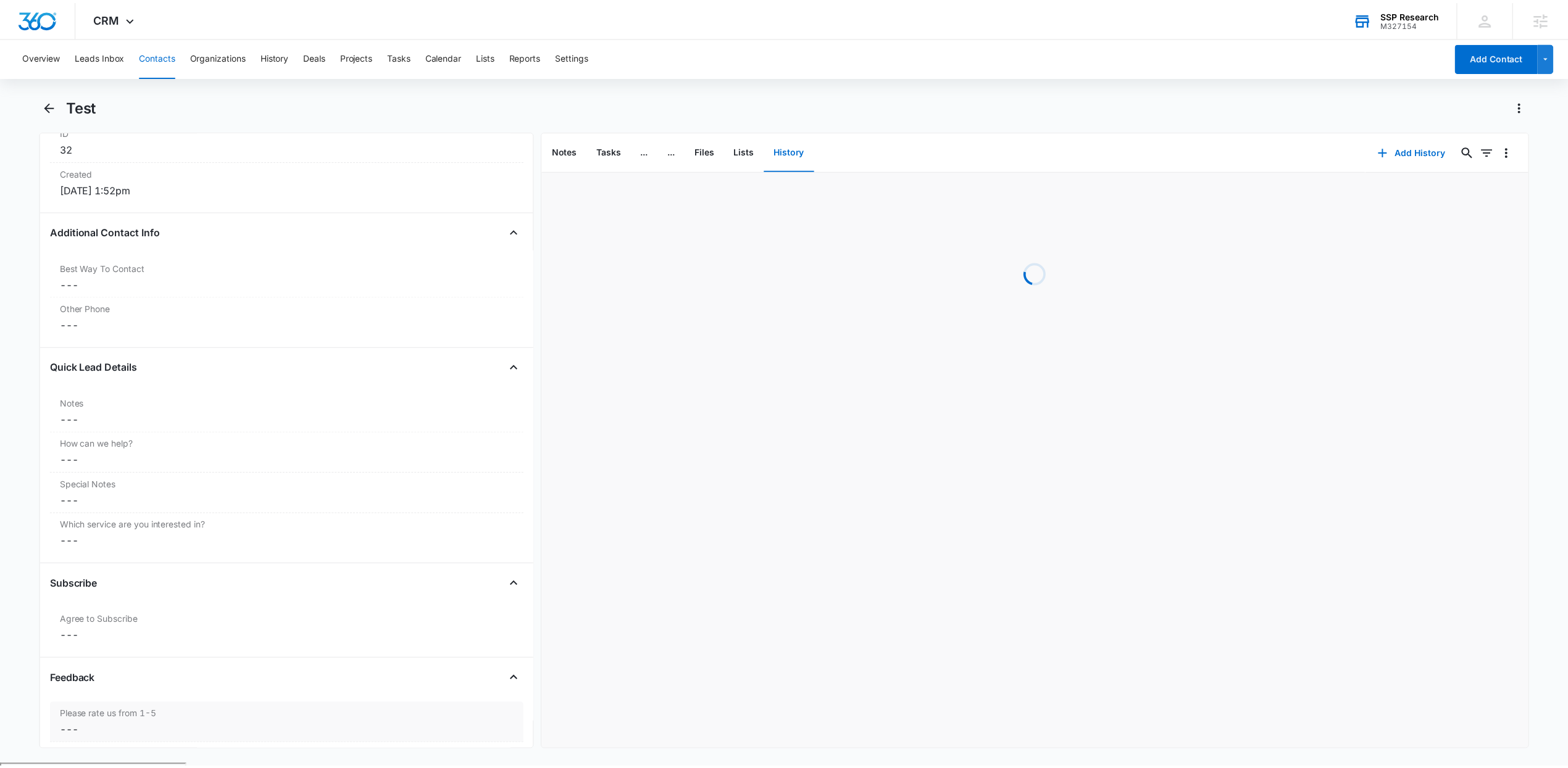
scroll to position [988, 0]
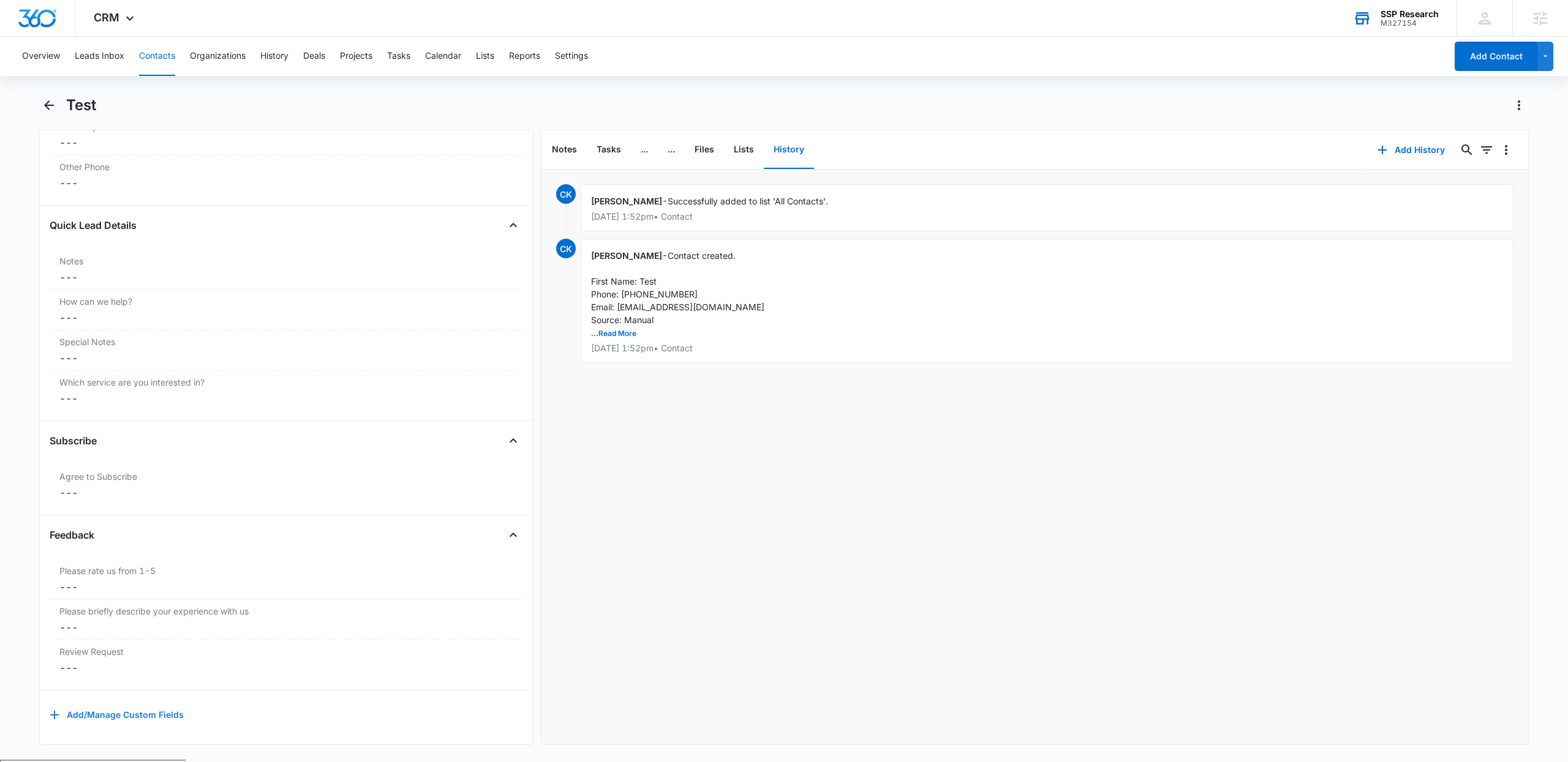
click at [156, 703] on button "Add/Manage Custom Fields" at bounding box center [117, 715] width 134 height 29
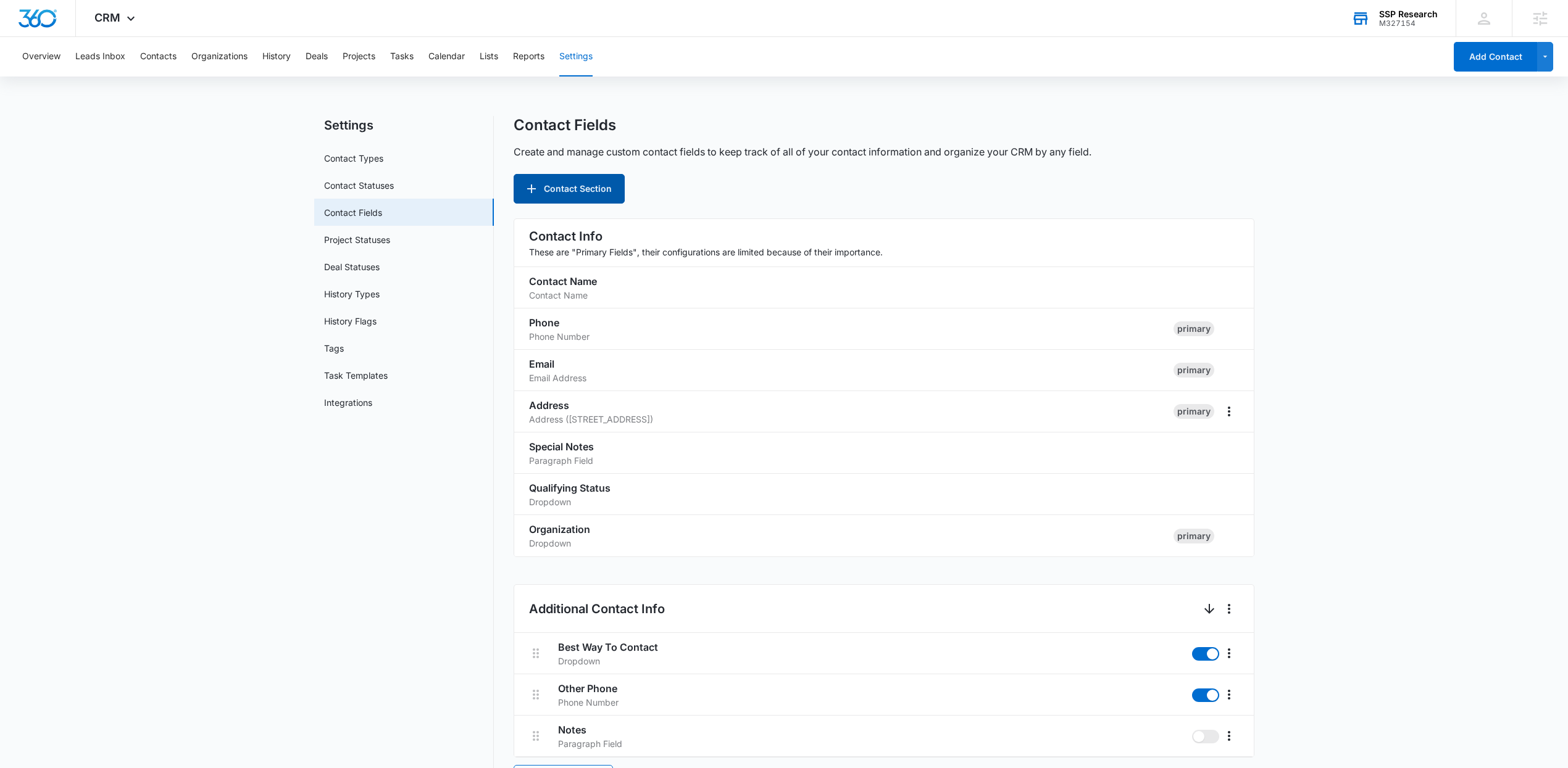
click at [566, 187] on button "Contact Section" at bounding box center [569, 189] width 111 height 30
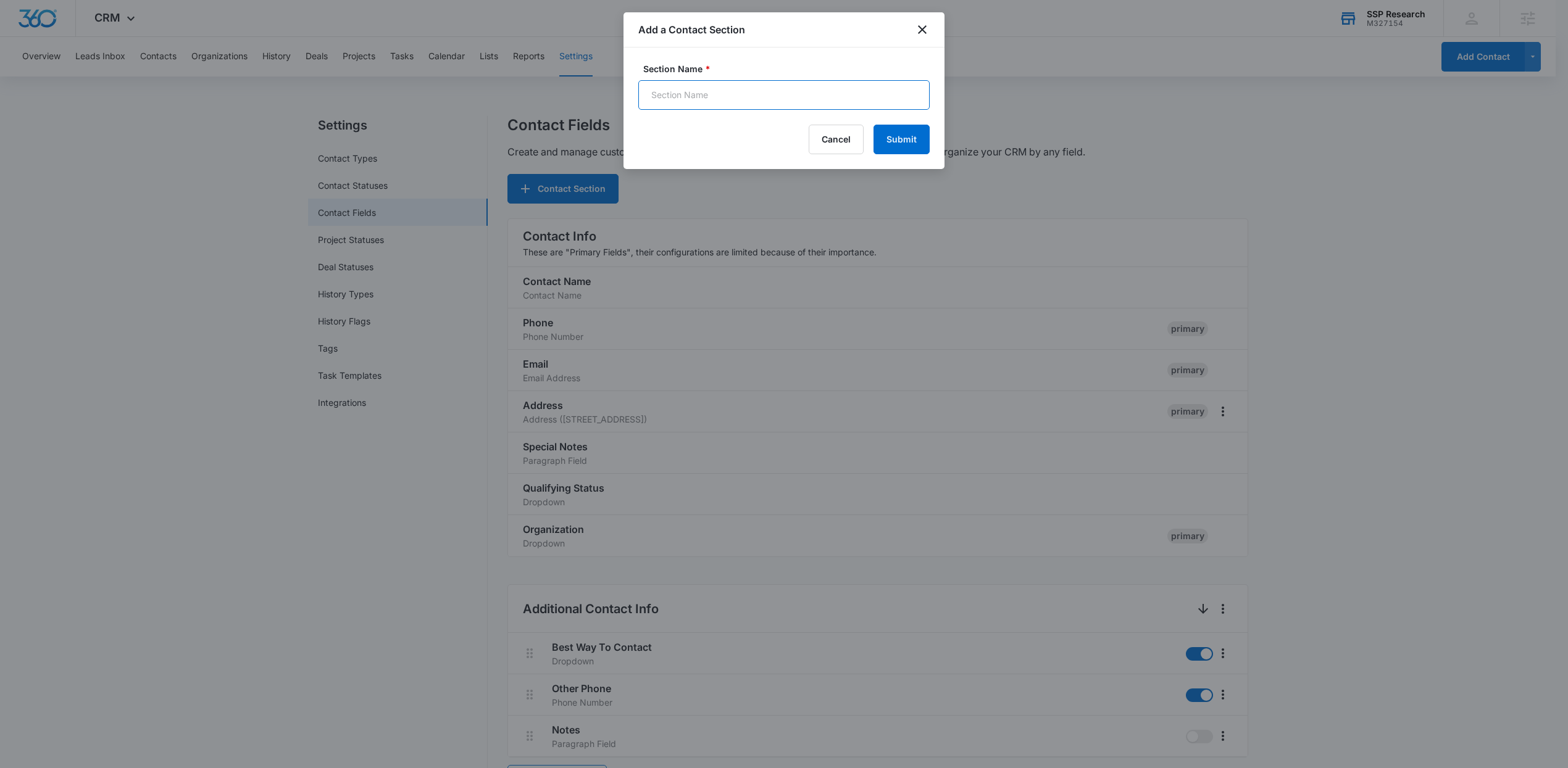
click at [695, 99] on input "Section Name *" at bounding box center [784, 95] width 292 height 30
click at [677, 97] on input "Section Name *" at bounding box center [784, 95] width 292 height 30
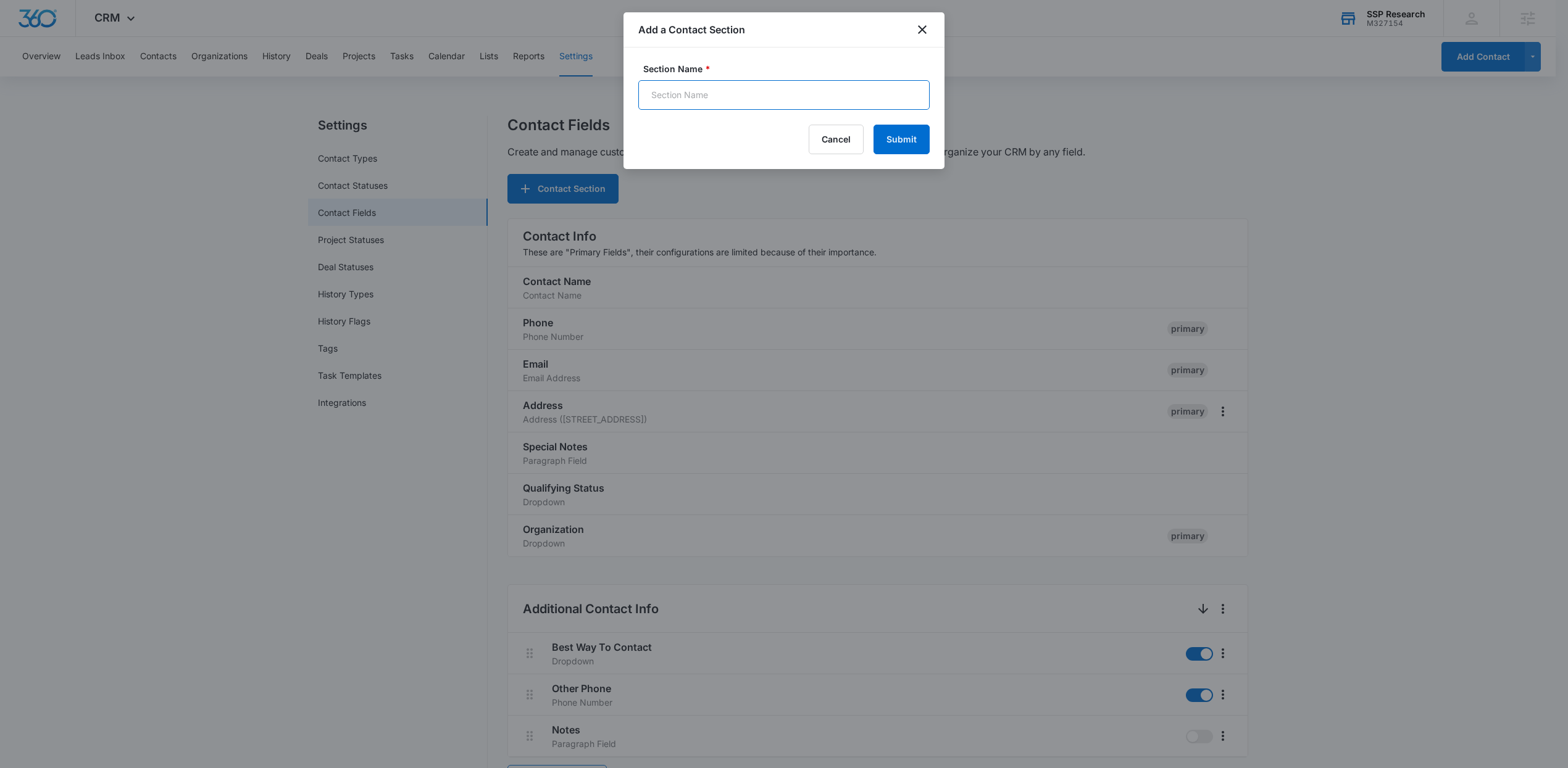
click at [677, 97] on input "Section Name *" at bounding box center [784, 95] width 292 height 30
click at [920, 23] on icon "close" at bounding box center [922, 30] width 15 height 15
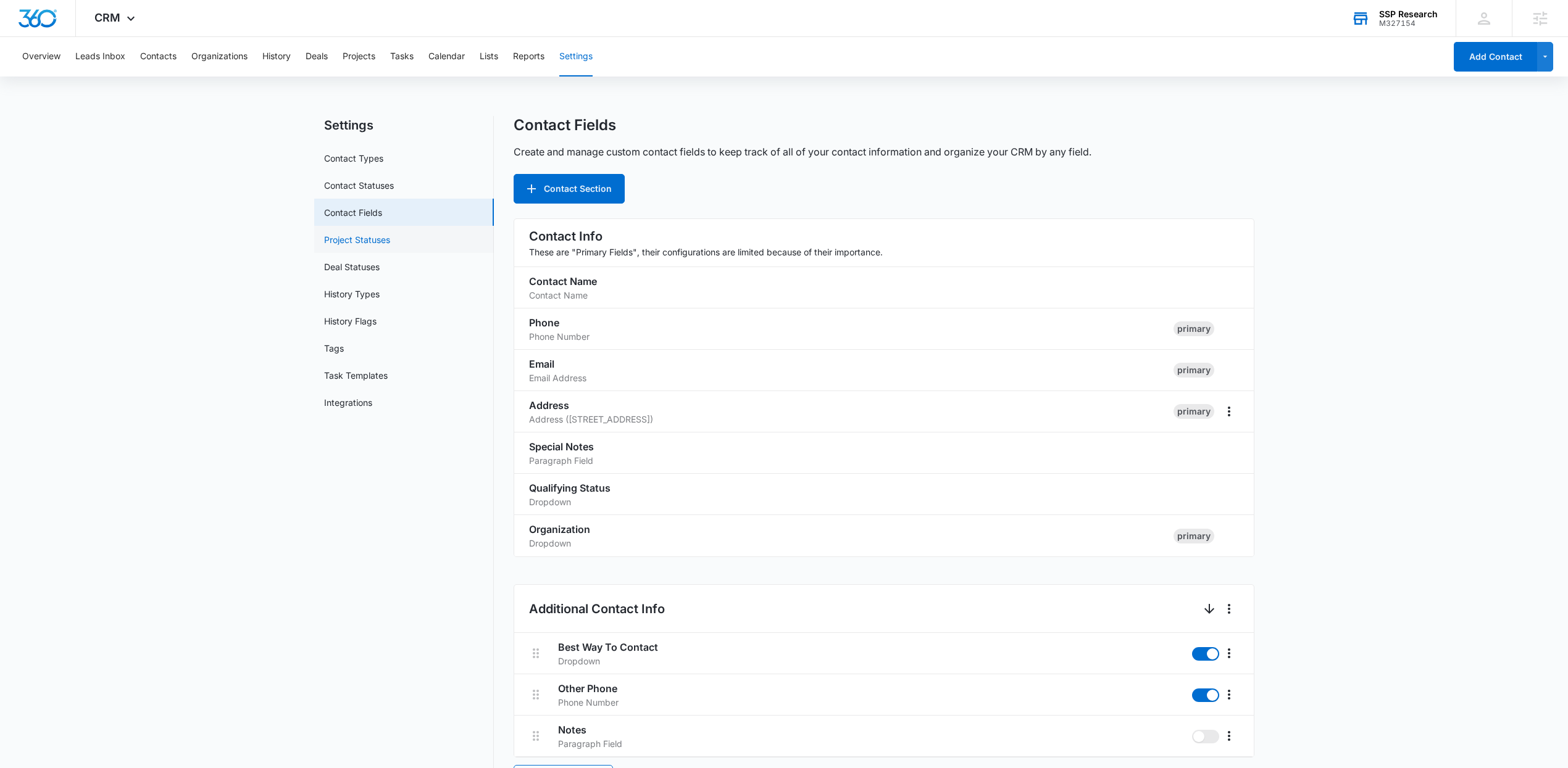
click at [339, 238] on link "Project Statuses" at bounding box center [357, 239] width 66 height 13
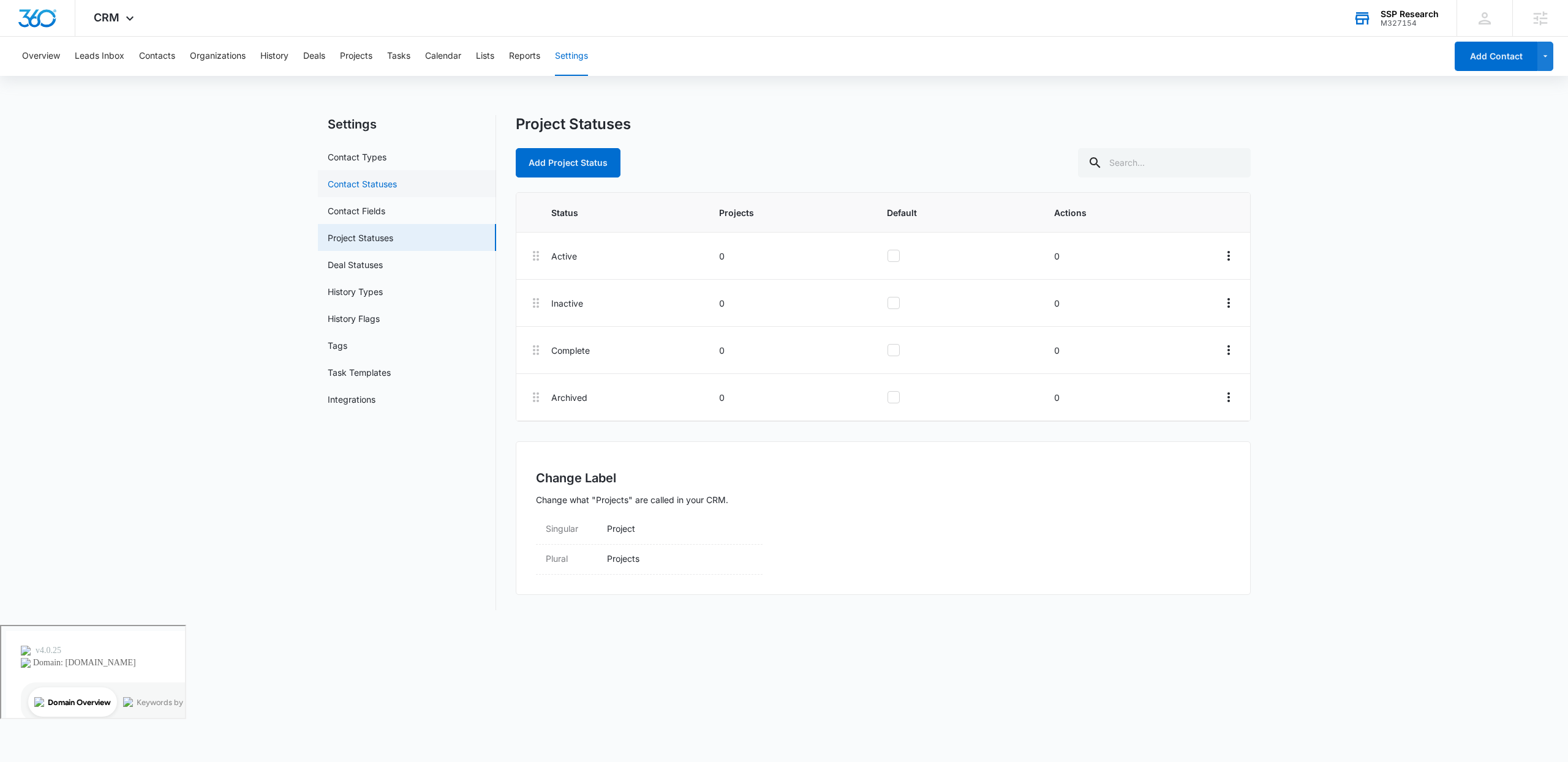
click at [373, 177] on link "Contact Statuses" at bounding box center [363, 184] width 69 height 13
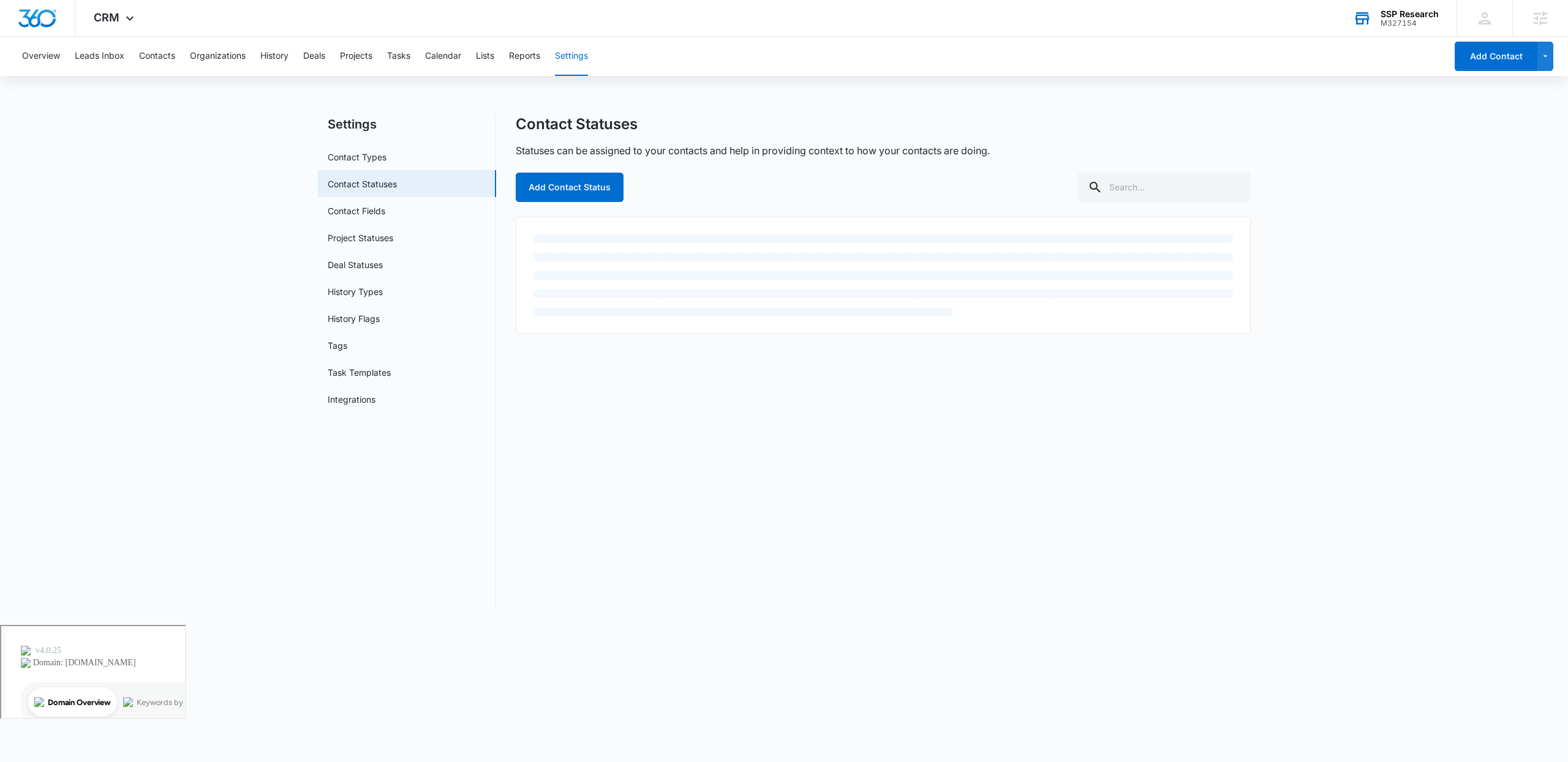
click at [376, 159] on link "Contact Types" at bounding box center [357, 157] width 59 height 13
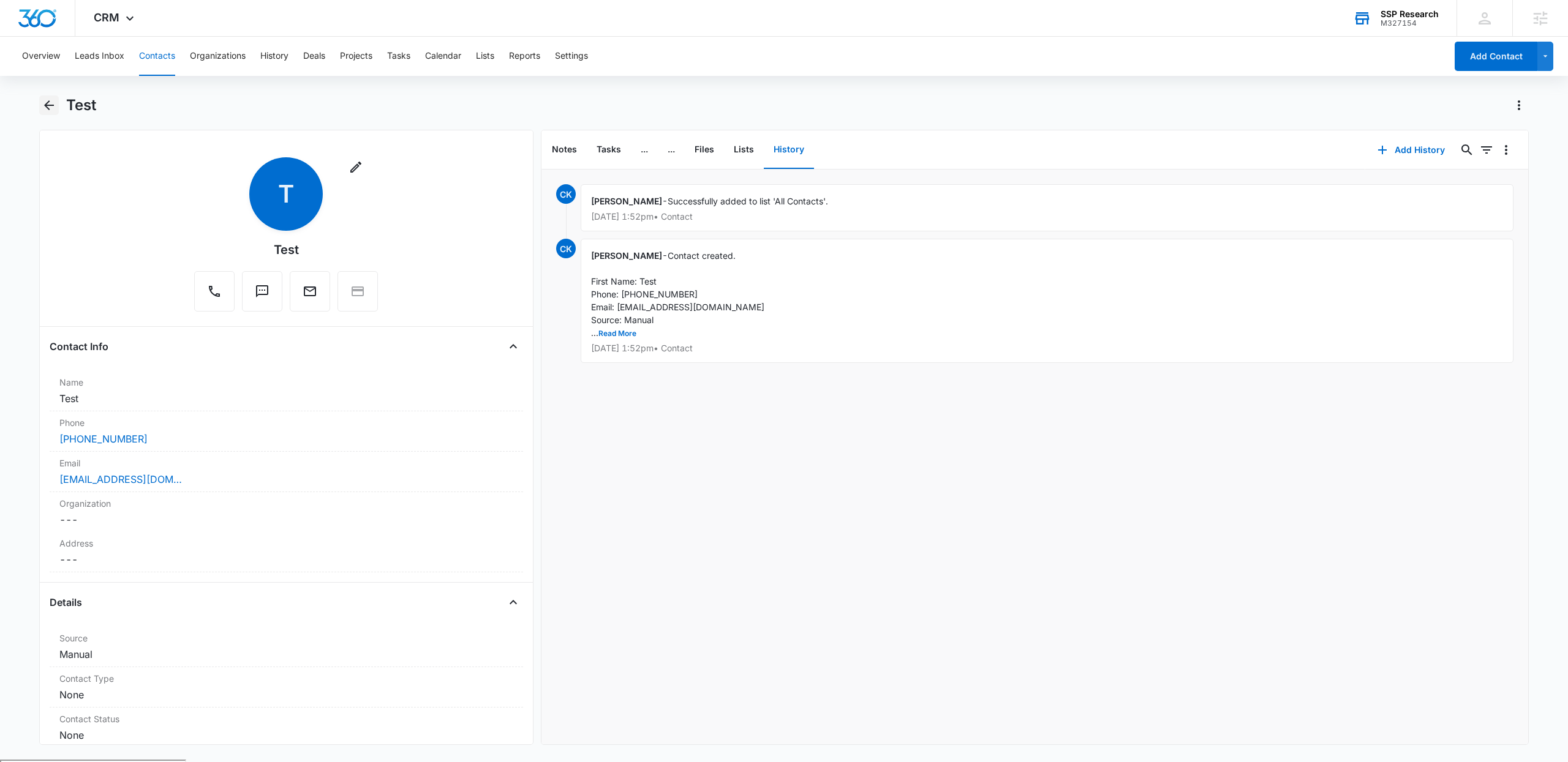
click at [52, 102] on icon "Back" at bounding box center [49, 105] width 15 height 15
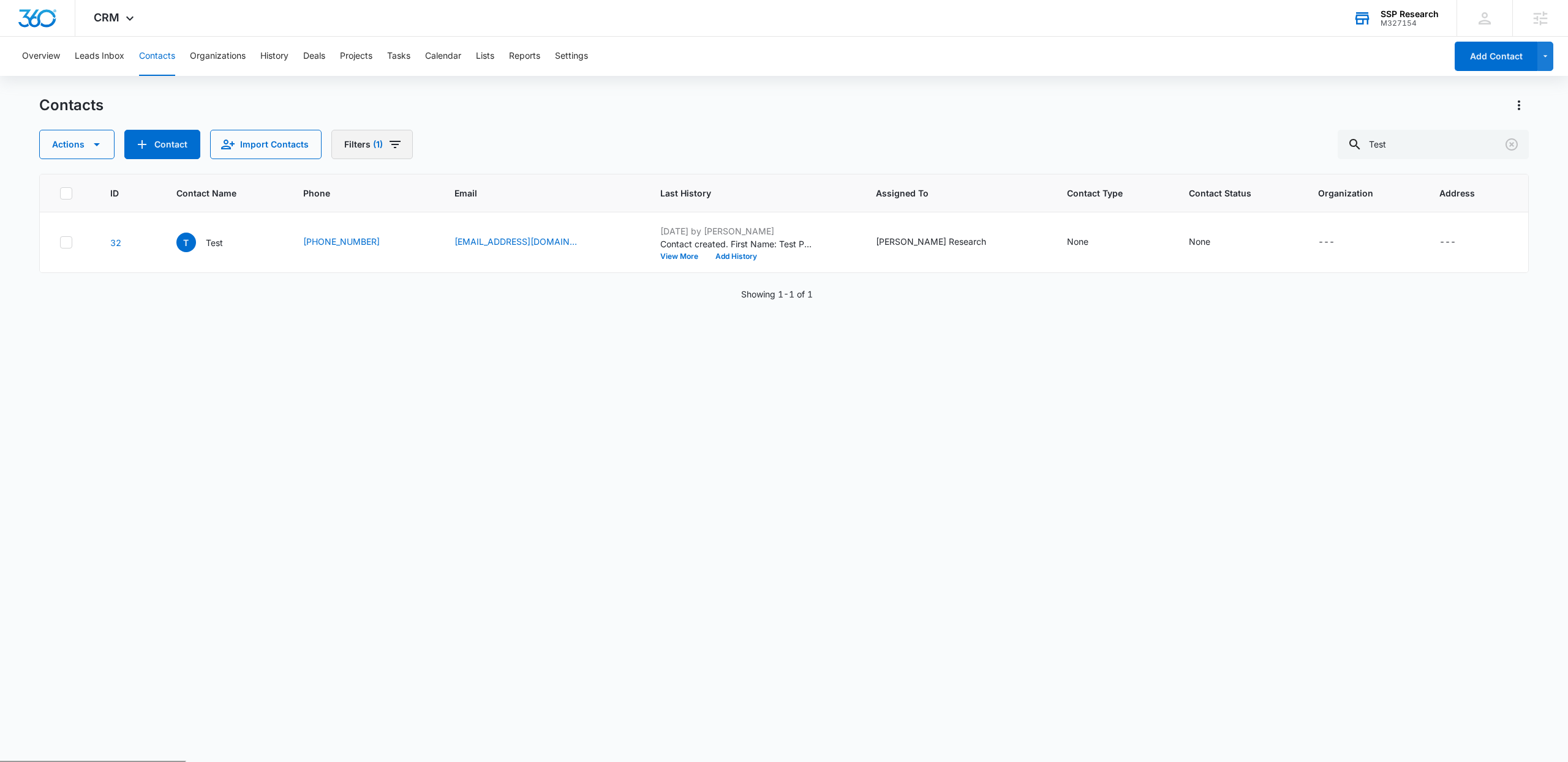
click at [393, 143] on icon "Filters" at bounding box center [394, 144] width 15 height 15
click at [483, 183] on button "Show Assigned To filters" at bounding box center [476, 189] width 19 height 19
click at [655, 131] on div "Actions Contact Import Contacts Filters (1) Assigned To 1 Assigned To (1) (Unas…" at bounding box center [784, 144] width 1489 height 29
click at [106, 10] on div "CRM Apps Forms CRM Email Social Payments POS Content Ads Intelligence Files Bra…" at bounding box center [116, 18] width 80 height 36
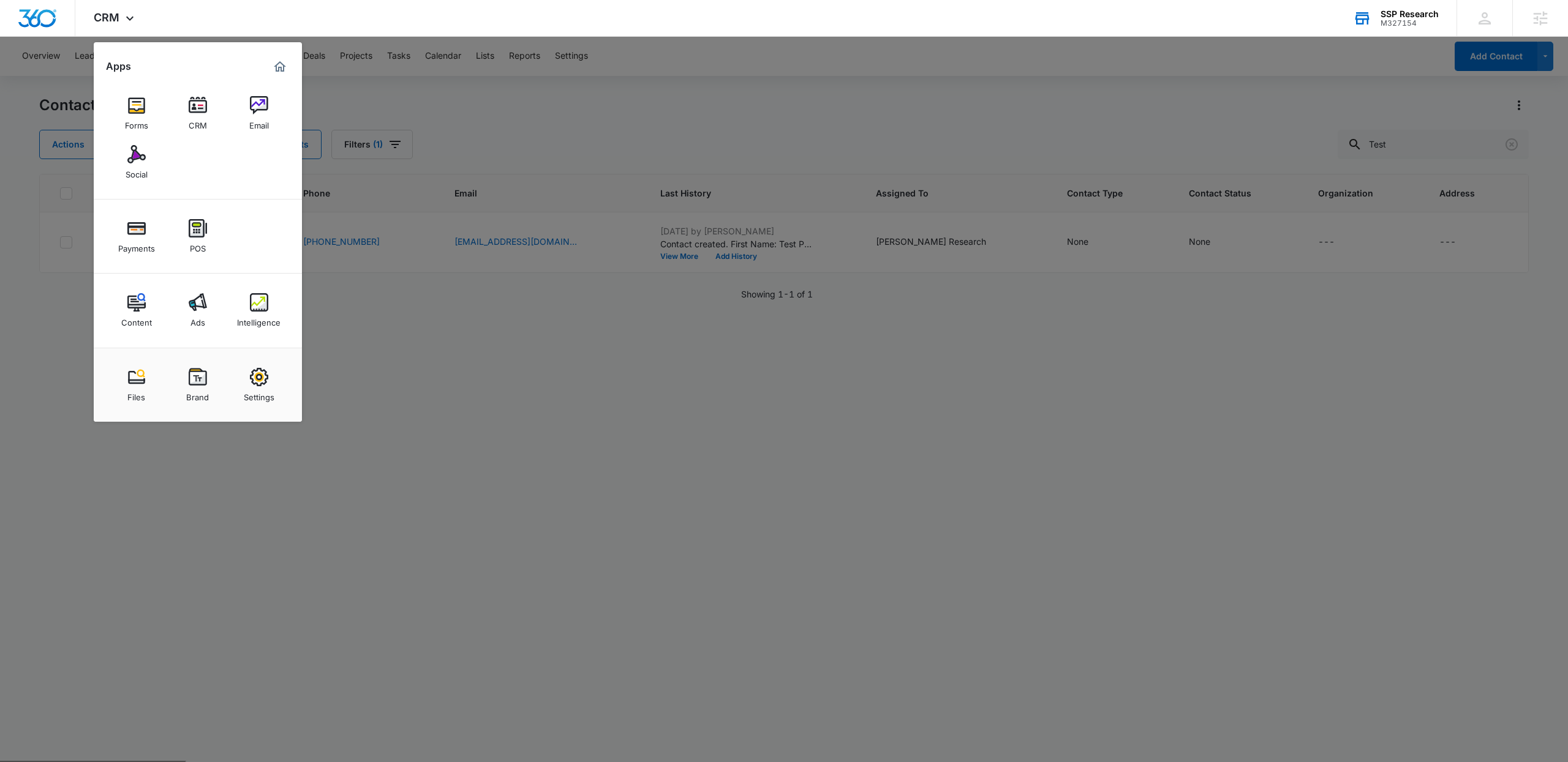
click at [249, 391] on div "Settings" at bounding box center [259, 394] width 31 height 16
select select "52"
select select "US"
select select "America/Denver"
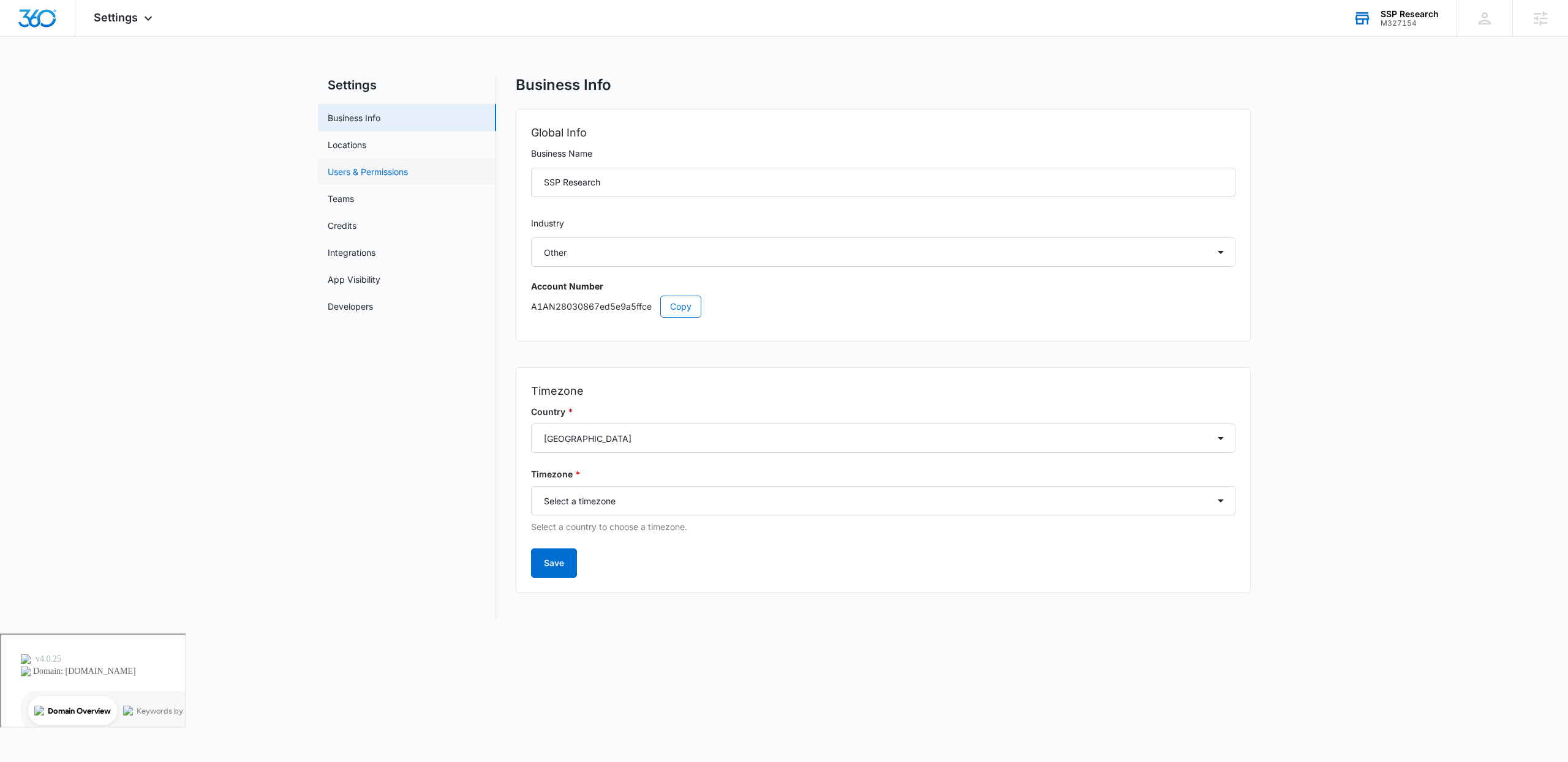
click at [398, 165] on link "Users & Permissions" at bounding box center [368, 171] width 80 height 13
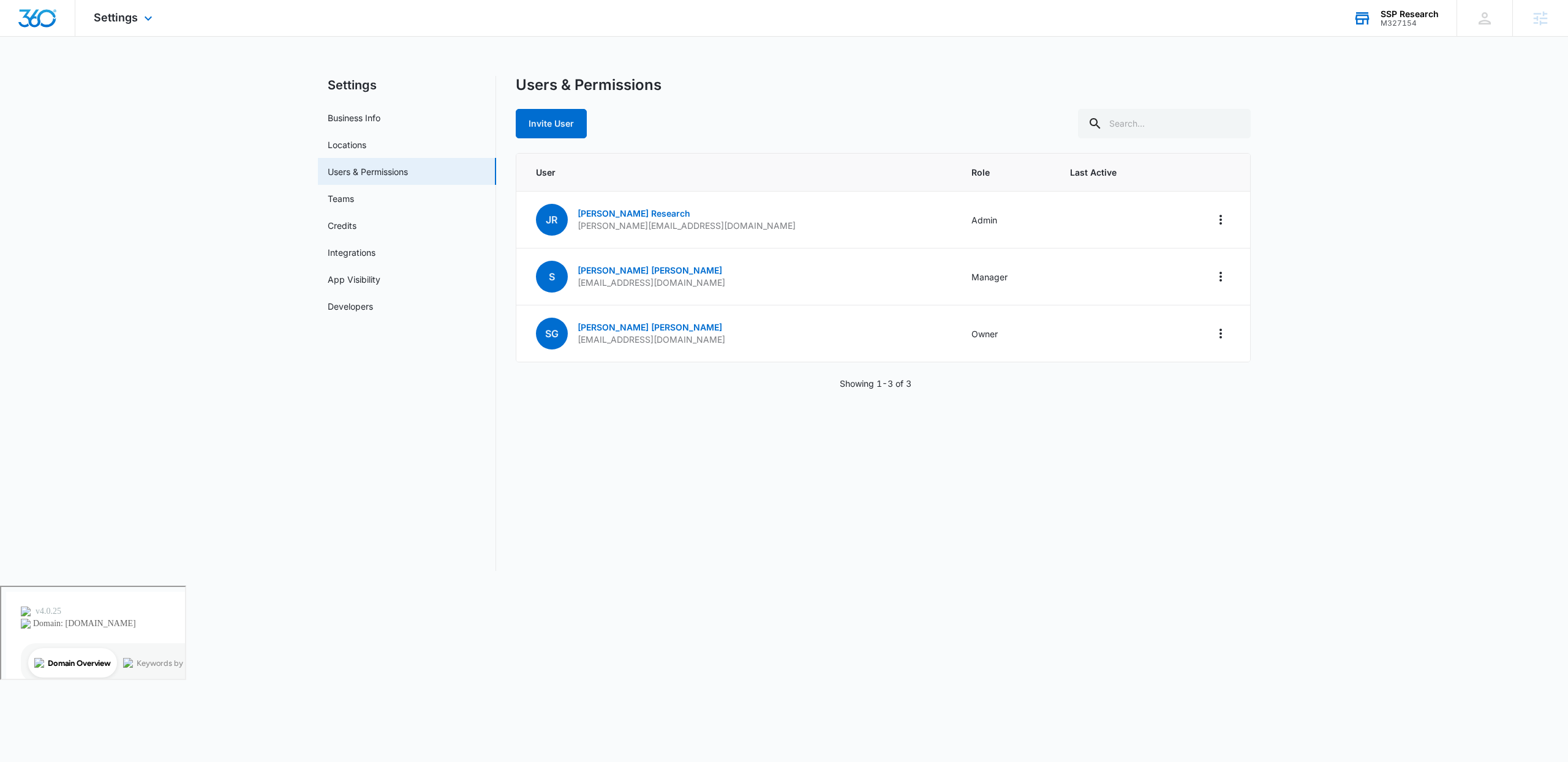
drag, startPoint x: 717, startPoint y: 89, endPoint x: 582, endPoint y: 35, distance: 145.4
click at [715, 89] on div "Users & Permissions" at bounding box center [883, 85] width 735 height 19
click at [138, 10] on div "Settings Apps Forms CRM Email Social Payments POS Content Ads Intelligence File…" at bounding box center [125, 18] width 99 height 36
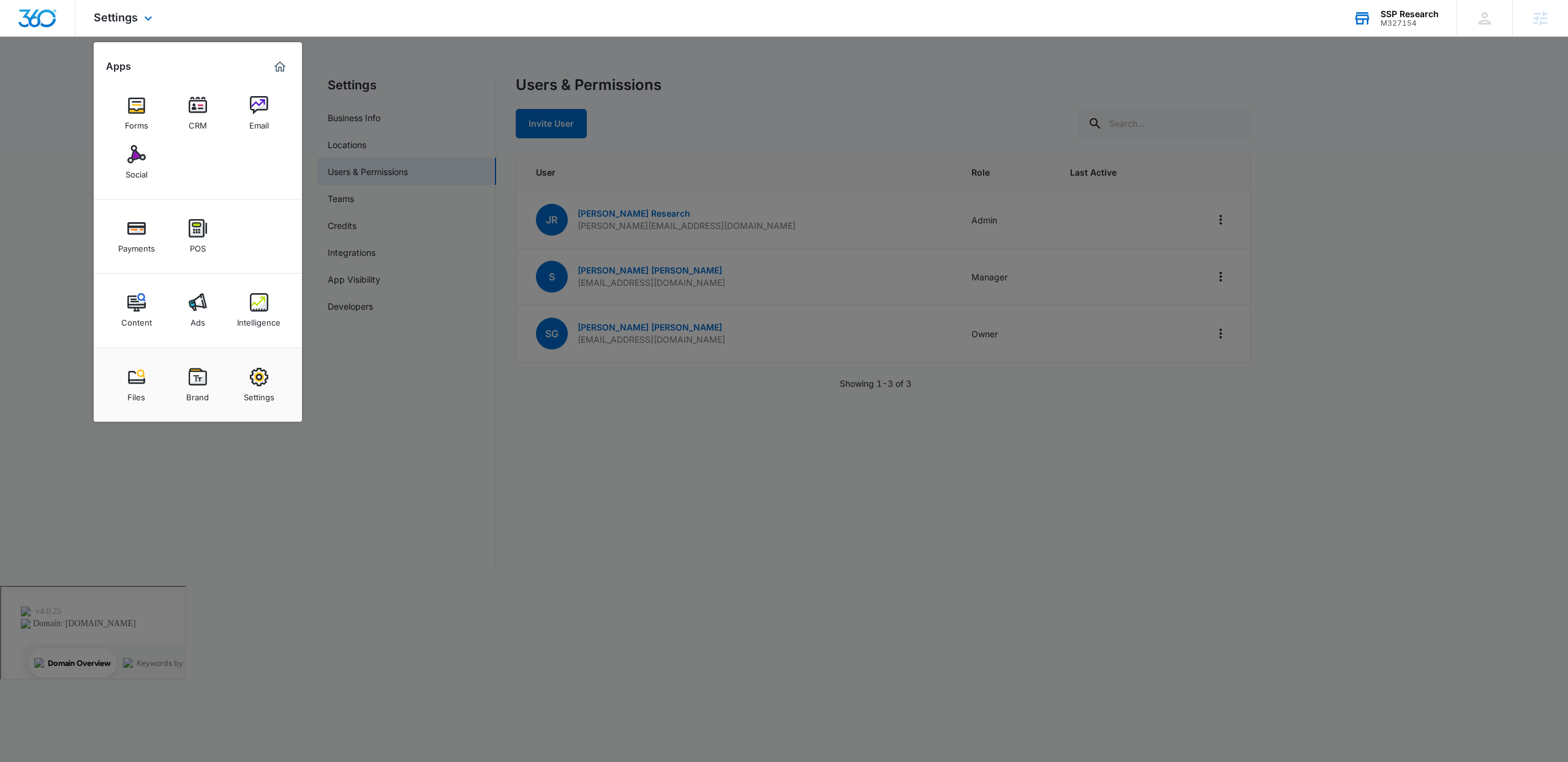
click at [281, 63] on img "Marketing 360® Dashboard" at bounding box center [279, 66] width 15 height 15
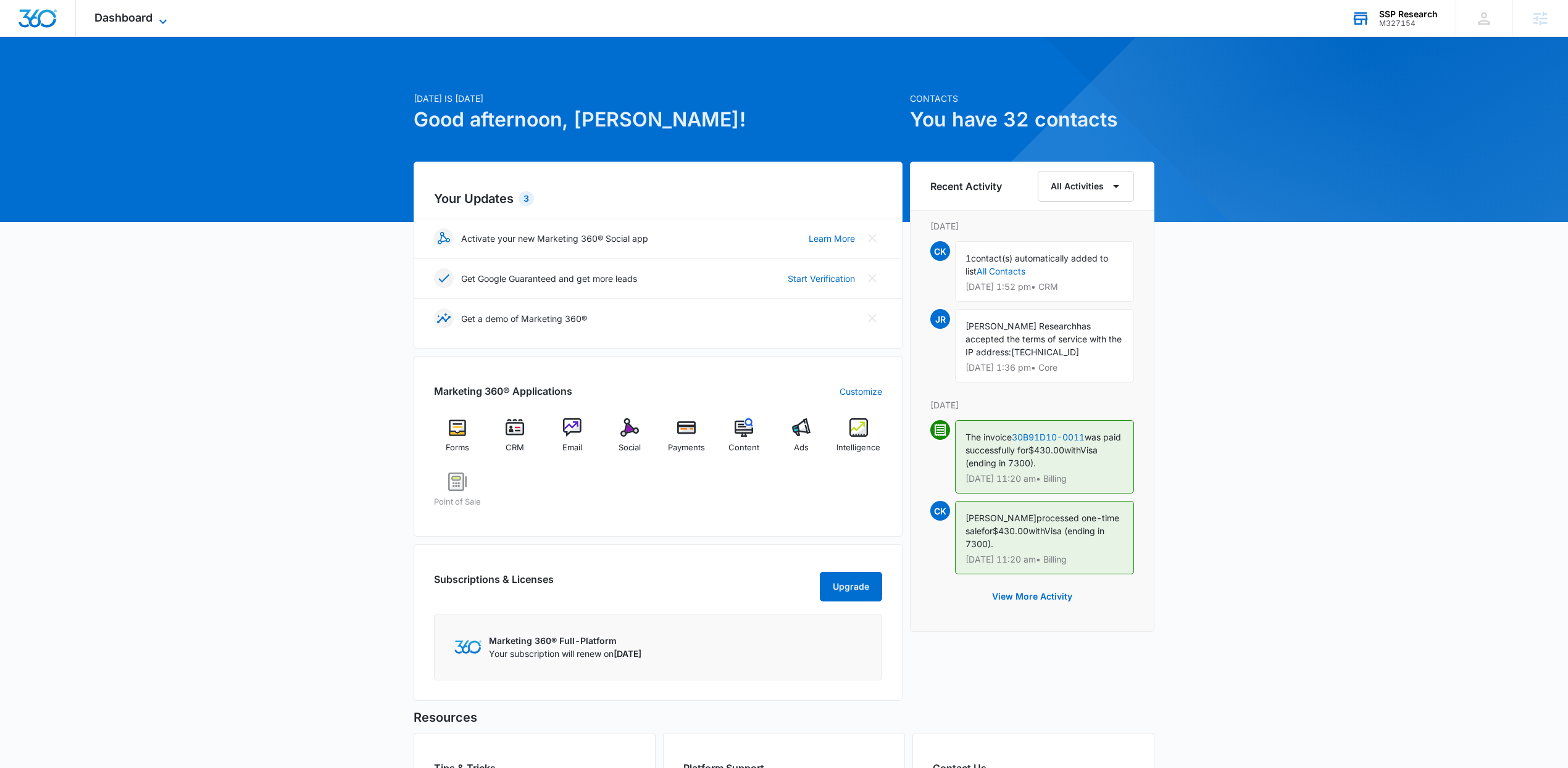
click at [110, 22] on span "Dashboard" at bounding box center [123, 17] width 58 height 13
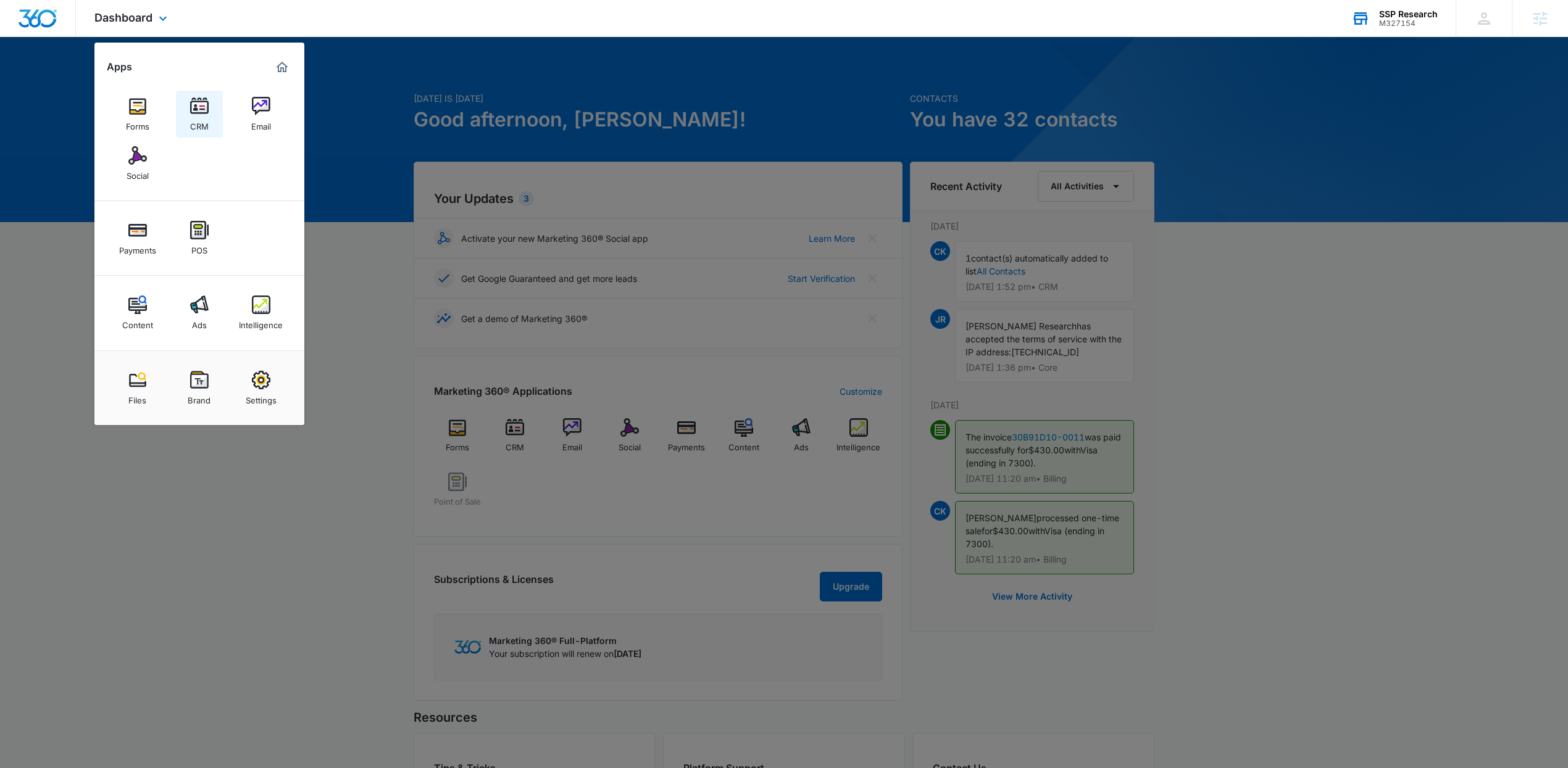
click at [194, 116] on div "CRM" at bounding box center [199, 123] width 19 height 16
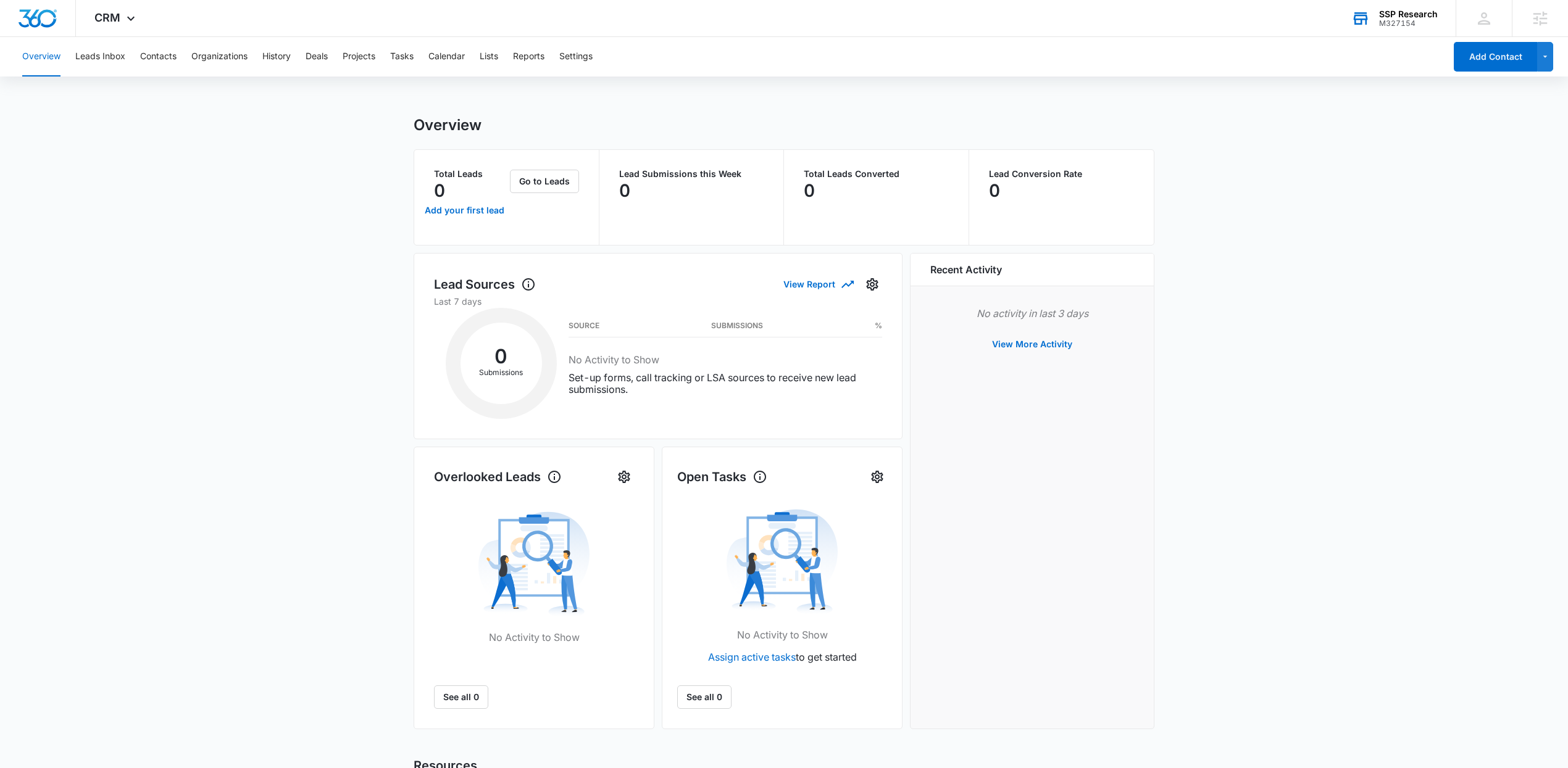
drag, startPoint x: 126, startPoint y: 49, endPoint x: 132, endPoint y: 52, distance: 6.7
click at [126, 50] on div "Overview Leads Inbox Contacts Organizations History Deals Projects Tasks Calend…" at bounding box center [730, 57] width 1430 height 40
click at [166, 55] on button "Contacts" at bounding box center [158, 57] width 37 height 40
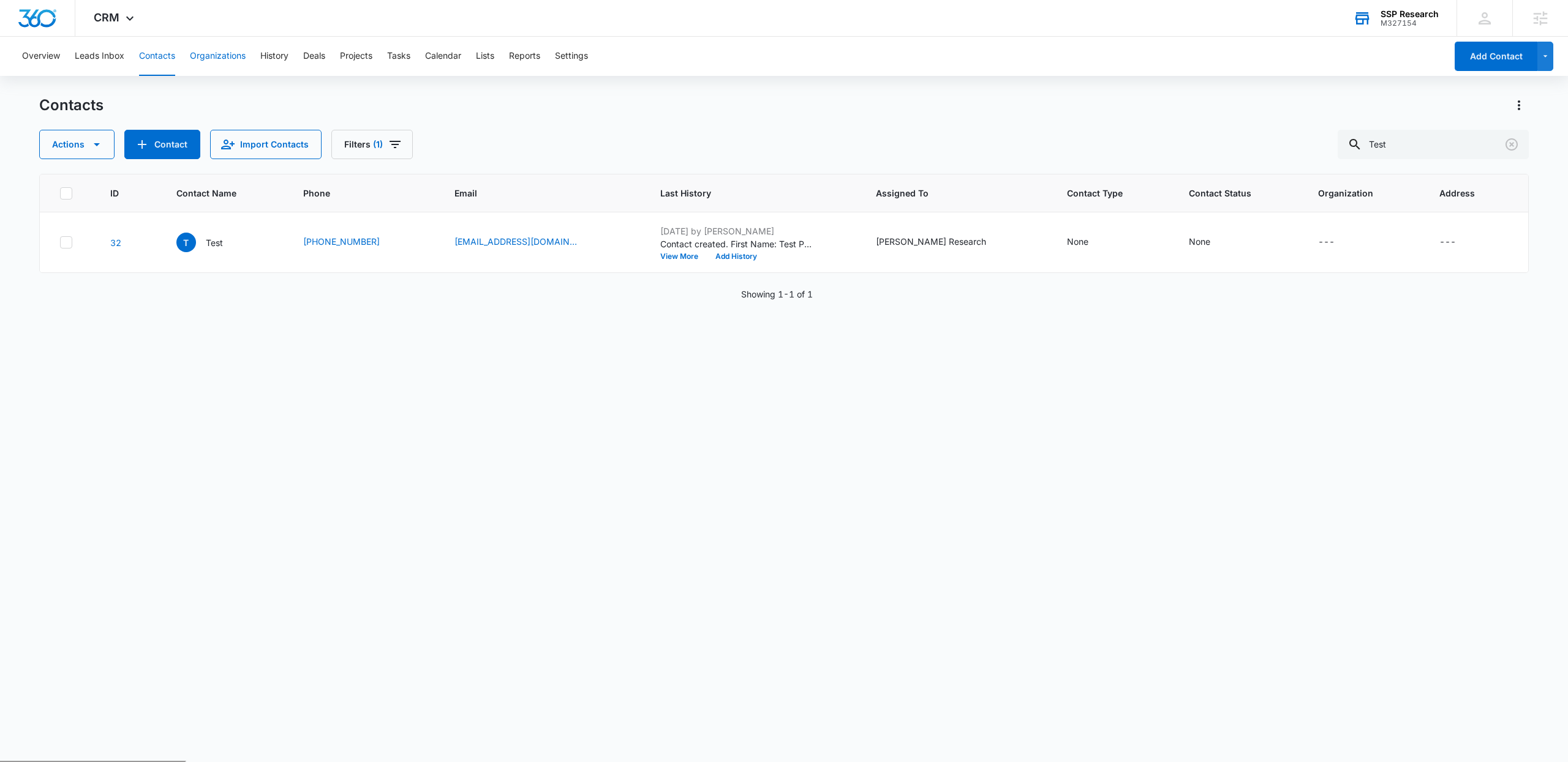
click at [238, 58] on button "Organizations" at bounding box center [218, 56] width 56 height 39
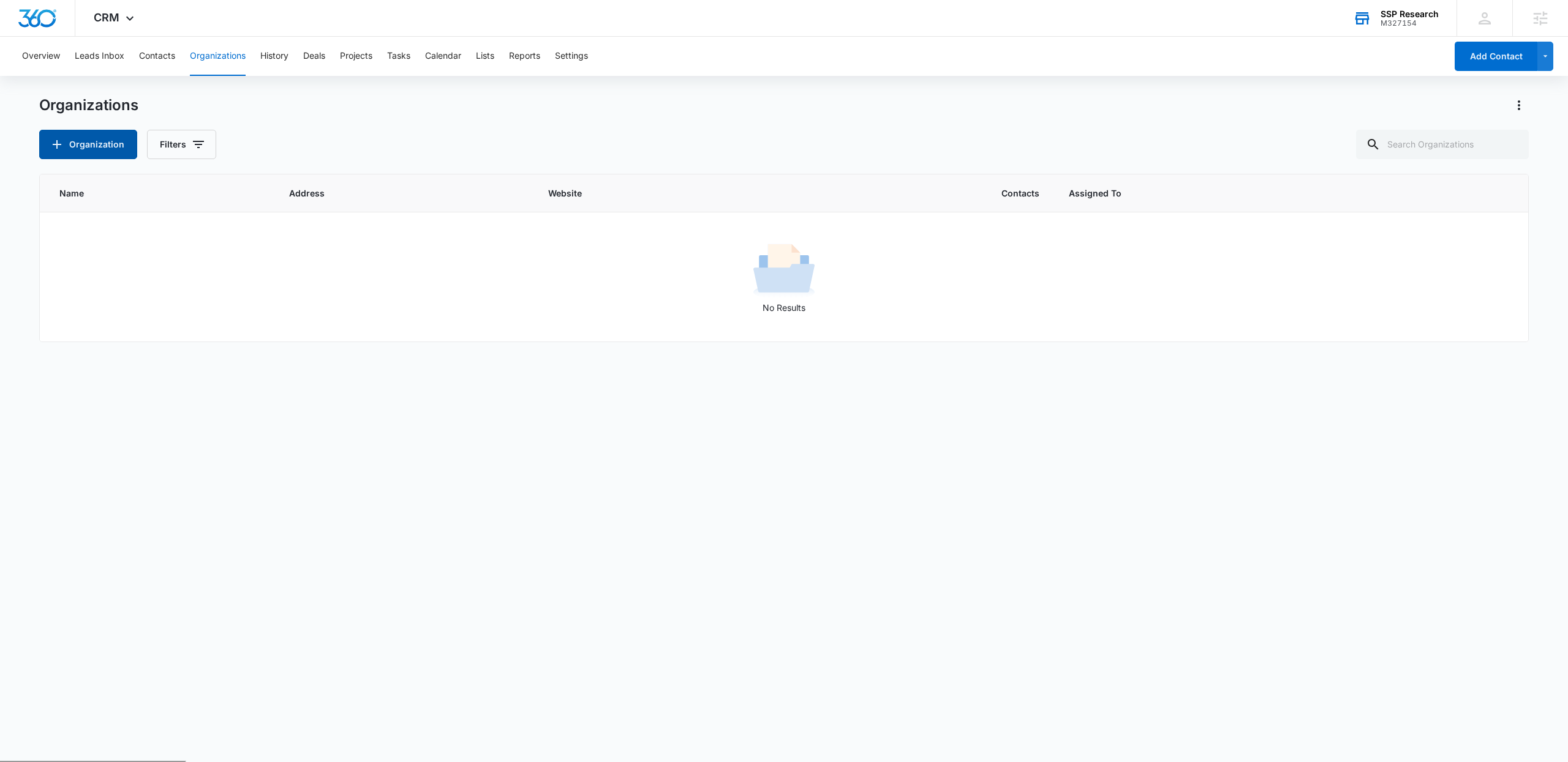
click at [90, 142] on button "Organization" at bounding box center [88, 144] width 98 height 29
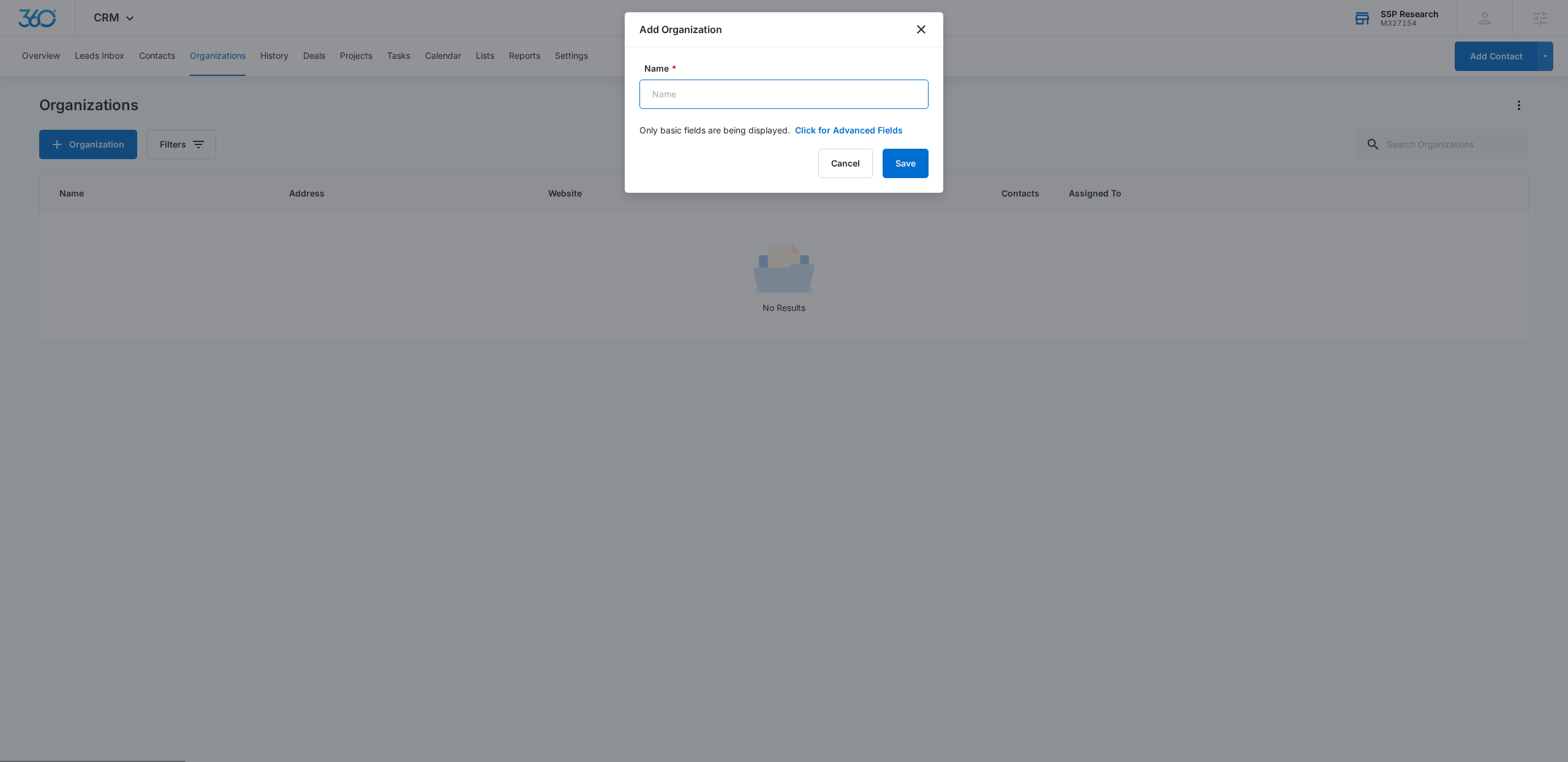
click at [792, 91] on input "Name *" at bounding box center [784, 94] width 289 height 29
click at [849, 51] on div "Name * Only basic fields are being displayed. Click for Advanced Fields Address…" at bounding box center [784, 92] width 319 height 89
click at [830, 102] on input "Name *" at bounding box center [784, 94] width 289 height 29
type input "TEST"
click at [904, 156] on button "Save" at bounding box center [906, 164] width 46 height 29
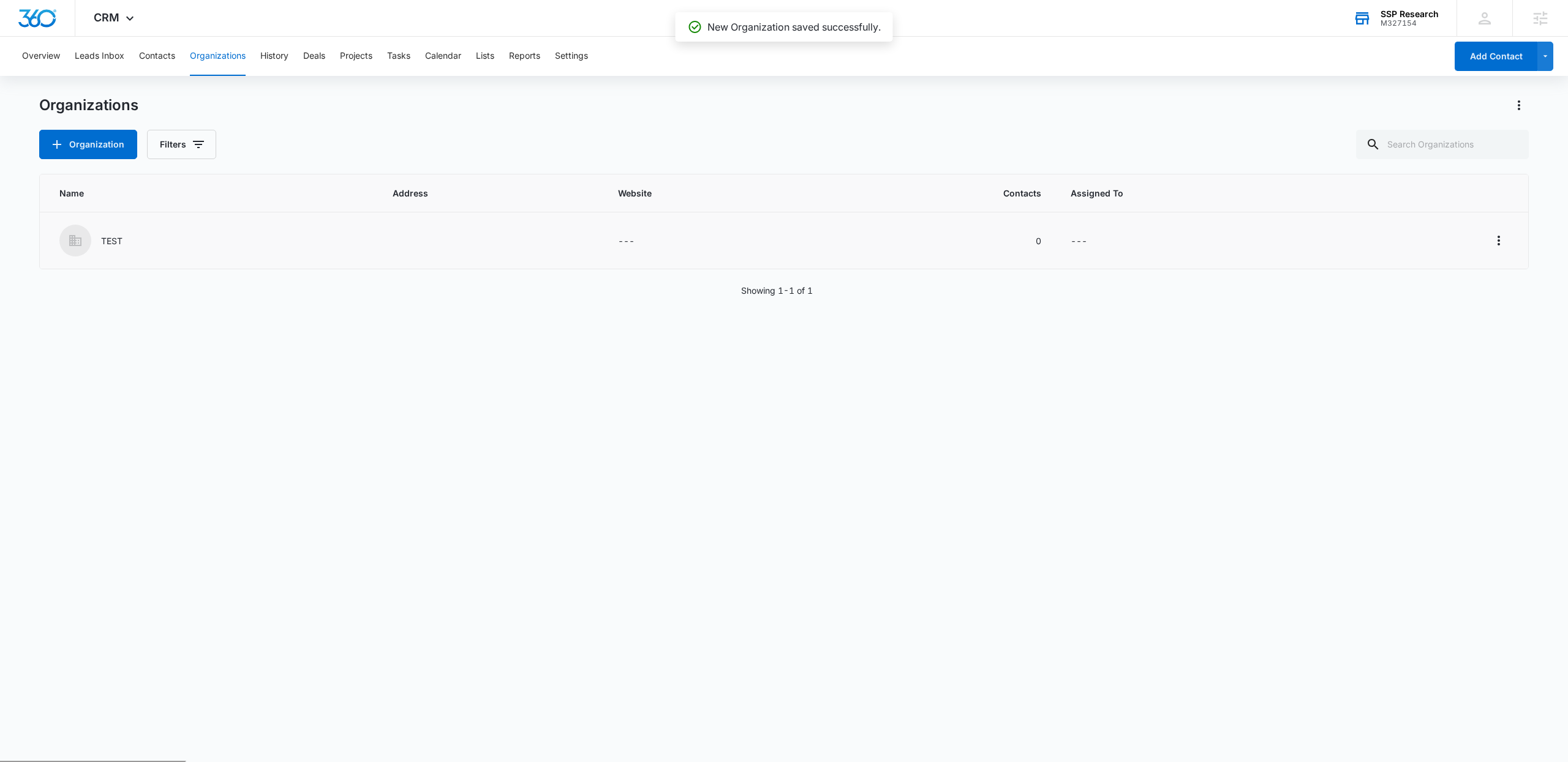
click at [135, 233] on div "TEST" at bounding box center [211, 240] width 304 height 32
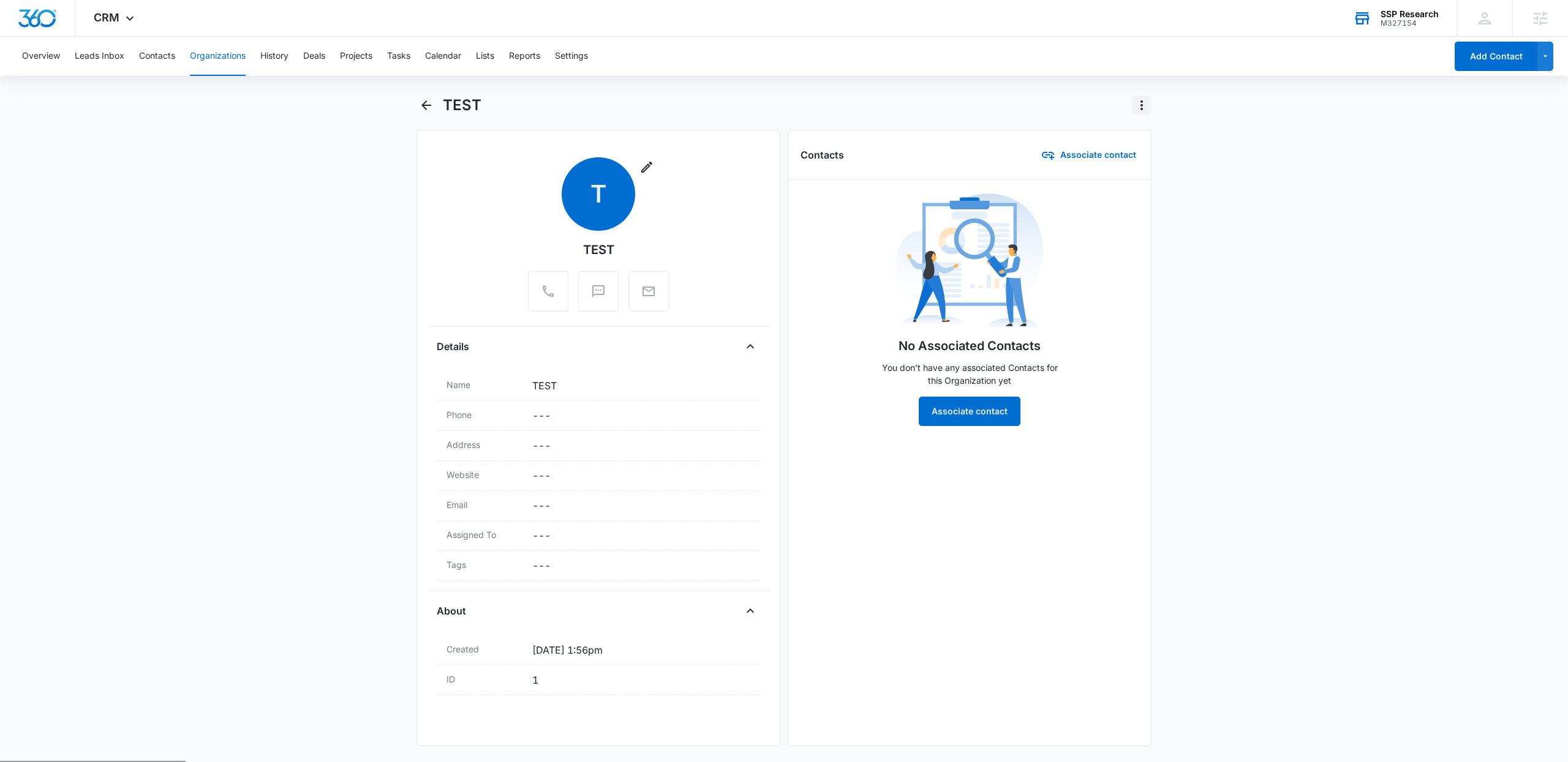
click at [1144, 110] on icon "Actions" at bounding box center [1141, 105] width 15 height 15
click at [1181, 139] on button "Delete" at bounding box center [1167, 140] width 69 height 19
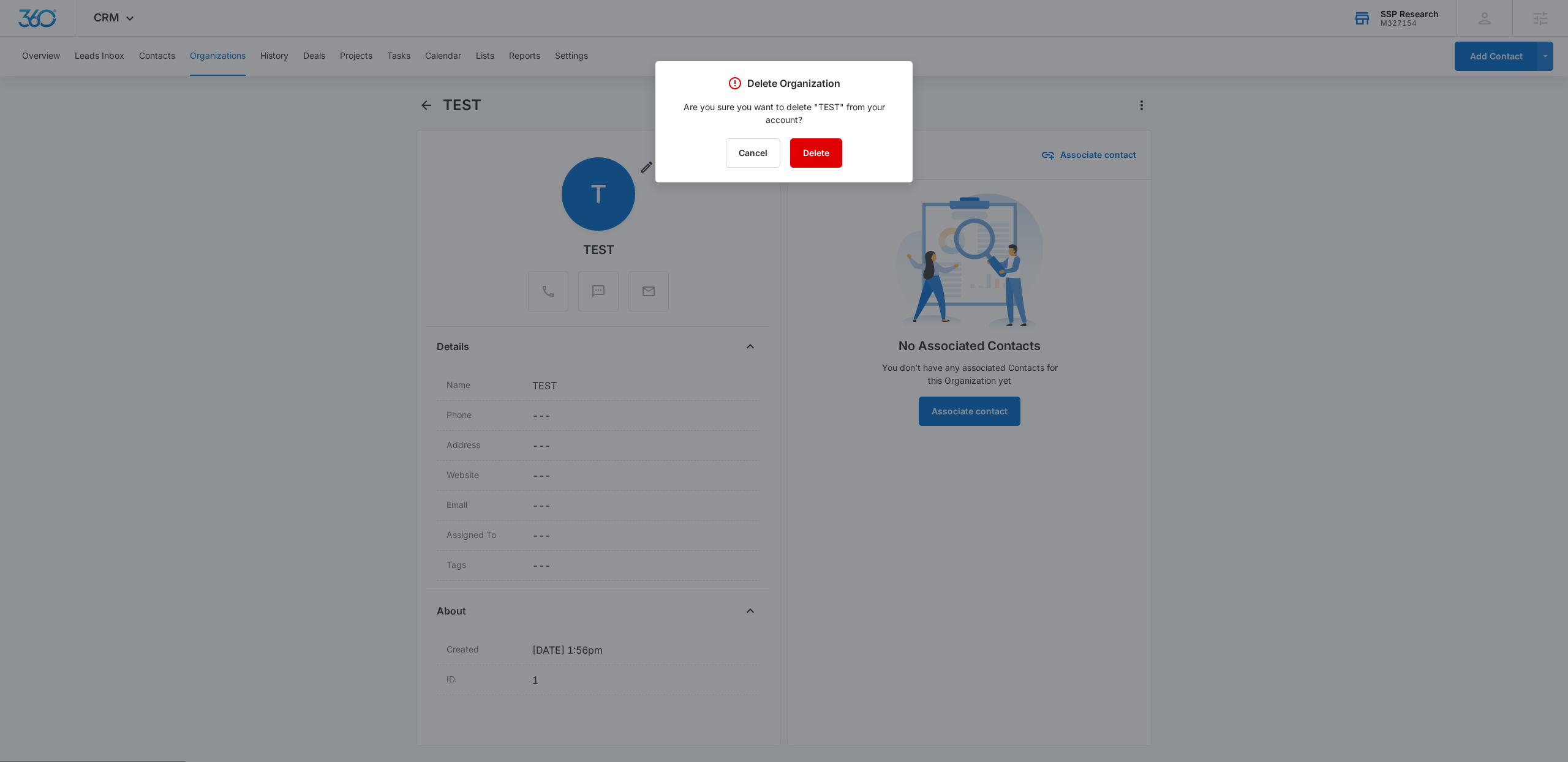
click at [806, 157] on button "Delete" at bounding box center [816, 153] width 52 height 29
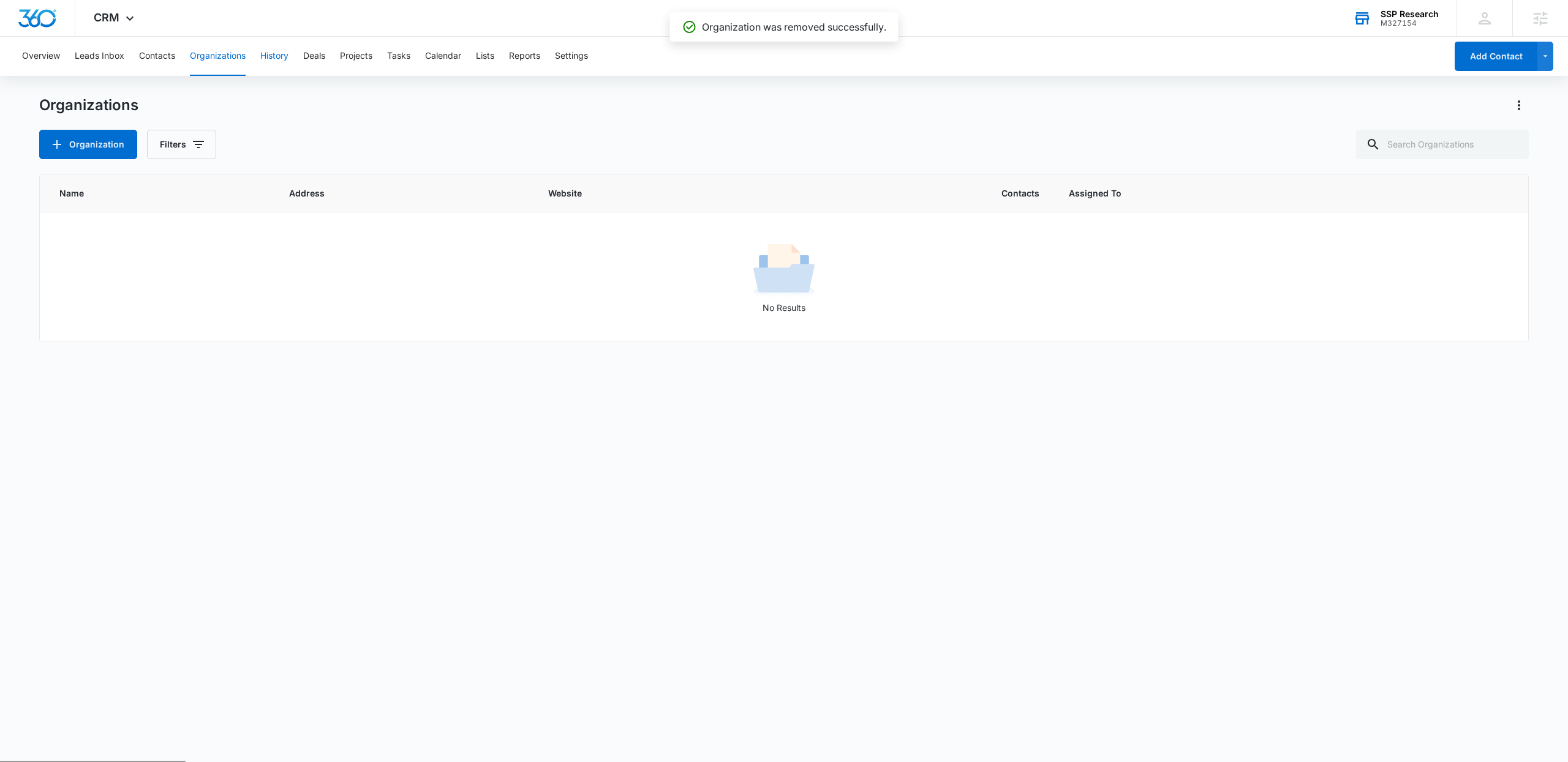
click at [286, 59] on button "History" at bounding box center [274, 56] width 29 height 39
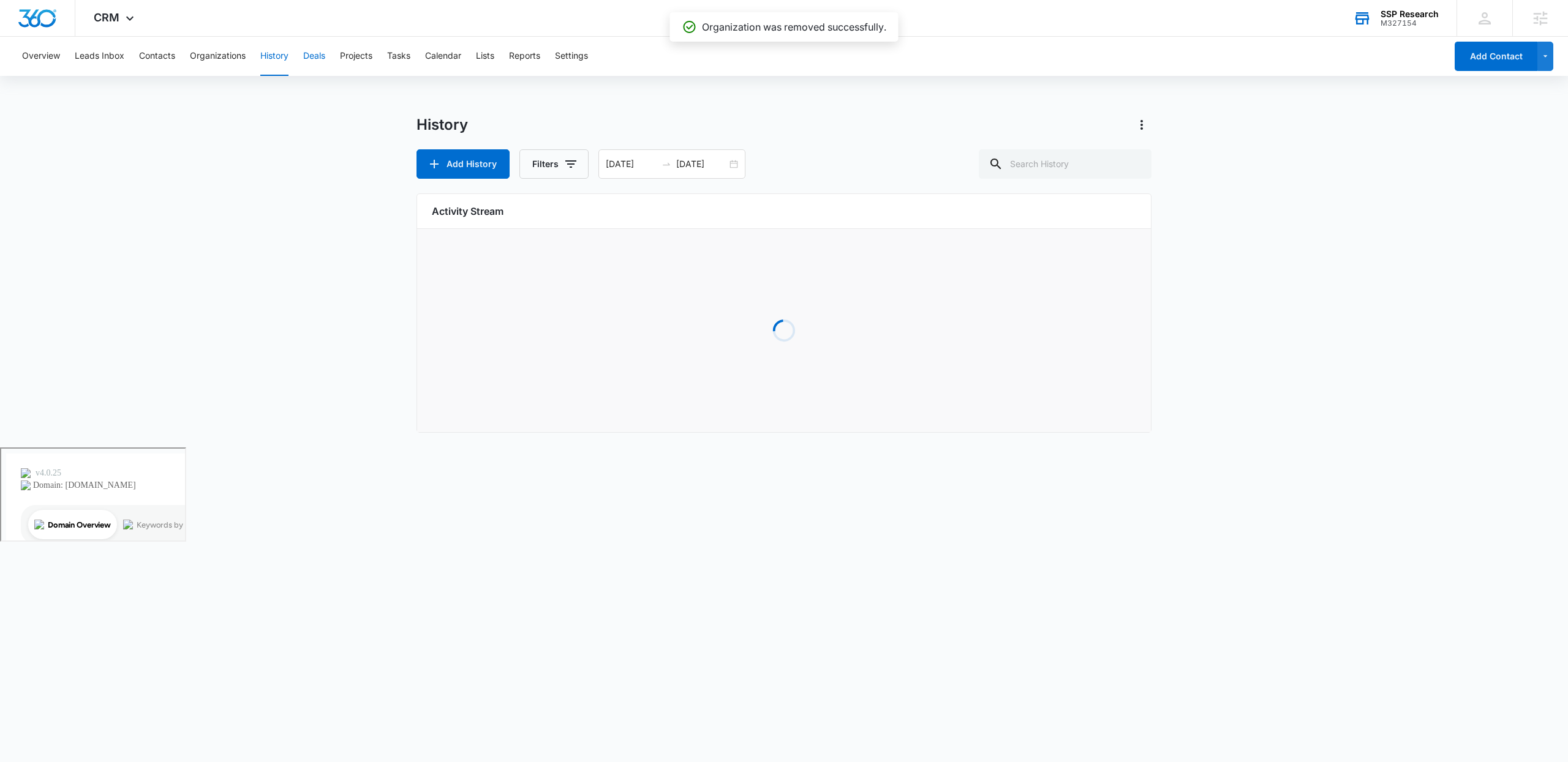
click at [310, 58] on button "Deals" at bounding box center [314, 56] width 22 height 39
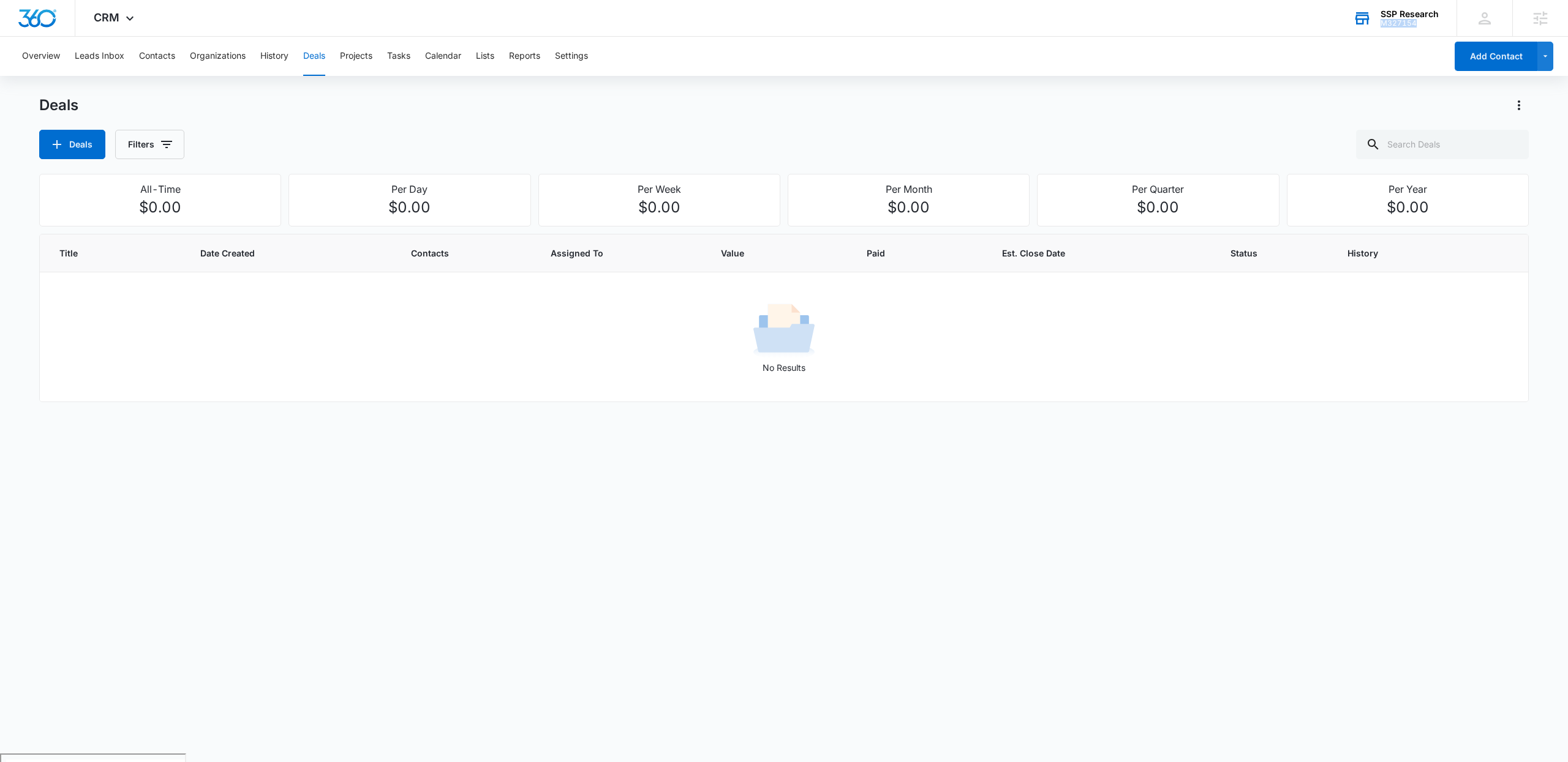
drag, startPoint x: 1426, startPoint y: 35, endPoint x: 1381, endPoint y: 23, distance: 46.6
click at [1381, 23] on div "CRM Apps Forms CRM Email Social Payments POS Content Ads Intelligence Files Bra…" at bounding box center [784, 19] width 1568 height 37
copy div "M327154"
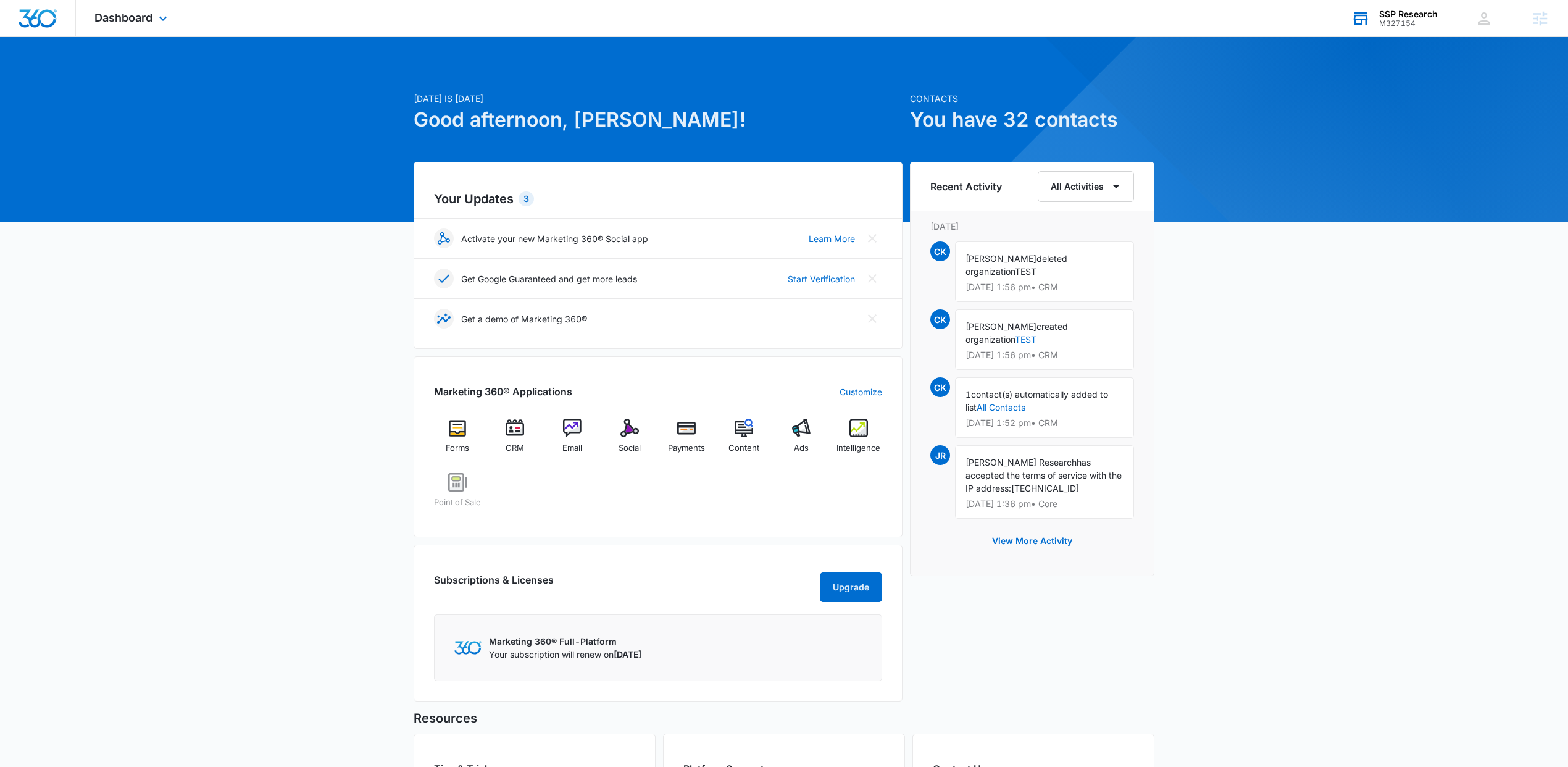
click at [1404, 25] on div "M327154" at bounding box center [1408, 23] width 58 height 9
click at [631, 450] on span "Email" at bounding box center [629, 448] width 19 height 12
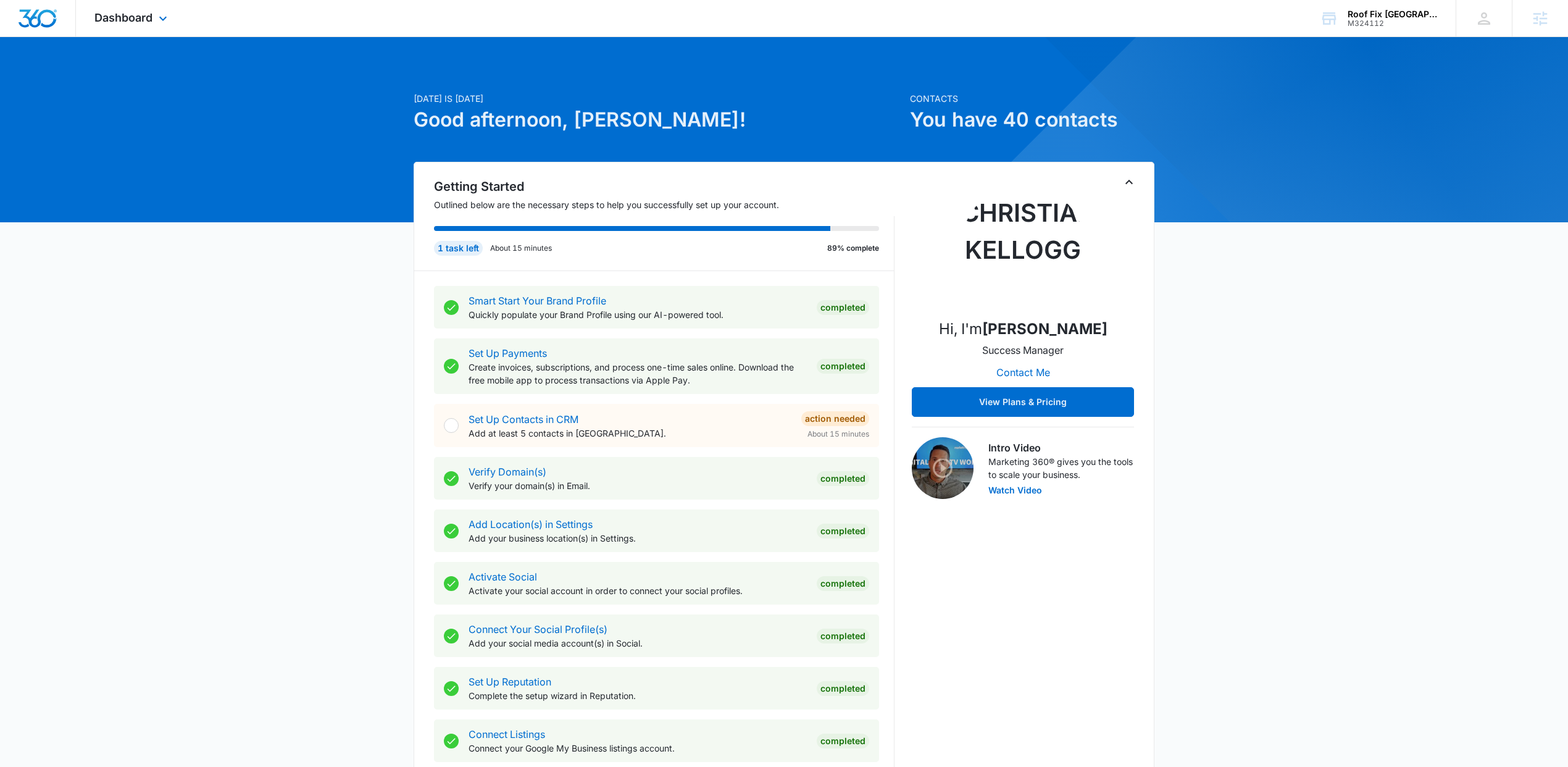
drag, startPoint x: 138, startPoint y: 37, endPoint x: 136, endPoint y: 30, distance: 7.3
click at [137, 35] on div "Dashboard Apps Reputation Forms CRM Email Social POS Content Ads Intelligence F…" at bounding box center [784, 19] width 1568 height 37
click at [134, 26] on div "Dashboard Apps Reputation Forms CRM Email Social POS Content Ads Intelligence F…" at bounding box center [132, 18] width 113 height 37
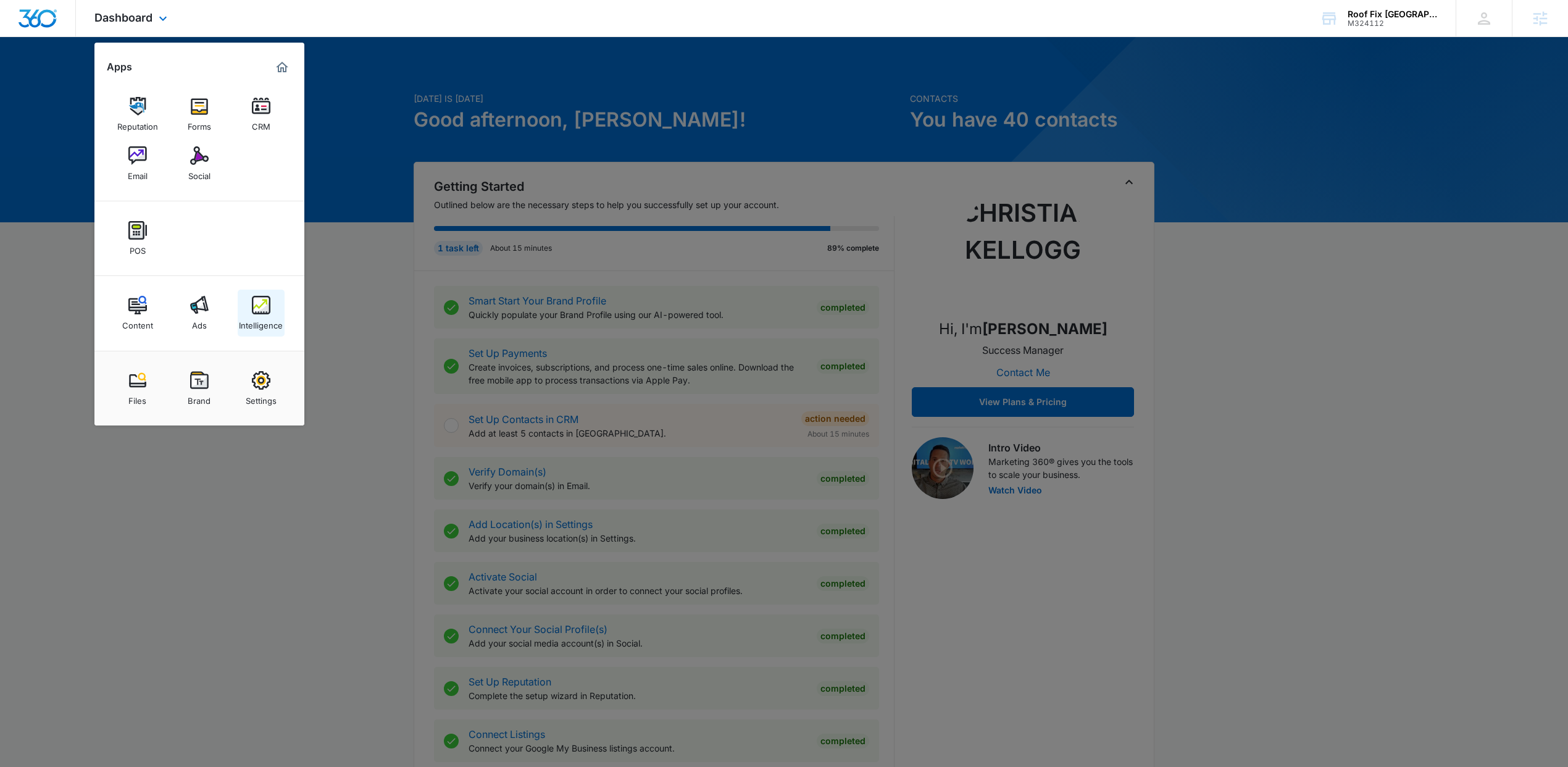
click at [254, 310] on img at bounding box center [261, 305] width 19 height 19
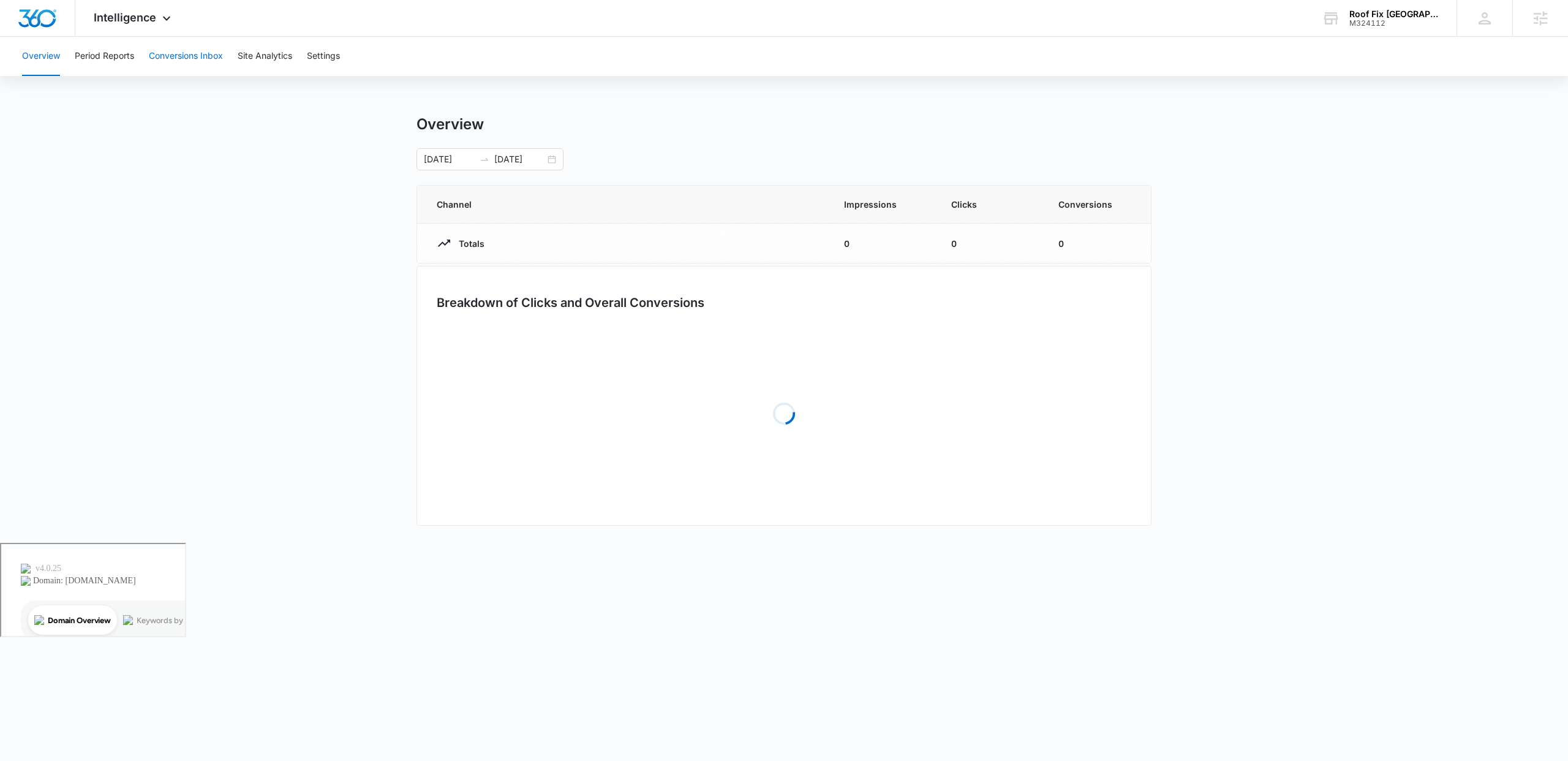
click at [188, 43] on button "Conversions Inbox" at bounding box center [186, 56] width 74 height 39
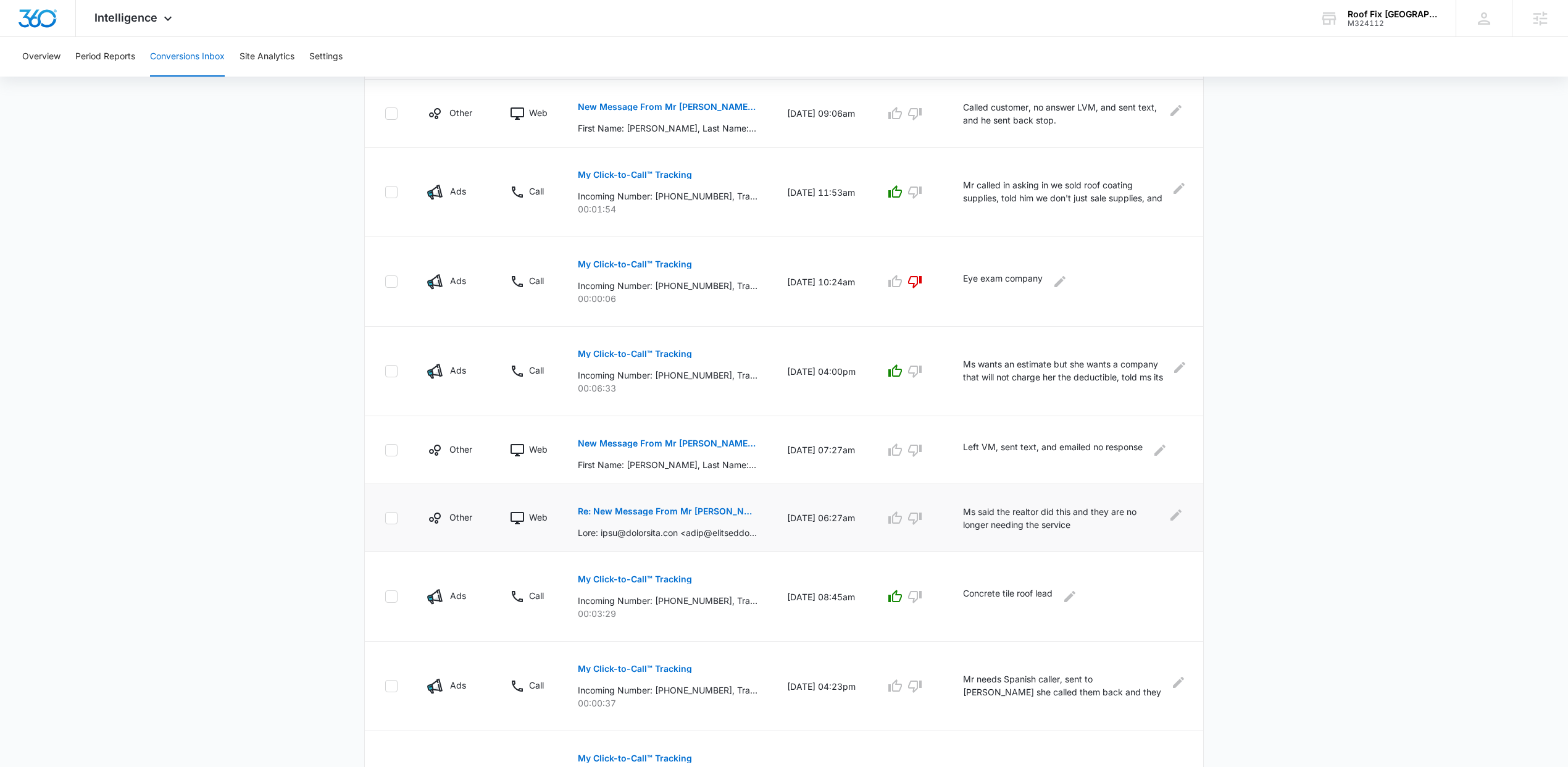
scroll to position [389, 0]
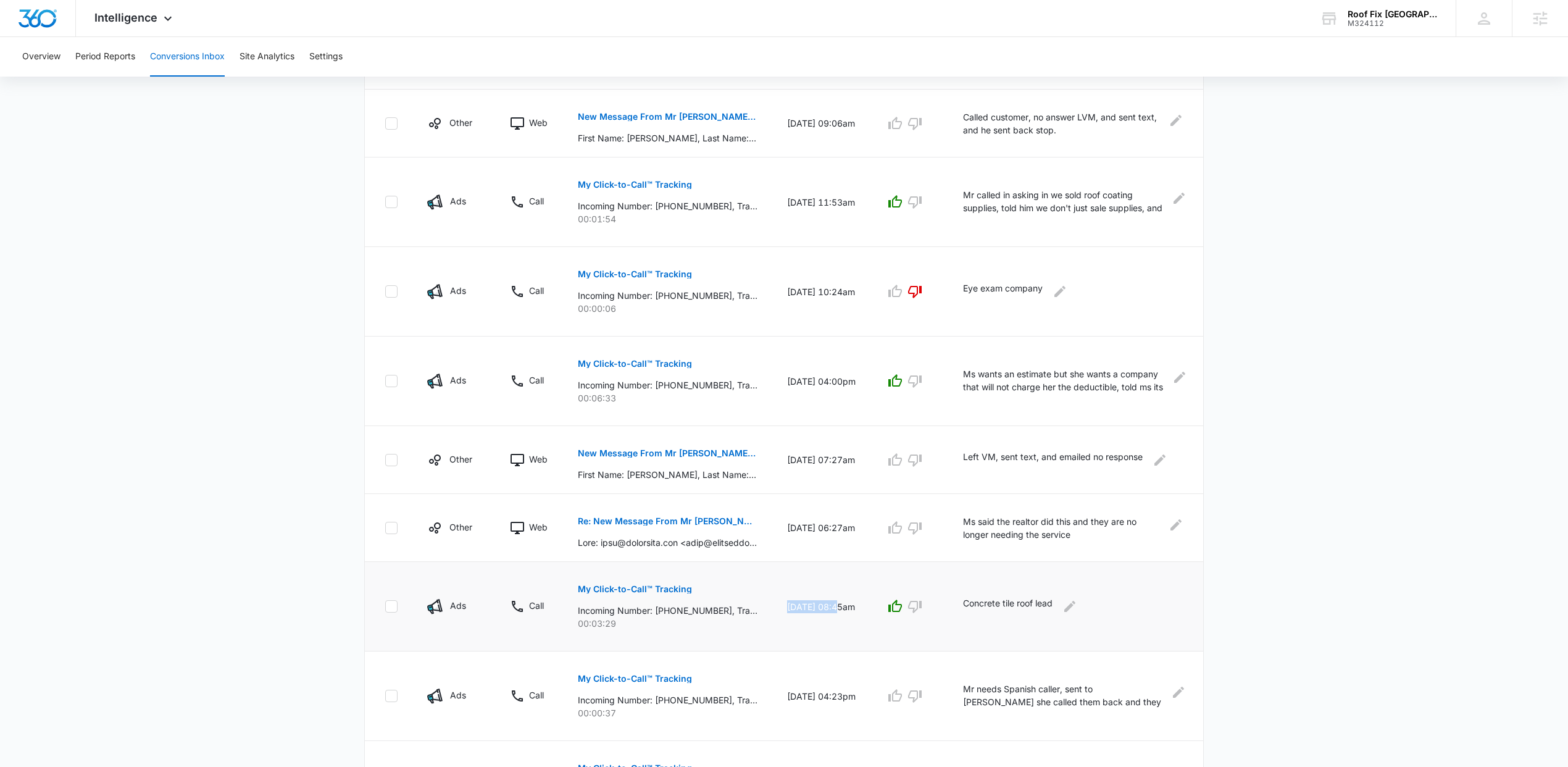
drag, startPoint x: 839, startPoint y: 604, endPoint x: 776, endPoint y: 584, distance: 66.1
click at [782, 588] on td "[DATE] 08:45am" at bounding box center [821, 606] width 98 height 89
drag, startPoint x: 853, startPoint y: 520, endPoint x: 803, endPoint y: 520, distance: 50.0
click at [803, 520] on td "[DATE] 06:27am" at bounding box center [821, 527] width 98 height 68
click at [814, 463] on td "[DATE] 07:27am" at bounding box center [821, 460] width 98 height 68
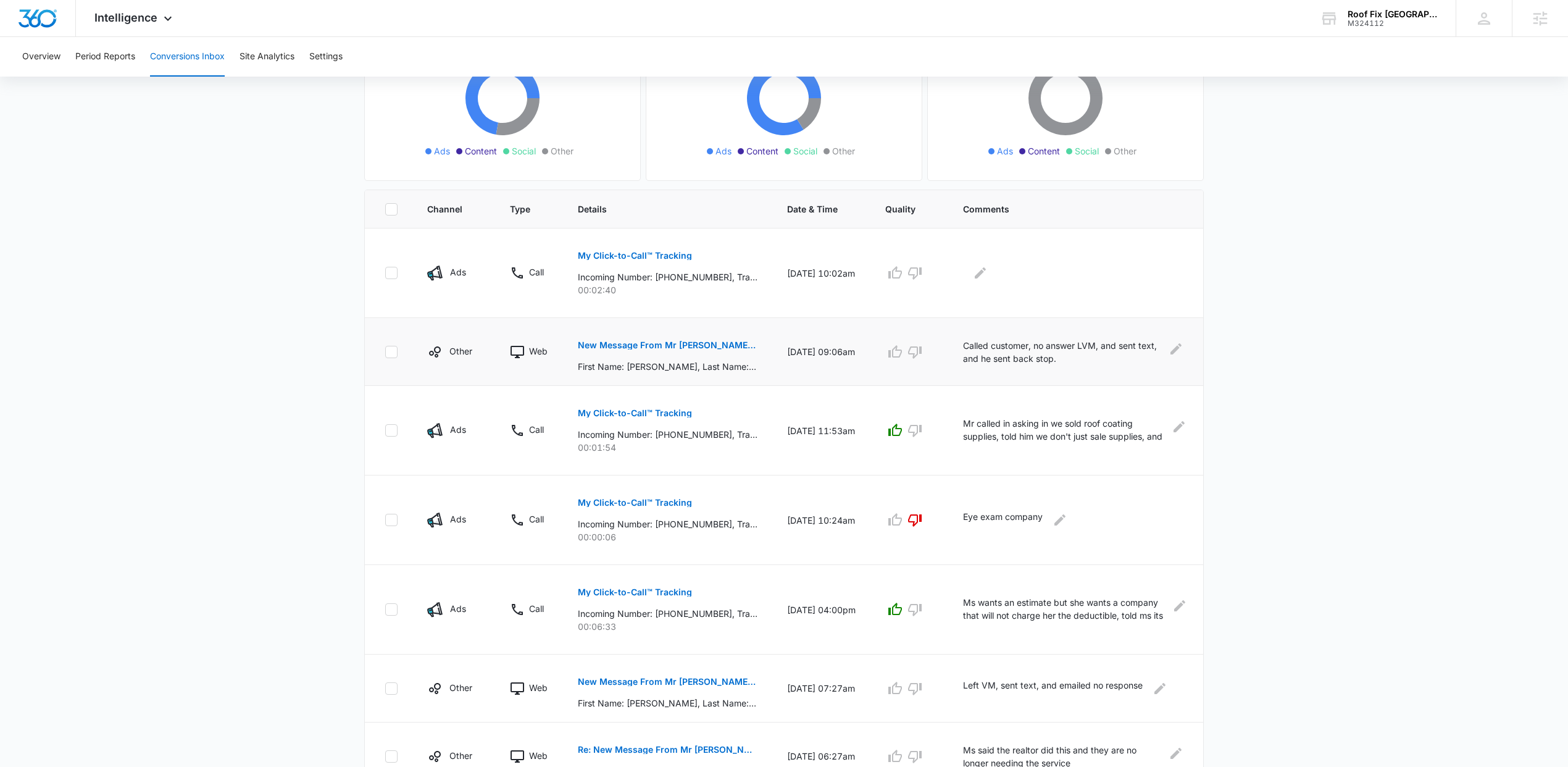
scroll to position [135, 0]
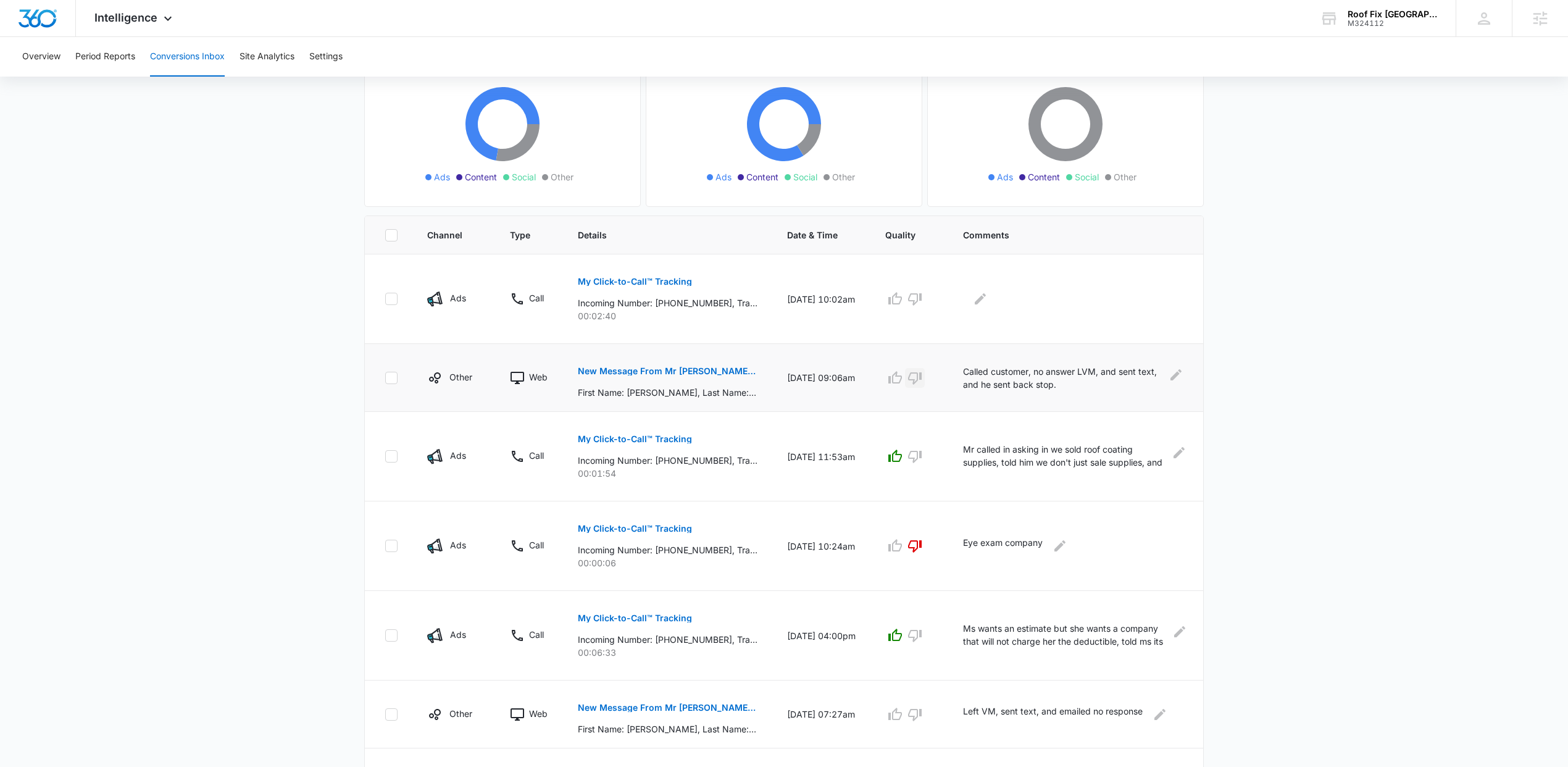
click at [922, 376] on icon "button" at bounding box center [914, 379] width 13 height 12
click at [664, 278] on p "My Click-to-Call™ Tracking" at bounding box center [635, 281] width 114 height 9
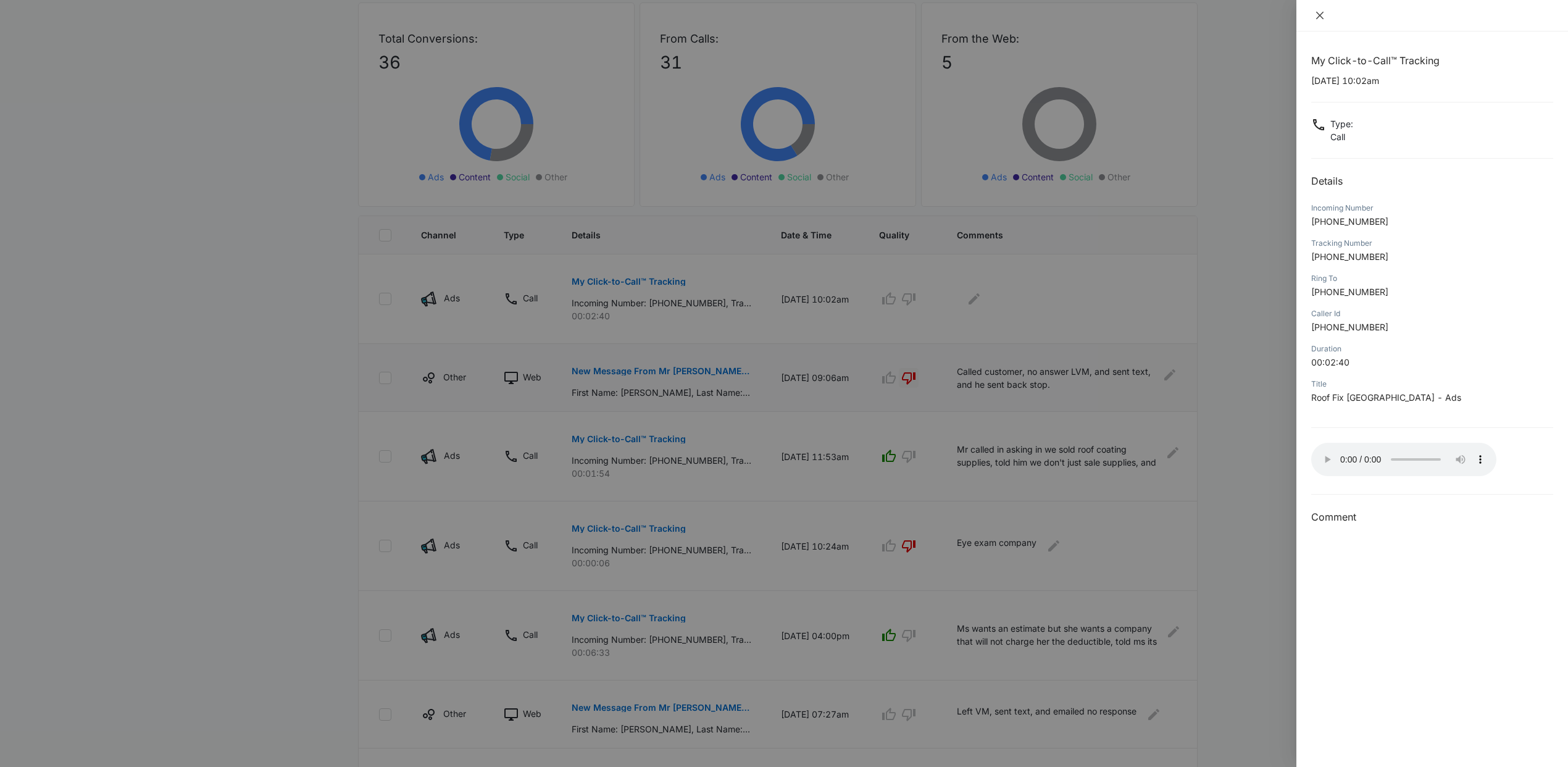
click at [1316, 17] on icon "close" at bounding box center [1319, 15] width 10 height 10
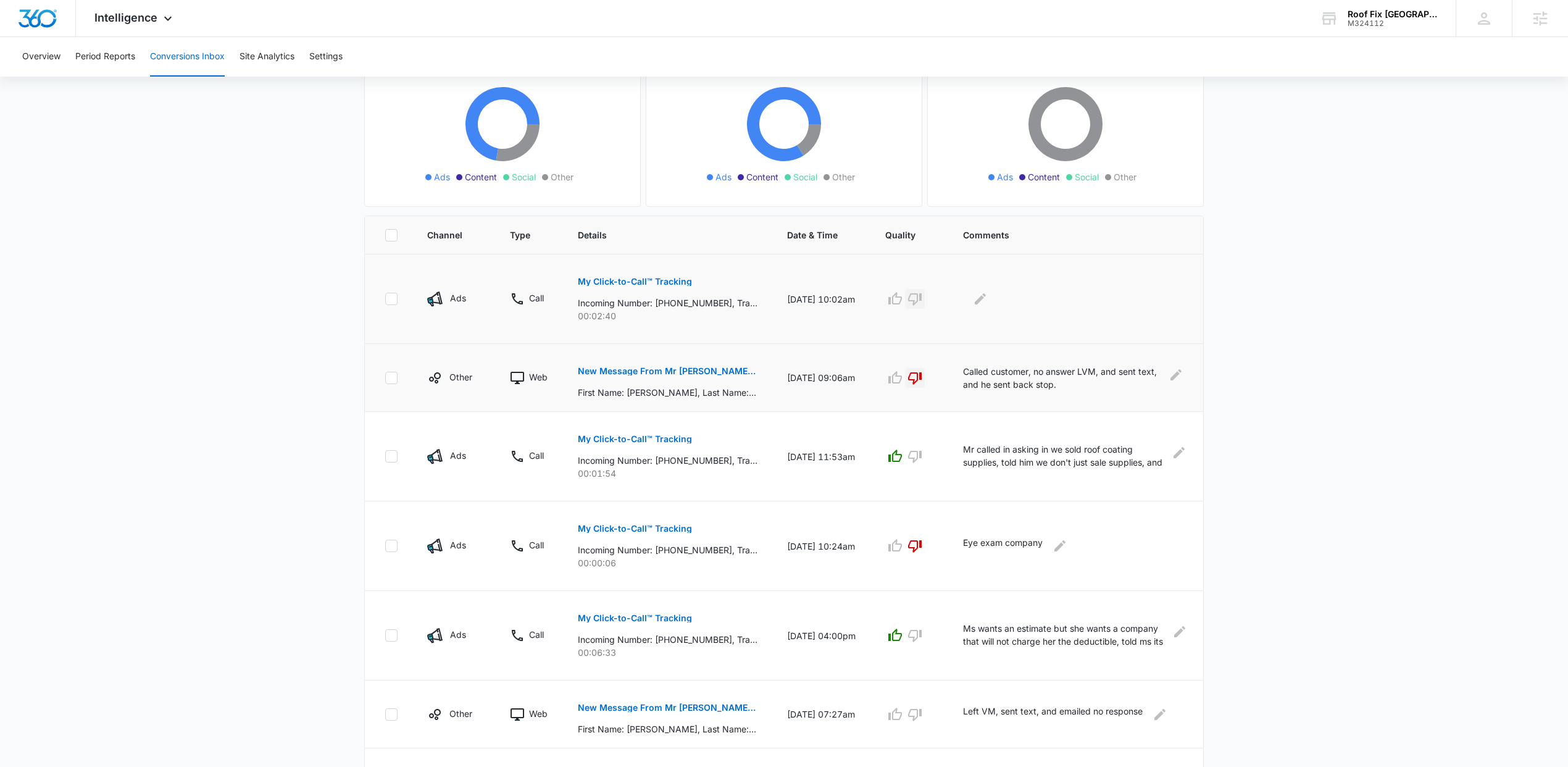
click at [916, 302] on icon "button" at bounding box center [914, 299] width 13 height 12
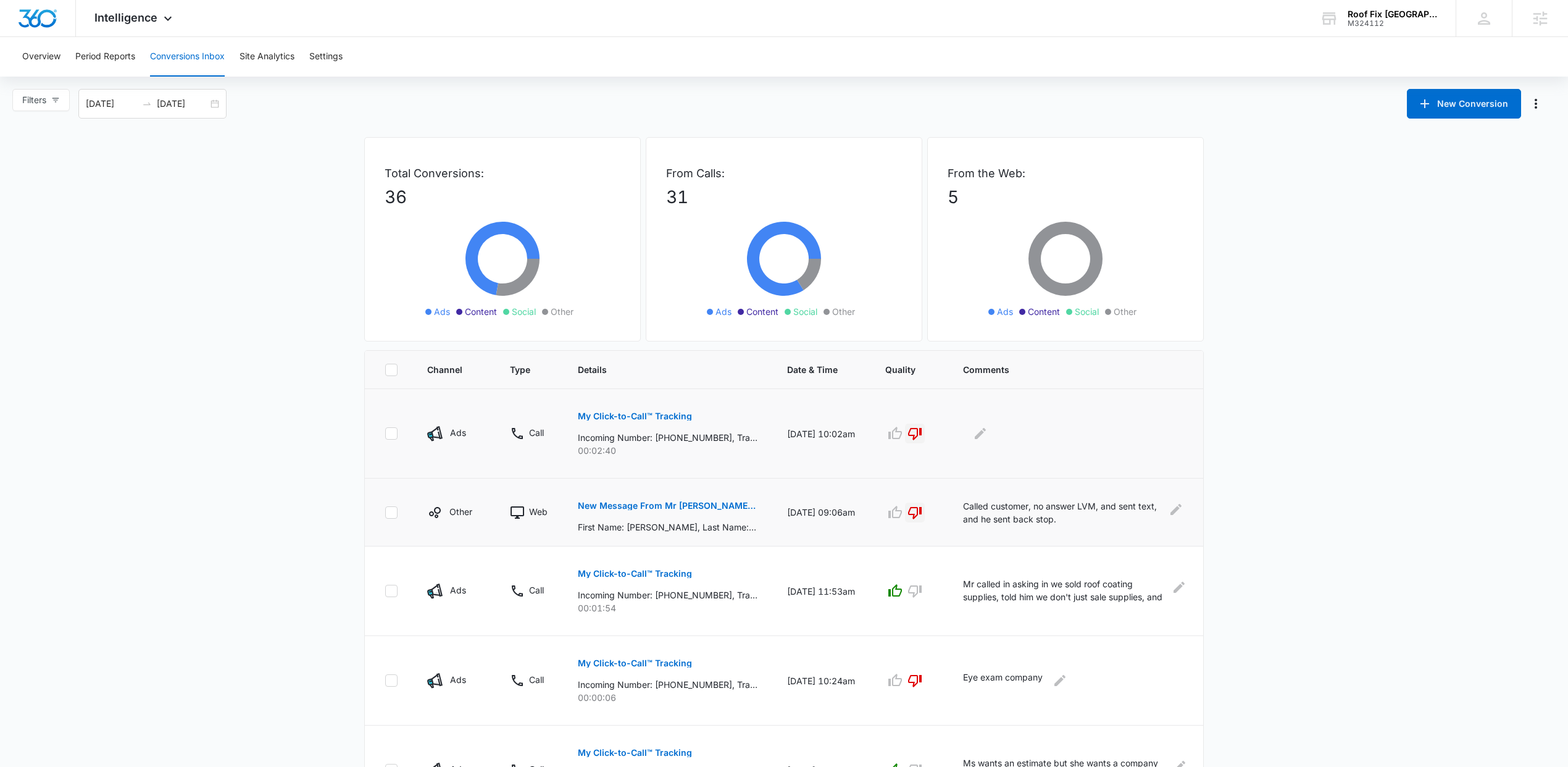
scroll to position [492, 0]
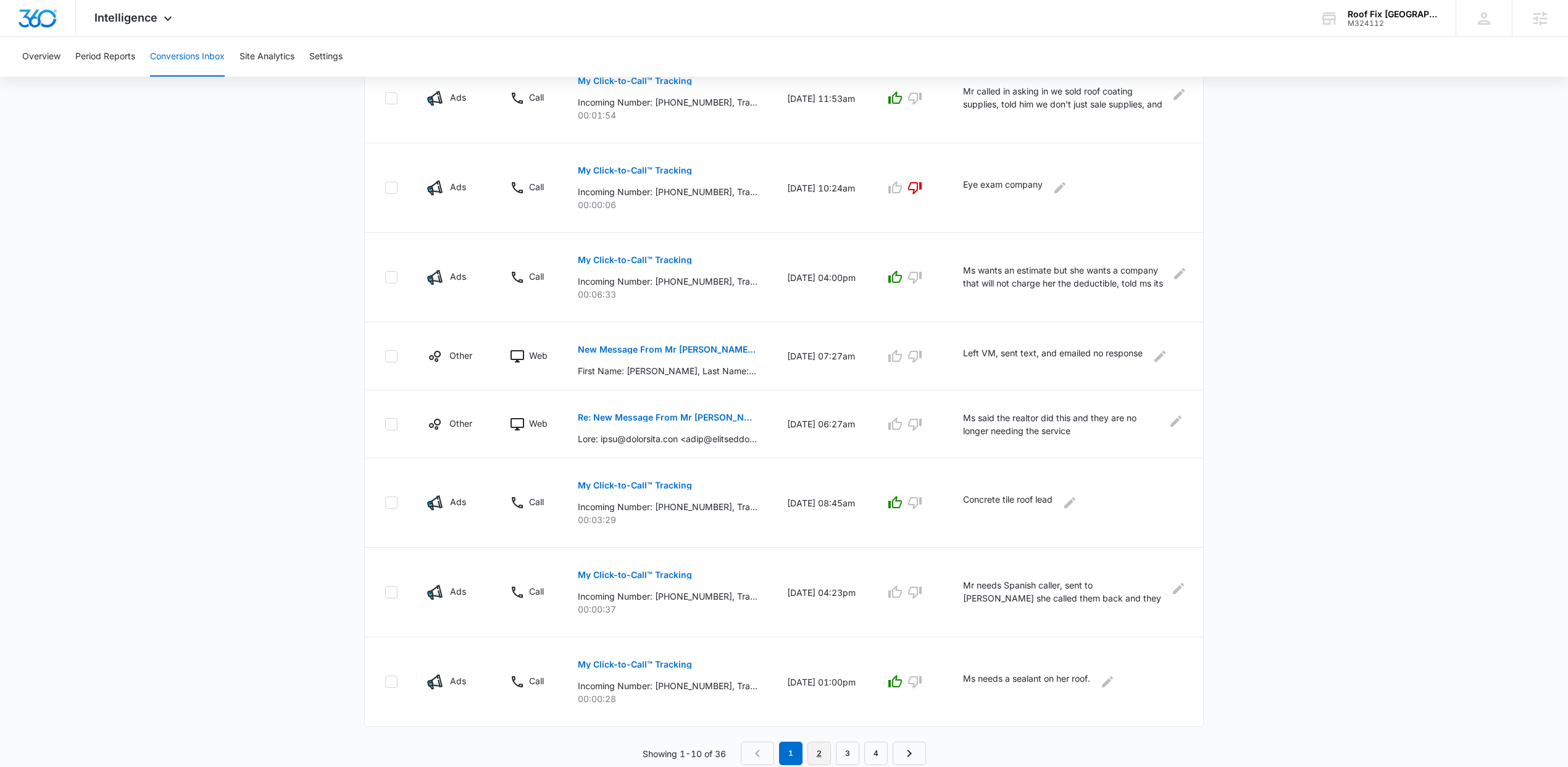
click at [813, 749] on link "2" at bounding box center [819, 753] width 23 height 23
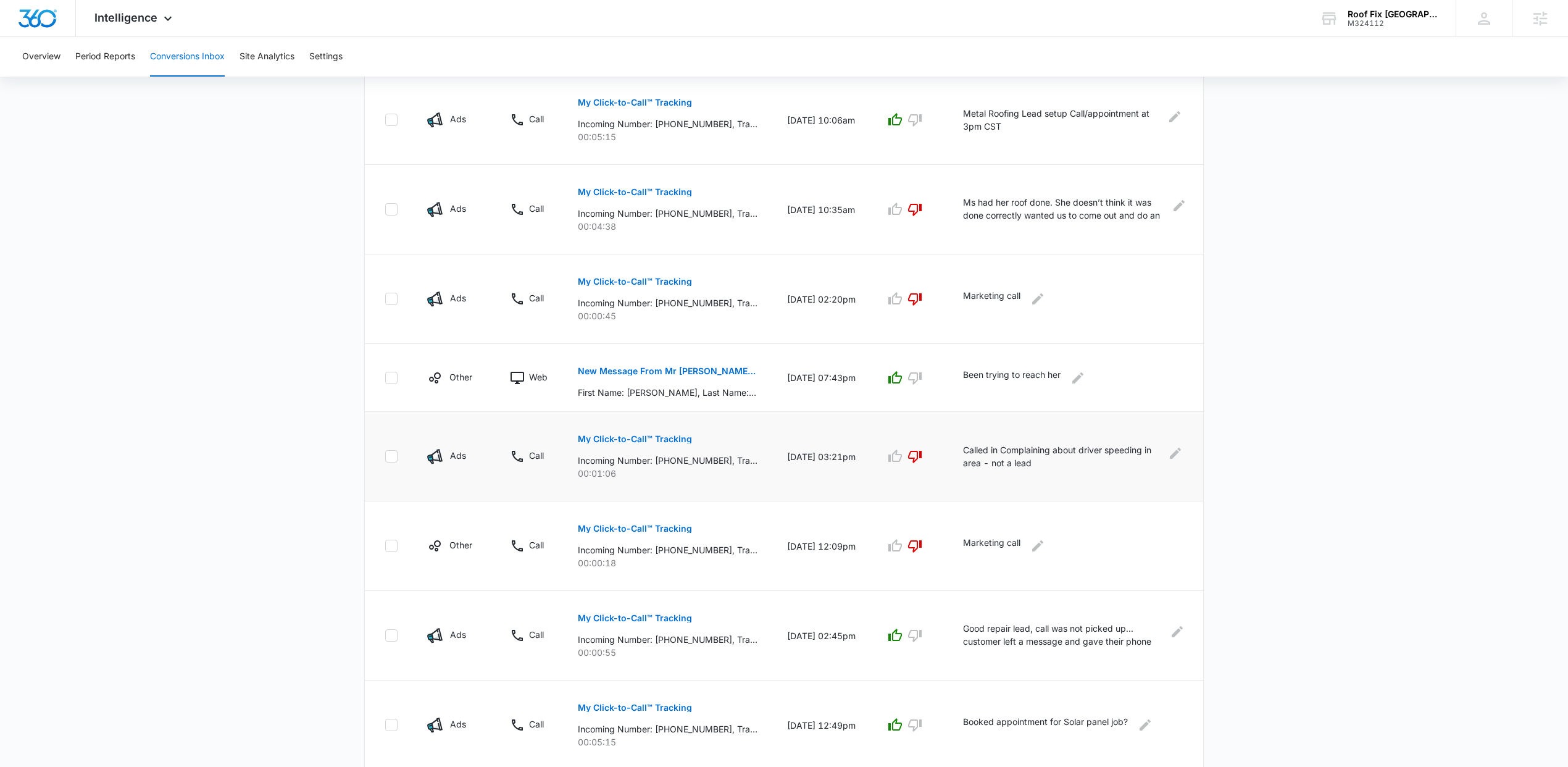
scroll to position [264, 0]
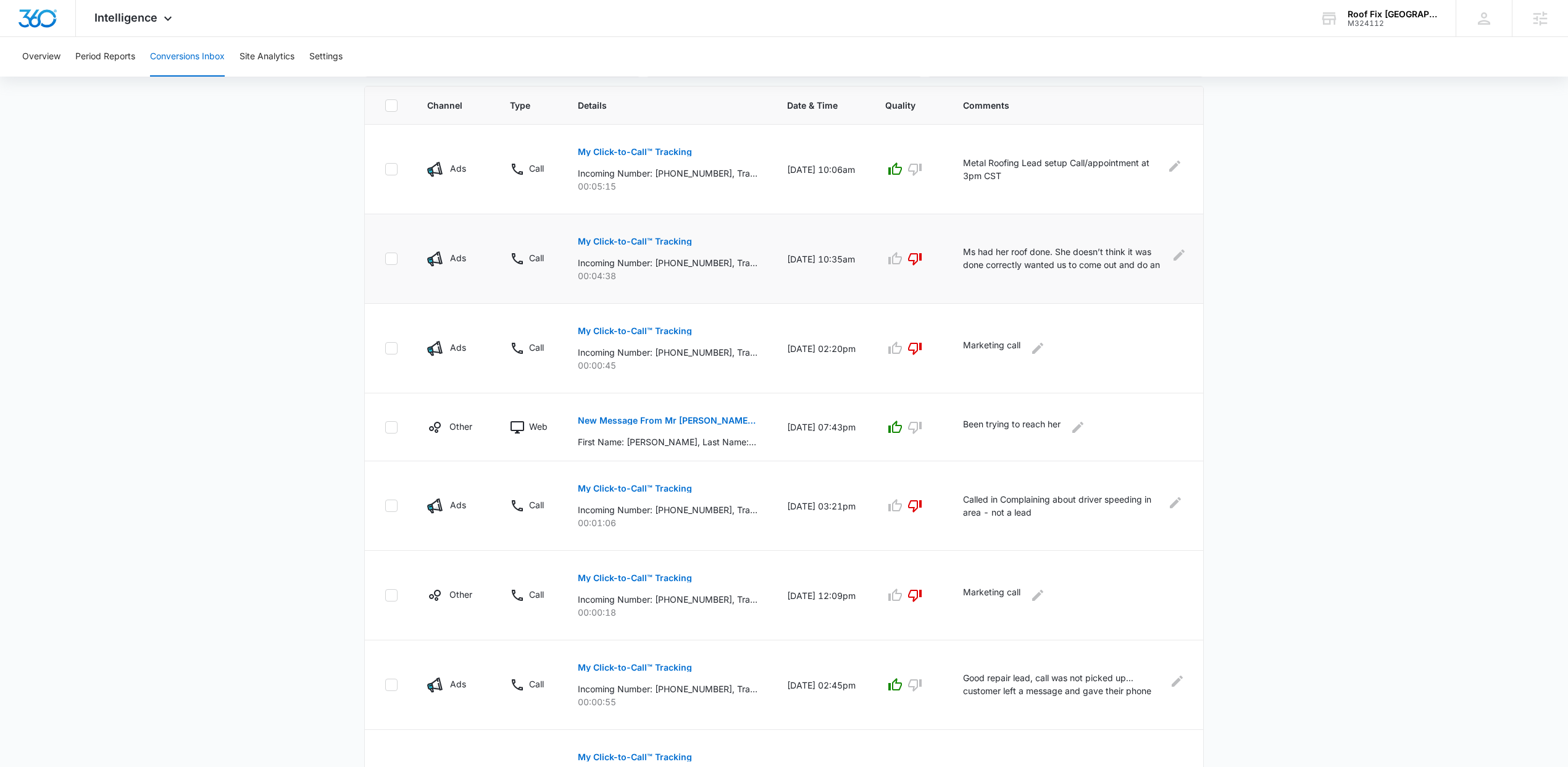
click at [1111, 261] on p "Ms had her roof done. She doesn’t think it was done correctly wanted us to come…" at bounding box center [1065, 259] width 204 height 28
click at [1175, 257] on icon "Edit Comments" at bounding box center [1179, 254] width 11 height 11
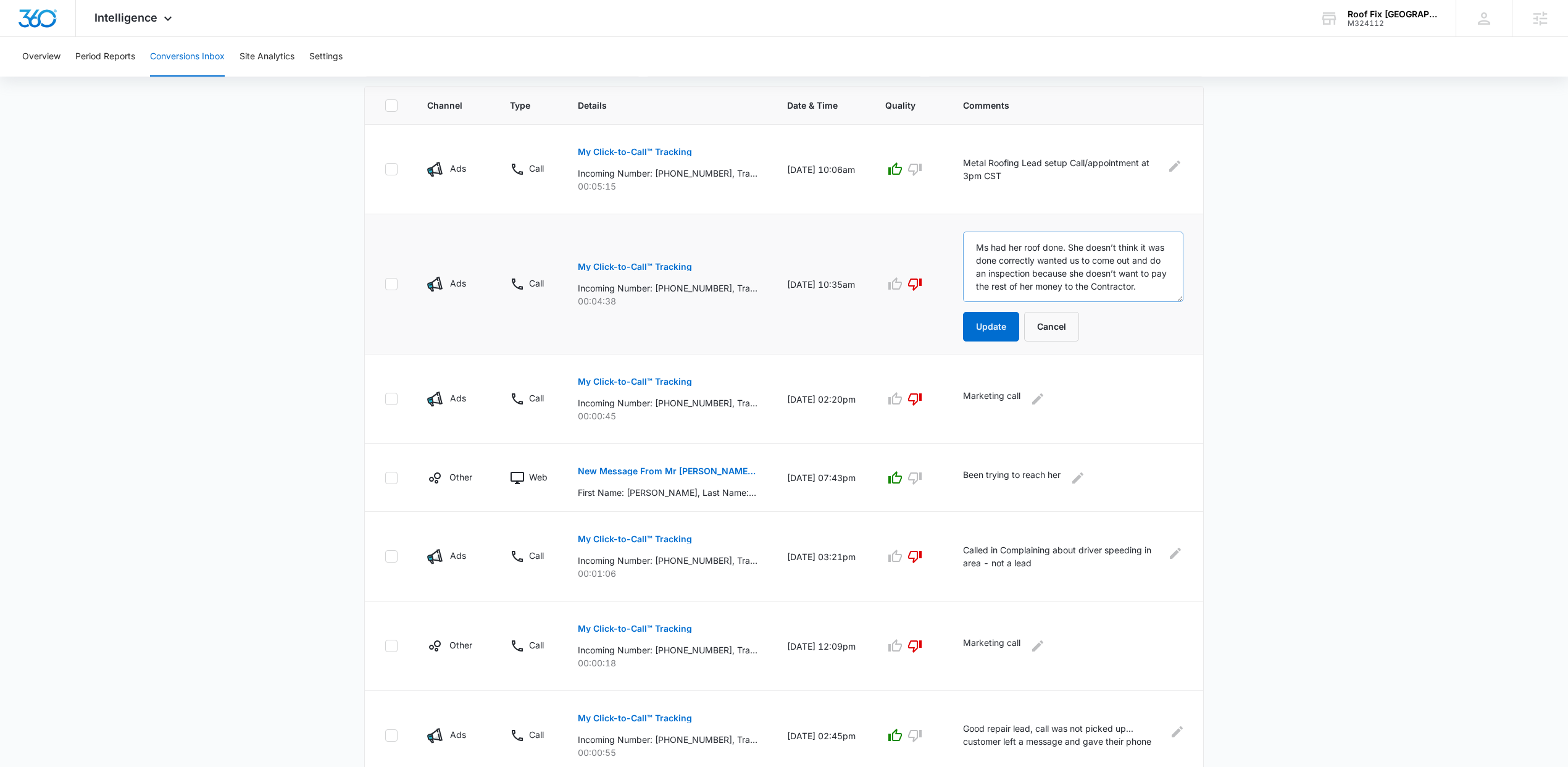
scroll to position [12, 0]
click at [1062, 327] on button "Cancel" at bounding box center [1052, 327] width 55 height 30
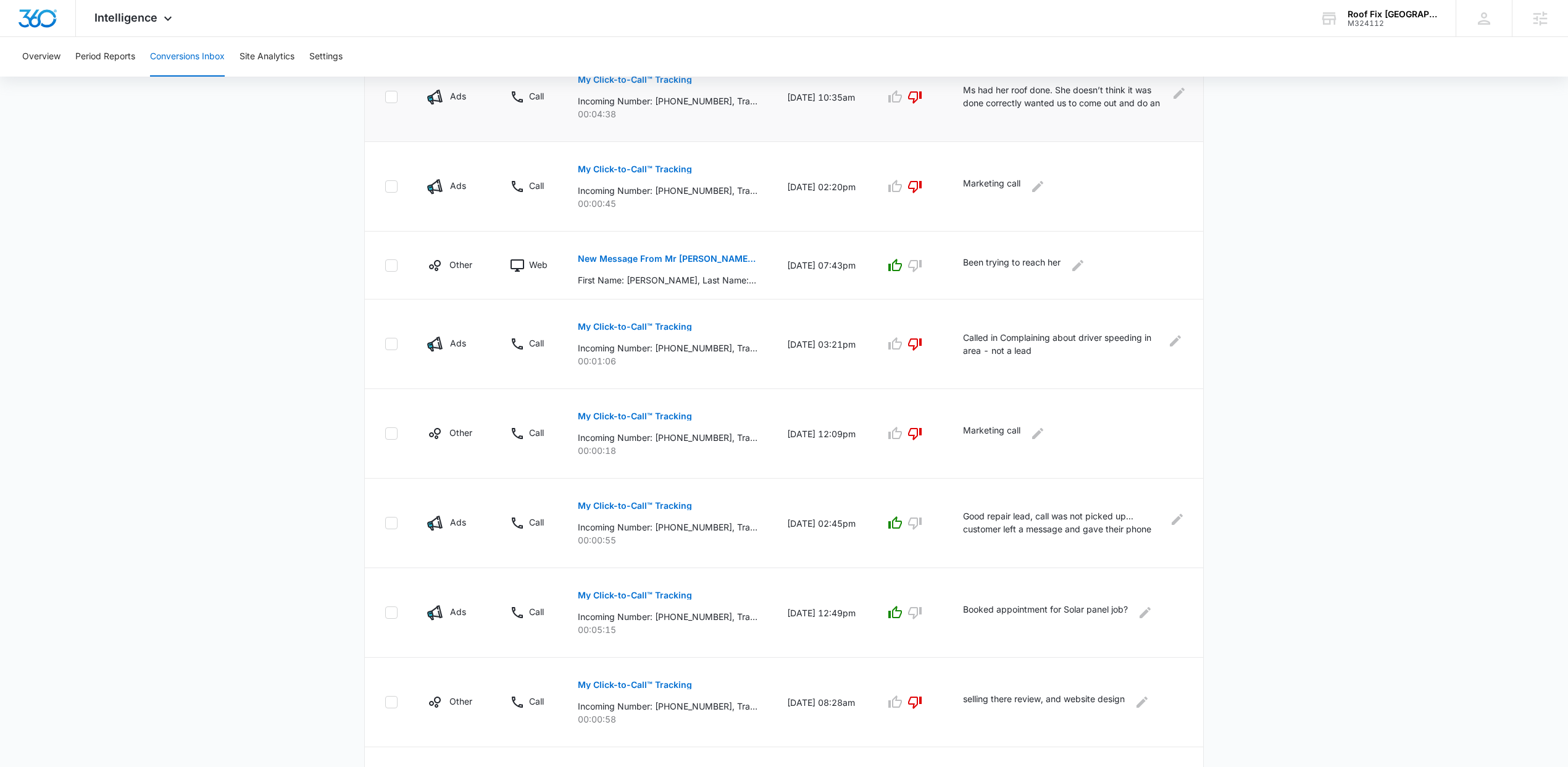
scroll to position [537, 0]
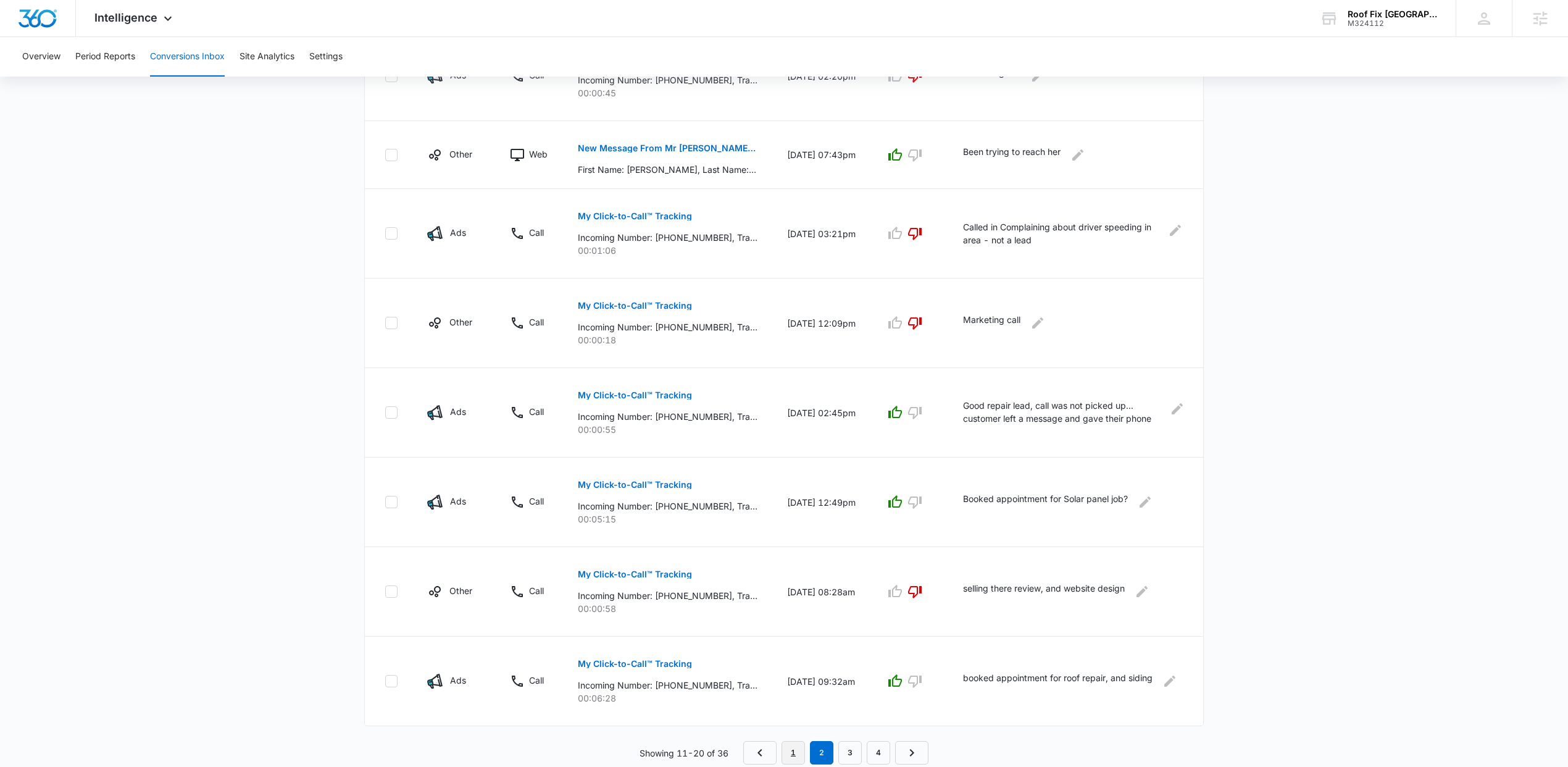
click at [793, 753] on link "1" at bounding box center [793, 752] width 23 height 23
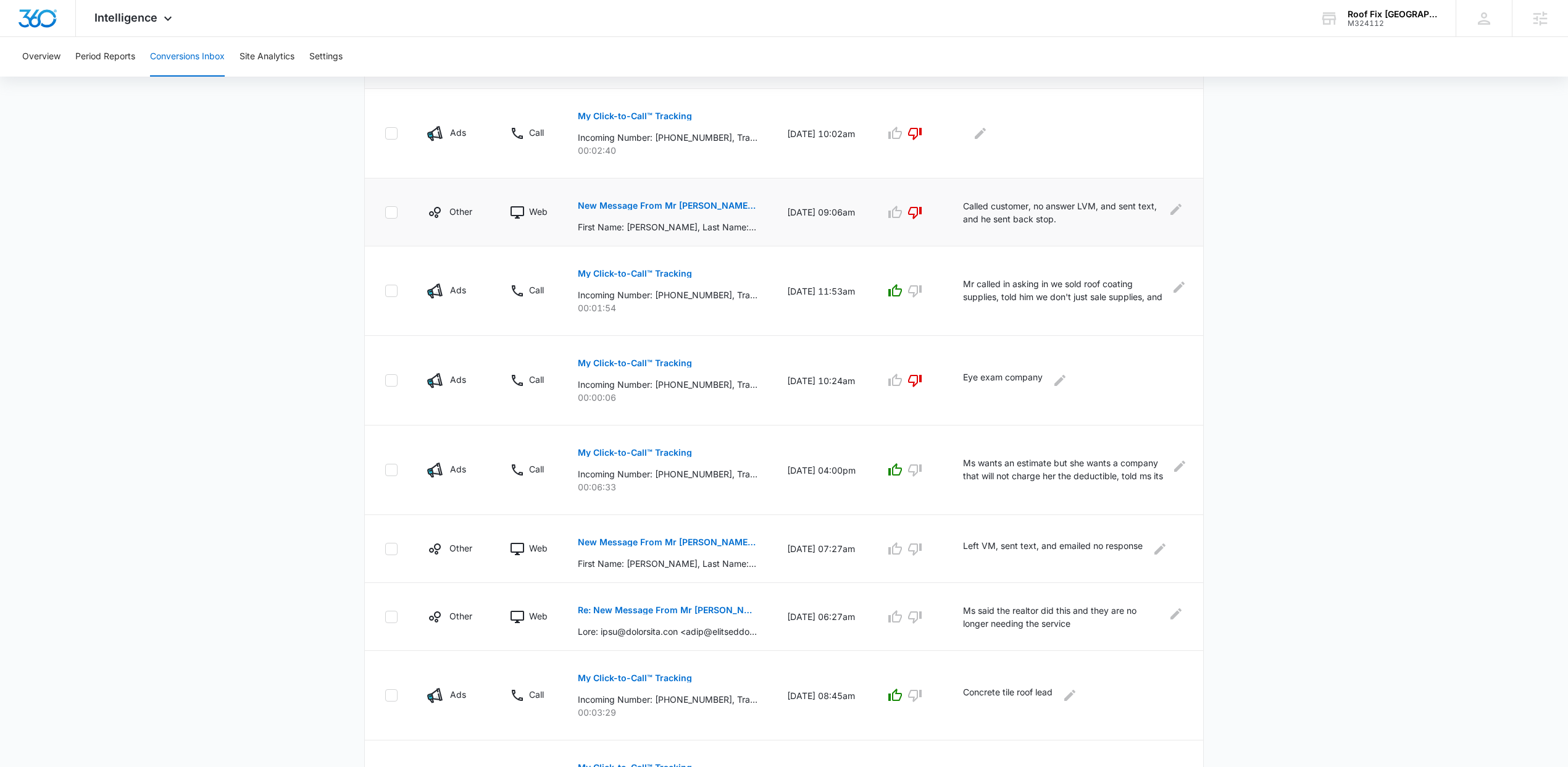
scroll to position [492, 0]
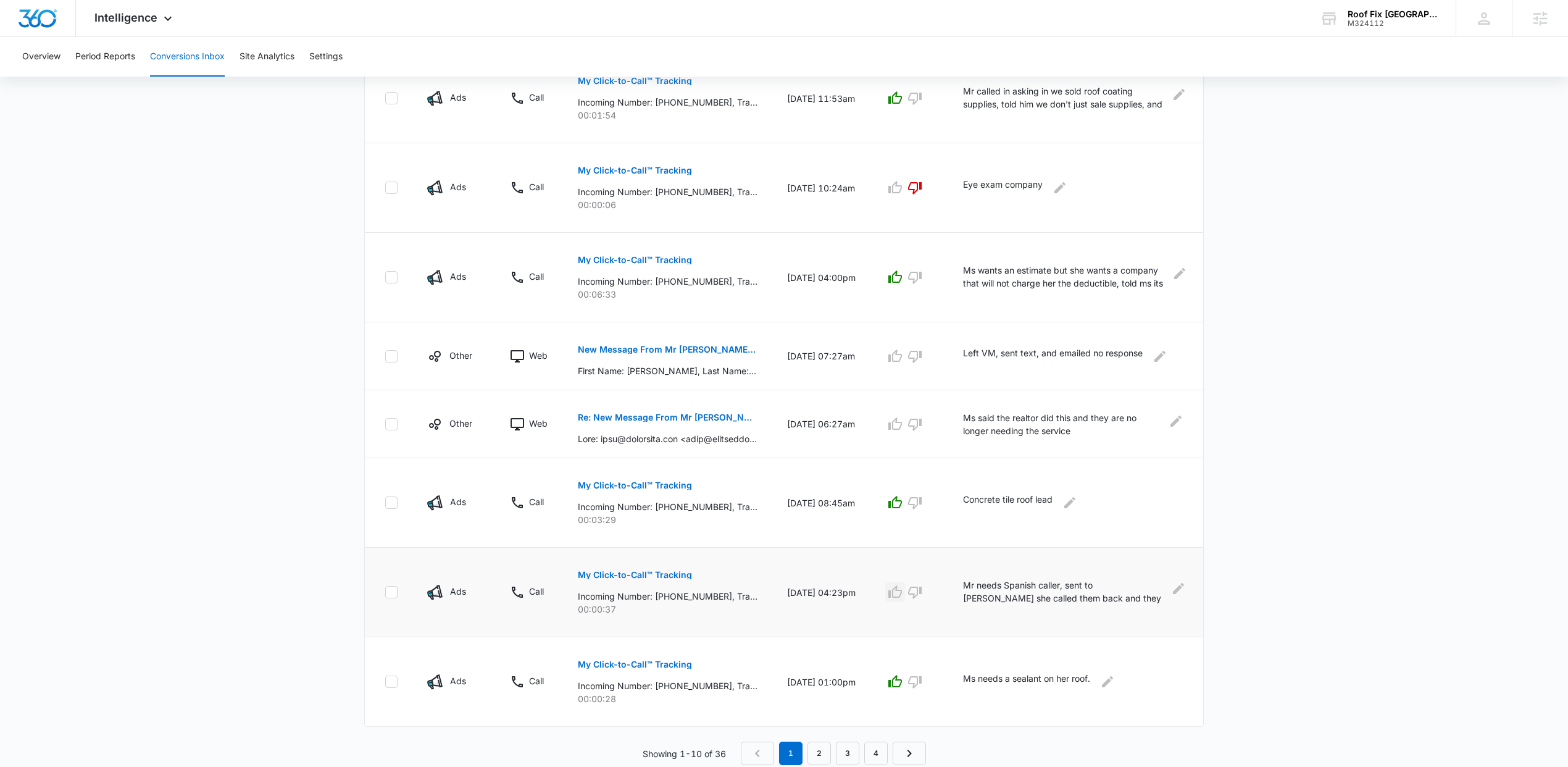
click at [898, 597] on icon "button" at bounding box center [894, 592] width 15 height 15
click at [1177, 591] on icon "Edit Comments" at bounding box center [1178, 587] width 11 height 11
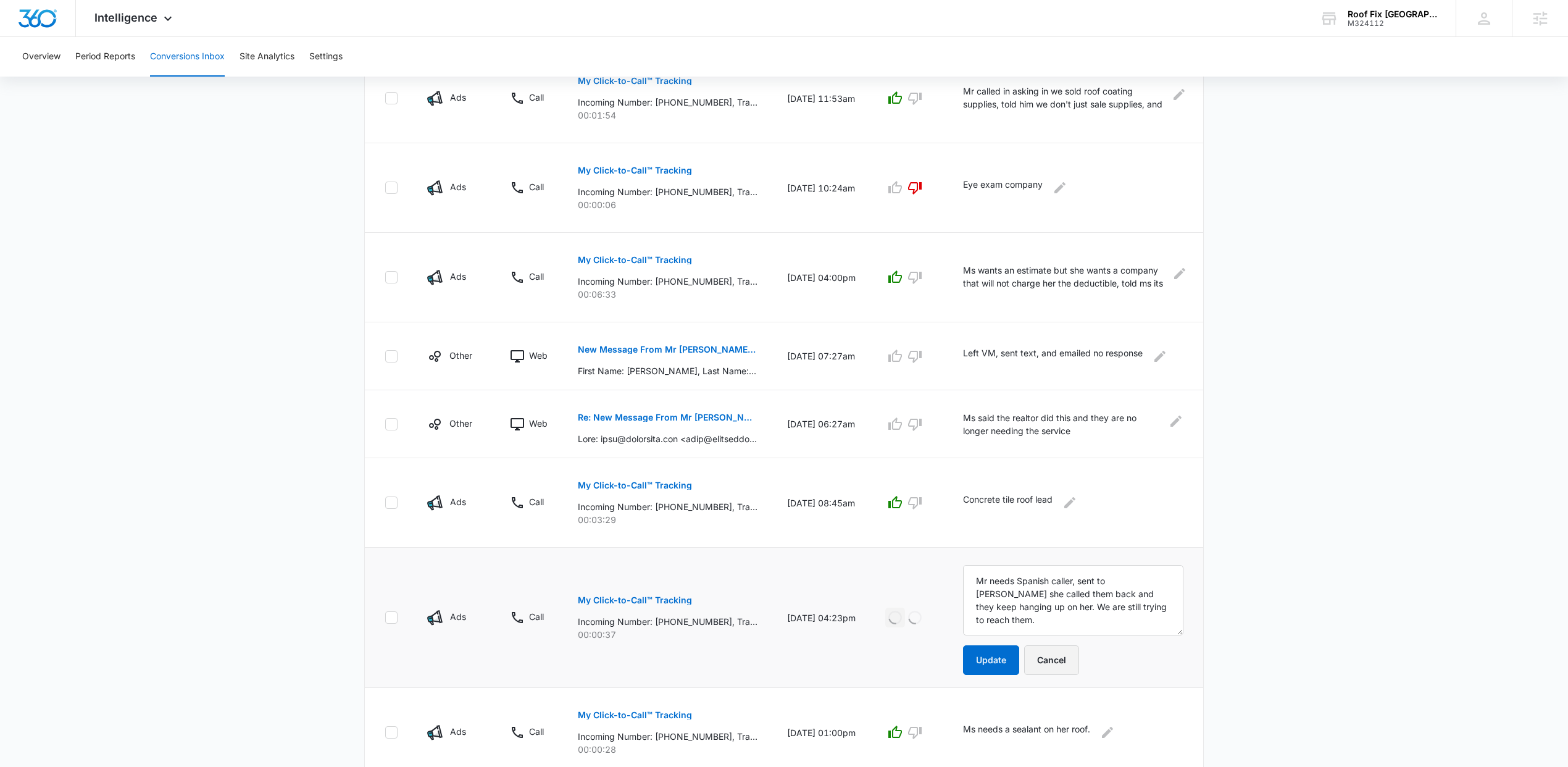
click at [1076, 660] on button "Cancel" at bounding box center [1052, 660] width 55 height 30
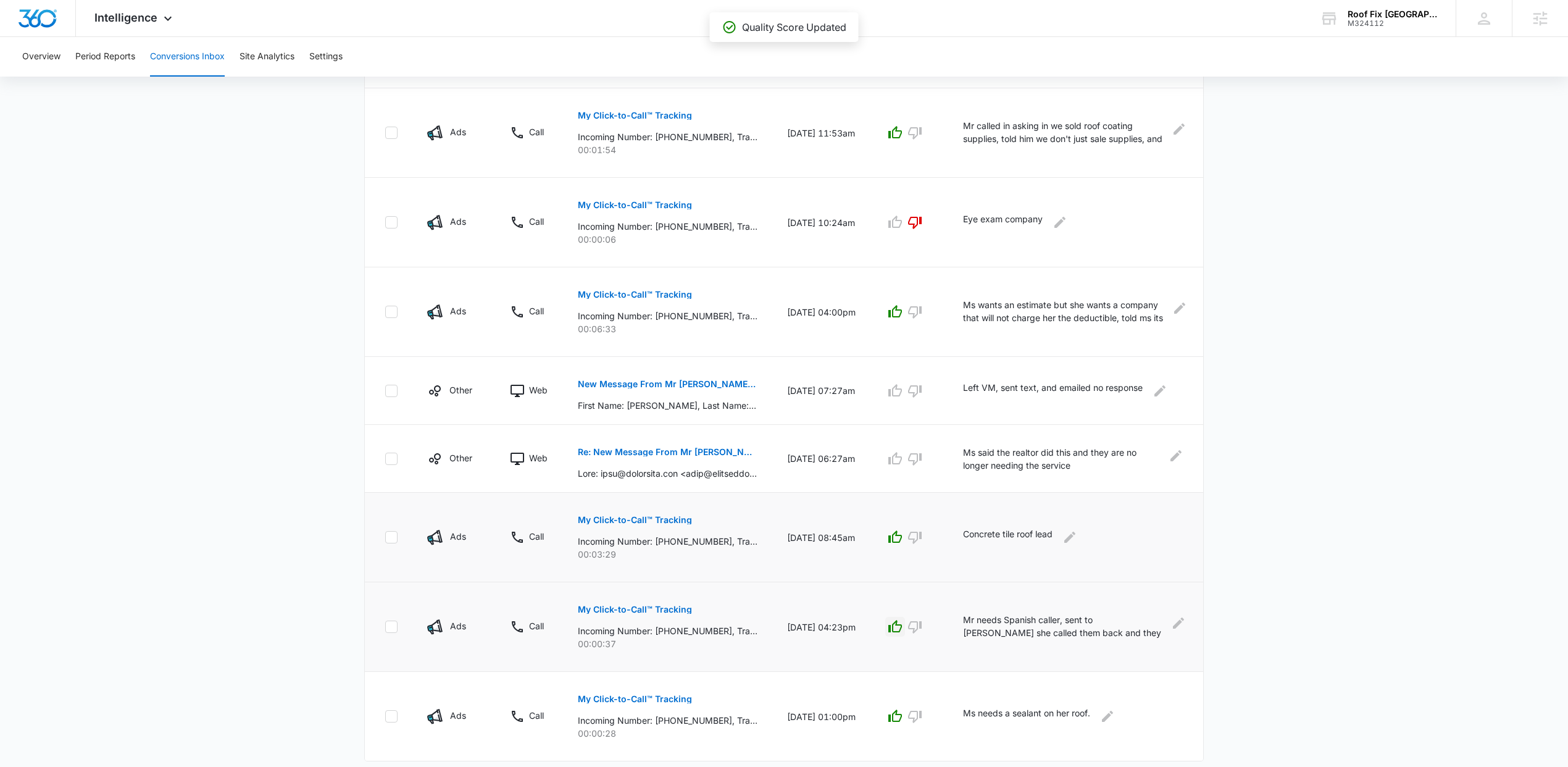
scroll to position [456, 0]
click at [920, 461] on icon "button" at bounding box center [915, 461] width 15 height 15
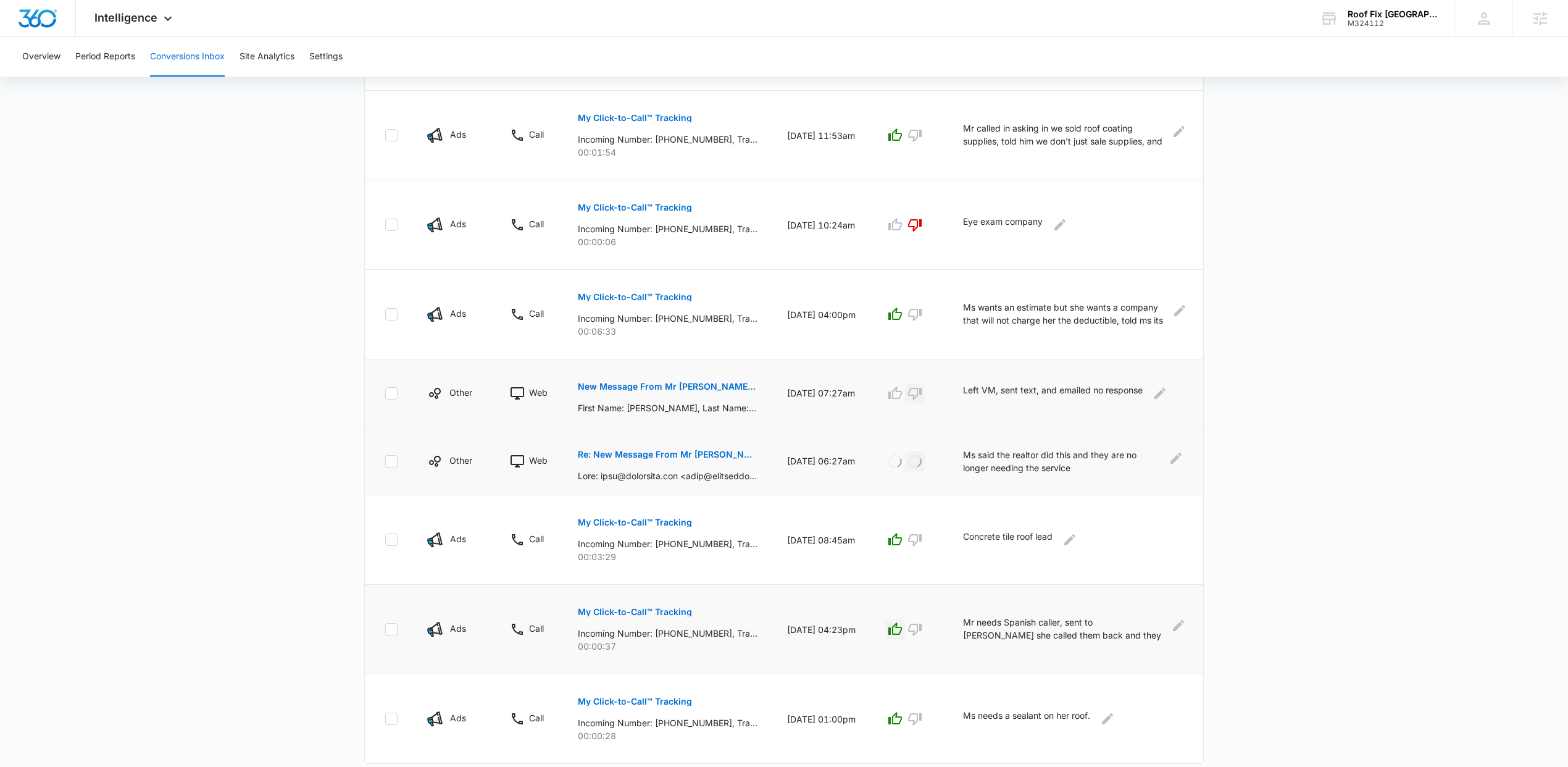
click at [922, 395] on icon "button" at bounding box center [914, 394] width 13 height 12
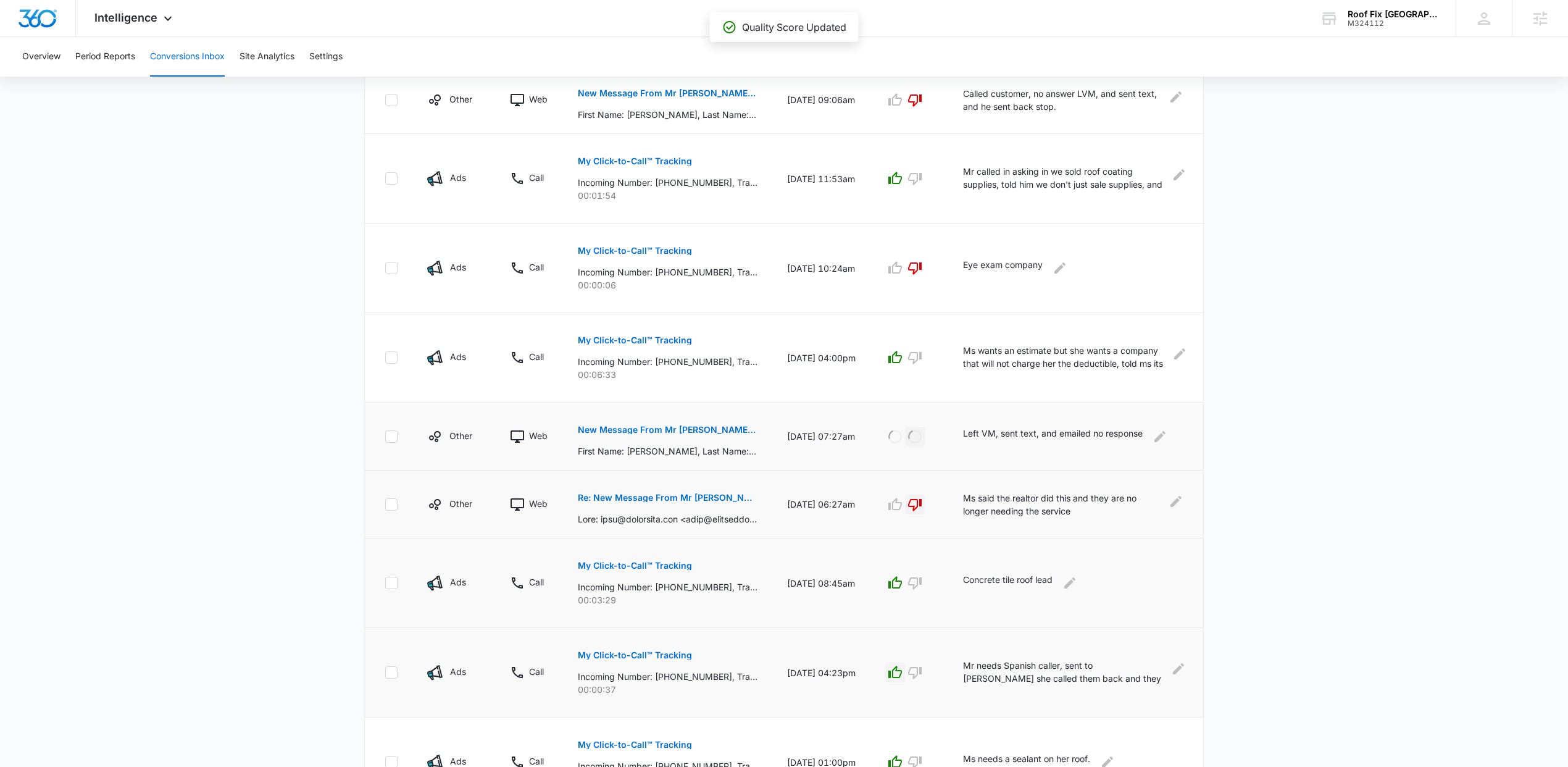
scroll to position [492, 0]
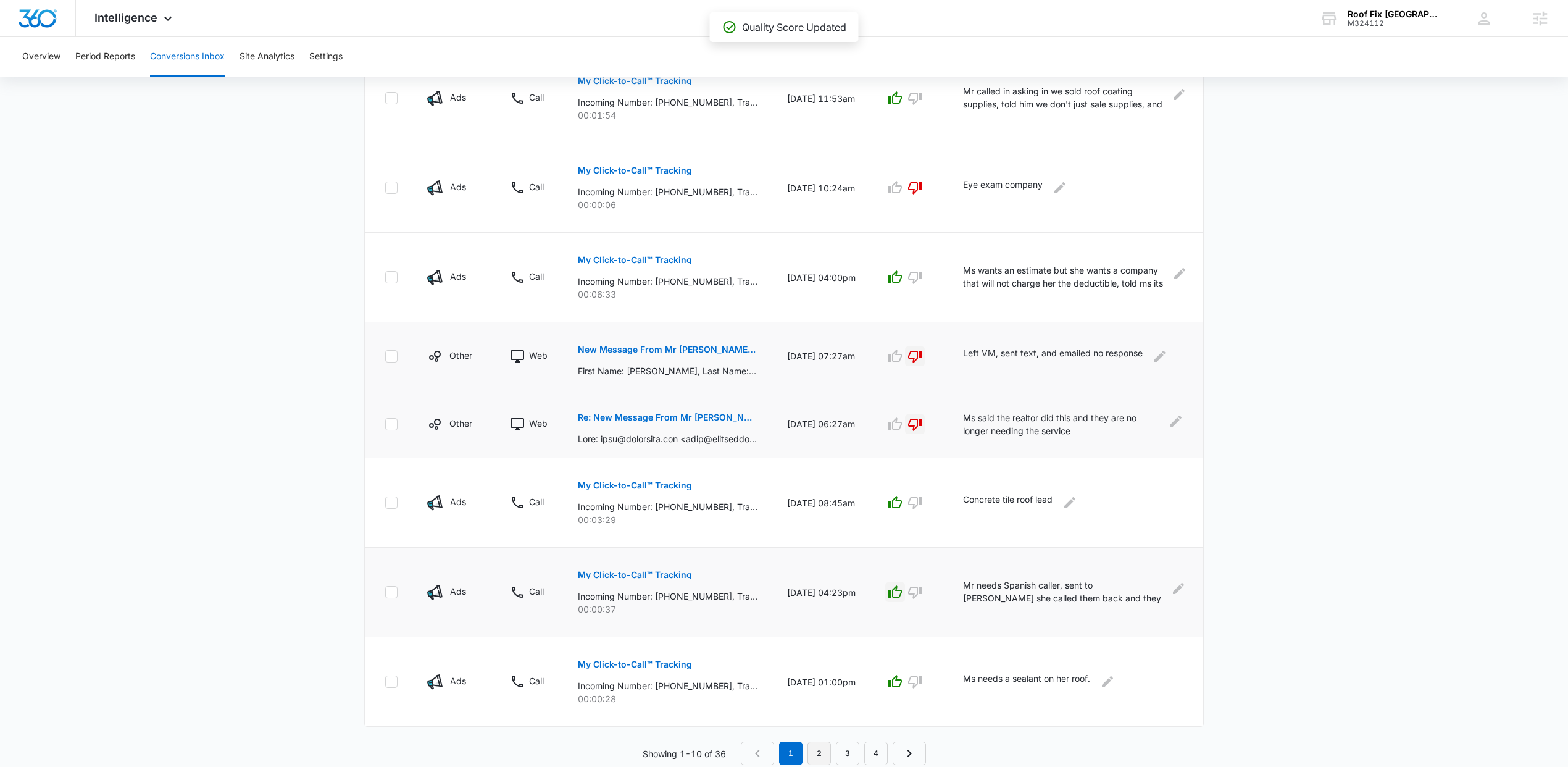
click at [821, 754] on link "2" at bounding box center [819, 753] width 23 height 23
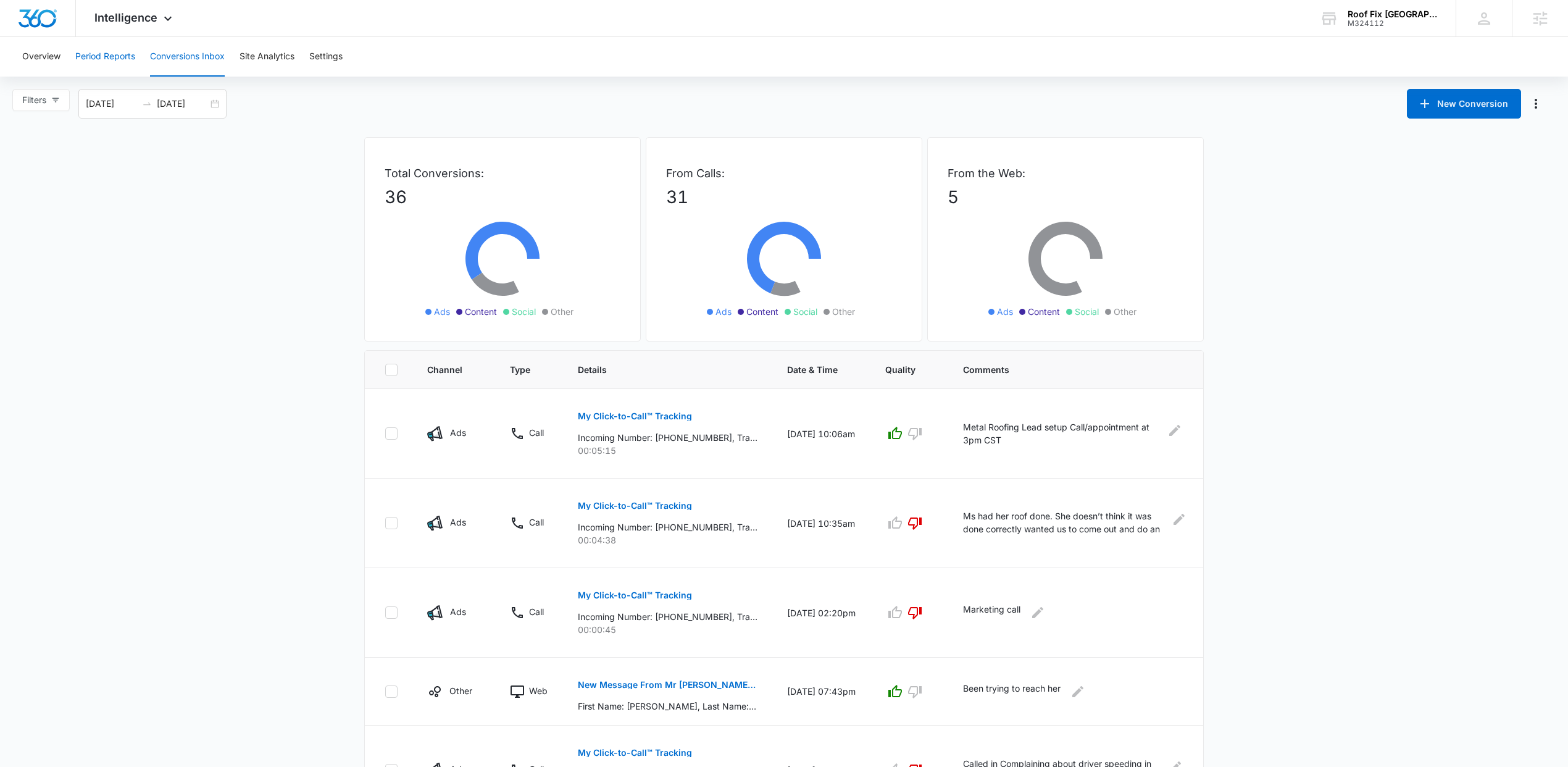
click at [97, 56] on button "Period Reports" at bounding box center [105, 57] width 60 height 40
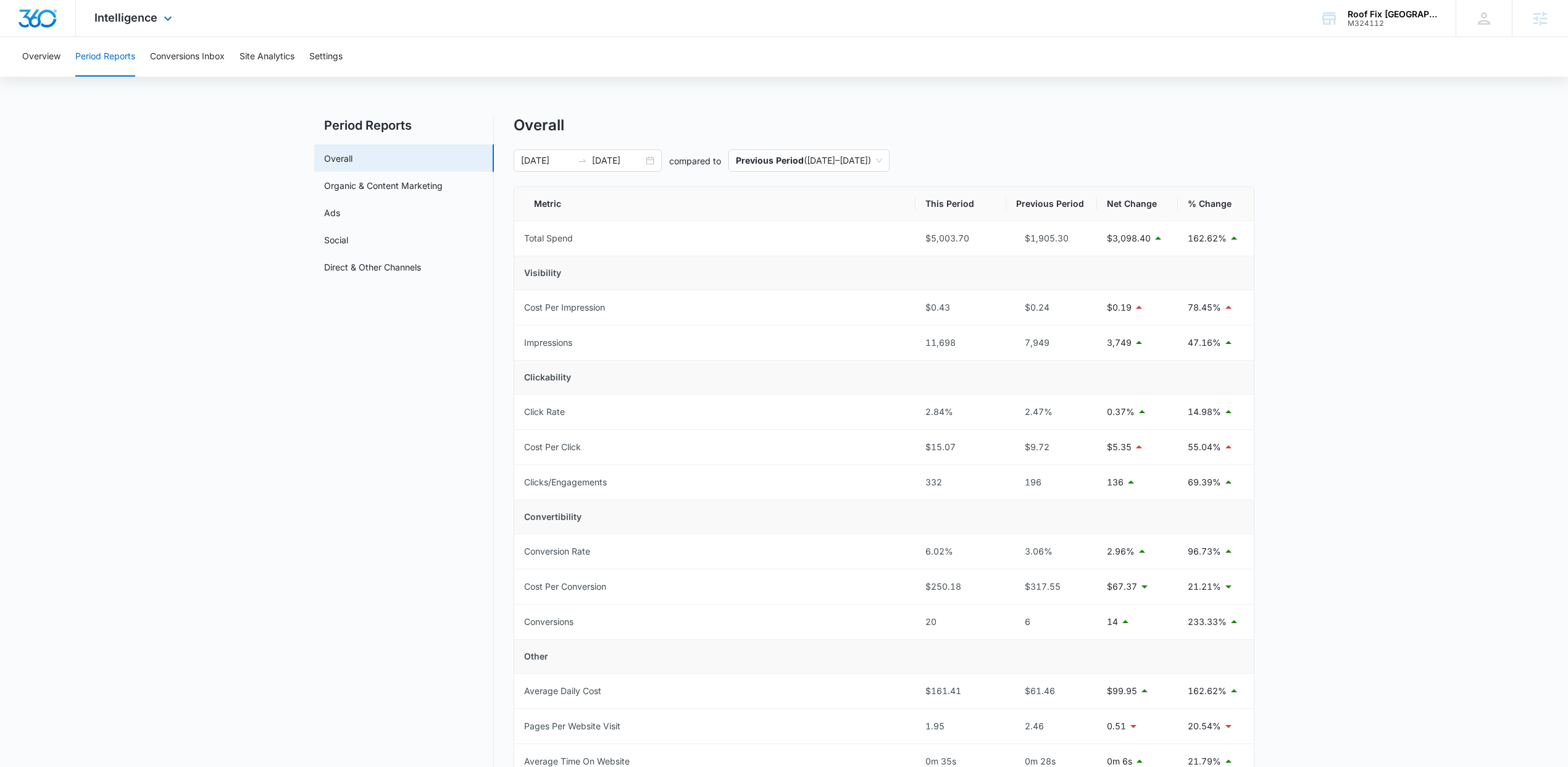
drag, startPoint x: 169, startPoint y: 11, endPoint x: 133, endPoint y: 93, distance: 89.6
click at [163, 13] on div "Intelligence Apps Reputation Forms CRM Email Social POS Content Ads Intelligenc…" at bounding box center [135, 18] width 118 height 37
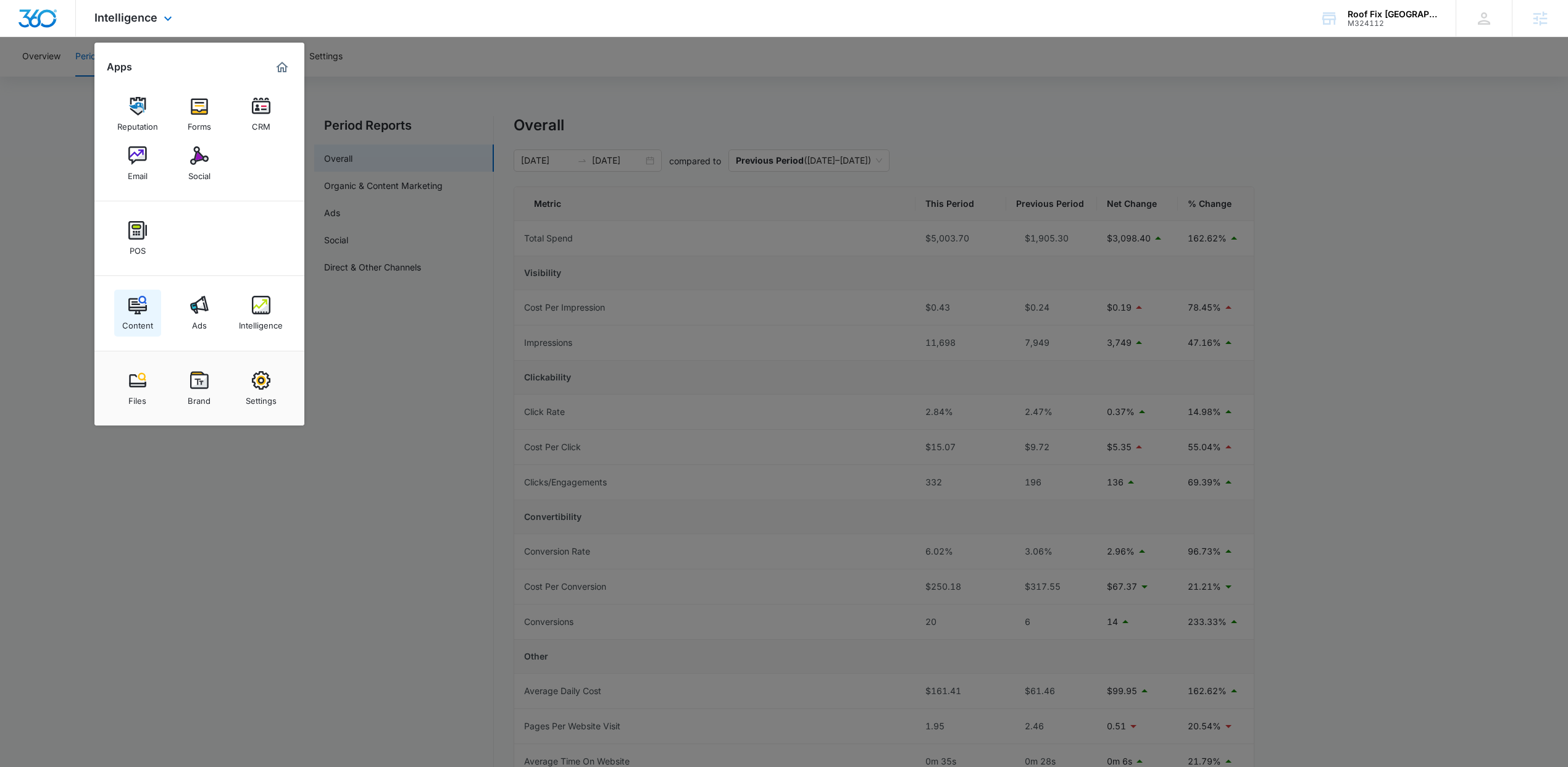
click at [135, 313] on img at bounding box center [138, 305] width 19 height 19
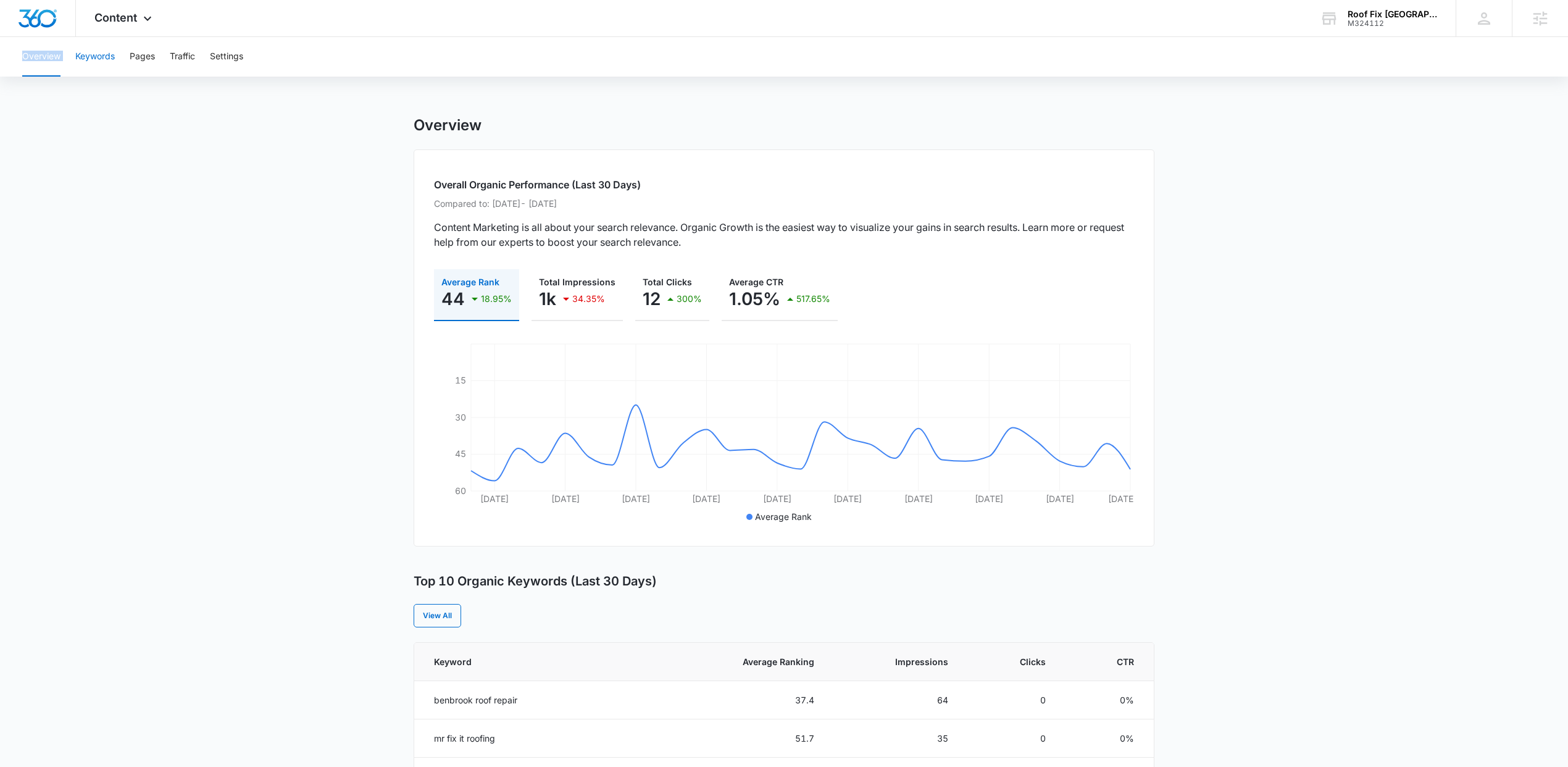
click at [76, 52] on div "Overview Keywords Pages Traffic Settings" at bounding box center [784, 57] width 1538 height 40
click at [88, 58] on button "Keywords" at bounding box center [95, 57] width 40 height 40
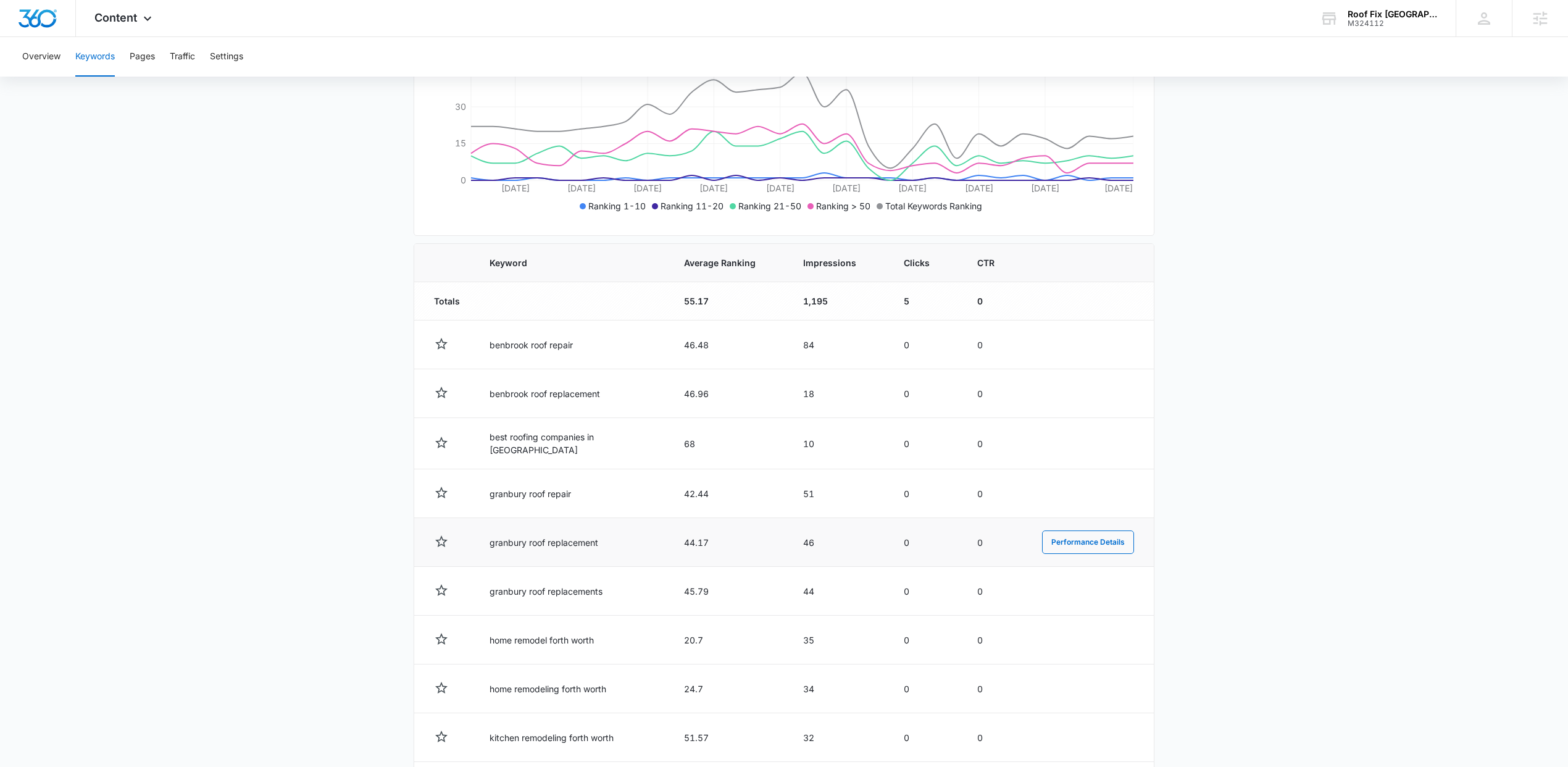
scroll to position [243, 0]
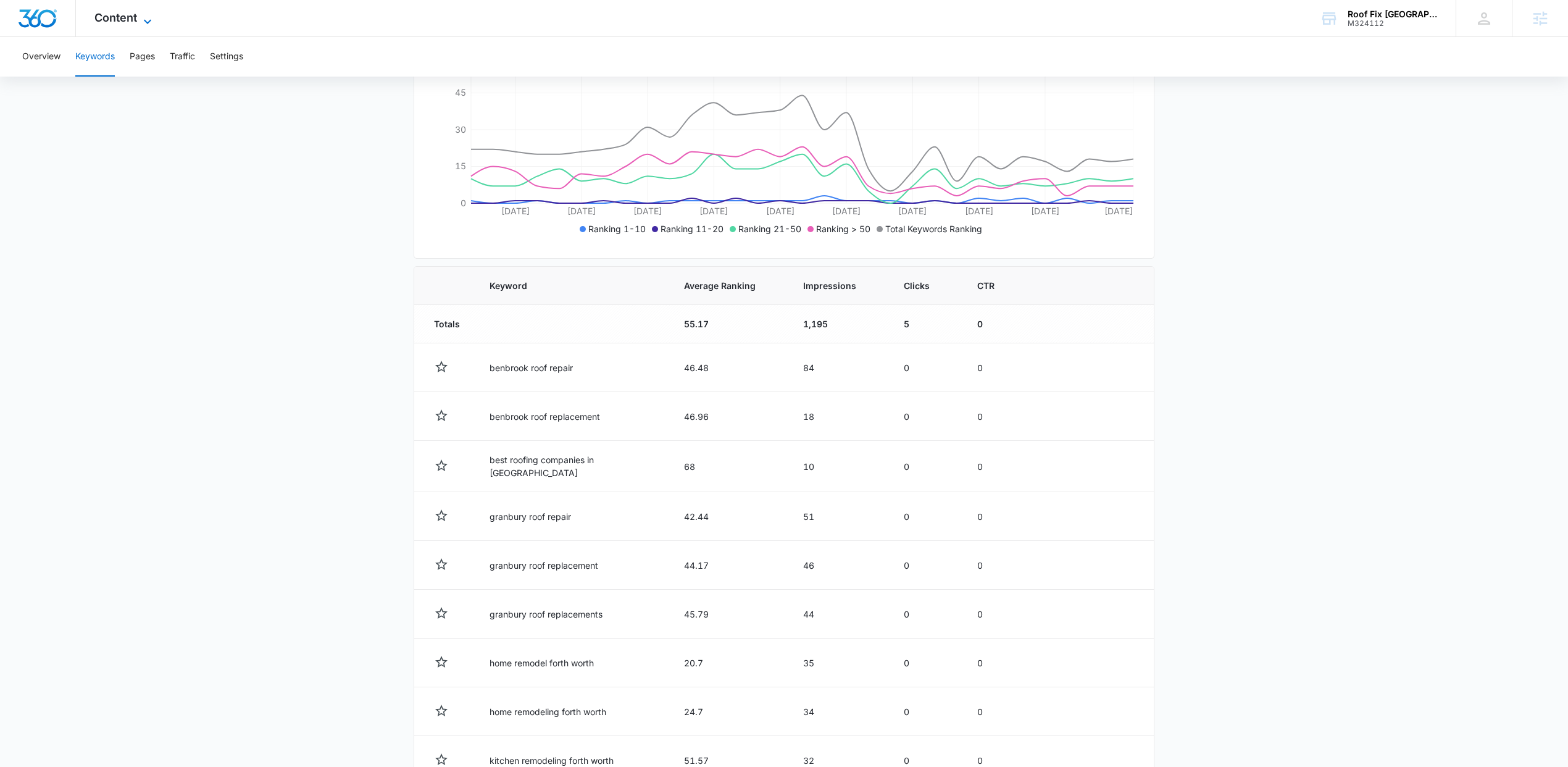
click at [125, 20] on span "Content" at bounding box center [115, 17] width 43 height 13
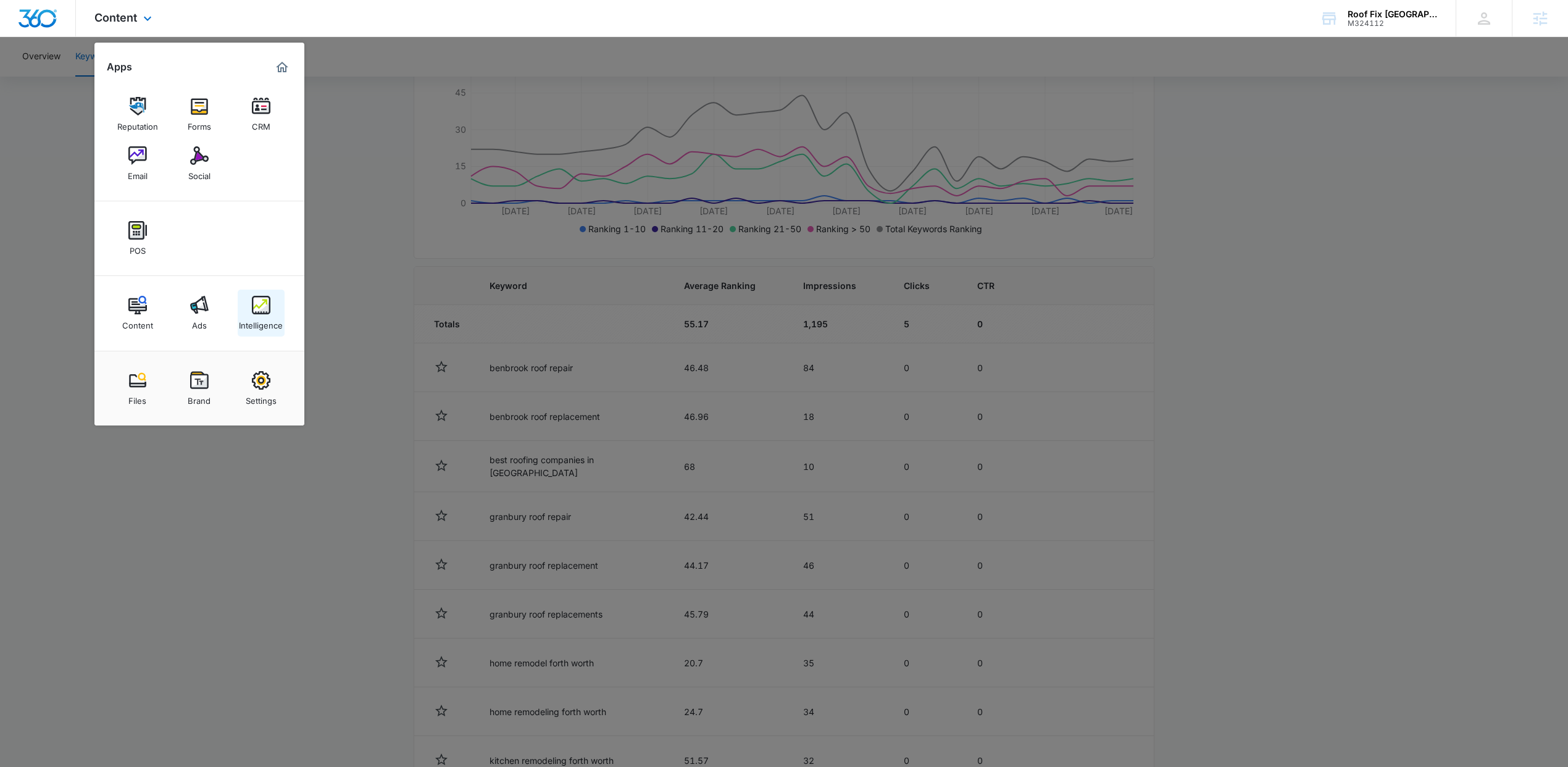
click at [238, 313] on link "Intelligence" at bounding box center [261, 313] width 47 height 47
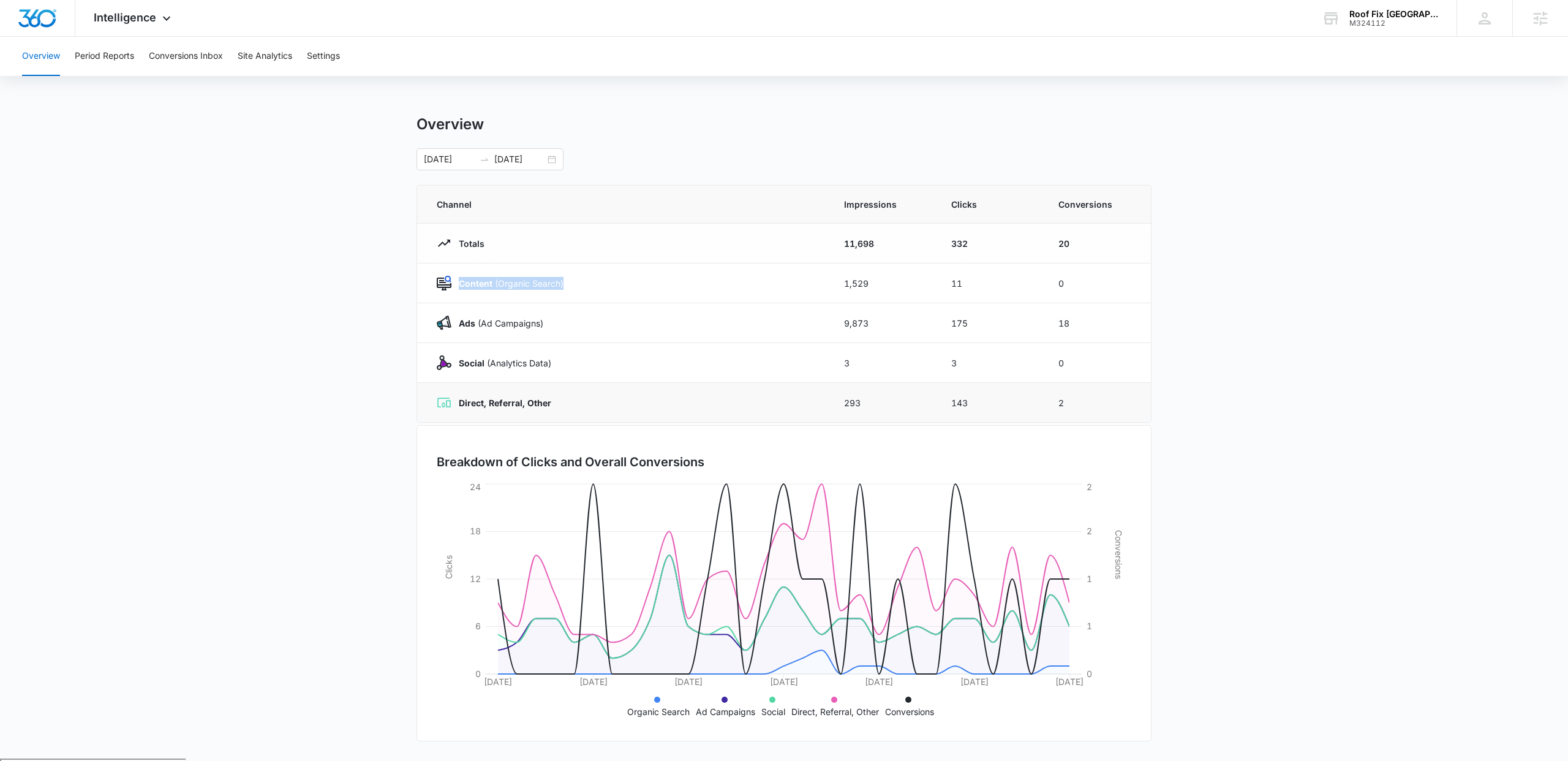
drag, startPoint x: 654, startPoint y: 269, endPoint x: 1055, endPoint y: 405, distance: 423.4
click at [1005, 419] on tbody "Totals 11,698 332 20 Content (Organic Search) 1,529 11 0 Ads ([PERSON_NAME]) 9,…" at bounding box center [783, 323] width 734 height 199
click at [987, 170] on div "[DATE] [DATE]" at bounding box center [784, 159] width 735 height 22
click at [549, 159] on div "[DATE] [DATE]" at bounding box center [490, 159] width 147 height 22
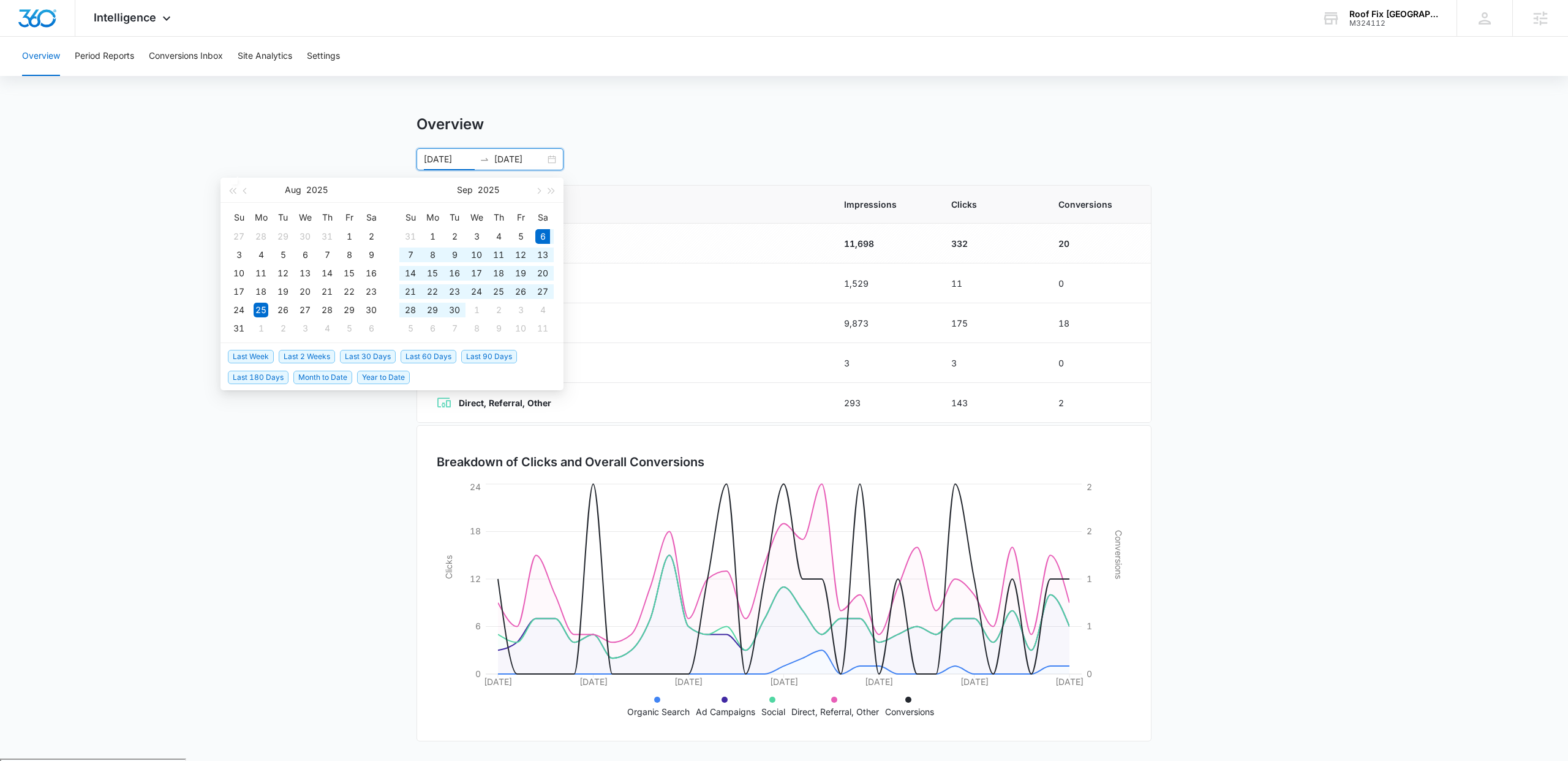
click at [360, 357] on span "Last 30 Days" at bounding box center [367, 356] width 56 height 13
type input "[DATE]"
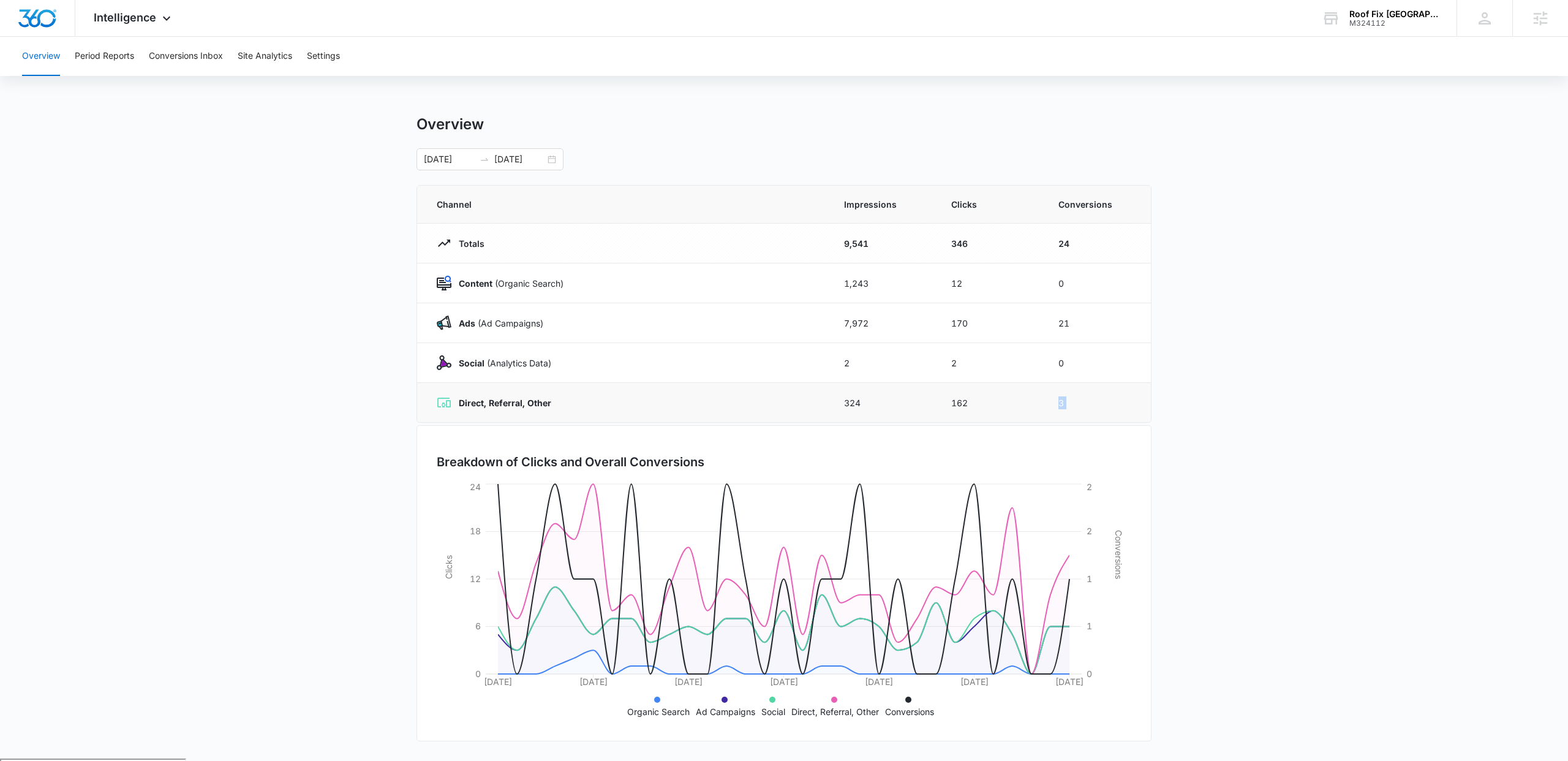
drag, startPoint x: 1073, startPoint y: 426, endPoint x: 1014, endPoint y: 401, distance: 64.1
click at [1014, 401] on div "Overview [DATE] [DATE] [DATE] Su Mo Tu We Th Fr Sa 31 1 2 3 4 5 6 7 8 9 10 11 1…" at bounding box center [784, 436] width 735 height 643
click at [100, 58] on button "Period Reports" at bounding box center [104, 56] width 59 height 39
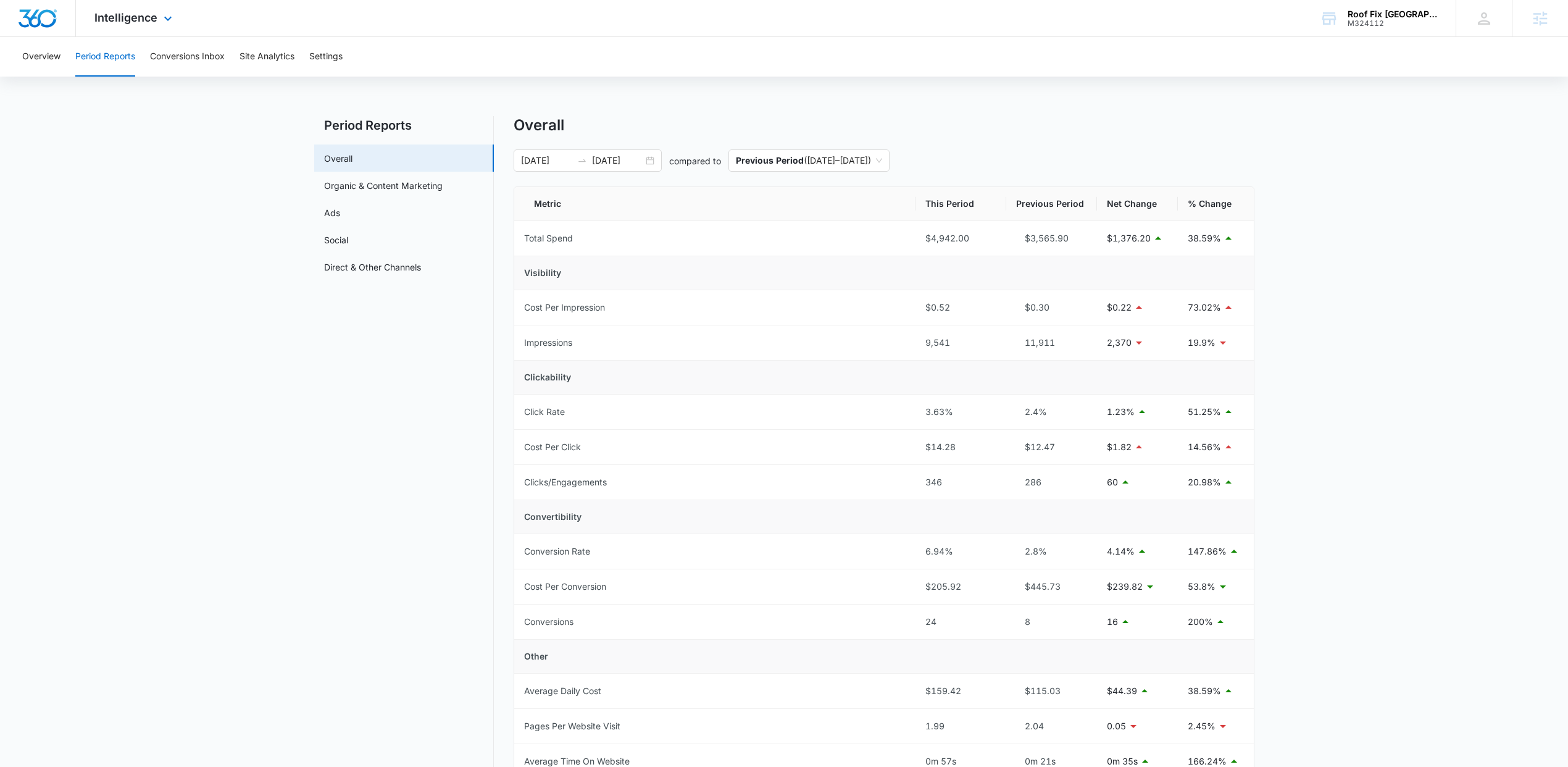
click at [131, 10] on div "Intelligence Apps Reputation Forms CRM Email Social POS Content Ads Intelligenc…" at bounding box center [135, 18] width 118 height 37
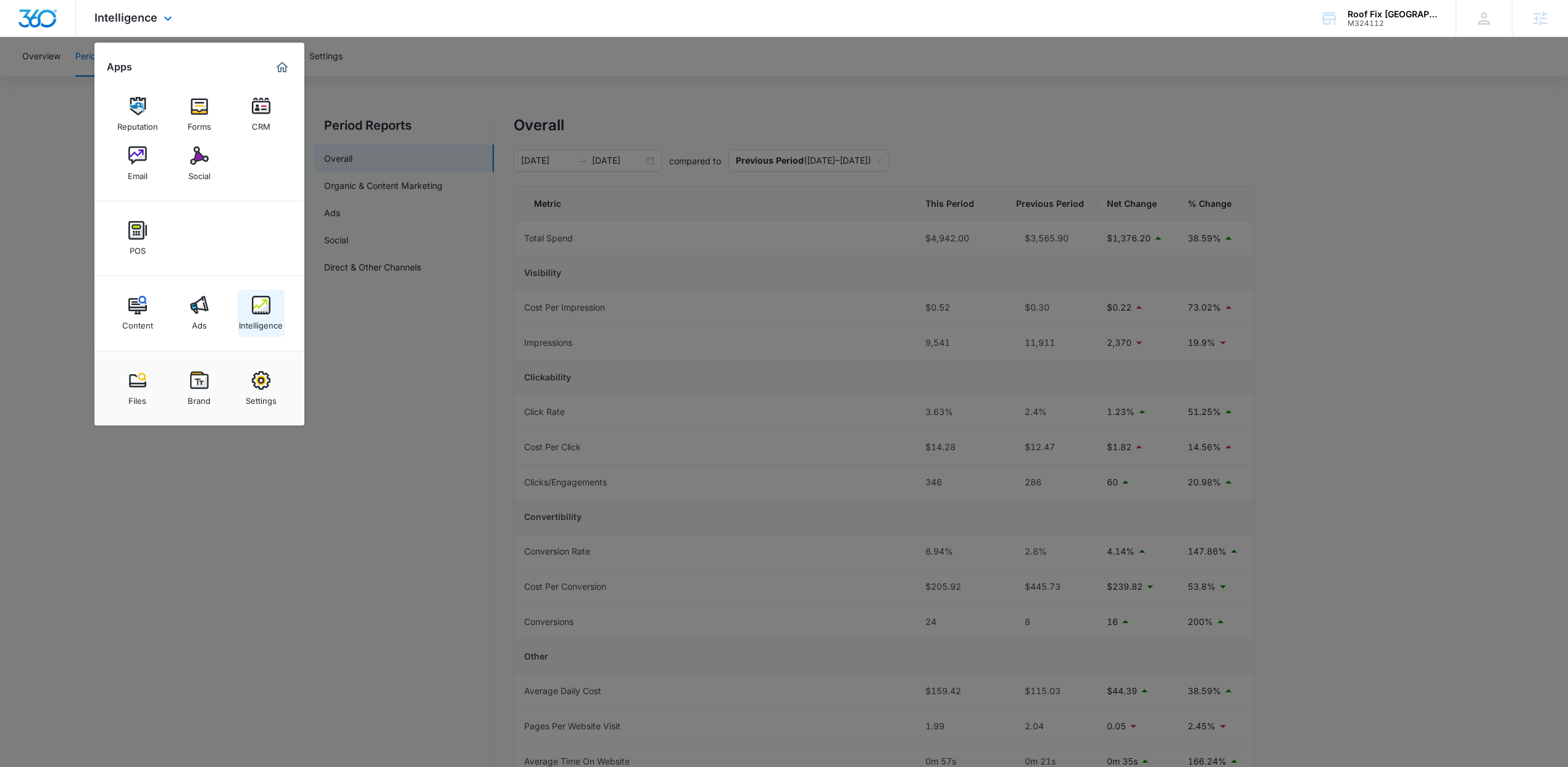
click at [268, 321] on div "Intelligence" at bounding box center [261, 322] width 44 height 16
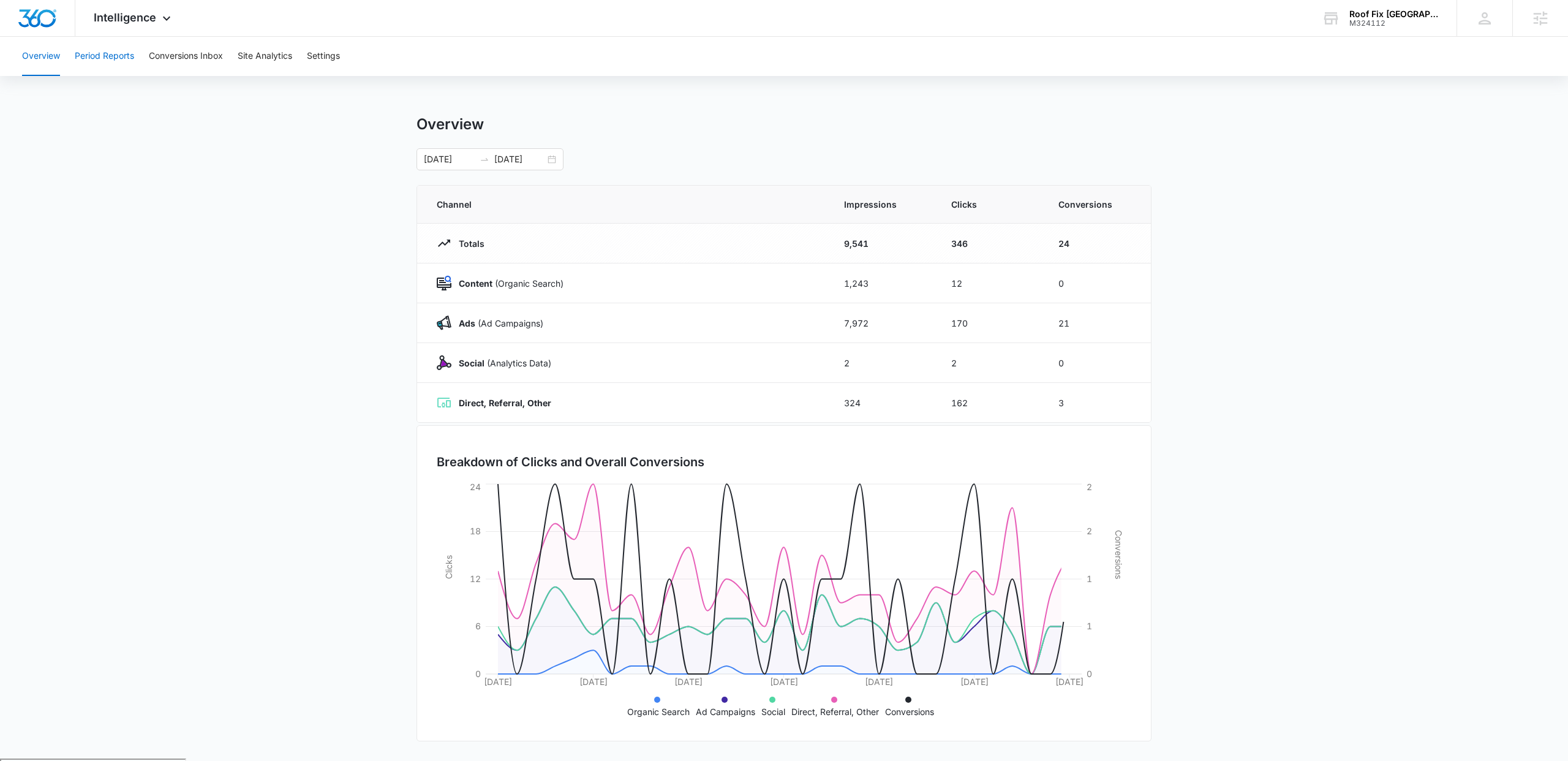
click at [107, 51] on button "Period Reports" at bounding box center [104, 56] width 59 height 39
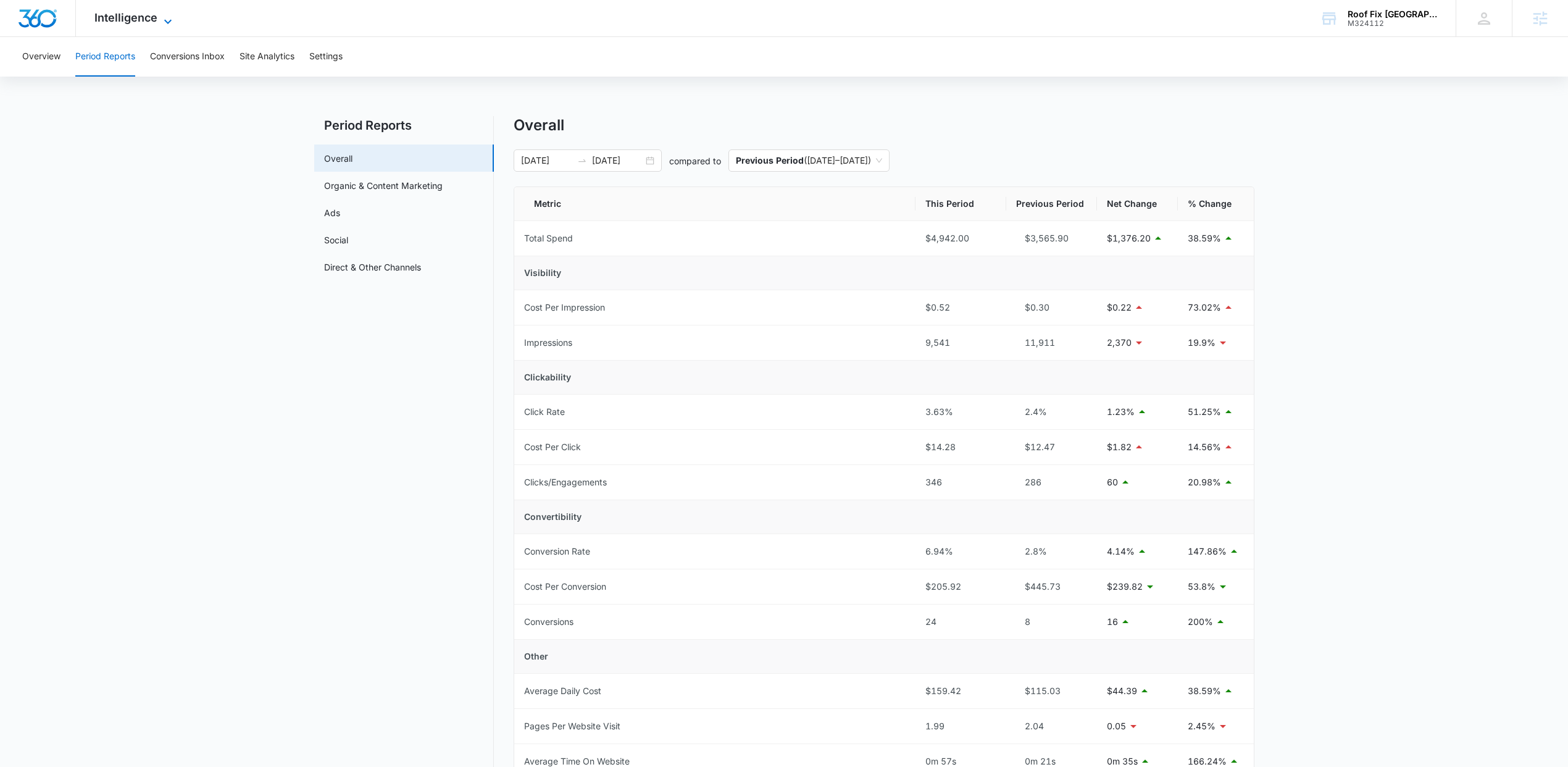
click at [96, 23] on span "Intelligence" at bounding box center [125, 17] width 63 height 13
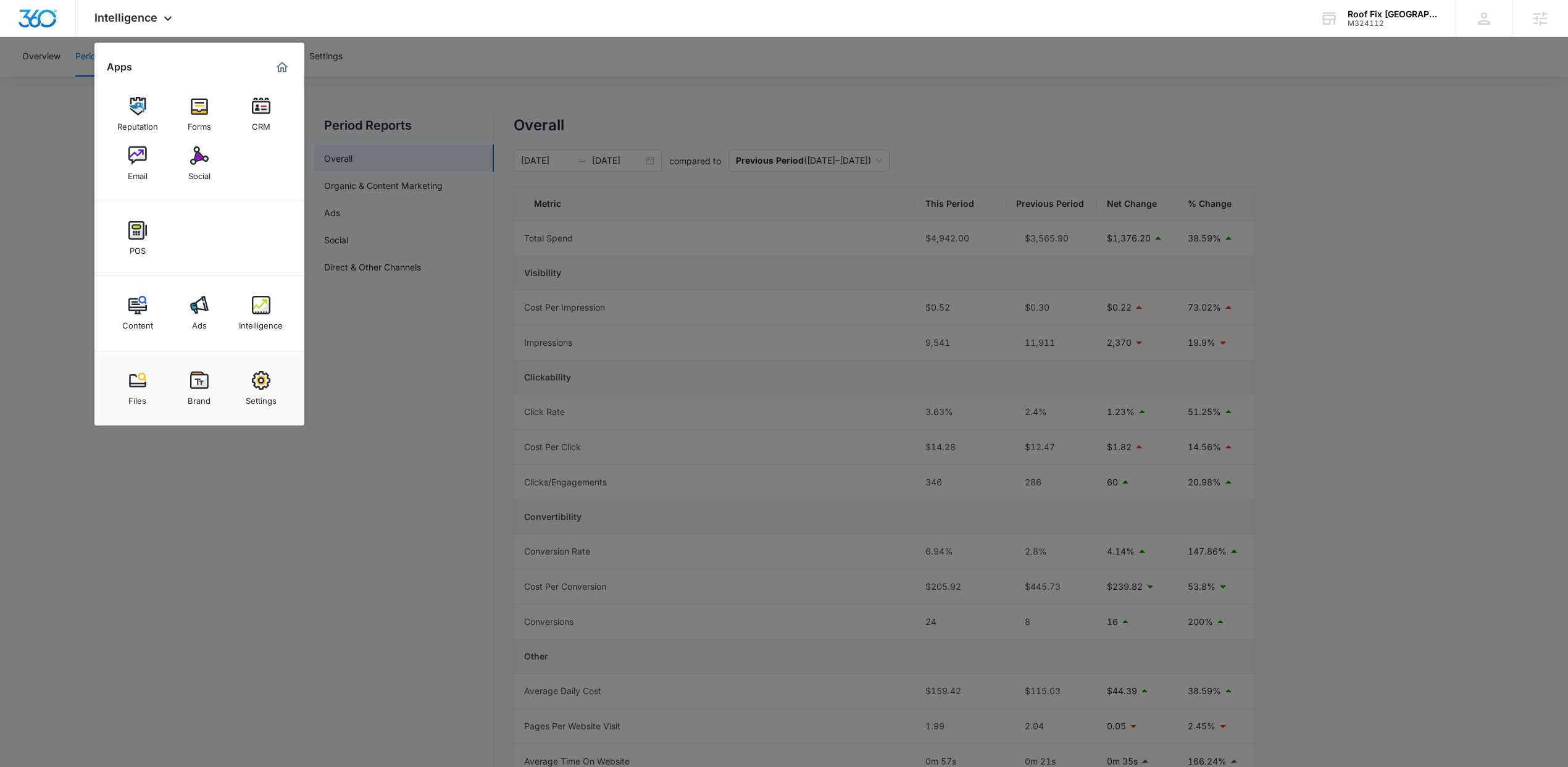
click at [369, 79] on div at bounding box center [784, 384] width 1568 height 767
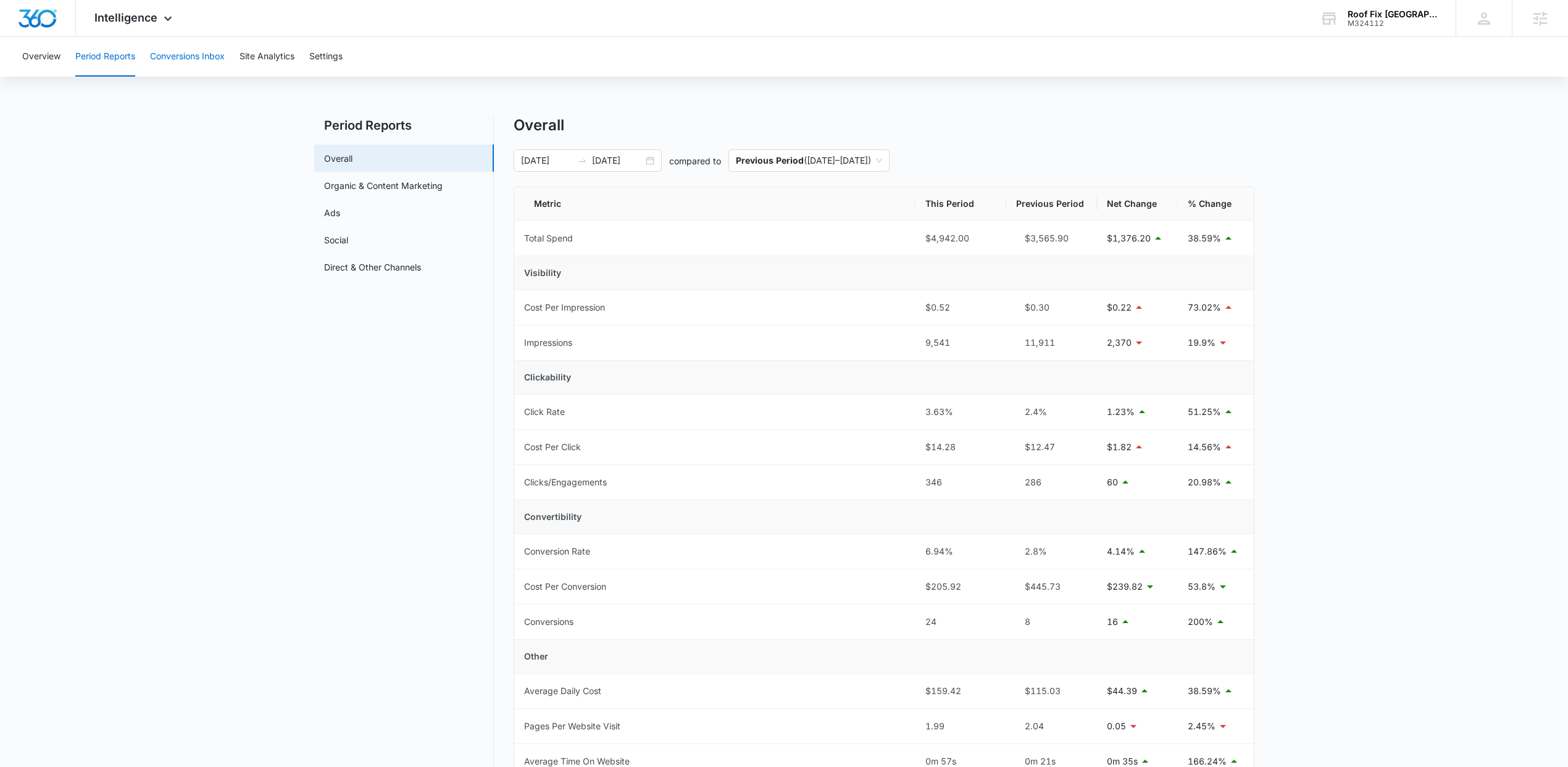
click at [217, 55] on button "Conversions Inbox" at bounding box center [187, 57] width 75 height 40
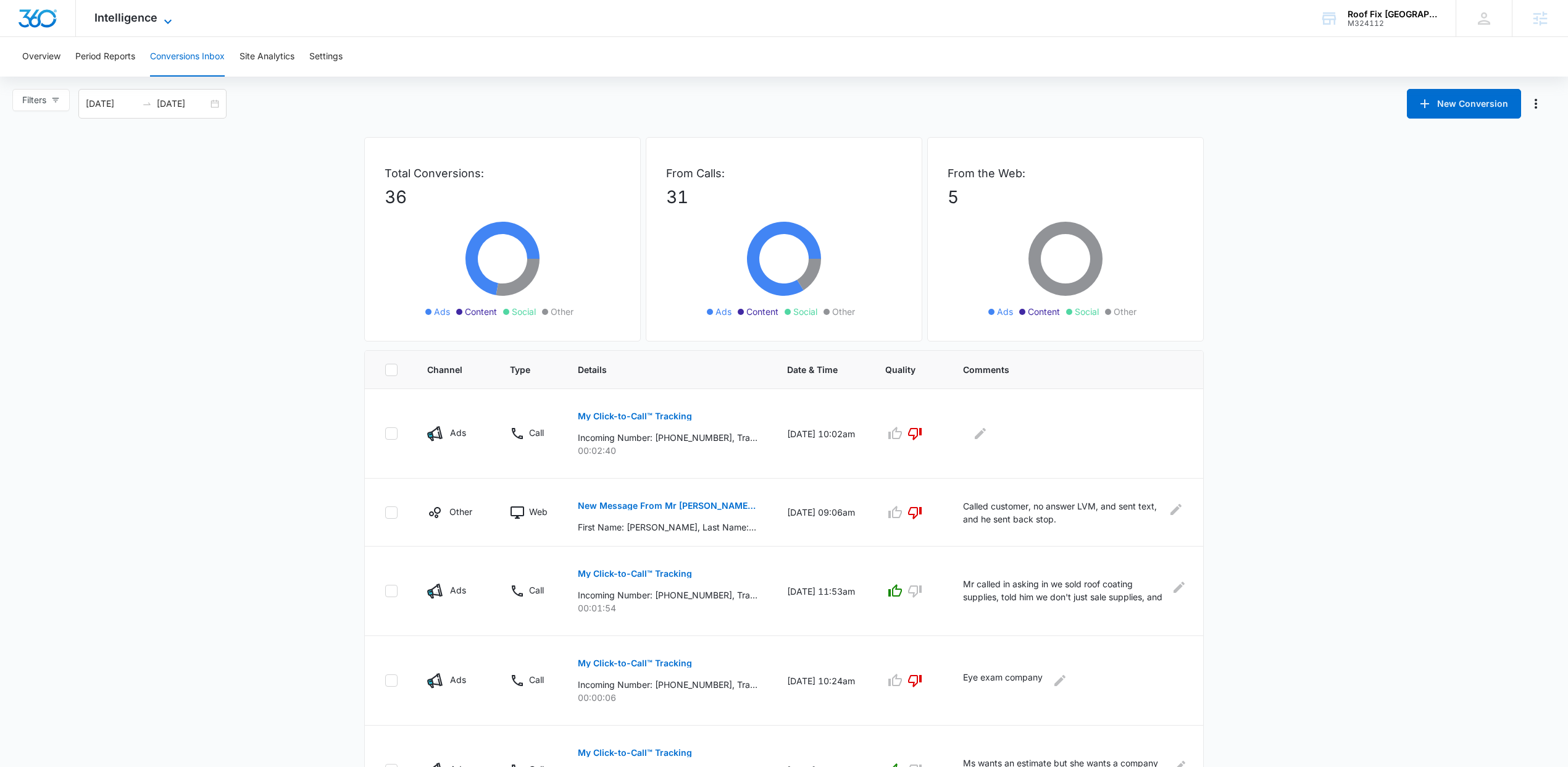
click at [154, 21] on span "Intelligence" at bounding box center [125, 17] width 63 height 13
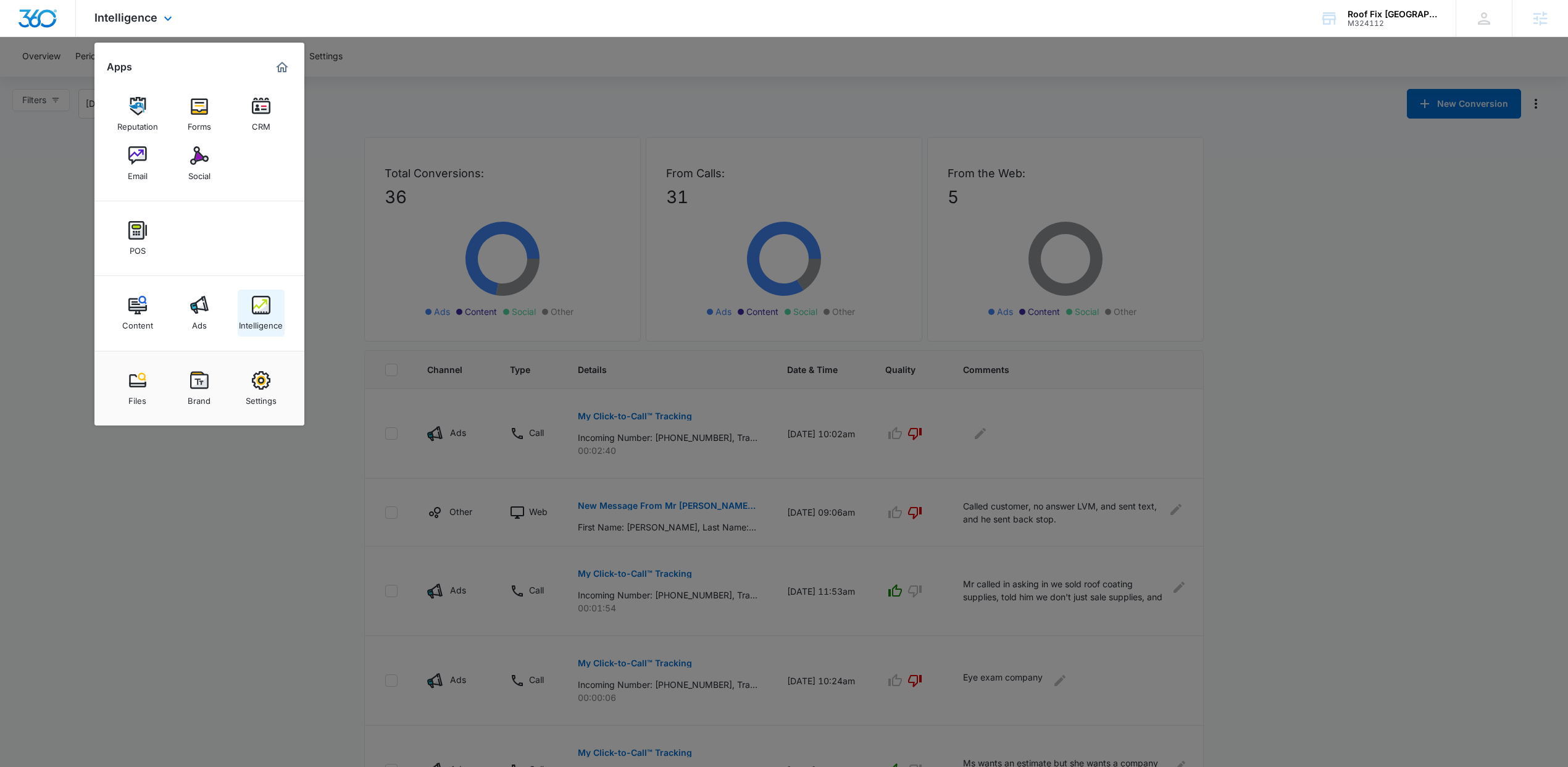
click at [256, 324] on div "Intelligence" at bounding box center [261, 322] width 44 height 16
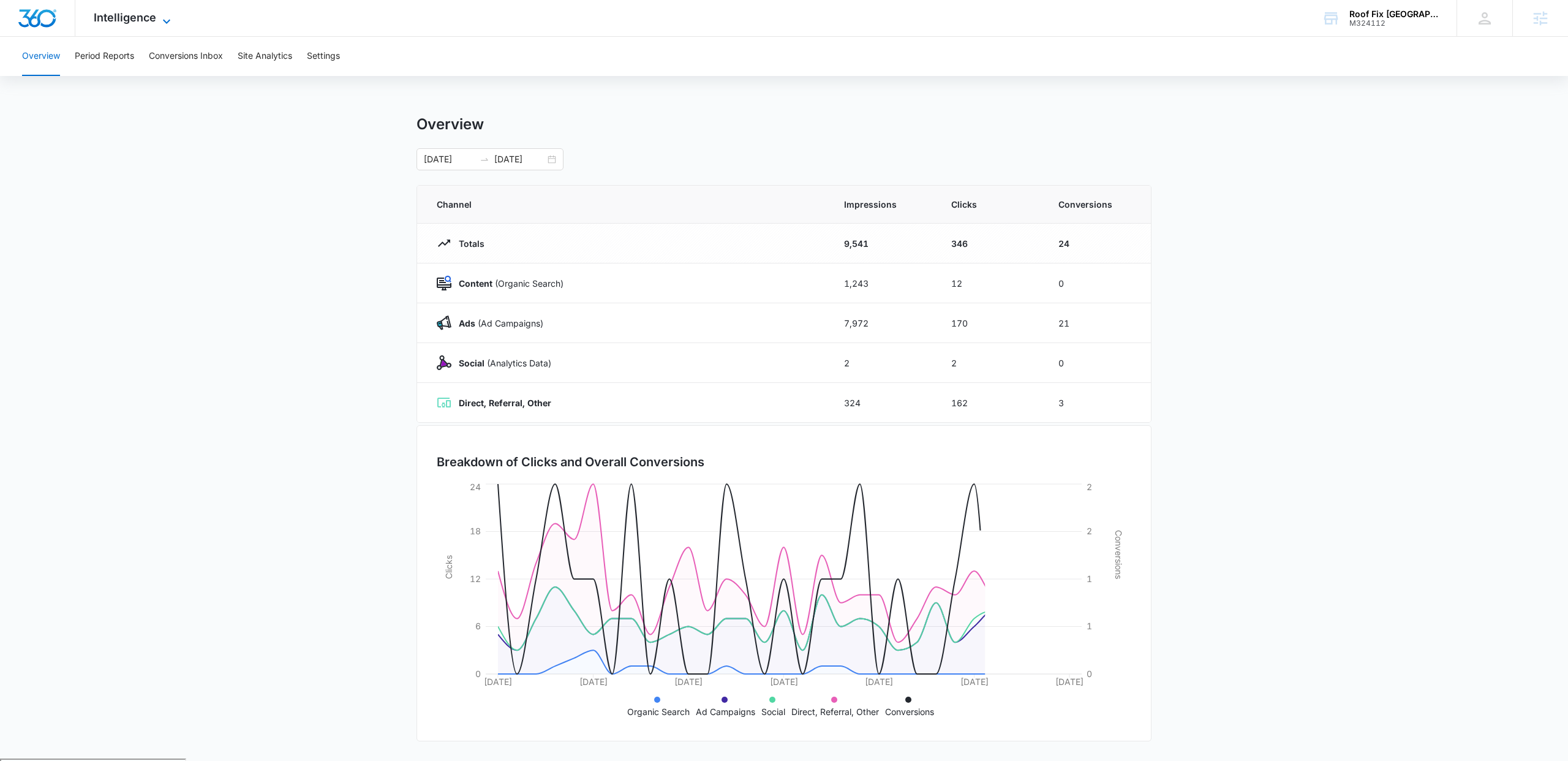
click at [135, 22] on span "Intelligence" at bounding box center [124, 17] width 63 height 13
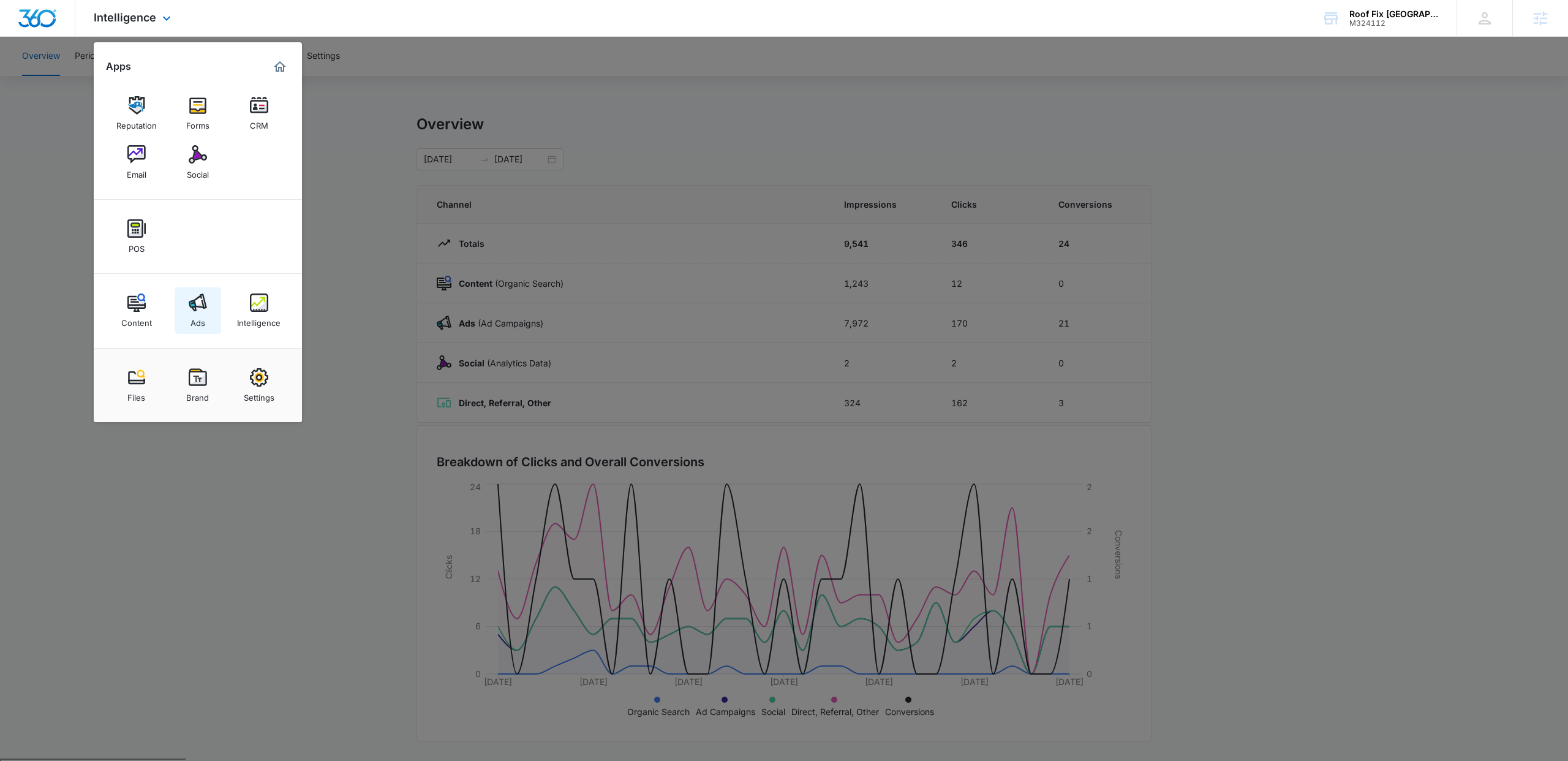
click at [205, 323] on link "Ads" at bounding box center [198, 310] width 46 height 46
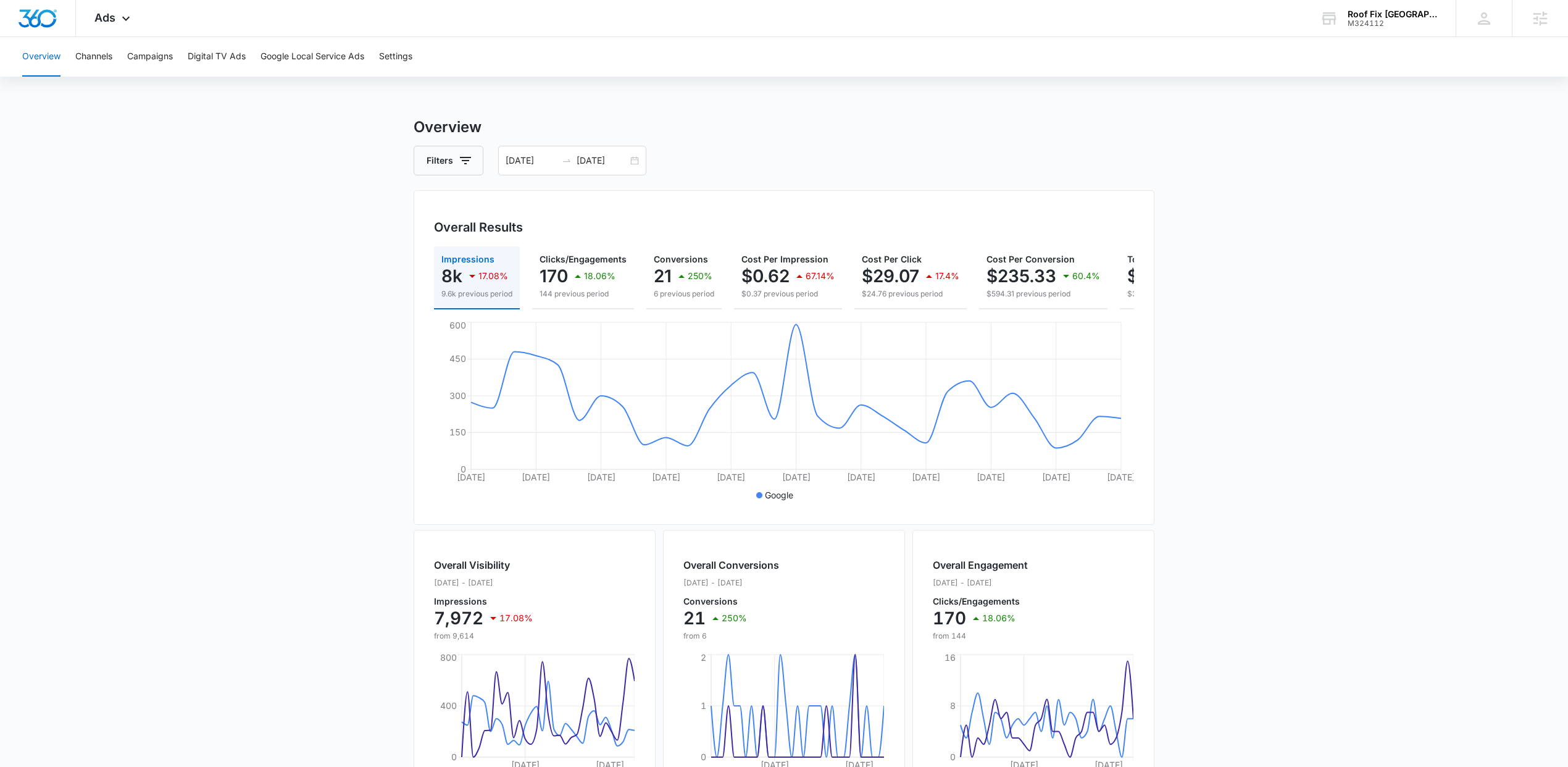
drag, startPoint x: 813, startPoint y: 212, endPoint x: 811, endPoint y: 184, distance: 28.1
click at [815, 209] on div "Overall Results Impressions 8k 17.08% 9.6k previous period Clicks/Engagements 1…" at bounding box center [784, 357] width 740 height 334
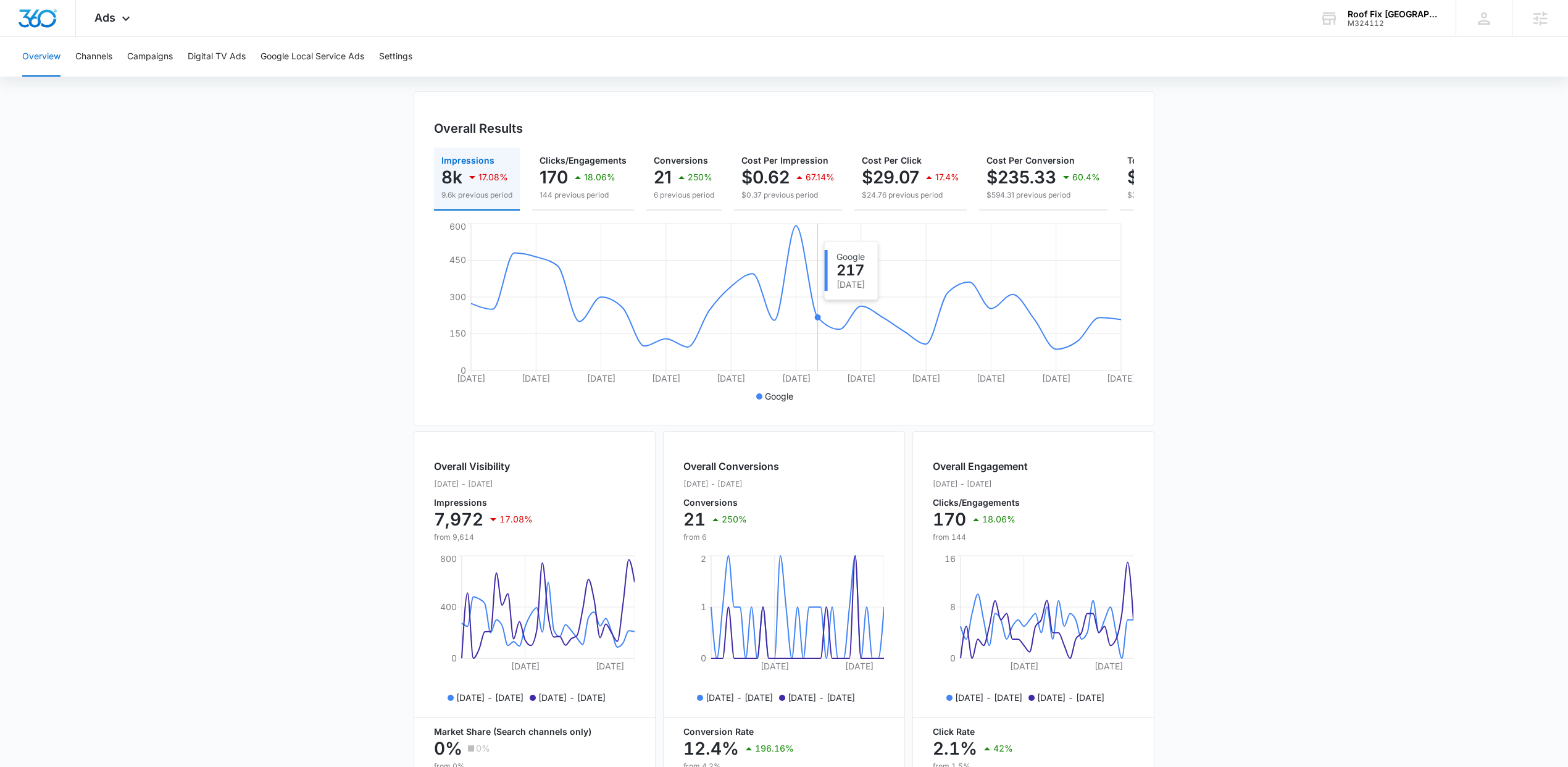
scroll to position [248, 0]
